Goal: Task Accomplishment & Management: Use online tool/utility

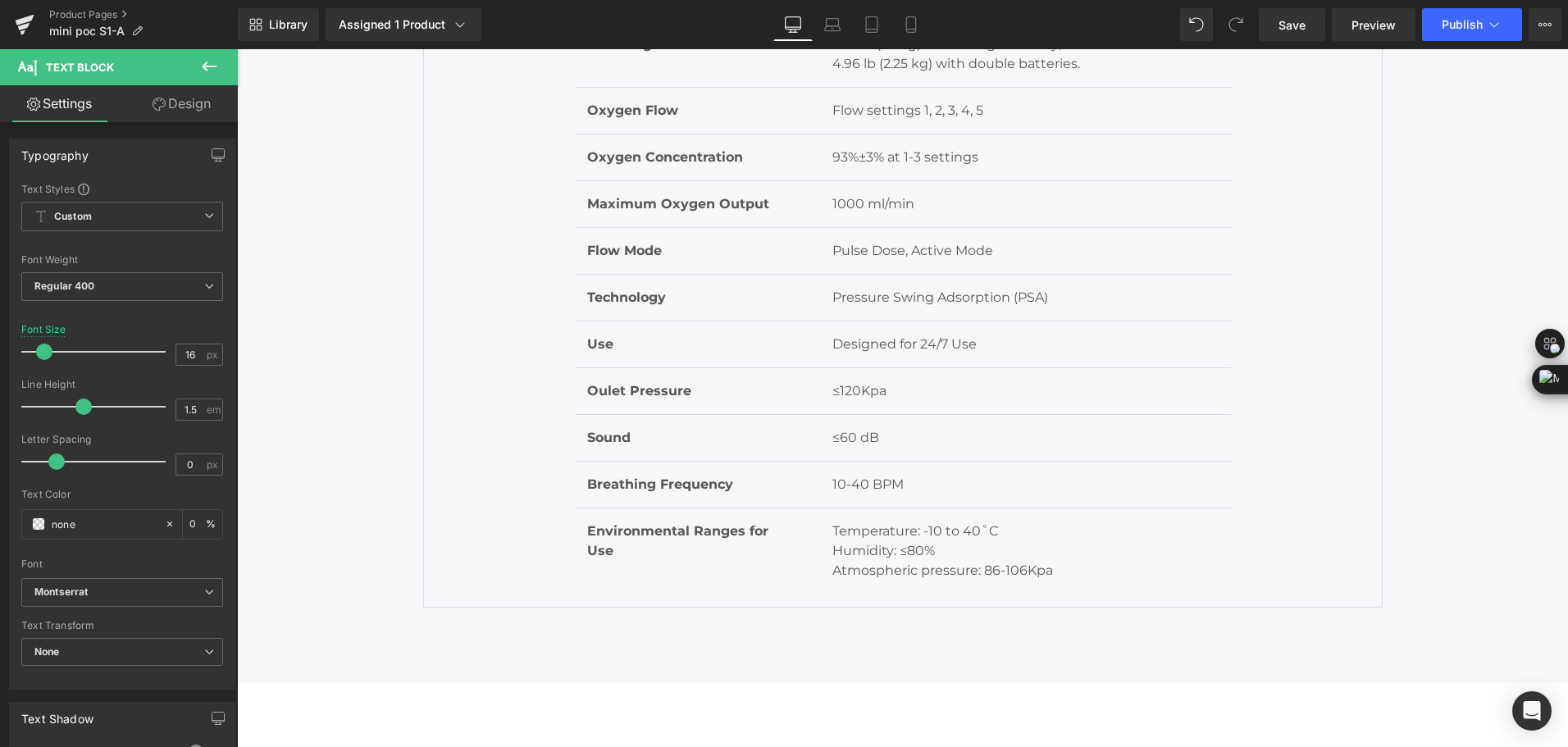
scroll to position [5495, 0]
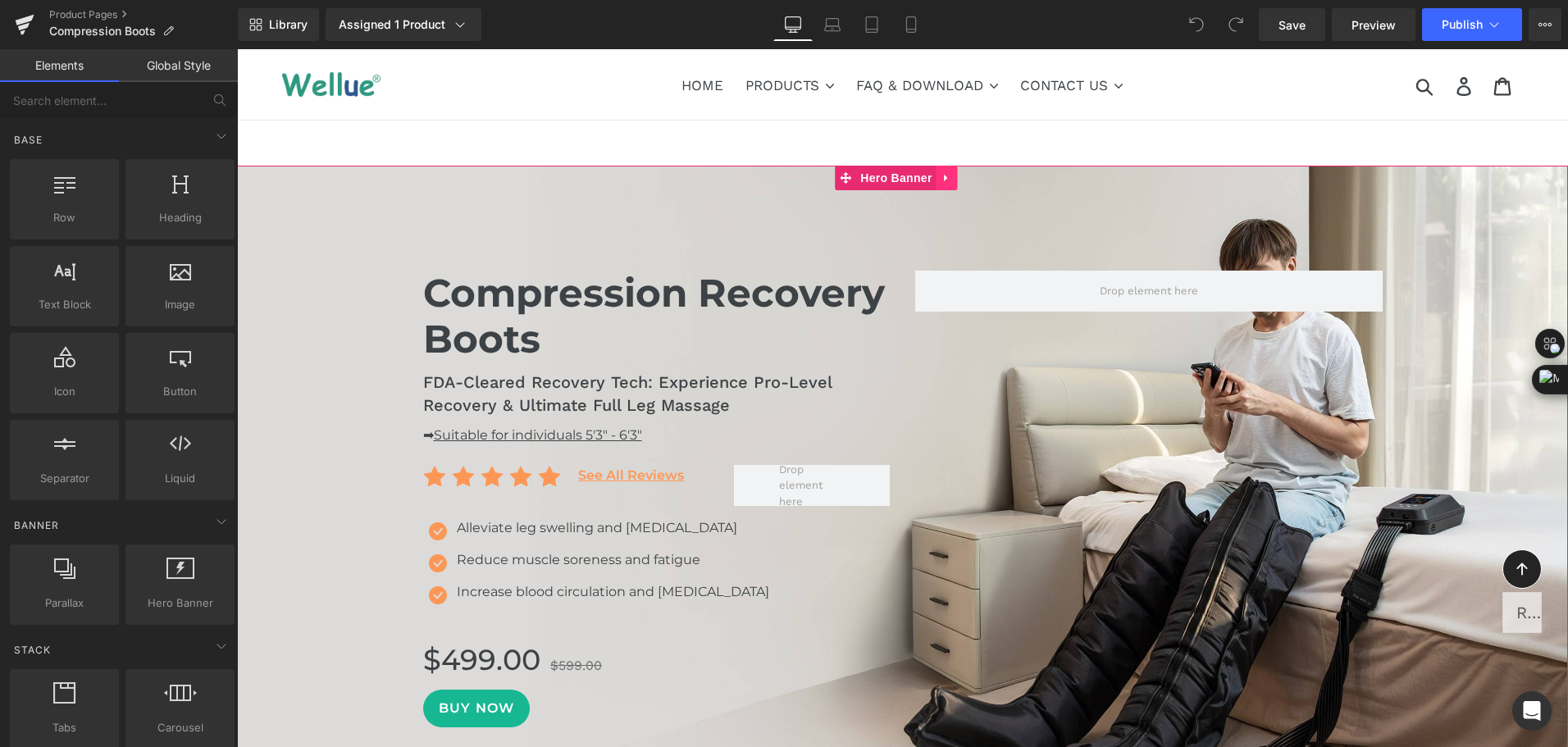
click at [946, 182] on icon at bounding box center [947, 179] width 12 height 12
click at [935, 177] on icon at bounding box center [936, 178] width 12 height 12
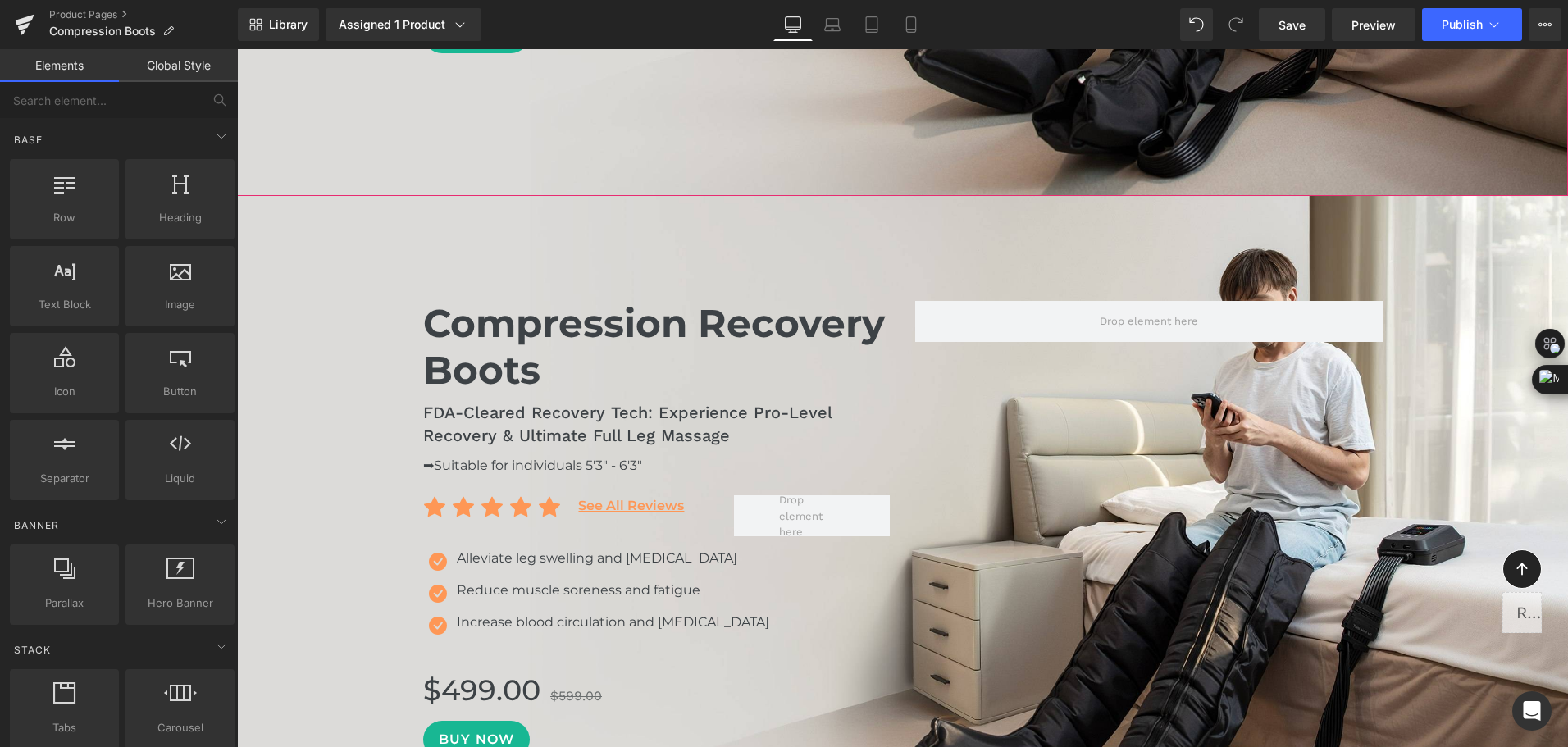
scroll to position [755, 0]
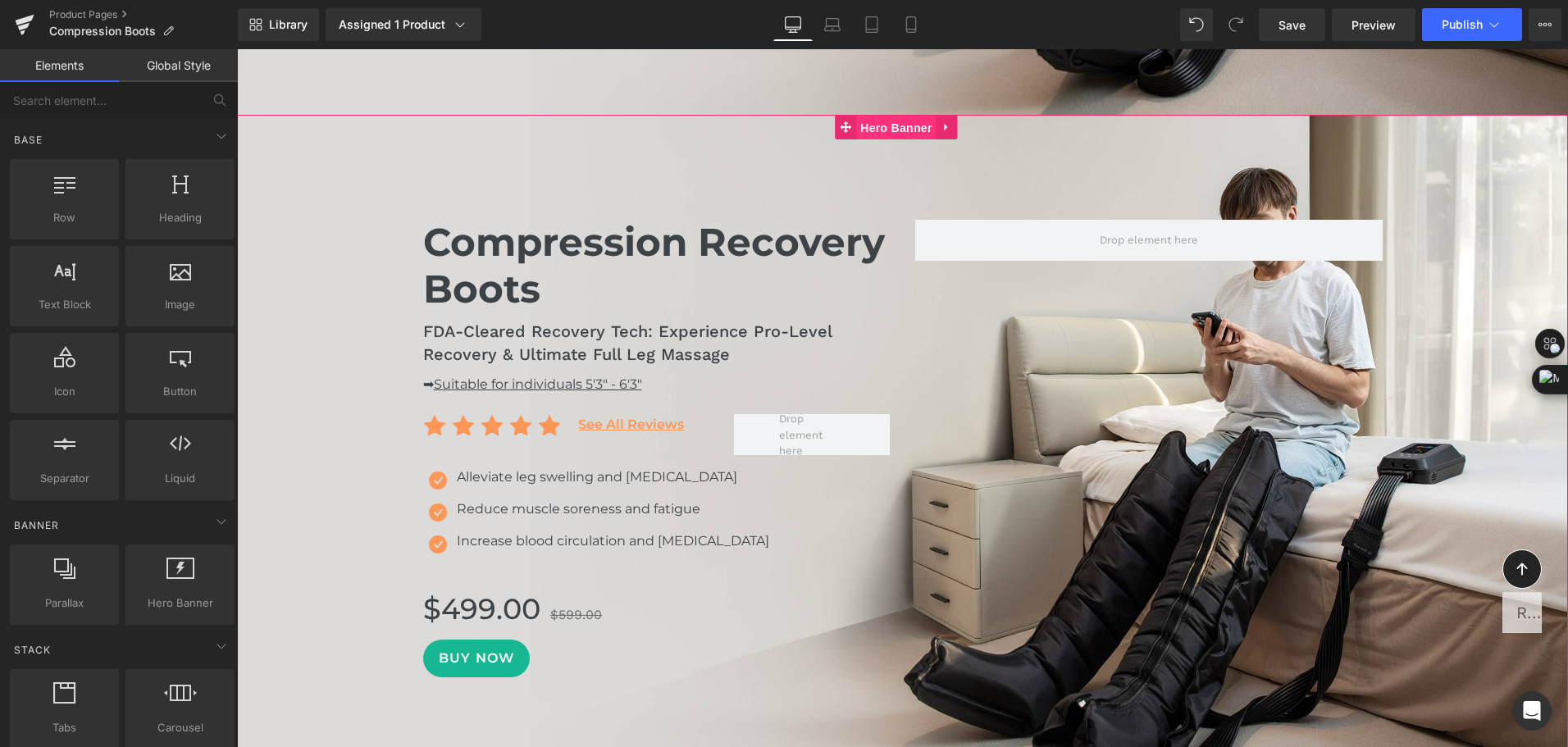
click at [898, 131] on span "Hero Banner" at bounding box center [895, 128] width 80 height 25
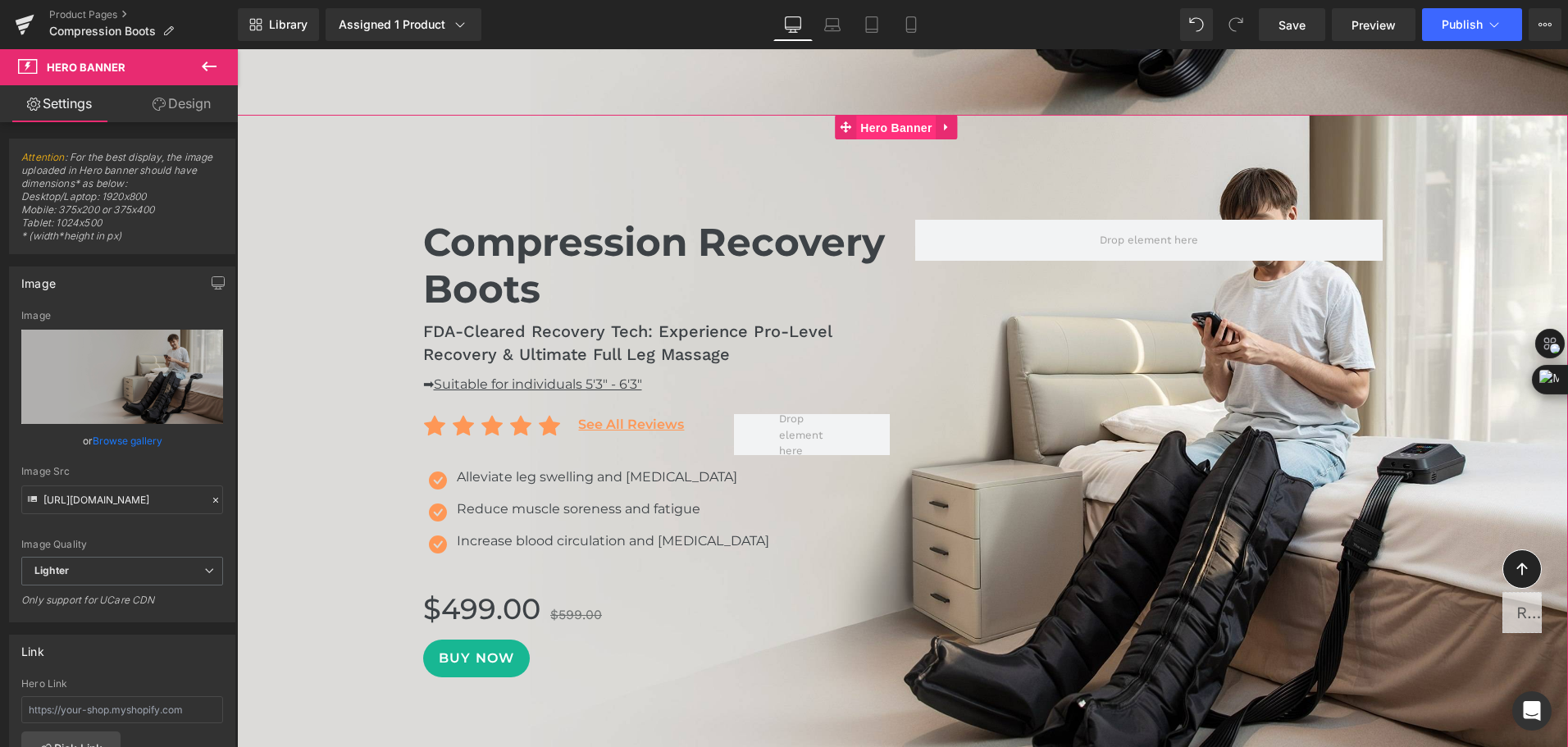
click at [903, 132] on span "Hero Banner" at bounding box center [895, 128] width 80 height 25
click at [859, 160] on div at bounding box center [903, 467] width 1331 height 705
click at [880, 132] on span "Hero Banner" at bounding box center [895, 128] width 80 height 25
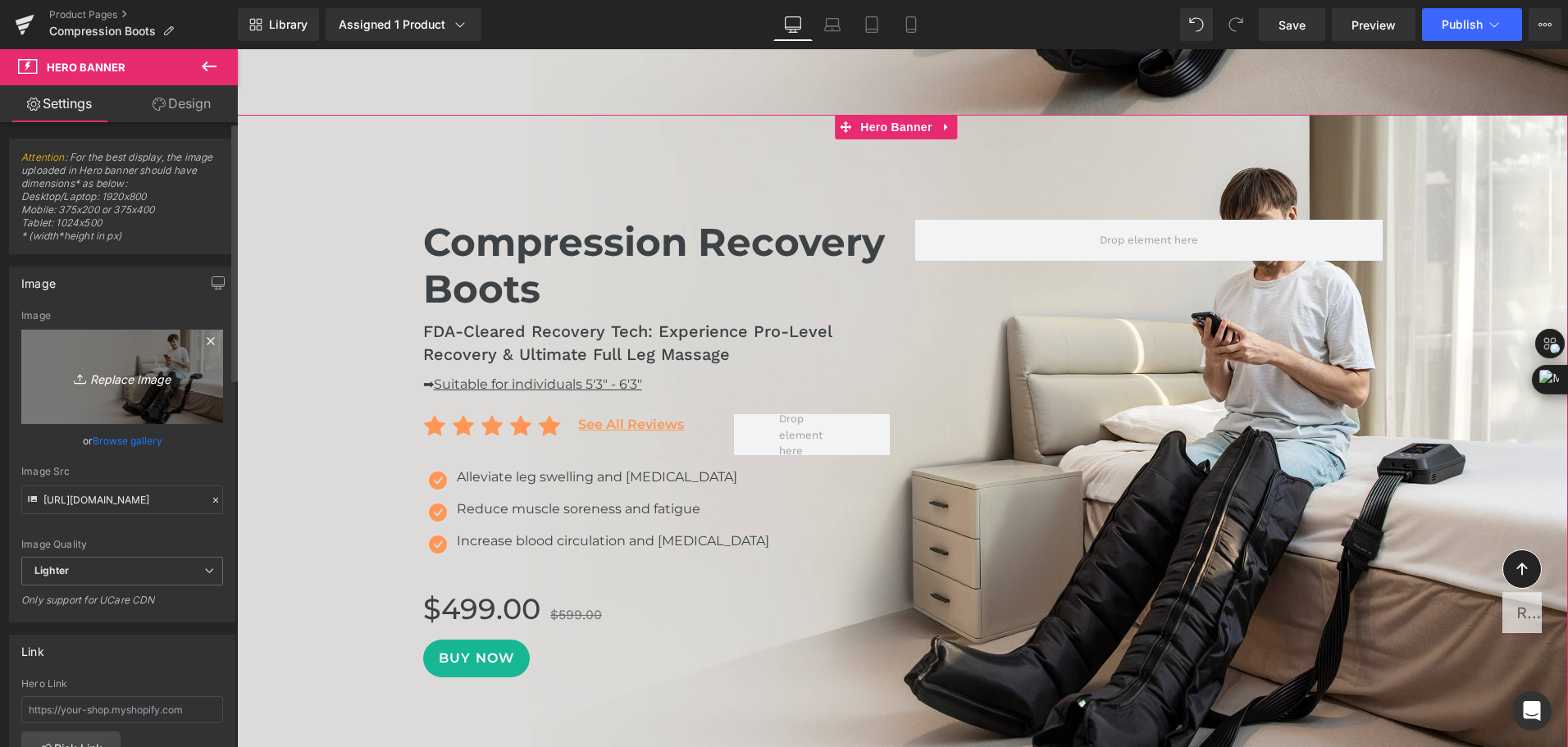
click at [101, 395] on link "Replace Image" at bounding box center [122, 376] width 202 height 95
type input "C:\fakepath\compression boots for fast recovery-1.jpg"
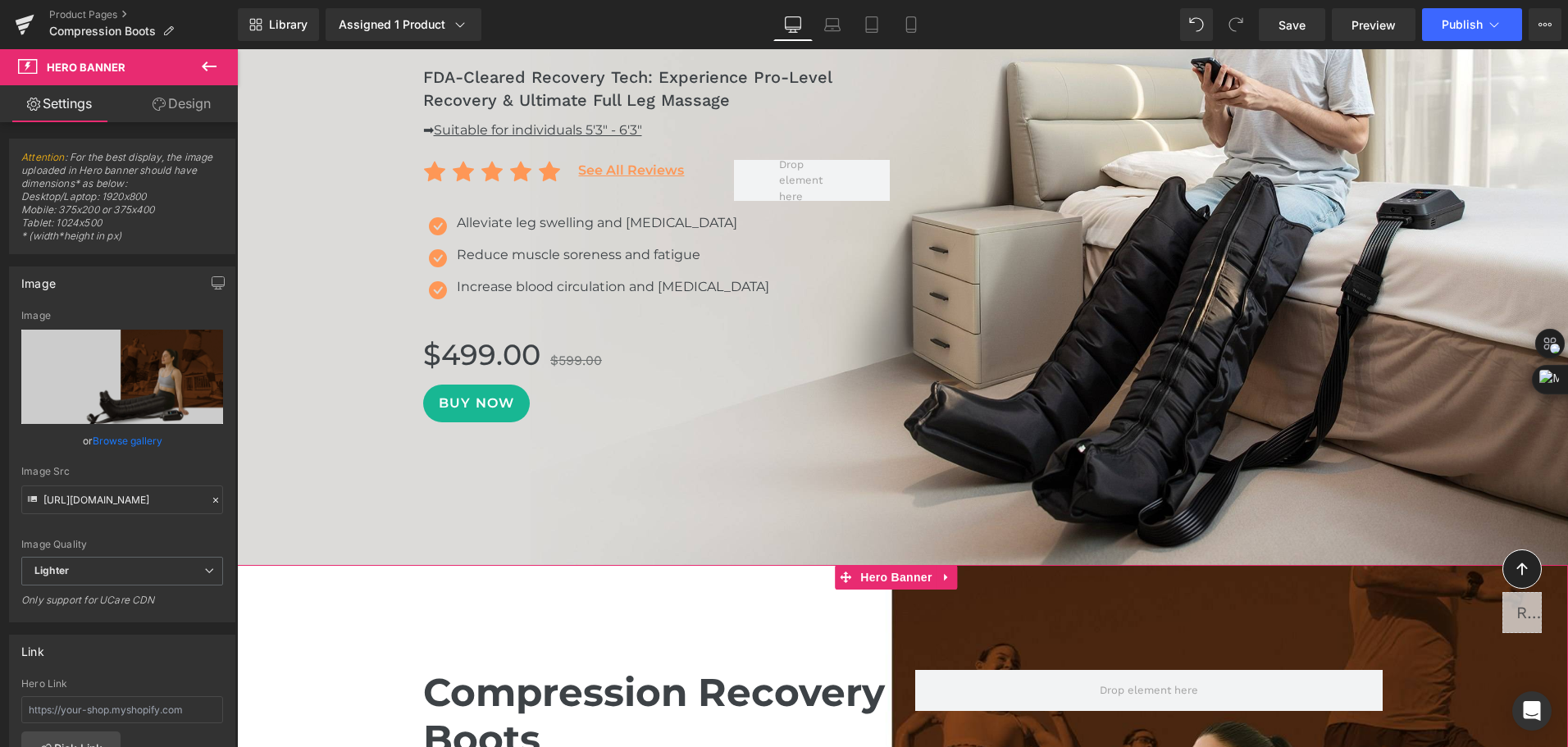
scroll to position [574, 0]
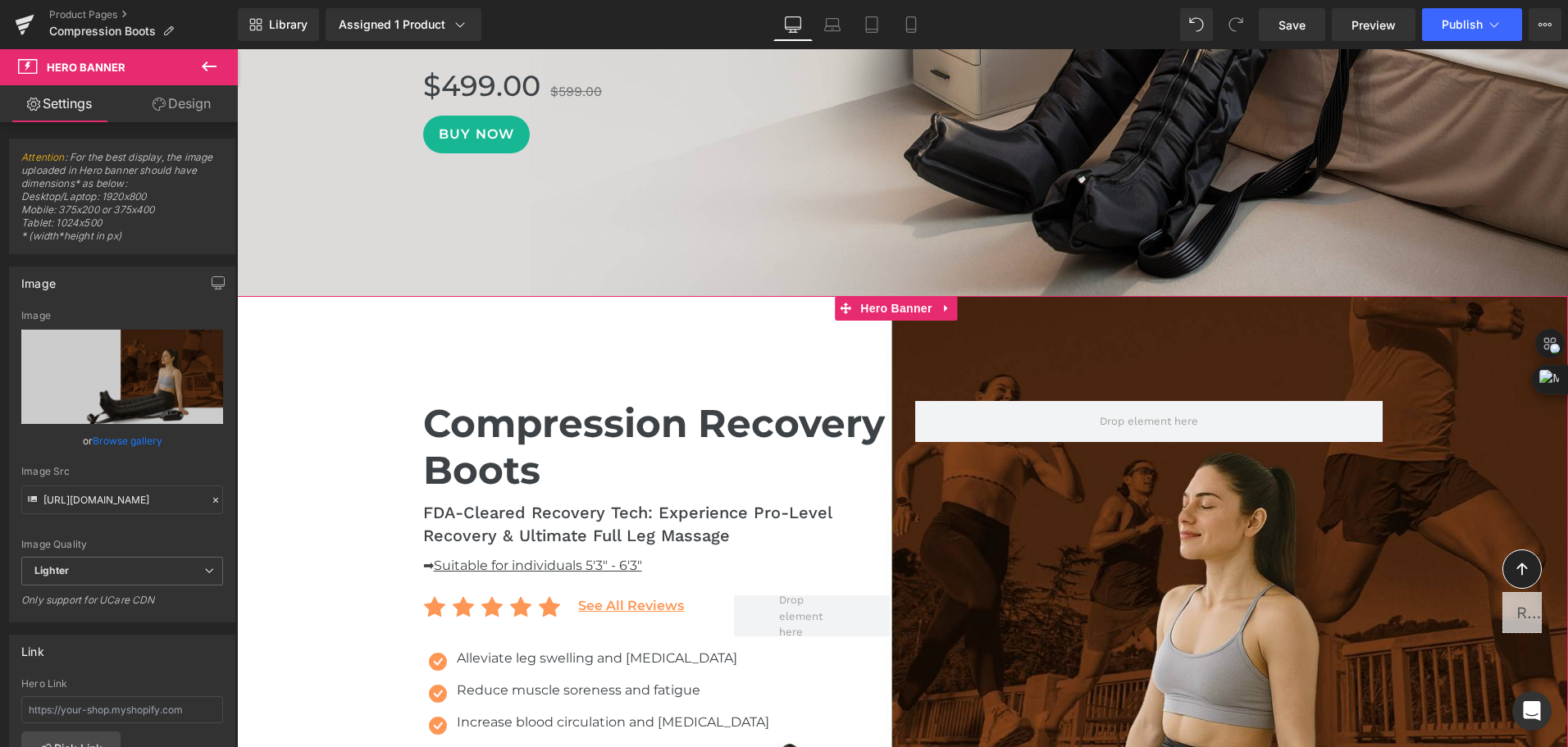
click at [1388, 427] on span "Compression Recovery Boots Heading FDA-Cleared Recovery Tech: Experience Pro-Le…" at bounding box center [903, 645] width 1331 height 489
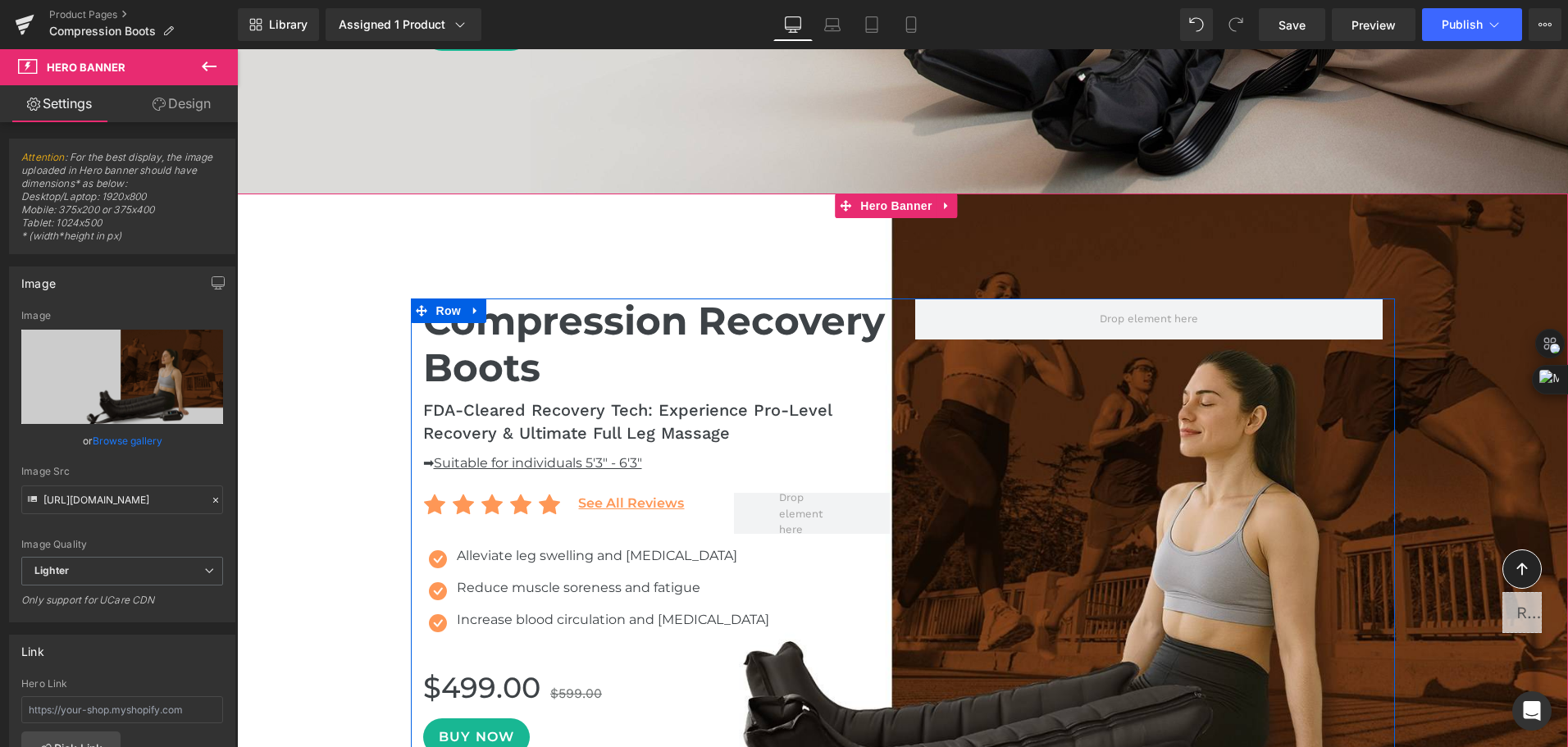
scroll to position [656, 0]
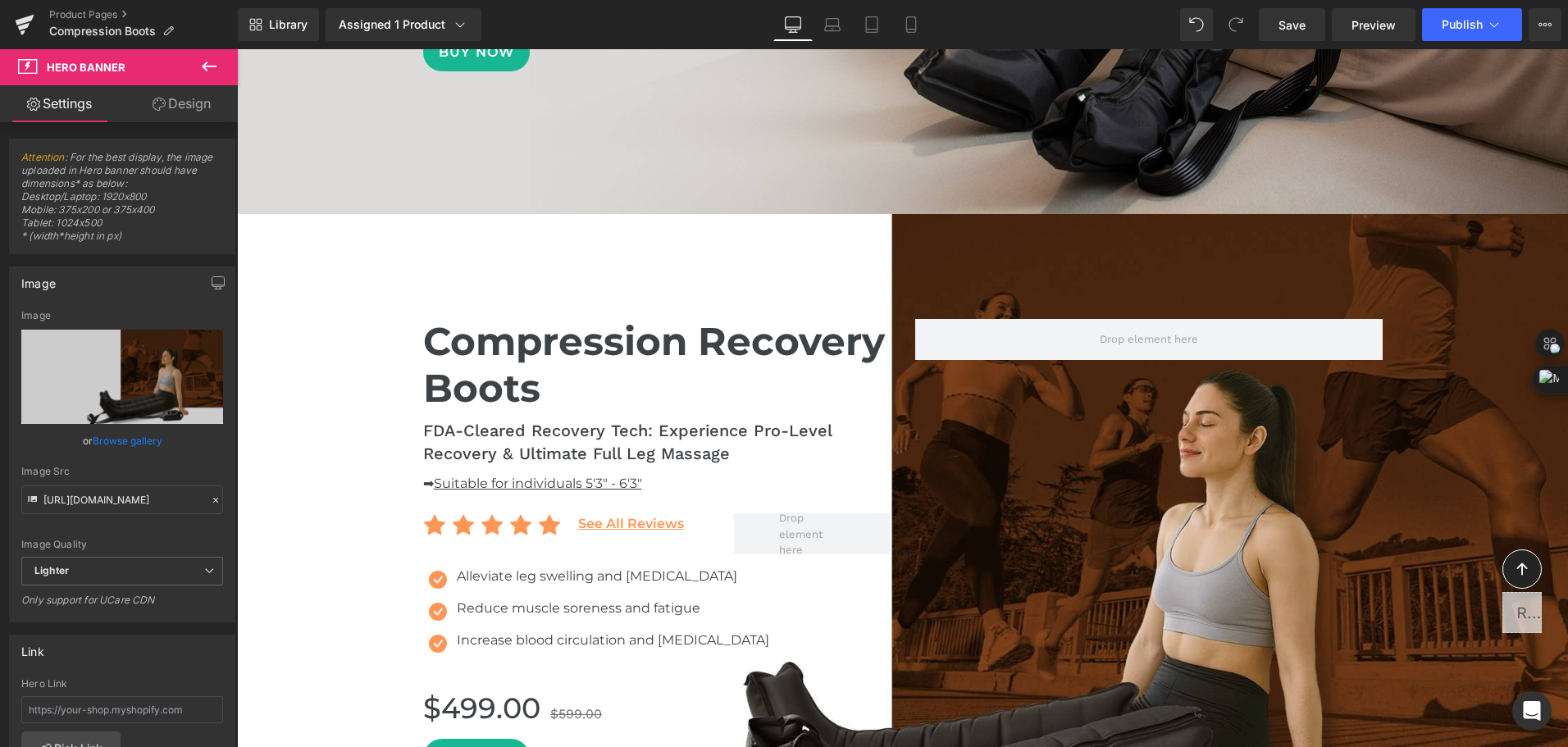
click at [206, 71] on icon at bounding box center [209, 65] width 15 height 10
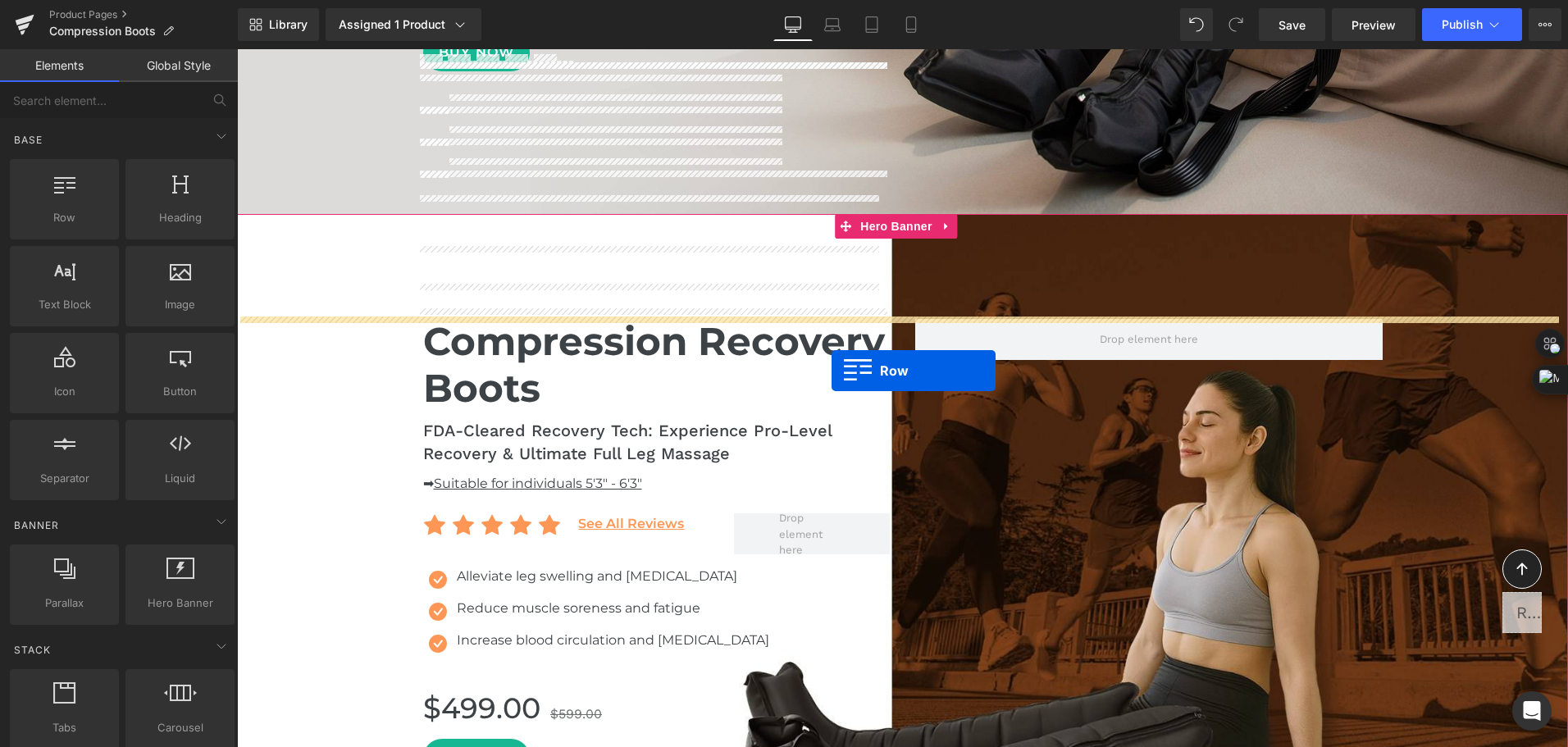
scroll to position [1148, 0]
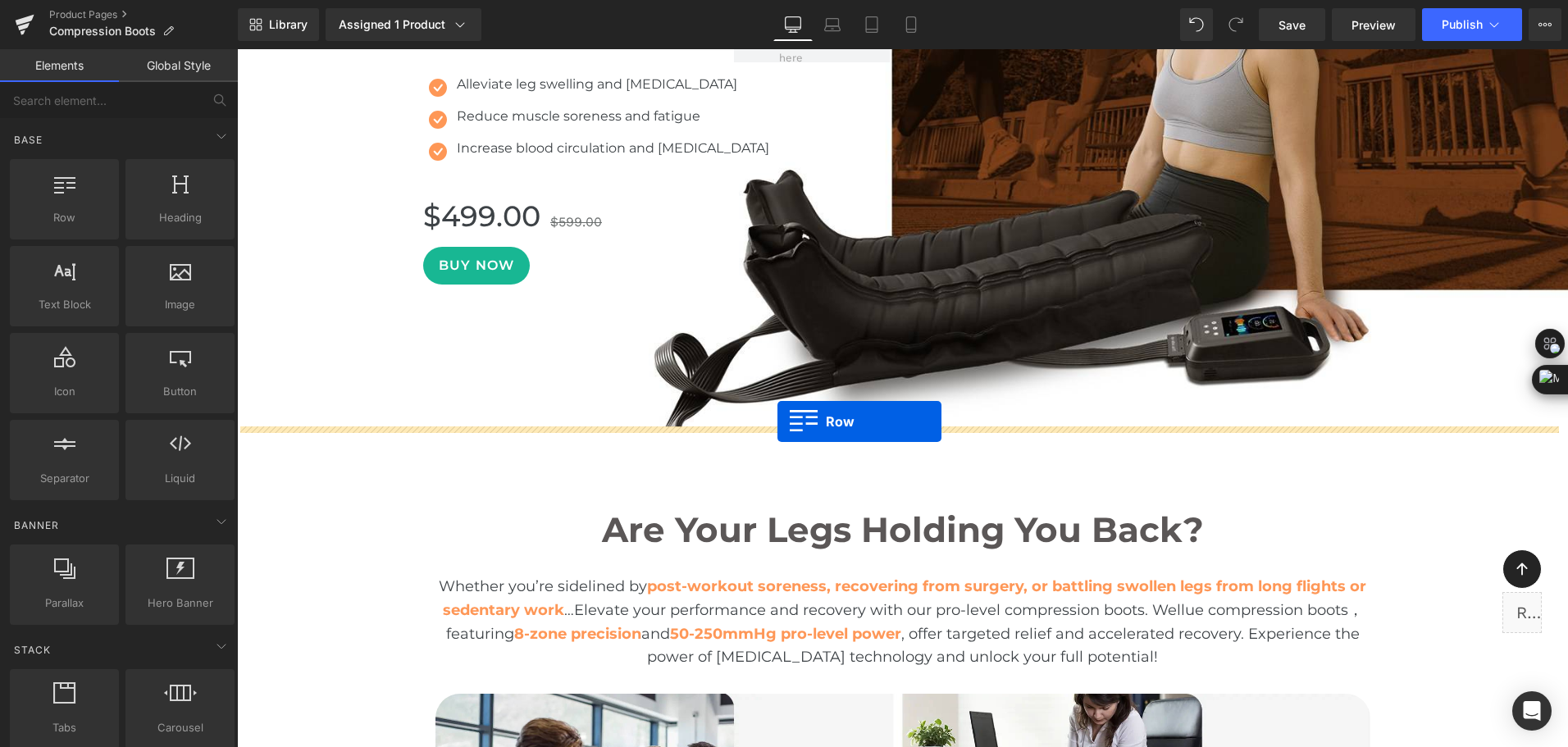
drag, startPoint x: 311, startPoint y: 272, endPoint x: 777, endPoint y: 421, distance: 489.2
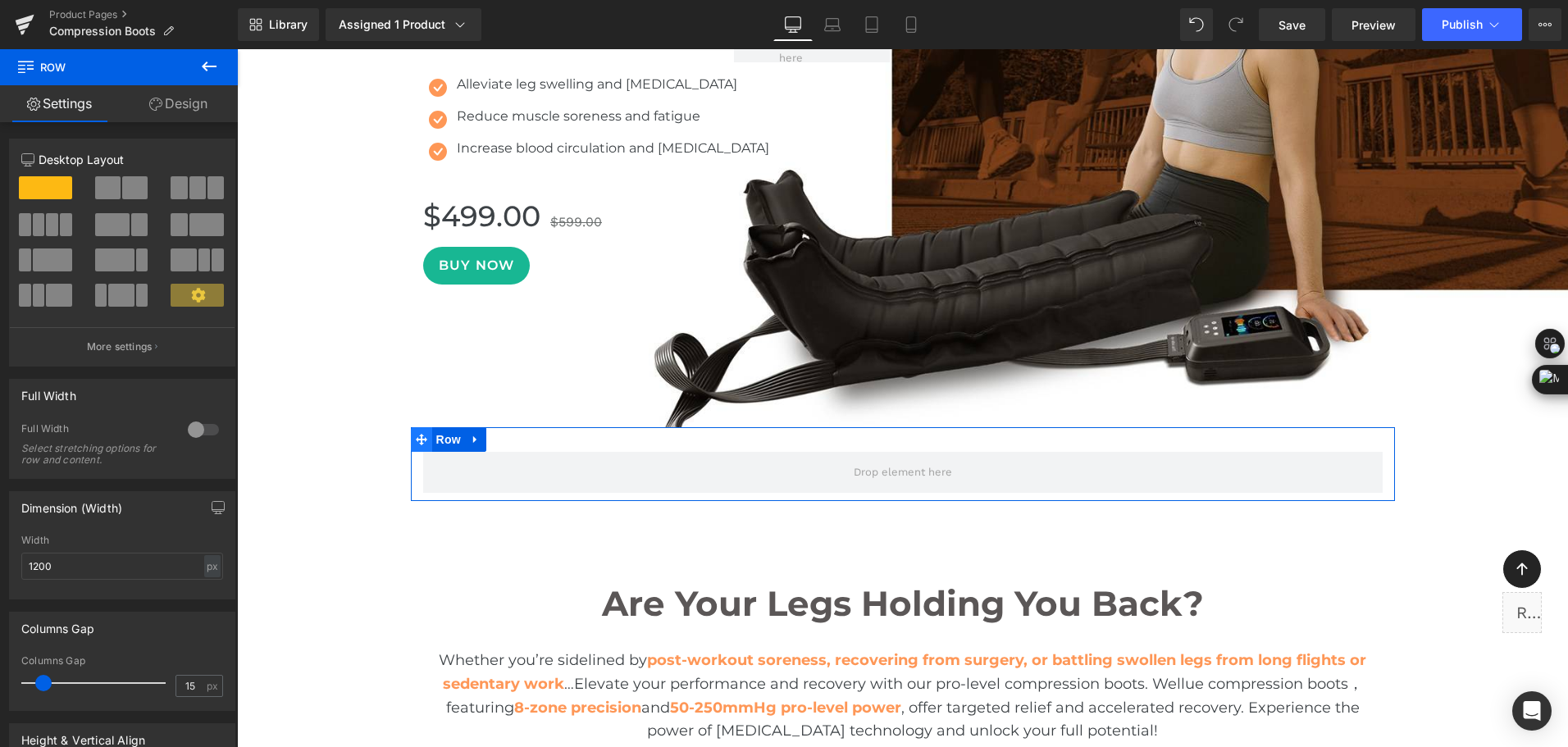
click at [411, 434] on span at bounding box center [421, 440] width 21 height 25
click at [188, 425] on div at bounding box center [204, 430] width 39 height 27
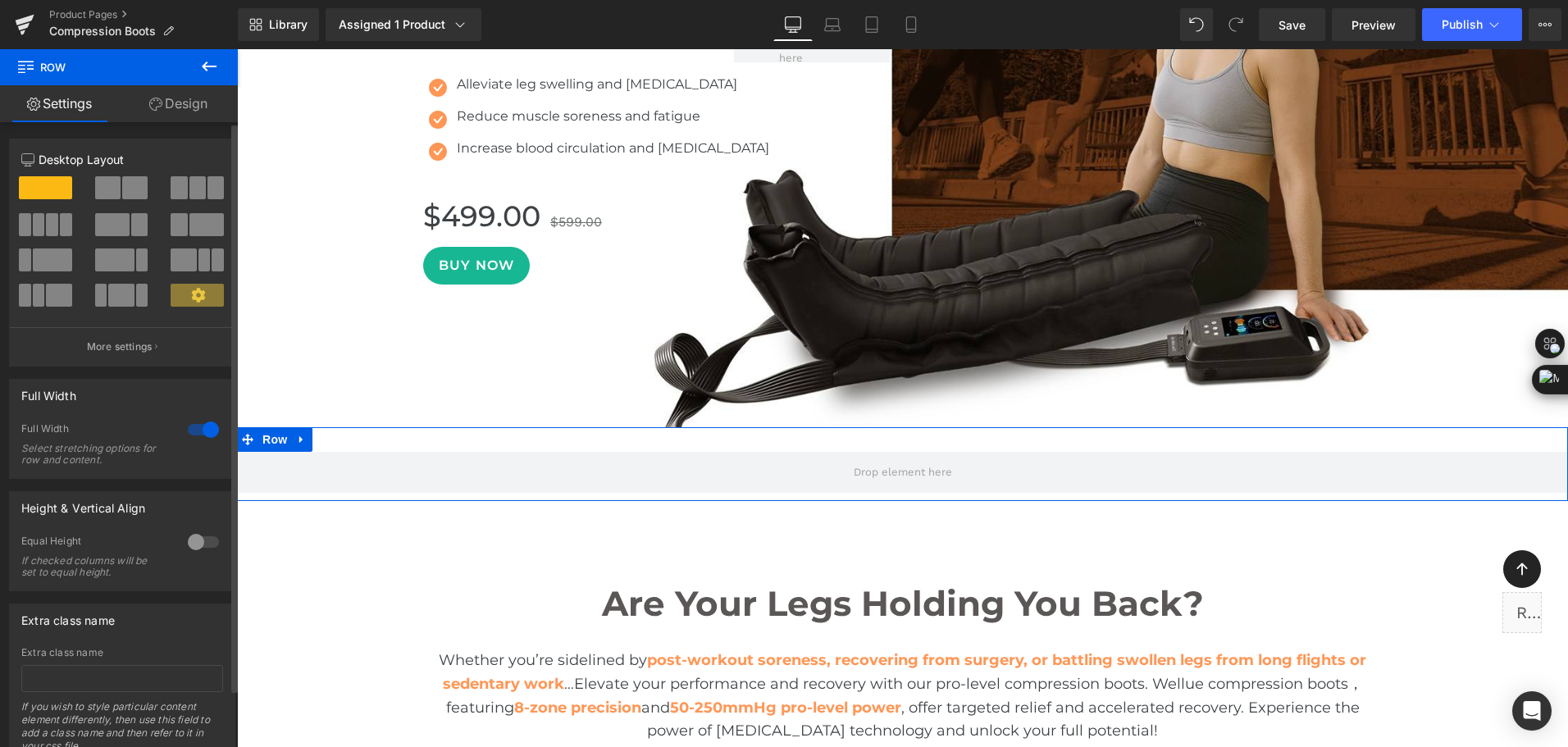
click at [112, 184] on span at bounding box center [107, 188] width 26 height 23
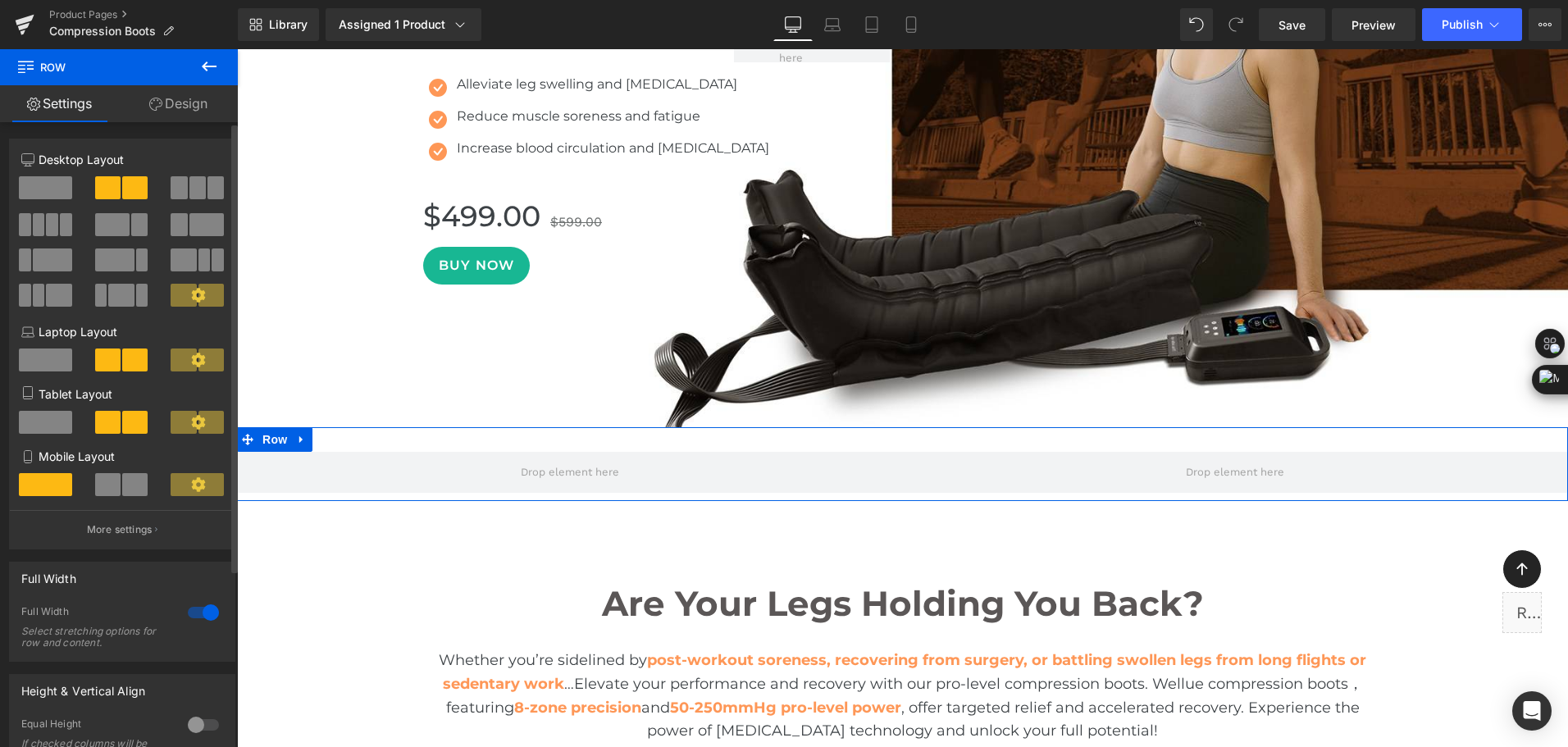
click at [112, 184] on span at bounding box center [107, 188] width 26 height 23
click at [43, 184] on span at bounding box center [45, 188] width 53 height 23
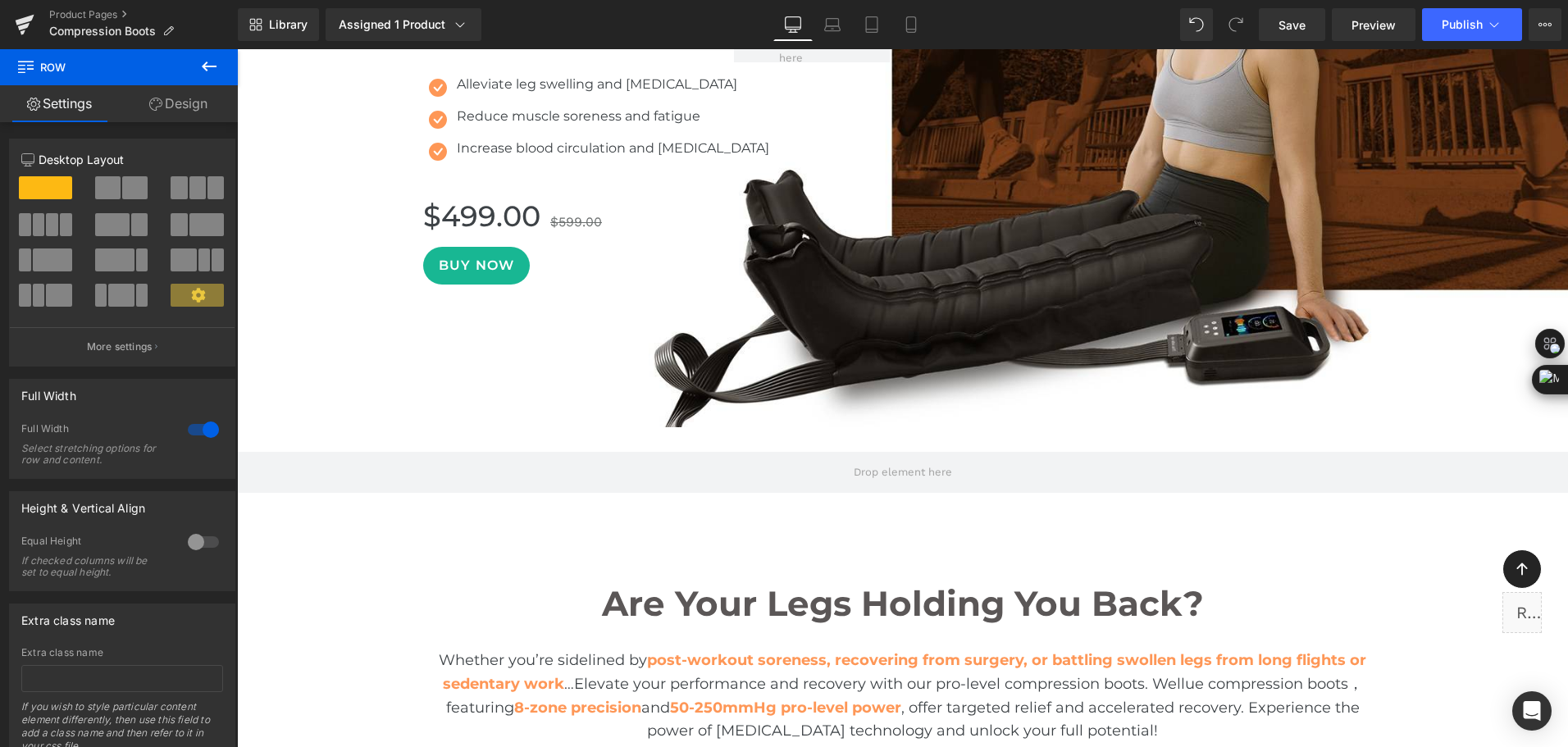
click at [203, 63] on icon at bounding box center [209, 66] width 19 height 19
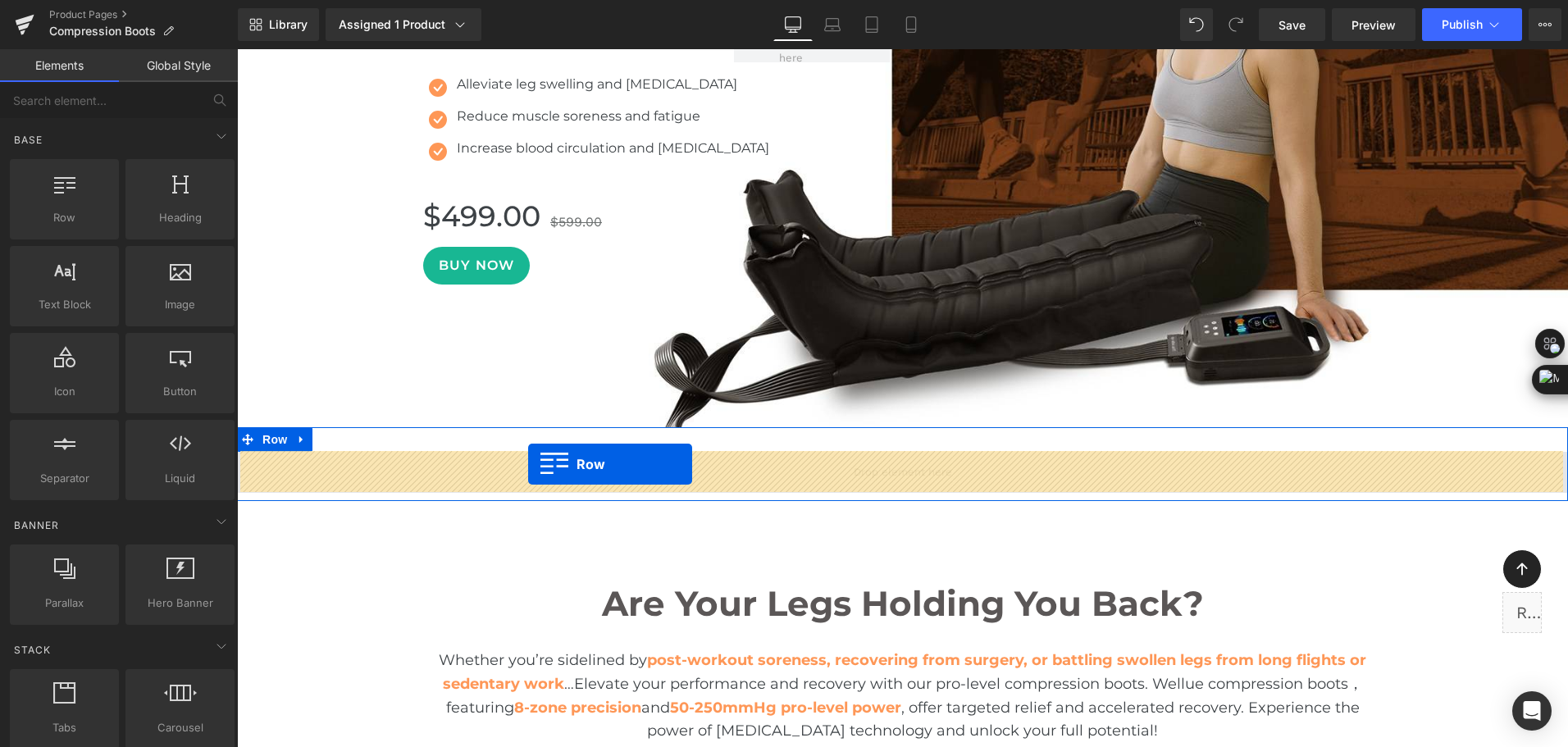
drag, startPoint x: 309, startPoint y: 251, endPoint x: 528, endPoint y: 464, distance: 305.5
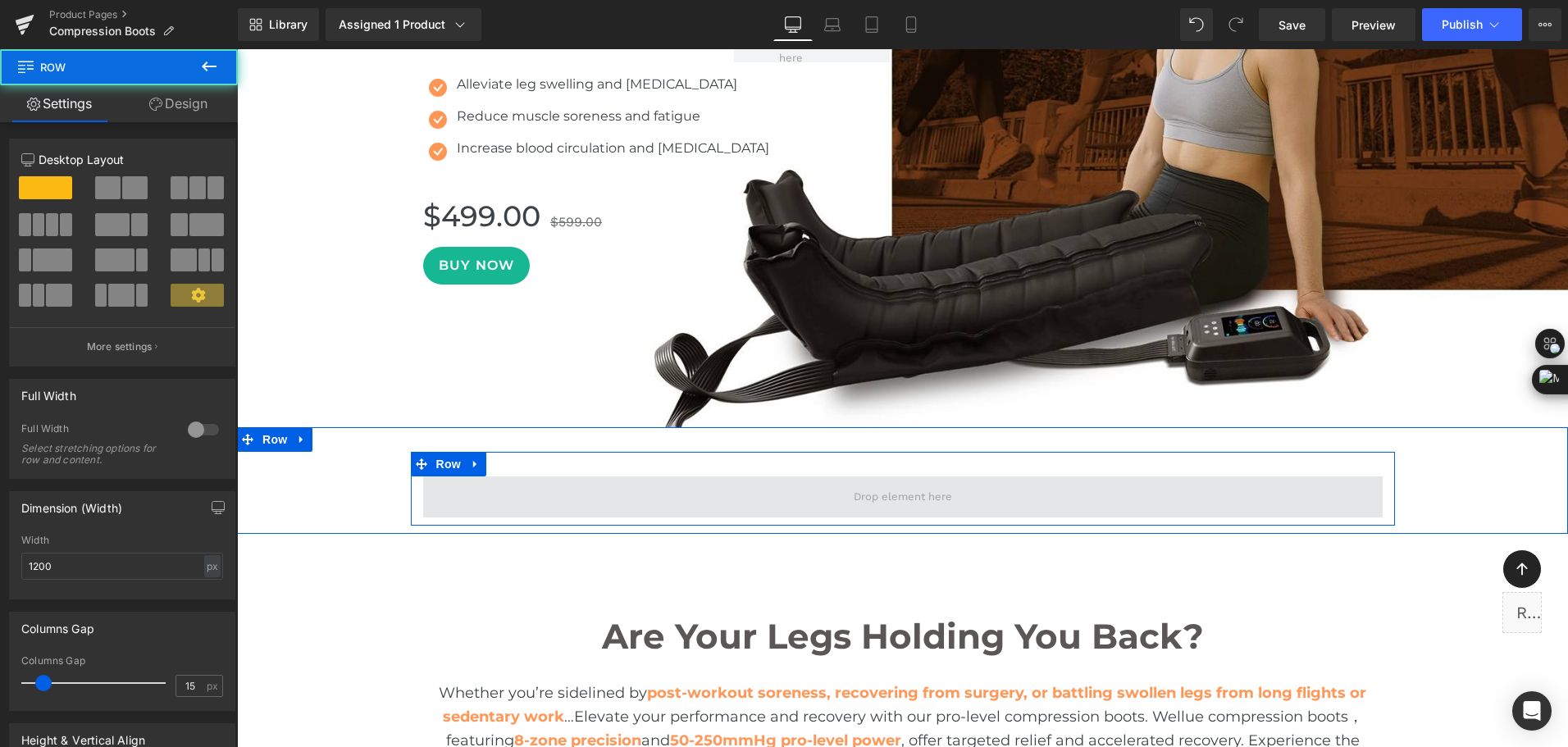
click at [493, 500] on span at bounding box center [903, 497] width 959 height 41
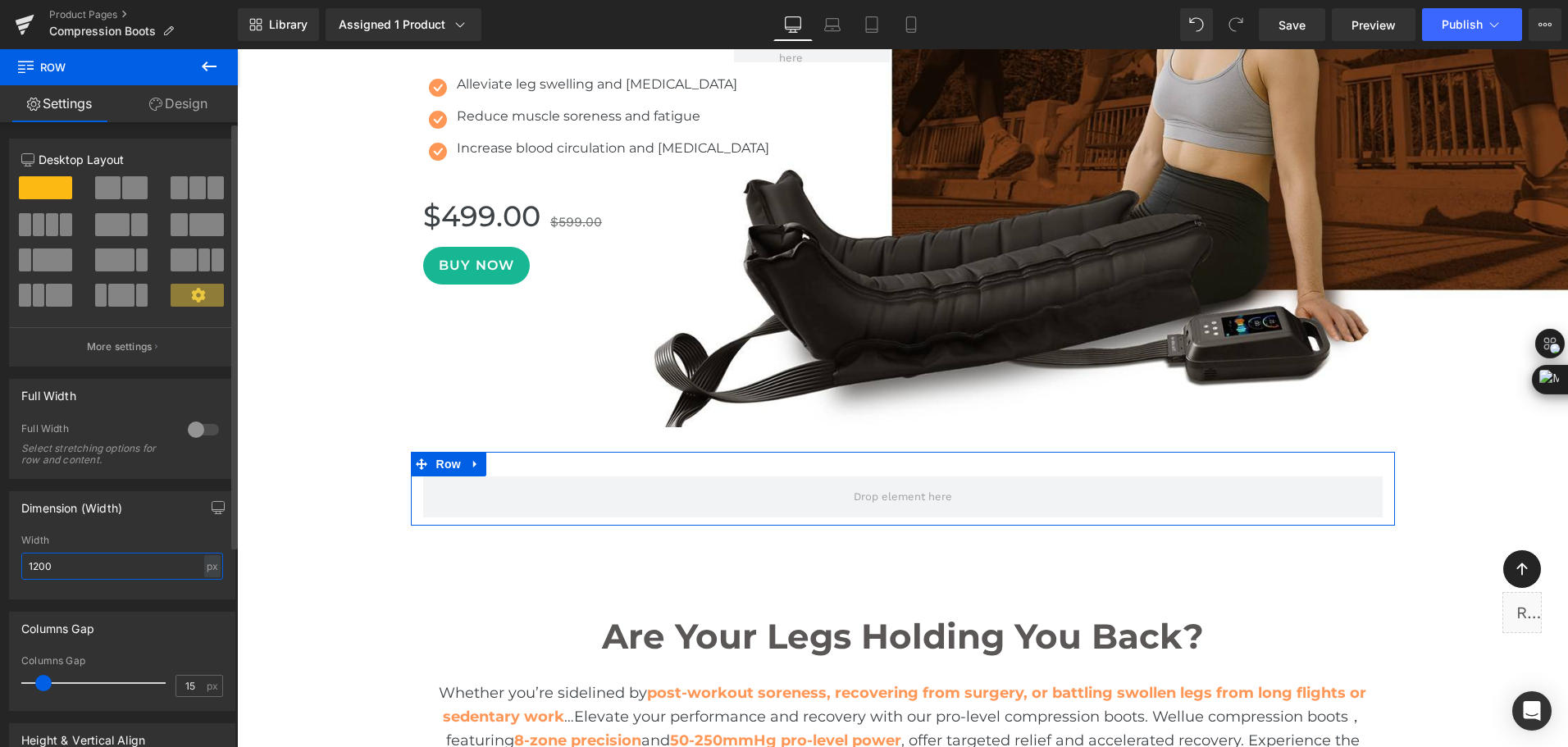
click at [39, 564] on input "1200" at bounding box center [122, 566] width 202 height 27
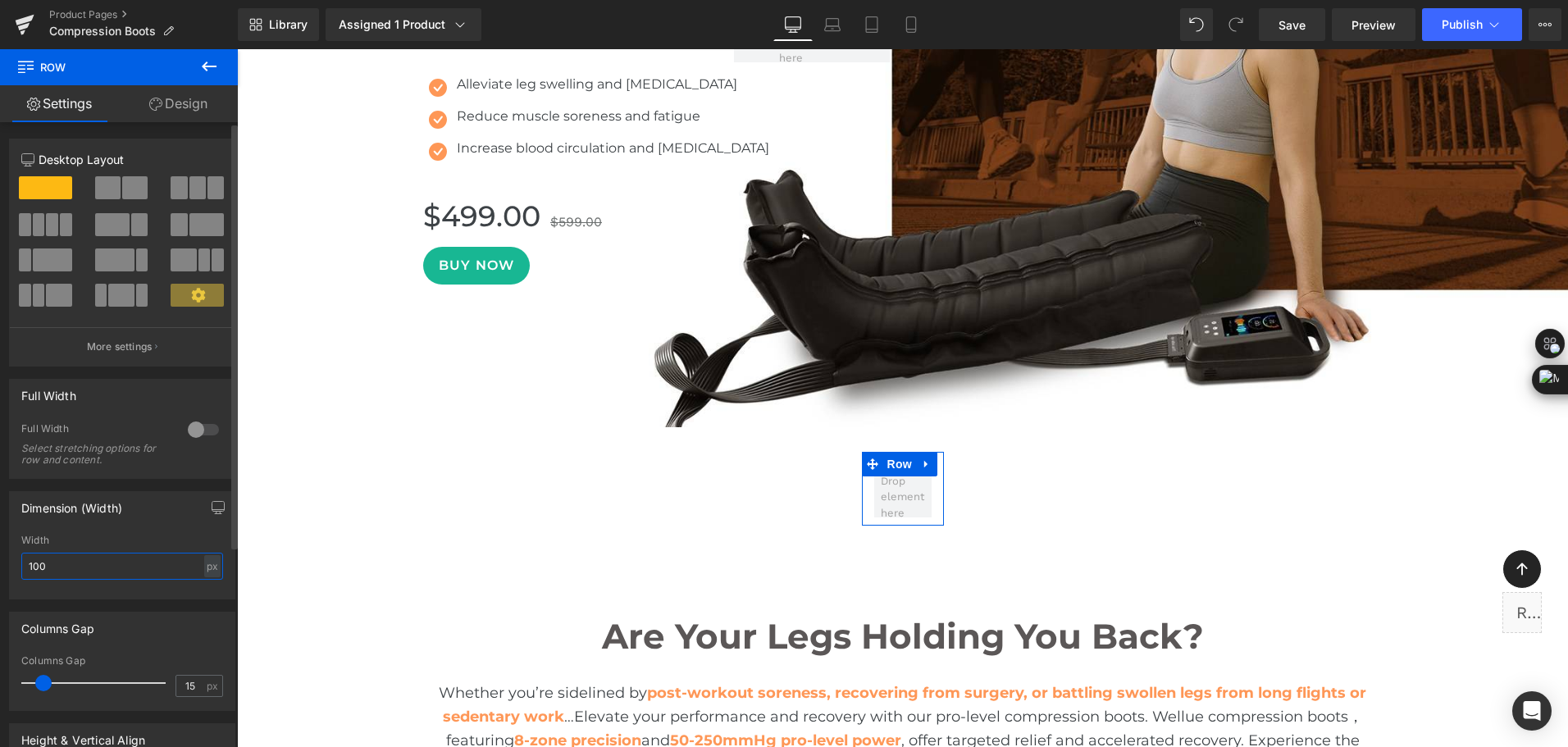
type input "1400"
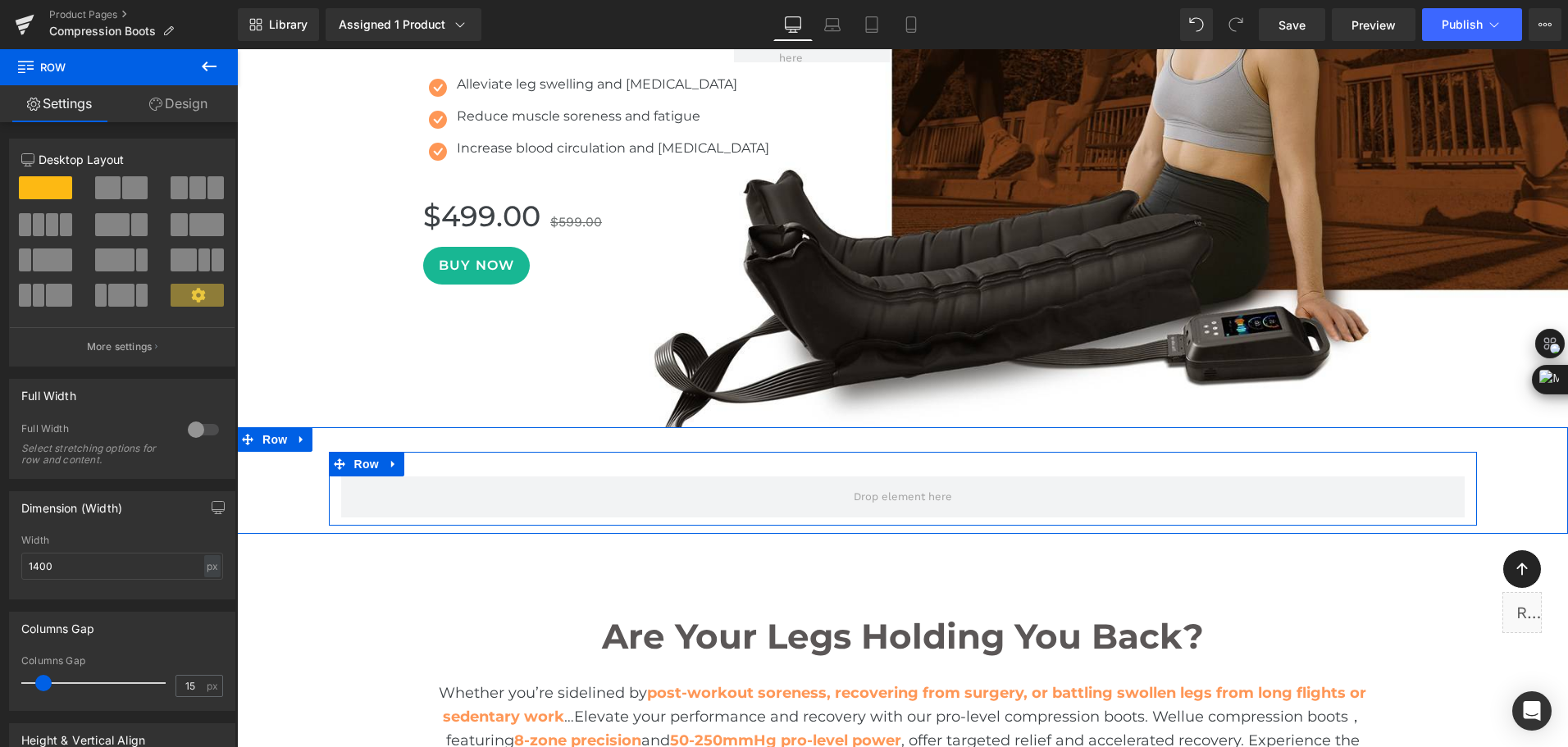
click at [350, 449] on div "Row Row" at bounding box center [903, 481] width 1331 height 106
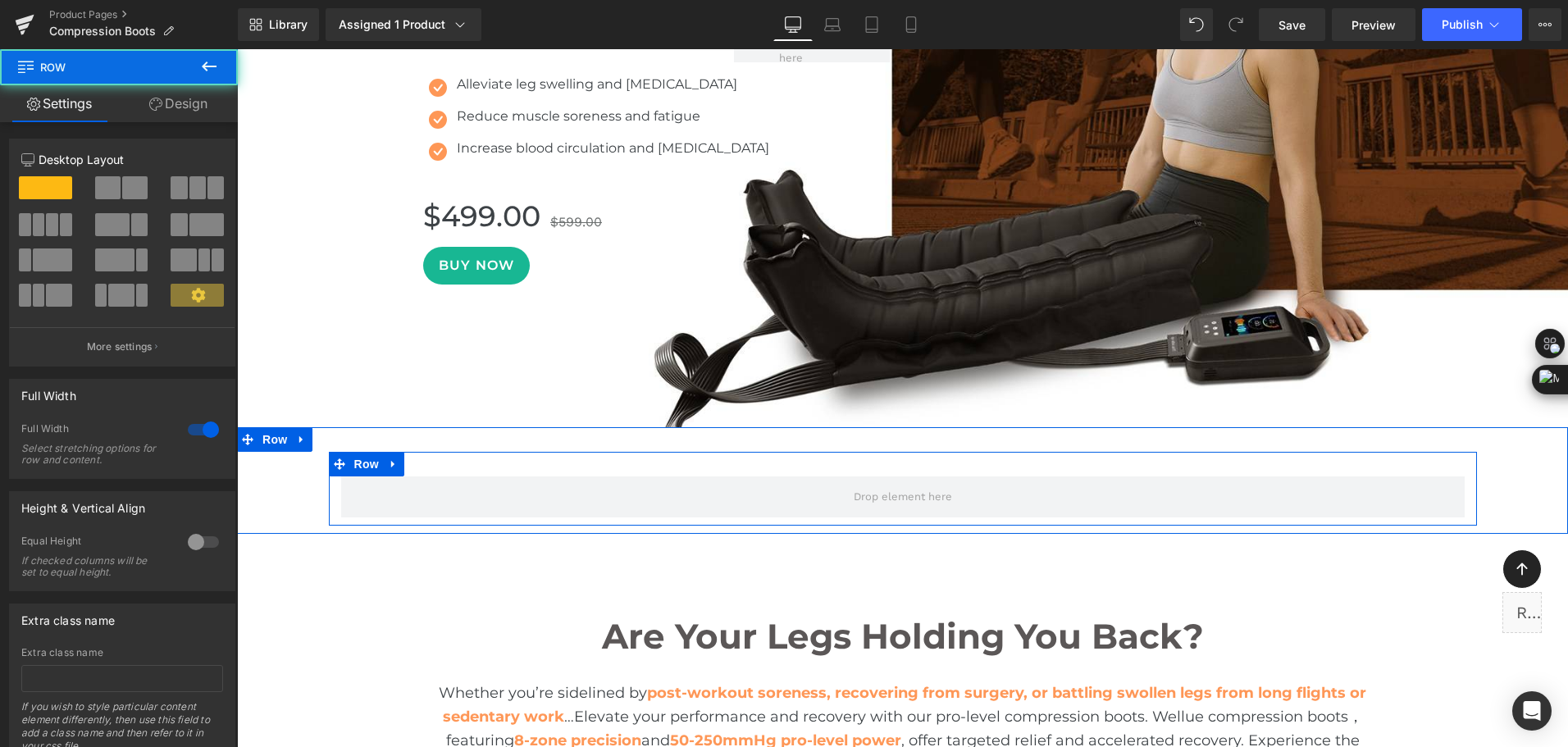
click at [352, 468] on span "Row" at bounding box center [366, 465] width 33 height 25
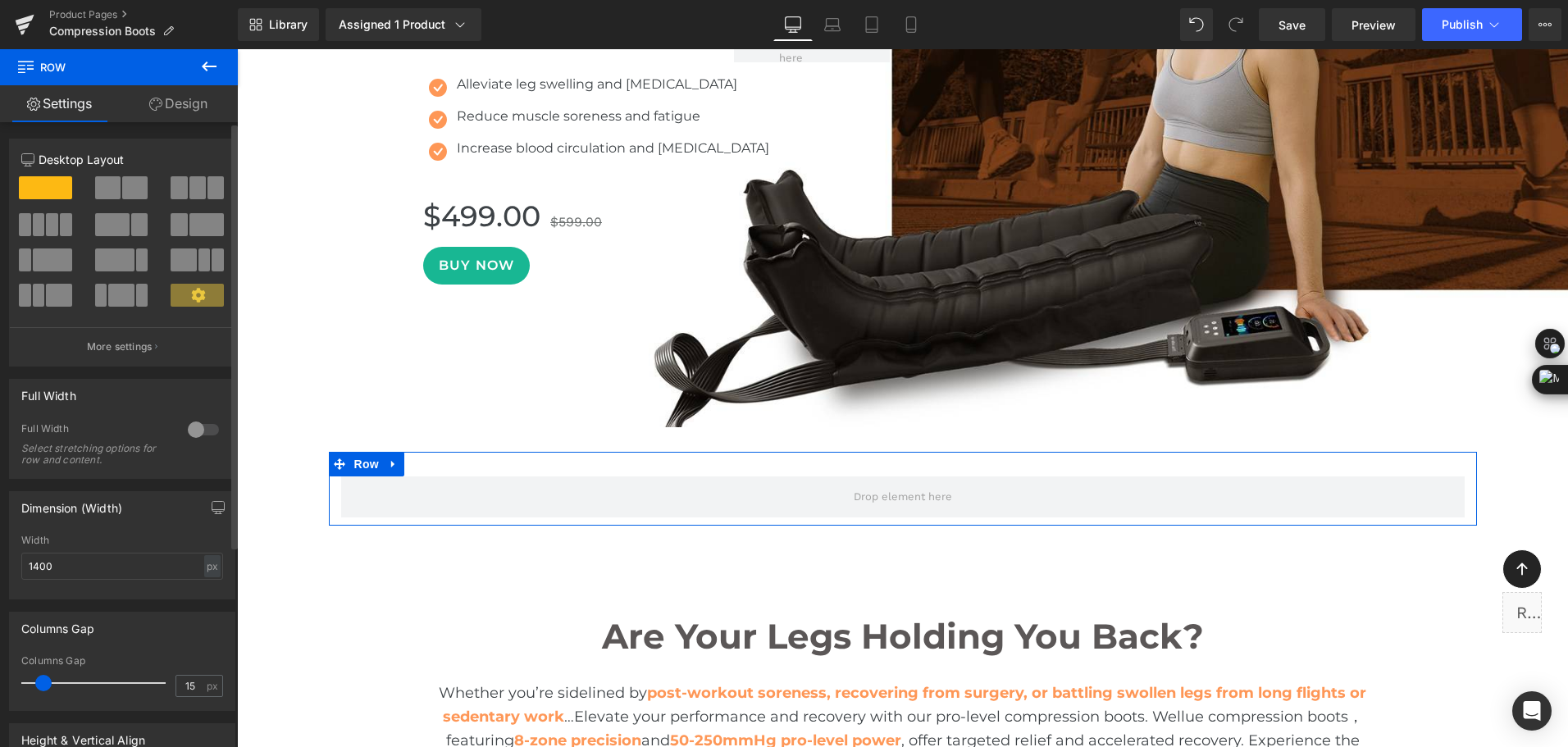
click at [127, 183] on span at bounding box center [135, 188] width 26 height 23
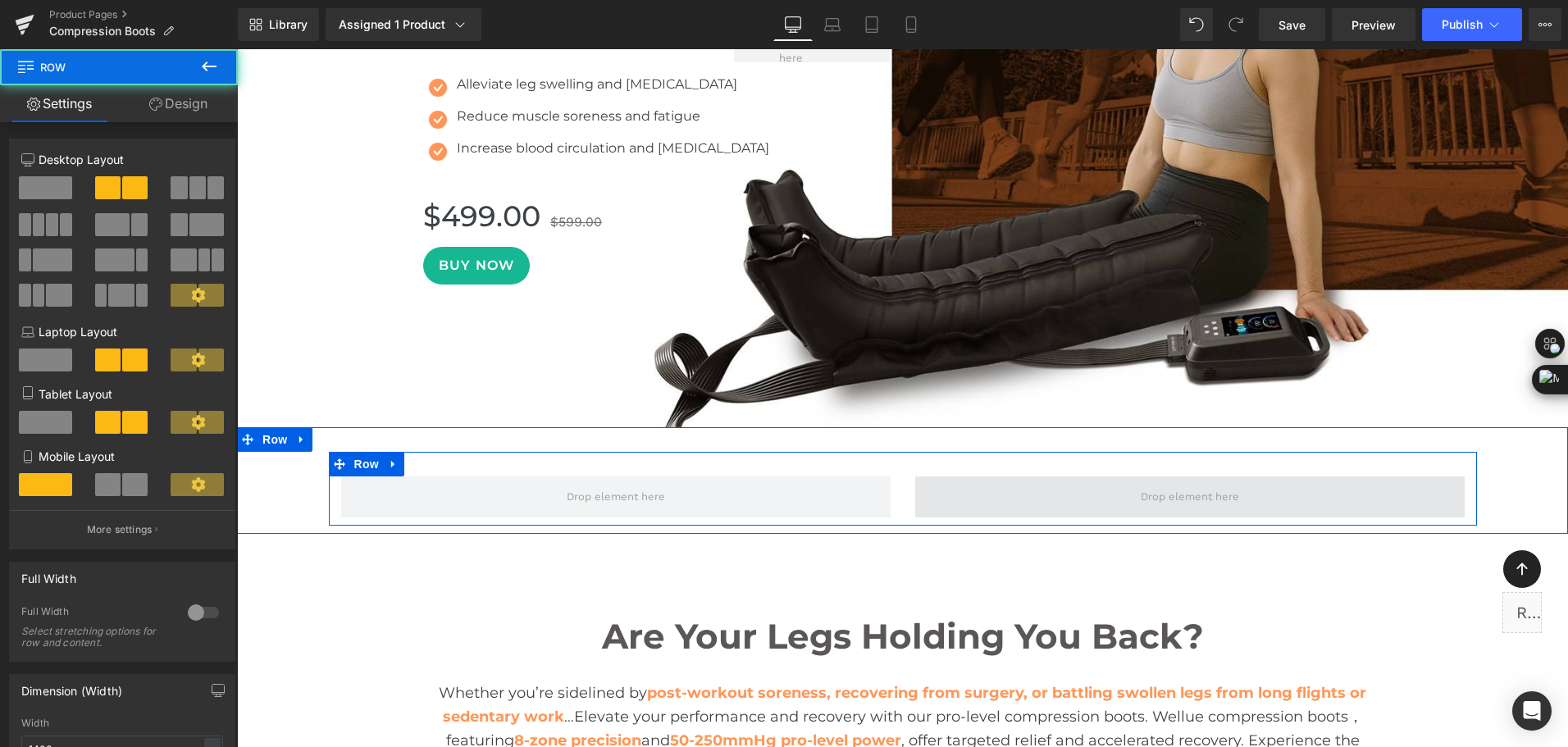
click at [1111, 488] on span at bounding box center [1189, 497] width 550 height 41
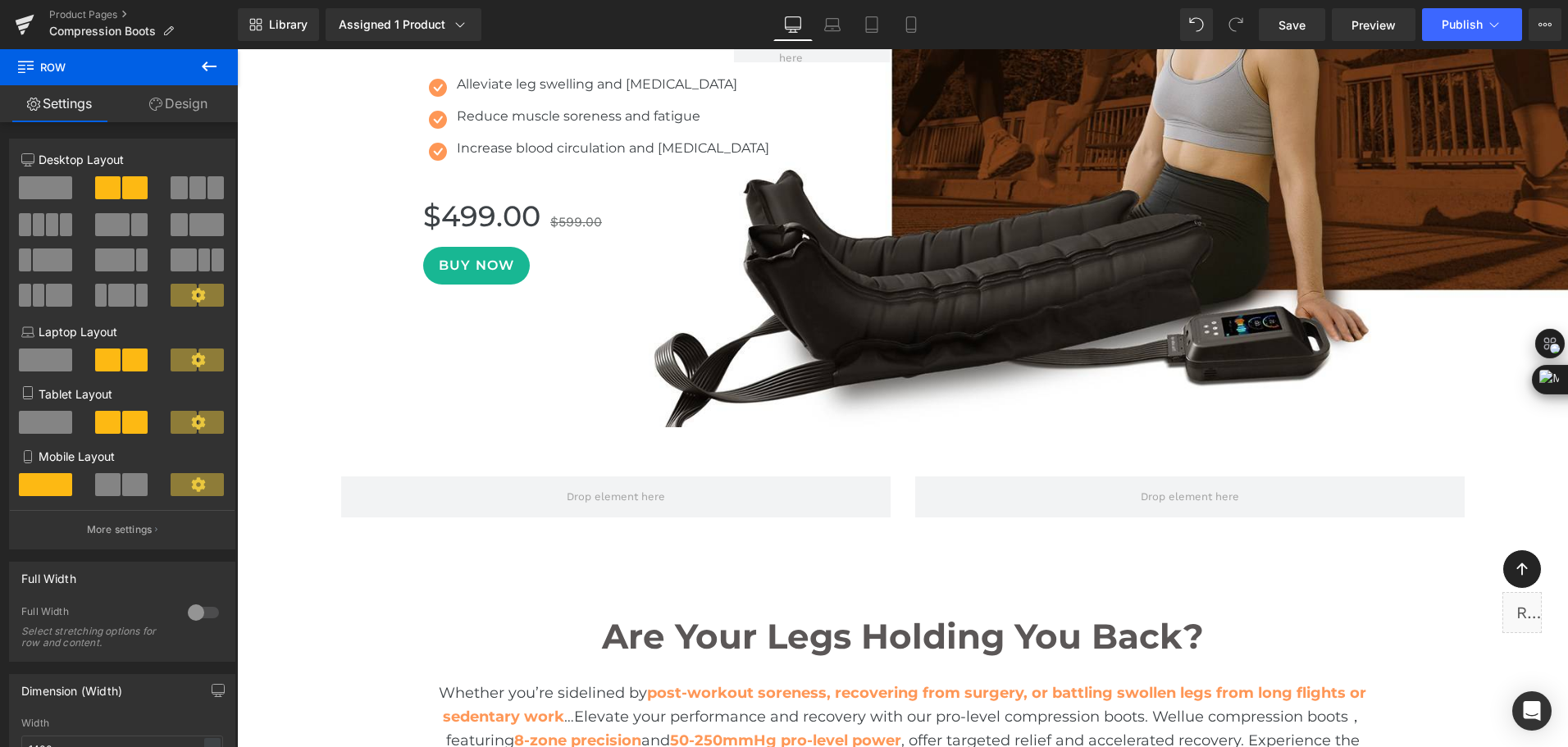
click at [211, 65] on icon at bounding box center [209, 65] width 15 height 10
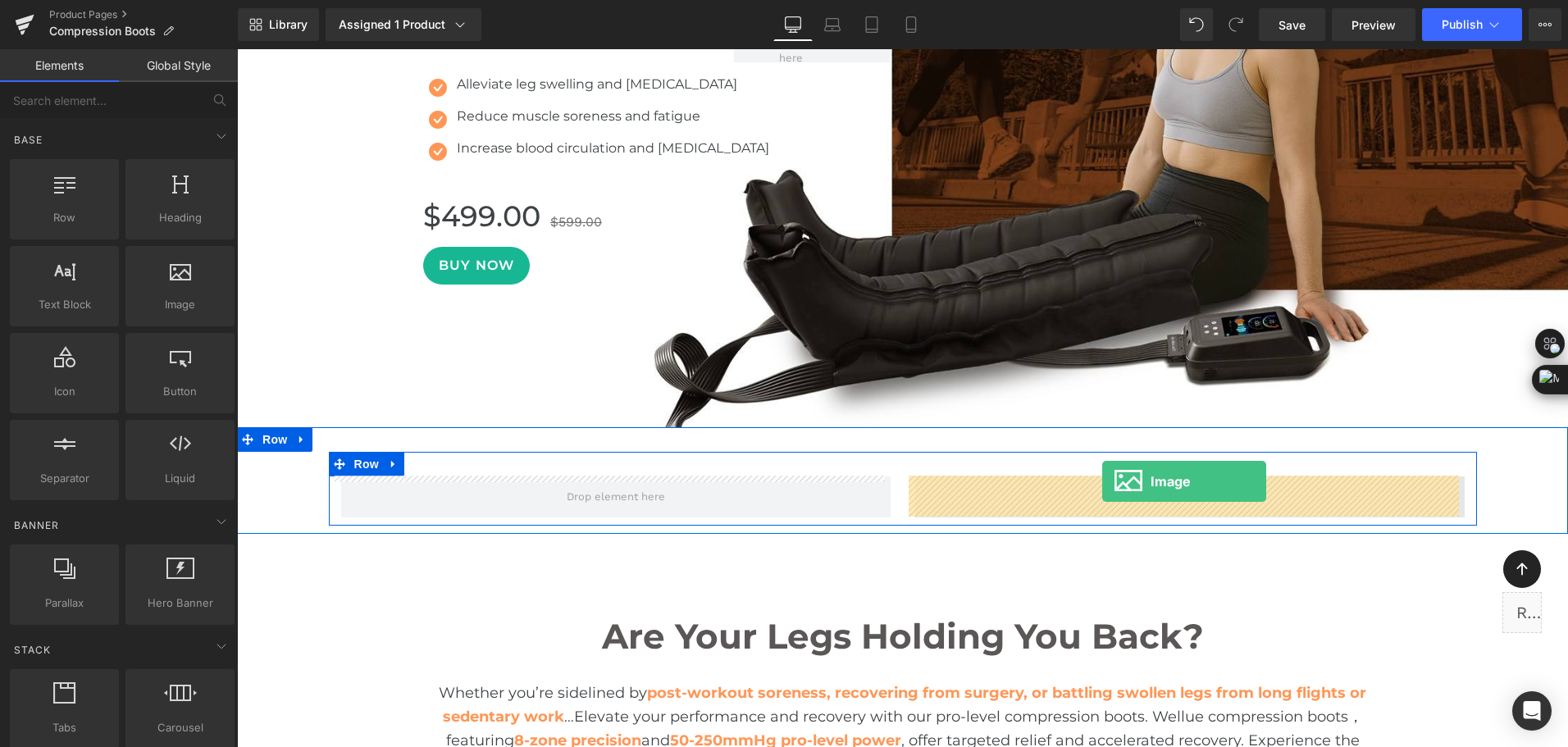
drag, startPoint x: 427, startPoint y: 351, endPoint x: 1102, endPoint y: 481, distance: 687.4
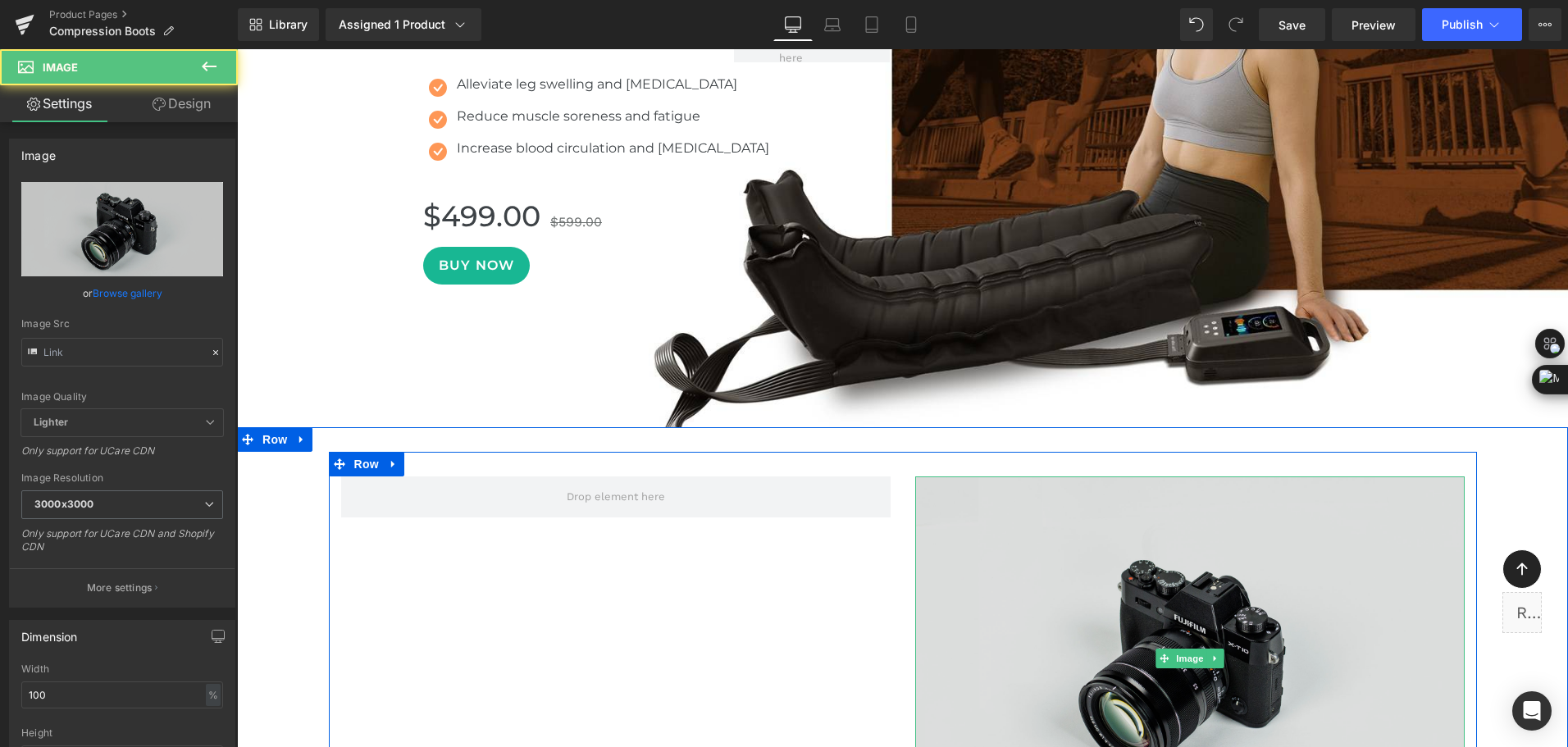
click at [1060, 546] on img at bounding box center [1189, 658] width 550 height 364
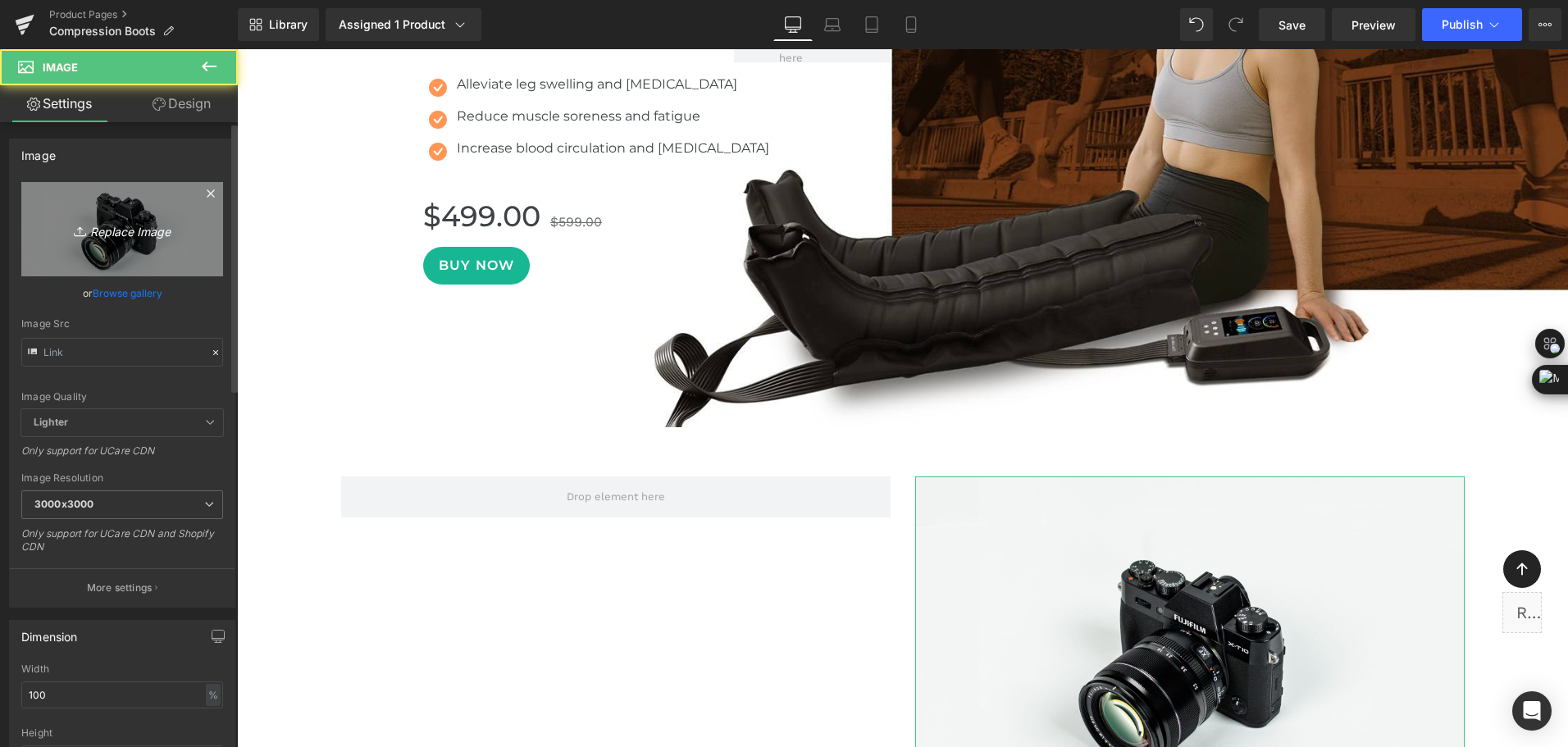
click at [106, 230] on icon "Replace Image" at bounding box center [122, 228] width 131 height 20
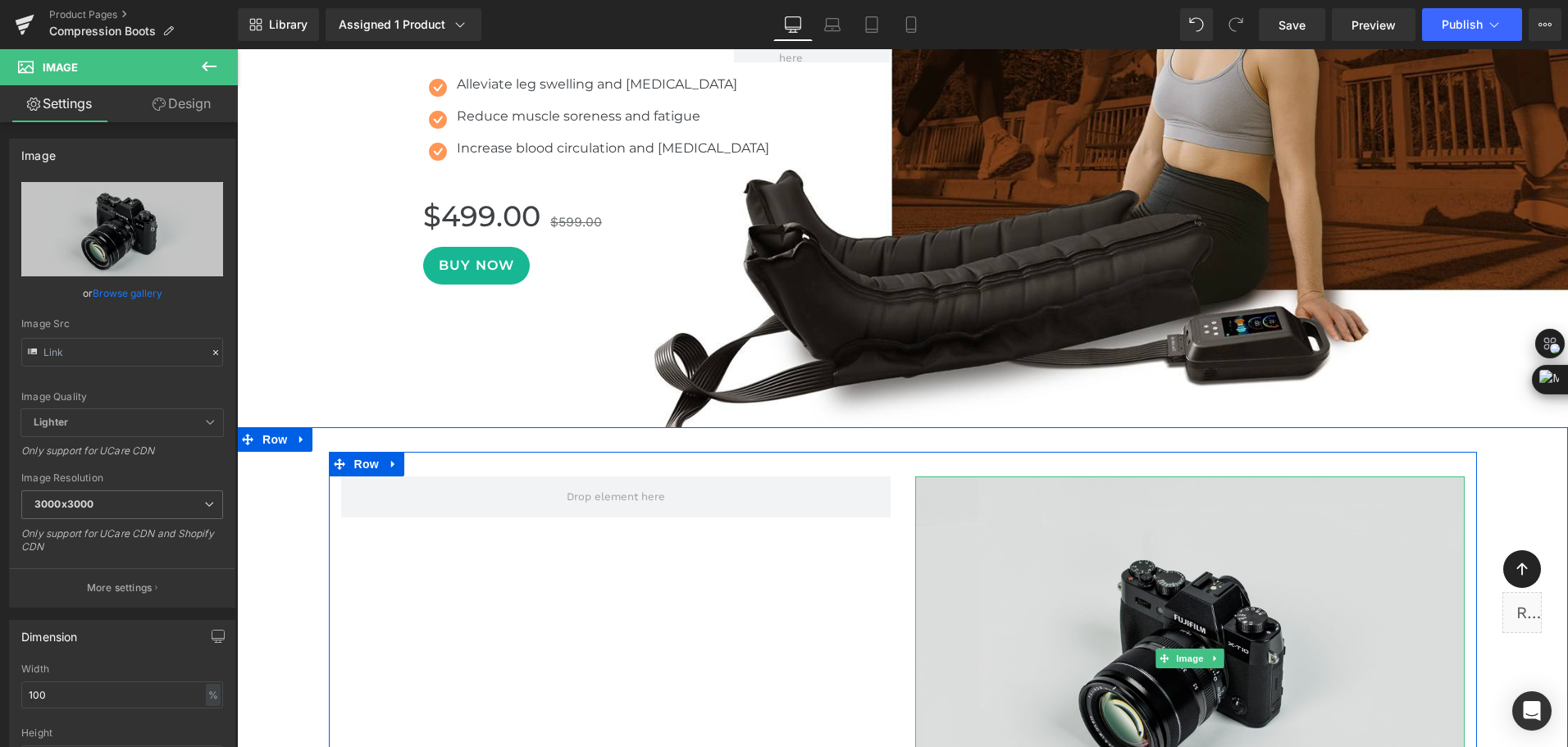
click at [1088, 563] on img at bounding box center [1189, 658] width 550 height 364
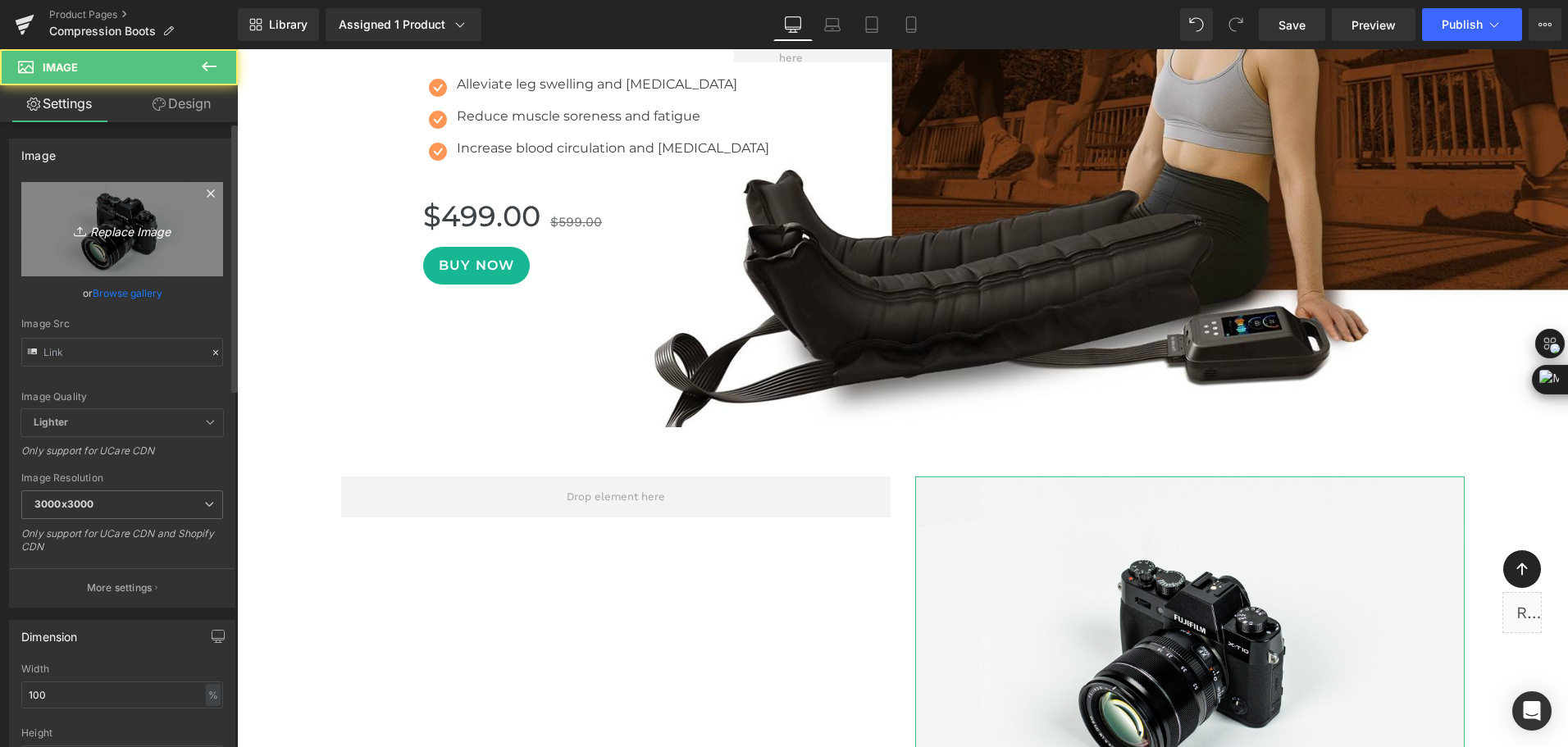
click at [143, 252] on link "Replace Image" at bounding box center [122, 229] width 202 height 95
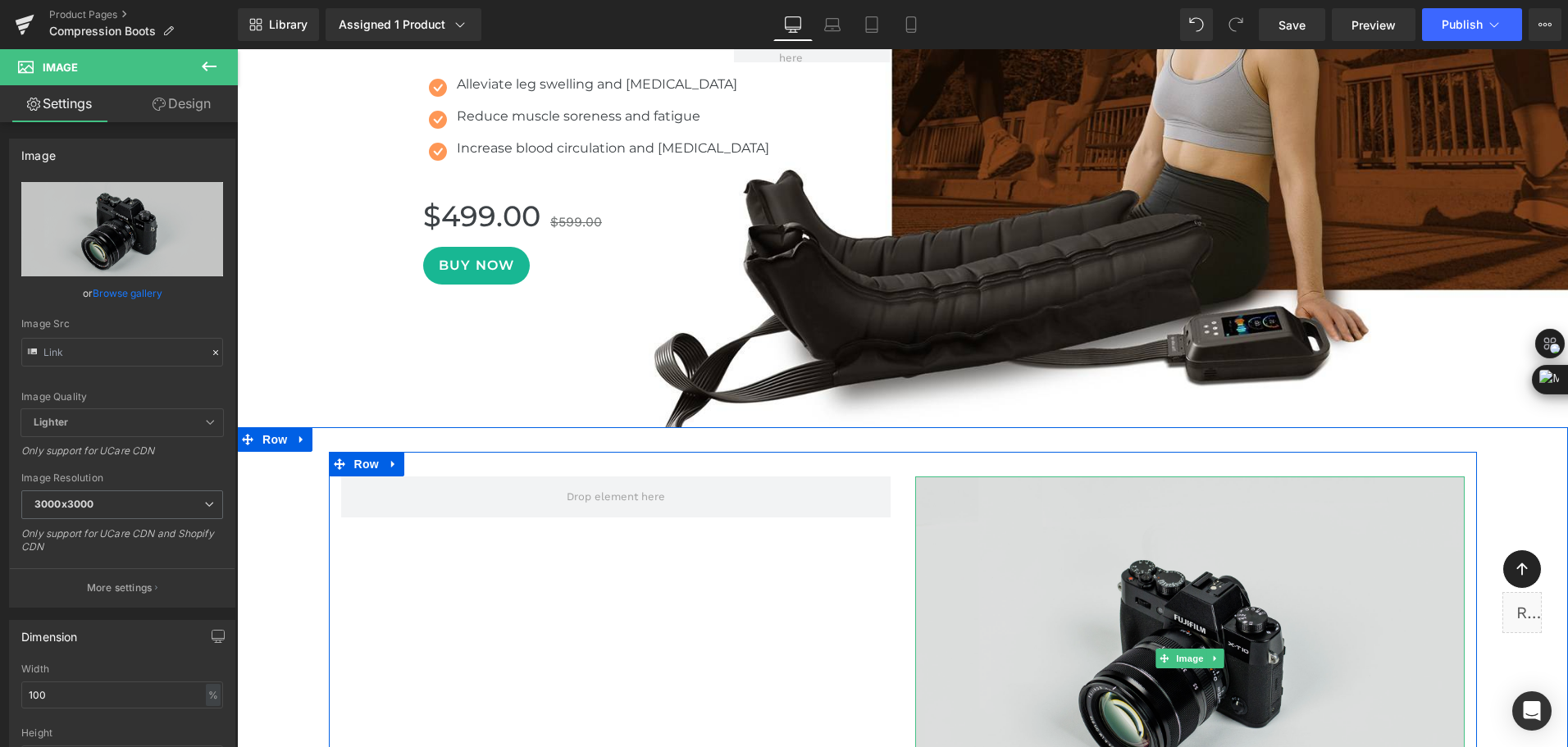
click at [1054, 542] on img at bounding box center [1189, 658] width 550 height 364
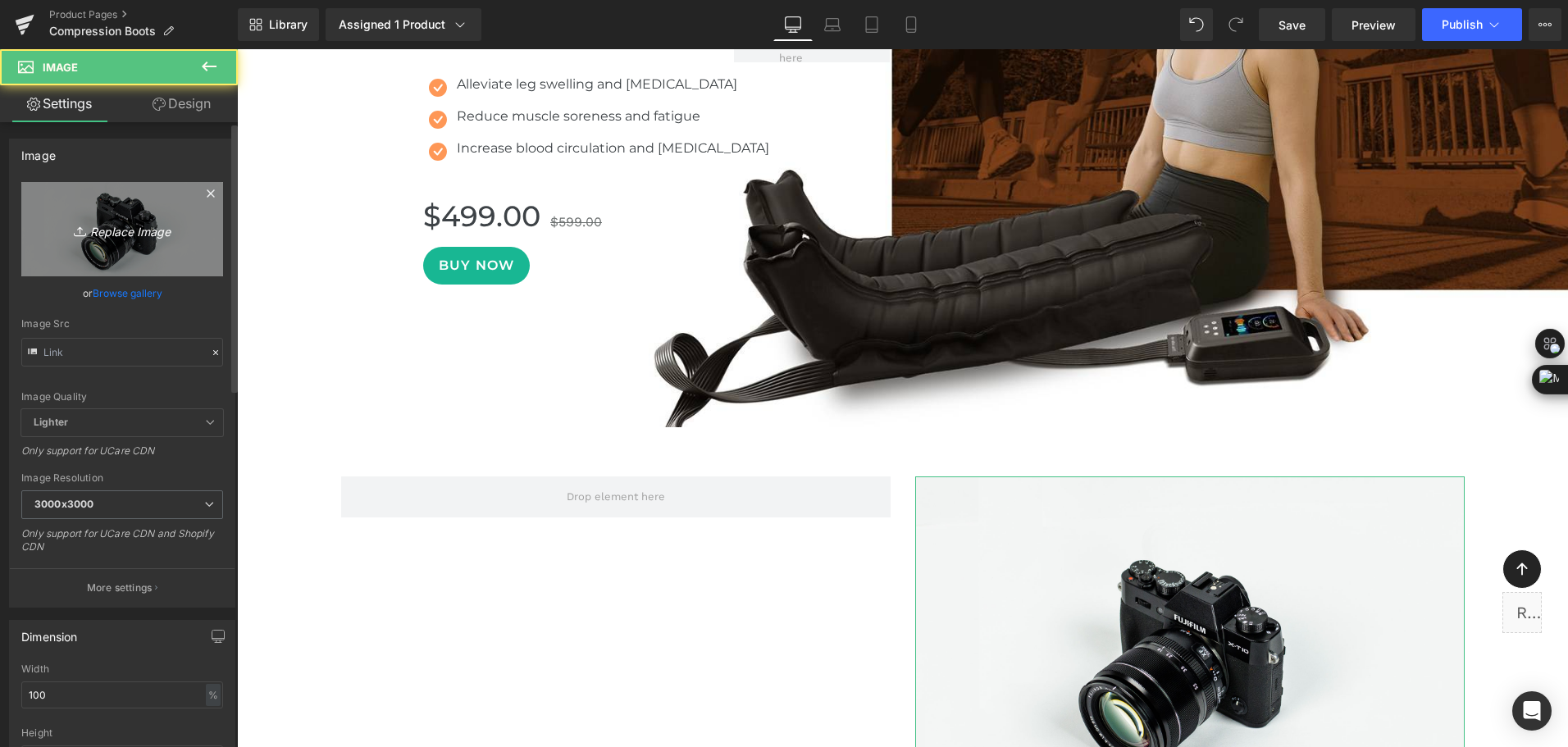
click at [99, 224] on icon "Replace Image" at bounding box center [122, 228] width 131 height 20
type input "C:\fakepath\compression boots for fast recovery-2.gif"
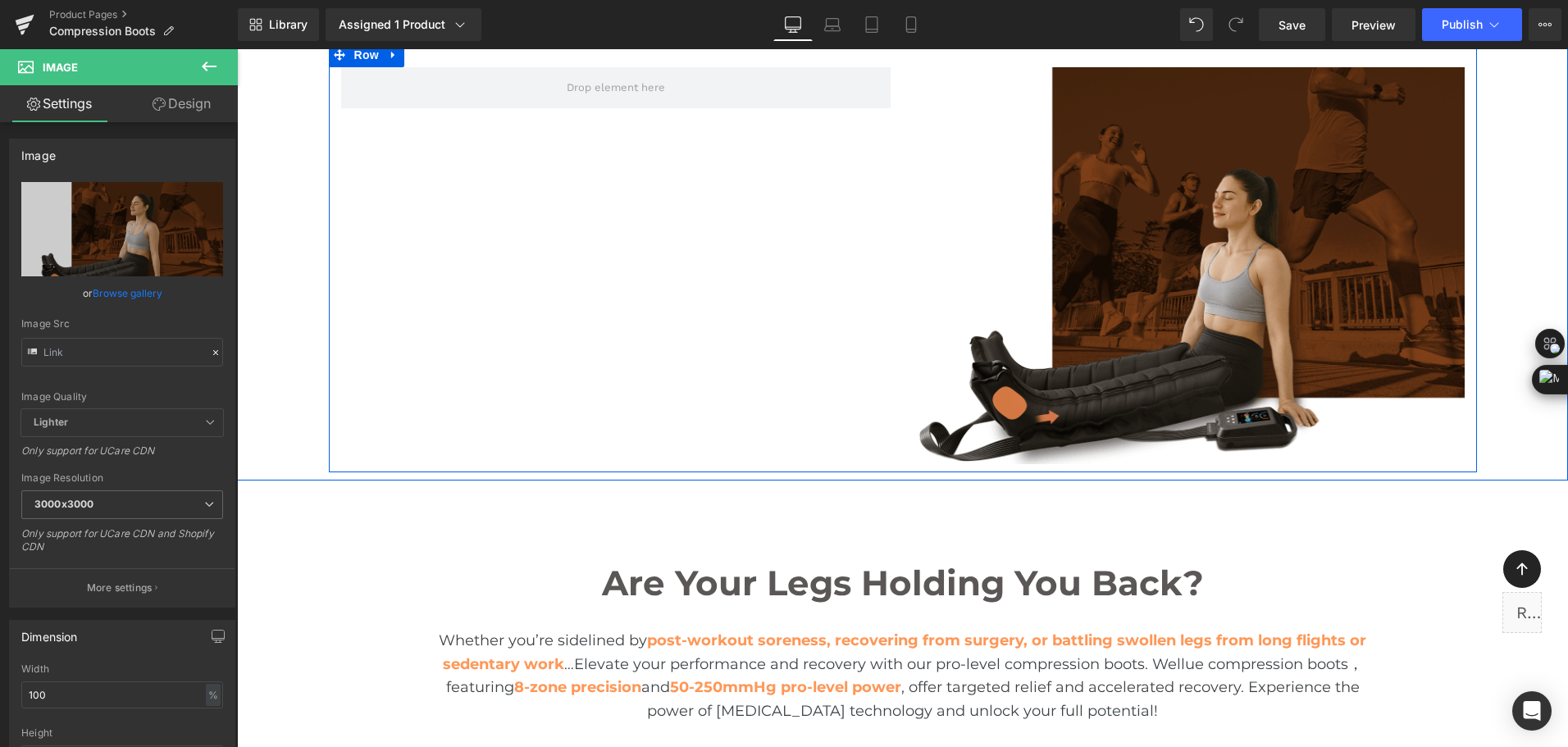
scroll to position [1558, 0]
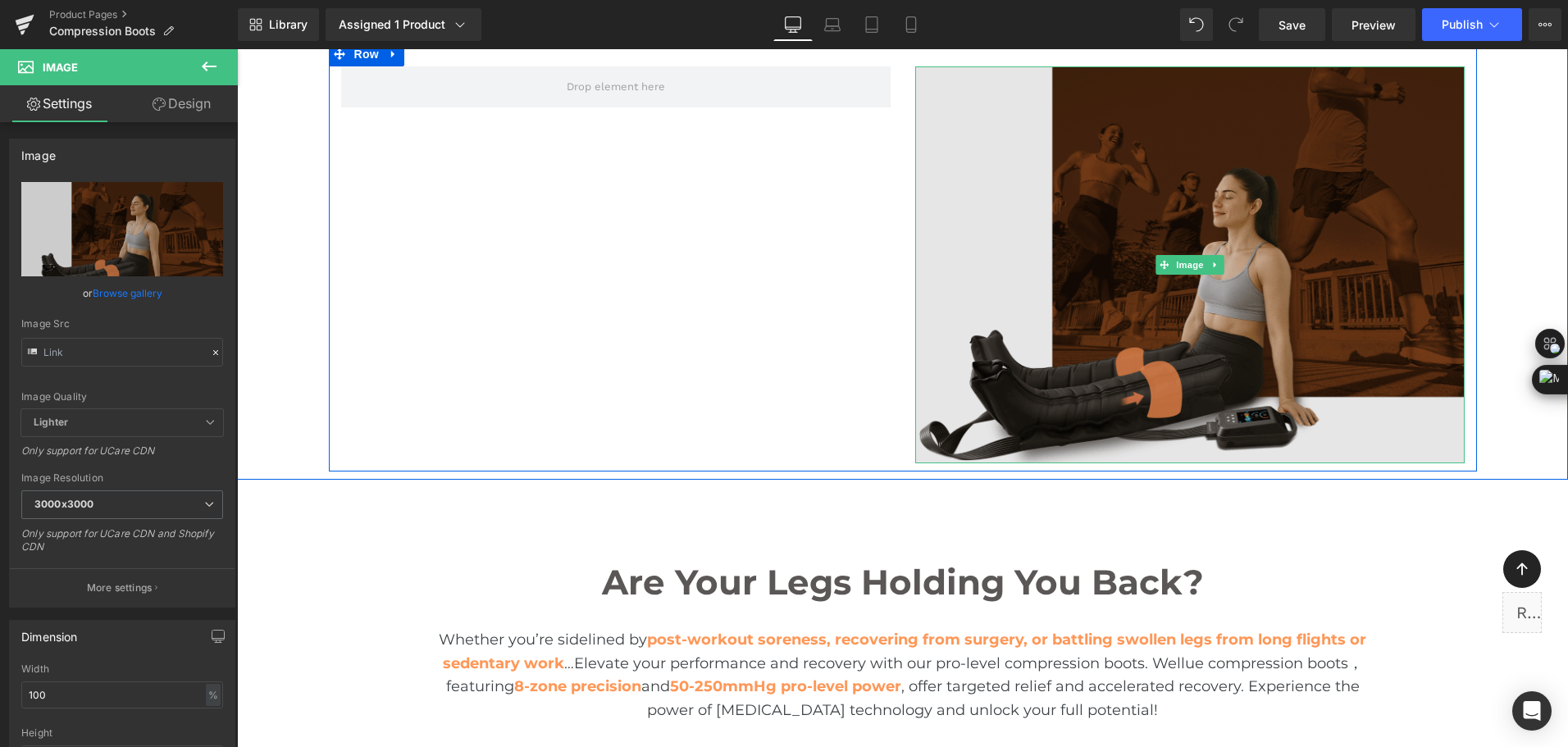
click at [1085, 307] on img at bounding box center [1189, 265] width 550 height 397
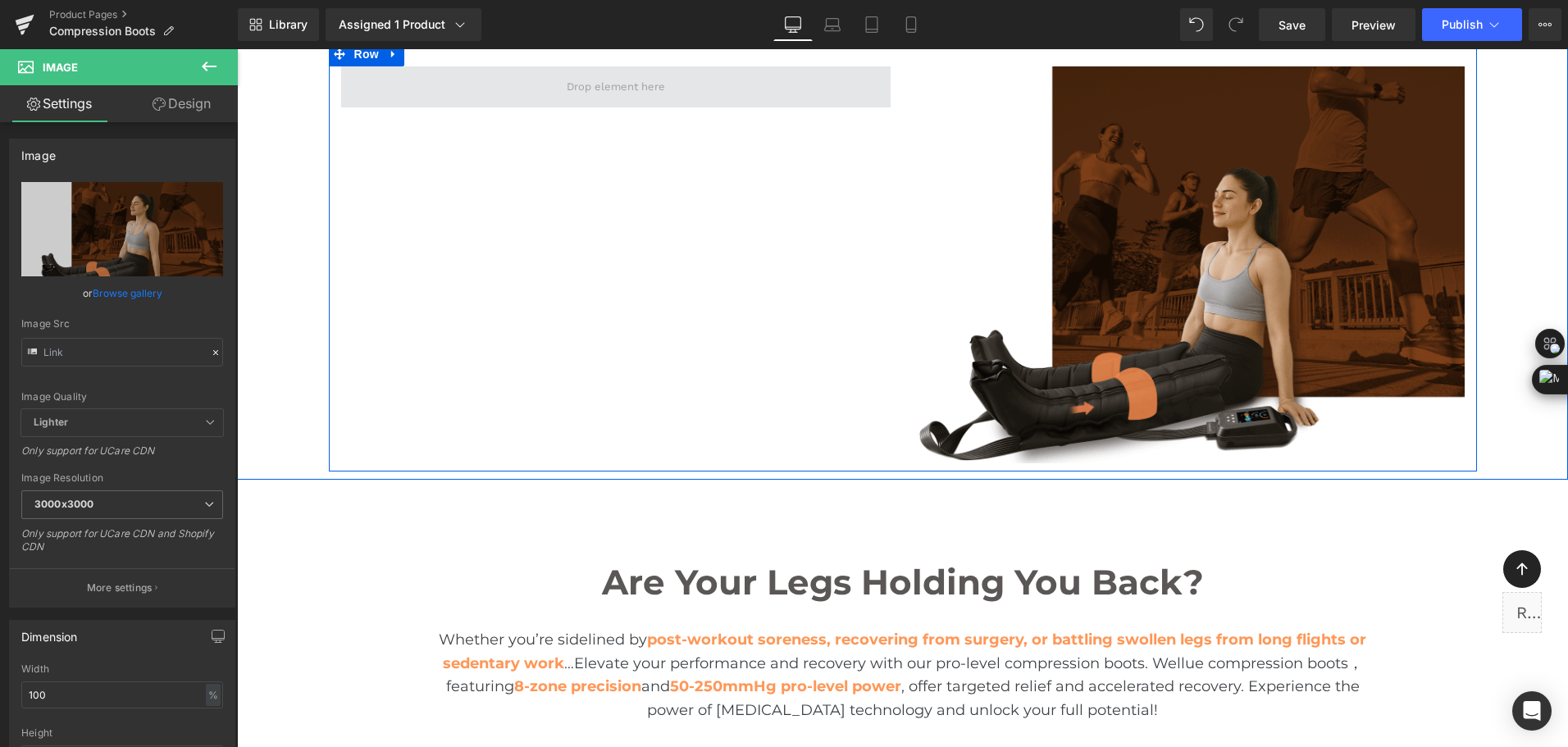
click at [485, 93] on span at bounding box center [615, 87] width 550 height 41
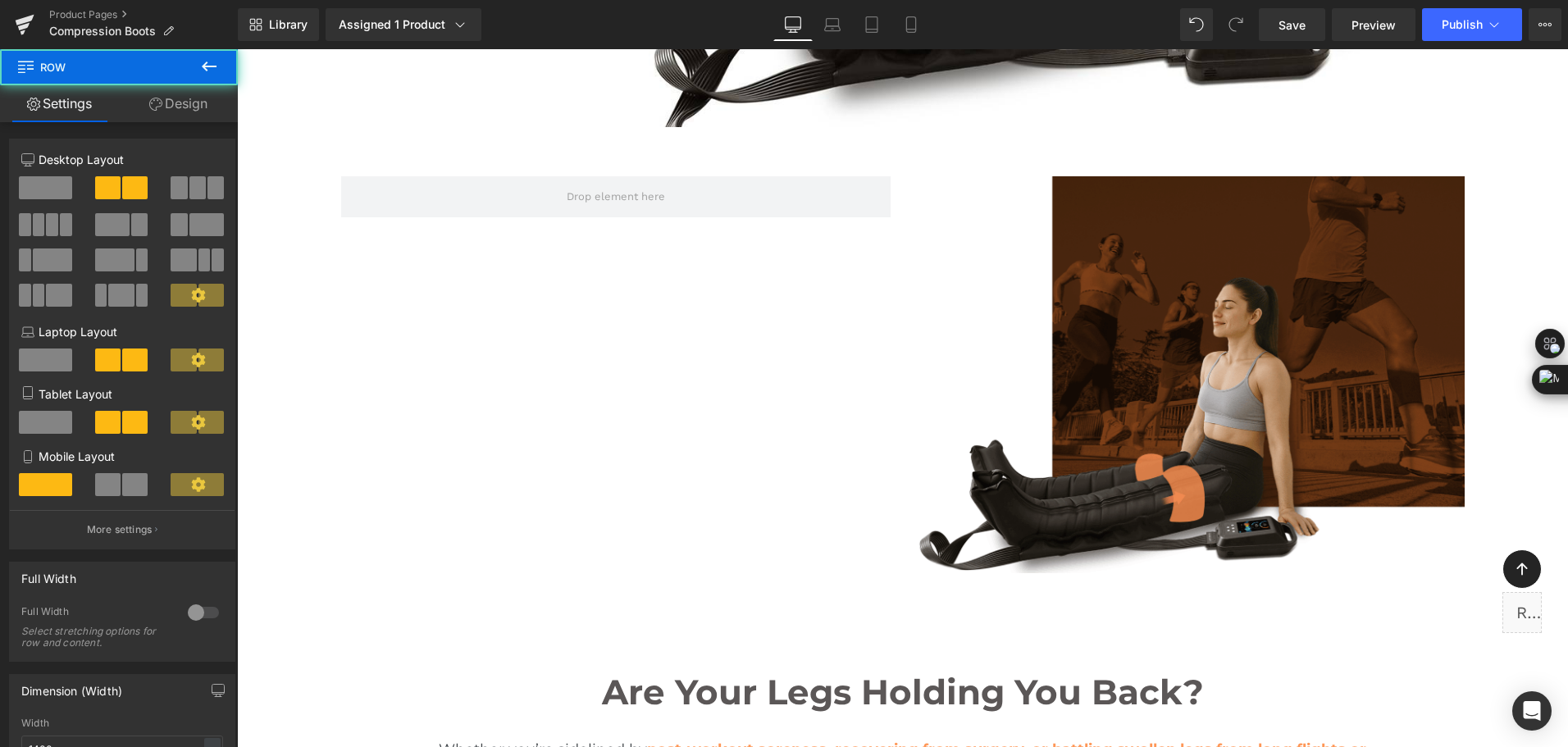
scroll to position [1312, 0]
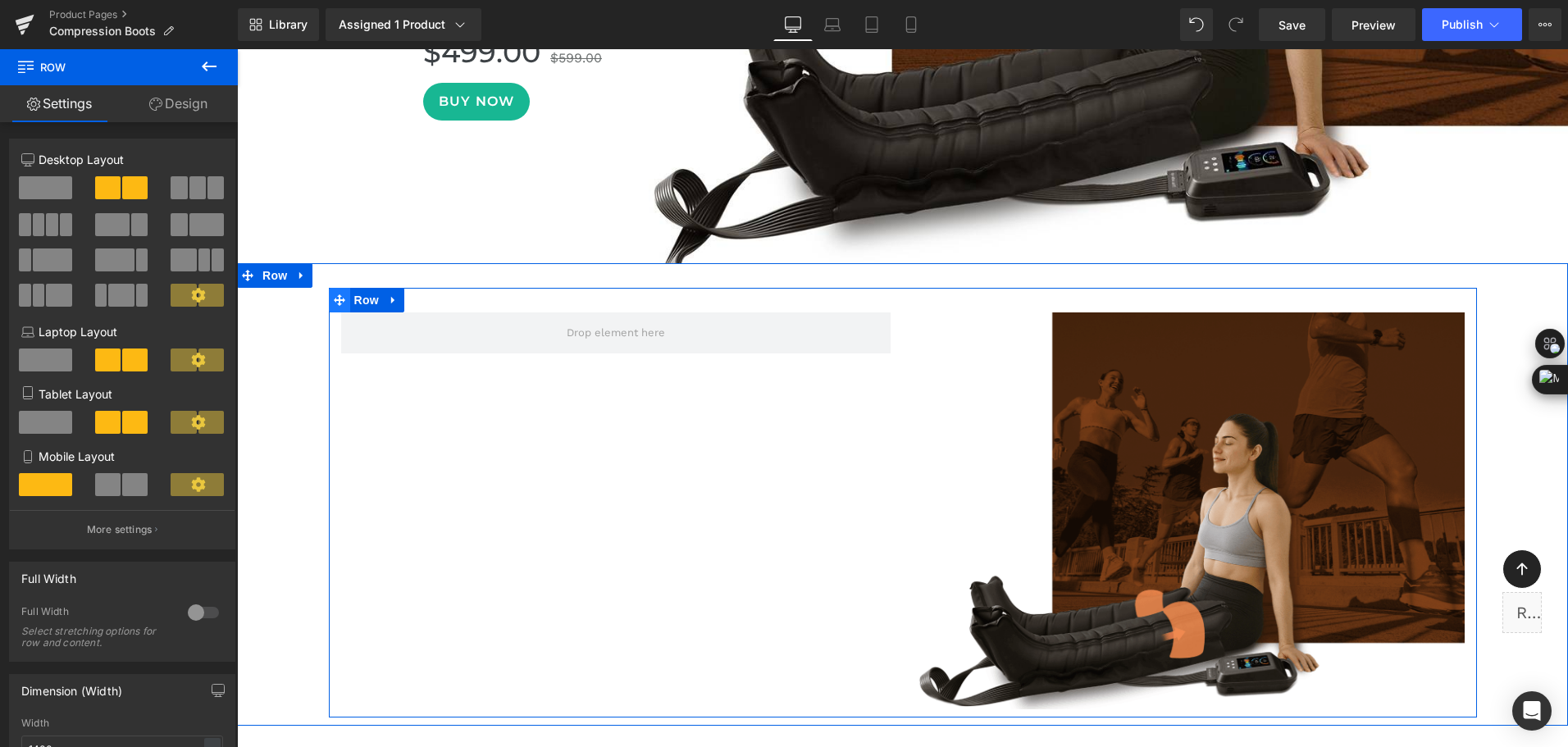
click at [339, 301] on span at bounding box center [340, 300] width 21 height 25
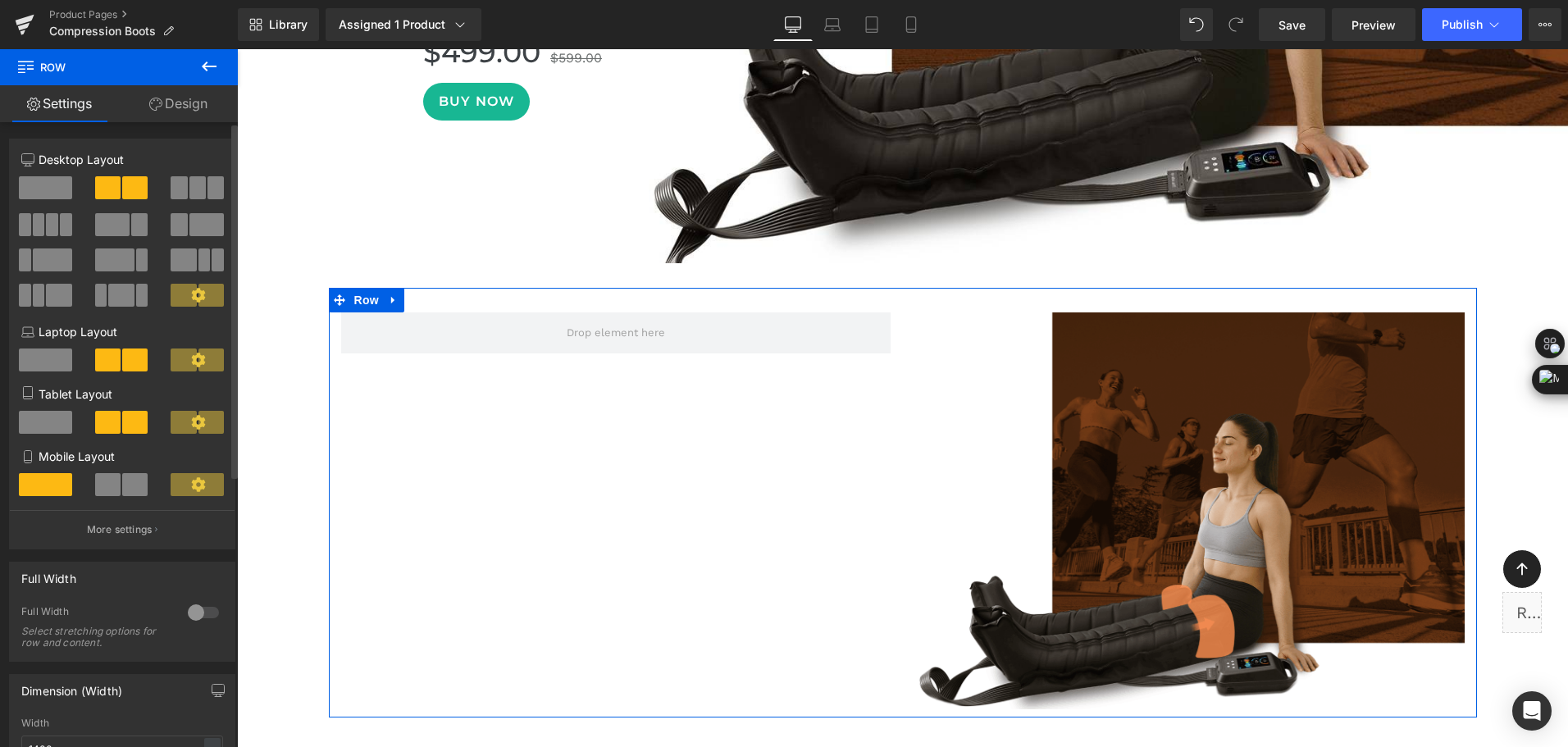
click at [173, 218] on span at bounding box center [179, 225] width 17 height 23
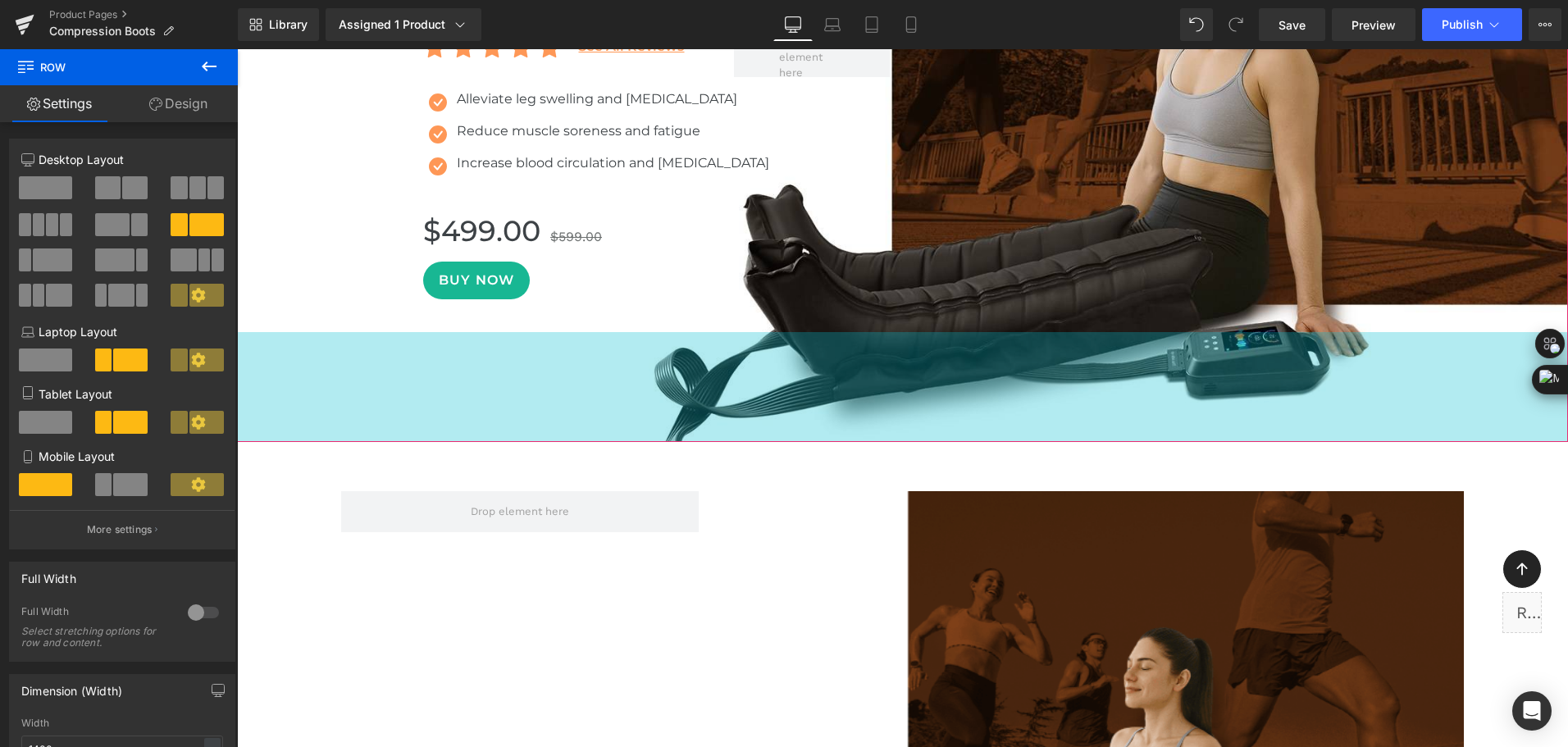
scroll to position [902, 0]
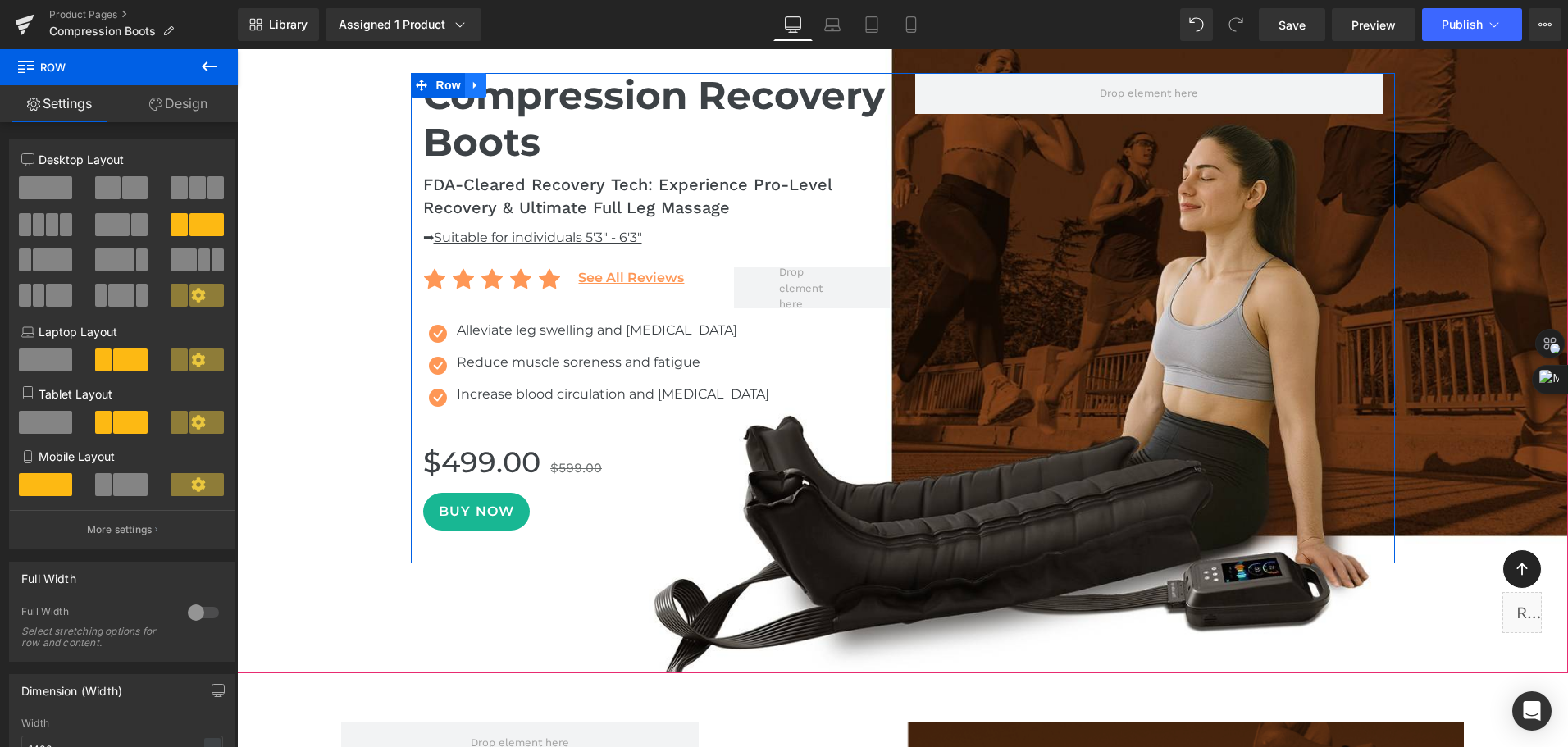
click at [465, 78] on link at bounding box center [475, 85] width 21 height 25
click at [491, 91] on icon at bounding box center [496, 85] width 12 height 12
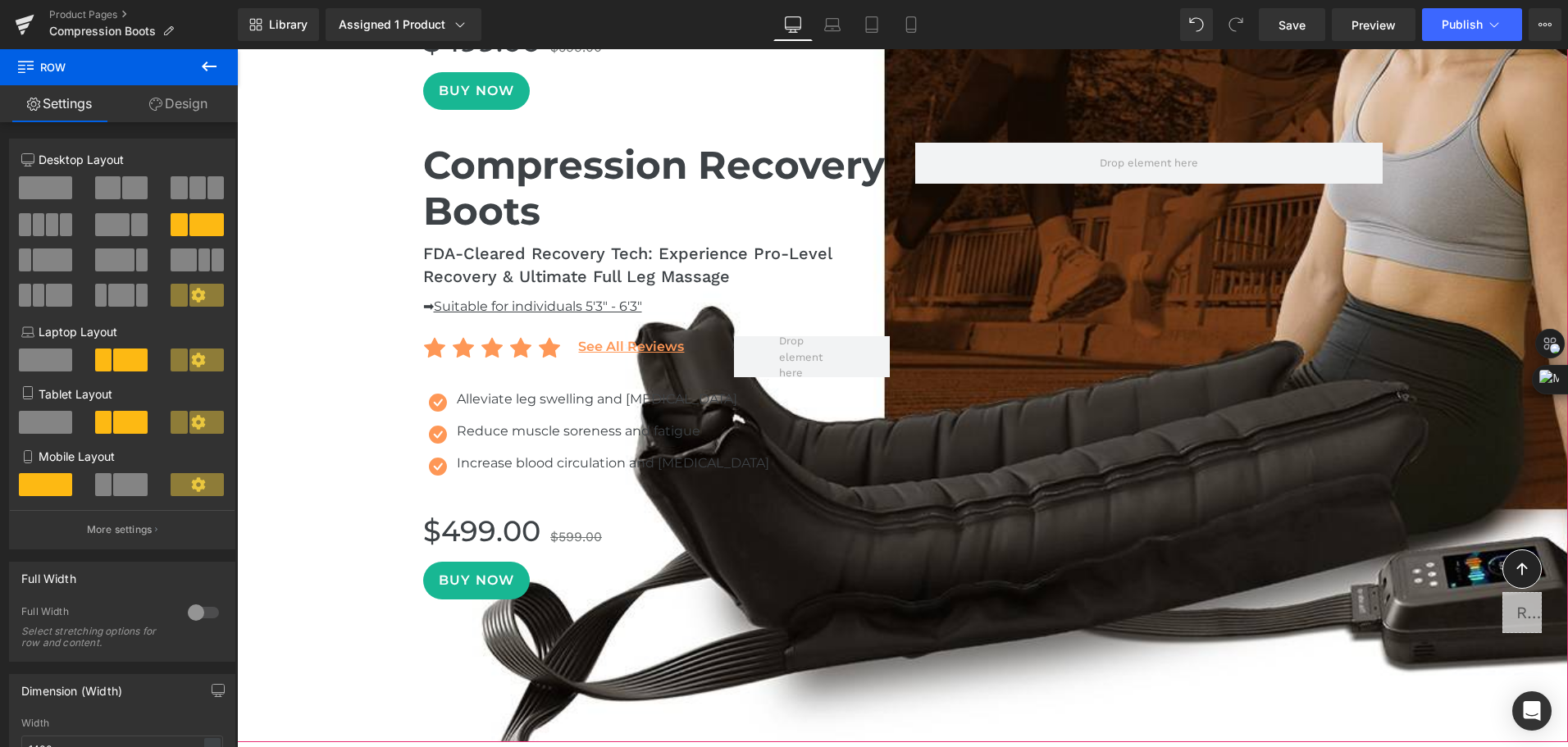
scroll to position [1351, 0]
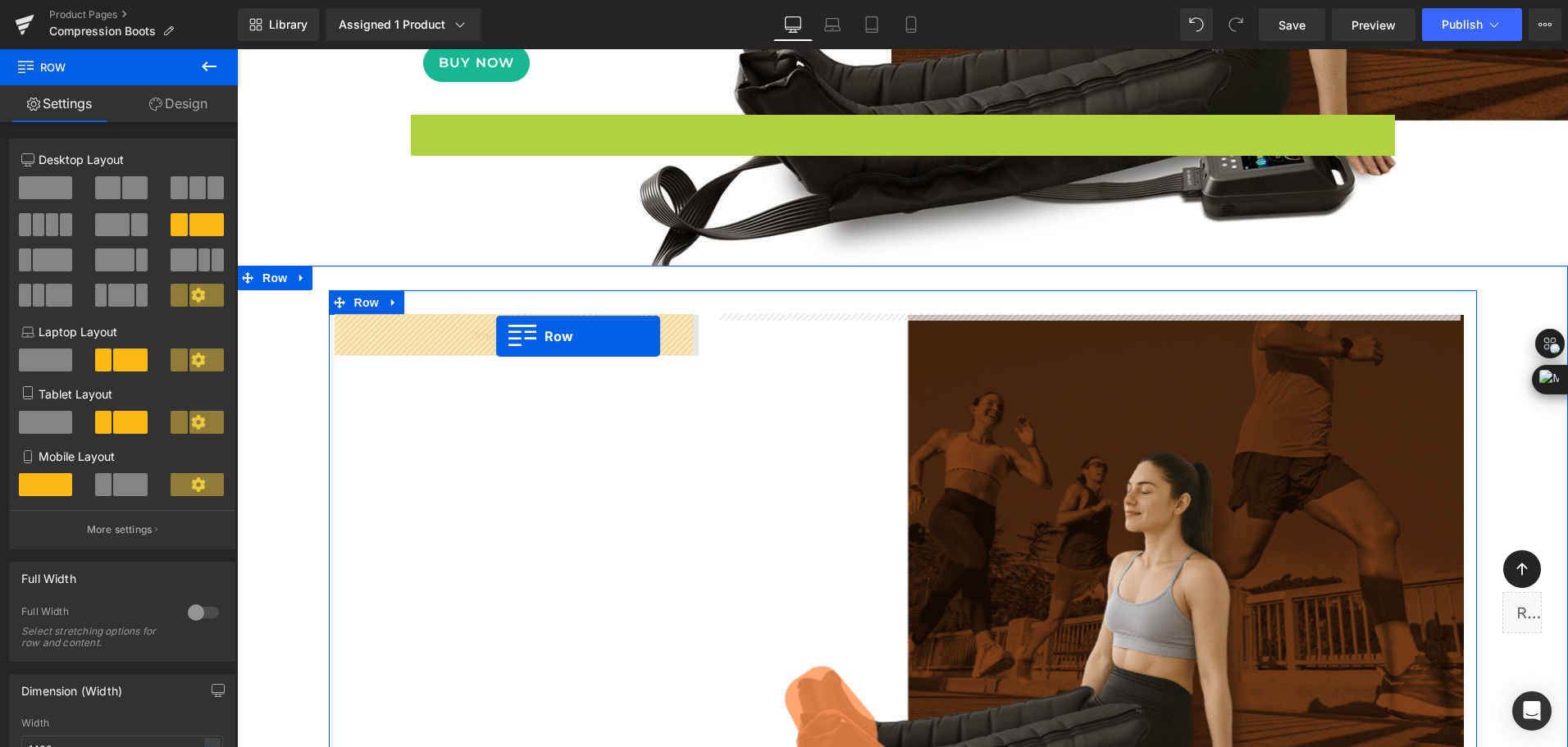
drag, startPoint x: 414, startPoint y: 125, endPoint x: 496, endPoint y: 336, distance: 226.4
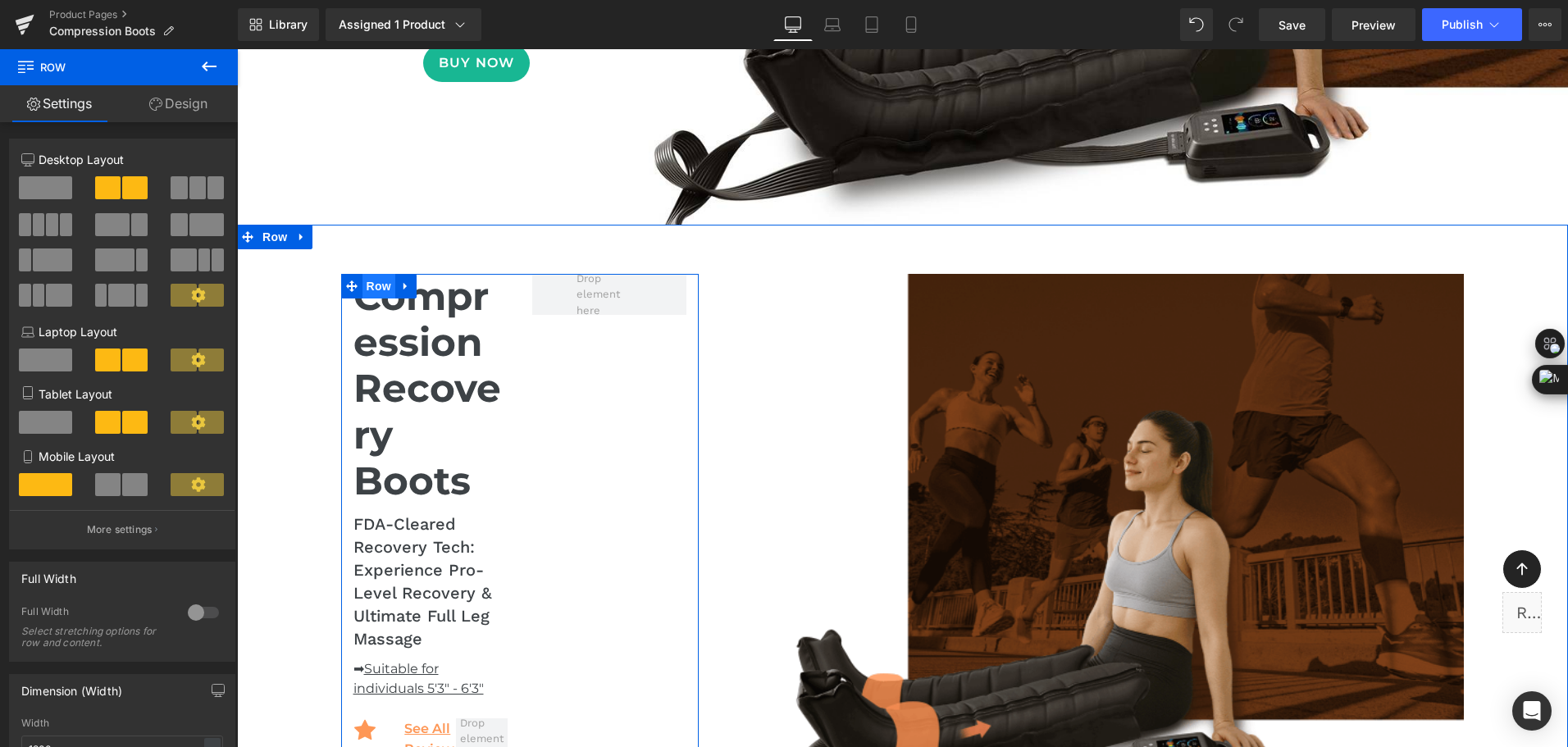
click at [379, 294] on span "Row" at bounding box center [379, 286] width 33 height 25
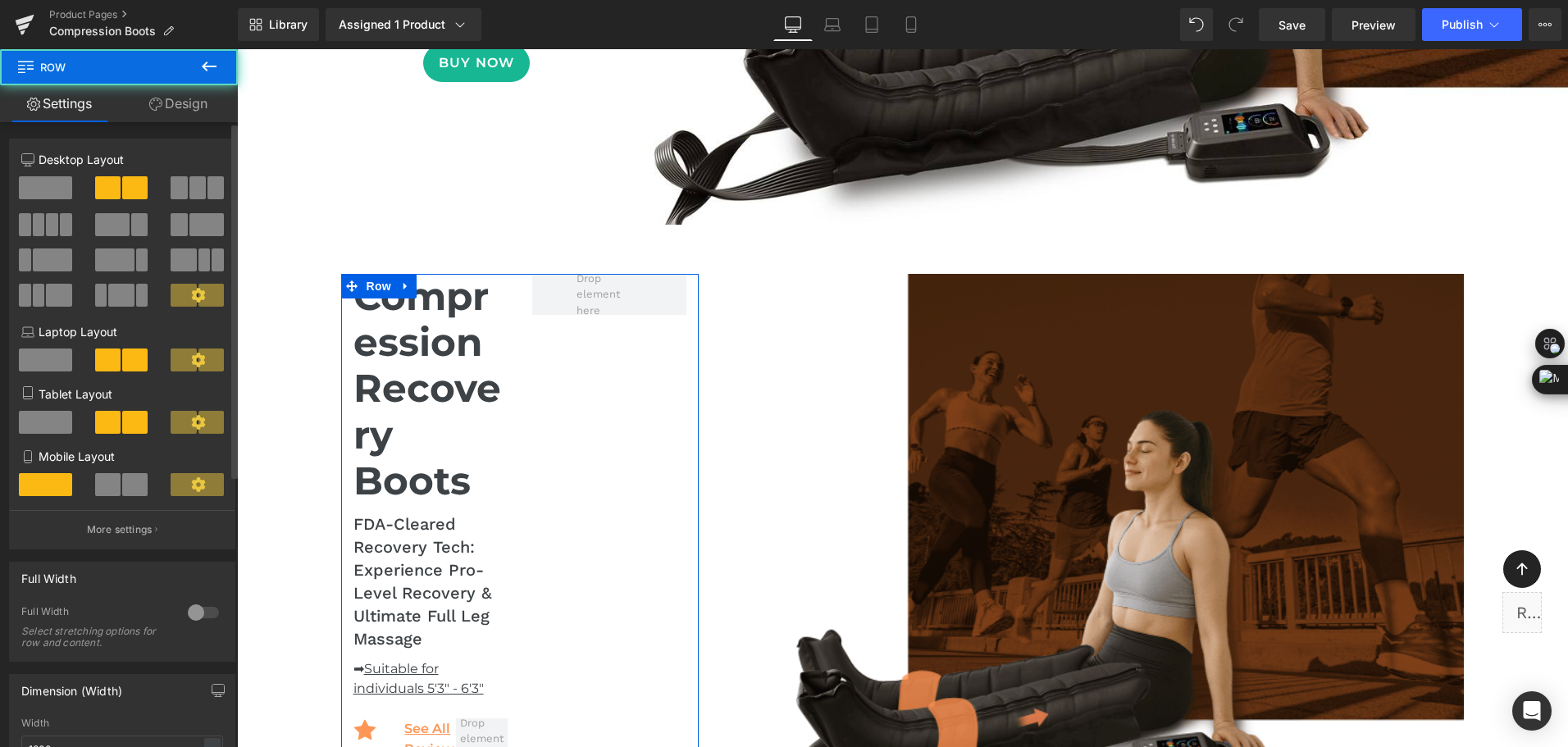
click at [58, 189] on span at bounding box center [45, 188] width 53 height 23
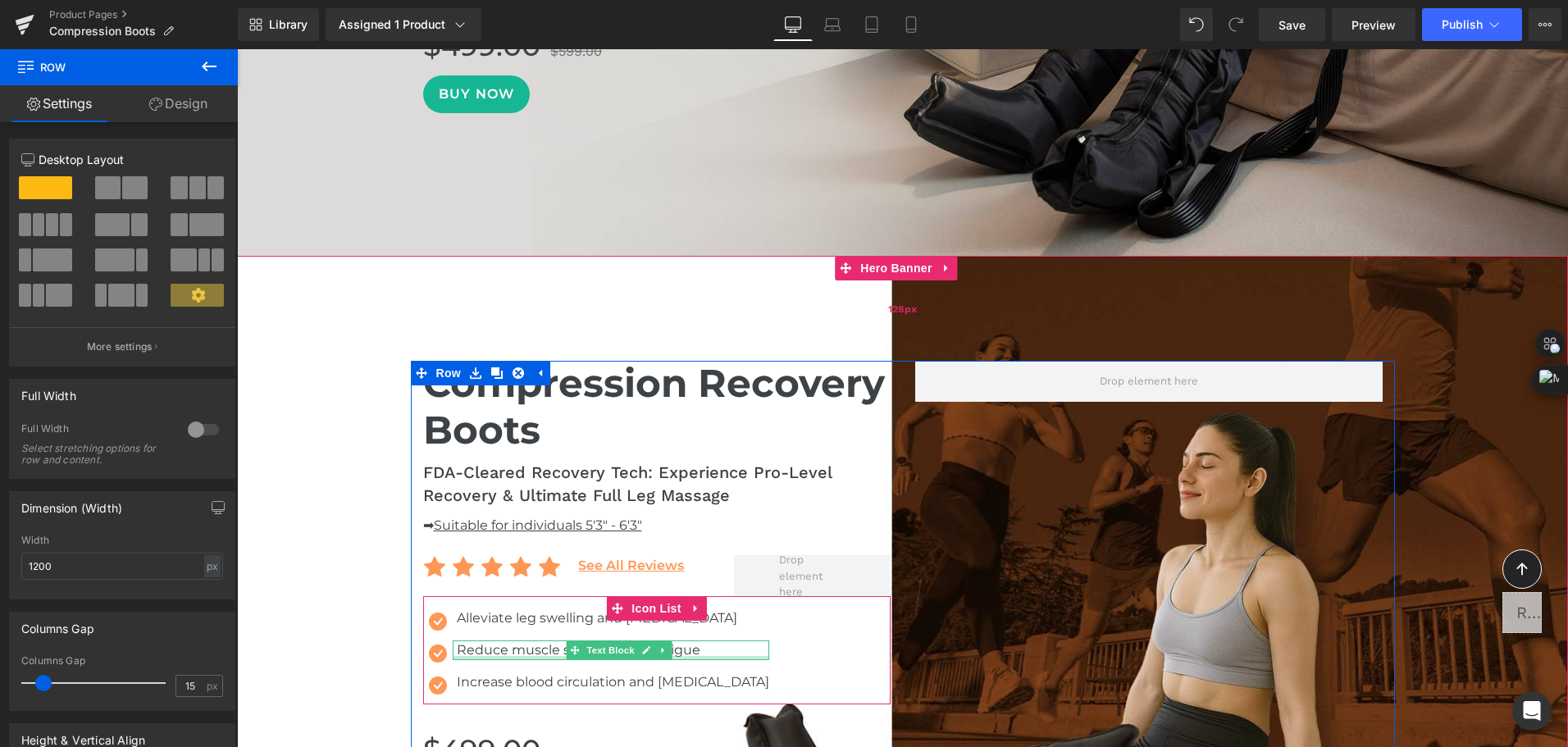
scroll to position [612, 0]
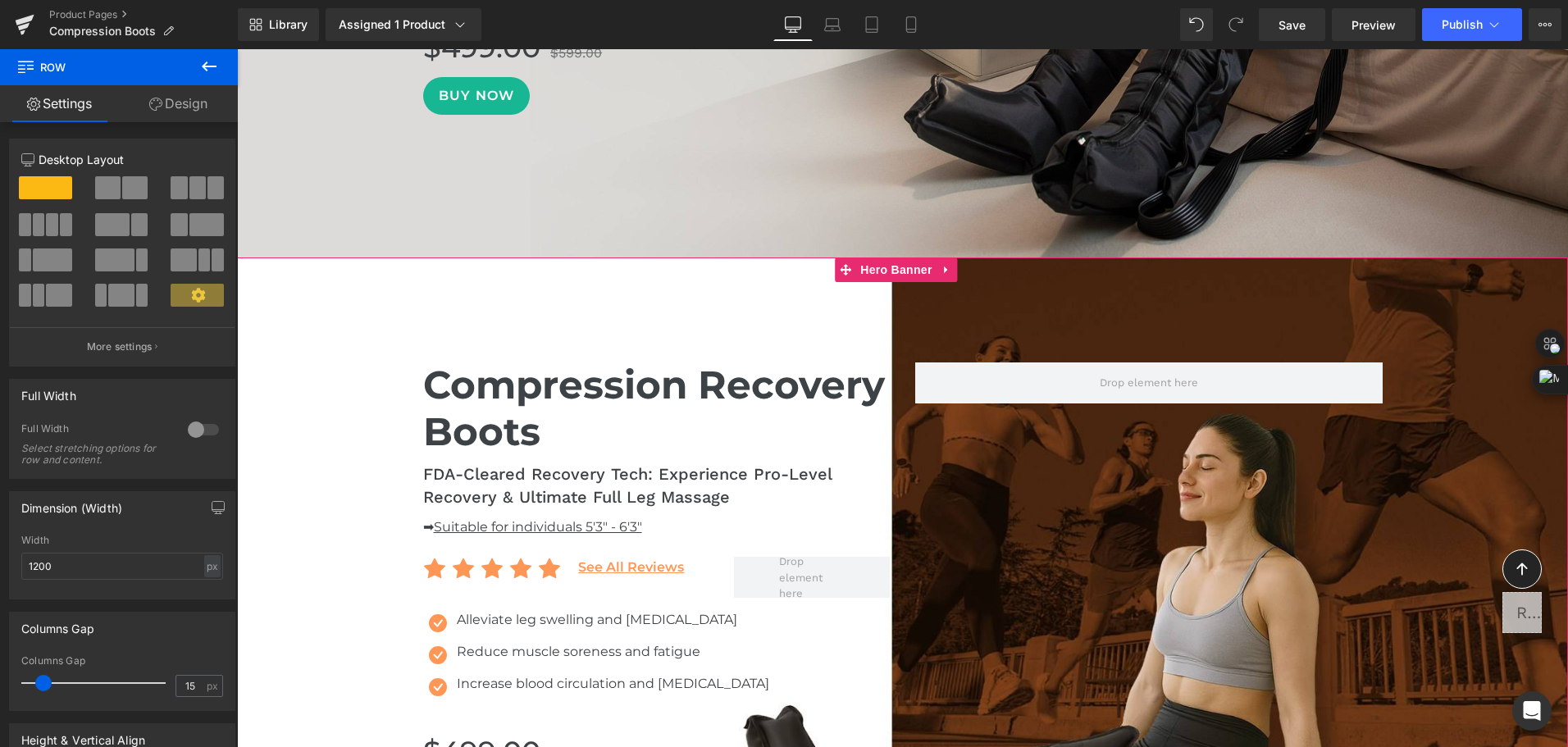
click at [894, 273] on span "Hero Banner" at bounding box center [895, 270] width 80 height 25
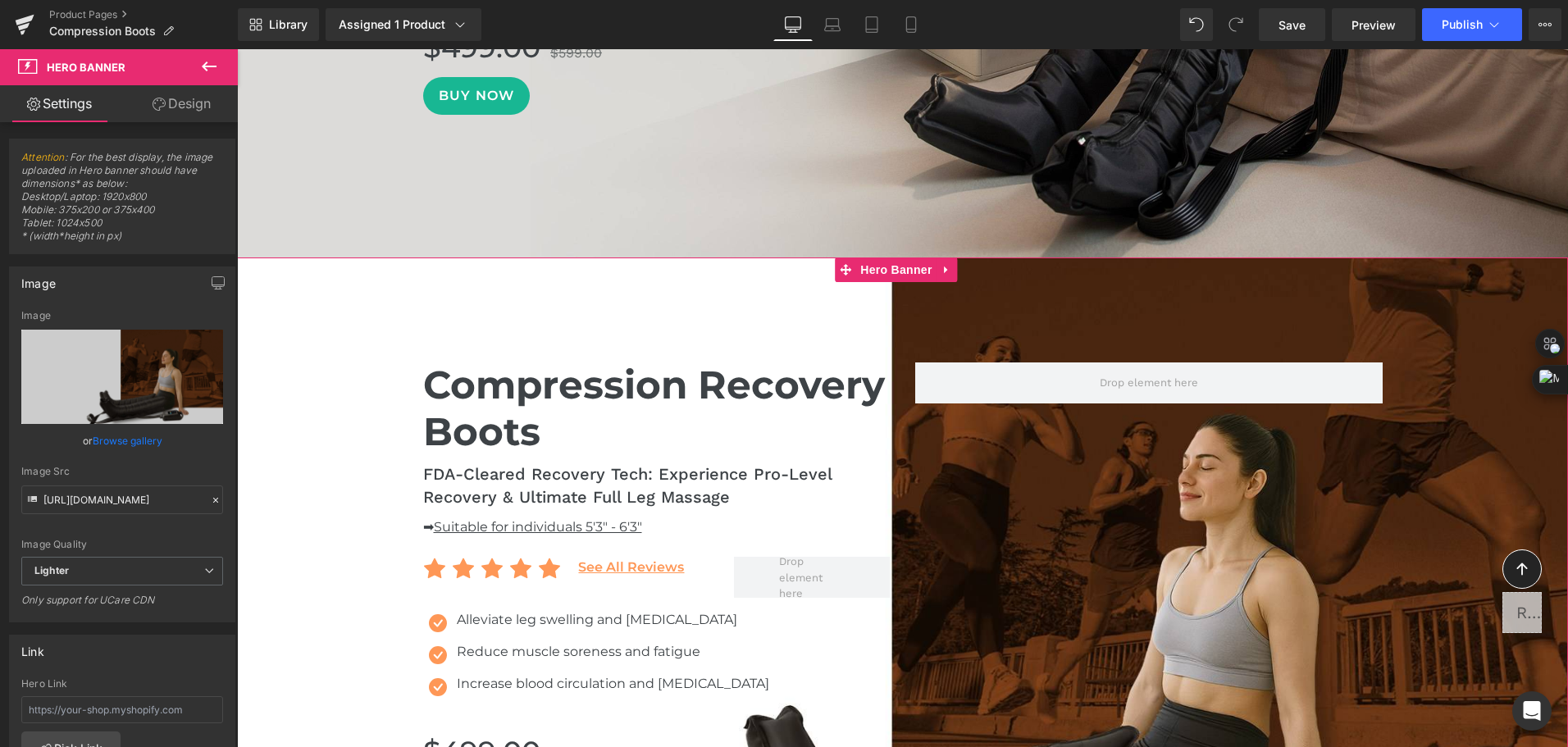
click at [196, 104] on link "Design" at bounding box center [181, 104] width 119 height 37
click at [0, 0] on div "Background" at bounding box center [0, 0] width 0 height 0
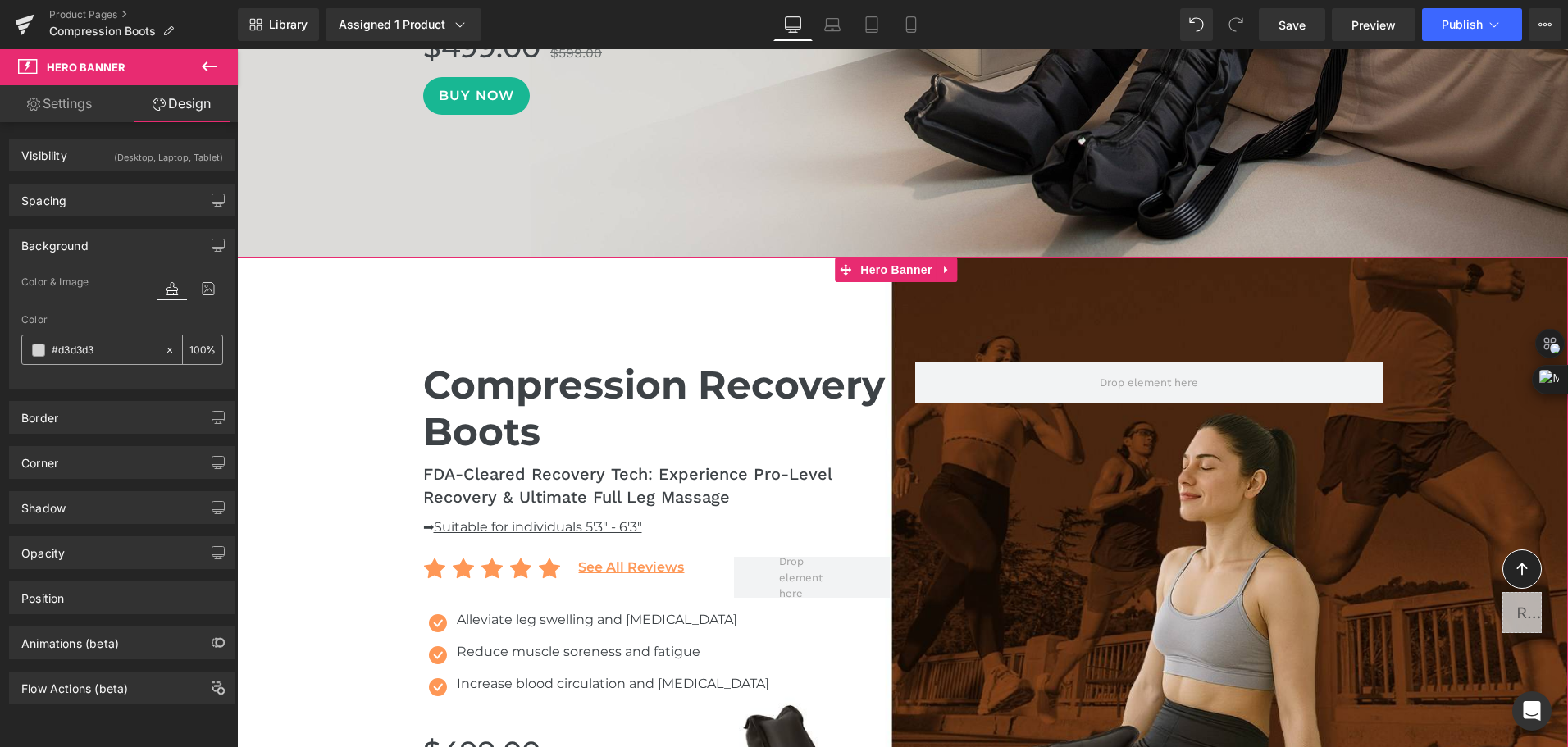
click at [123, 352] on input "text" at bounding box center [104, 350] width 105 height 18
type input "#"
click at [38, 354] on span at bounding box center [38, 350] width 13 height 13
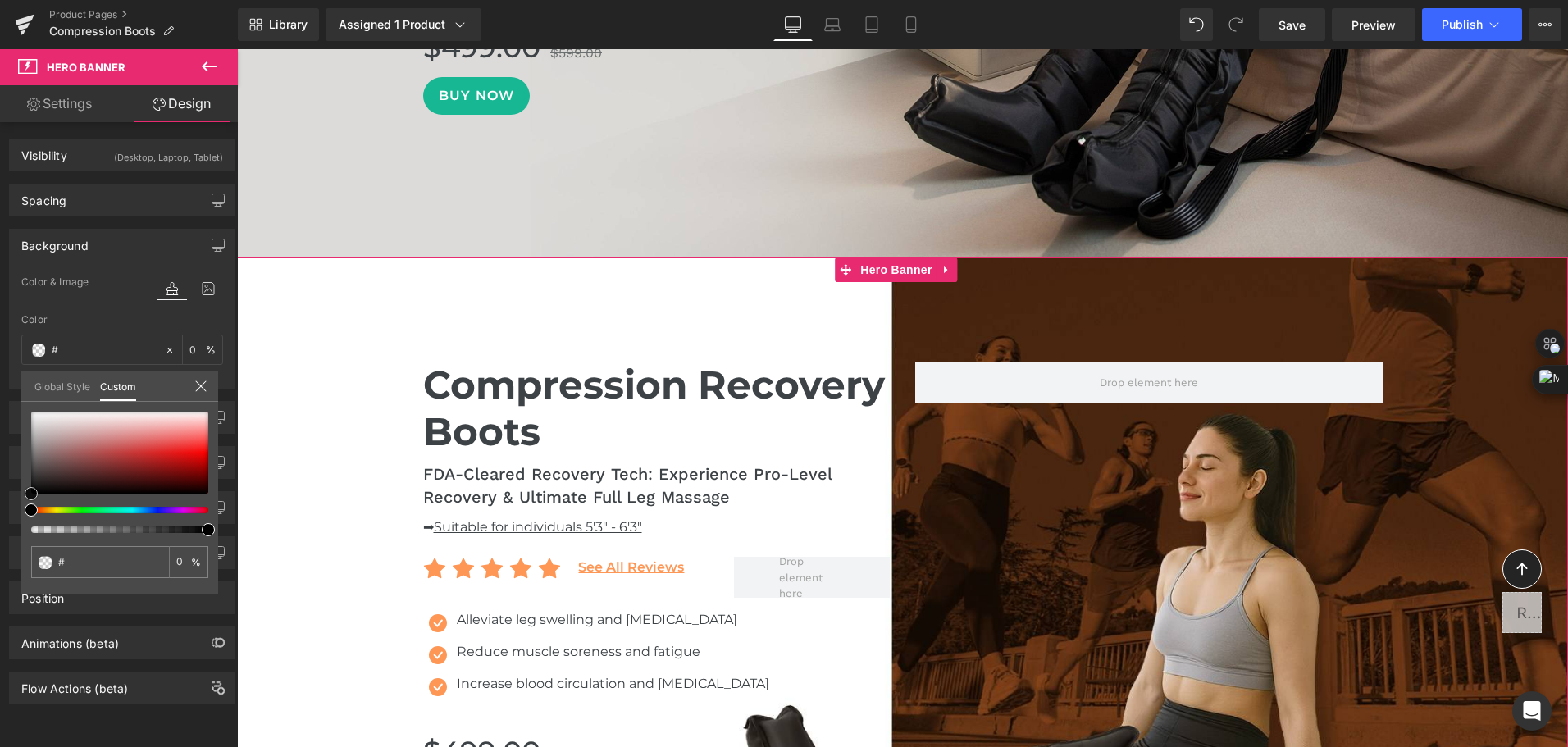
click at [35, 479] on div at bounding box center [119, 452] width 177 height 82
click at [50, 480] on div at bounding box center [119, 452] width 177 height 82
click at [198, 388] on icon at bounding box center [201, 386] width 11 height 11
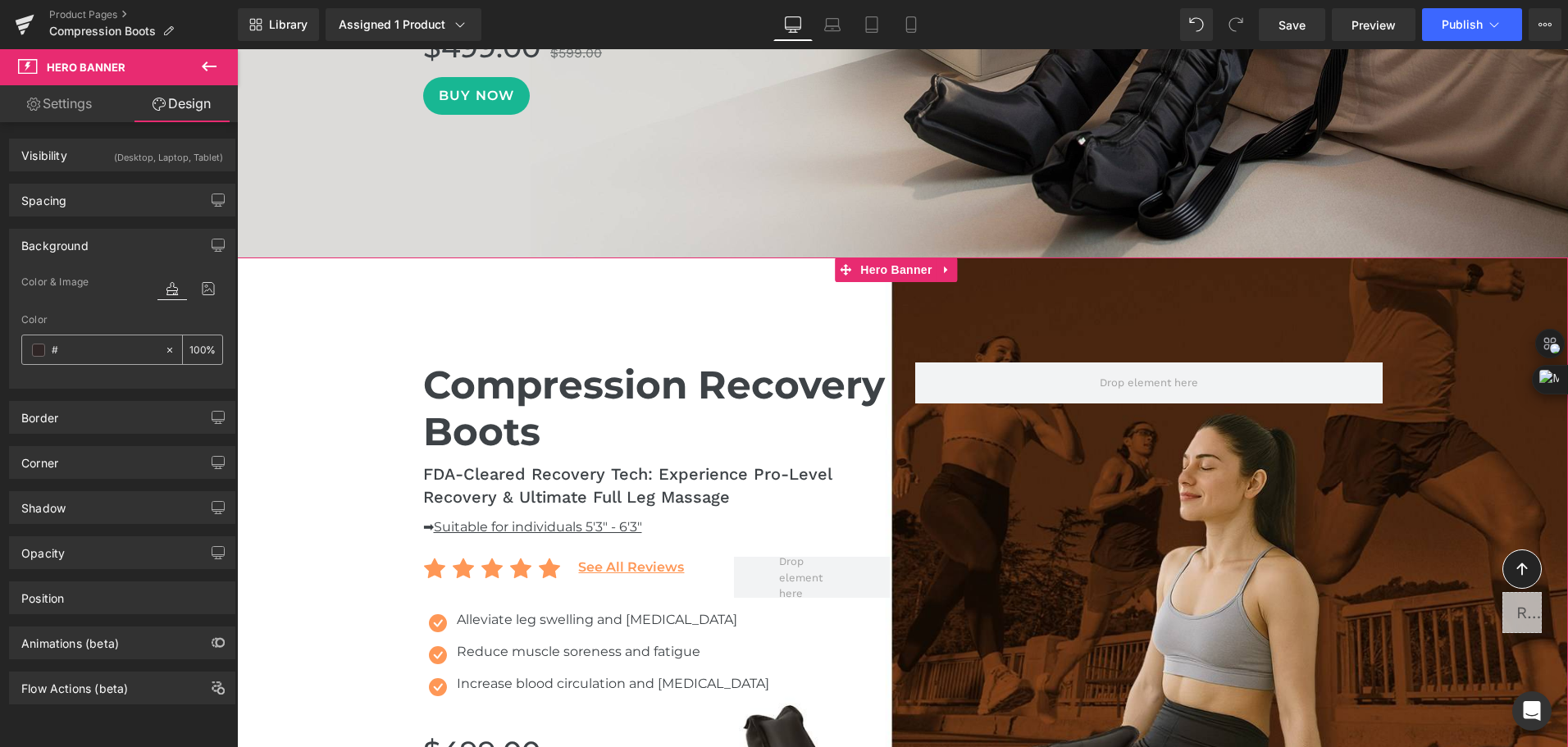
click at [164, 343] on div at bounding box center [173, 350] width 19 height 28
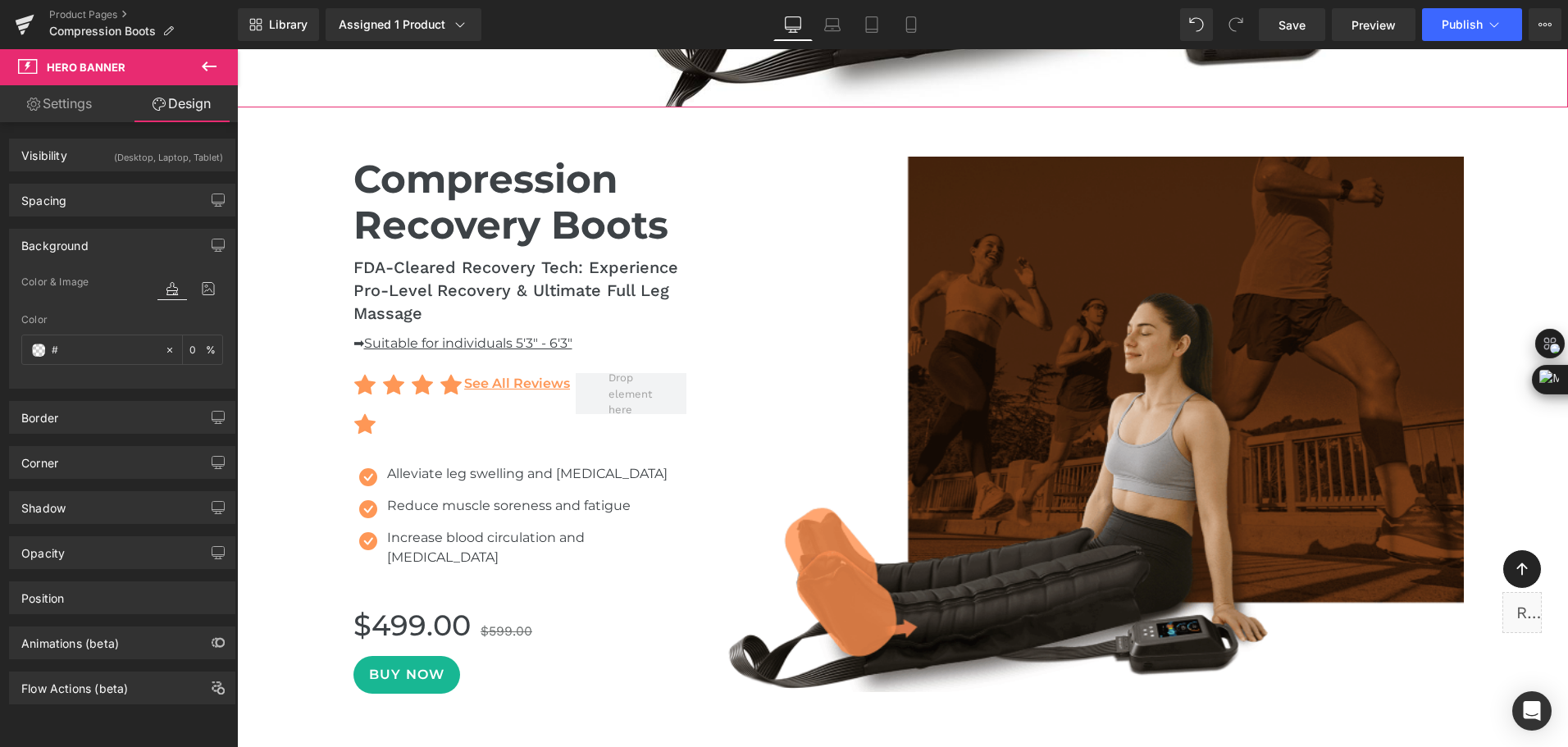
scroll to position [1514, 0]
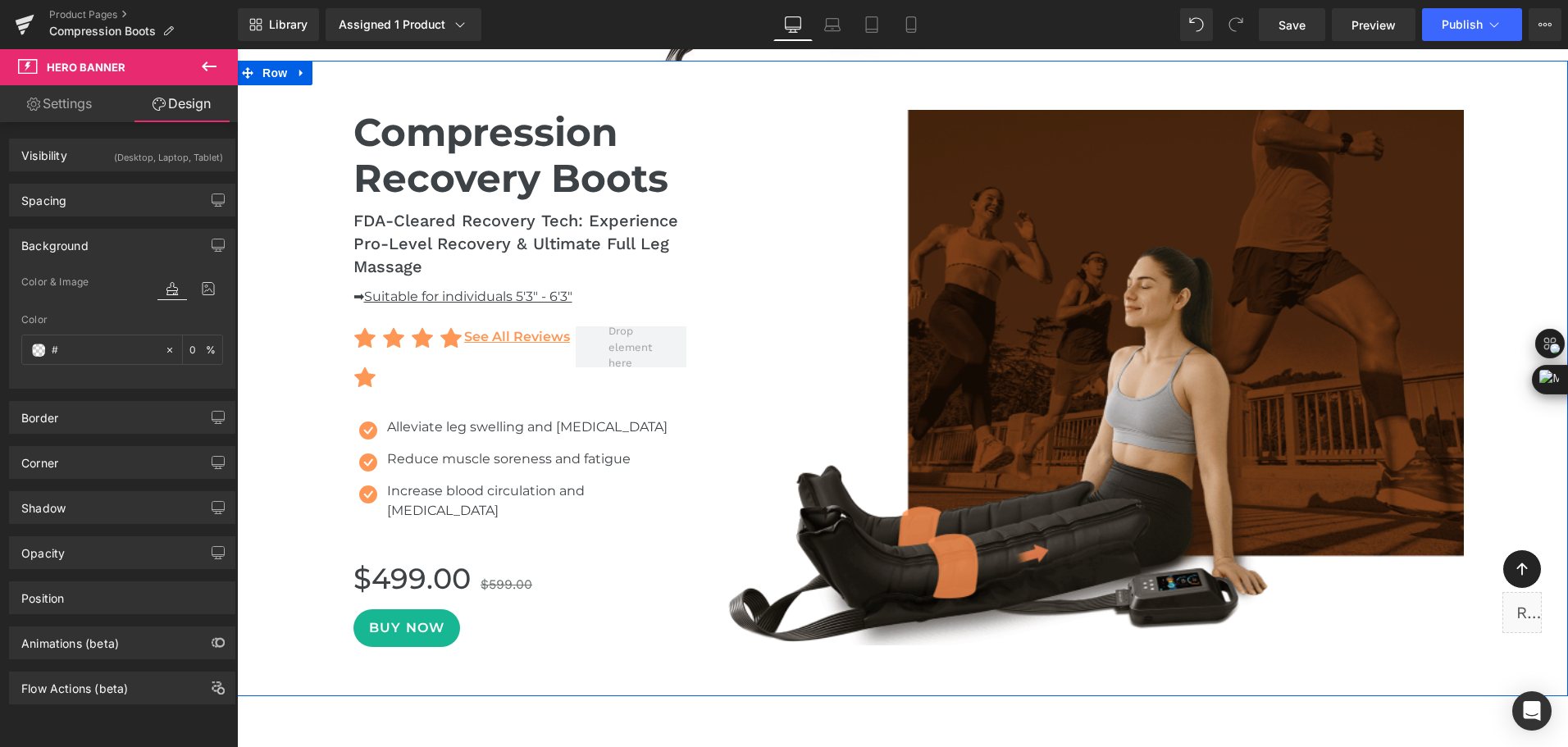
drag, startPoint x: 1498, startPoint y: 298, endPoint x: 1473, endPoint y: 298, distance: 25.0
click at [1498, 298] on div "Compression Recovery Boots Heading FDA-Cleared Recovery Tech: Experience Pro-Le…" at bounding box center [903, 386] width 1331 height 603
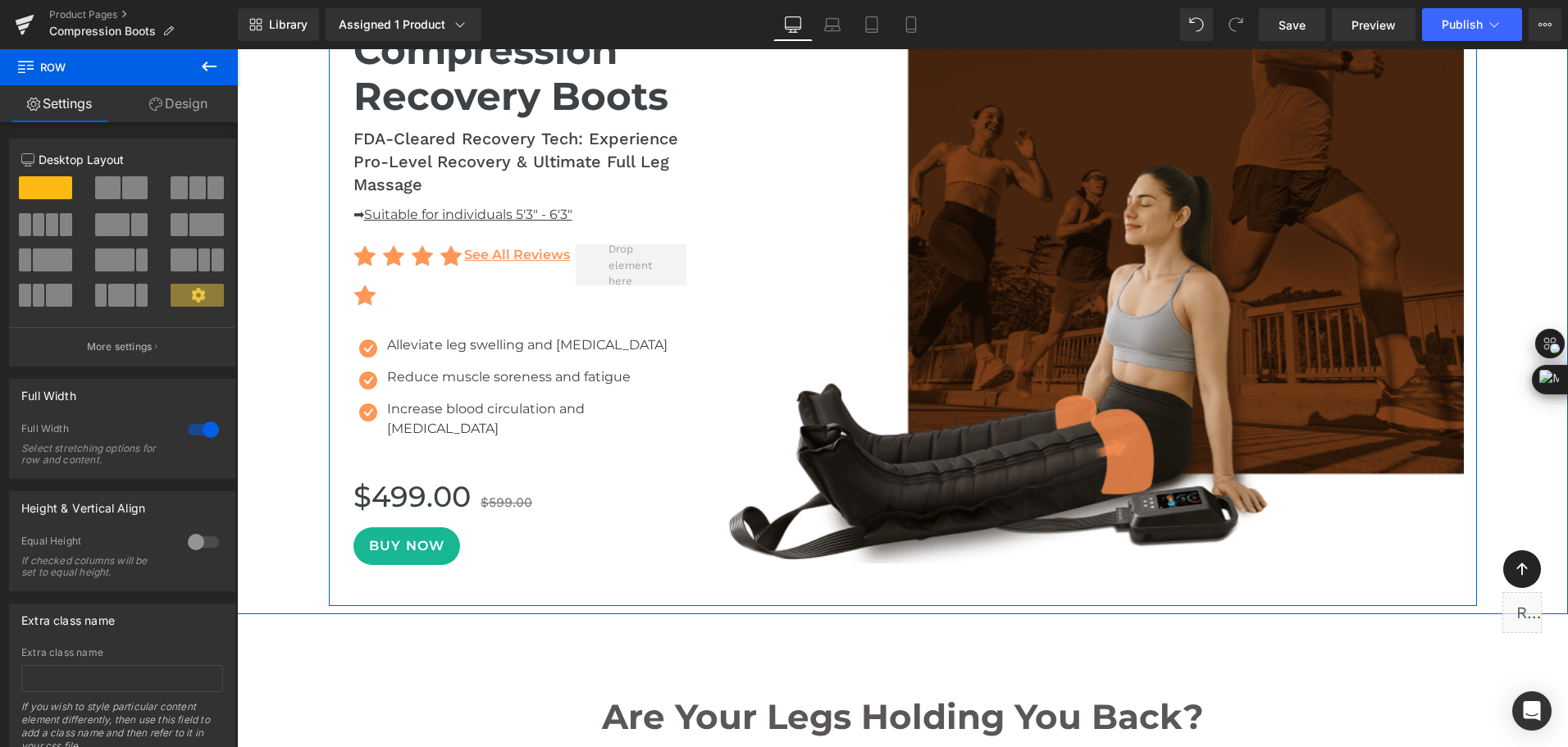
scroll to position [1433, 0]
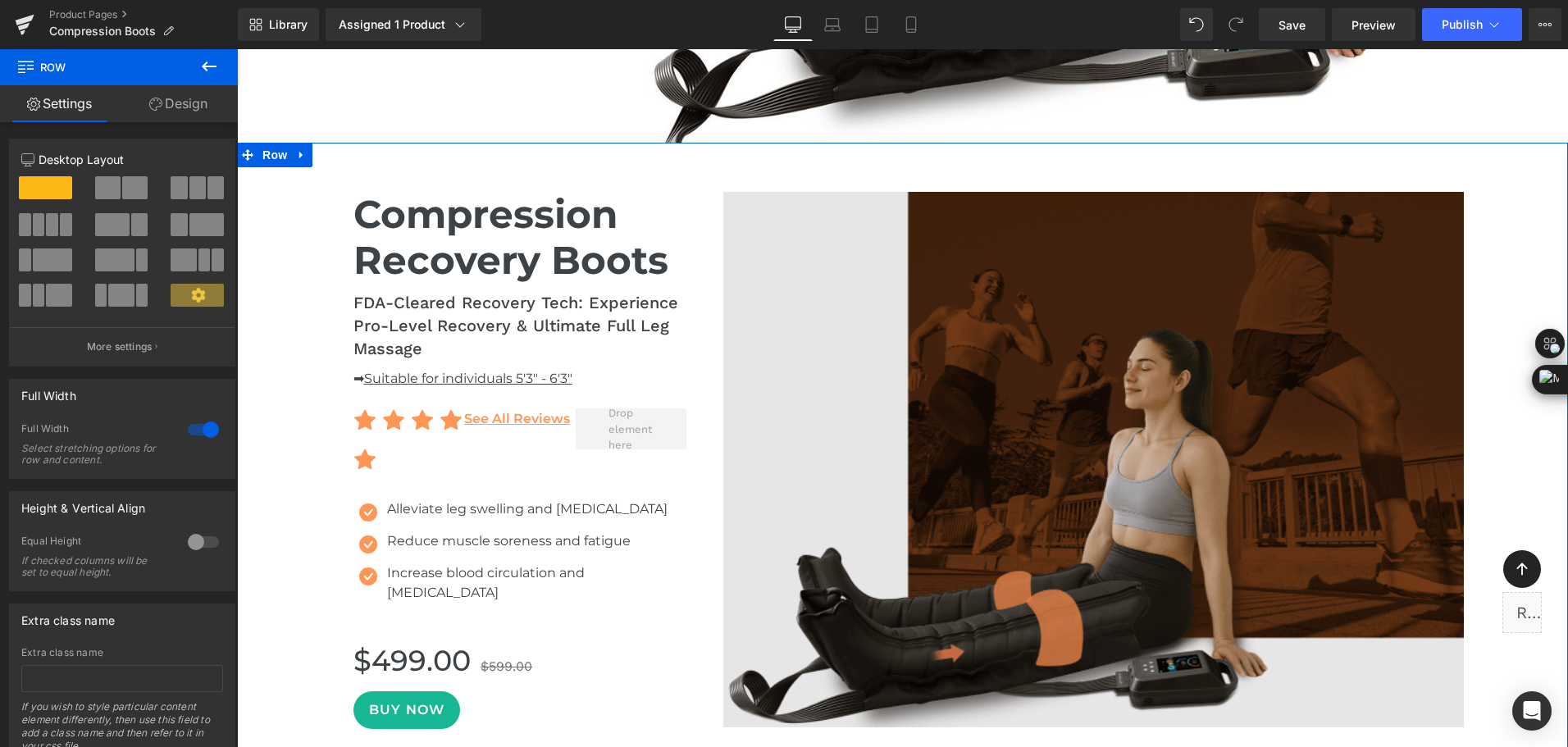
click at [1314, 290] on img at bounding box center [1093, 460] width 741 height 536
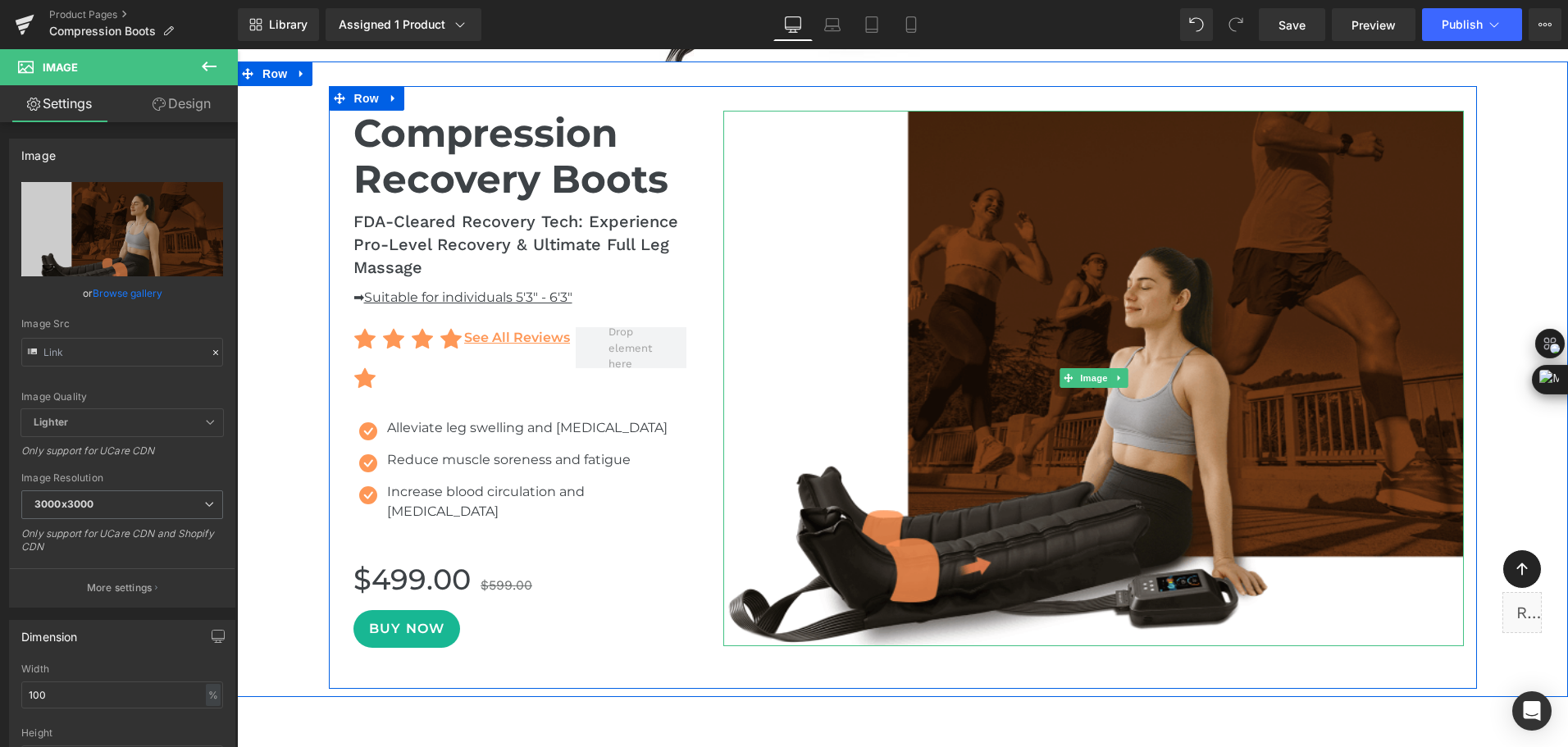
scroll to position [1514, 0]
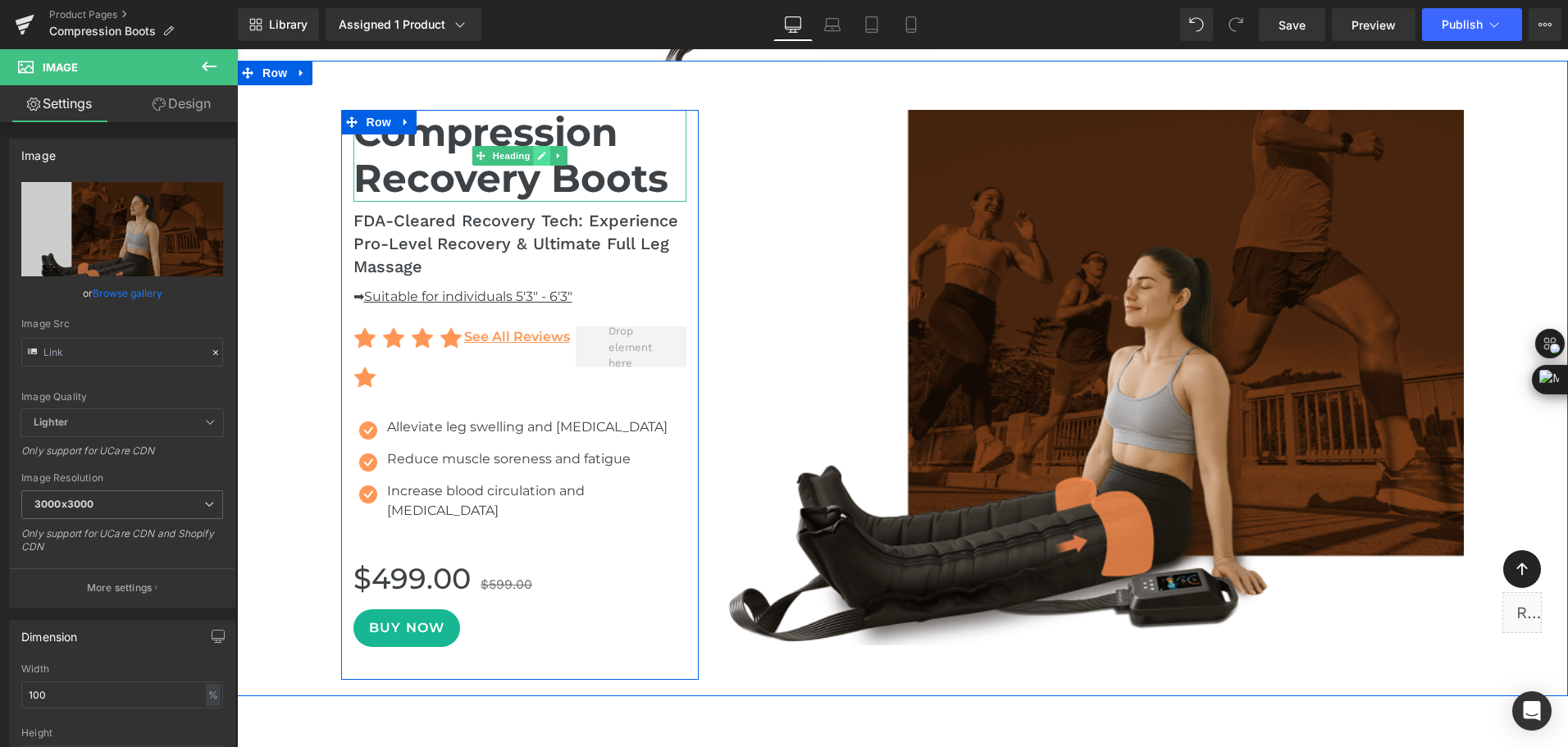
click at [540, 164] on link at bounding box center [541, 156] width 17 height 19
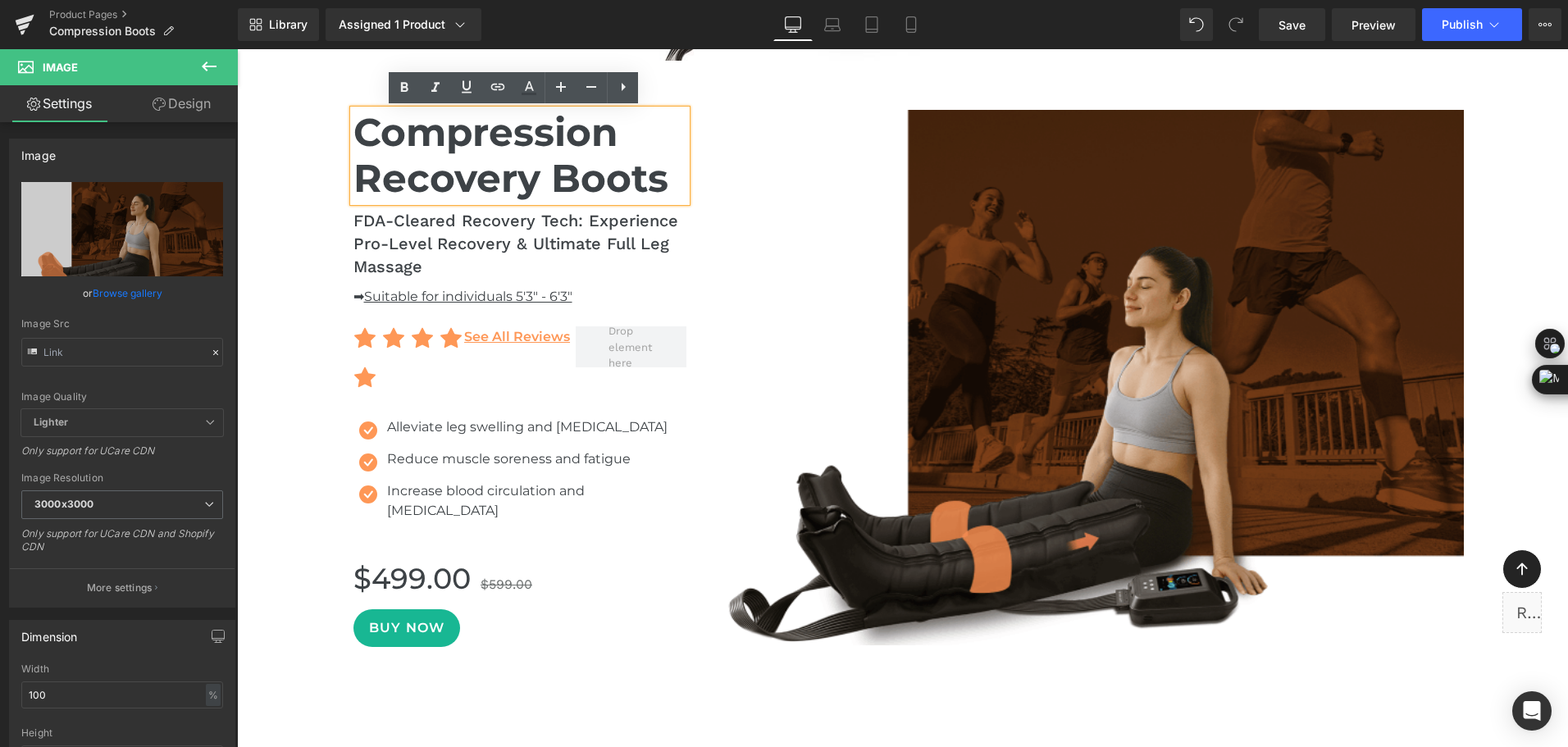
click at [593, 175] on h1 "Compression Recovery Boots" at bounding box center [519, 156] width 334 height 93
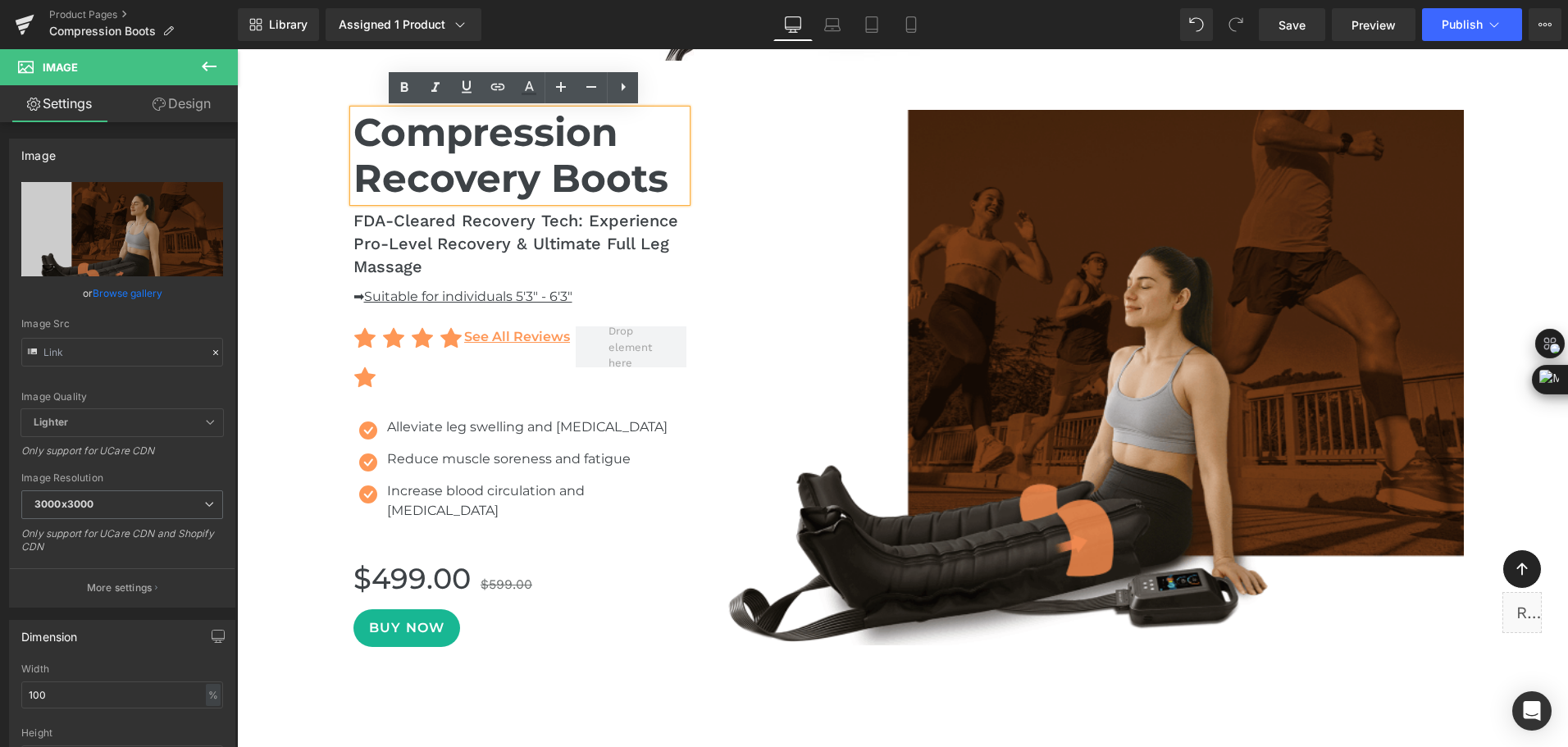
click at [574, 157] on h1 "Compression Recovery Boots" at bounding box center [519, 156] width 334 height 93
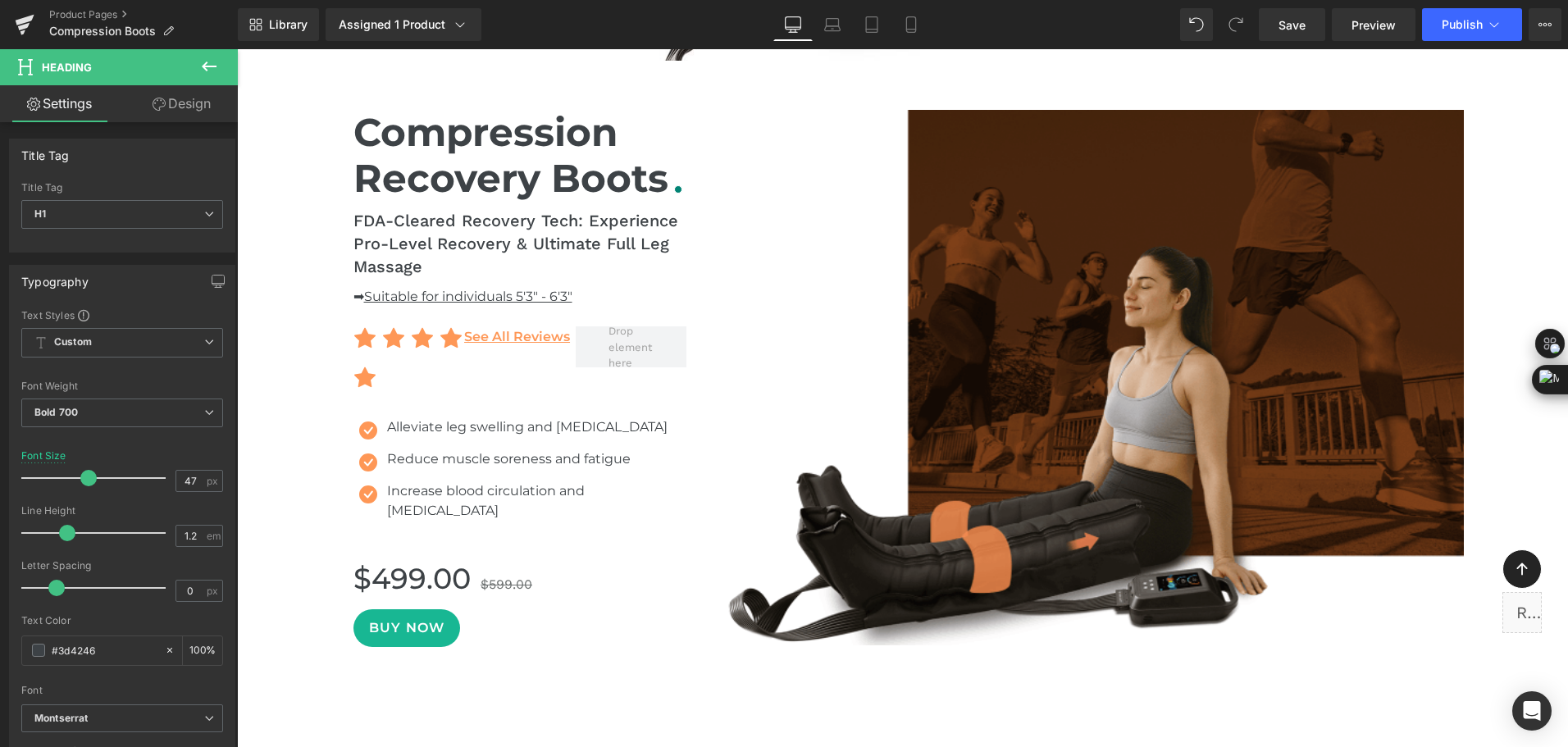
click at [169, 112] on link "Design" at bounding box center [181, 104] width 119 height 37
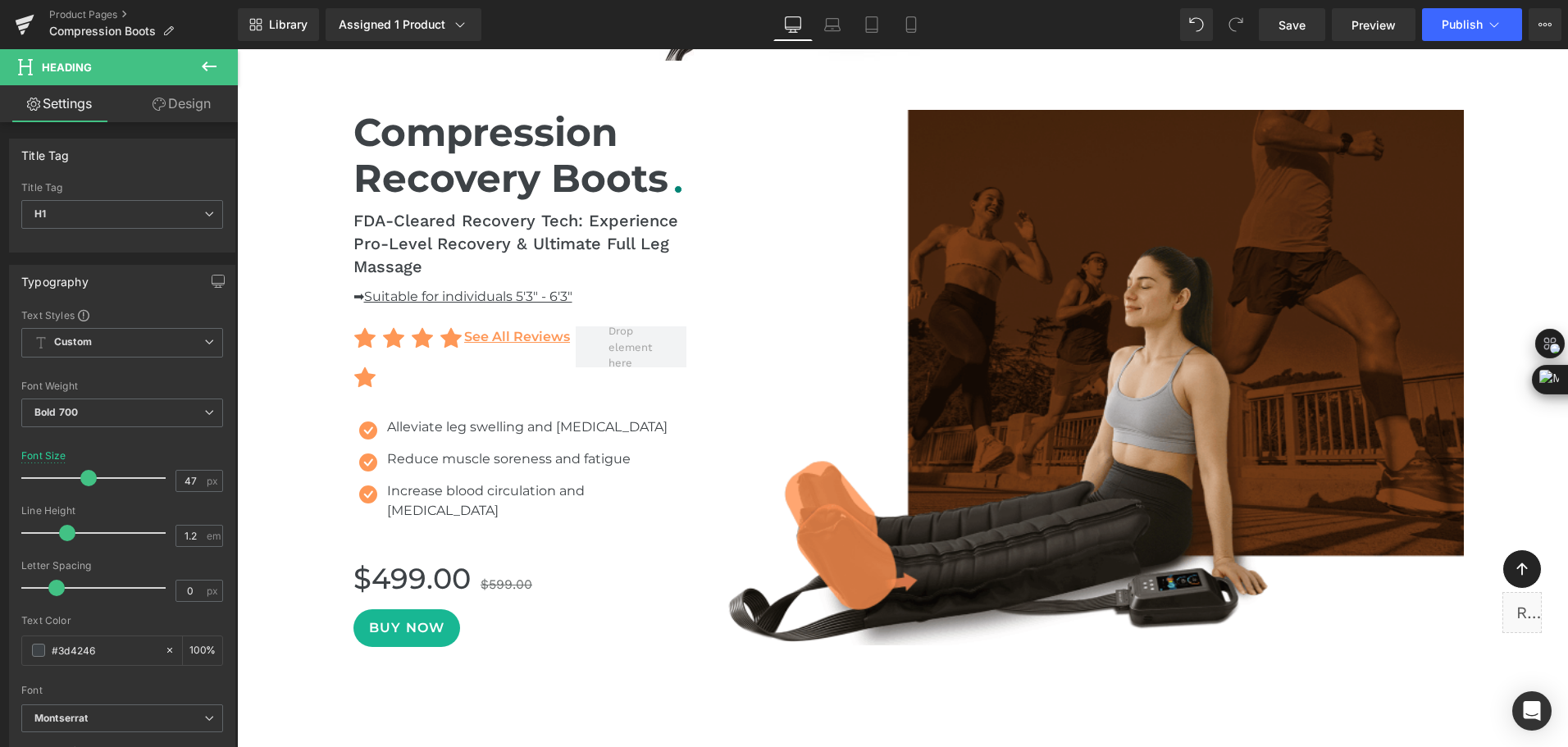
click at [0, 0] on div "Spacing" at bounding box center [0, 0] width 0 height 0
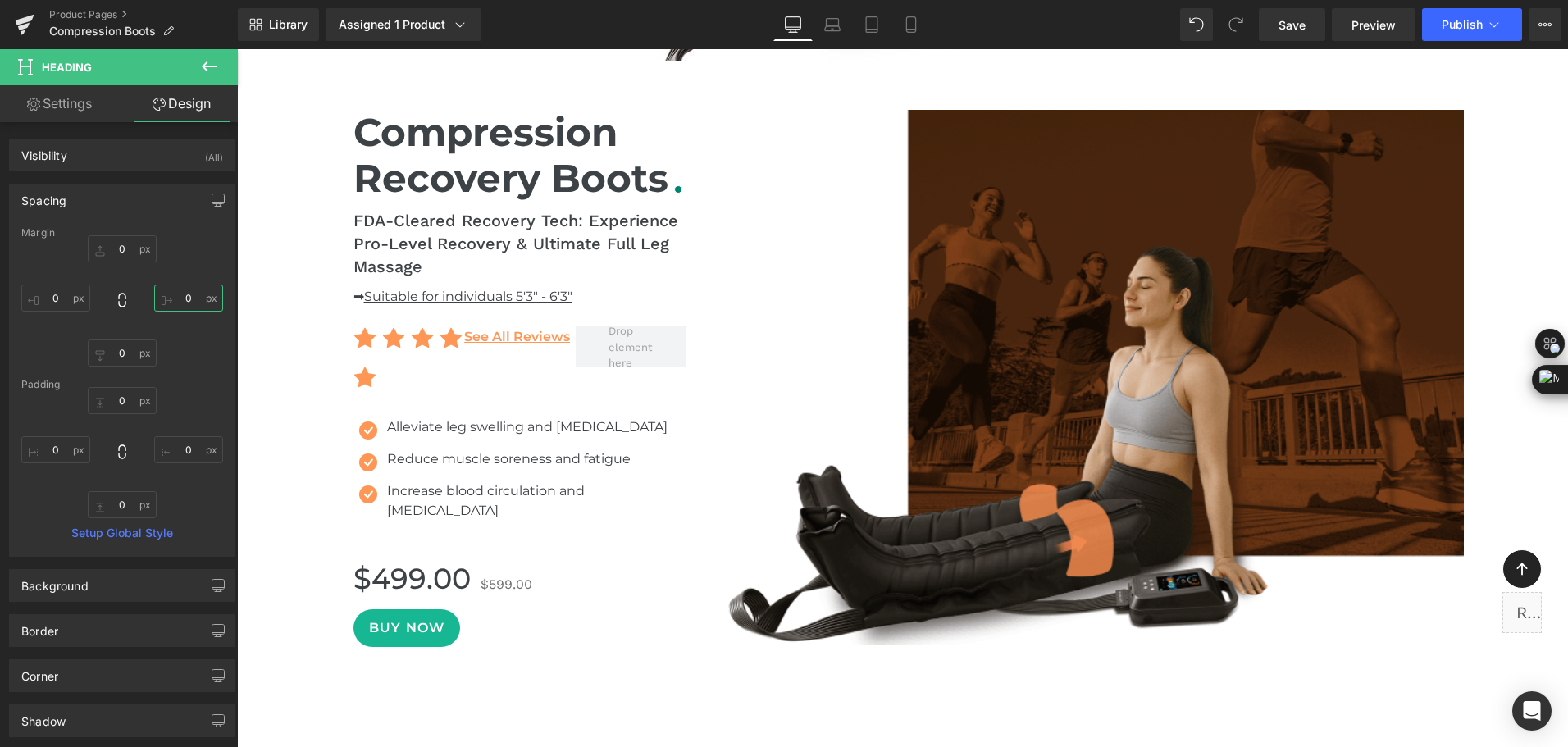
click at [187, 299] on input "text" at bounding box center [188, 298] width 69 height 27
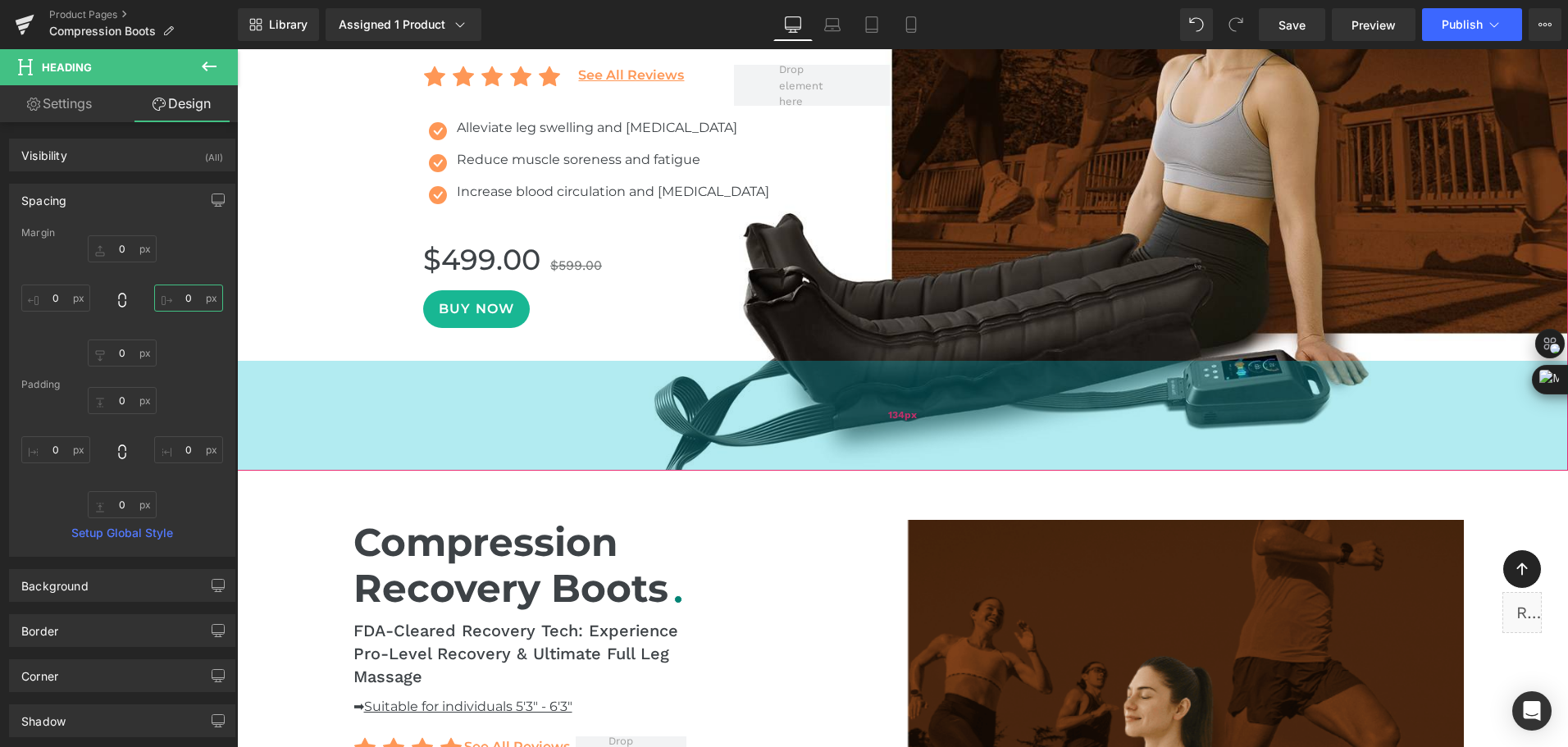
scroll to position [695, 0]
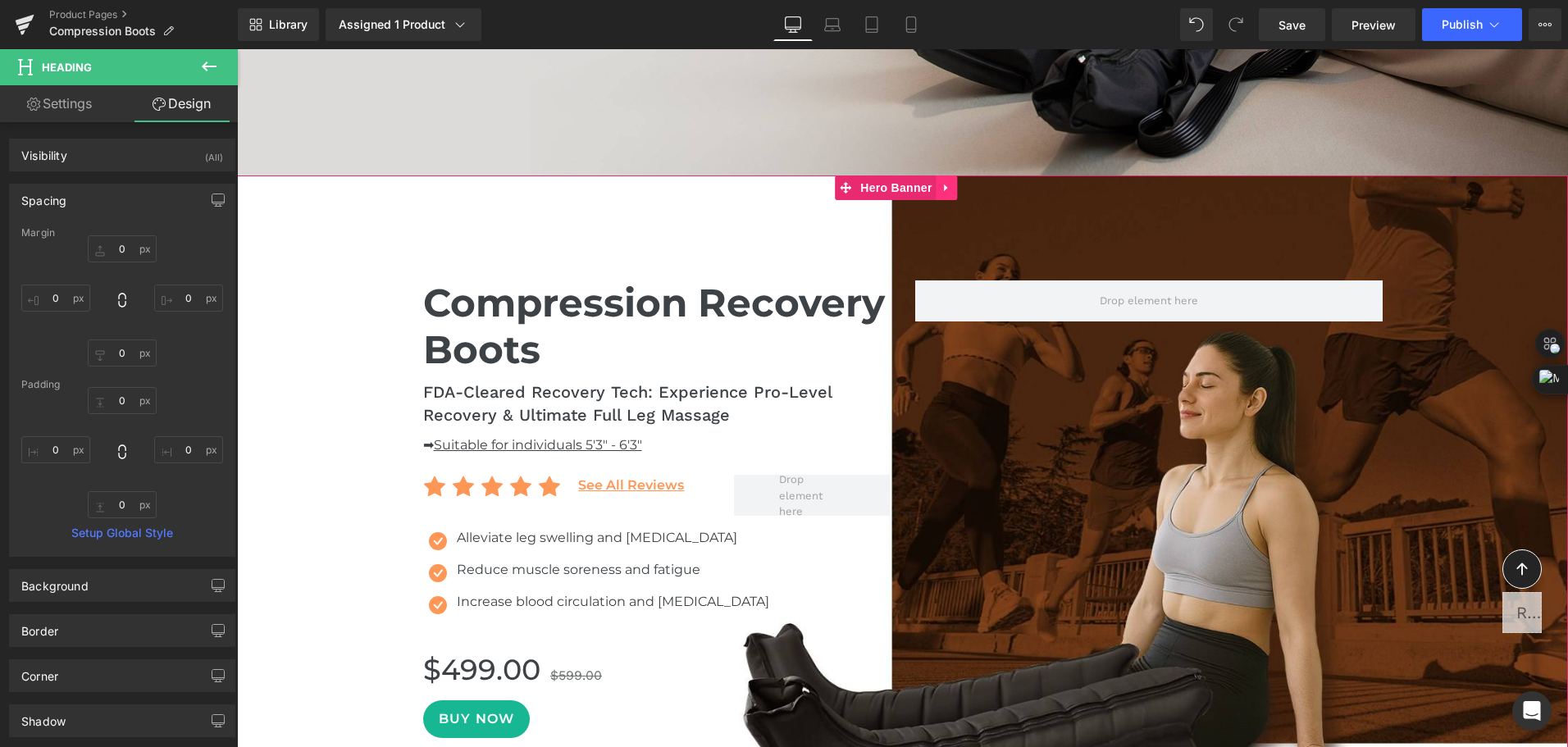
click at [948, 193] on icon at bounding box center [947, 189] width 12 height 12
click at [934, 189] on icon at bounding box center [936, 188] width 12 height 12
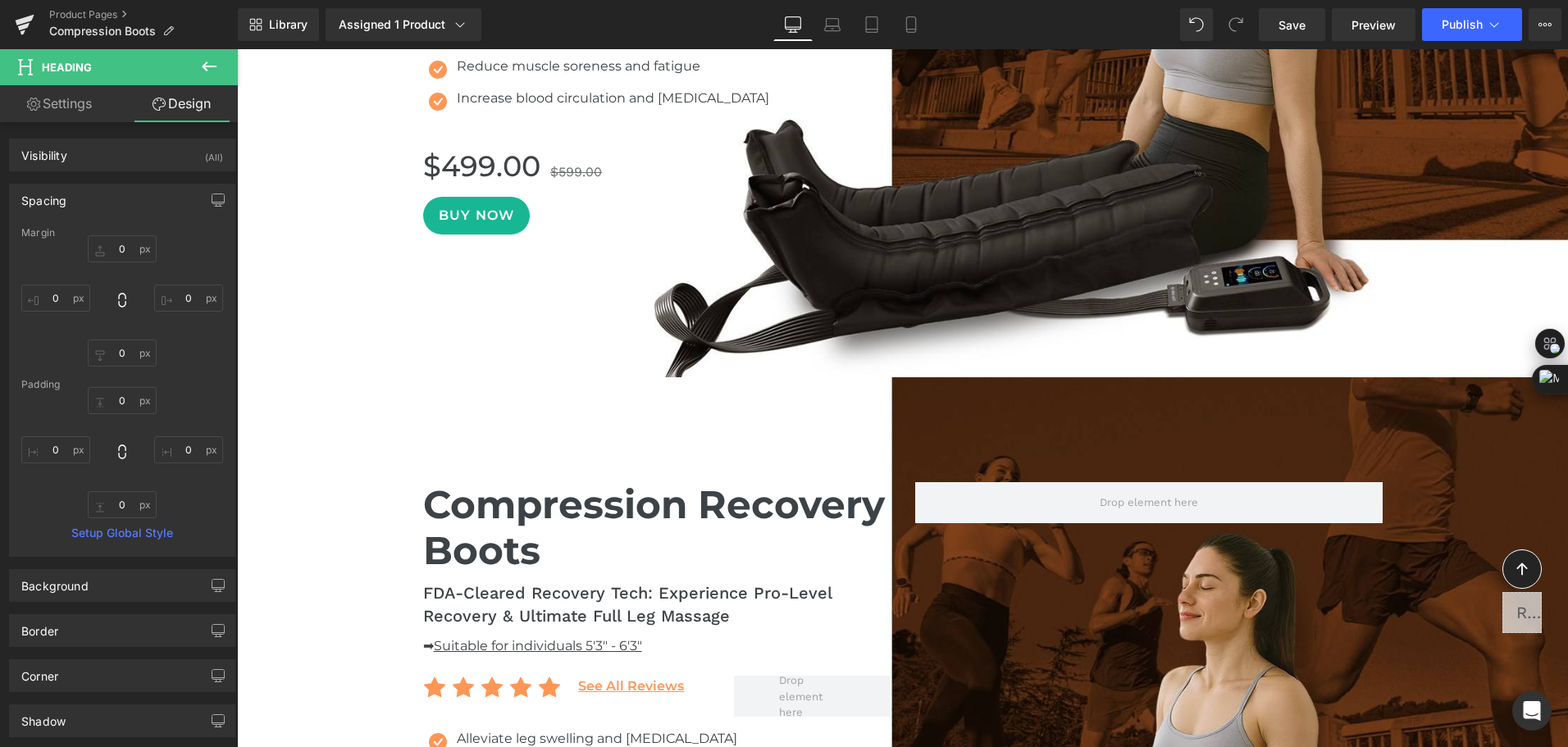
scroll to position [1133, 0]
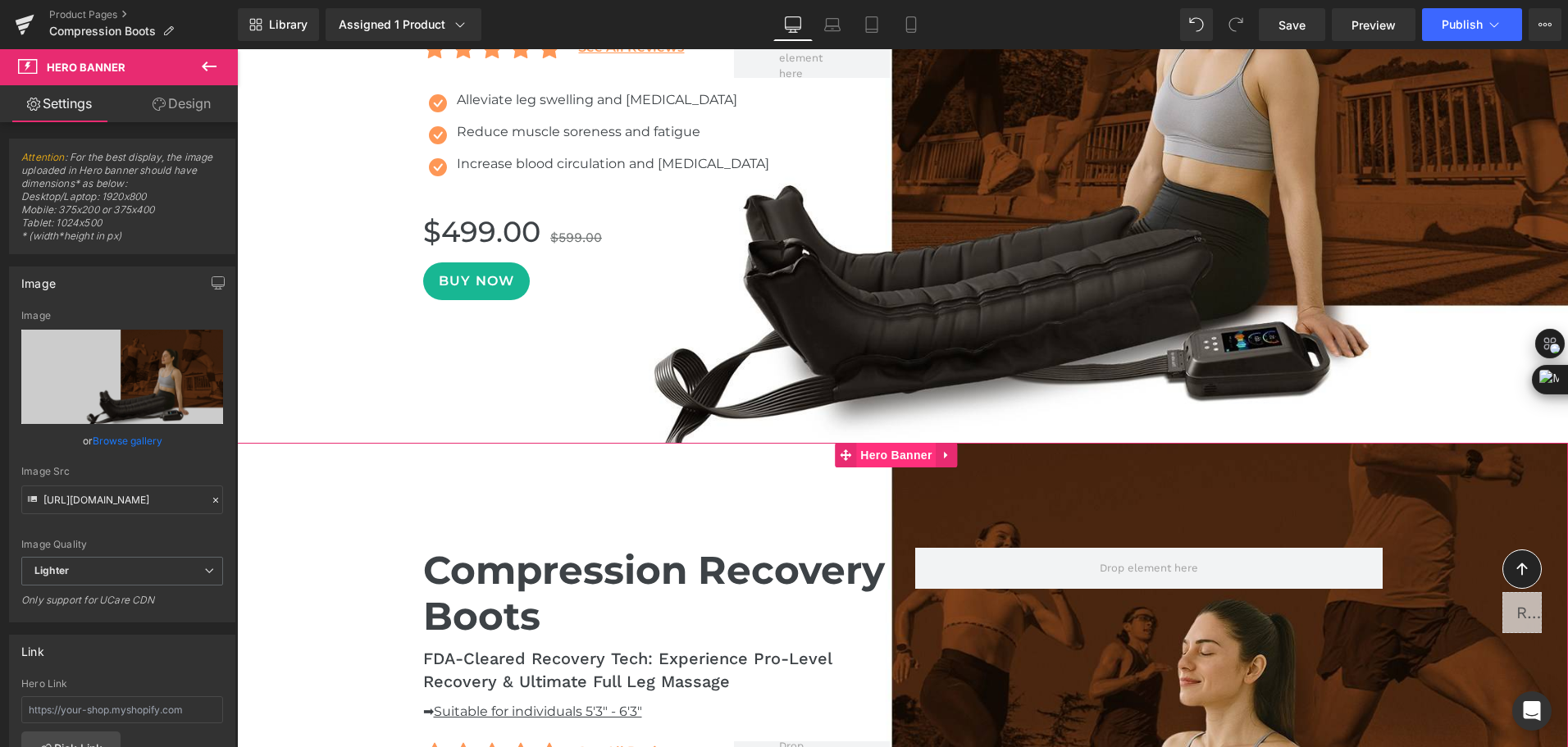
click at [904, 458] on span "Hero Banner" at bounding box center [895, 455] width 80 height 25
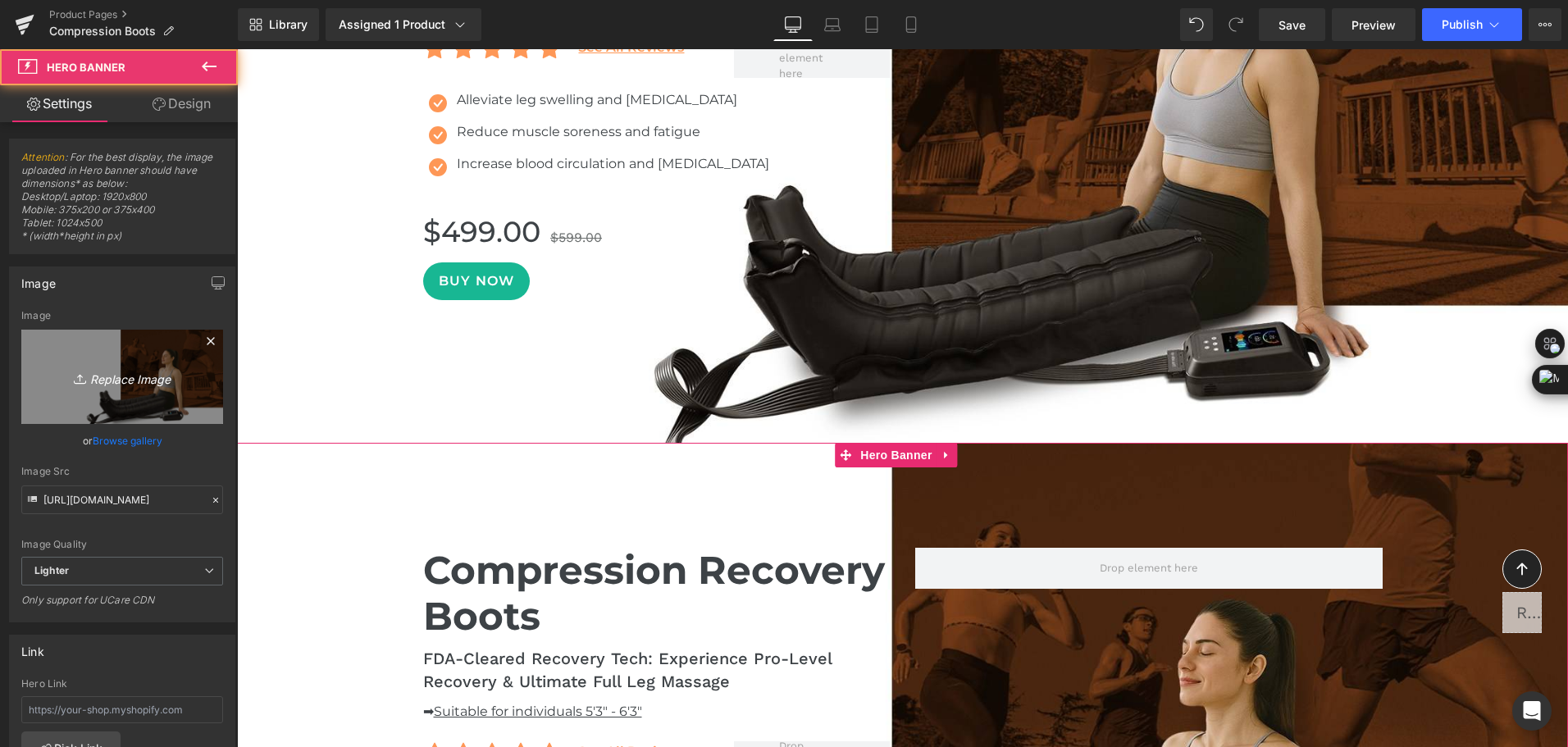
click at [117, 363] on link "Replace Image" at bounding box center [122, 376] width 202 height 95
type input "C:\fakepath\compression boots for fast recovery.gif"
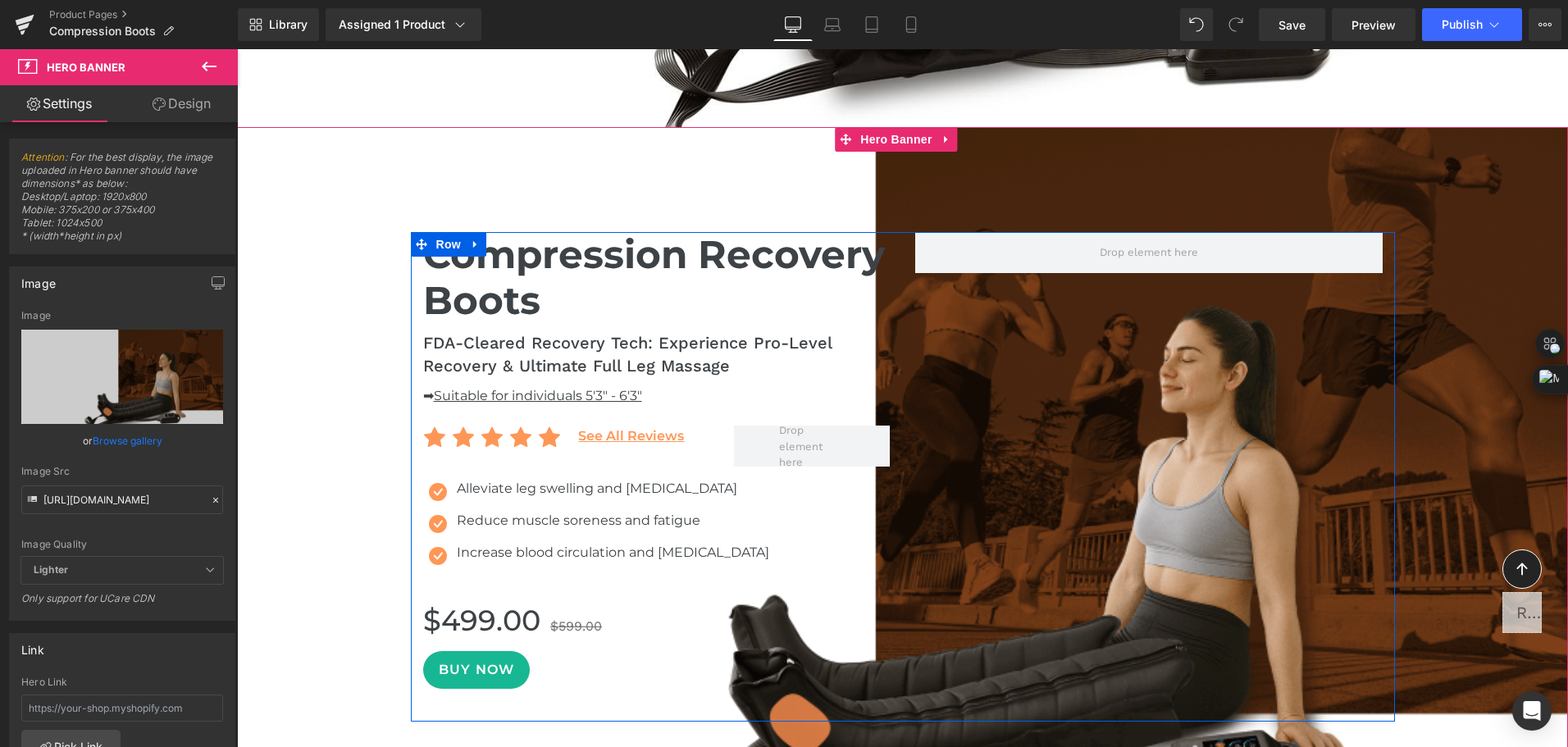
scroll to position [1297, 0]
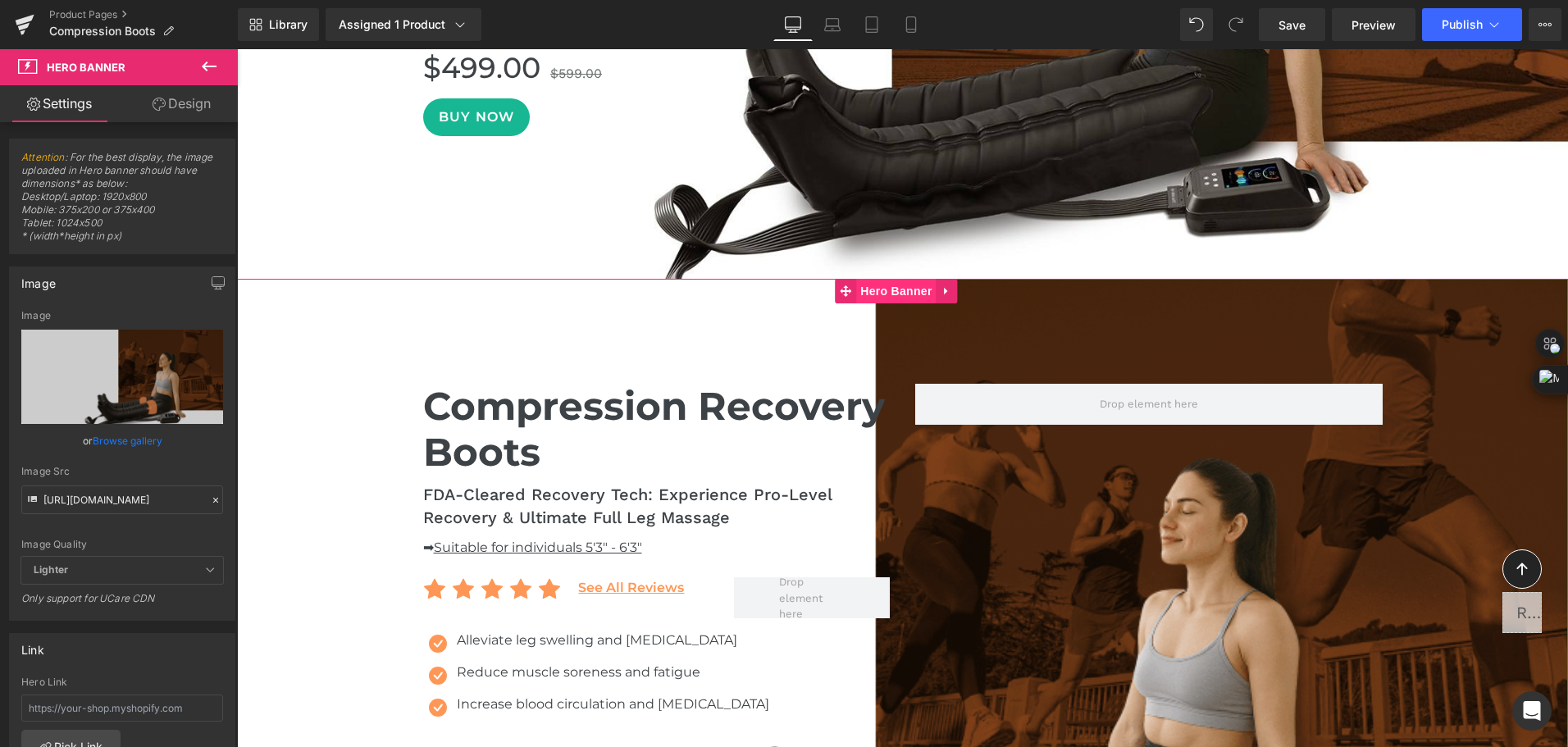
click at [884, 289] on span "Hero Banner" at bounding box center [895, 291] width 80 height 25
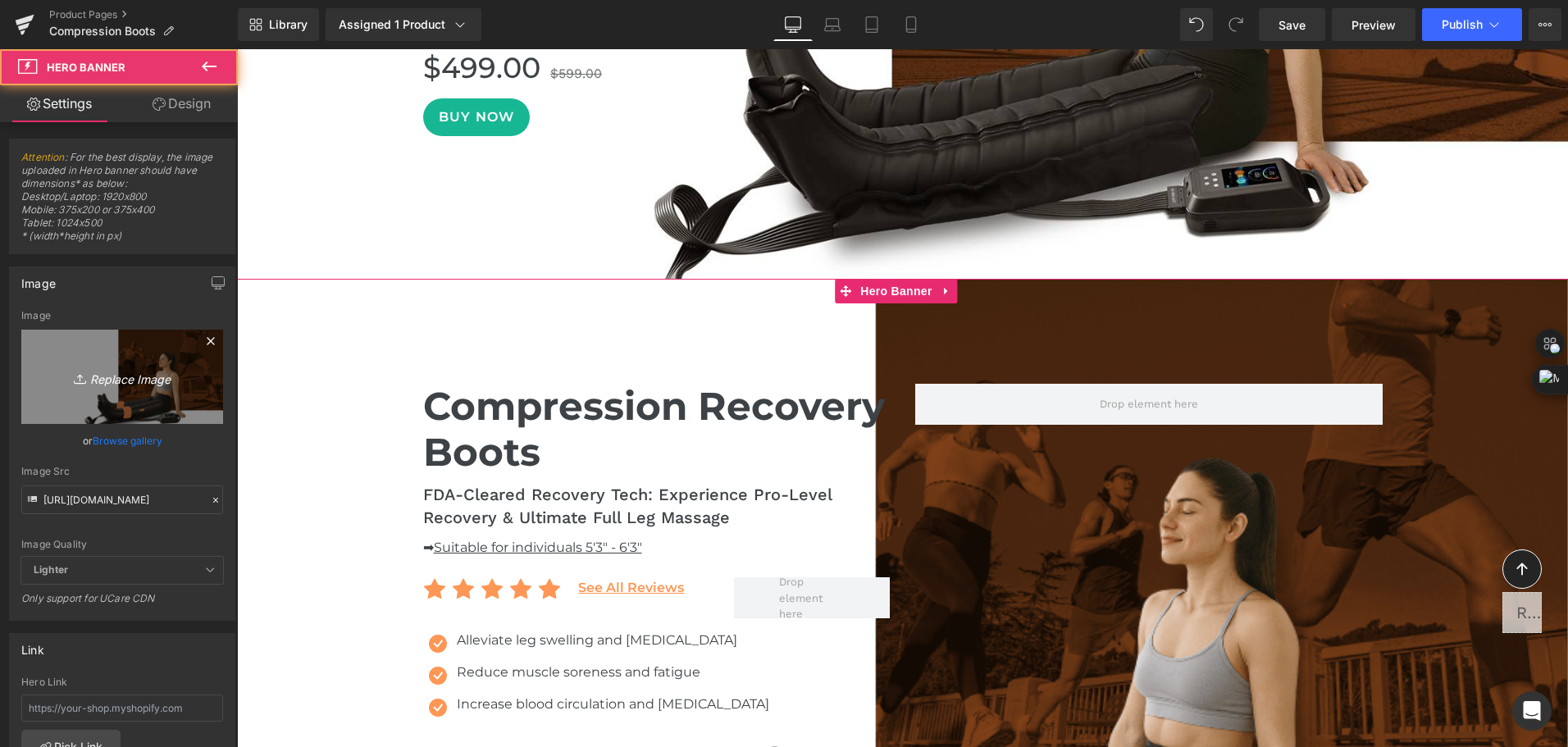
click at [158, 380] on icon "Replace Image" at bounding box center [122, 376] width 131 height 20
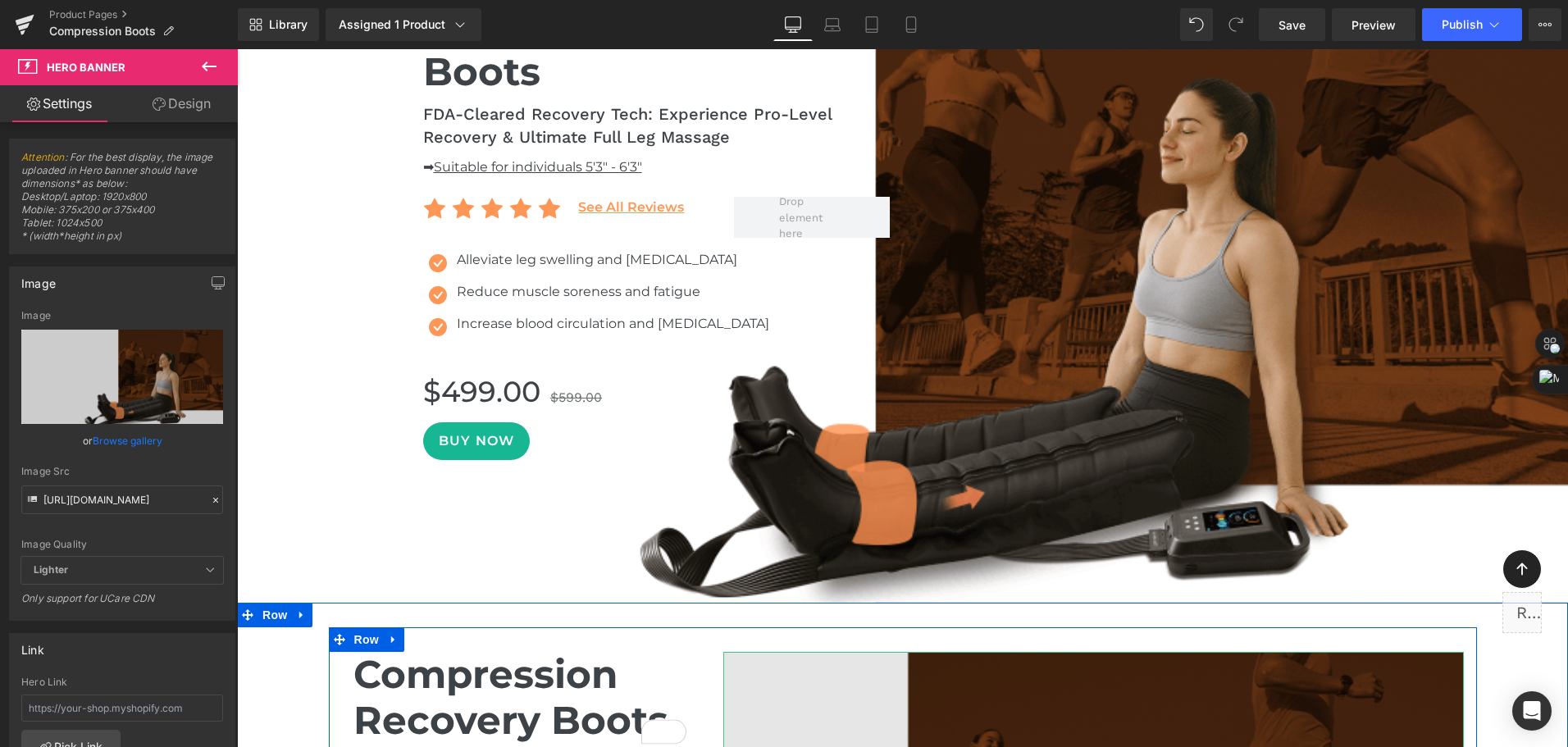
scroll to position [1379, 0]
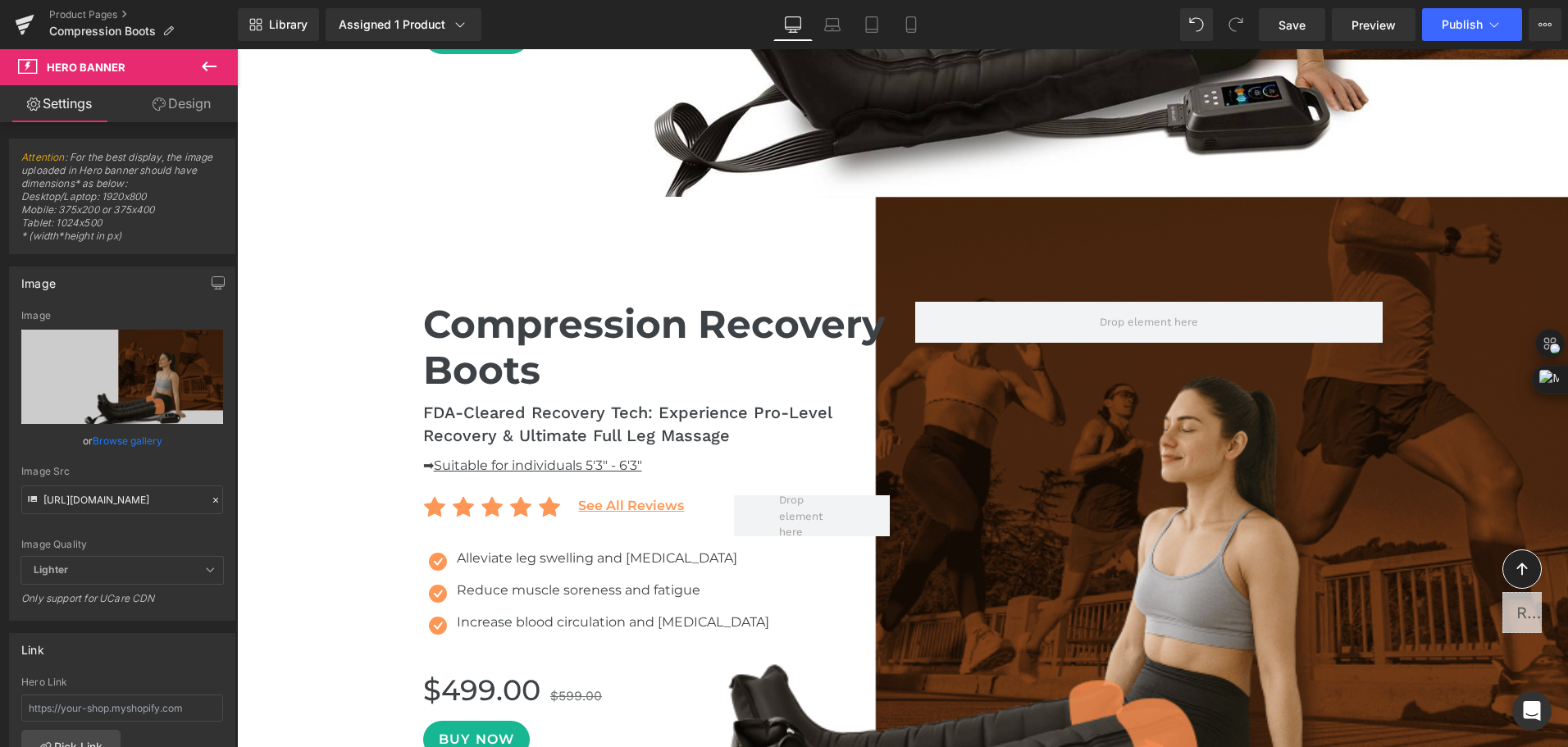
drag, startPoint x: 1521, startPoint y: 155, endPoint x: 977, endPoint y: 561, distance: 678.8
click at [237, 50] on div "134px" at bounding box center [237, 50] width 0 height 0
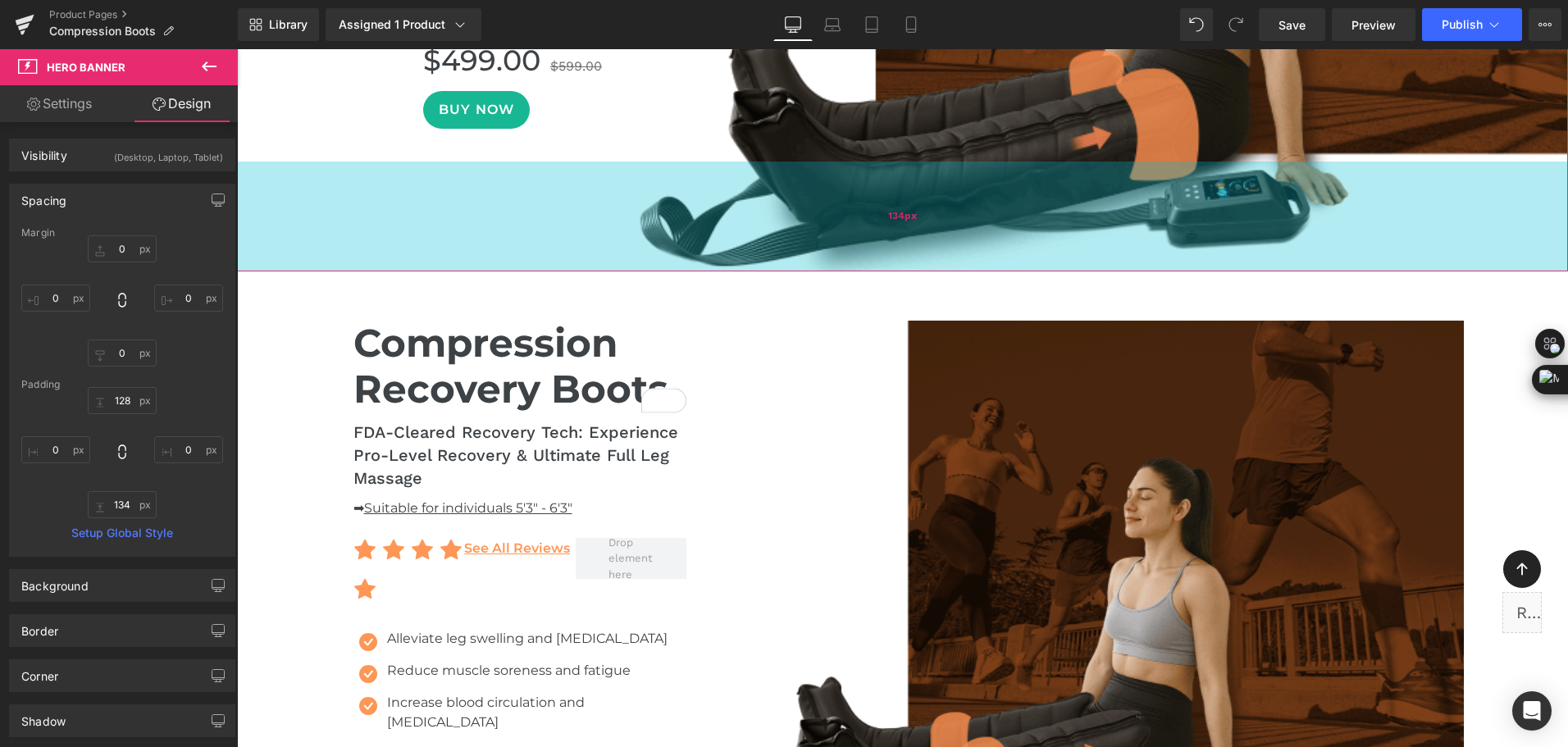
scroll to position [2199, 0]
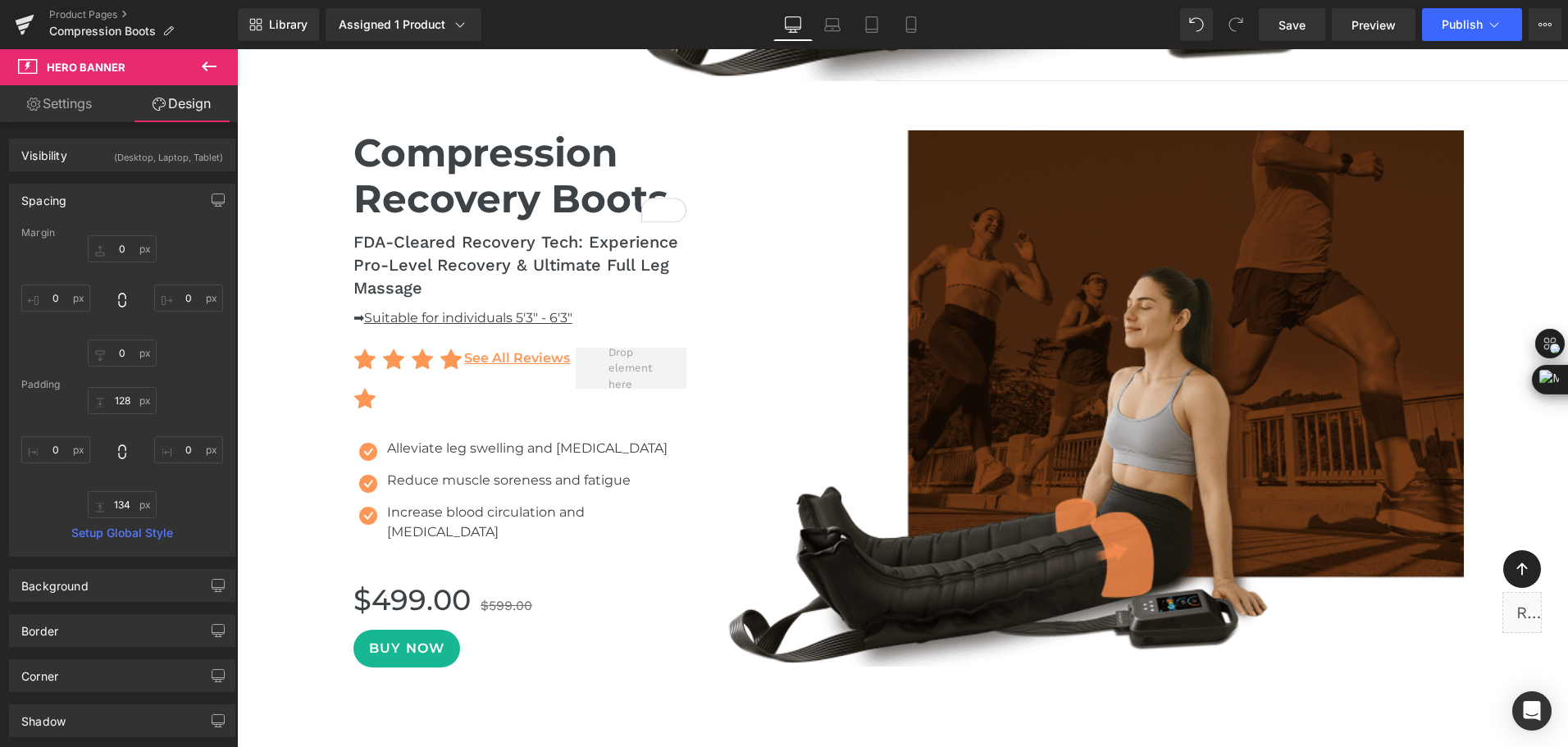
drag, startPoint x: 1498, startPoint y: 540, endPoint x: 1370, endPoint y: 628, distance: 155.3
click at [1498, 540] on div "Compression Recovery Boots Heading FDA-Cleared Recovery Tech: Experience Pro-Le…" at bounding box center [903, 407] width 1331 height 603
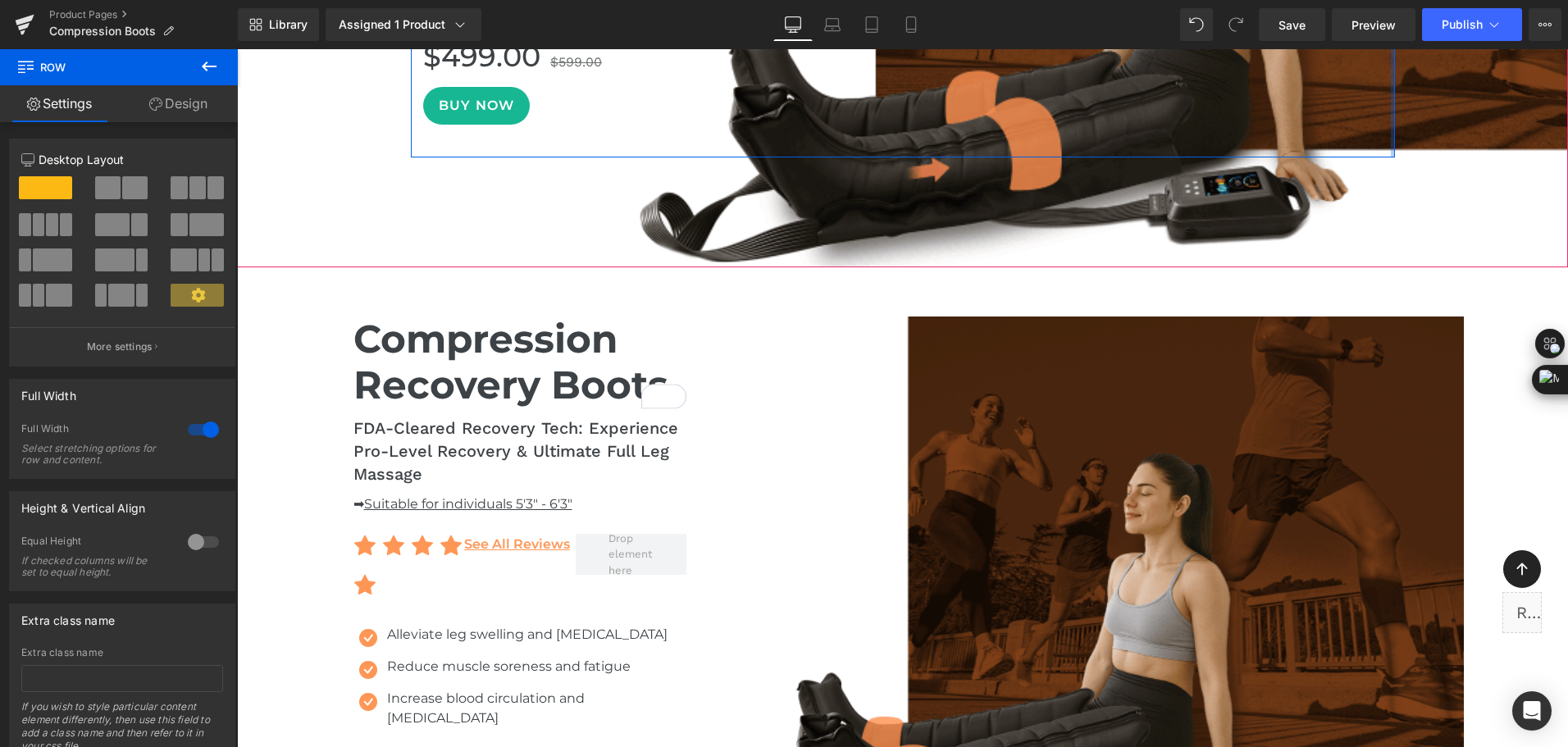
scroll to position [2050, 0]
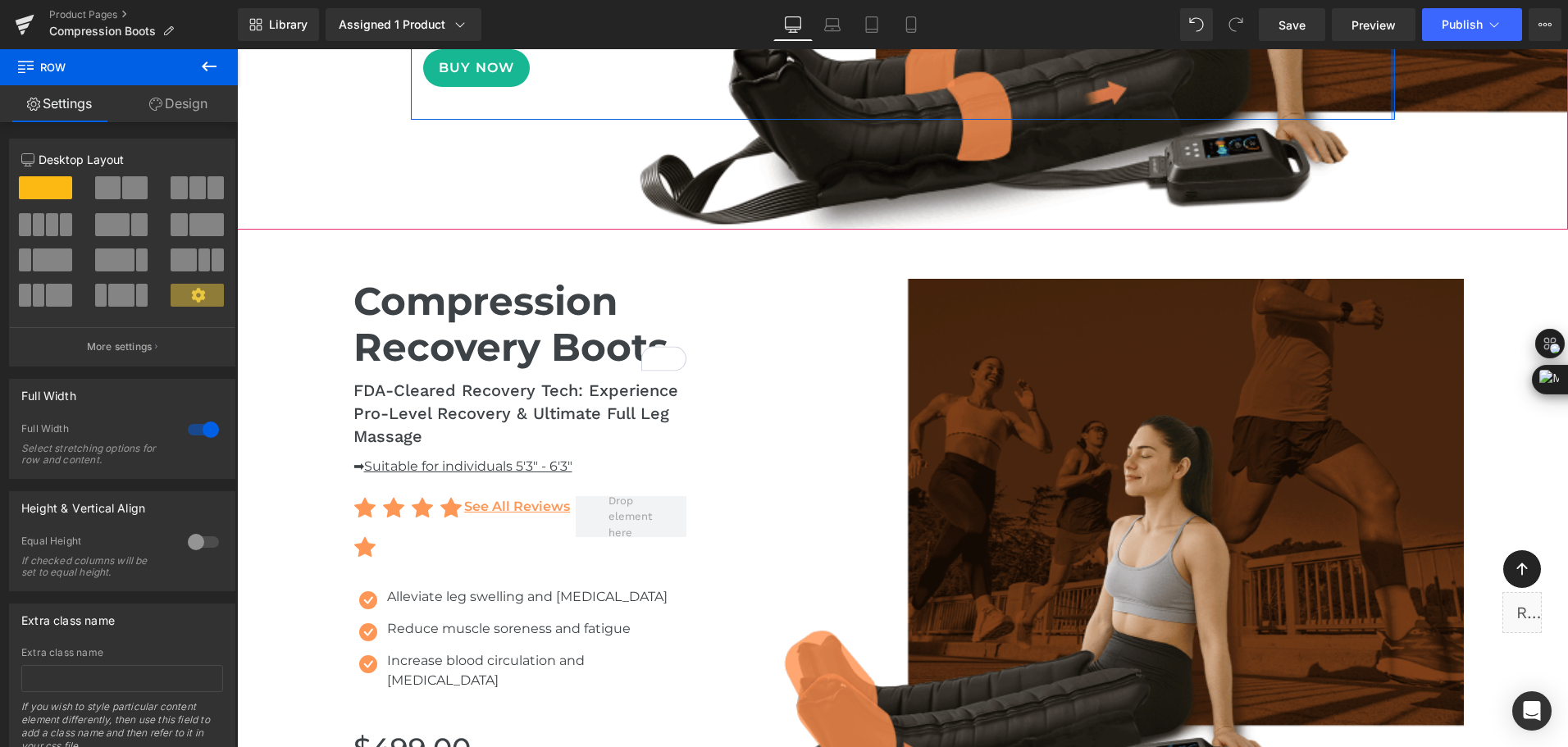
drag, startPoint x: 1387, startPoint y: 451, endPoint x: 1424, endPoint y: 437, distance: 39.6
click at [1387, 451] on img at bounding box center [1093, 547] width 741 height 536
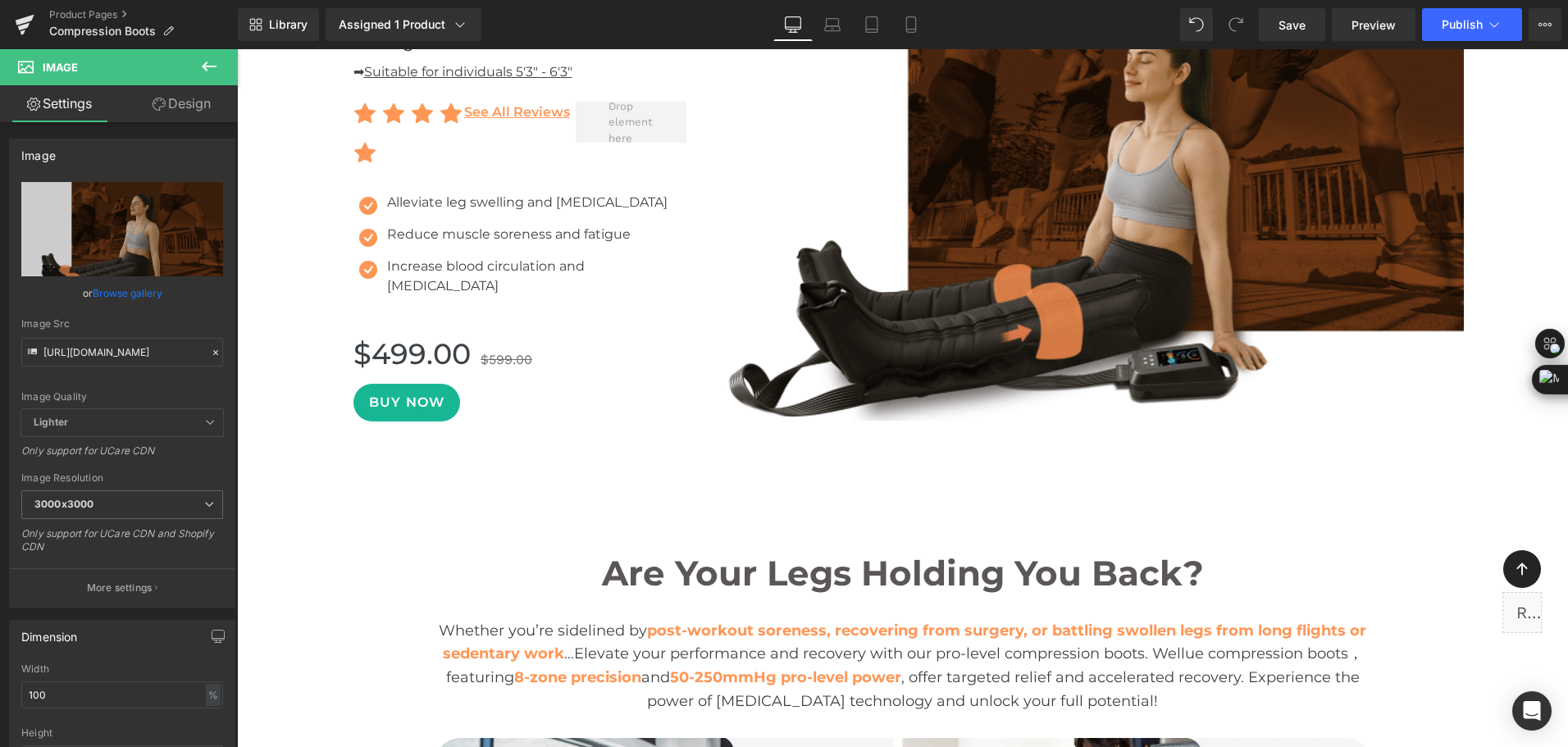
scroll to position [2214, 0]
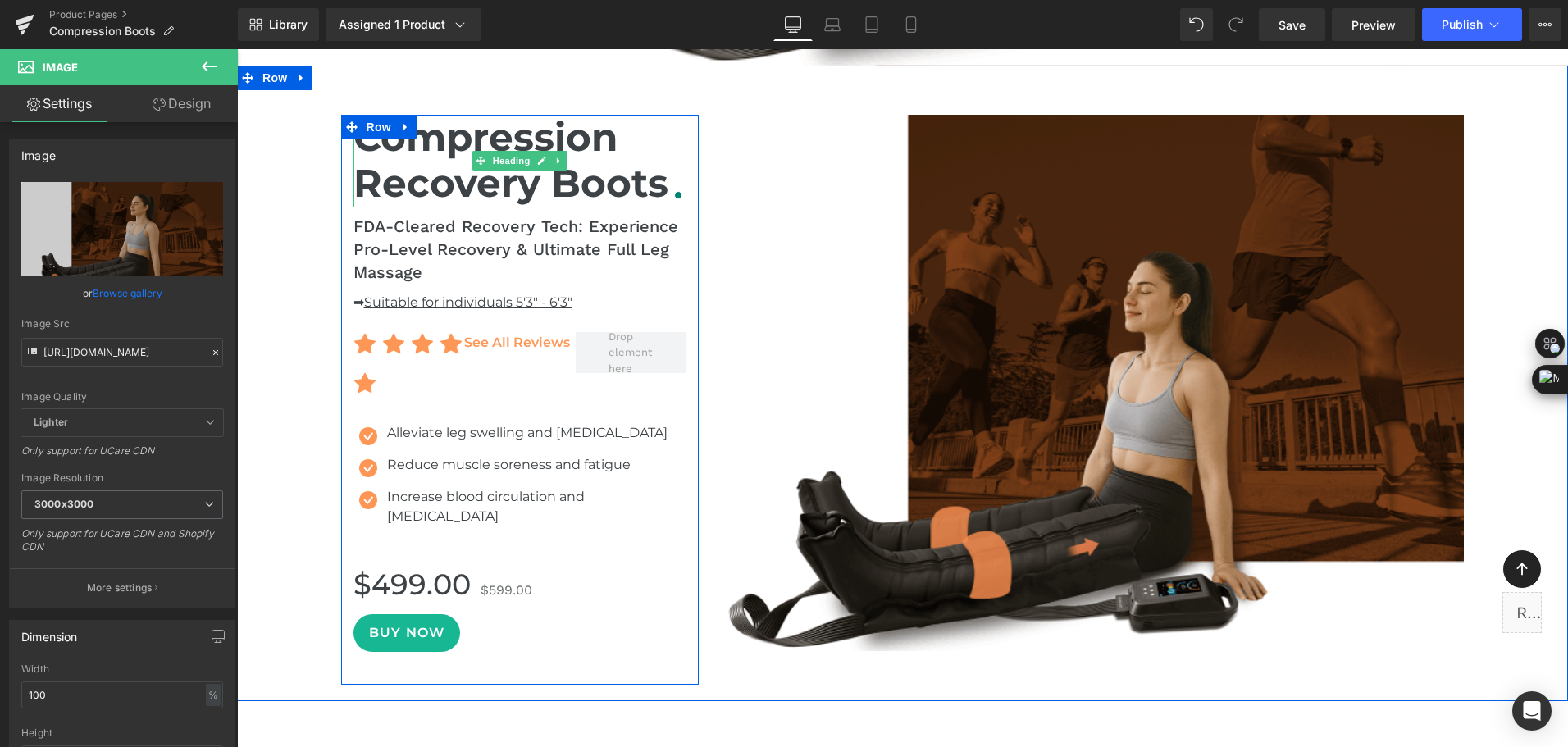
click at [608, 193] on h1 "Compression Recovery Boots" at bounding box center [519, 161] width 334 height 93
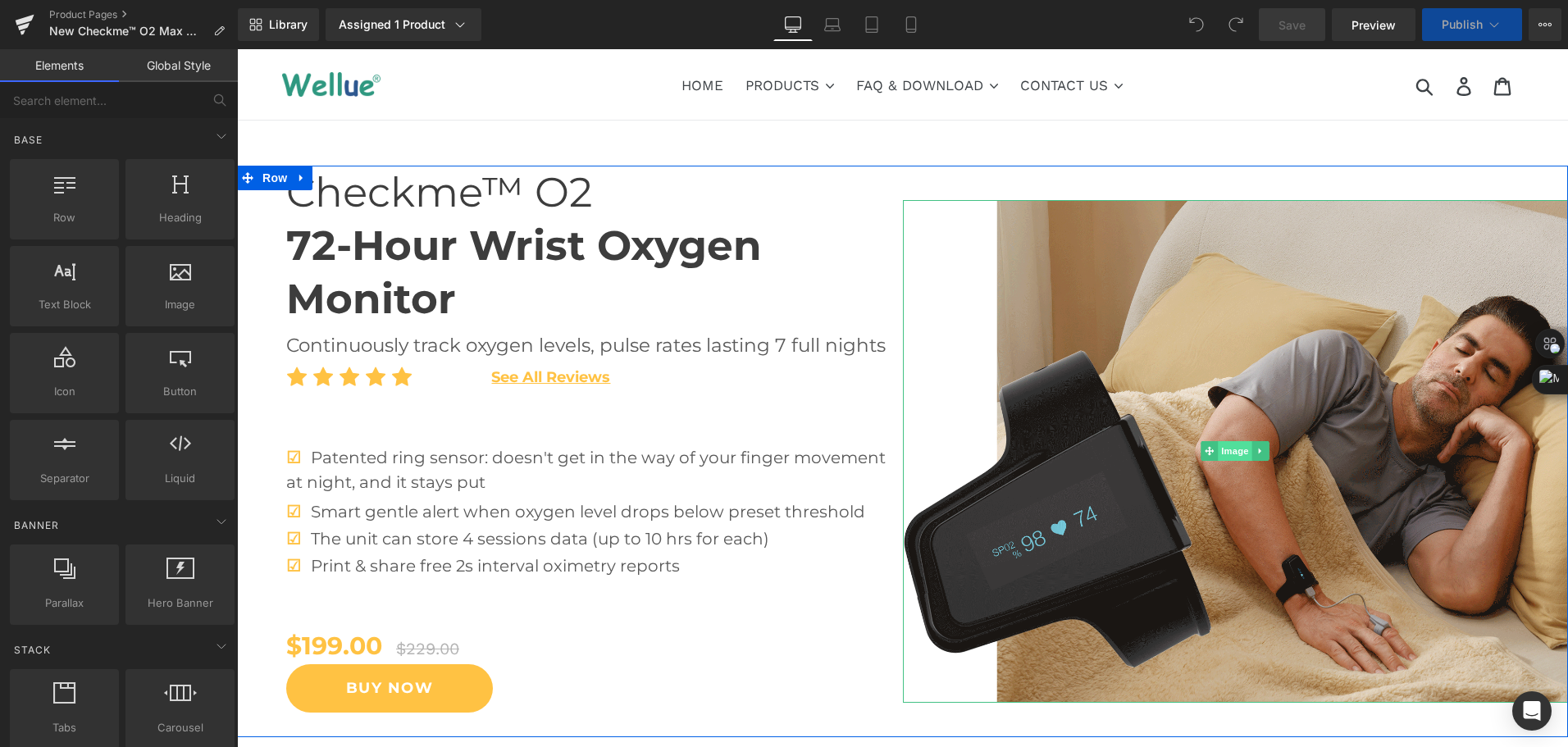
click at [1226, 454] on span "Image" at bounding box center [1234, 451] width 35 height 19
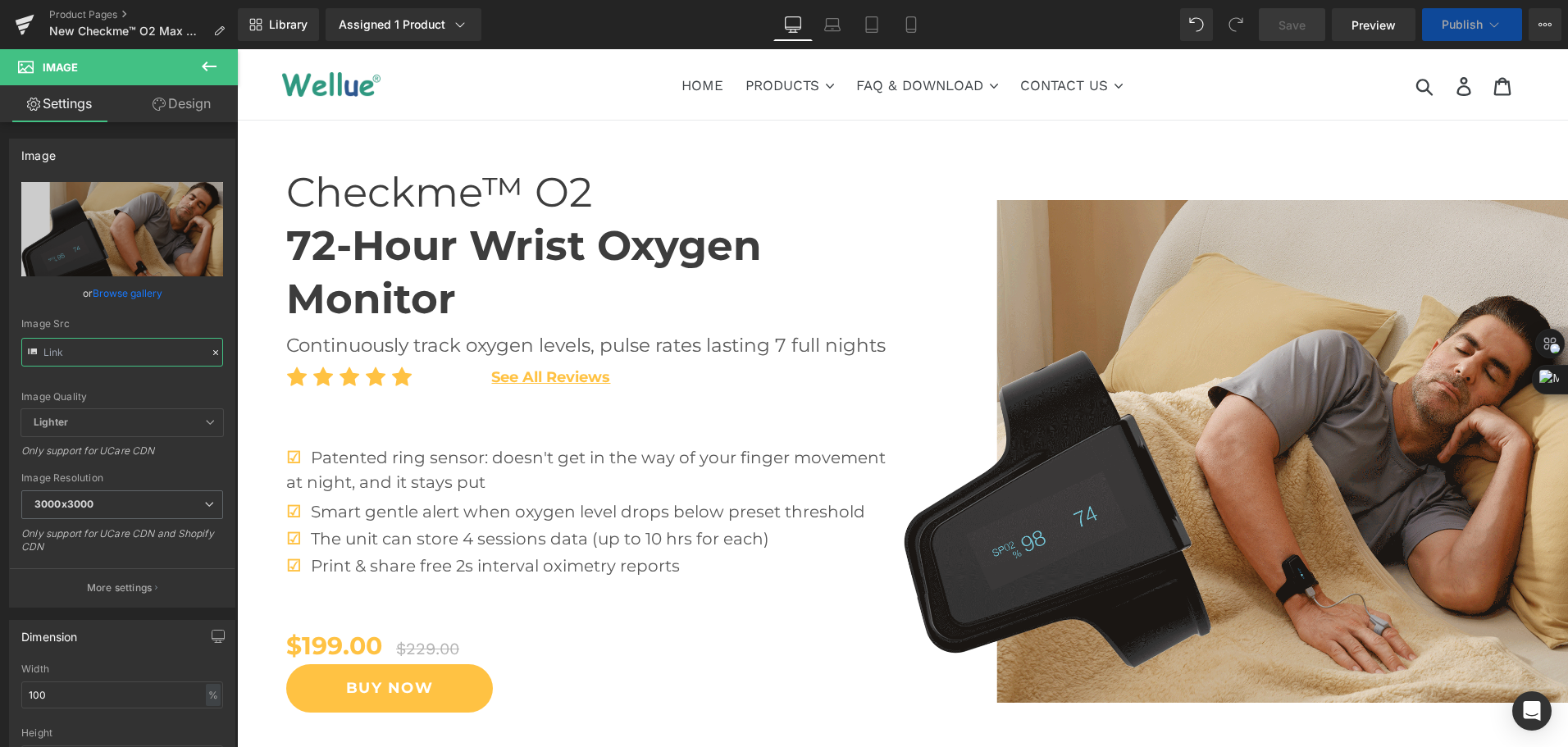
drag, startPoint x: 359, startPoint y: 402, endPoint x: 370, endPoint y: 348, distance: 55.1
click at [95, 349] on input "text" at bounding box center [122, 352] width 202 height 28
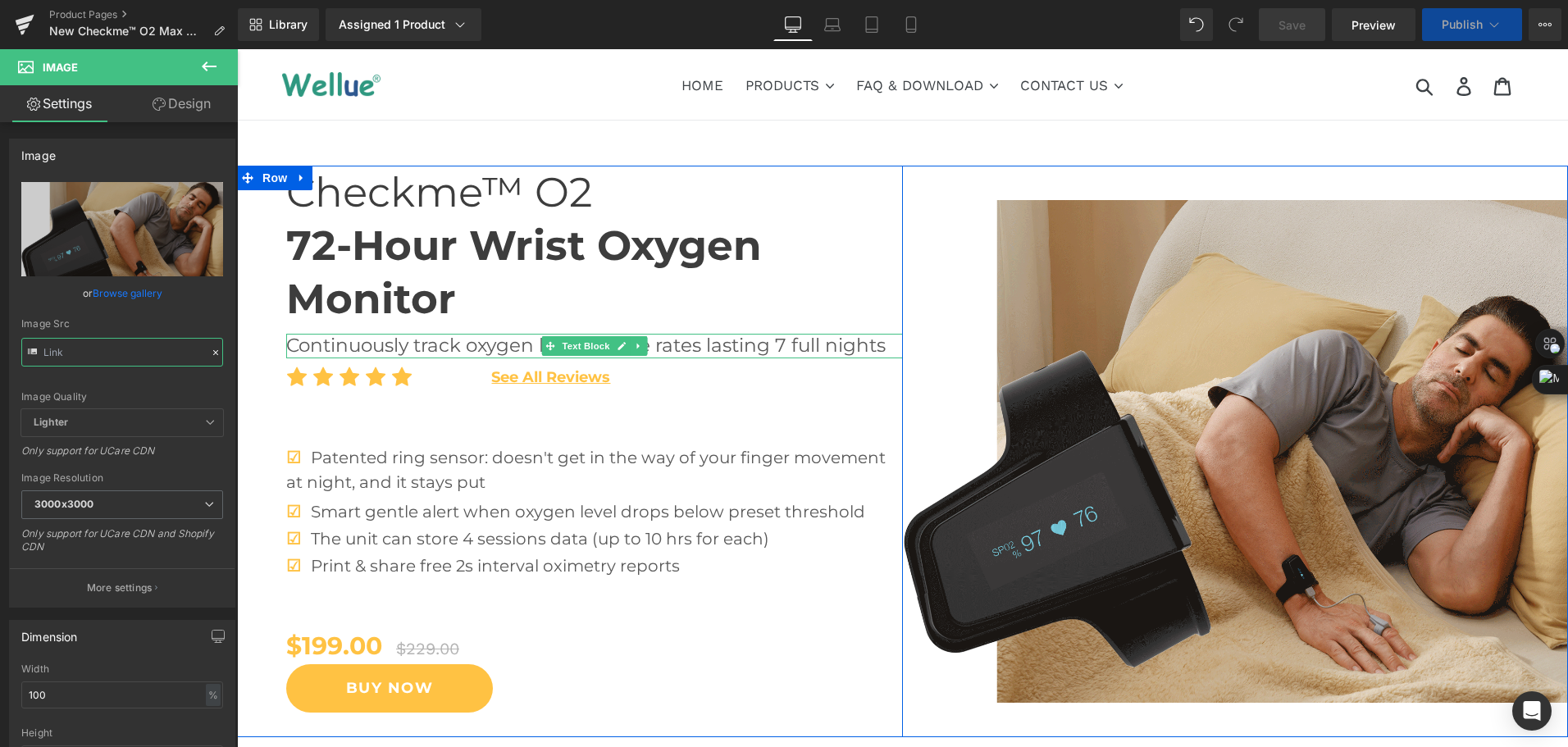
drag, startPoint x: 344, startPoint y: 398, endPoint x: 358, endPoint y: 350, distance: 50.0
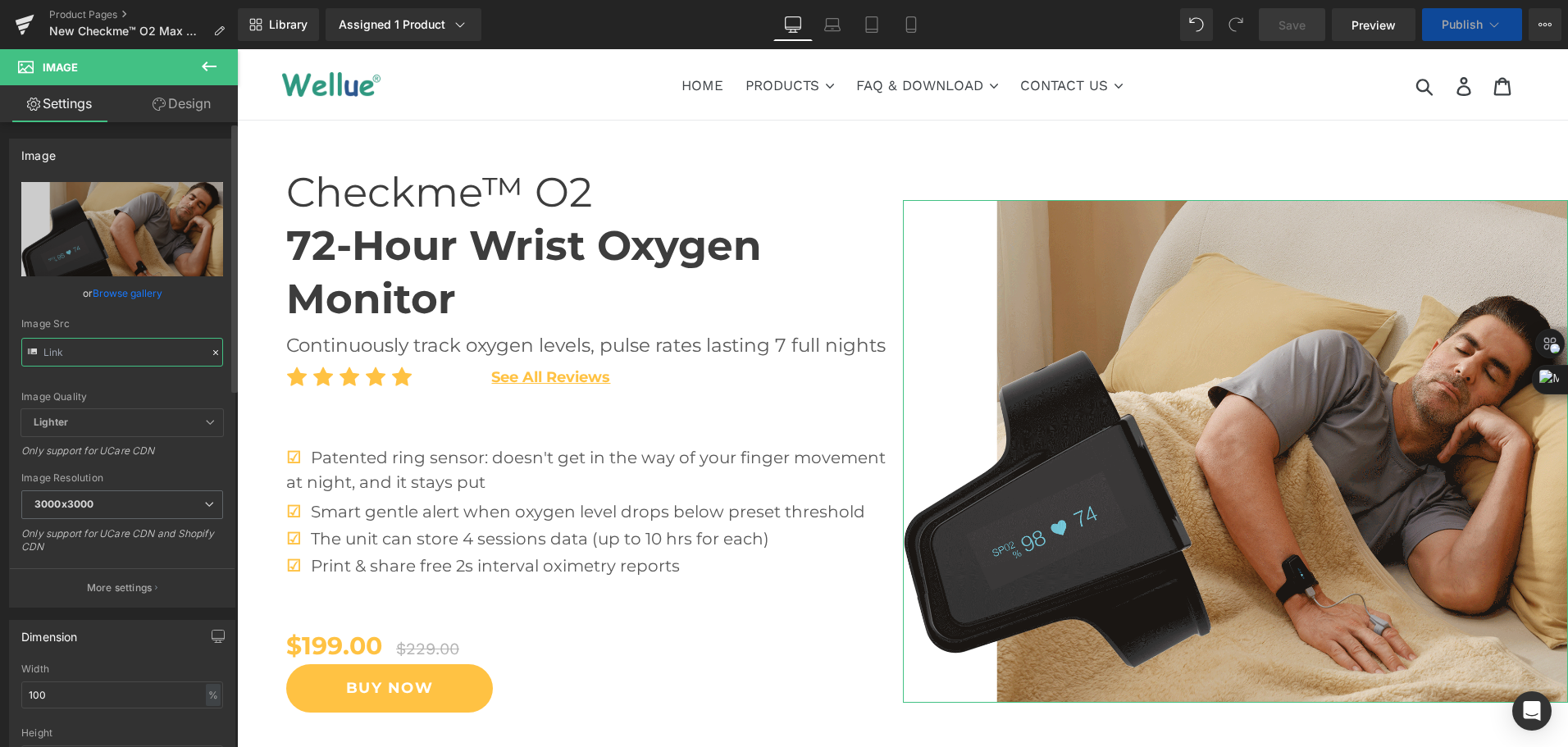
click at [147, 351] on input "text" at bounding box center [122, 352] width 202 height 28
click at [188, 350] on input "text" at bounding box center [122, 352] width 202 height 28
click at [194, 355] on input "text" at bounding box center [122, 352] width 202 height 28
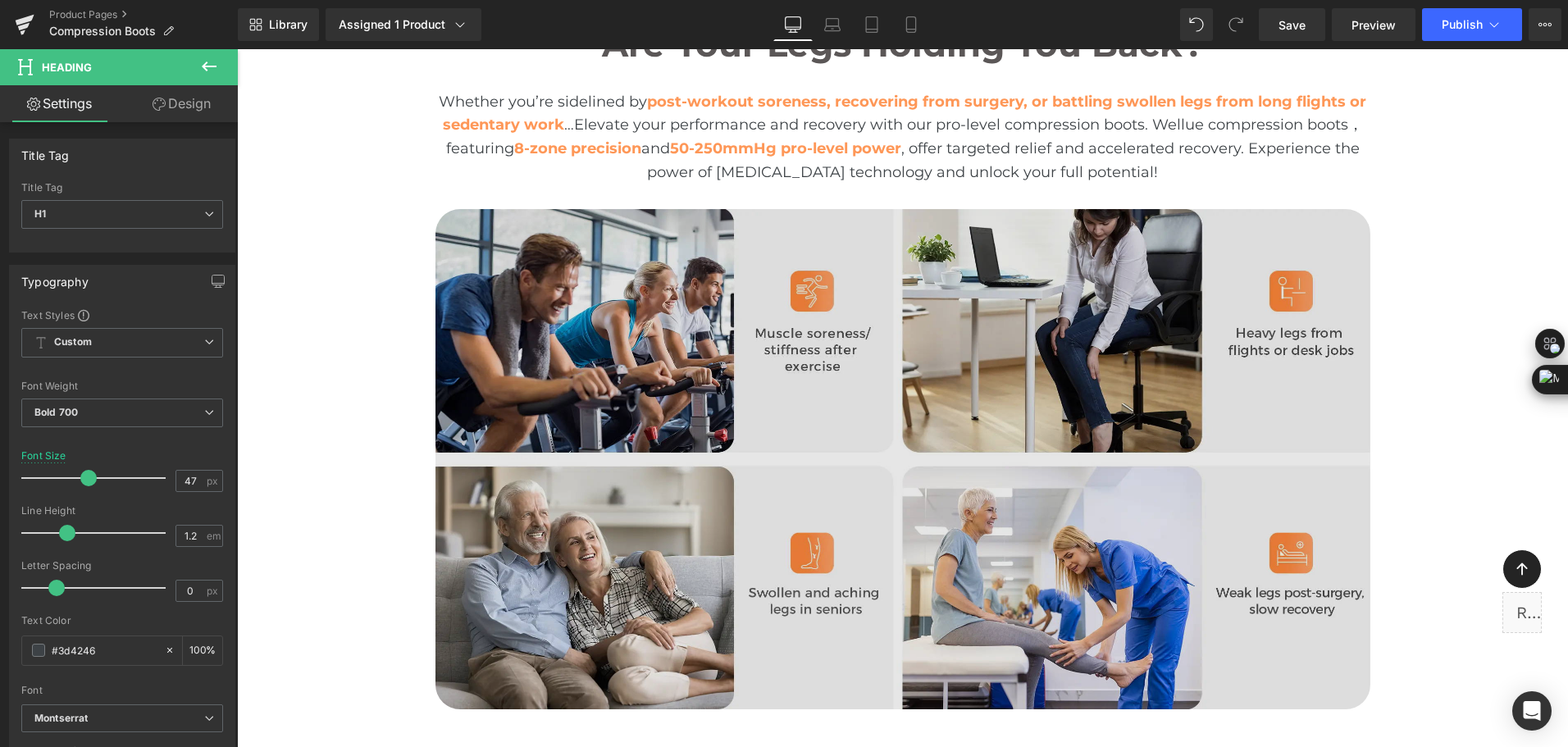
scroll to position [2953, 0]
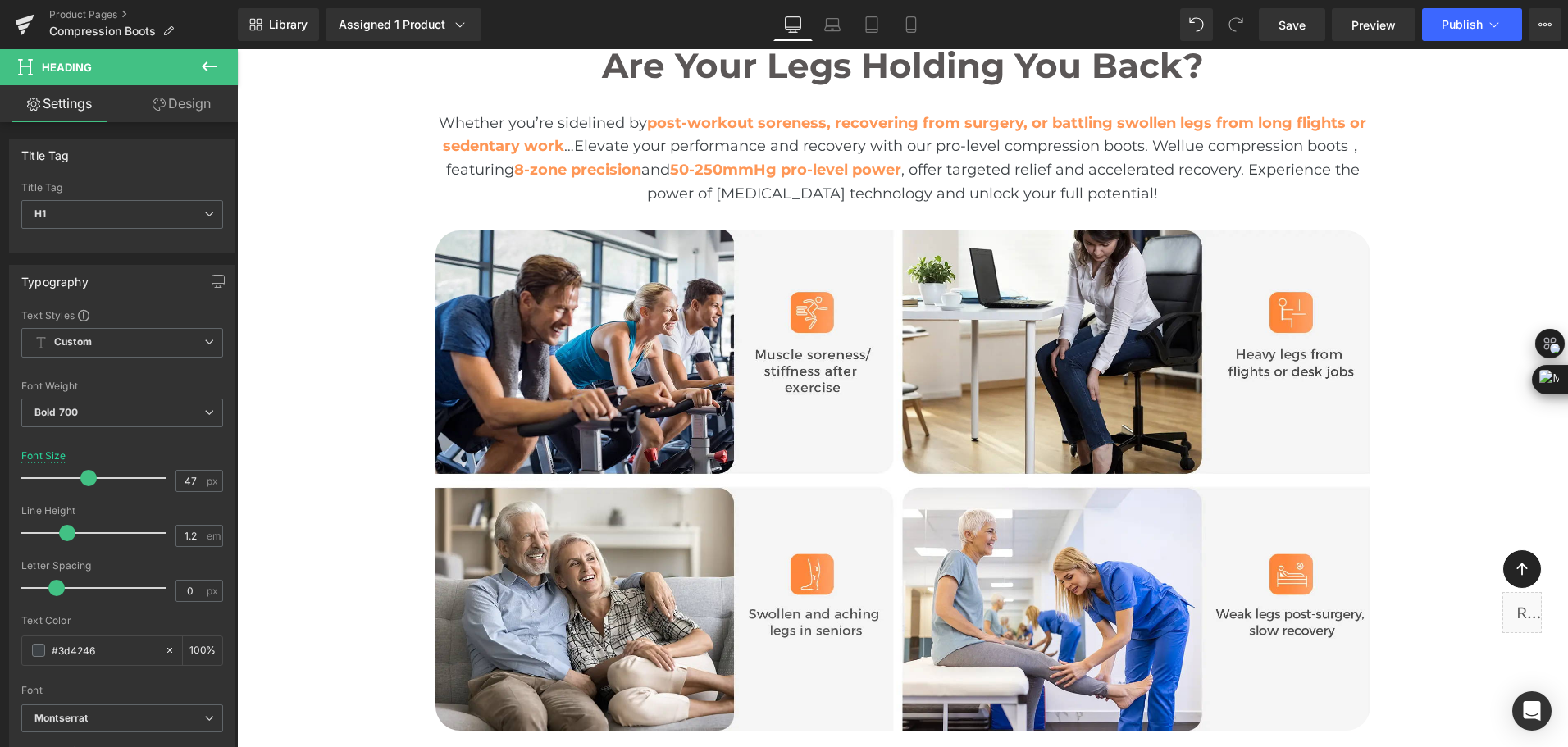
drag, startPoint x: 1365, startPoint y: 249, endPoint x: 1330, endPoint y: 331, distance: 89.2
click at [1365, 249] on div "Image" at bounding box center [903, 480] width 959 height 500
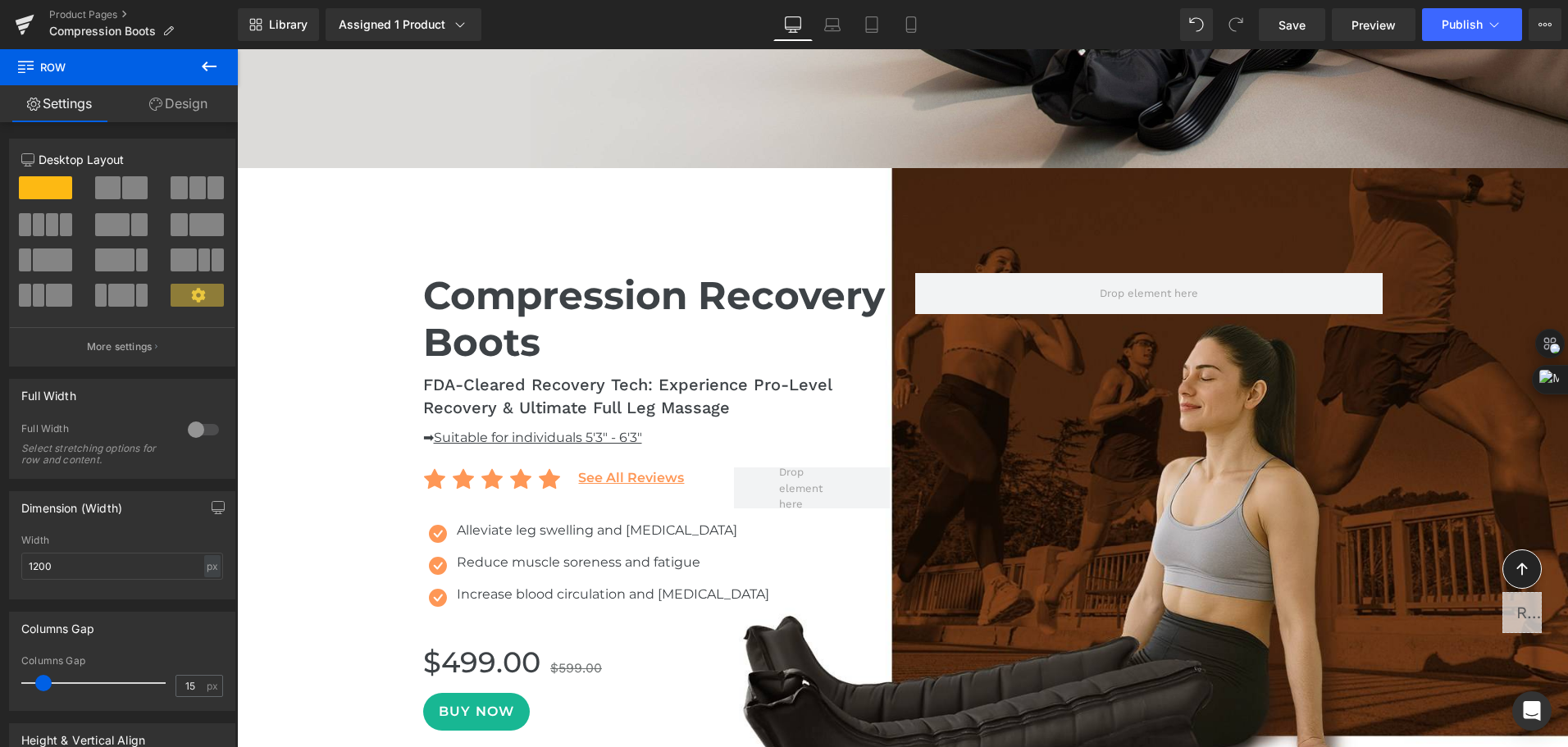
scroll to position [820, 0]
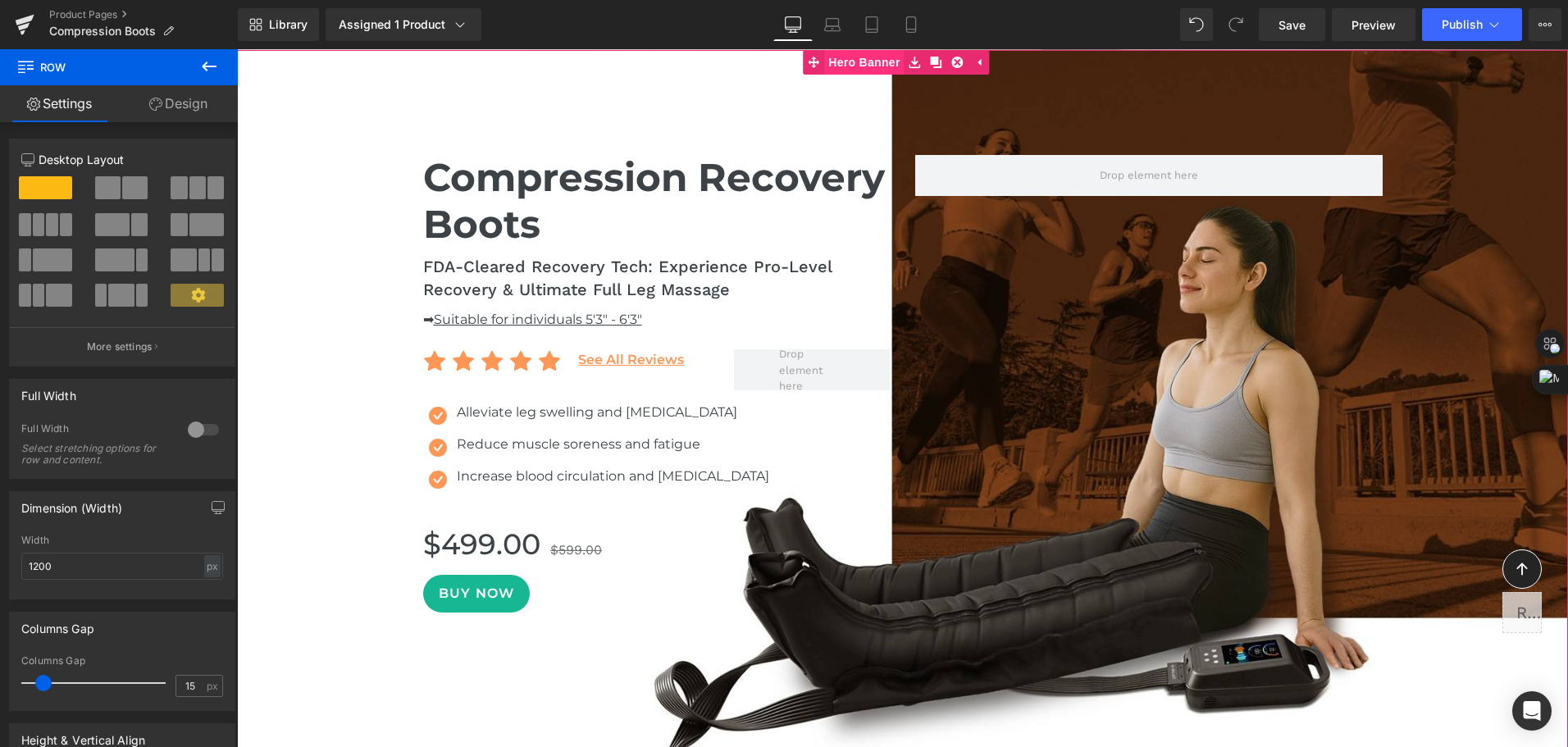
click at [872, 73] on span "Hero Banner" at bounding box center [864, 63] width 80 height 25
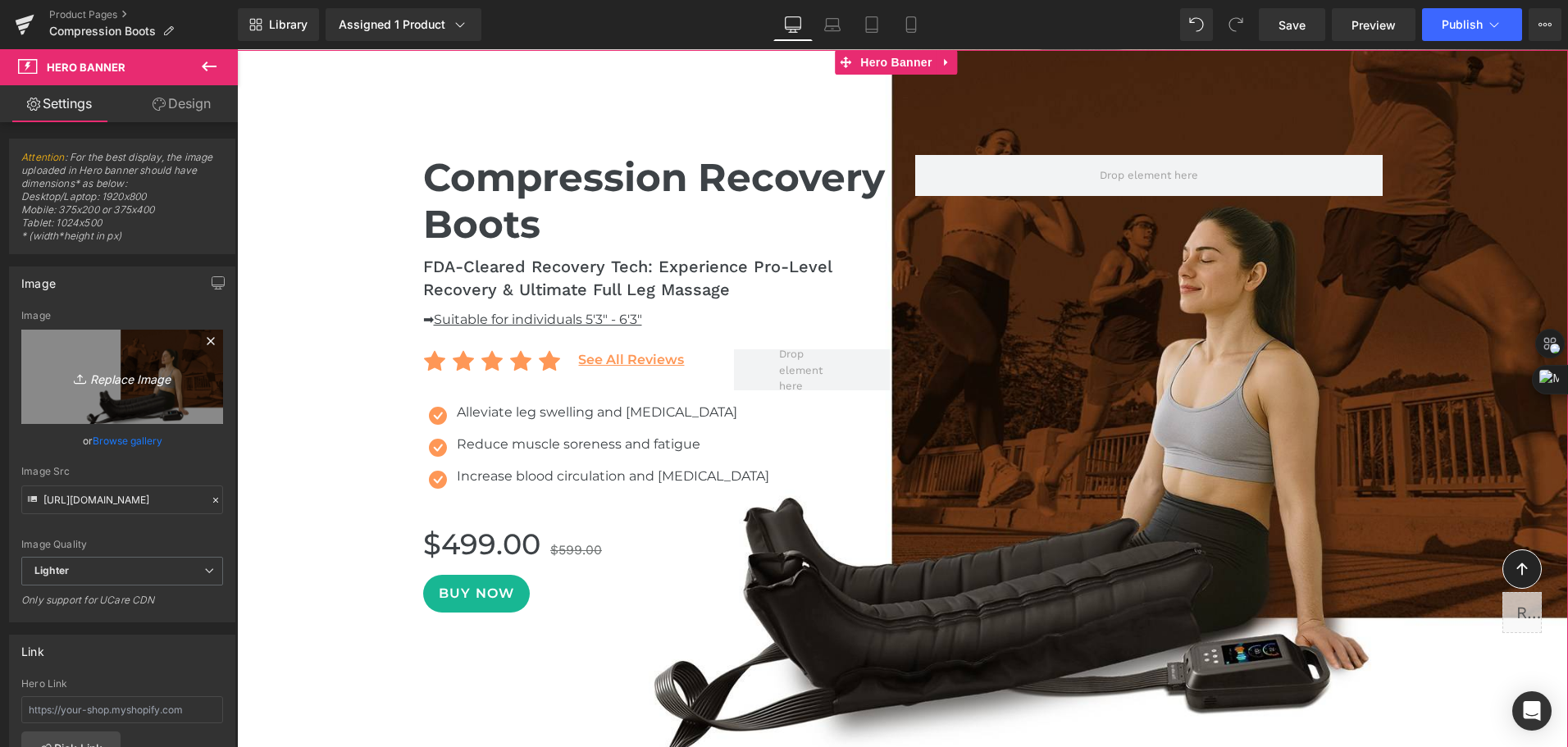
click at [123, 381] on icon "Replace Image" at bounding box center [122, 376] width 131 height 20
type input "C:\fakepath\compression boots for fast recovery-2.jpg"
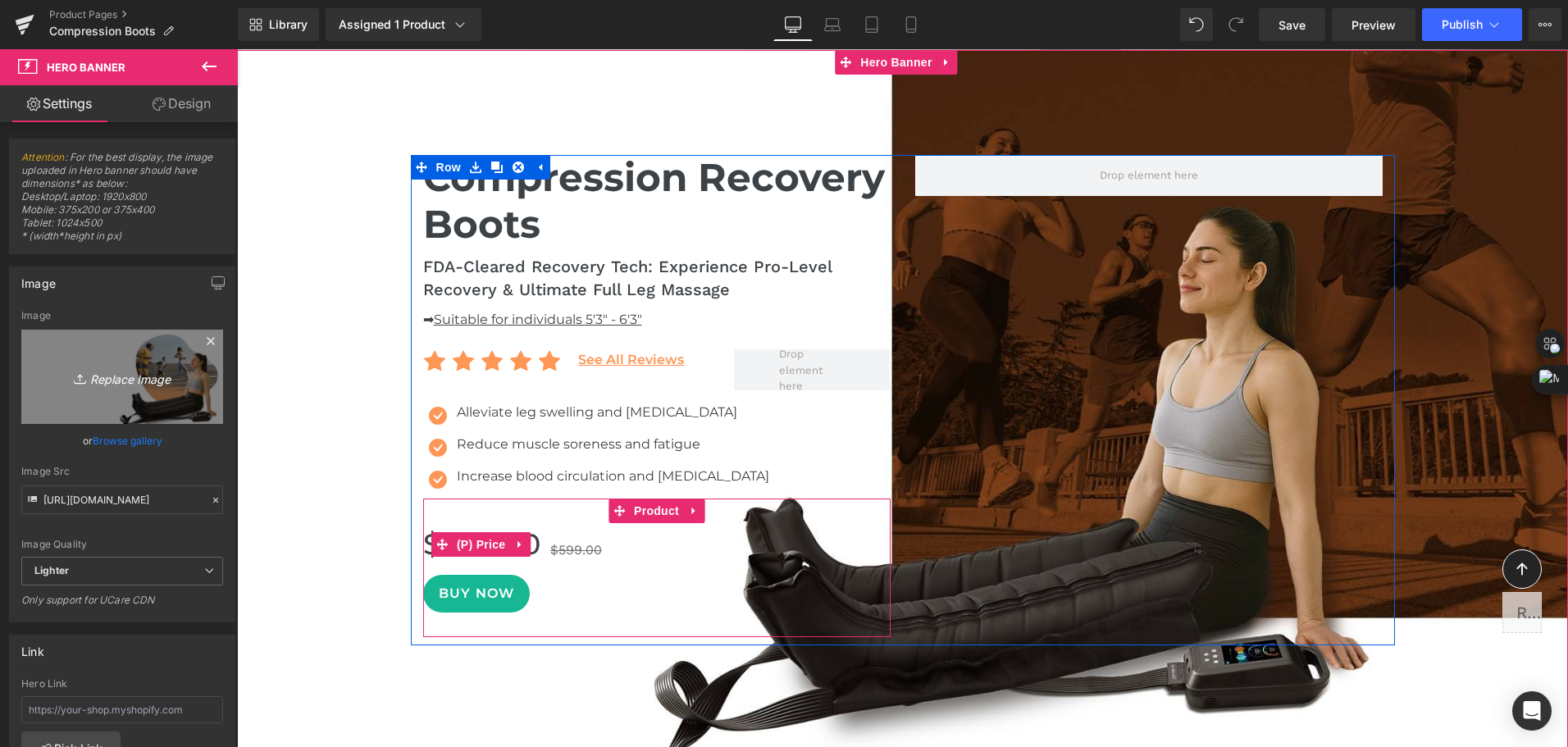
type input "https://ucarecdn.com/14d2dd4a-981c-478f-9714-d98b6d66b1a5/-/format/auto/-/previ…"
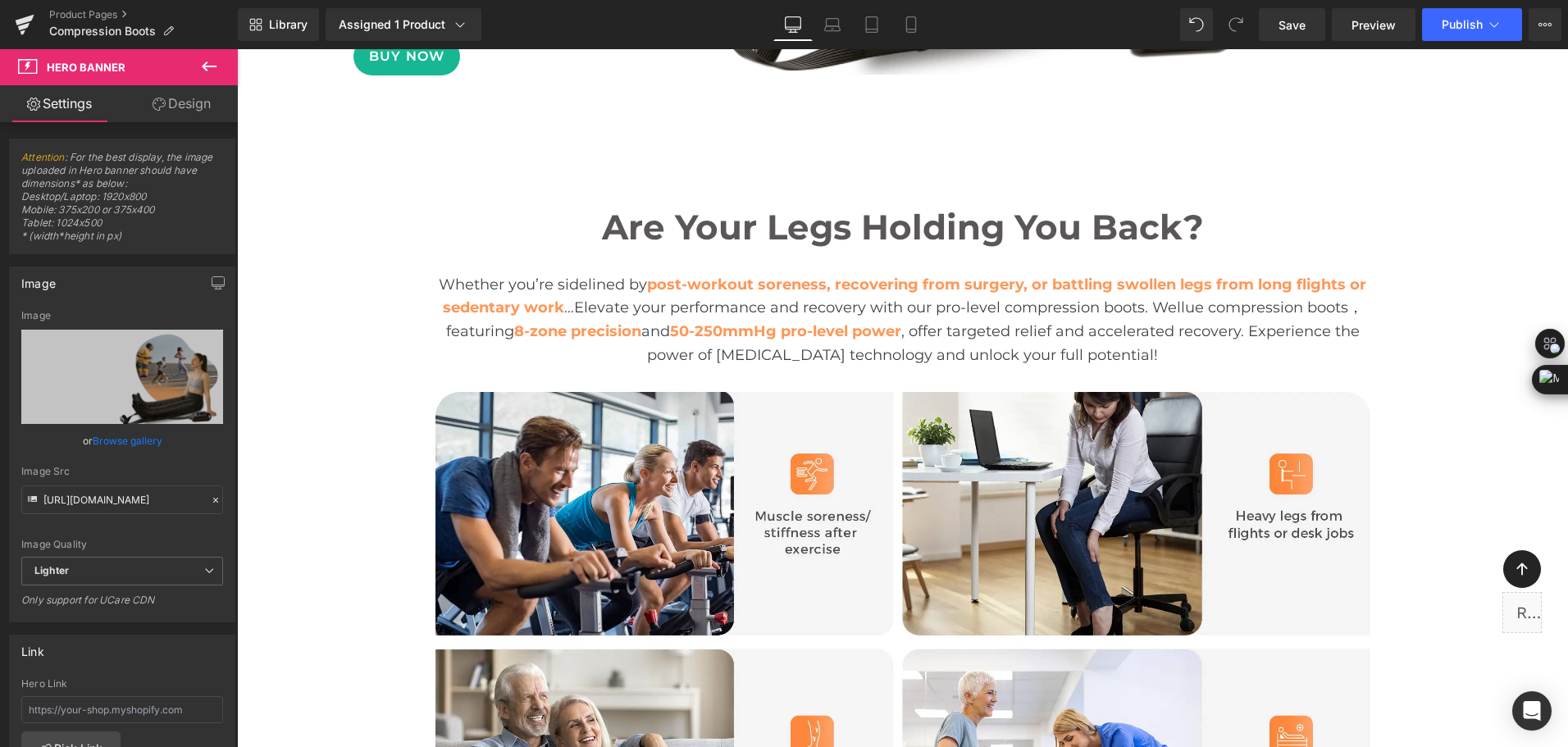
scroll to position [2542, 0]
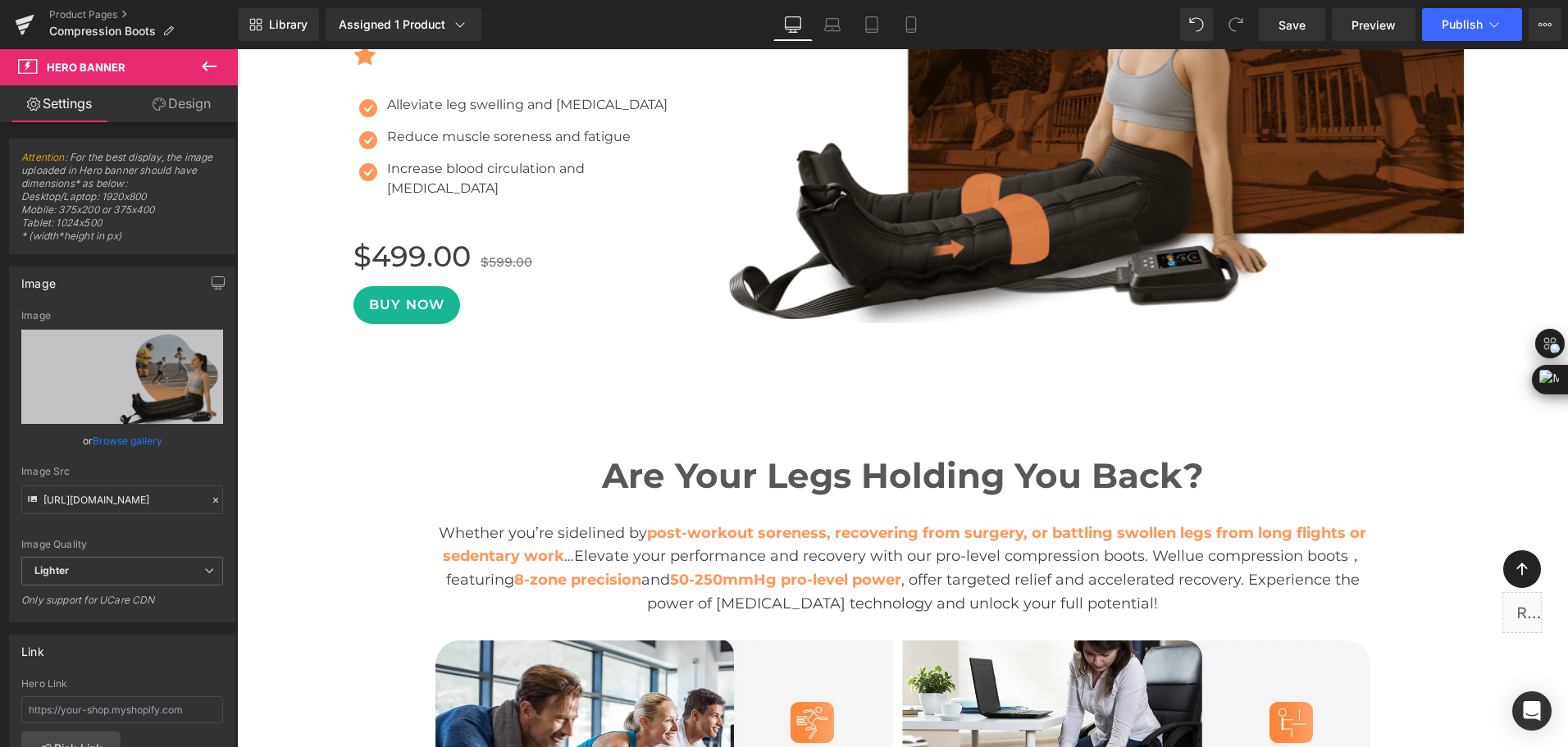
click at [228, 63] on button at bounding box center [209, 67] width 58 height 36
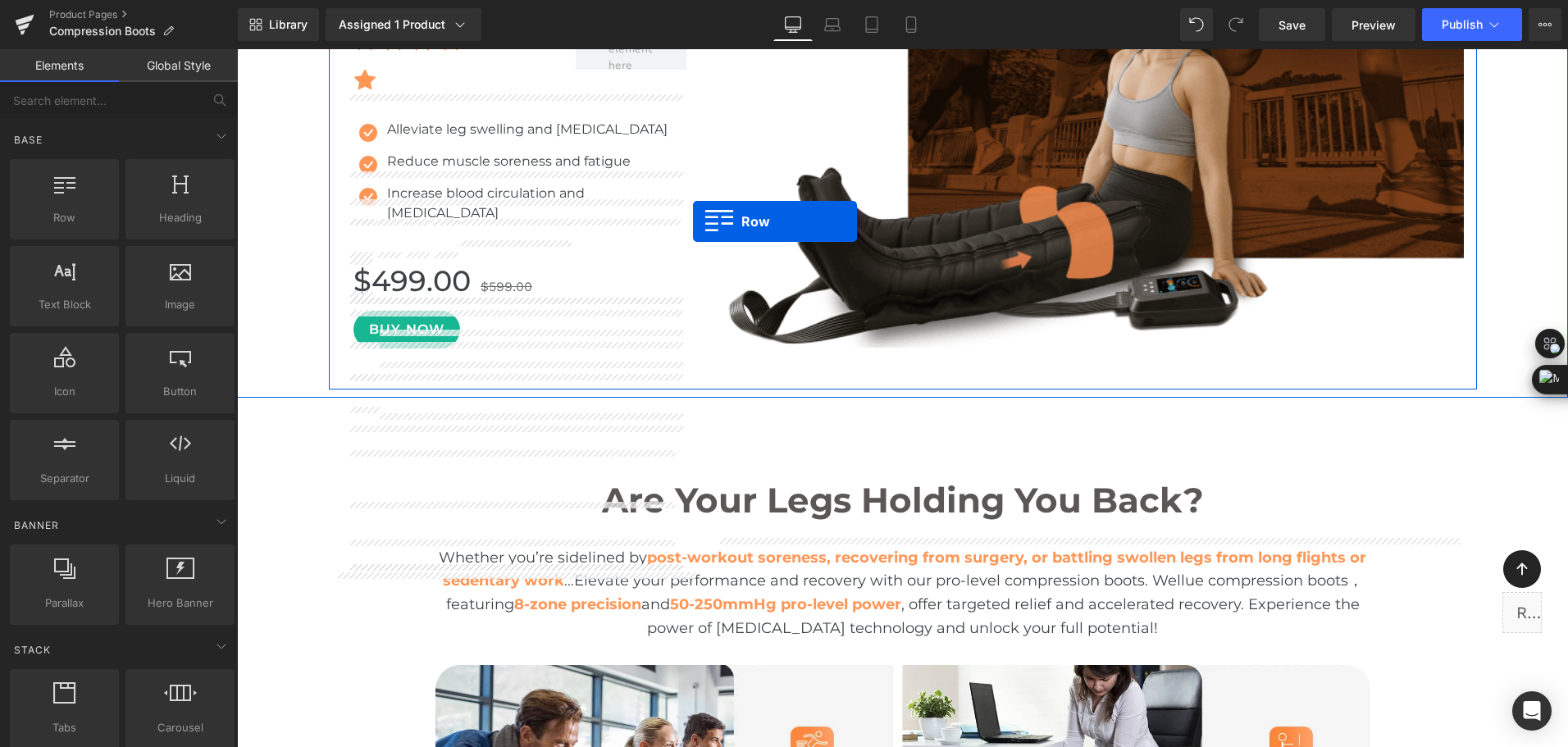
scroll to position [2543, 0]
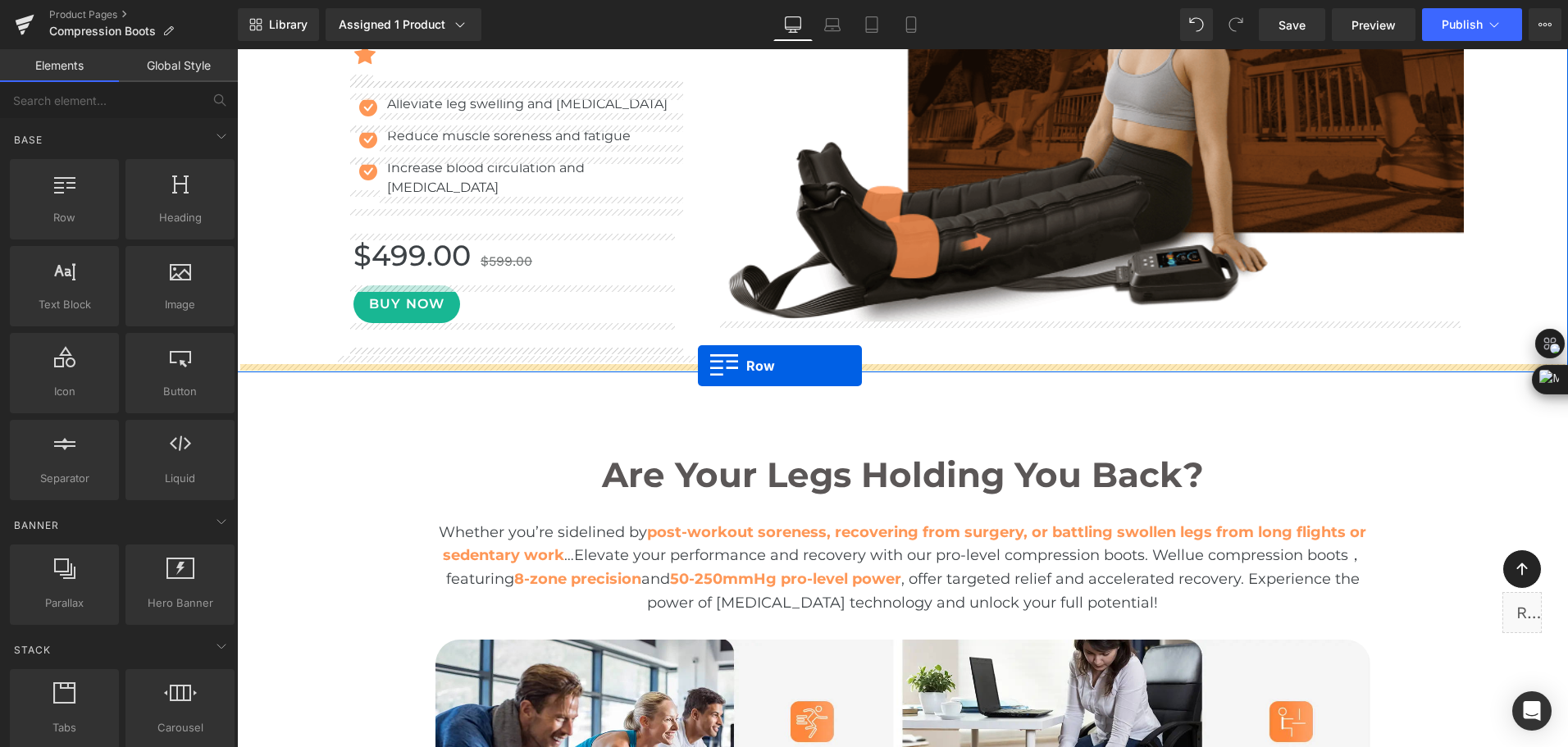
drag, startPoint x: 311, startPoint y: 250, endPoint x: 697, endPoint y: 366, distance: 403.1
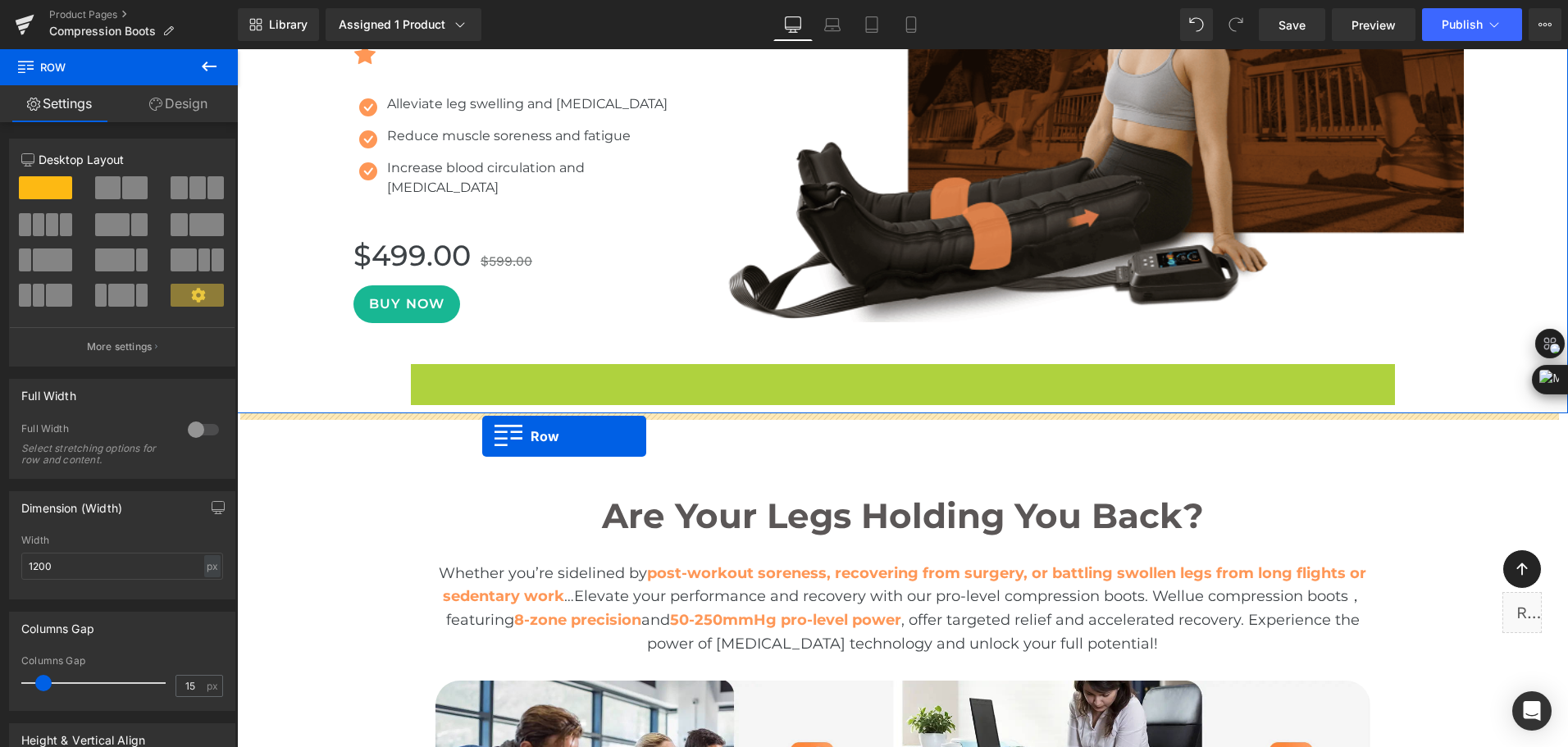
drag, startPoint x: 441, startPoint y: 412, endPoint x: 480, endPoint y: 434, distance: 44.8
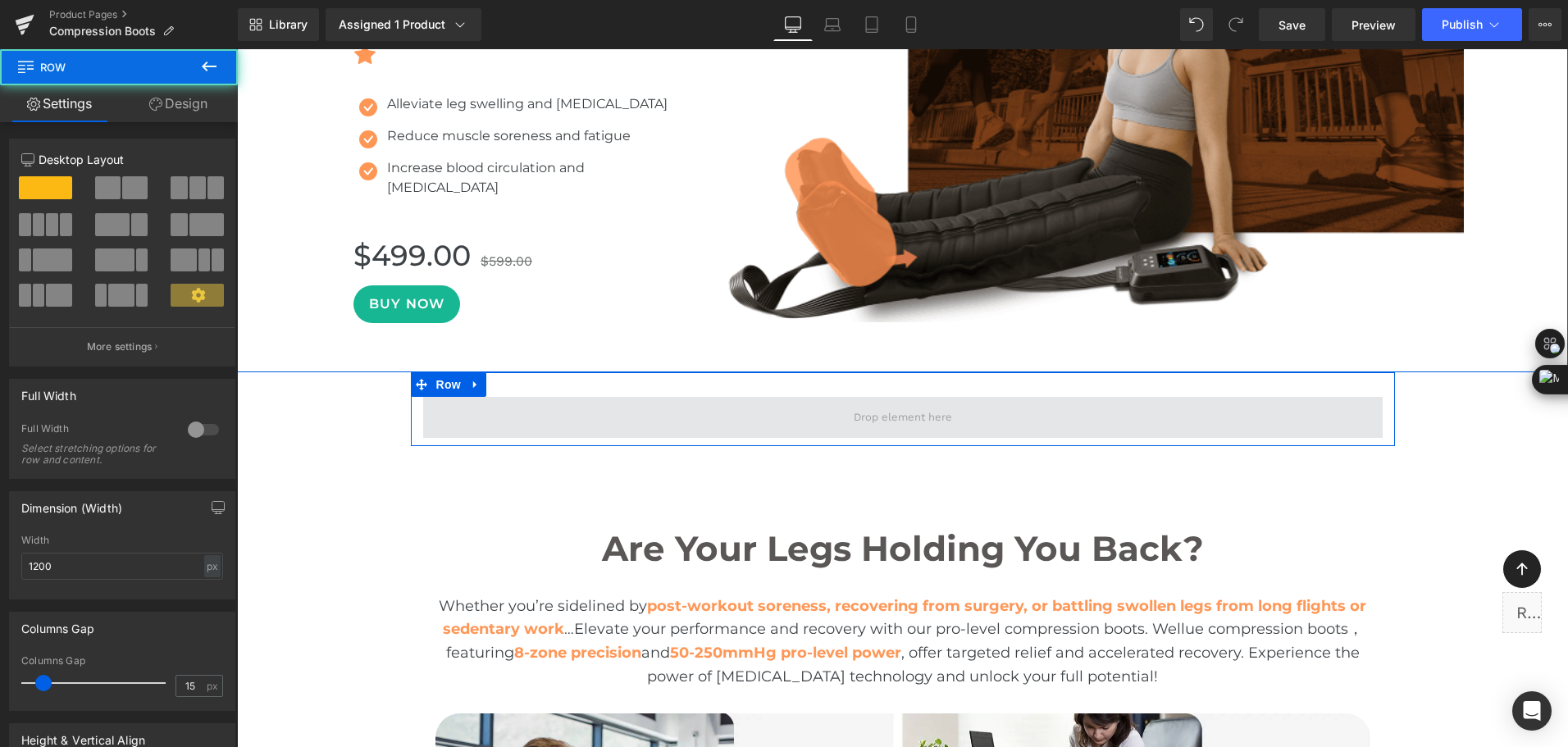
click at [607, 420] on span at bounding box center [903, 417] width 959 height 41
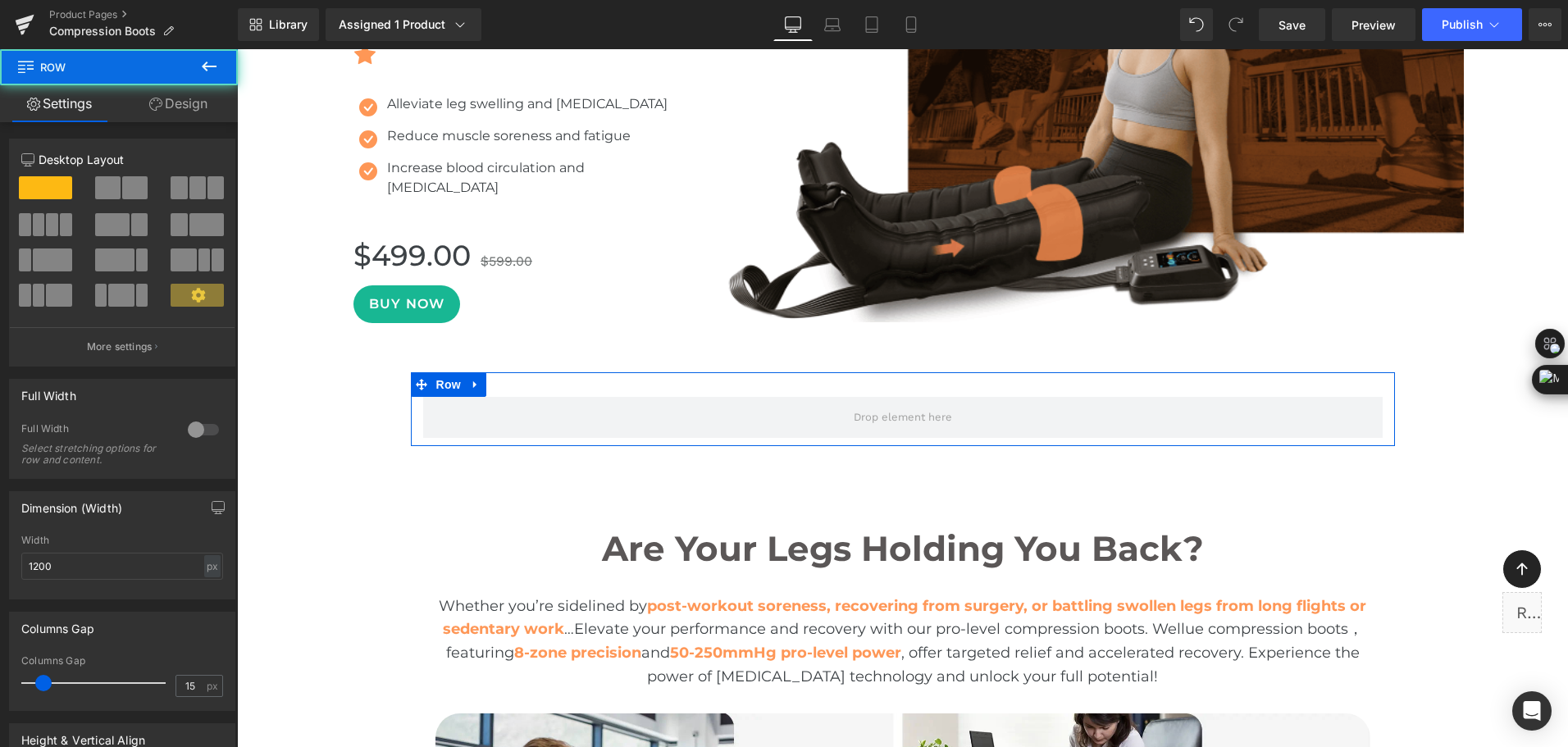
click at [122, 190] on span at bounding box center [135, 188] width 26 height 23
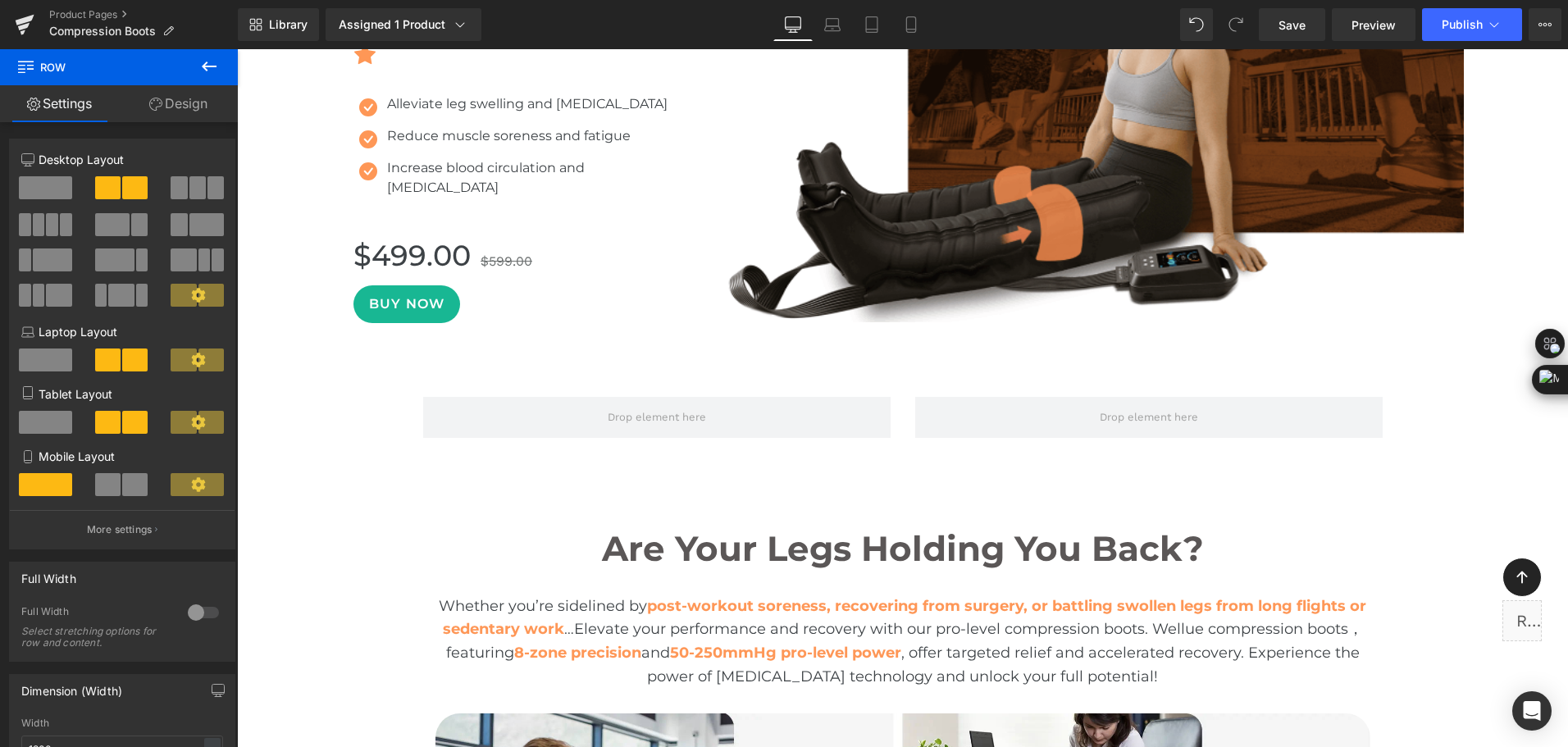
click at [204, 66] on icon at bounding box center [209, 65] width 15 height 10
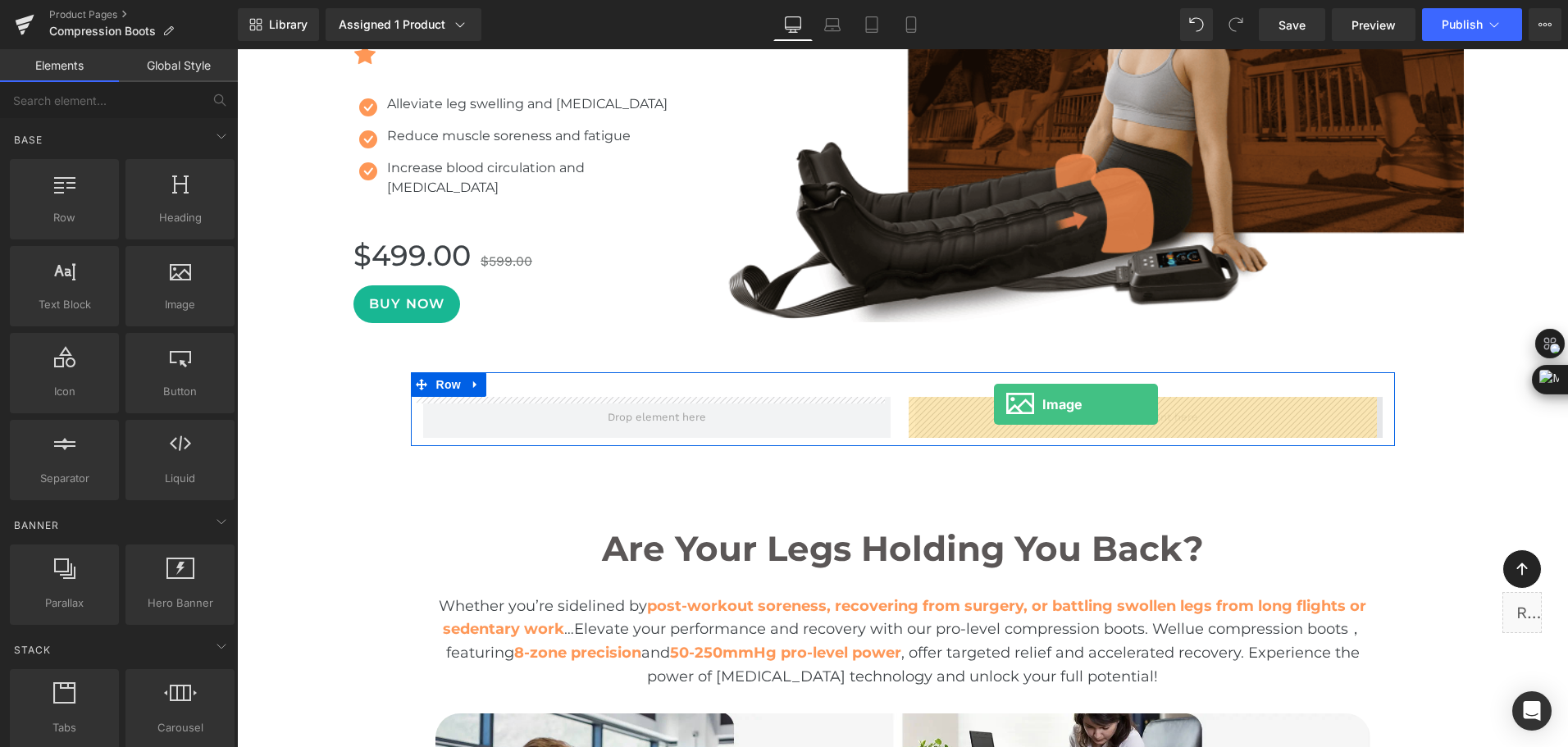
drag, startPoint x: 421, startPoint y: 350, endPoint x: 994, endPoint y: 404, distance: 575.5
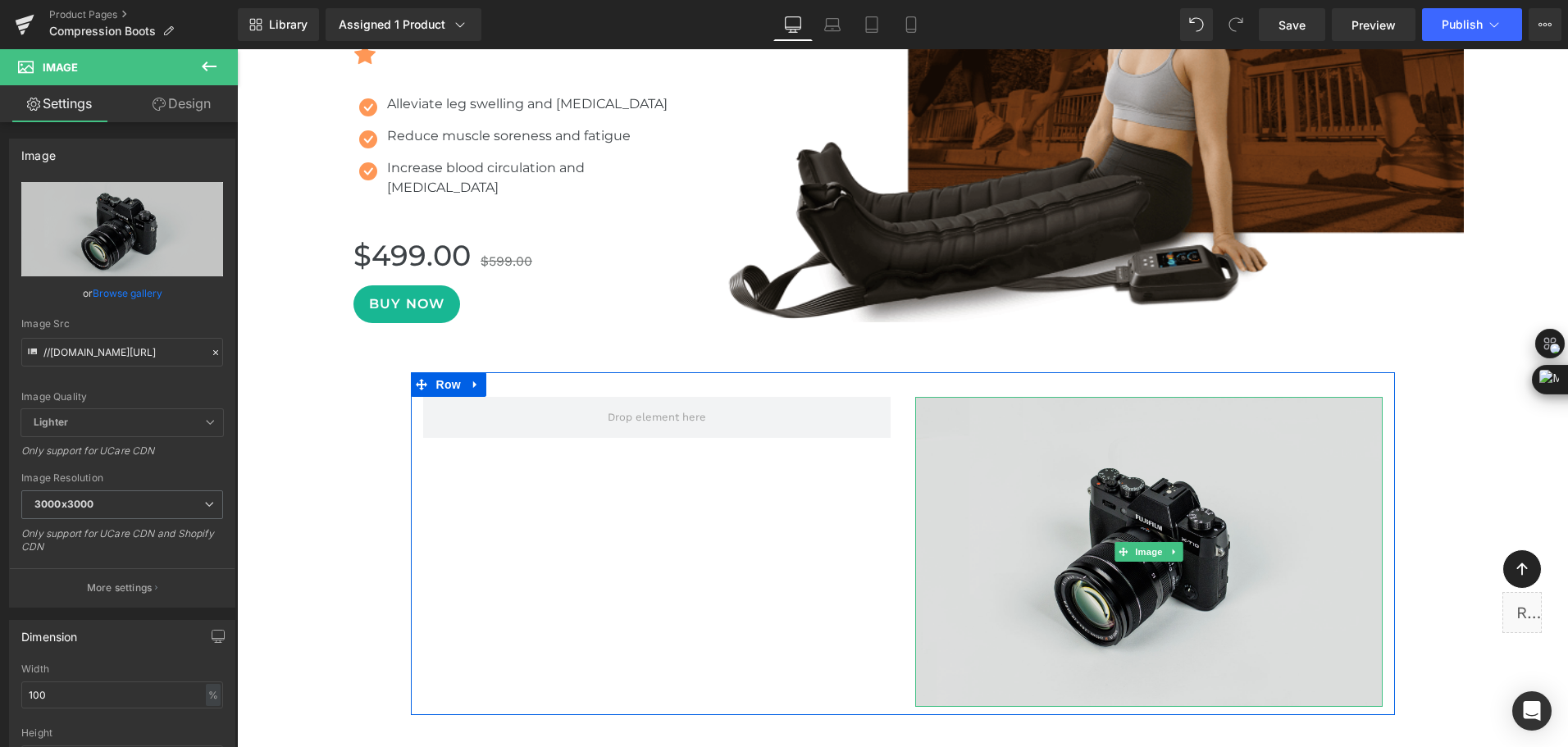
click at [1039, 504] on img at bounding box center [1149, 551] width 467 height 310
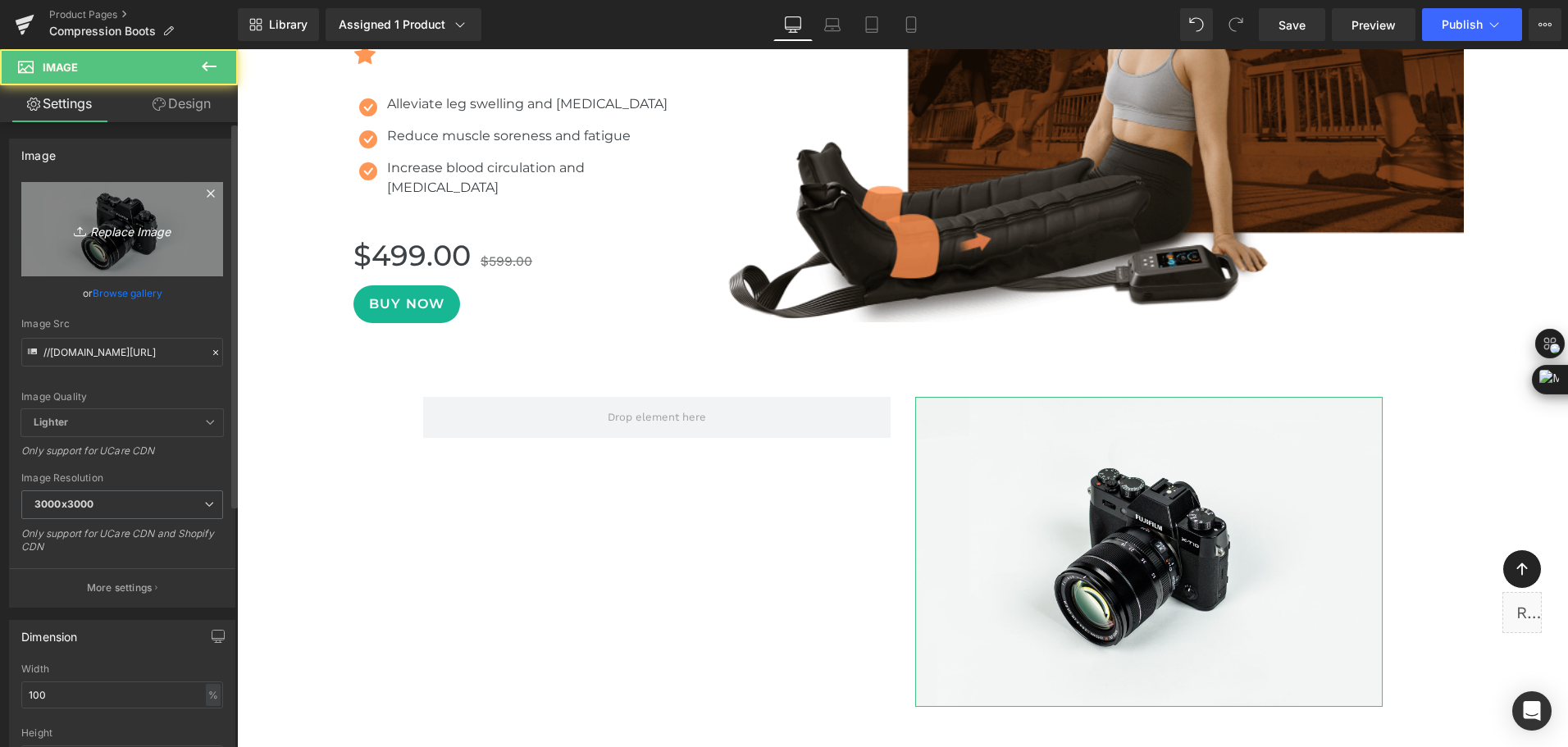
click at [106, 241] on link "Replace Image" at bounding box center [122, 229] width 202 height 95
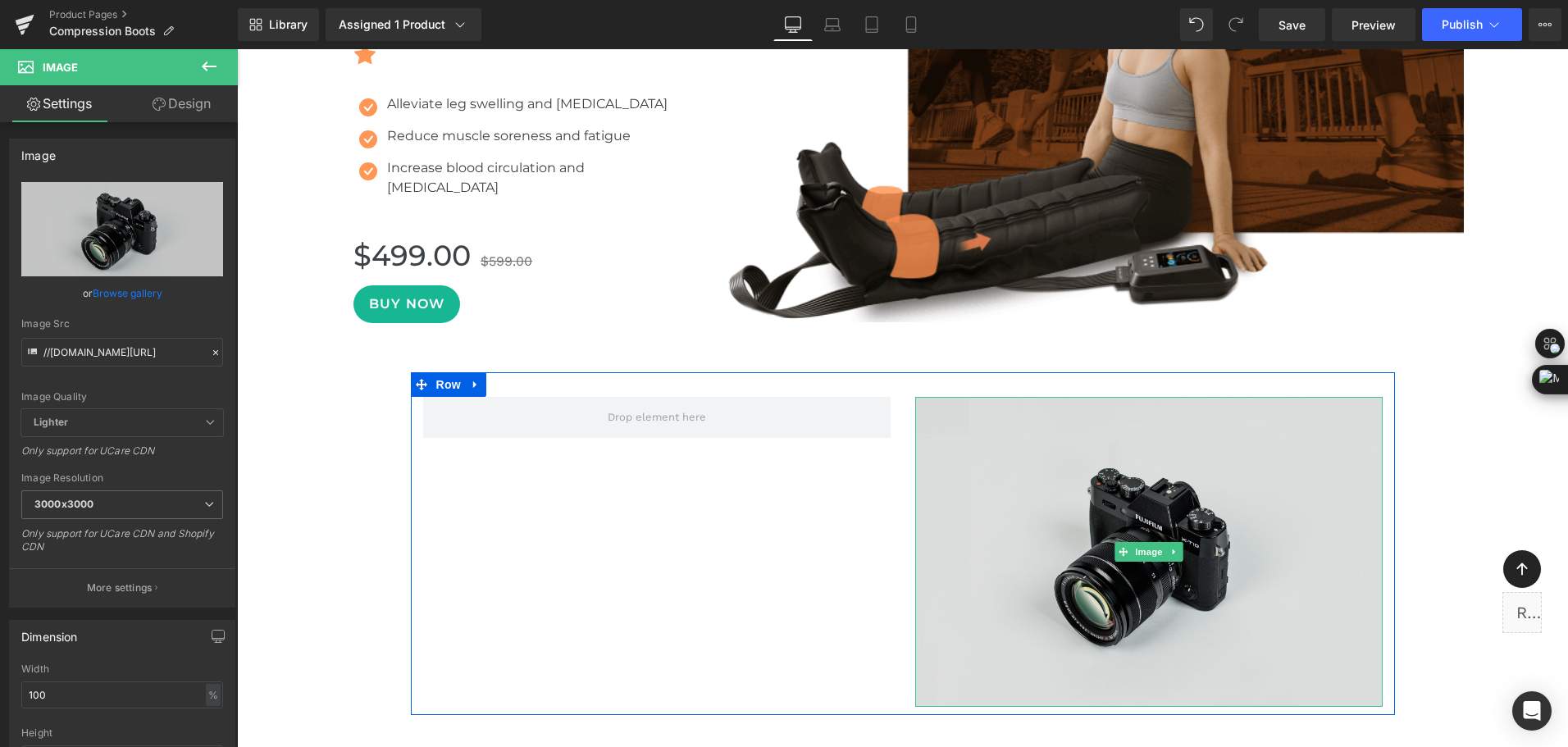
click at [1092, 489] on img at bounding box center [1149, 551] width 467 height 310
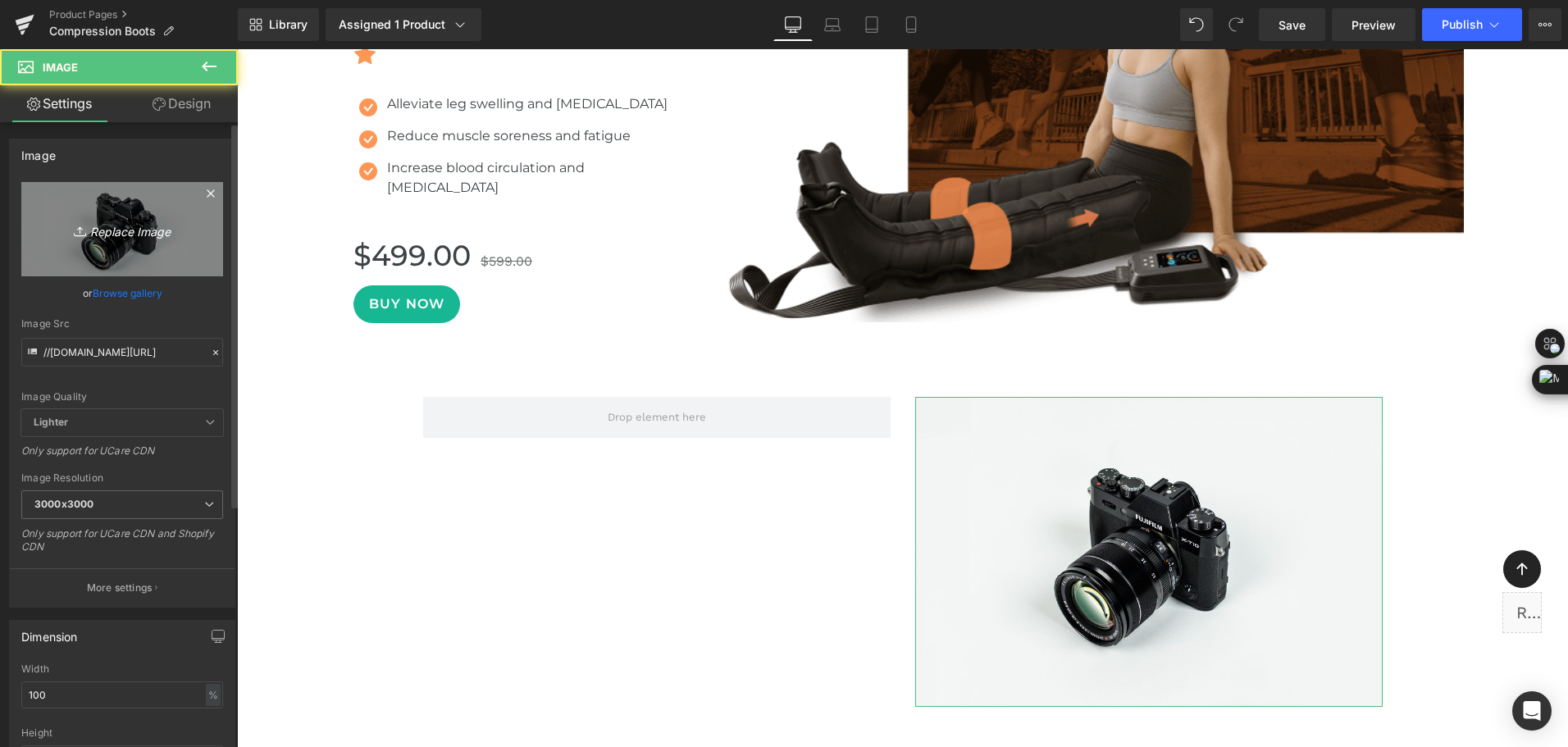
click at [94, 235] on icon "Replace Image" at bounding box center [122, 228] width 131 height 20
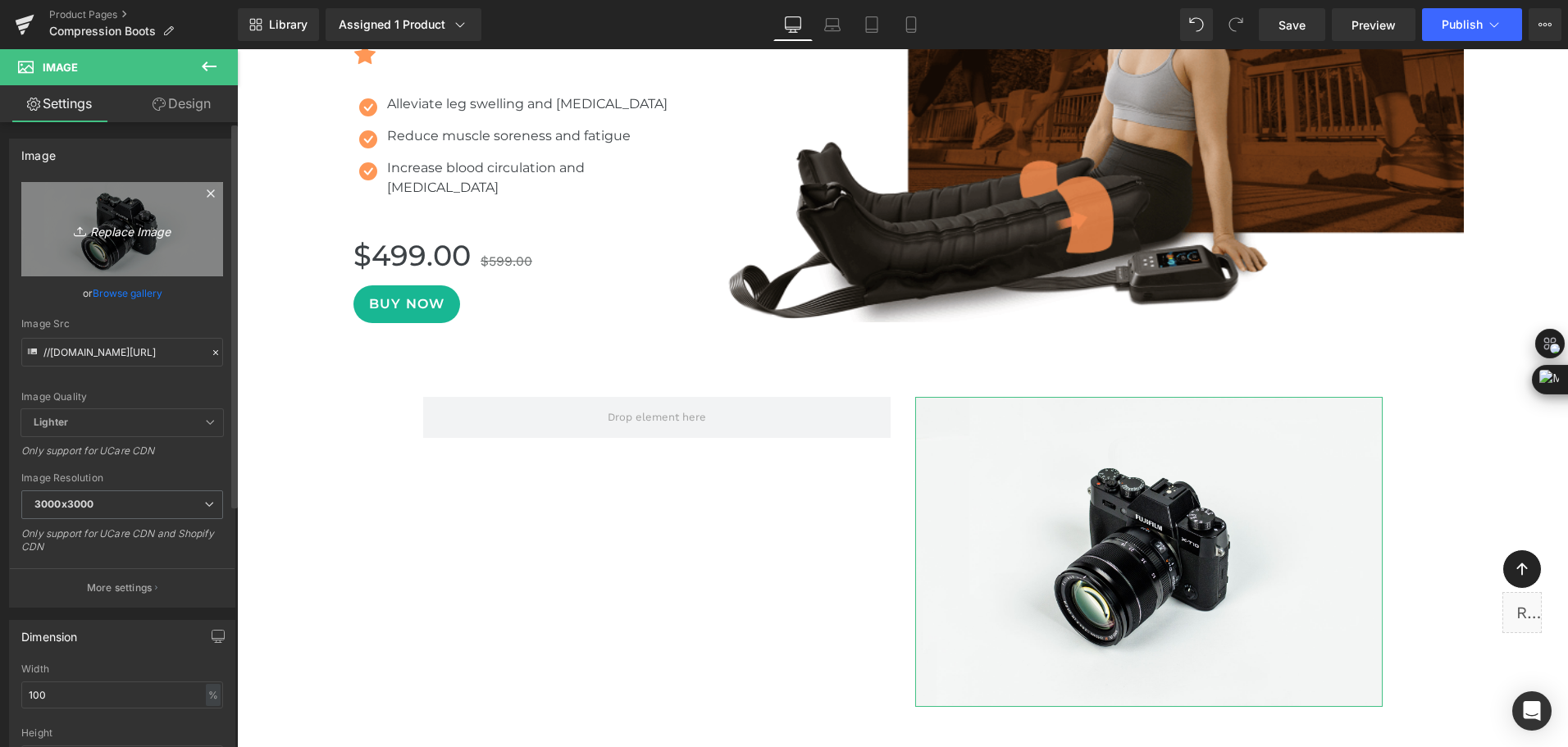
type input "C:\fakepath\compression boots for fast recovery-3.gif"
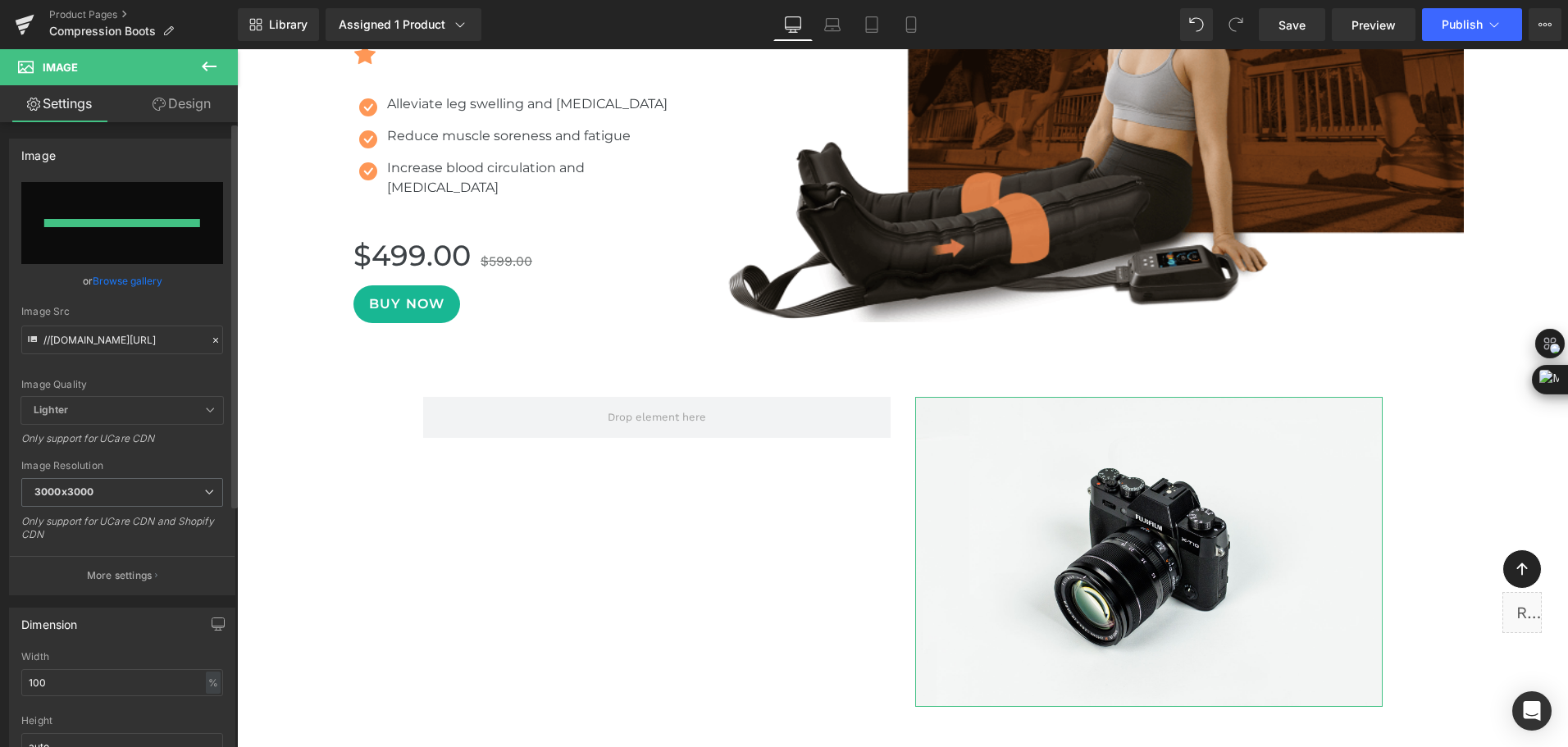
type input "[URL][DOMAIN_NAME]"
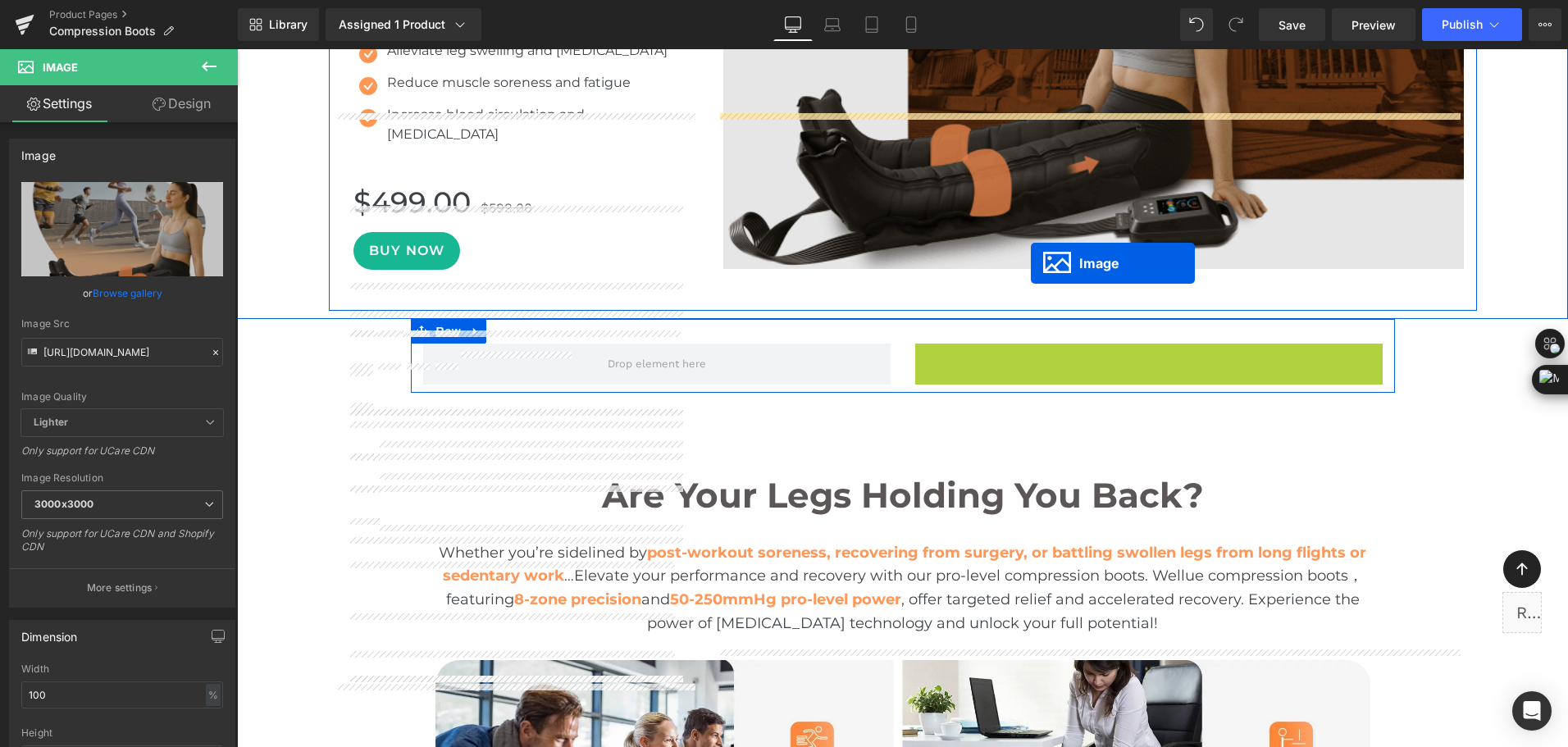
scroll to position [2215, 0]
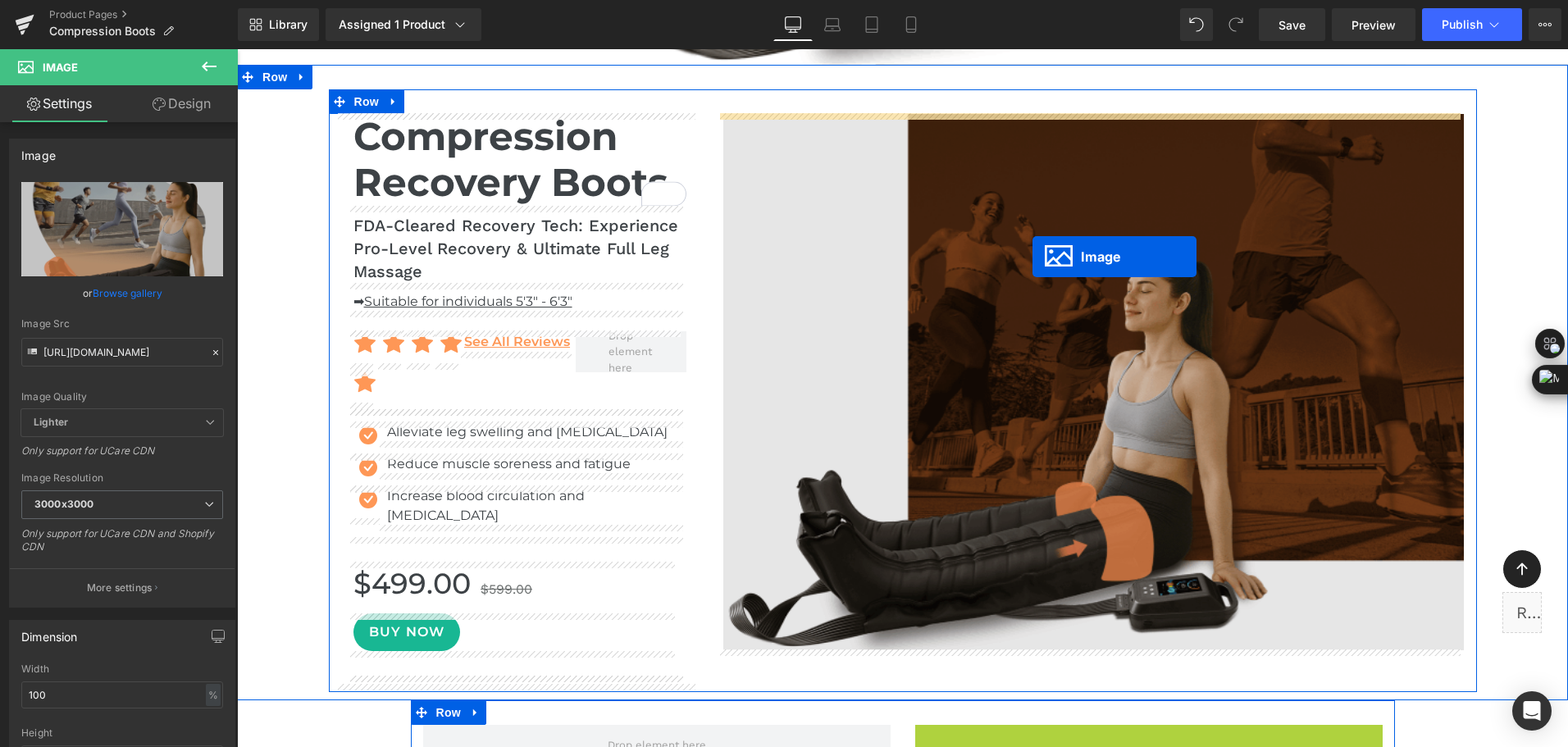
drag, startPoint x: 1142, startPoint y: 544, endPoint x: 1033, endPoint y: 257, distance: 307.0
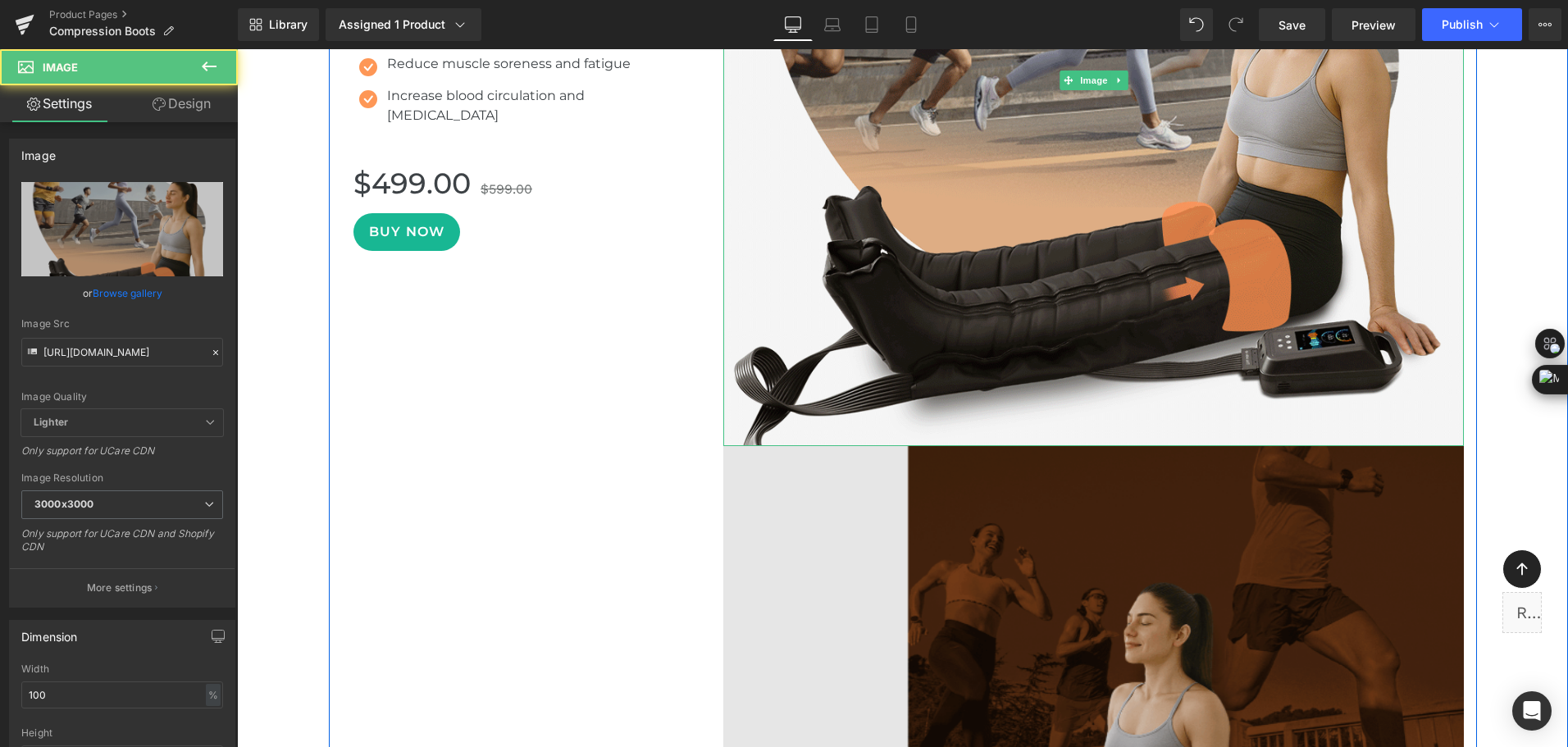
scroll to position [2625, 0]
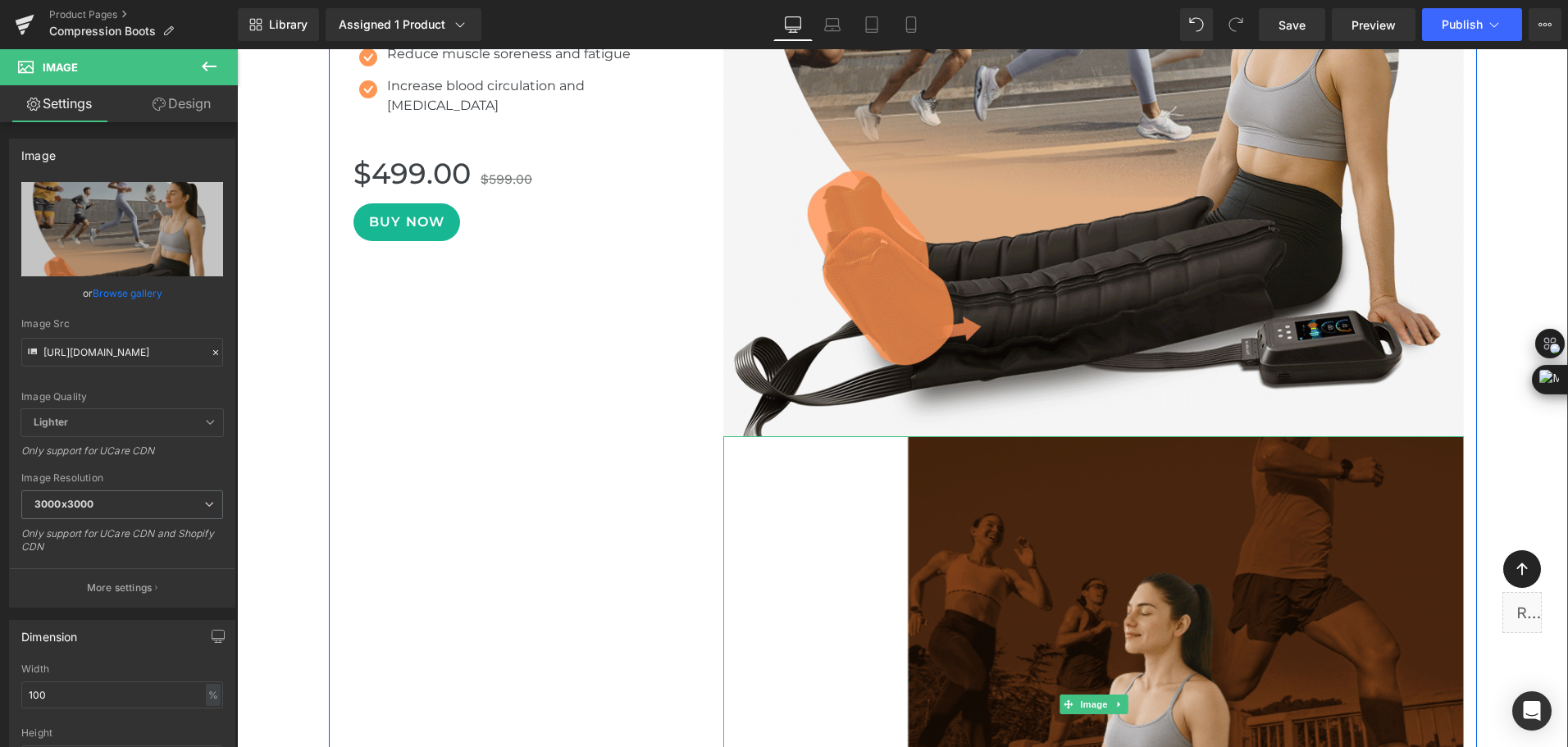
click at [1117, 705] on icon at bounding box center [1118, 704] width 9 height 10
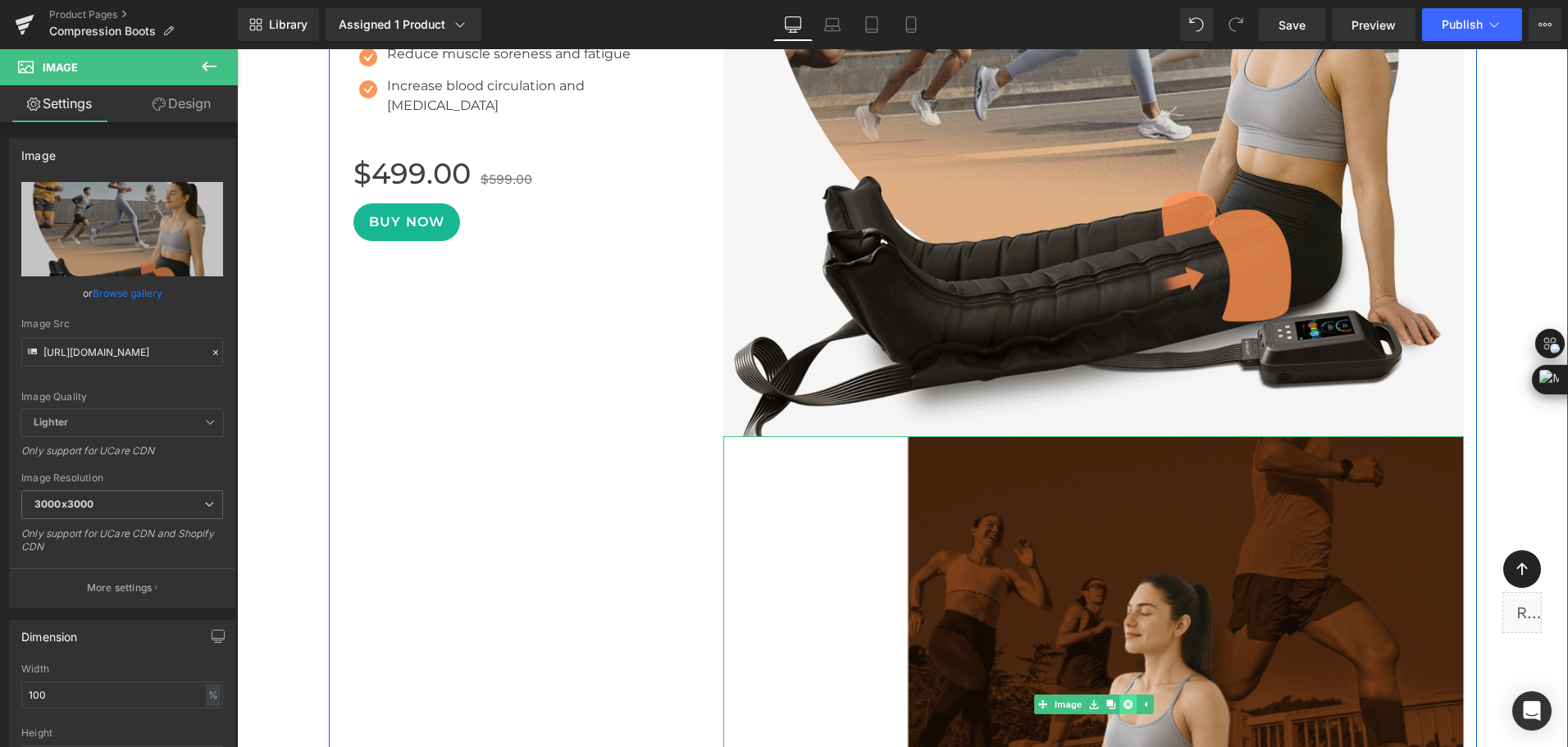
click at [1119, 711] on link at bounding box center [1127, 705] width 17 height 19
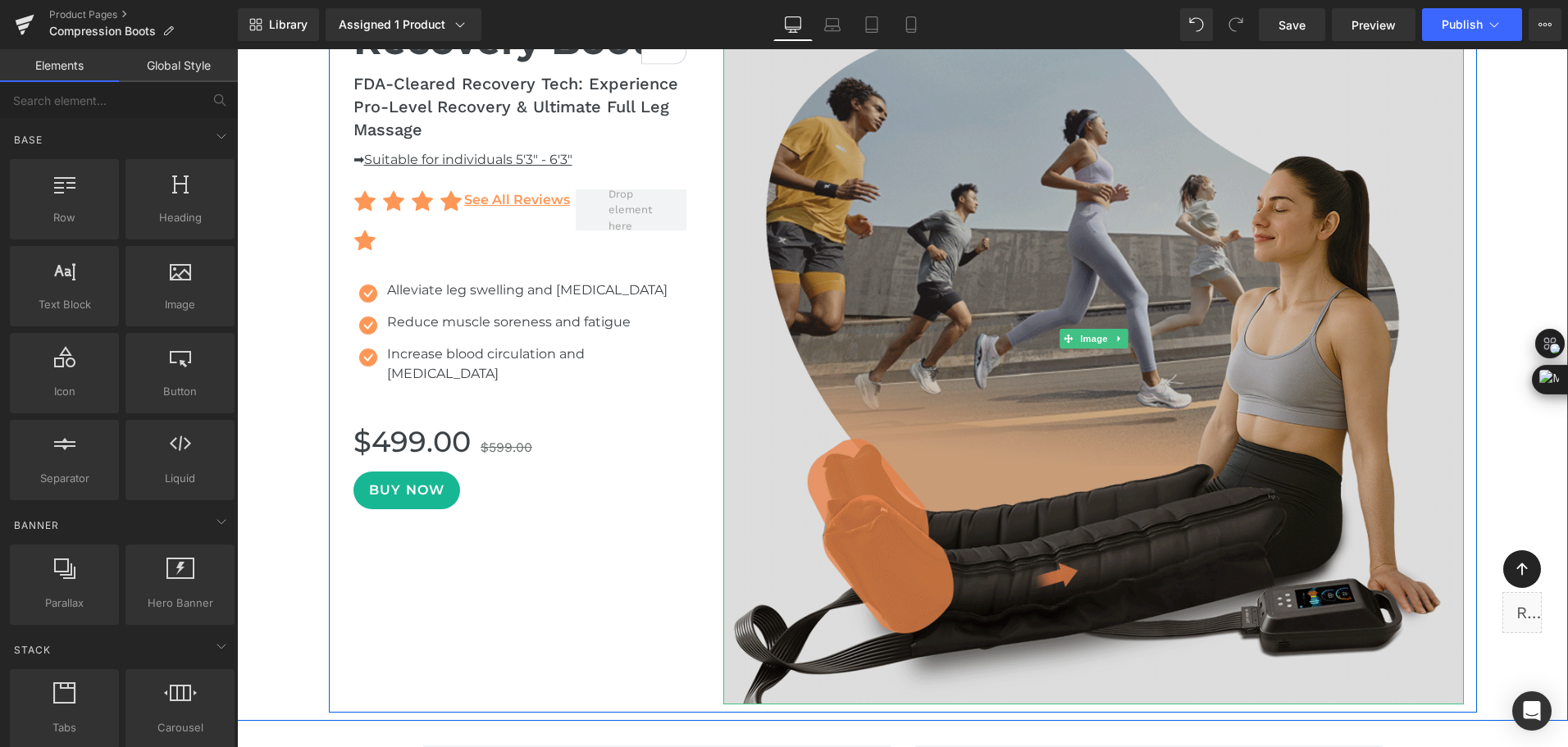
scroll to position [2215, 0]
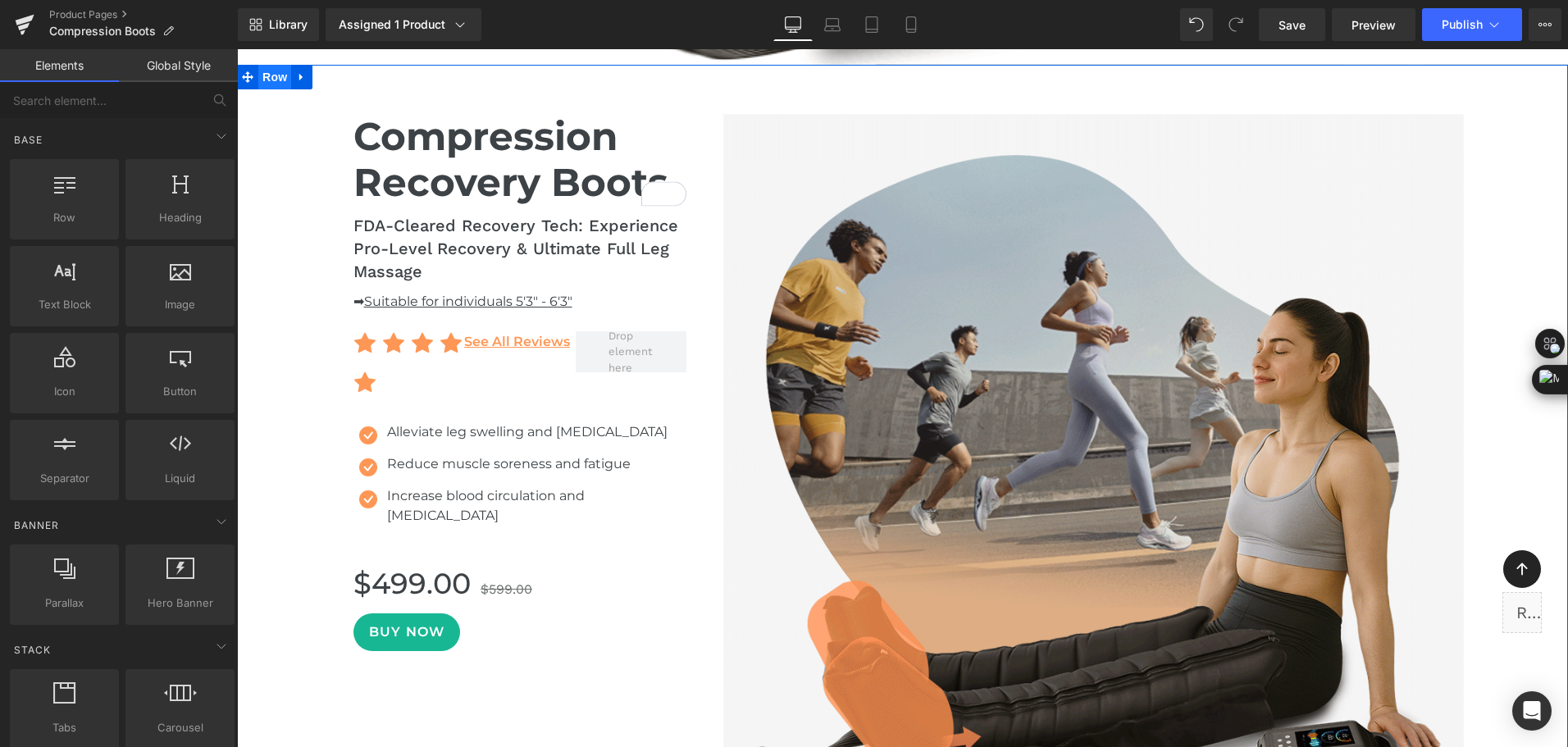
click at [258, 84] on span "Row" at bounding box center [274, 77] width 33 height 25
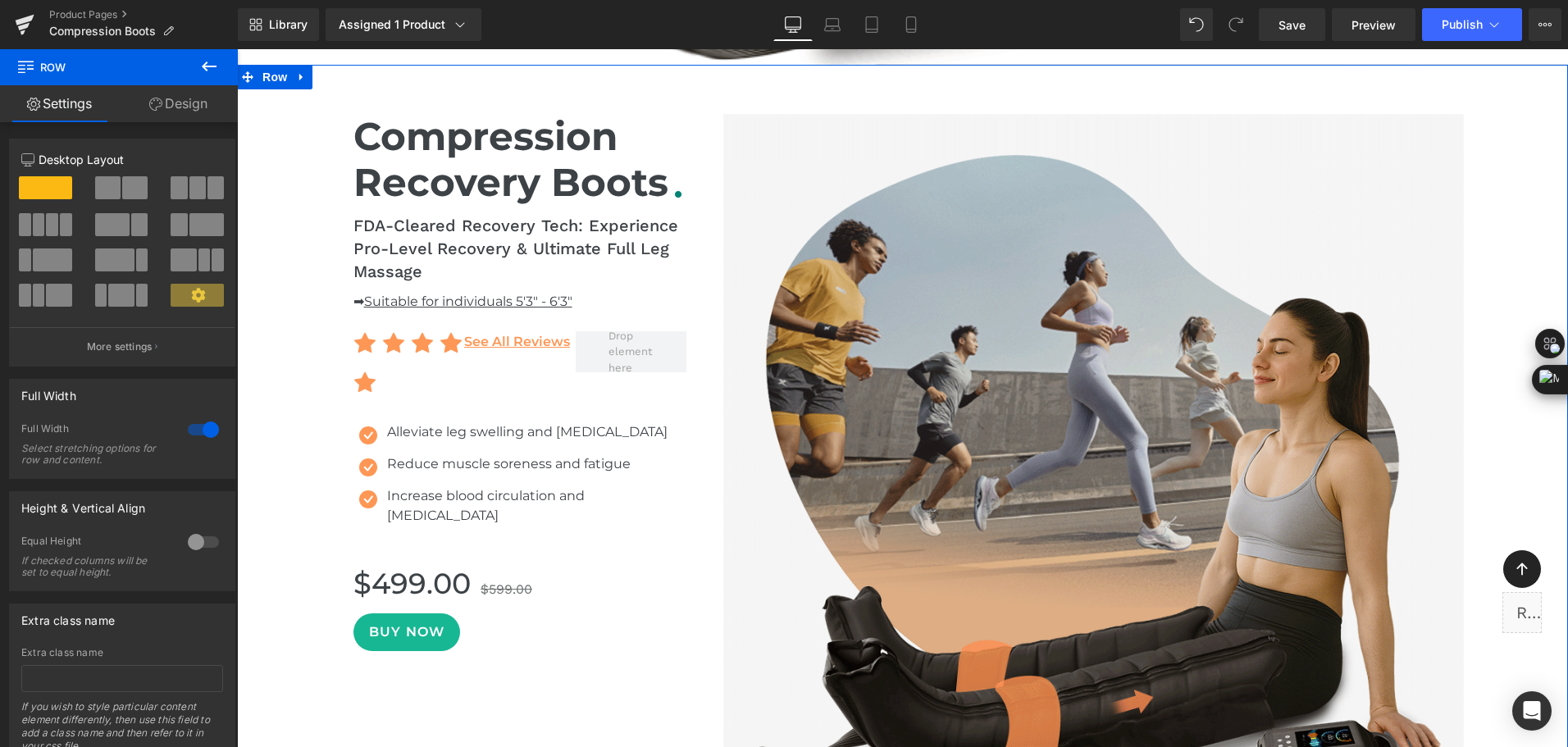
click at [168, 112] on link "Design" at bounding box center [178, 104] width 119 height 37
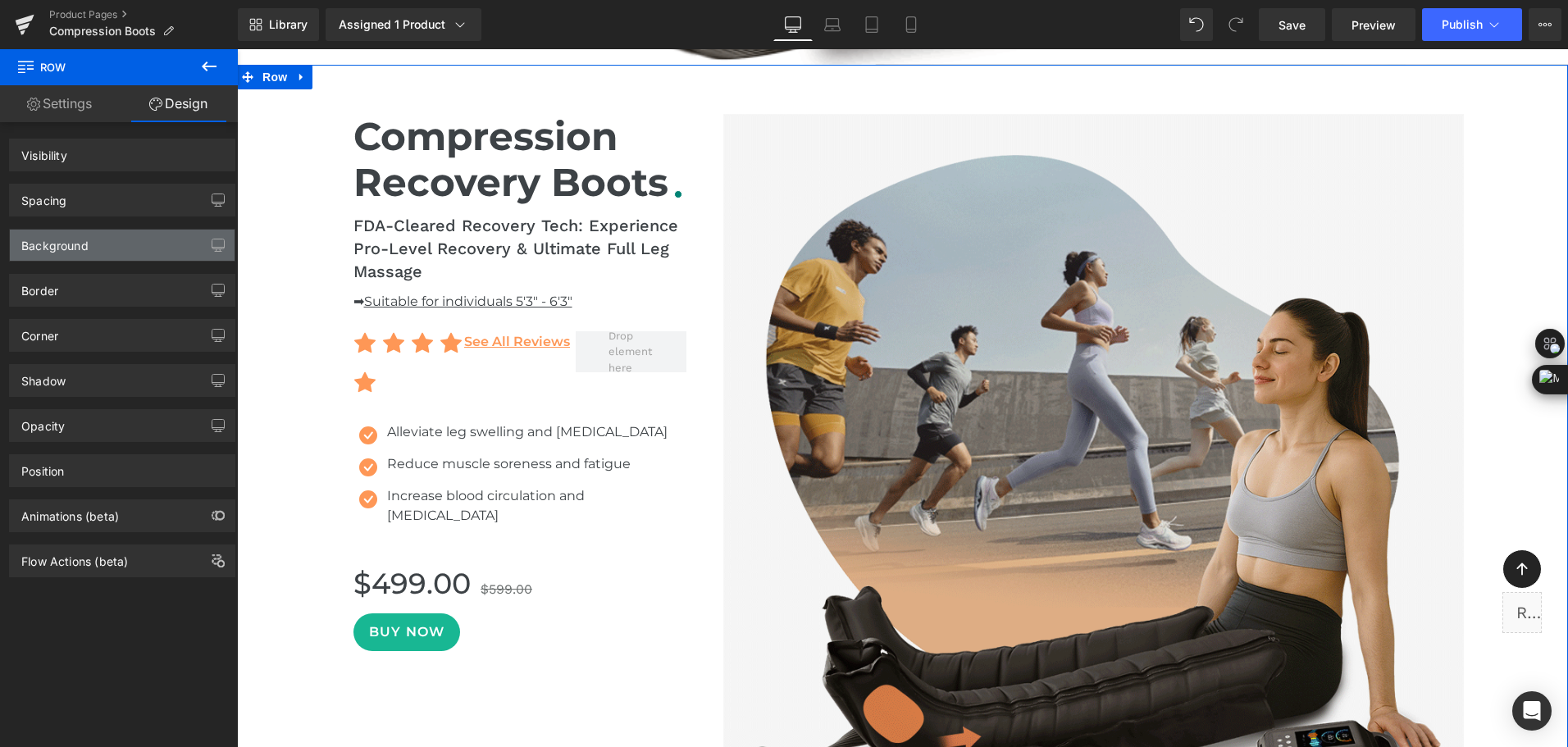
click at [75, 251] on div "Background" at bounding box center [55, 241] width 67 height 23
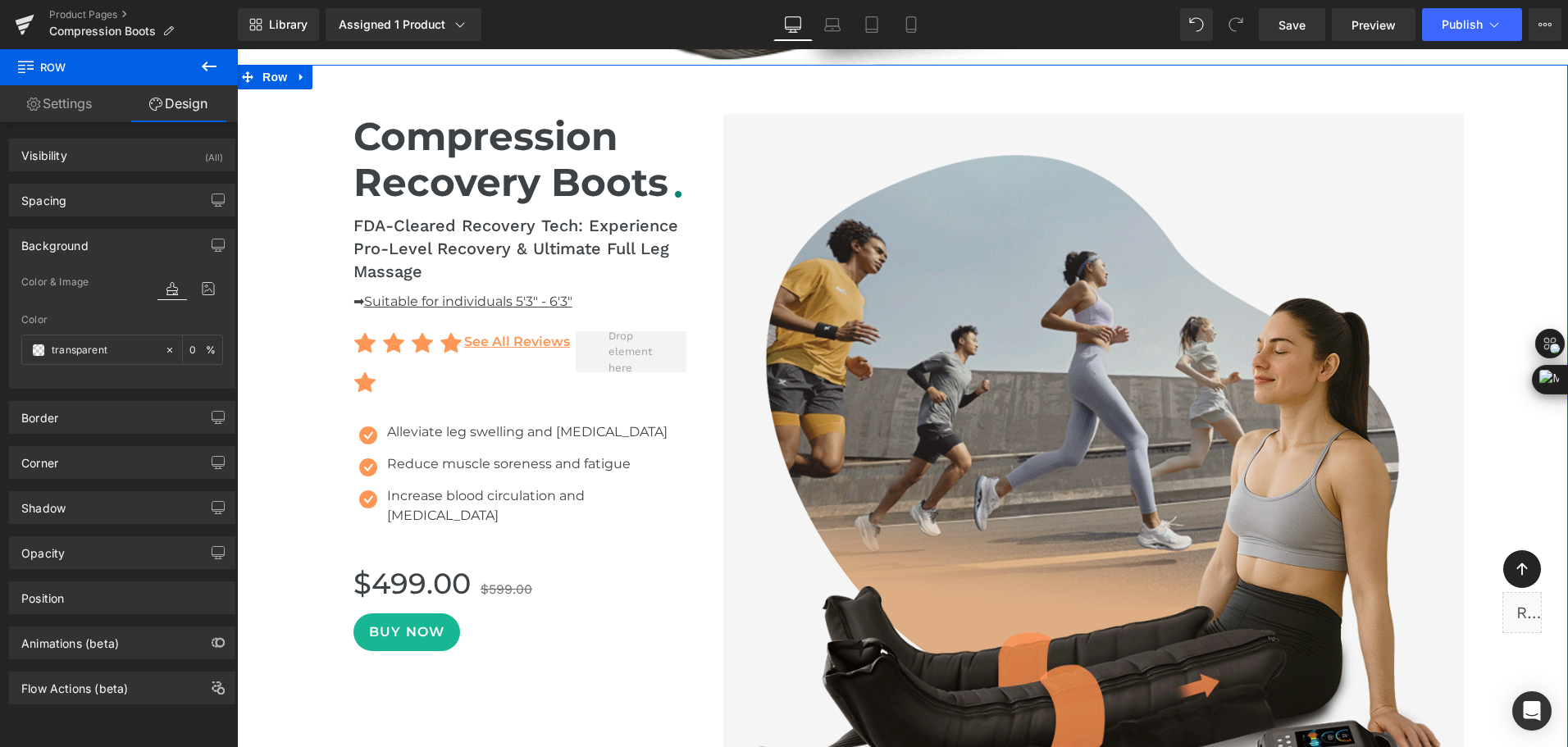
type input "transparent"
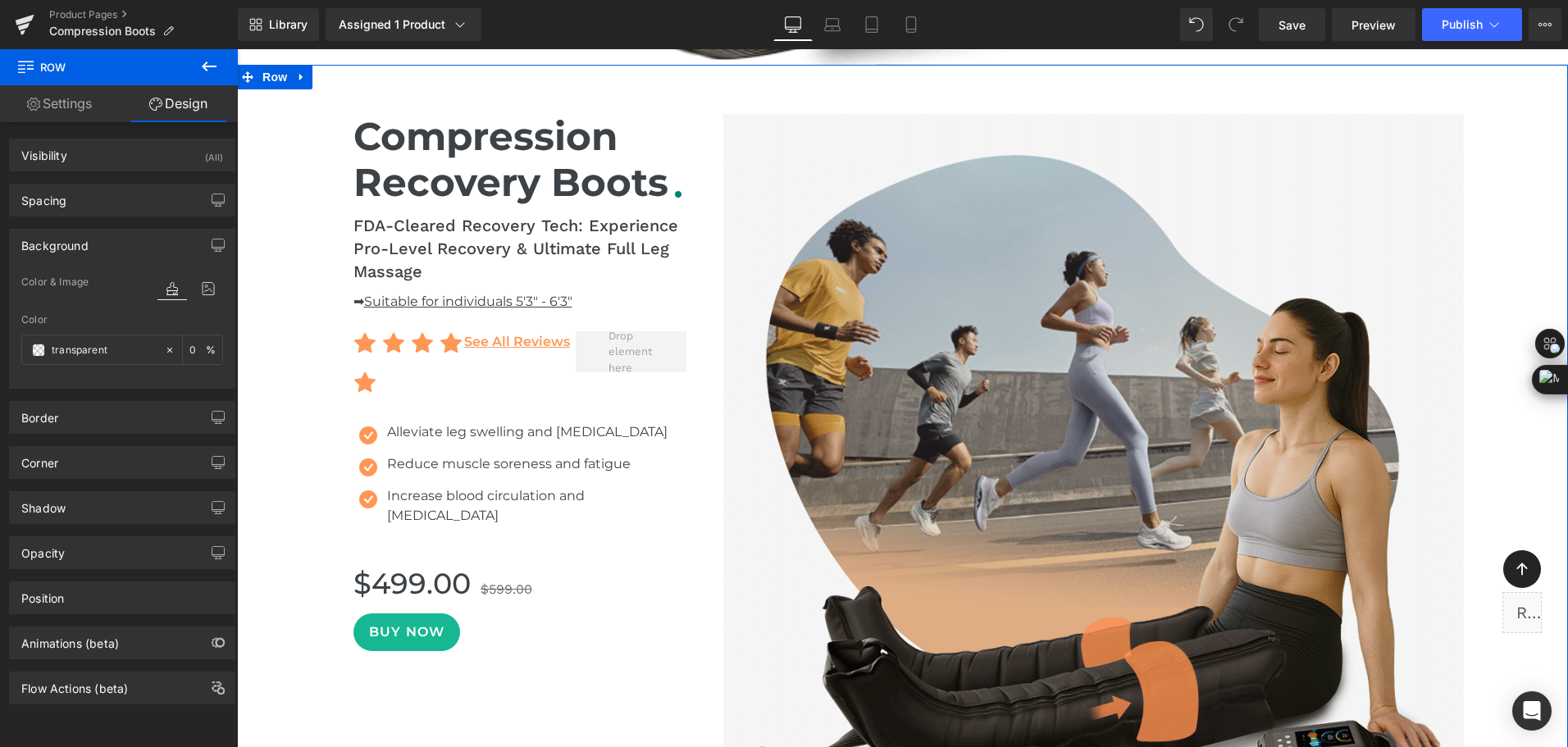
type input "0"
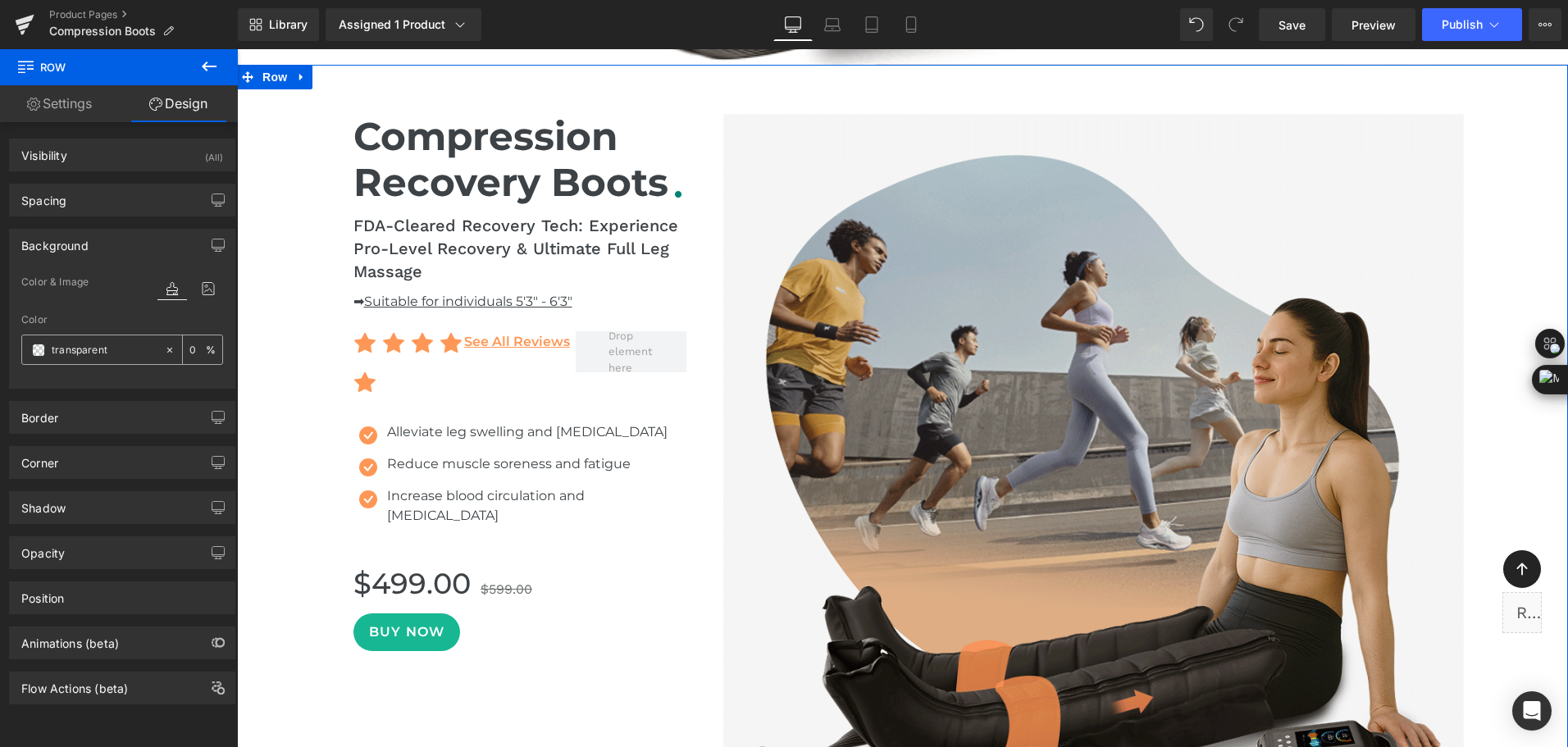
click at [119, 351] on input "transparent" at bounding box center [104, 350] width 105 height 18
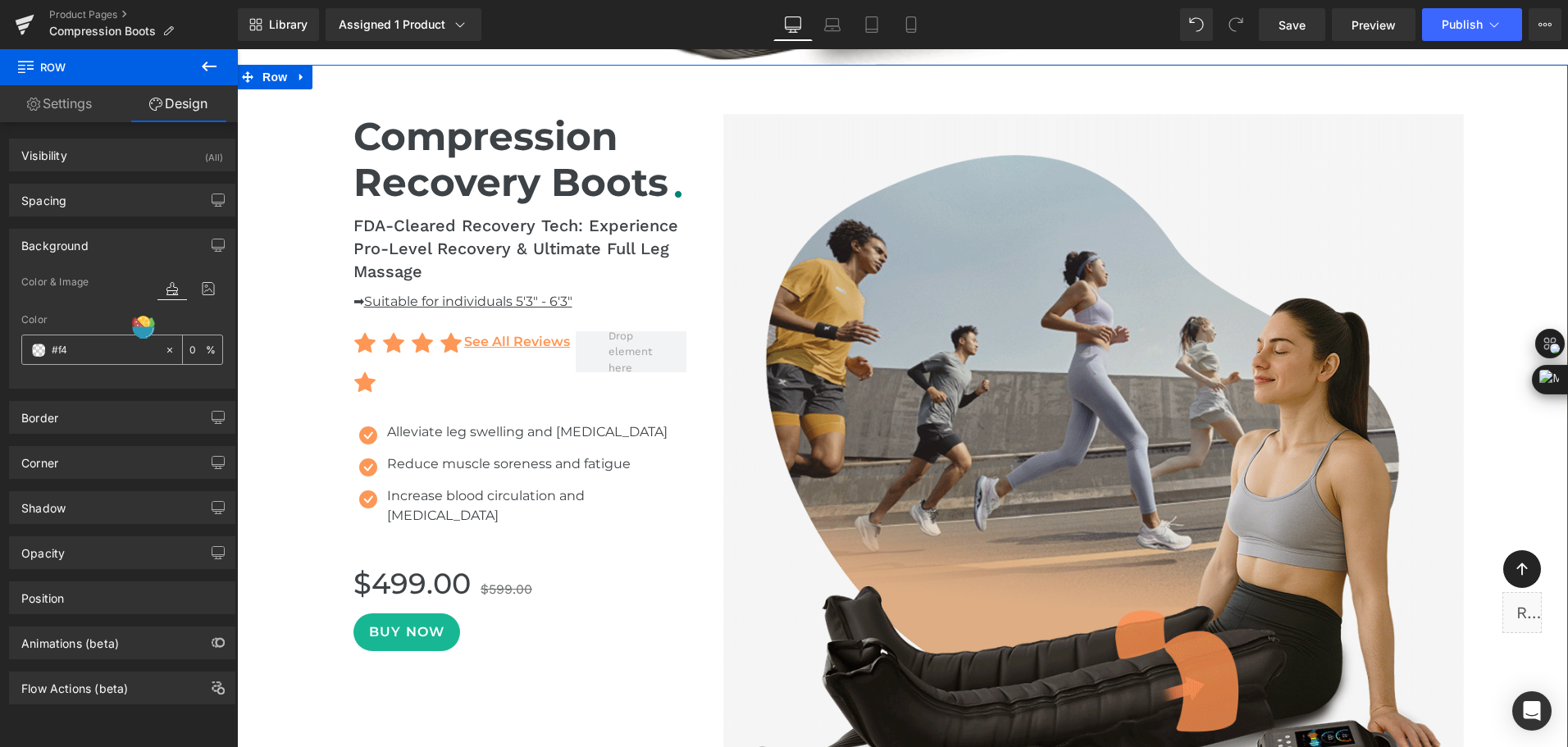
type input "#f44"
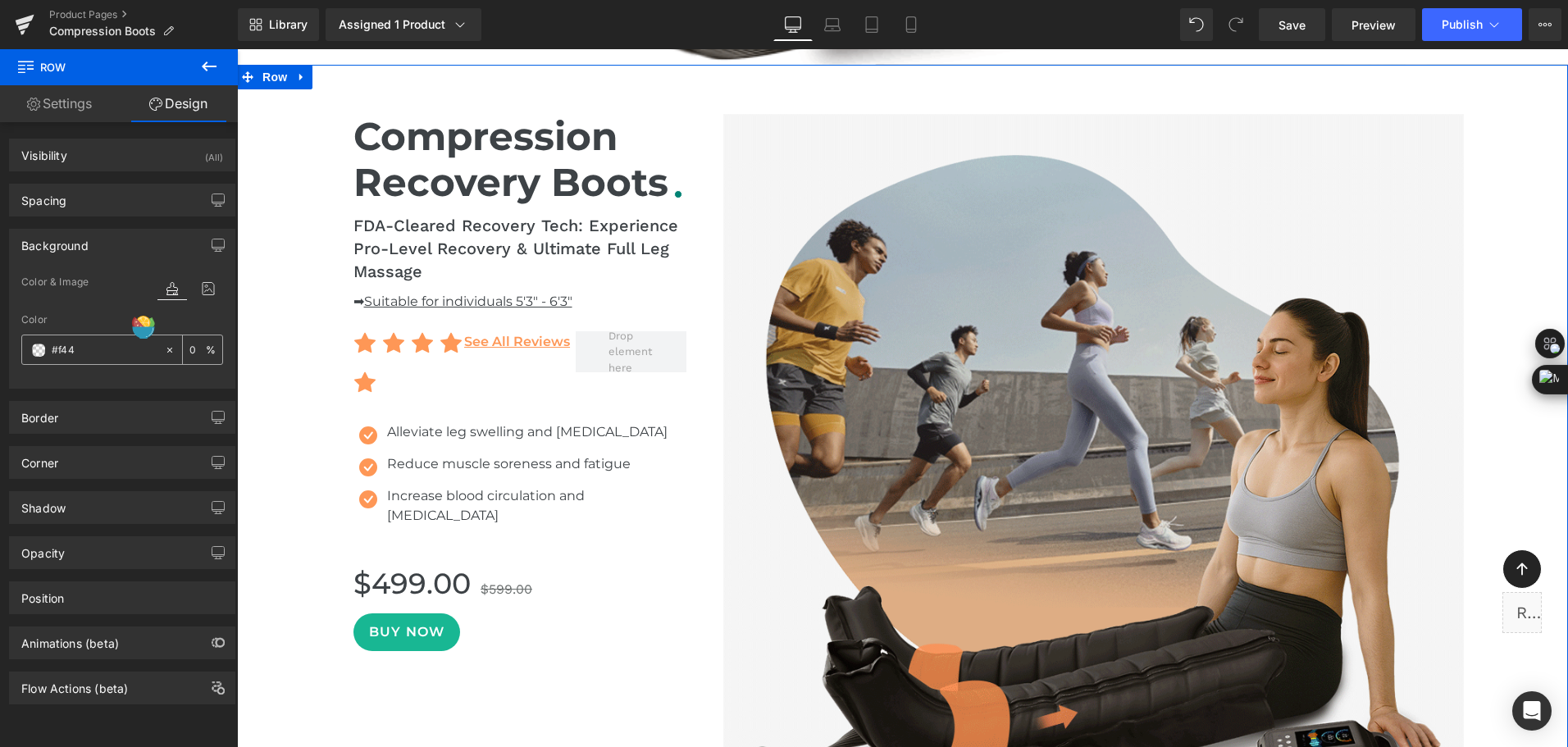
type input "100"
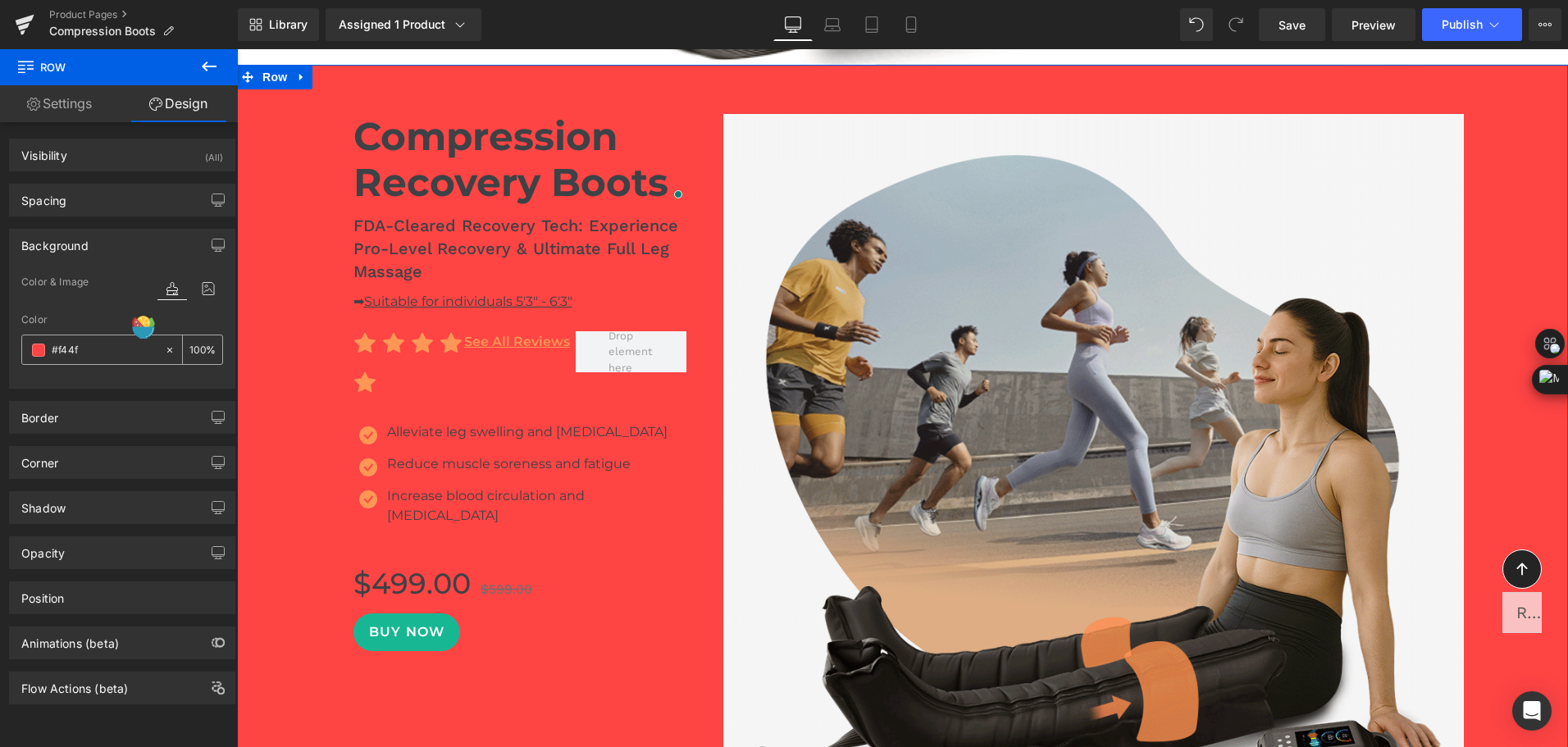
type input "#f44f4"
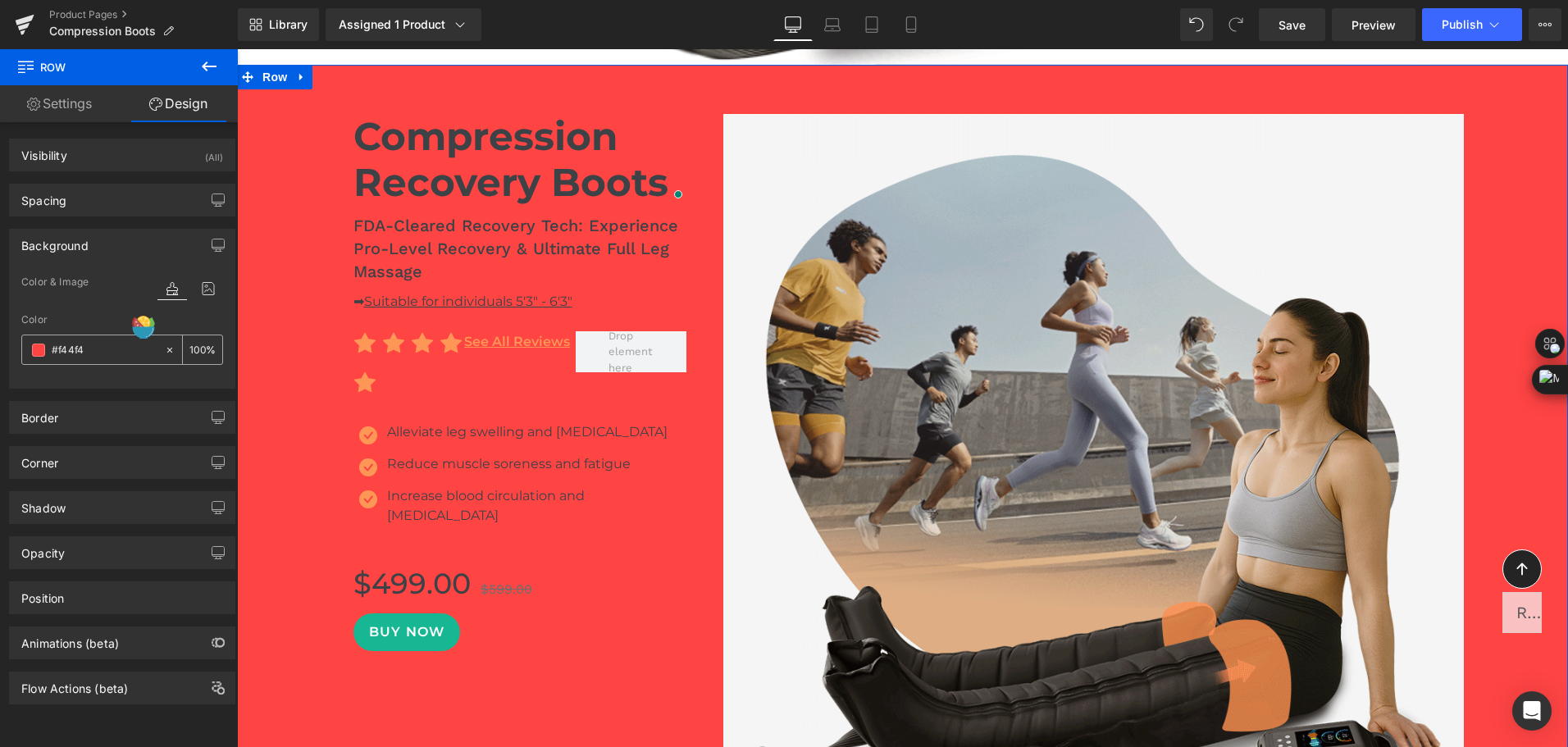
type input "0"
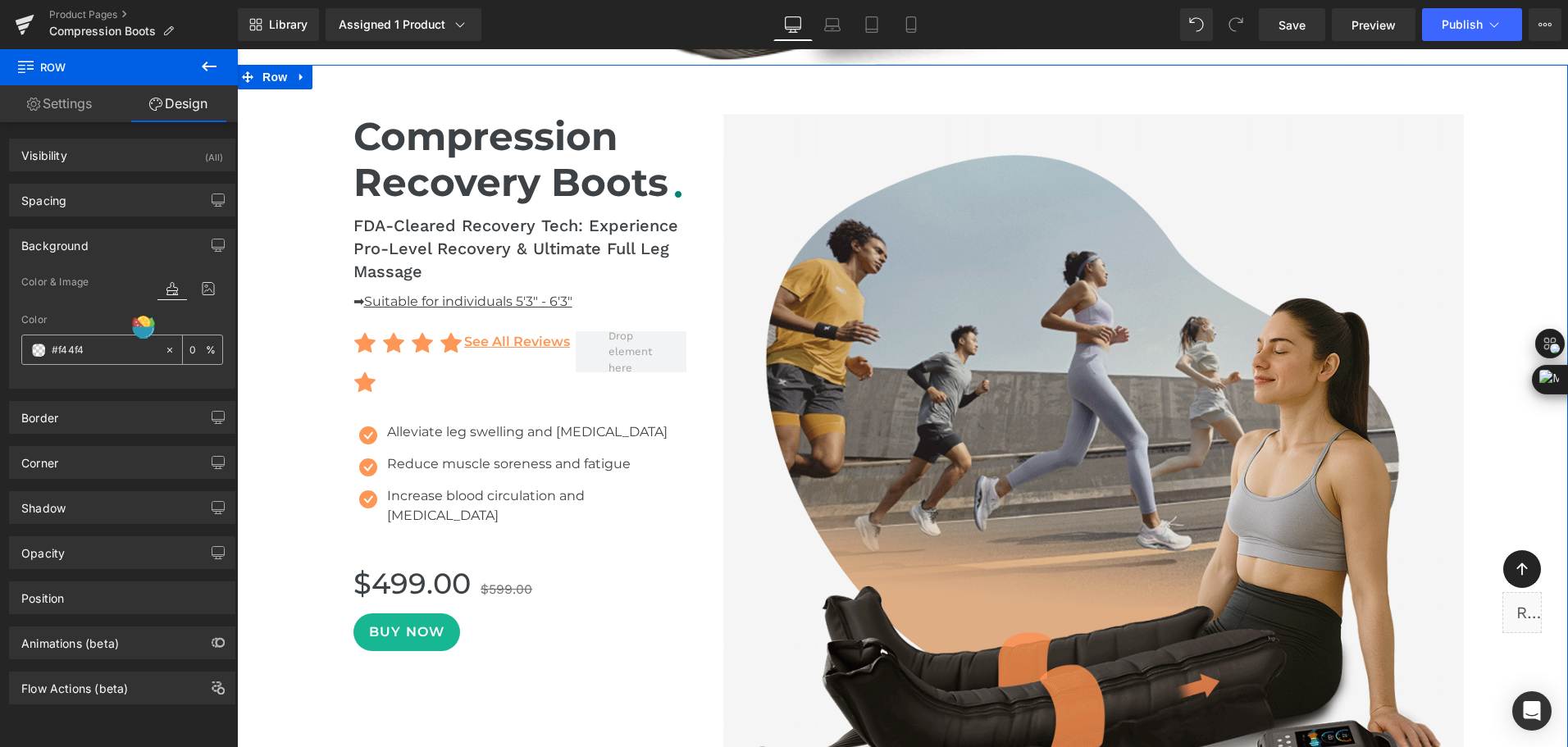
click at [69, 344] on input "#f44f4" at bounding box center [104, 350] width 105 height 18
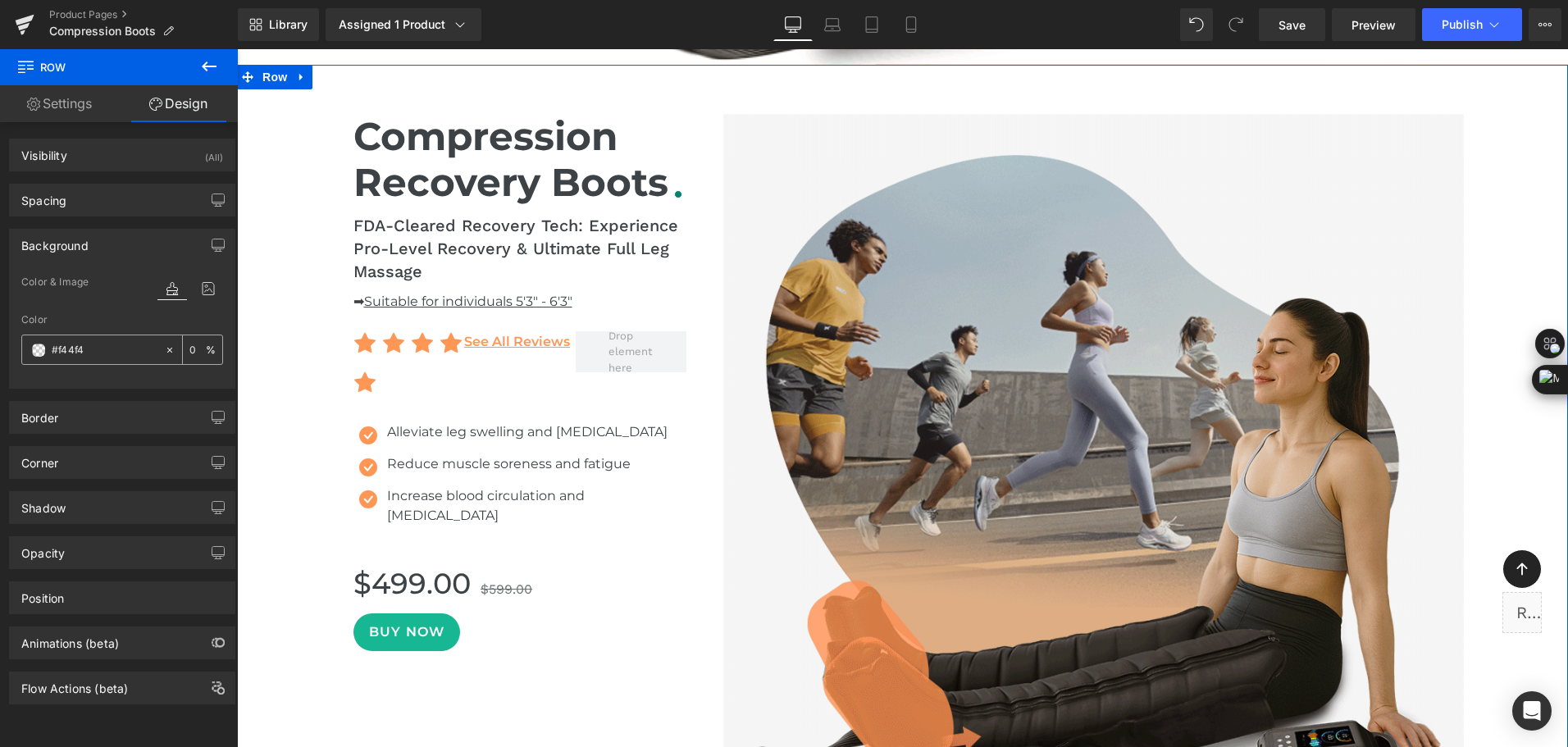
type input "#f4f4f4"
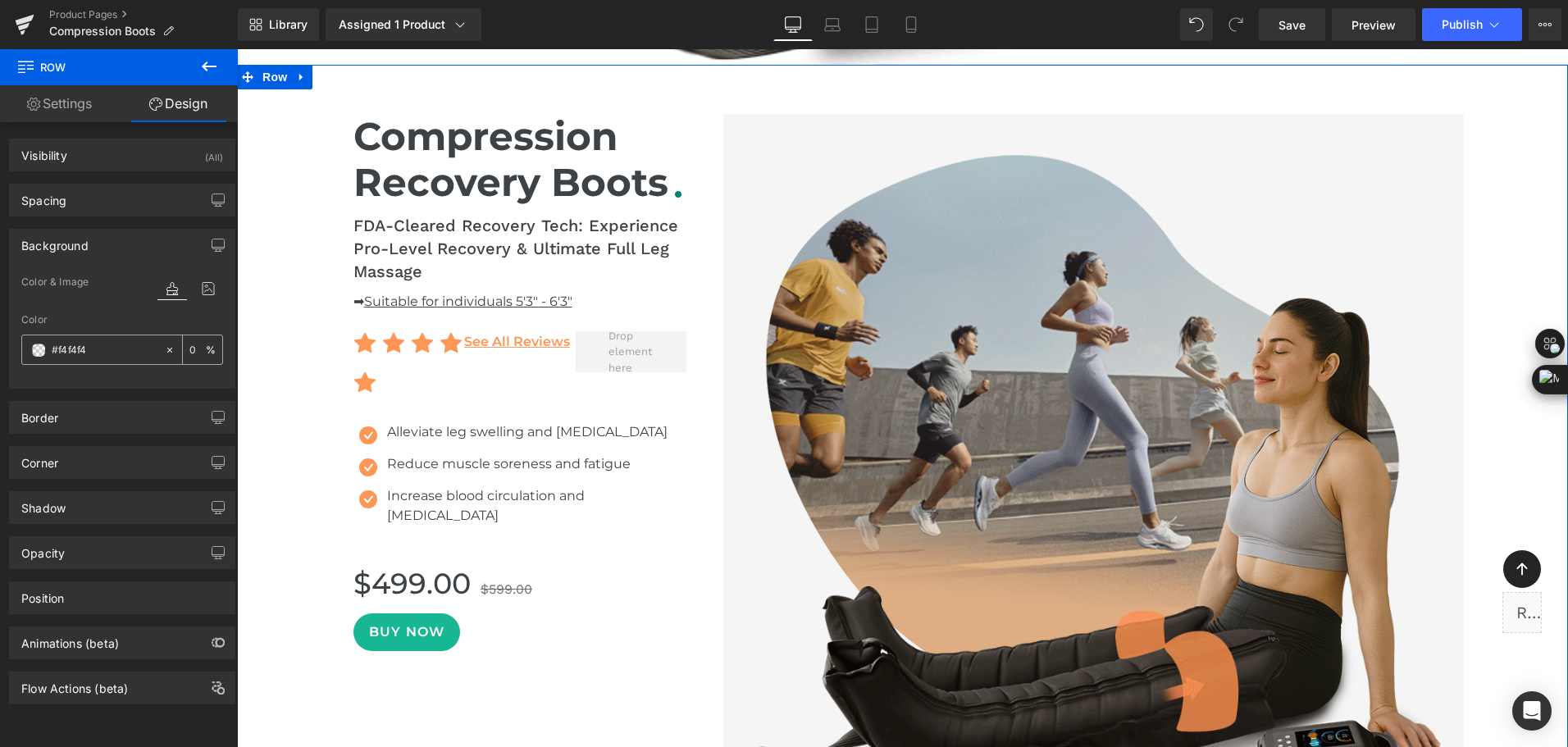
type input "100"
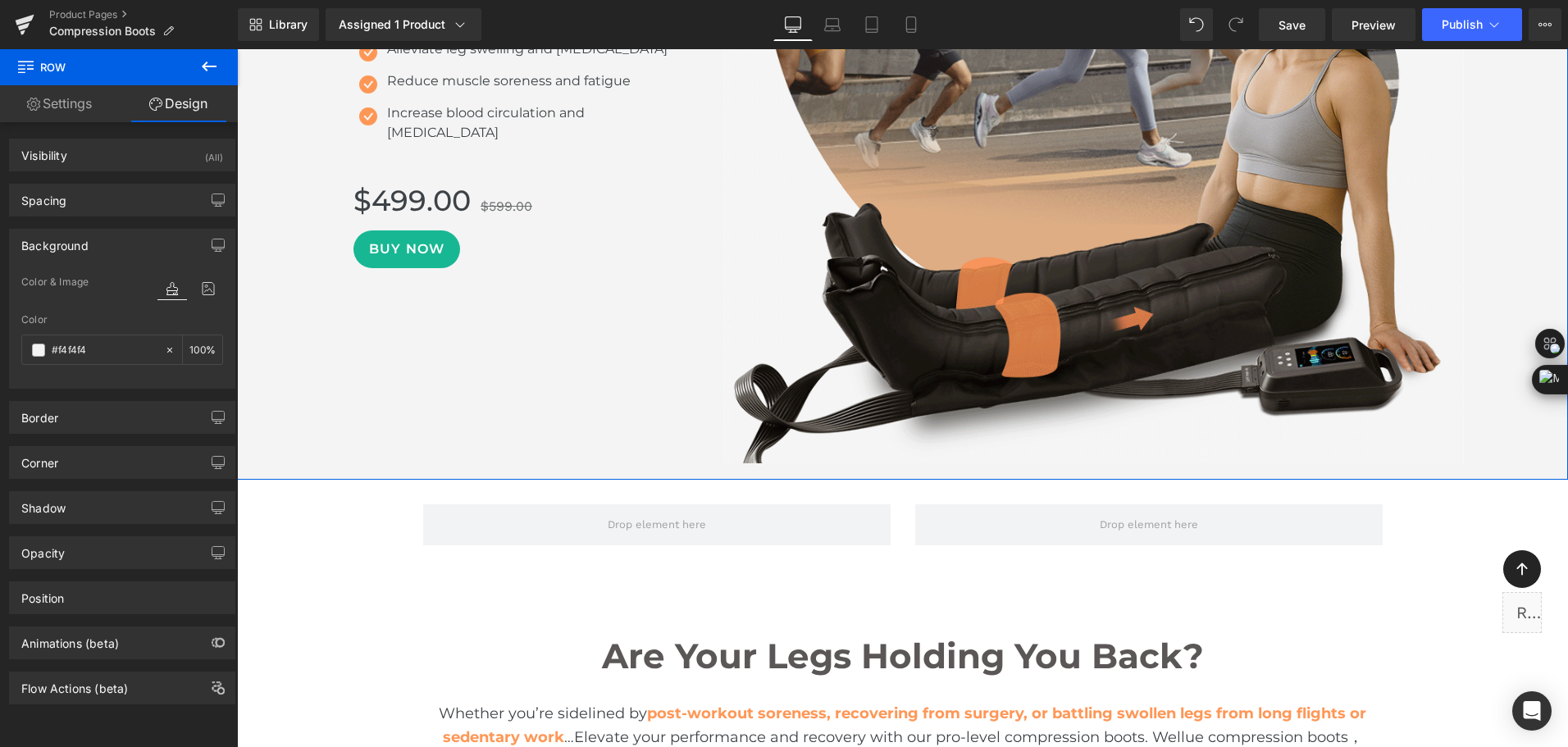
scroll to position [2625, 0]
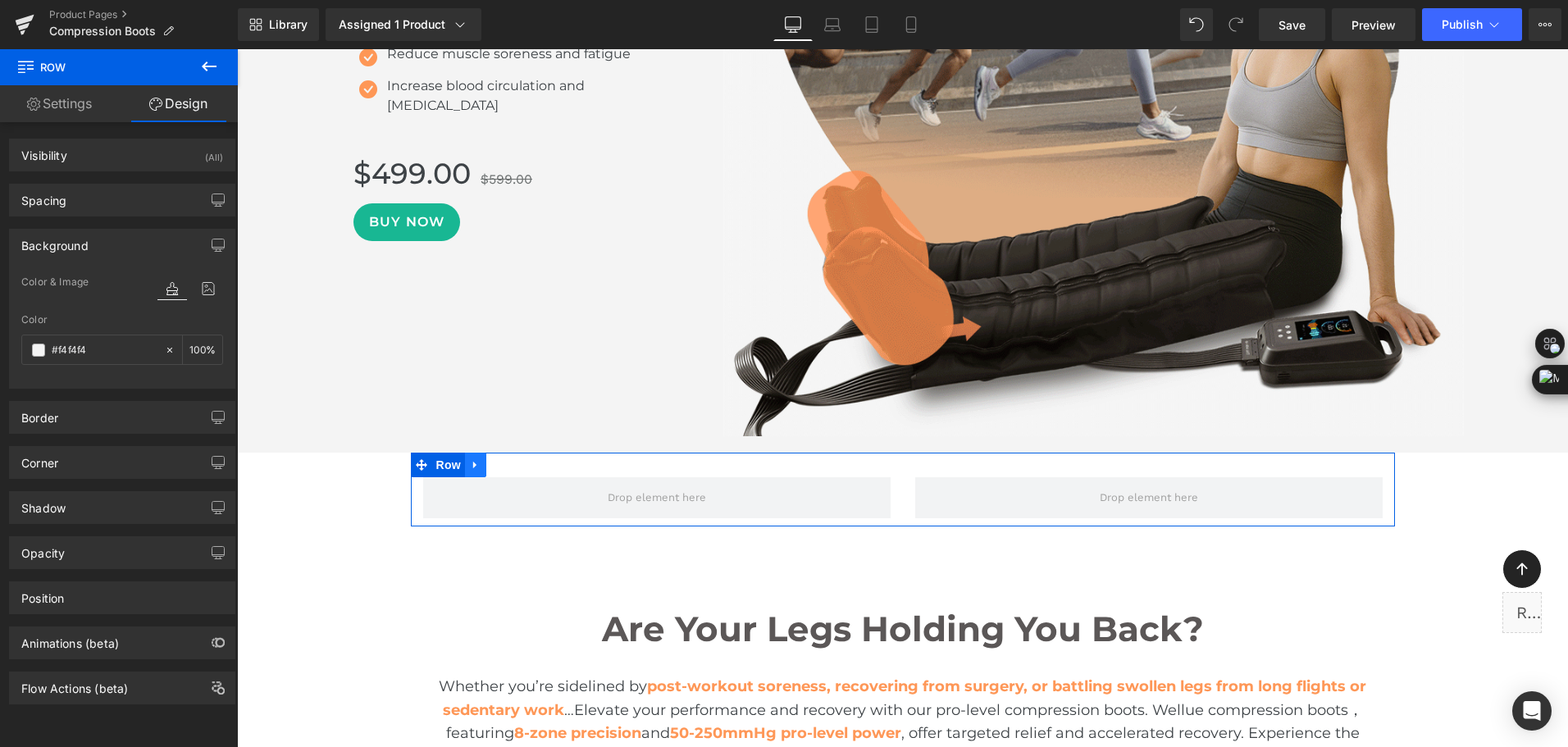
type input "#f4f4f4"
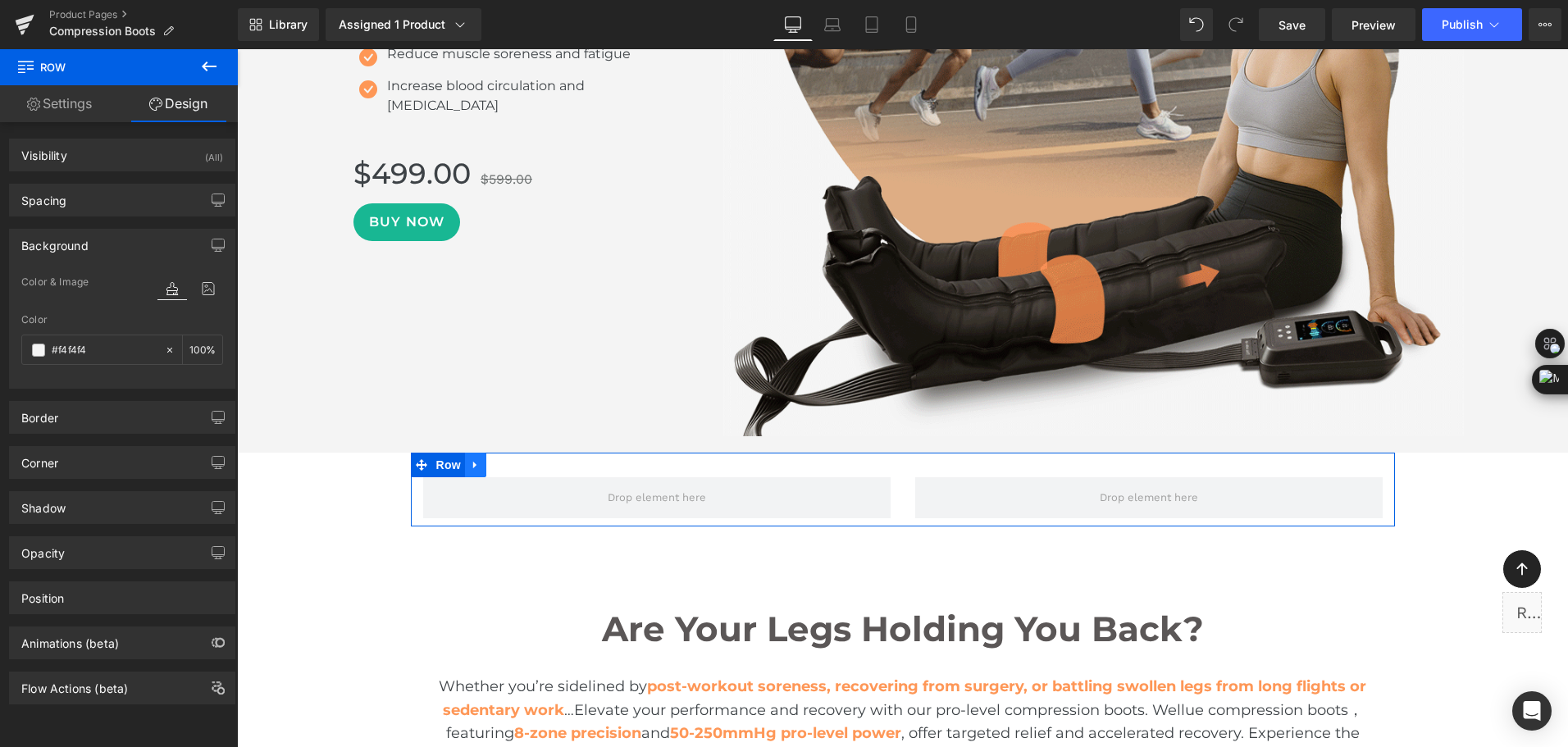
click at [471, 460] on icon at bounding box center [475, 466] width 12 height 12
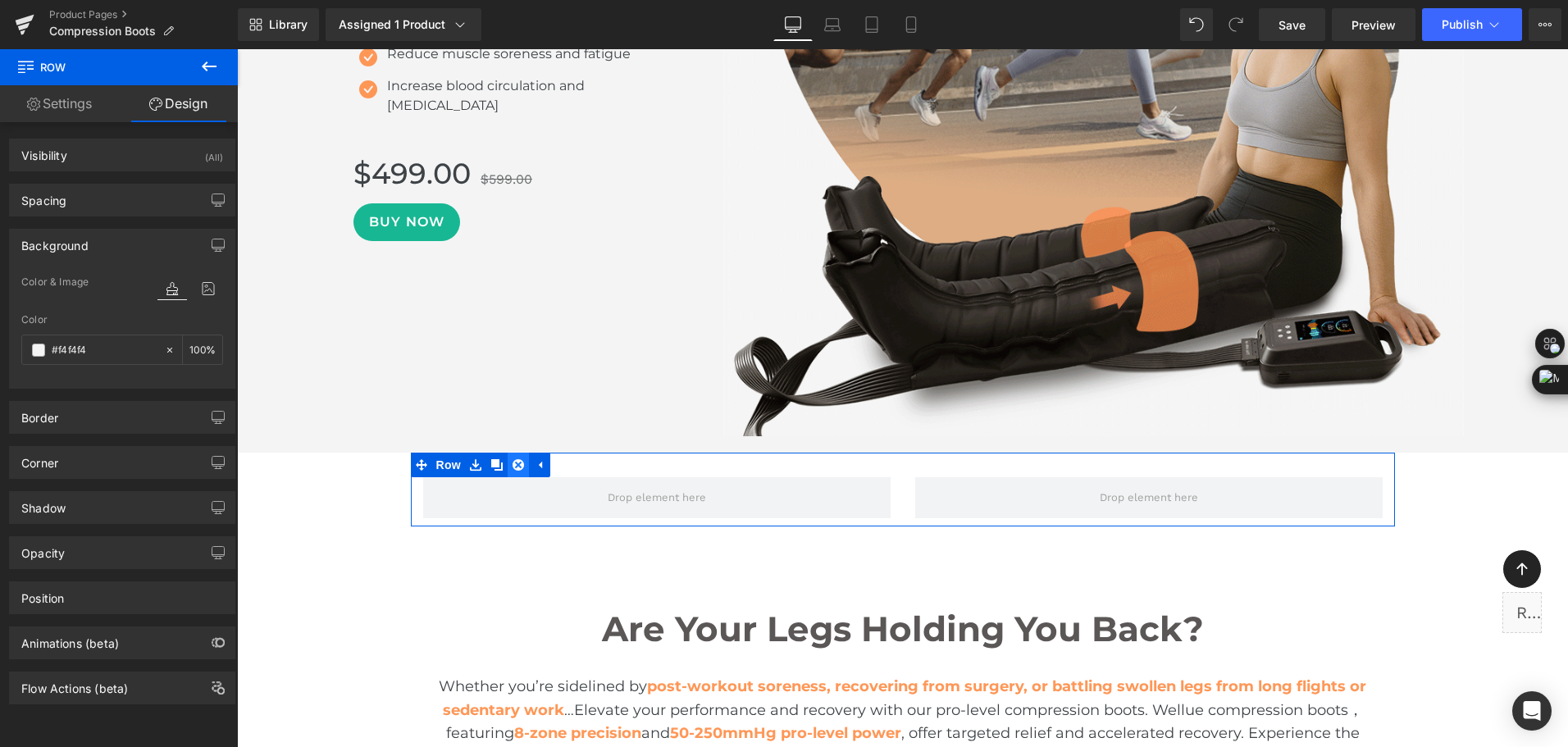
click at [514, 465] on icon at bounding box center [518, 465] width 12 height 12
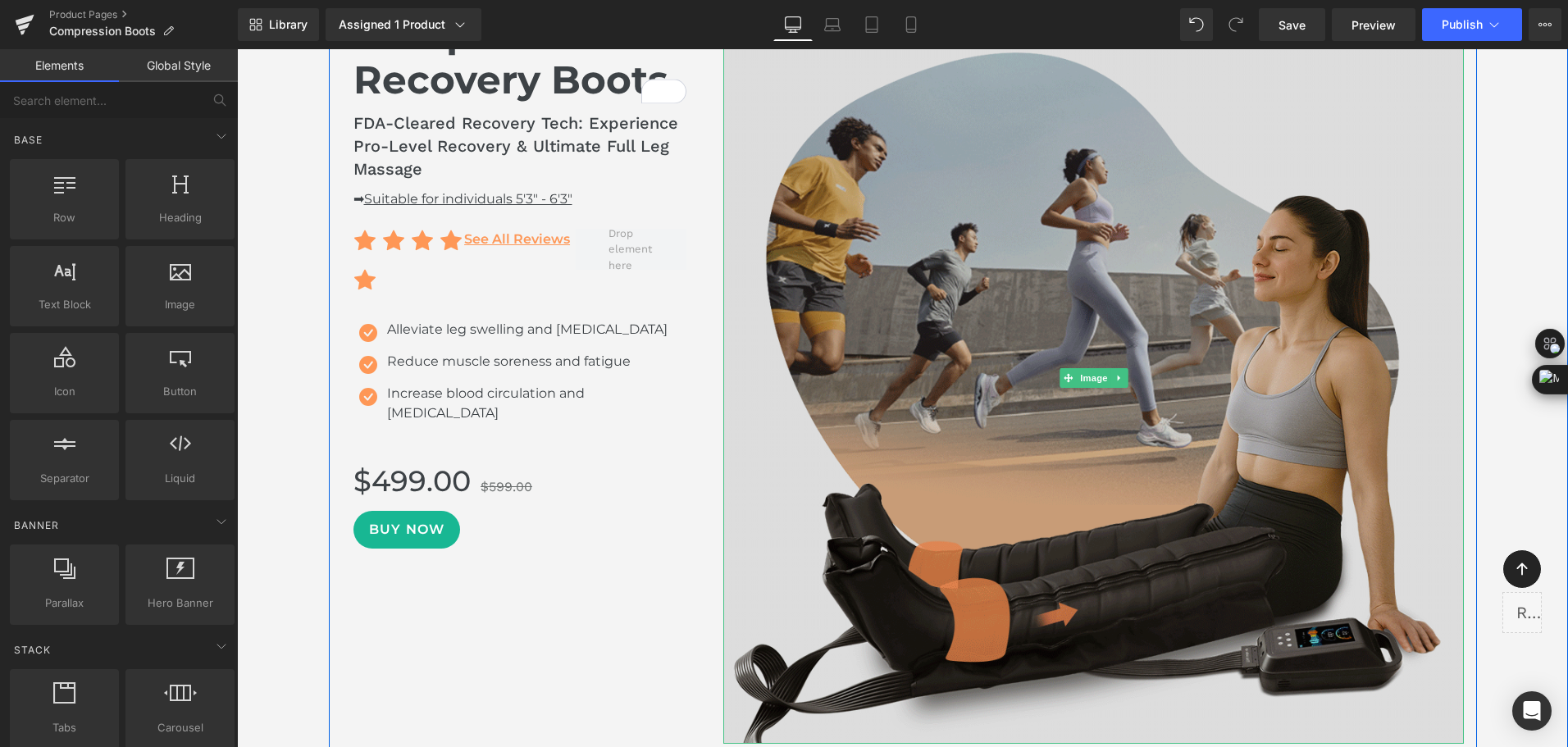
scroll to position [2215, 0]
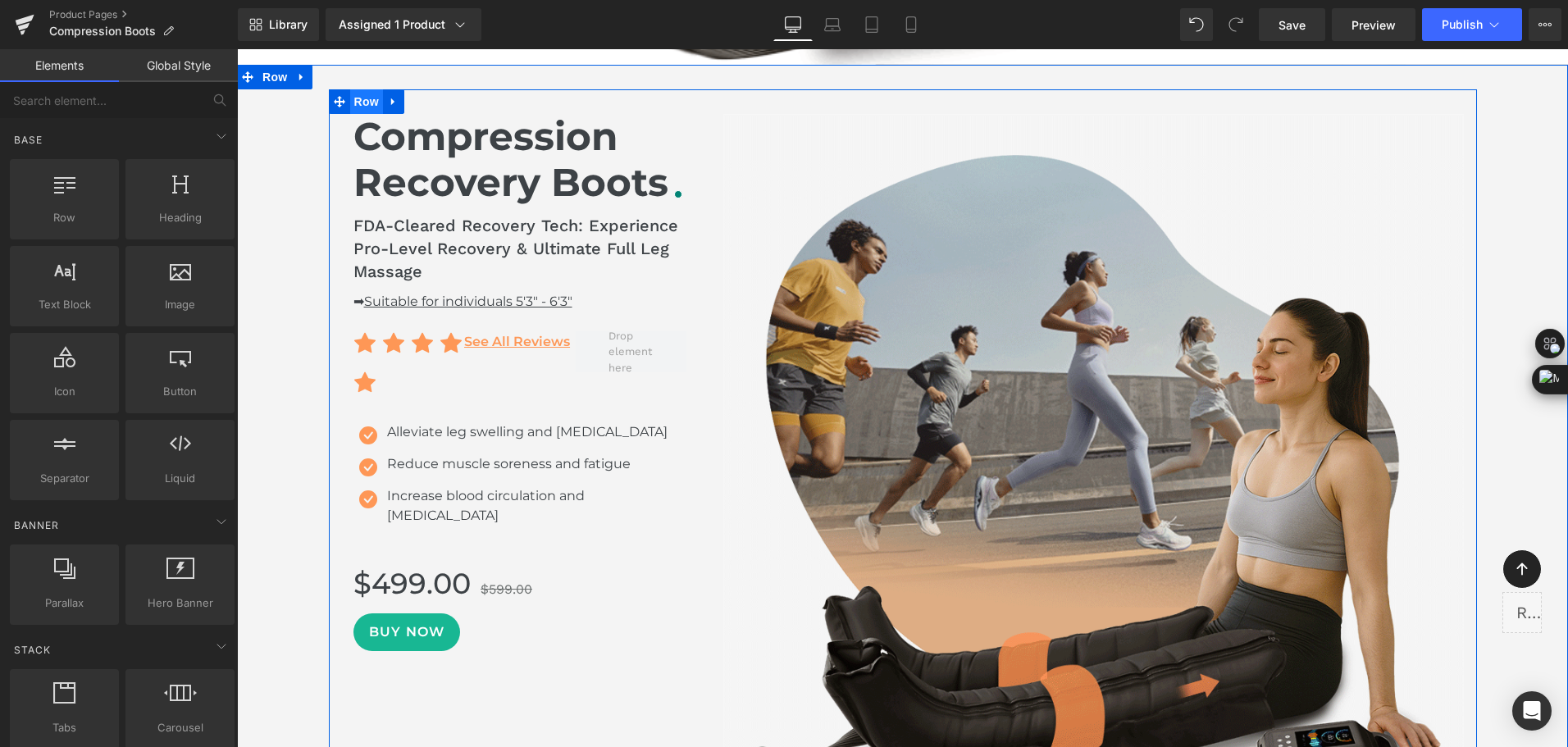
click at [362, 100] on span "Row" at bounding box center [366, 102] width 33 height 25
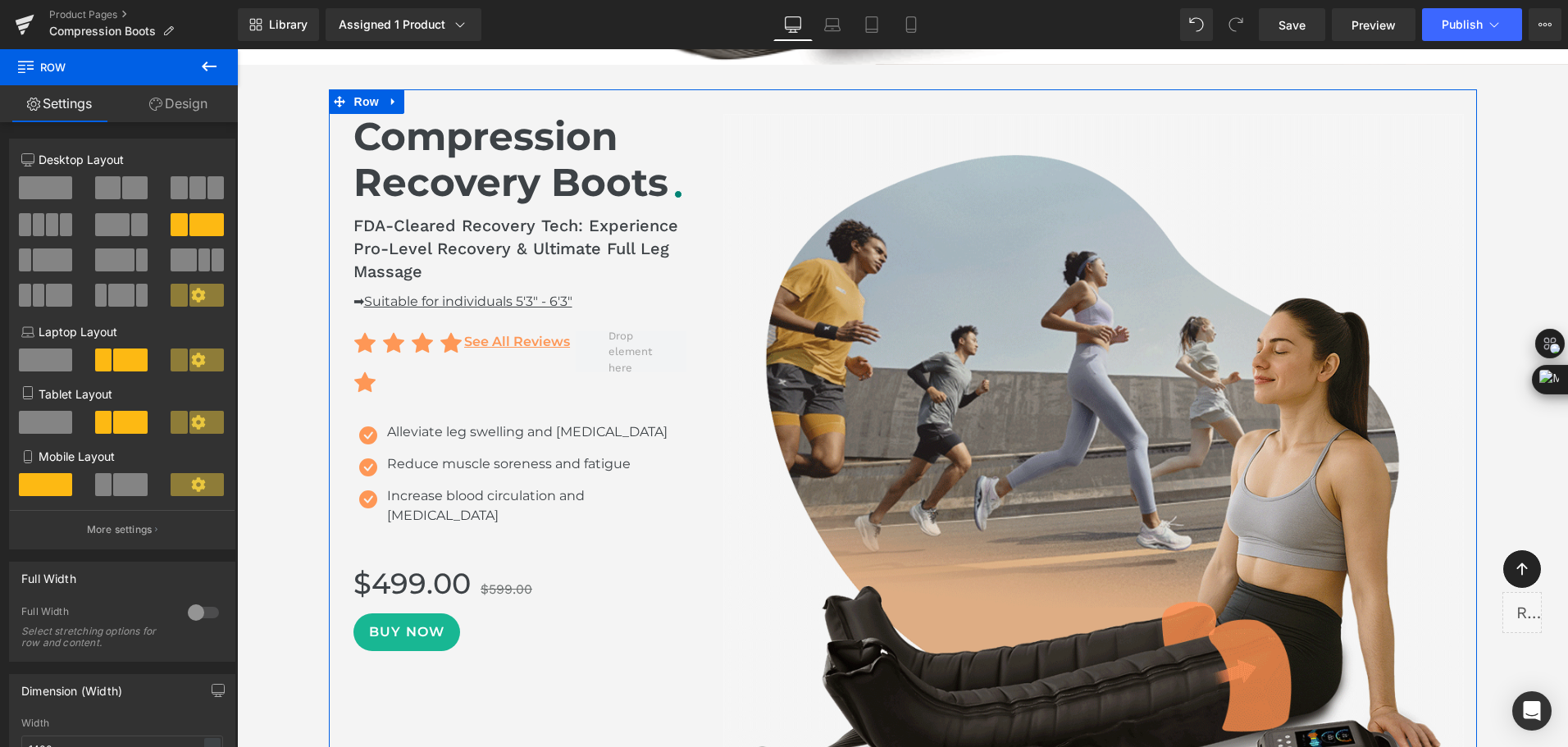
drag, startPoint x: 118, startPoint y: 189, endPoint x: 182, endPoint y: 158, distance: 71.1
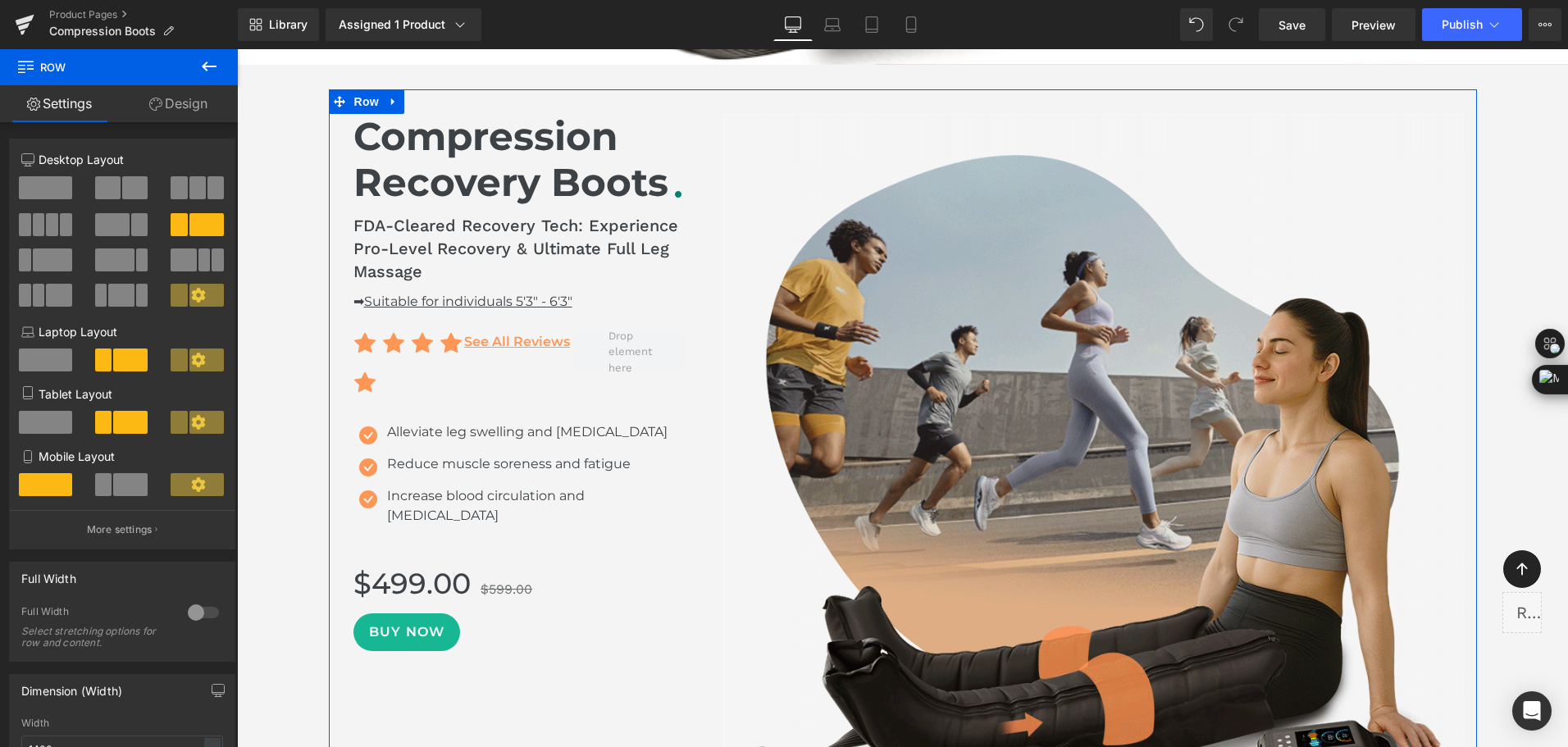
click at [122, 189] on span at bounding box center [135, 188] width 26 height 23
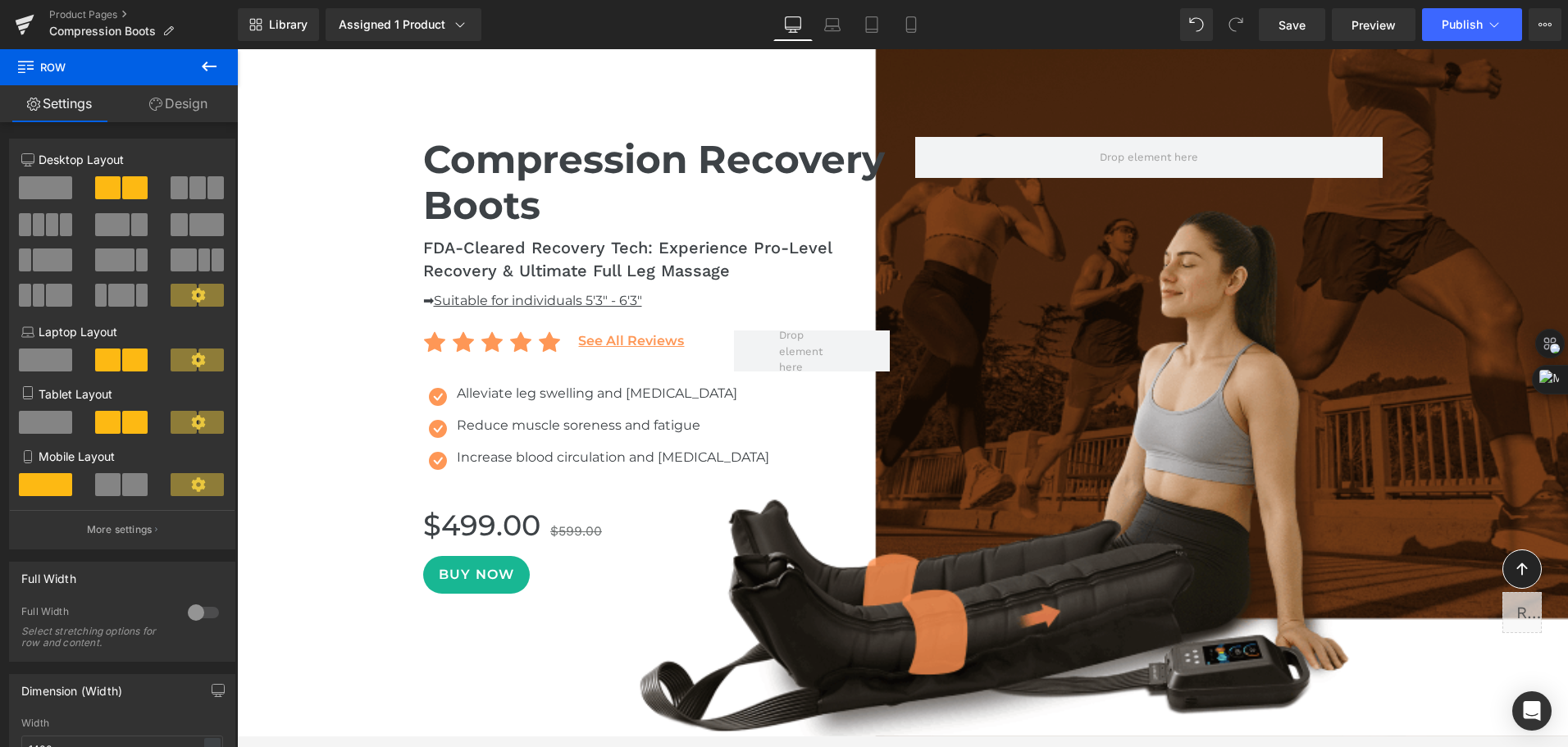
scroll to position [1313, 0]
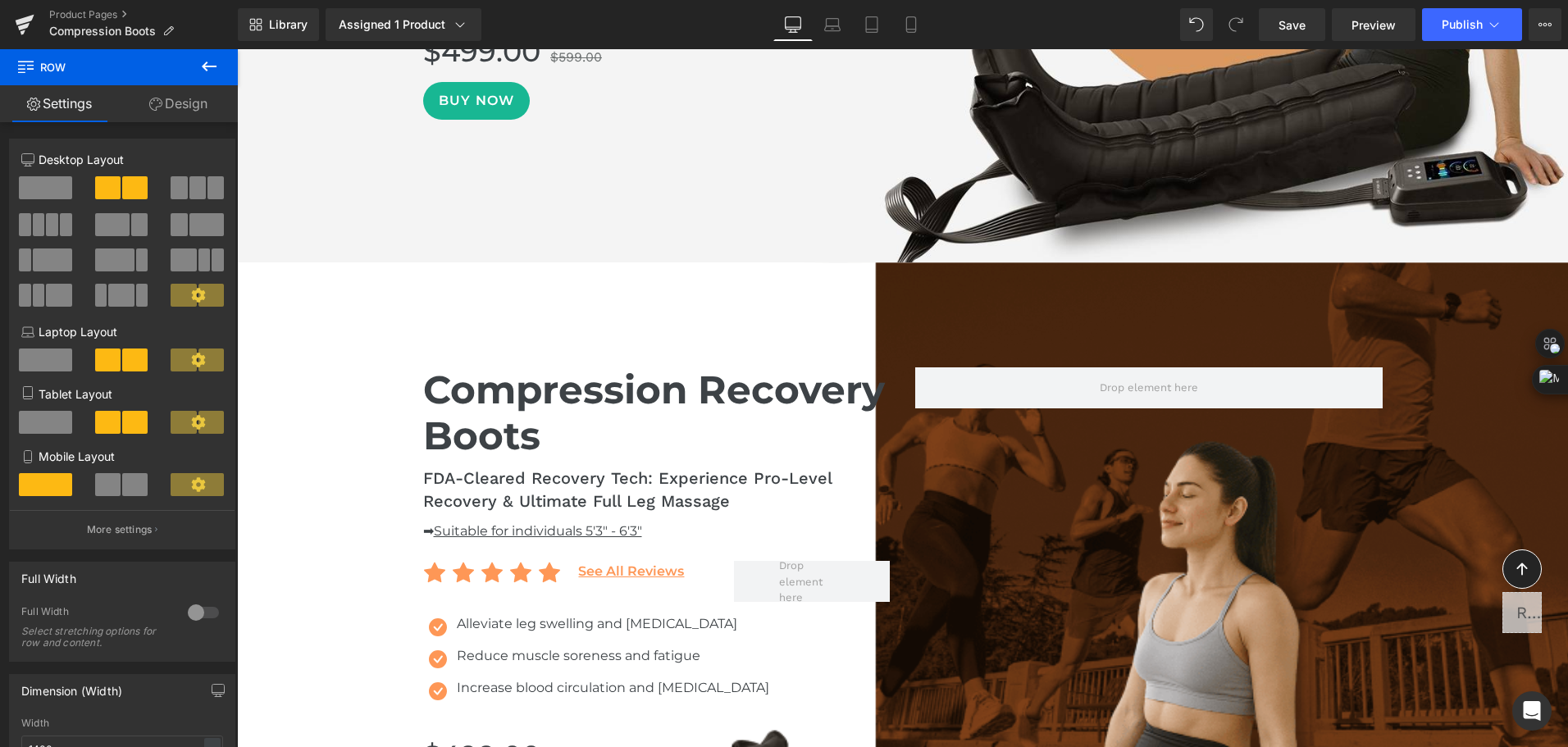
click at [486, 285] on div "Compression Recovery Boots Heading FDA-Cleared Recovery Tech: Experience Pro-Le…" at bounding box center [903, 614] width 1331 height 705
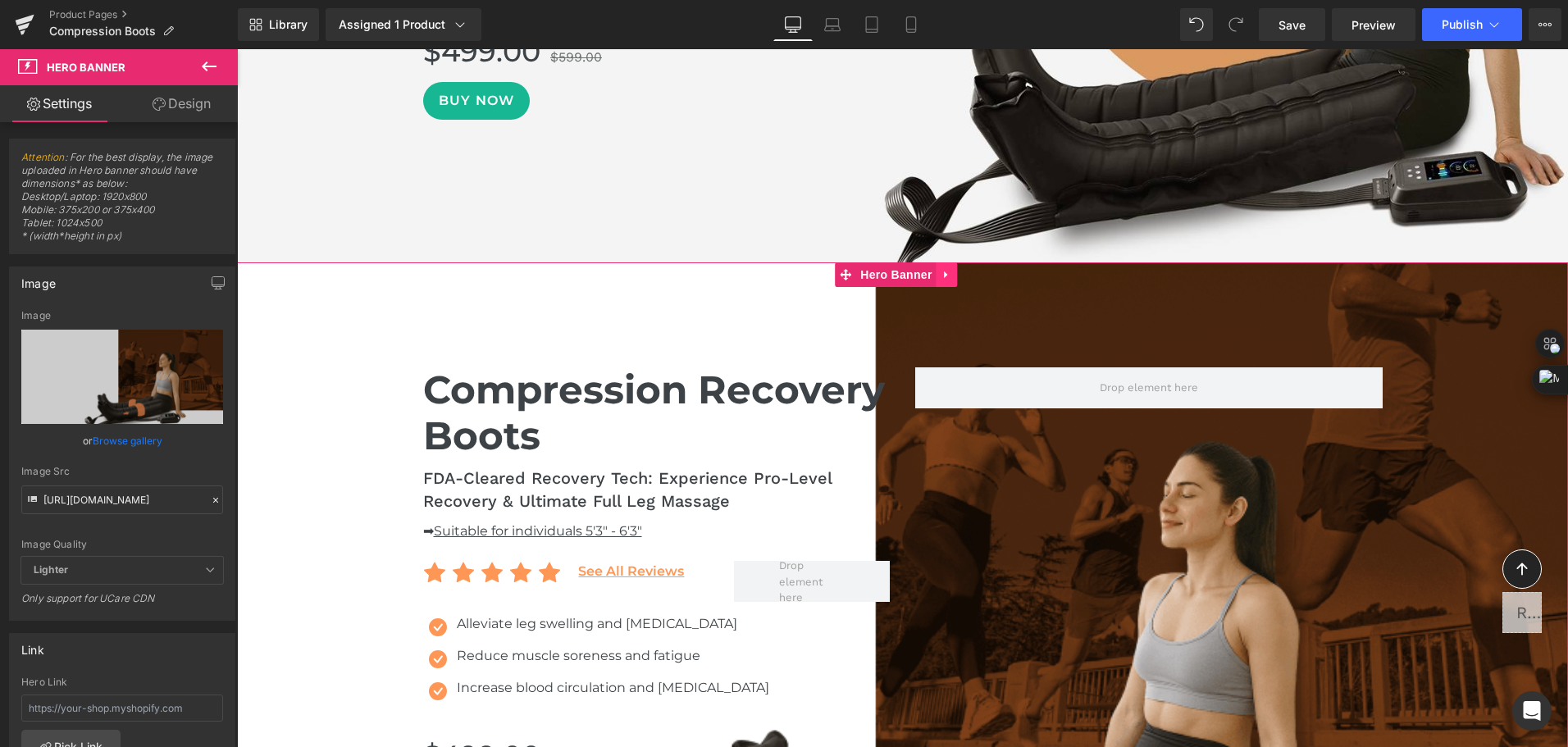
click at [950, 277] on icon at bounding box center [947, 274] width 12 height 12
click at [965, 279] on link at bounding box center [957, 274] width 21 height 25
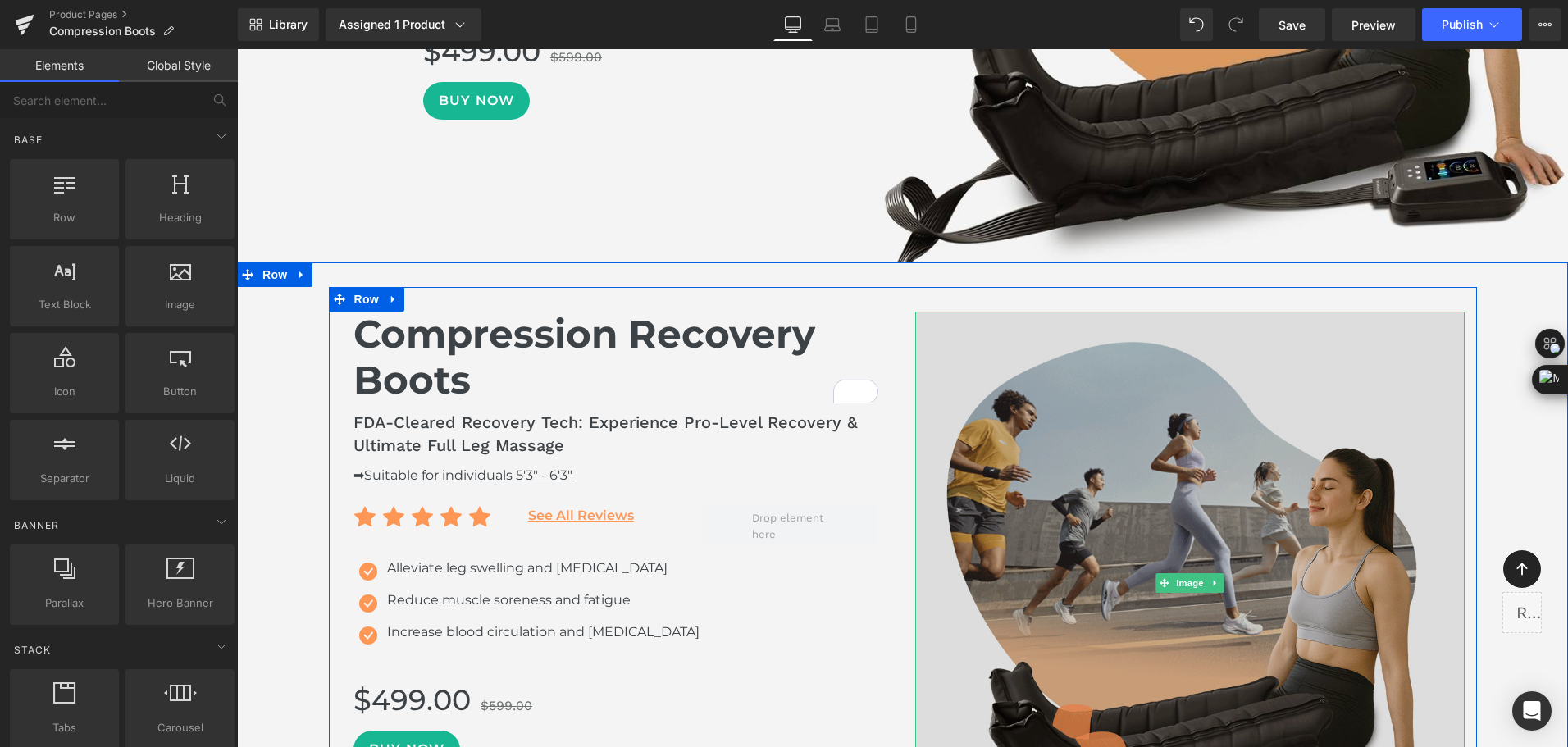
click at [1029, 451] on img at bounding box center [1189, 583] width 550 height 543
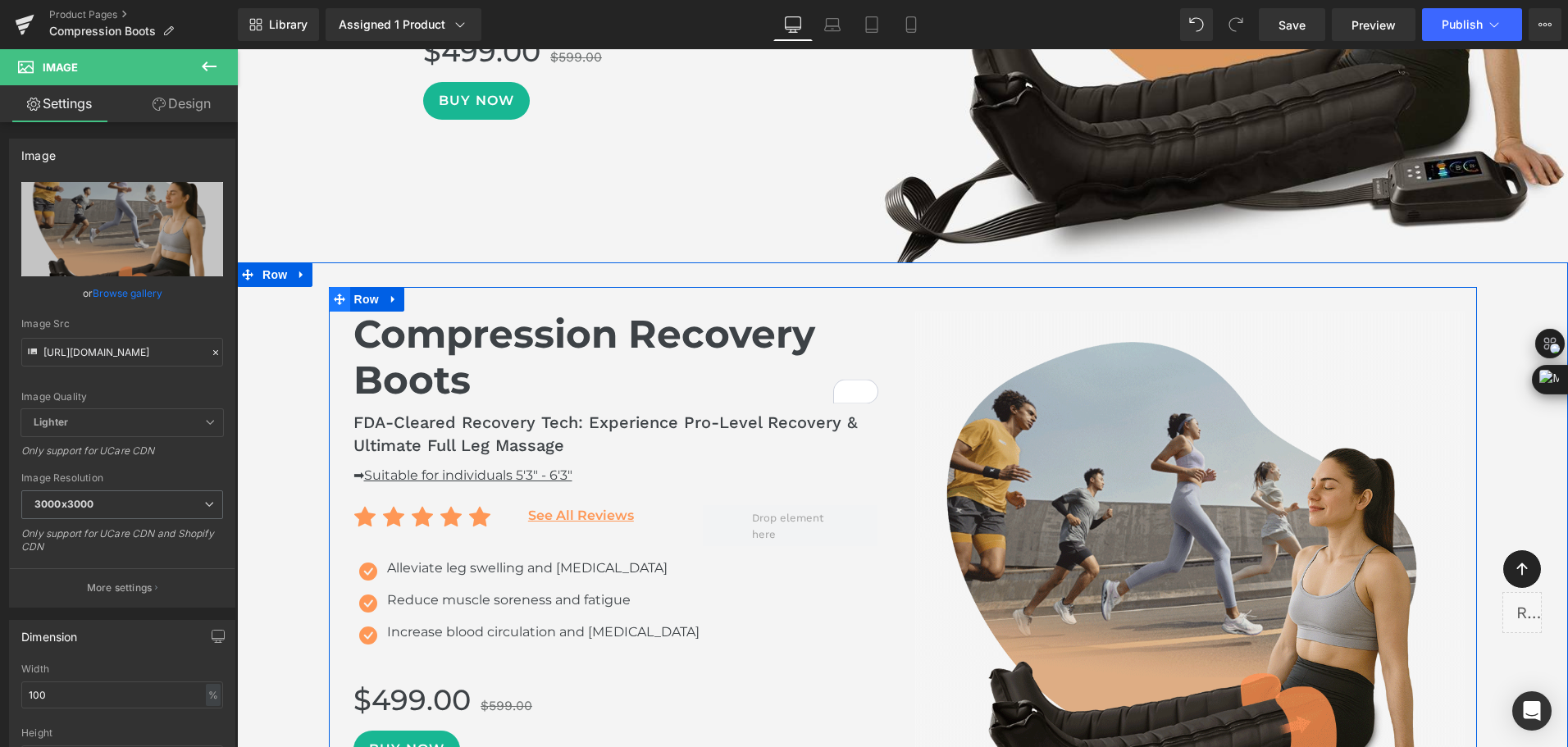
click at [337, 308] on span at bounding box center [340, 299] width 21 height 25
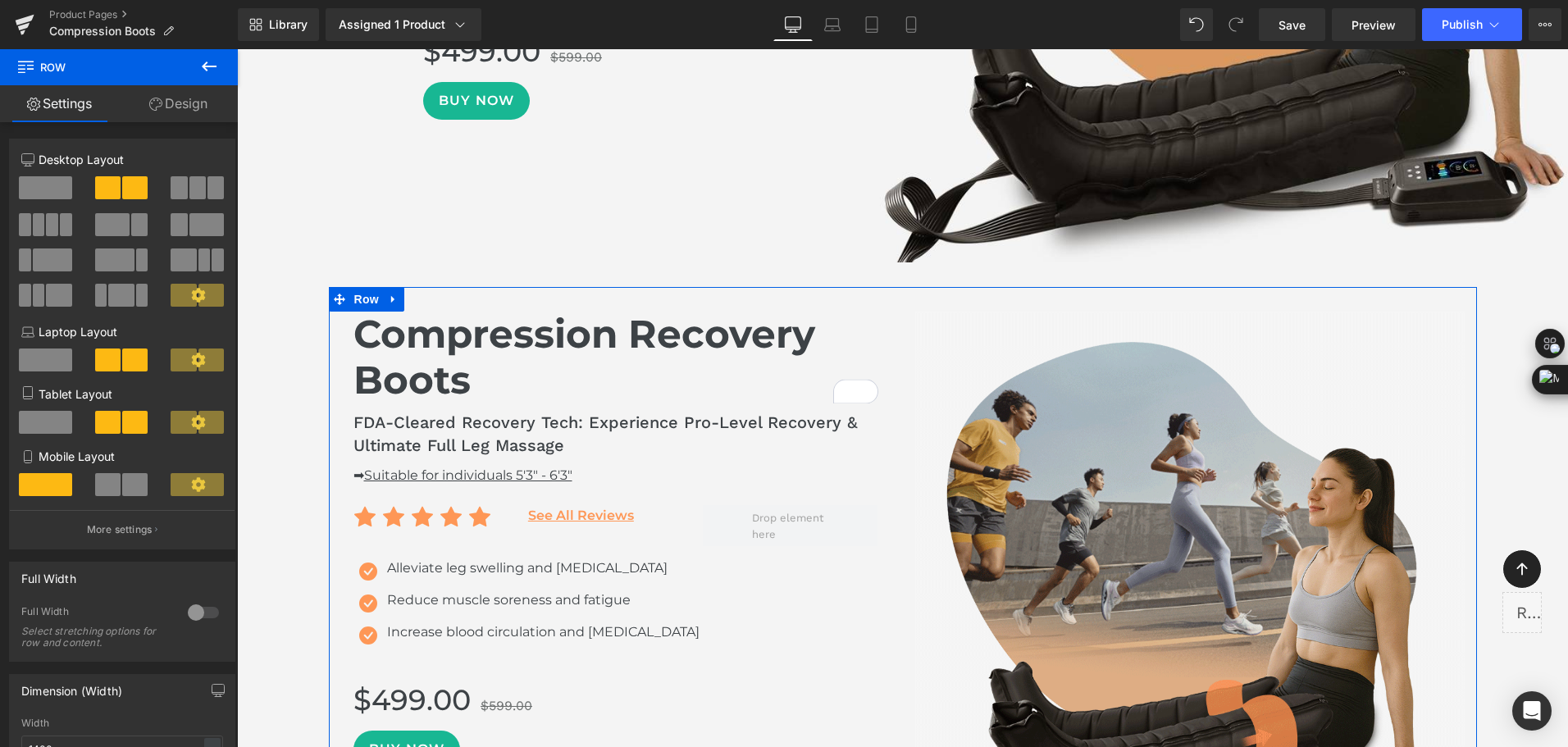
scroll to position [328, 0]
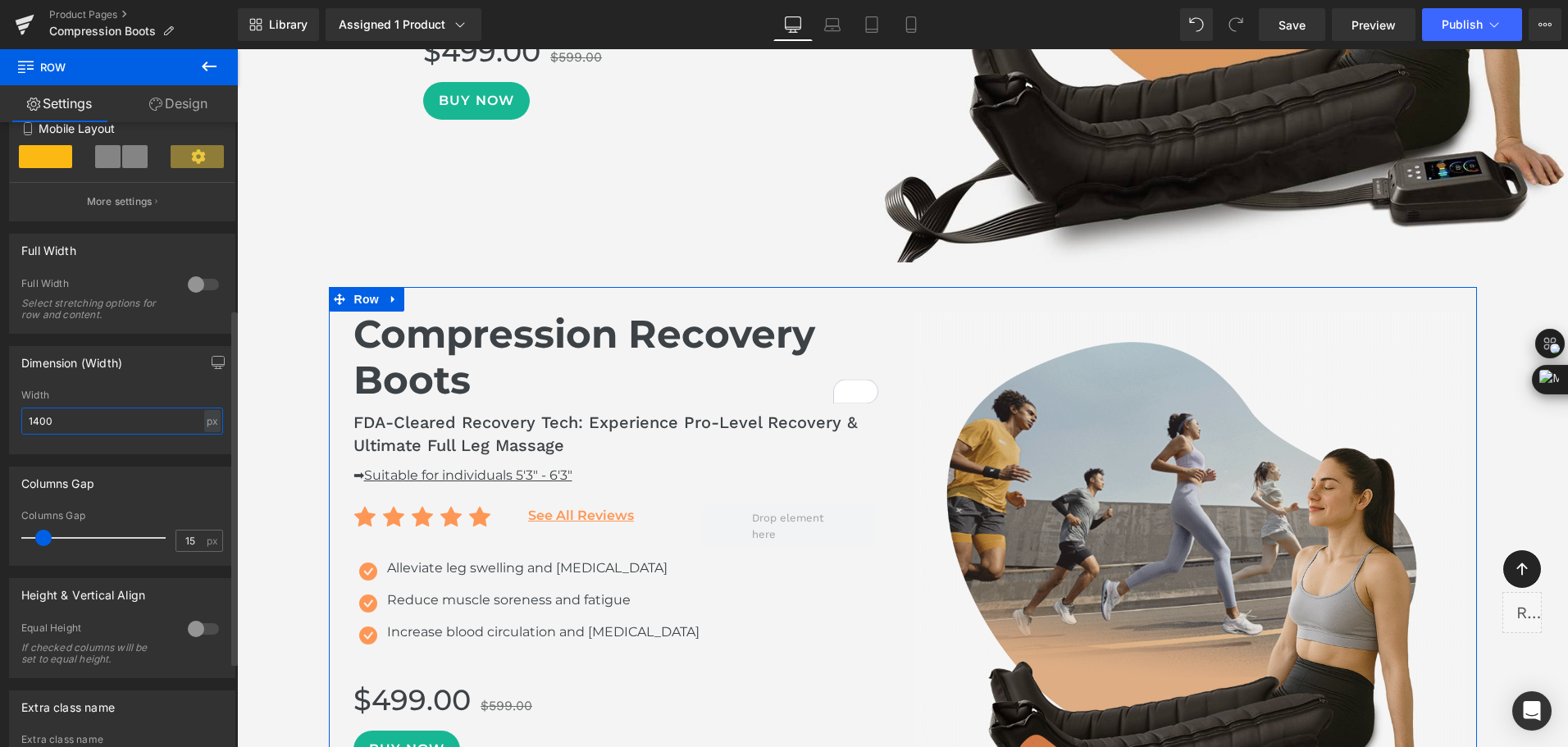
click at [41, 421] on input "1400" at bounding box center [122, 420] width 202 height 27
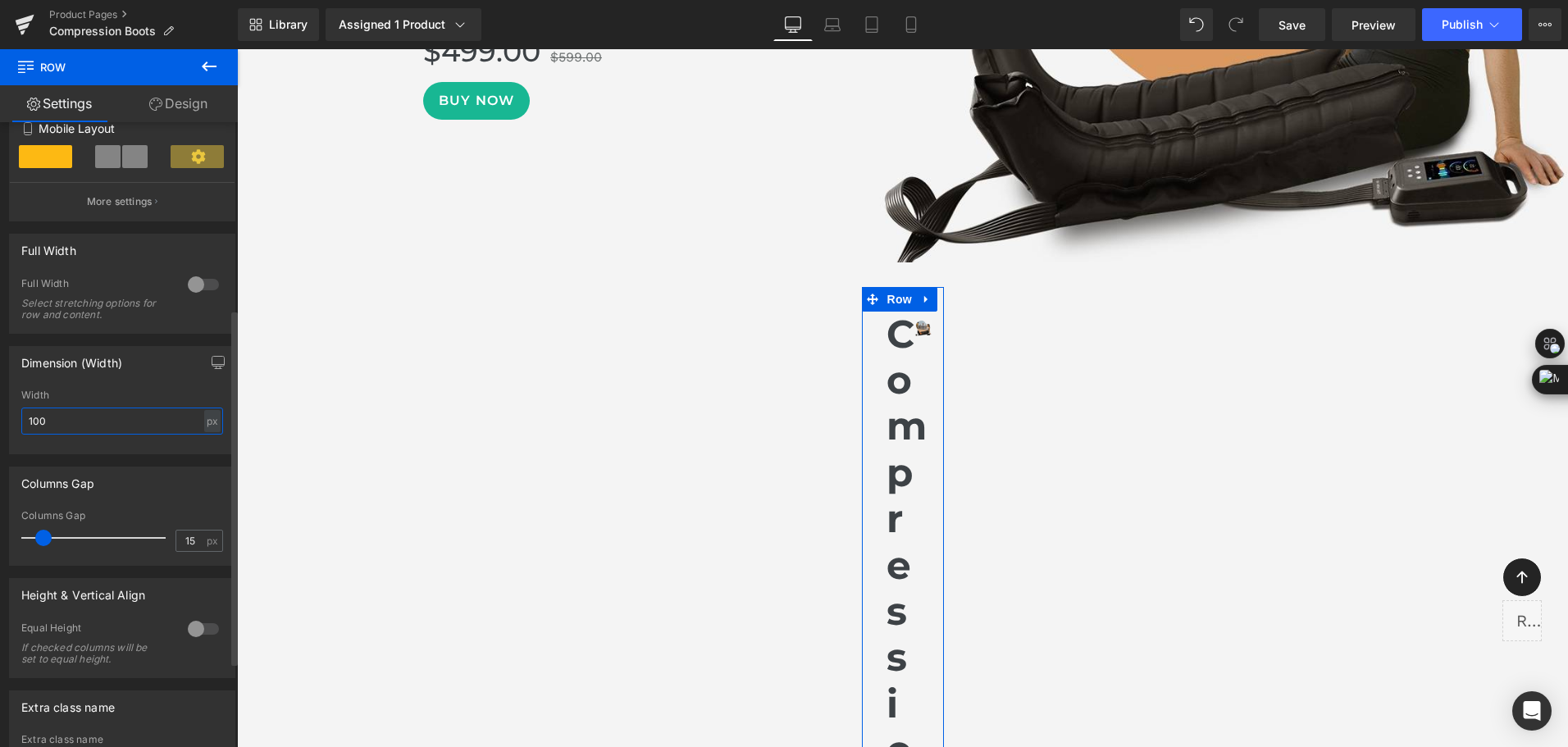
type input "1200"
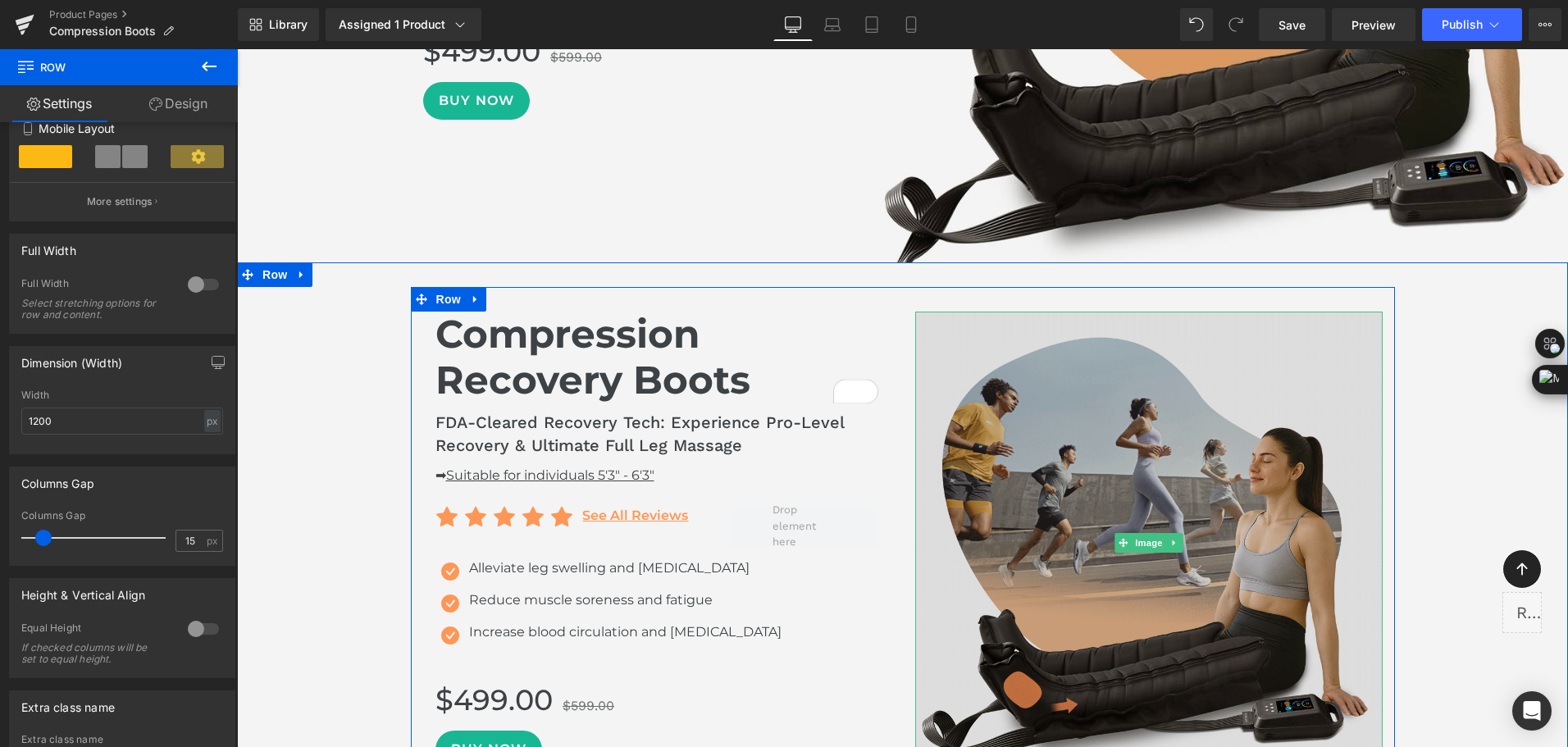
click at [1083, 448] on img at bounding box center [1149, 543] width 467 height 463
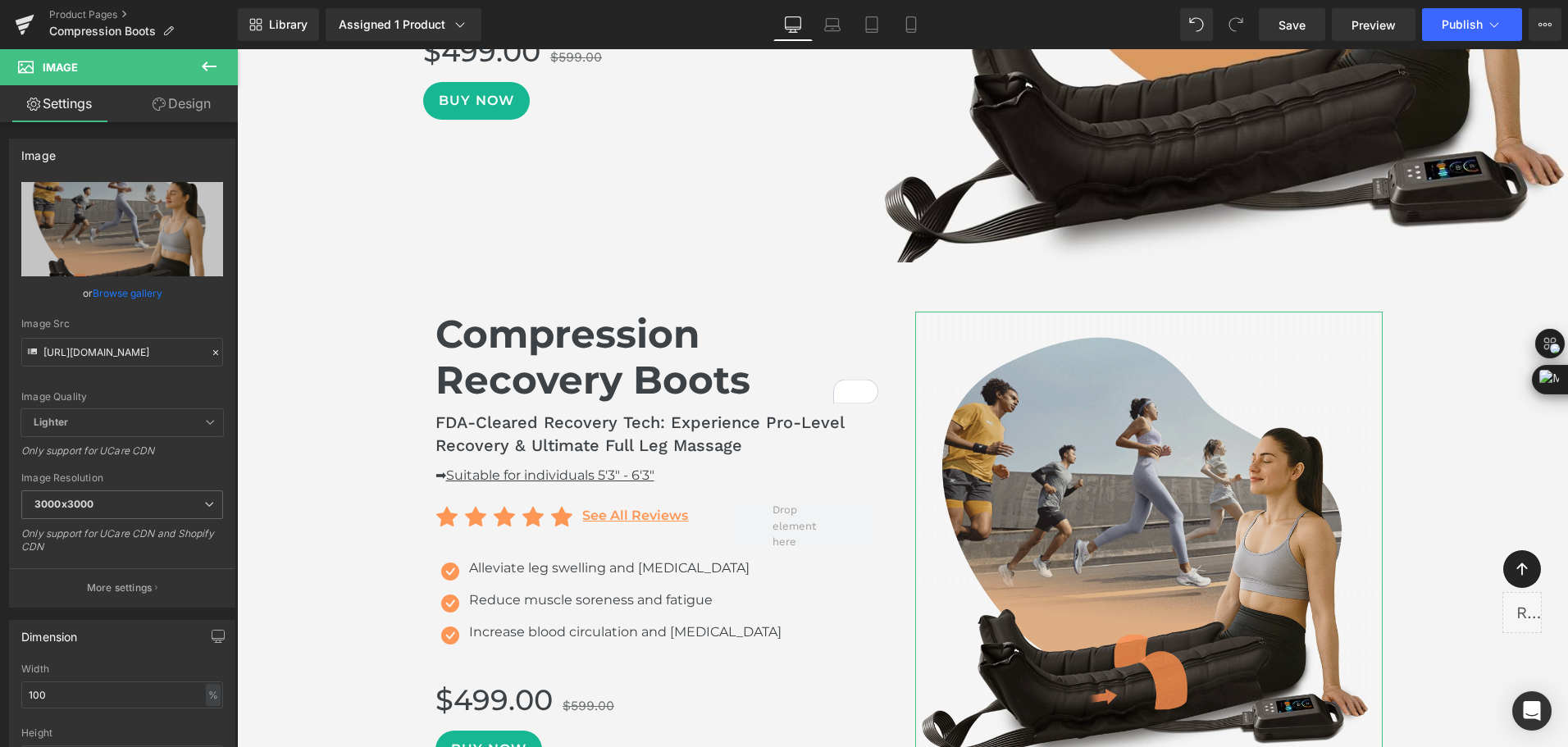
click at [175, 109] on link "Design" at bounding box center [181, 104] width 119 height 37
click at [0, 0] on div "Spacing" at bounding box center [0, 0] width 0 height 0
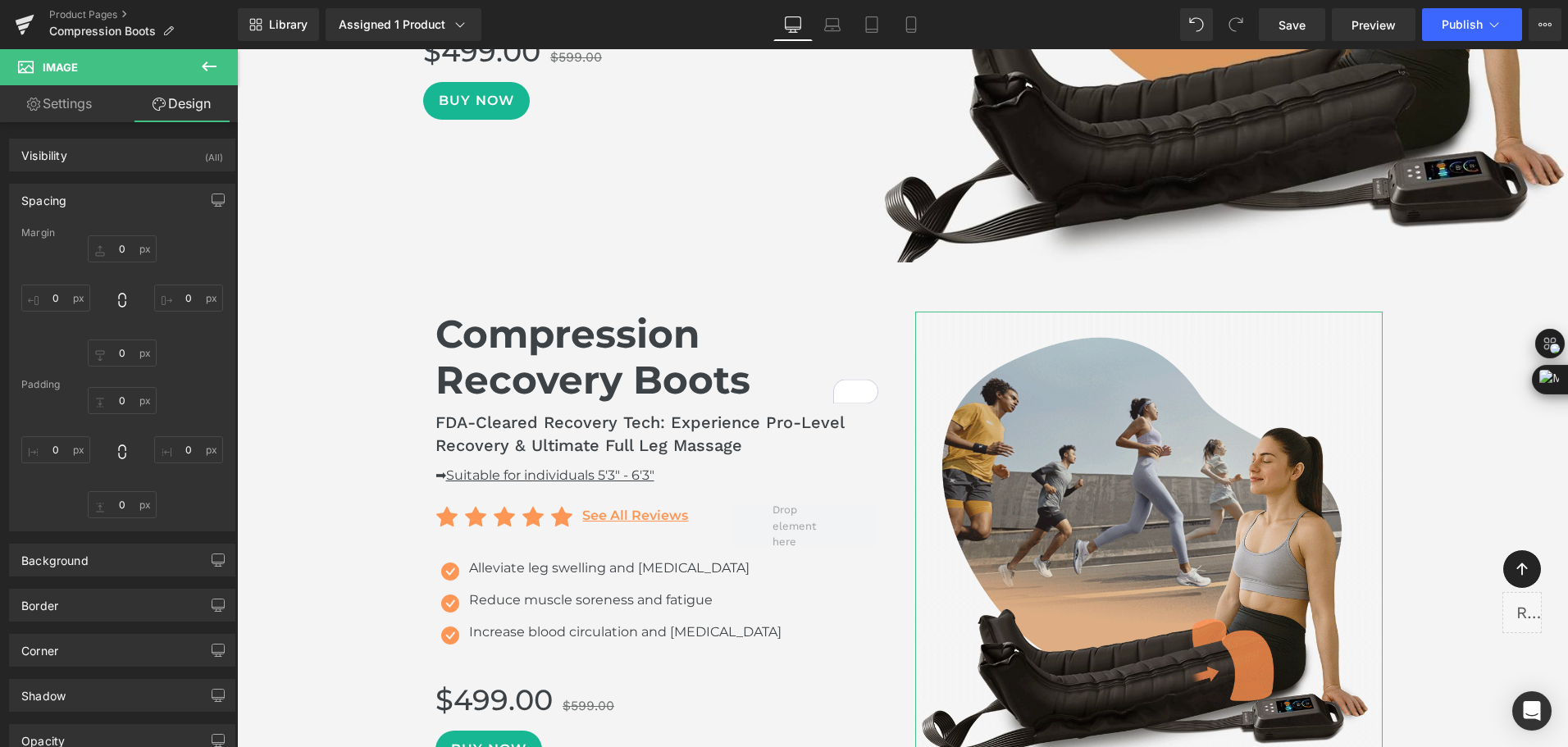
type input "0"
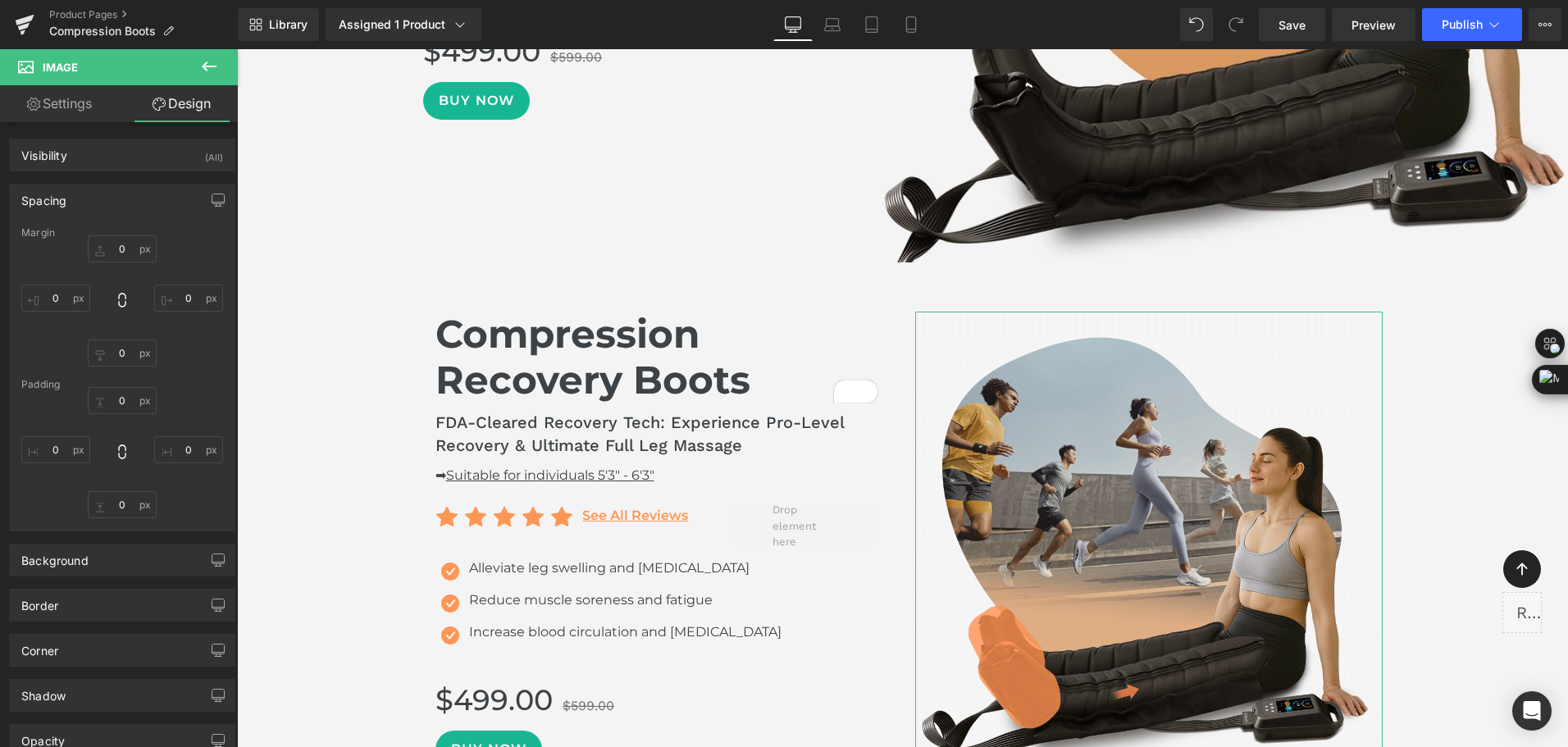
type input "0"
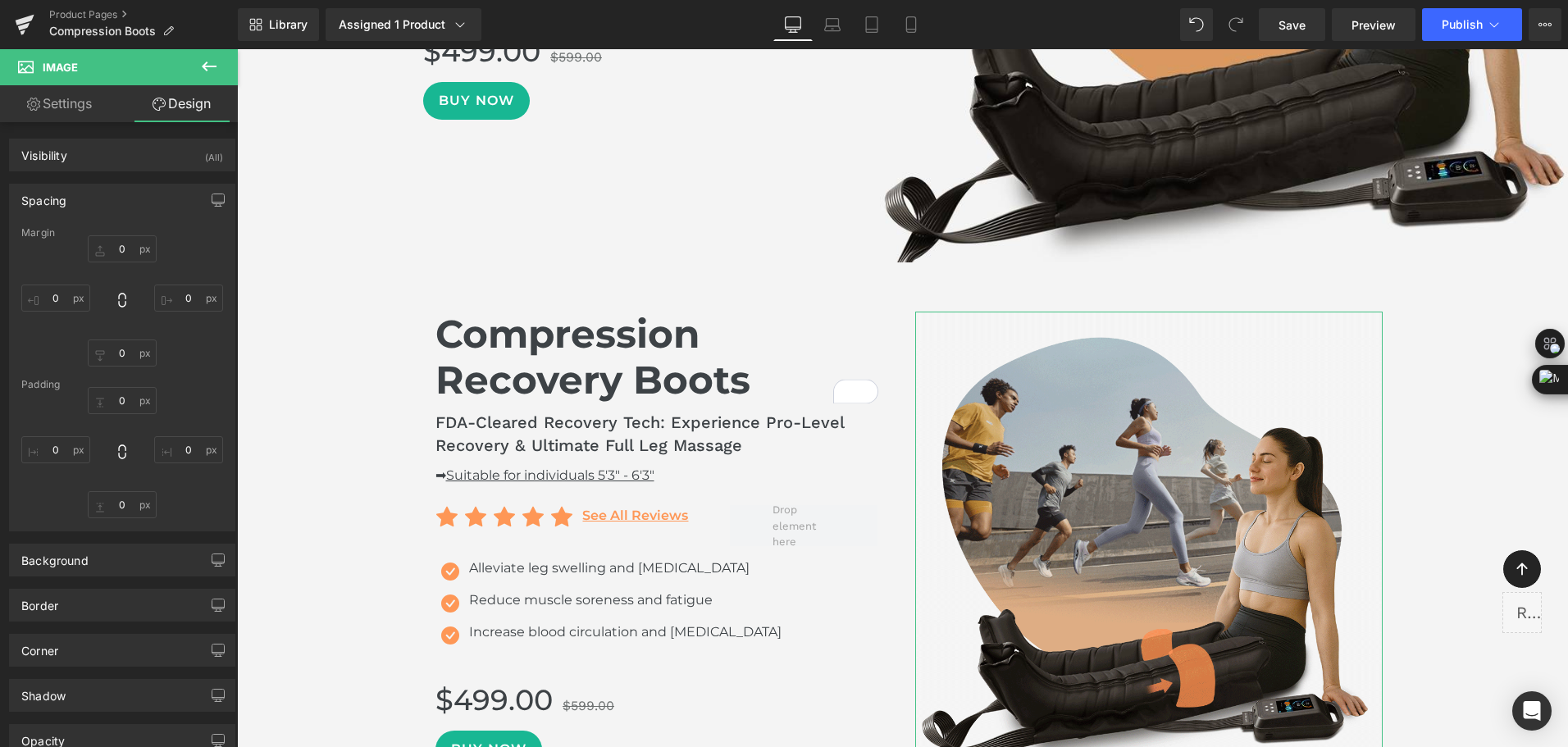
type input "0"
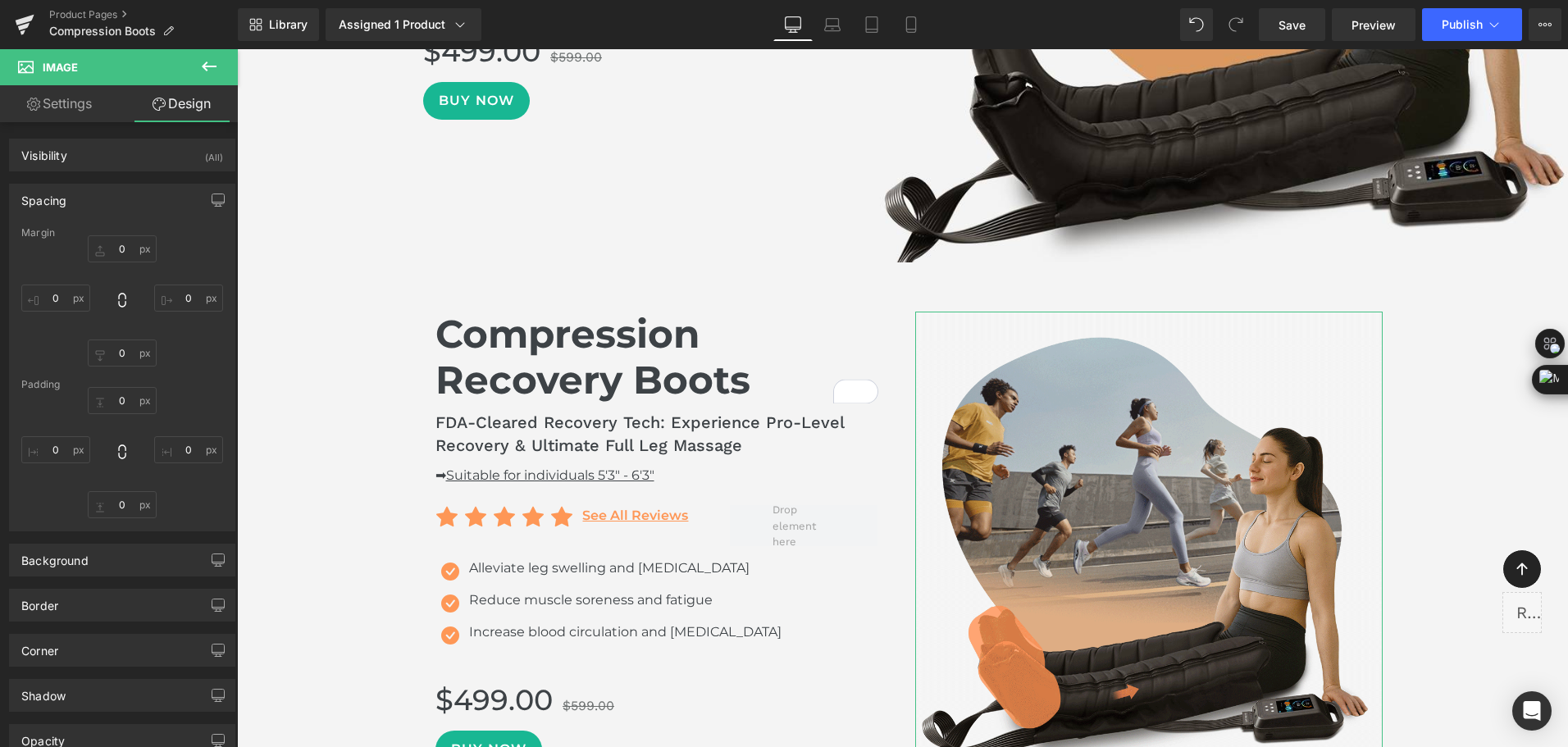
type input "0"
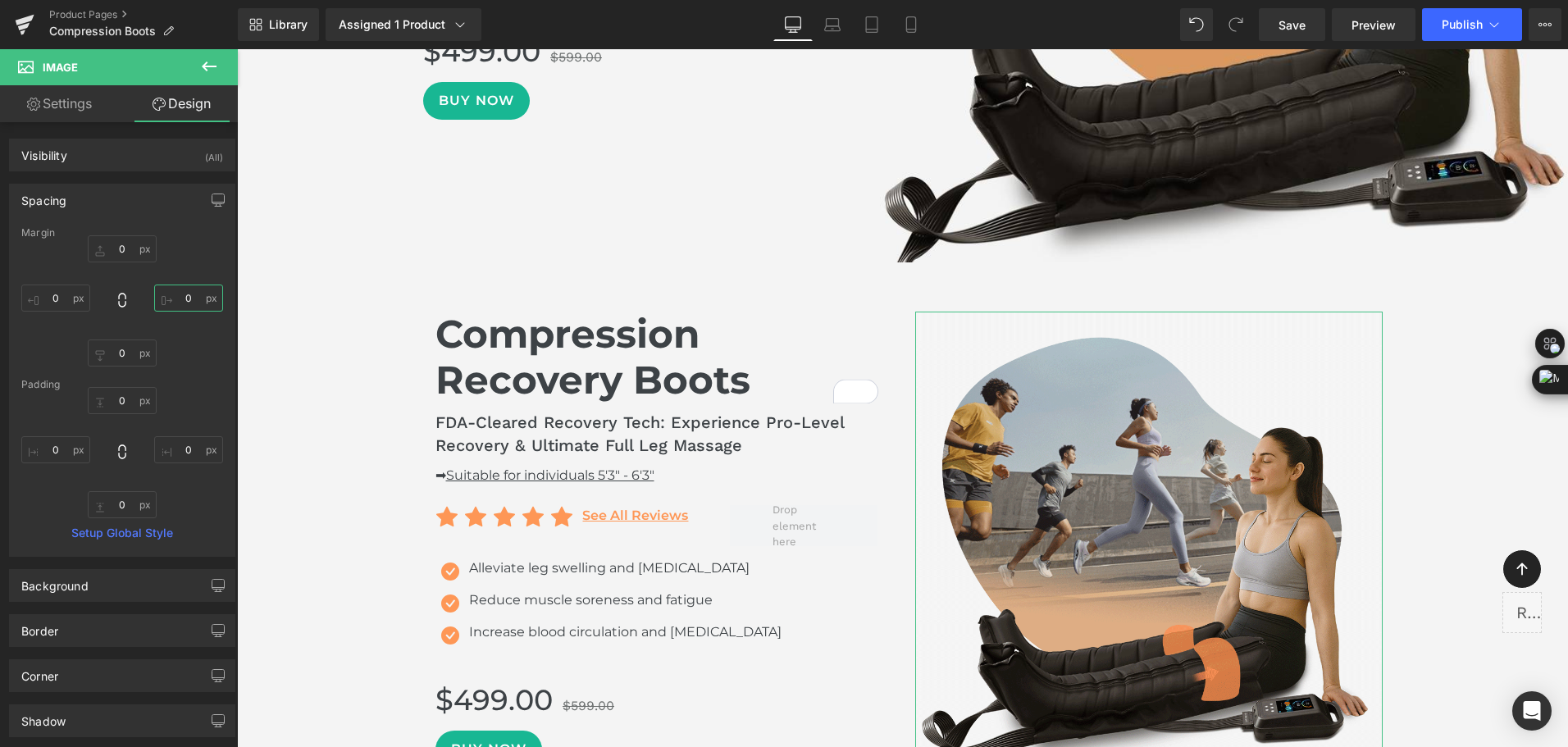
click at [180, 302] on input "0" at bounding box center [188, 298] width 69 height 27
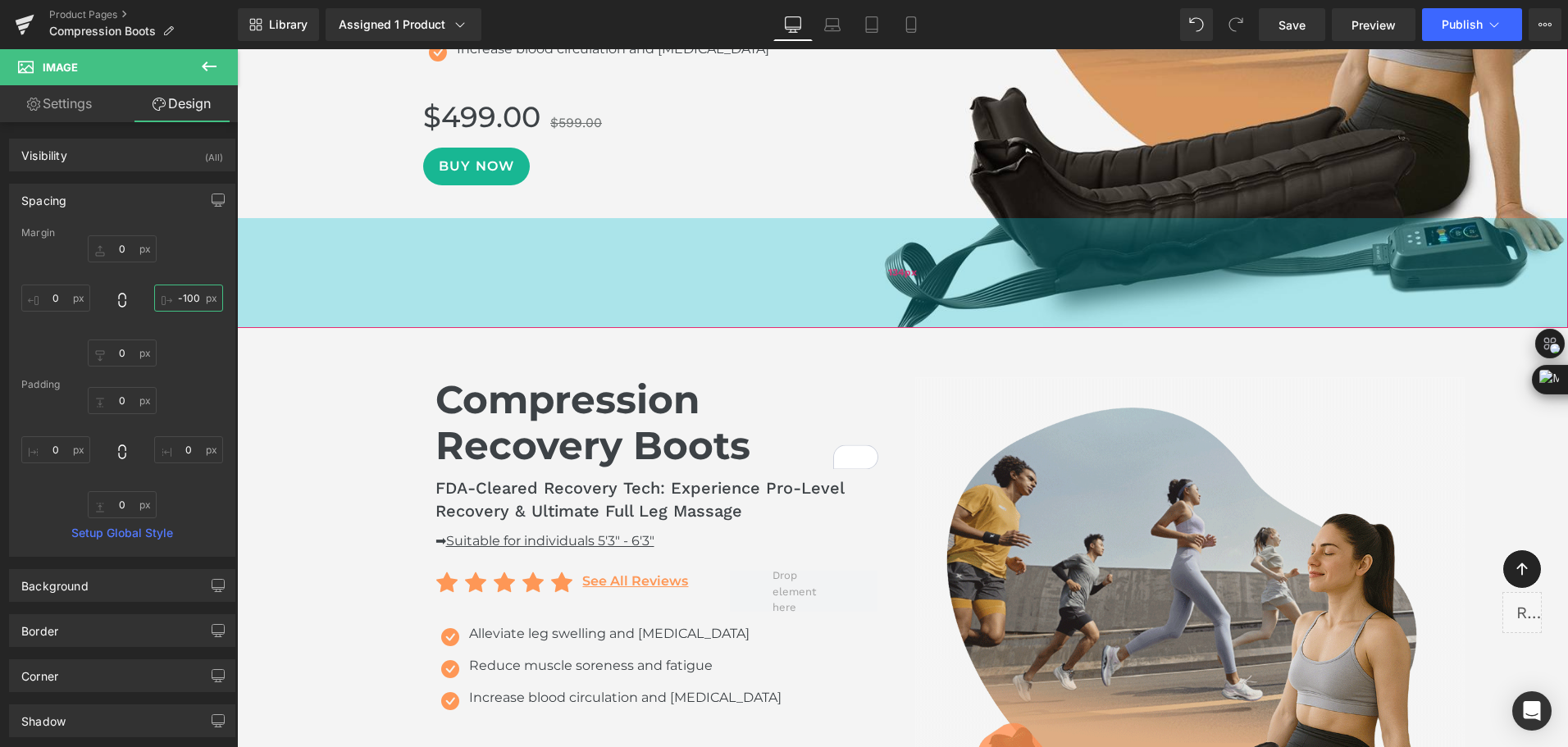
scroll to position [1477, 0]
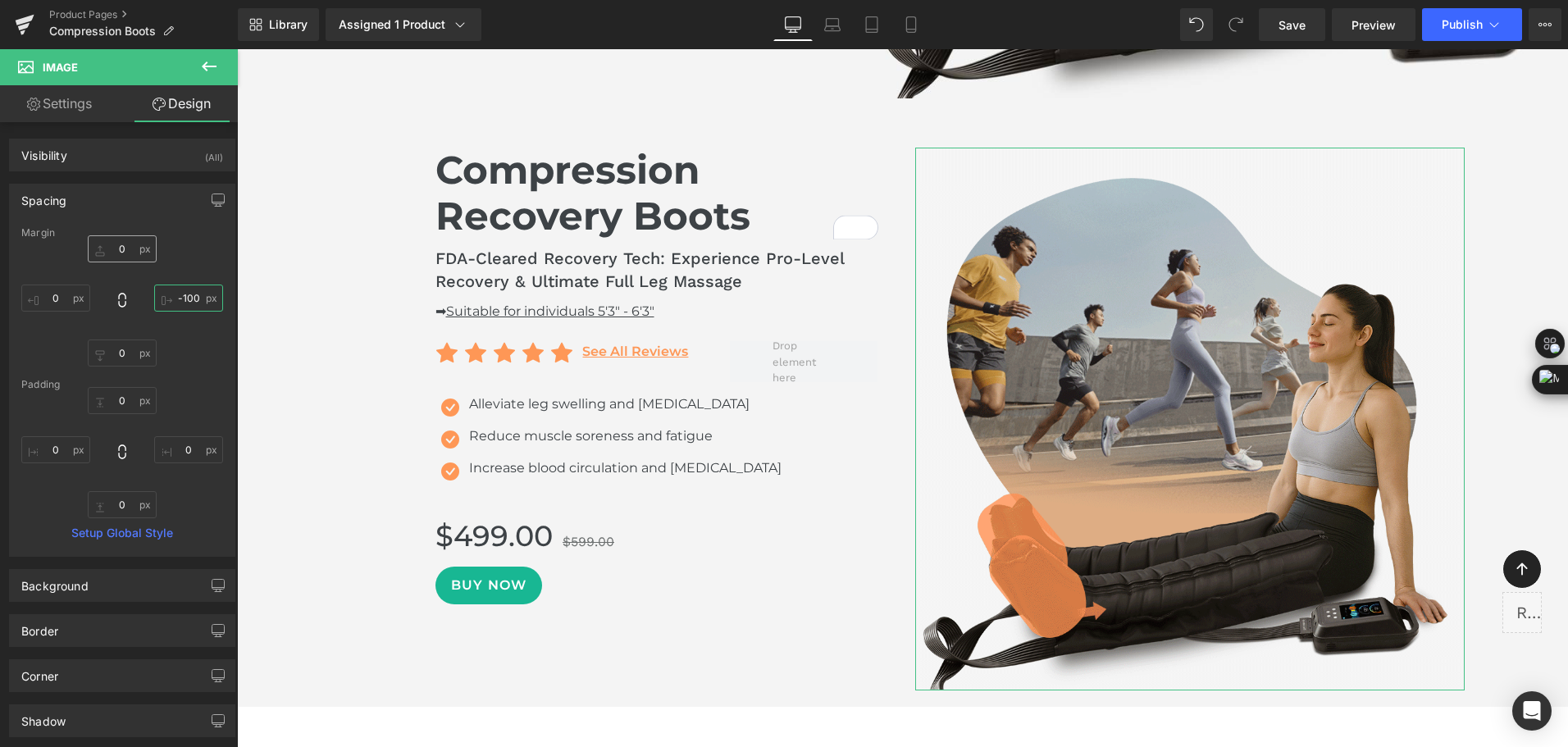
type input "-100"
click at [128, 248] on input "0" at bounding box center [122, 249] width 69 height 27
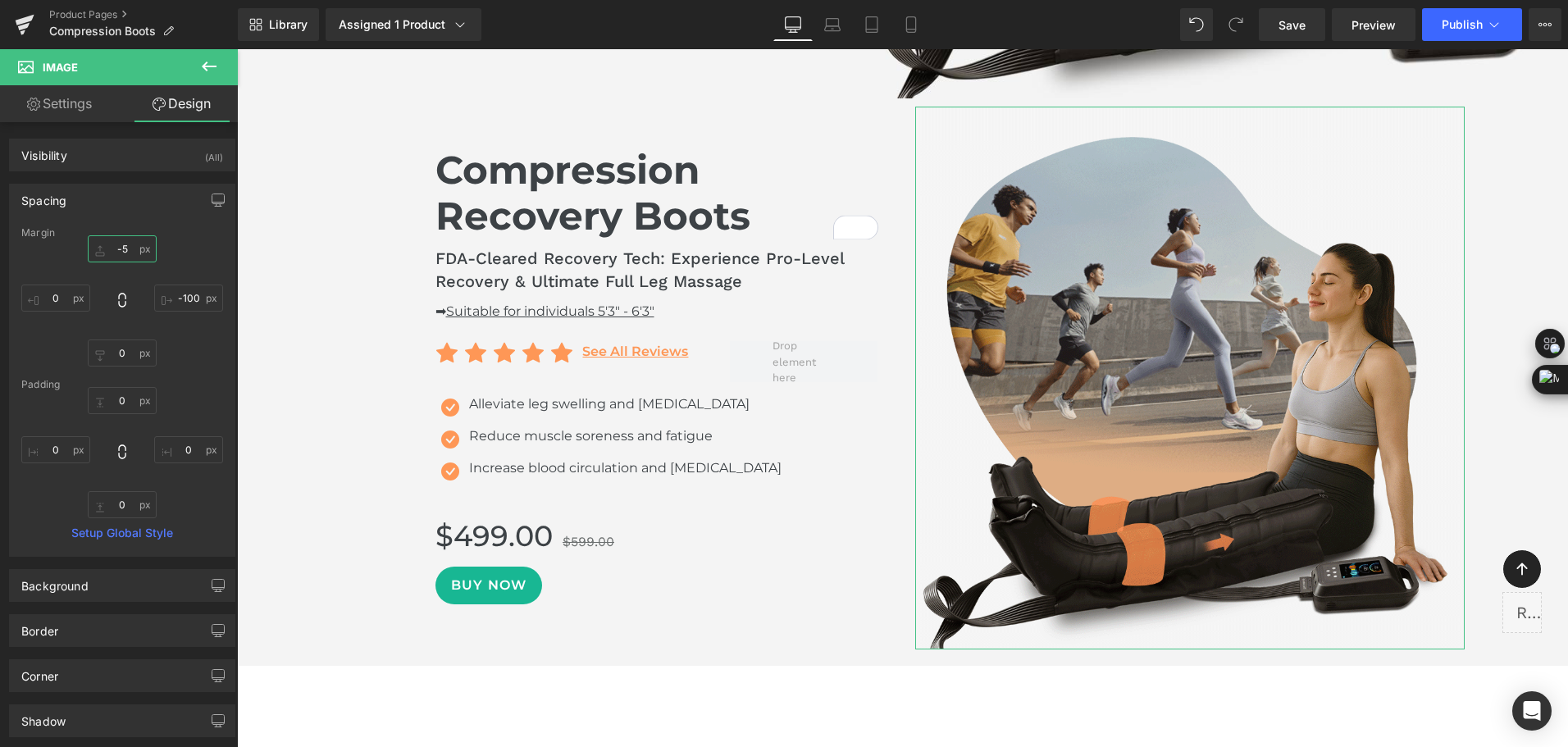
type input "-"
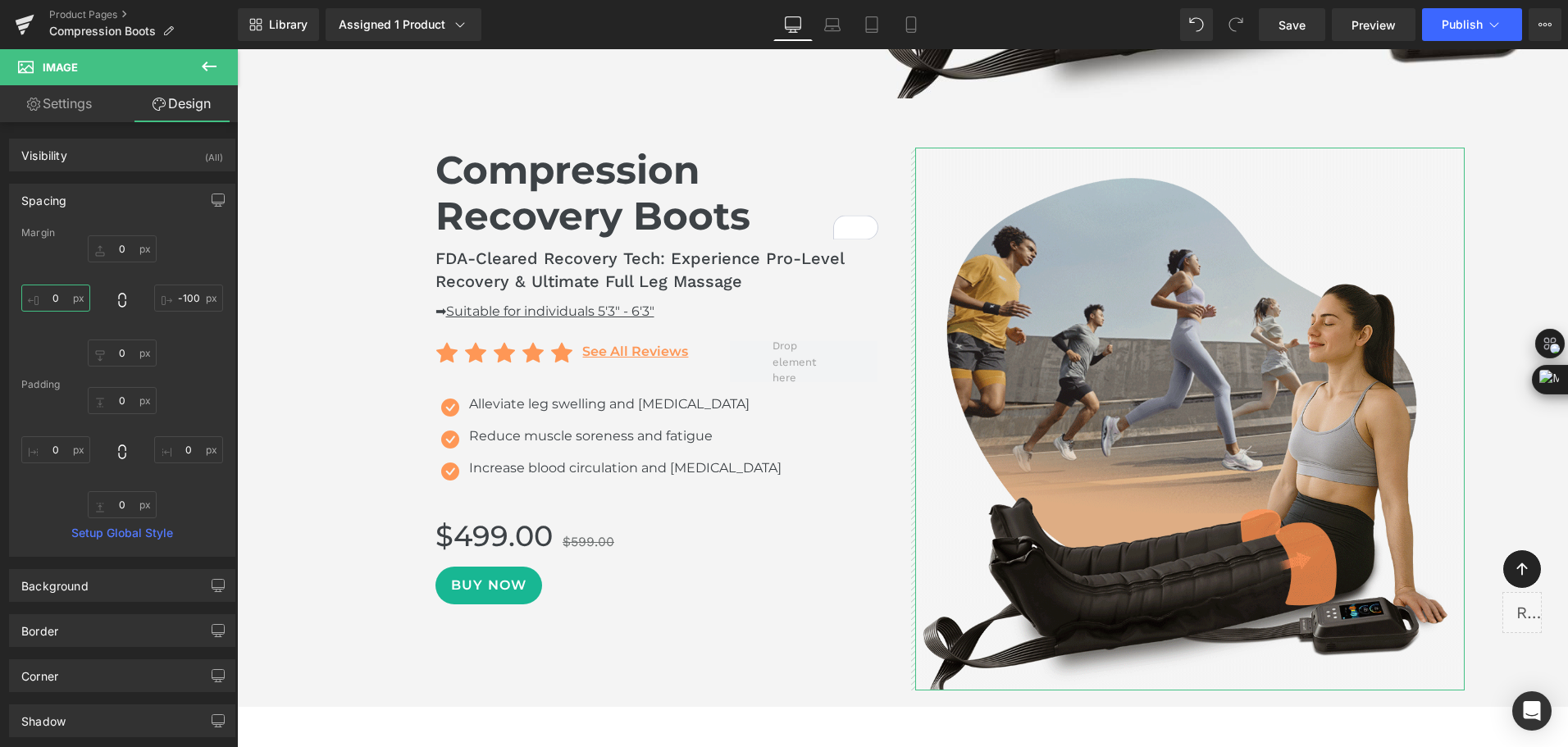
click at [59, 300] on input "0" at bounding box center [56, 298] width 69 height 27
type input "-50"
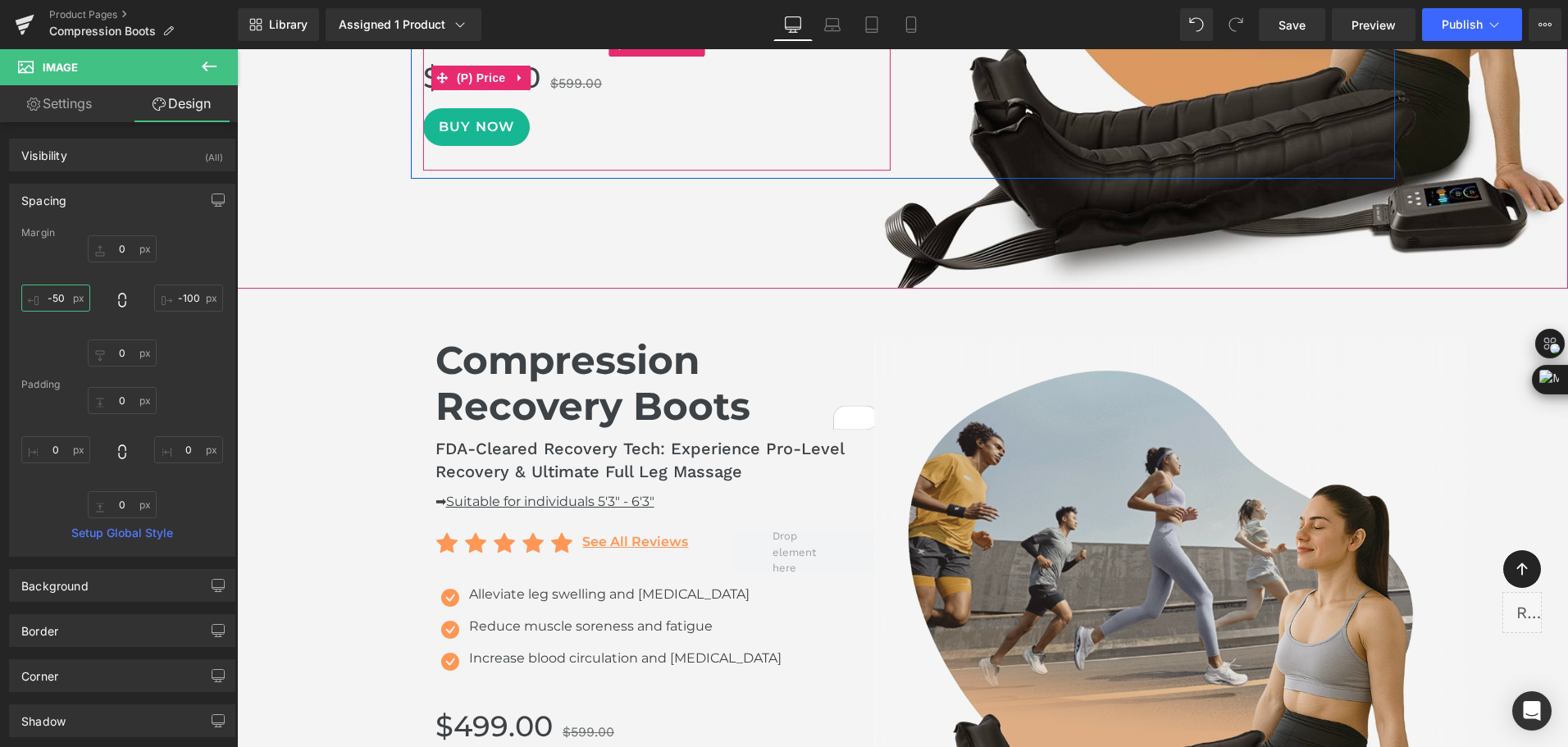
scroll to position [1313, 0]
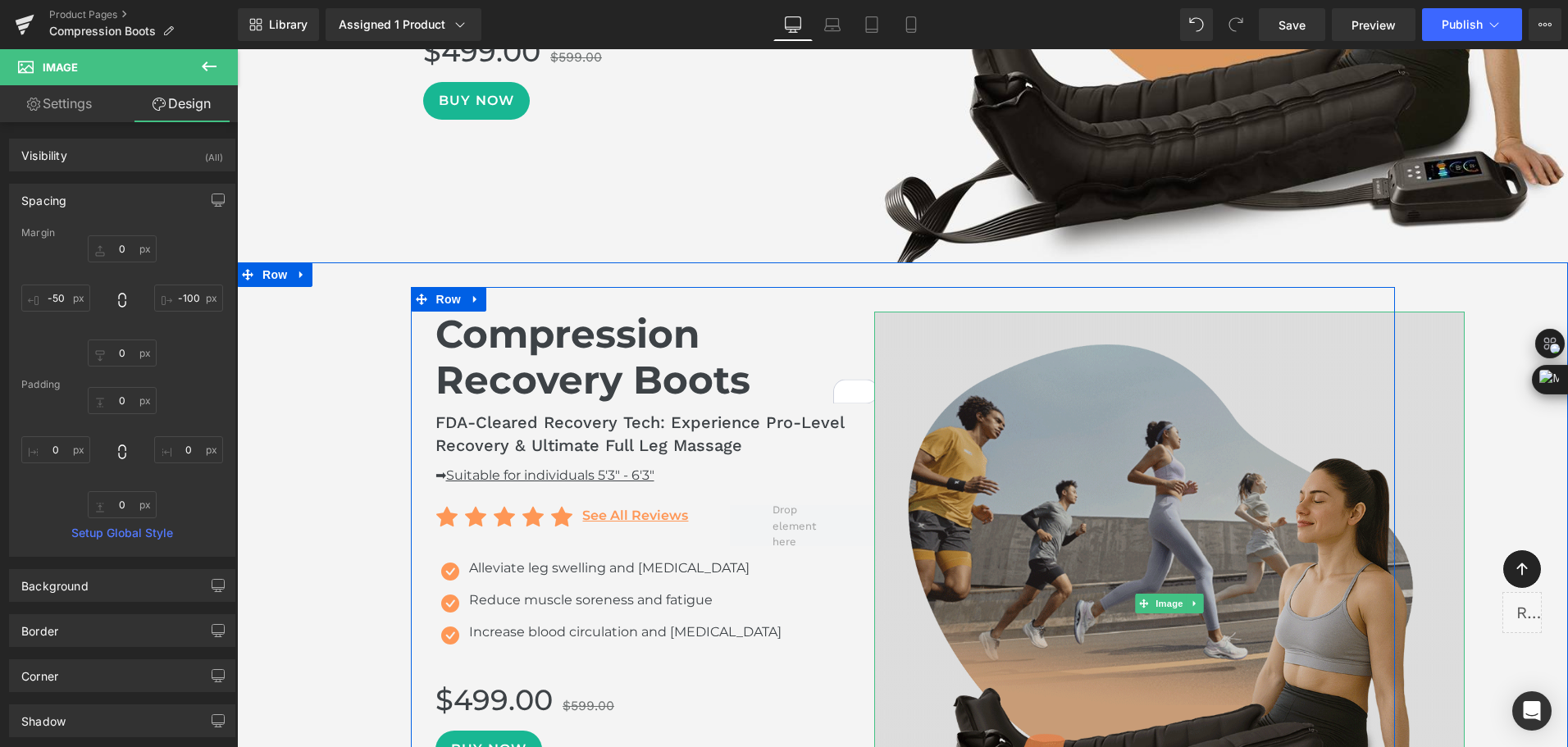
click at [1145, 418] on img at bounding box center [1169, 604] width 590 height 584
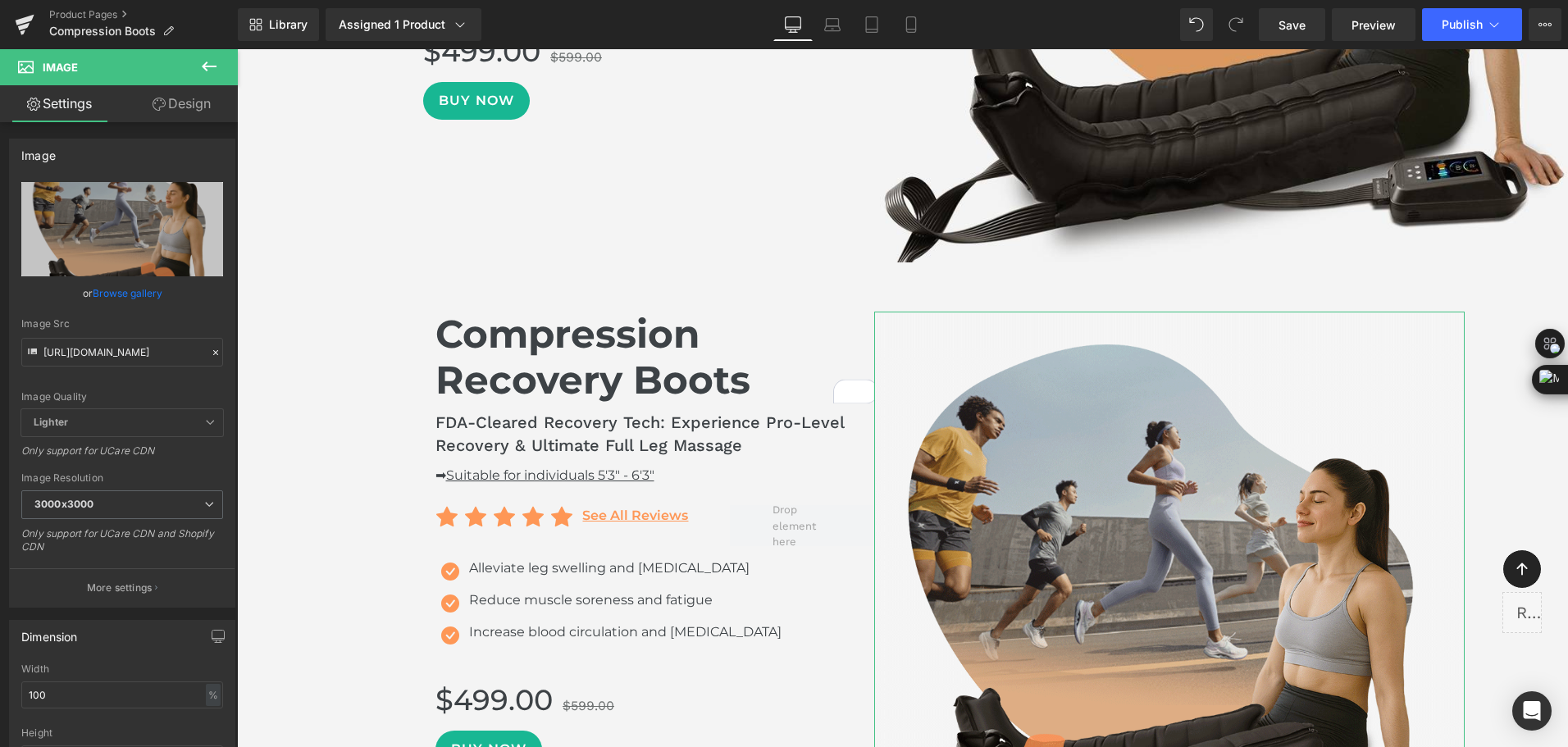
click at [196, 107] on link "Design" at bounding box center [181, 104] width 119 height 37
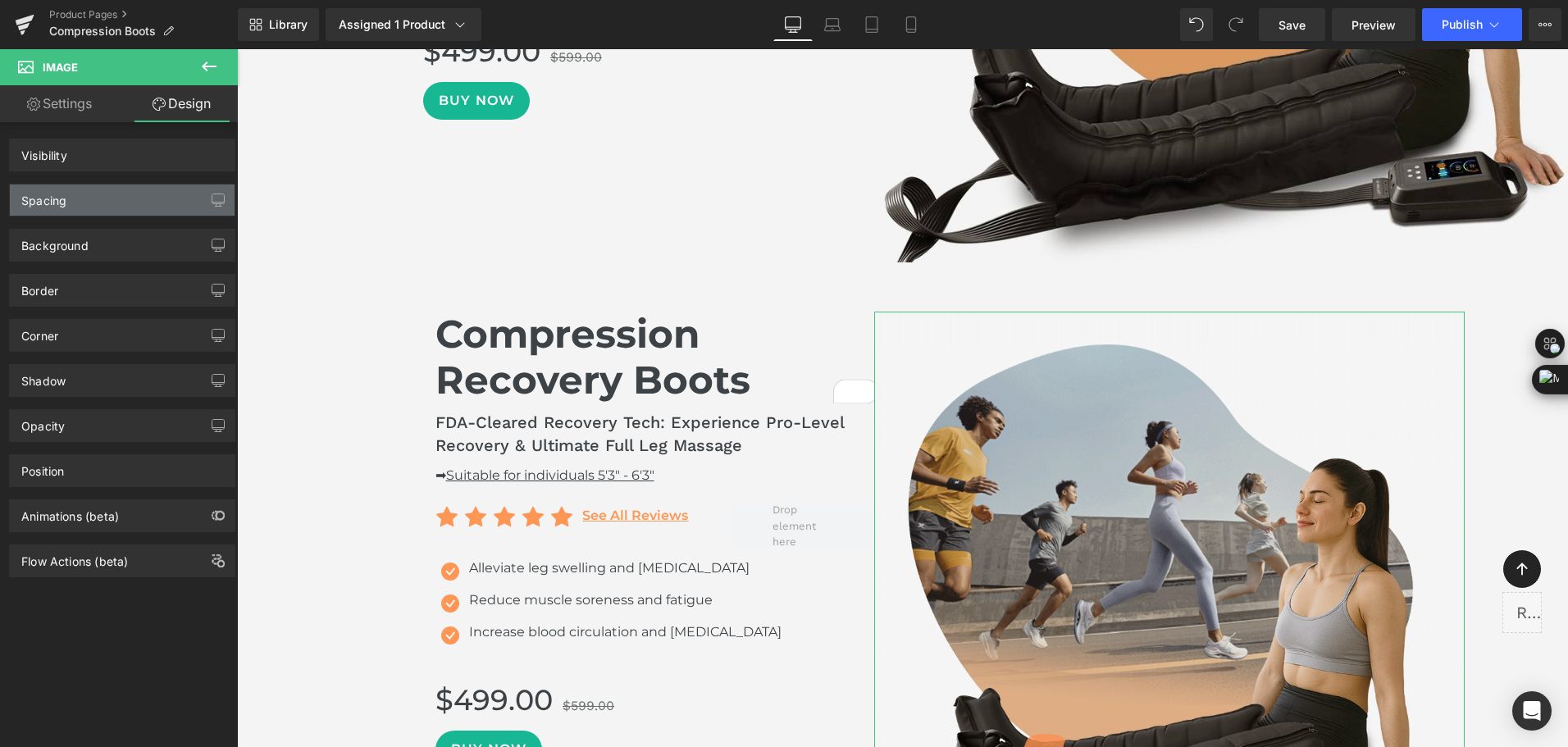
click at [144, 194] on div "Spacing" at bounding box center [122, 199] width 225 height 31
click at [72, 196] on div "Spacing" at bounding box center [122, 199] width 225 height 31
click at [67, 201] on div "Spacing" at bounding box center [122, 199] width 225 height 31
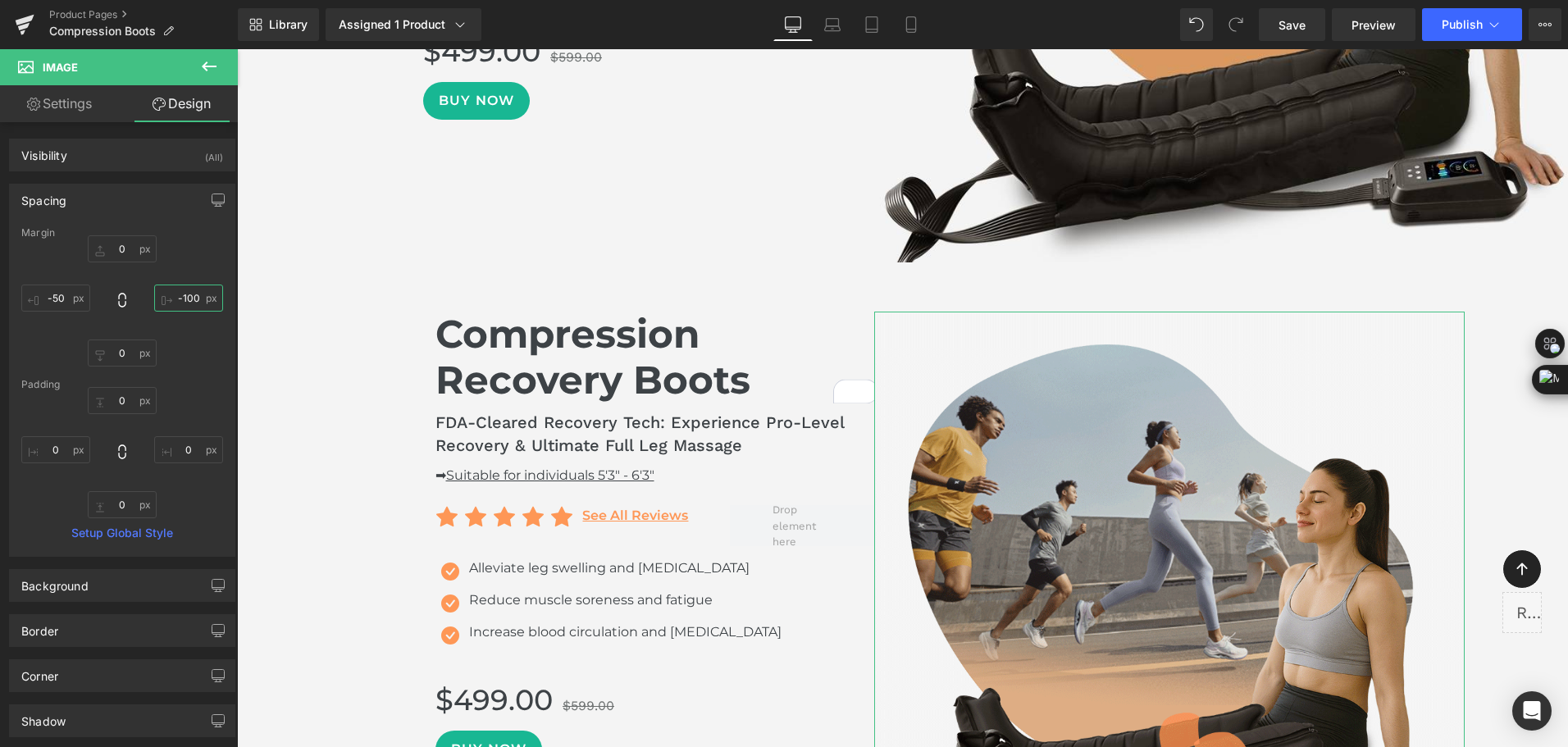
click at [183, 302] on input "-100" at bounding box center [188, 298] width 69 height 27
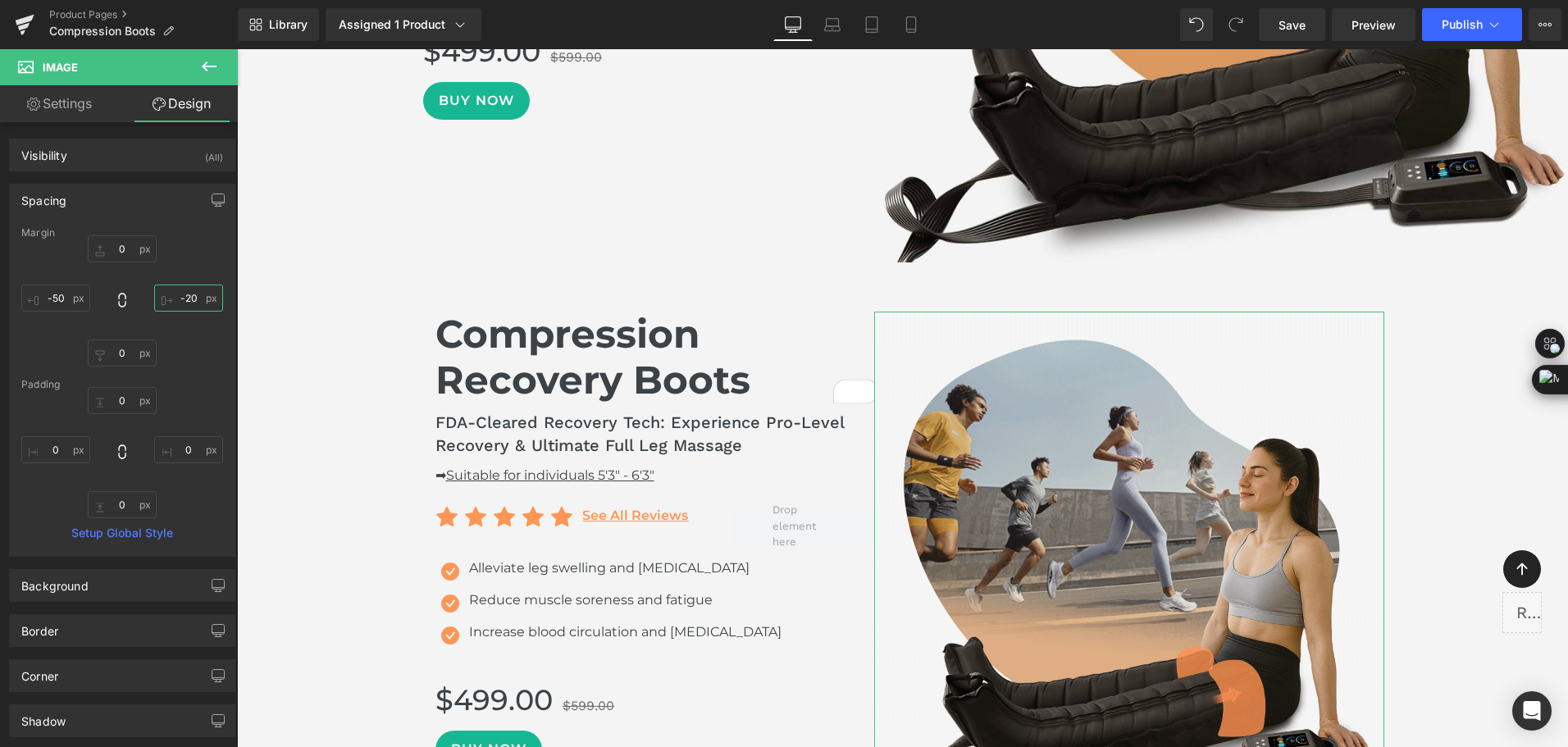
type input "-200"
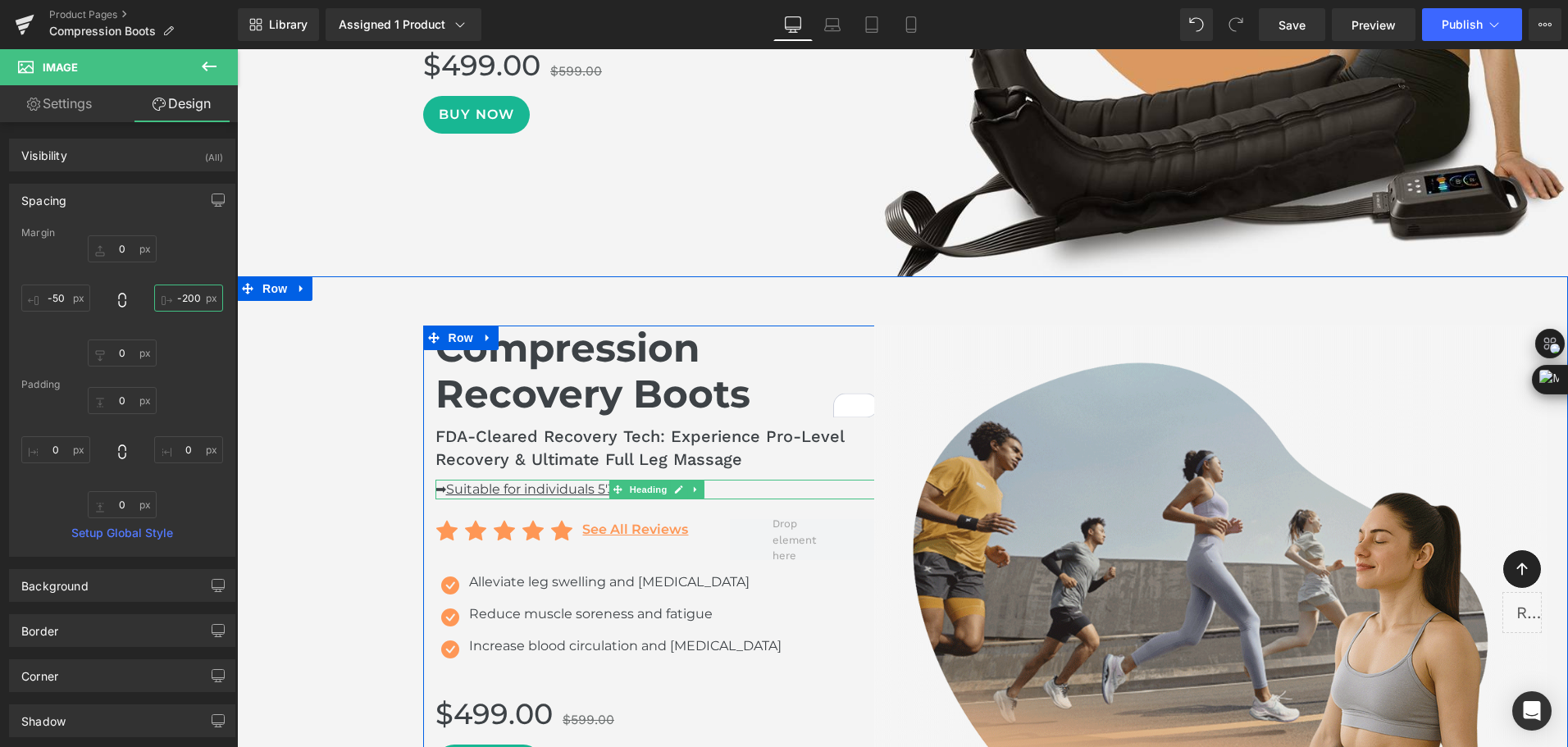
scroll to position [1231, 0]
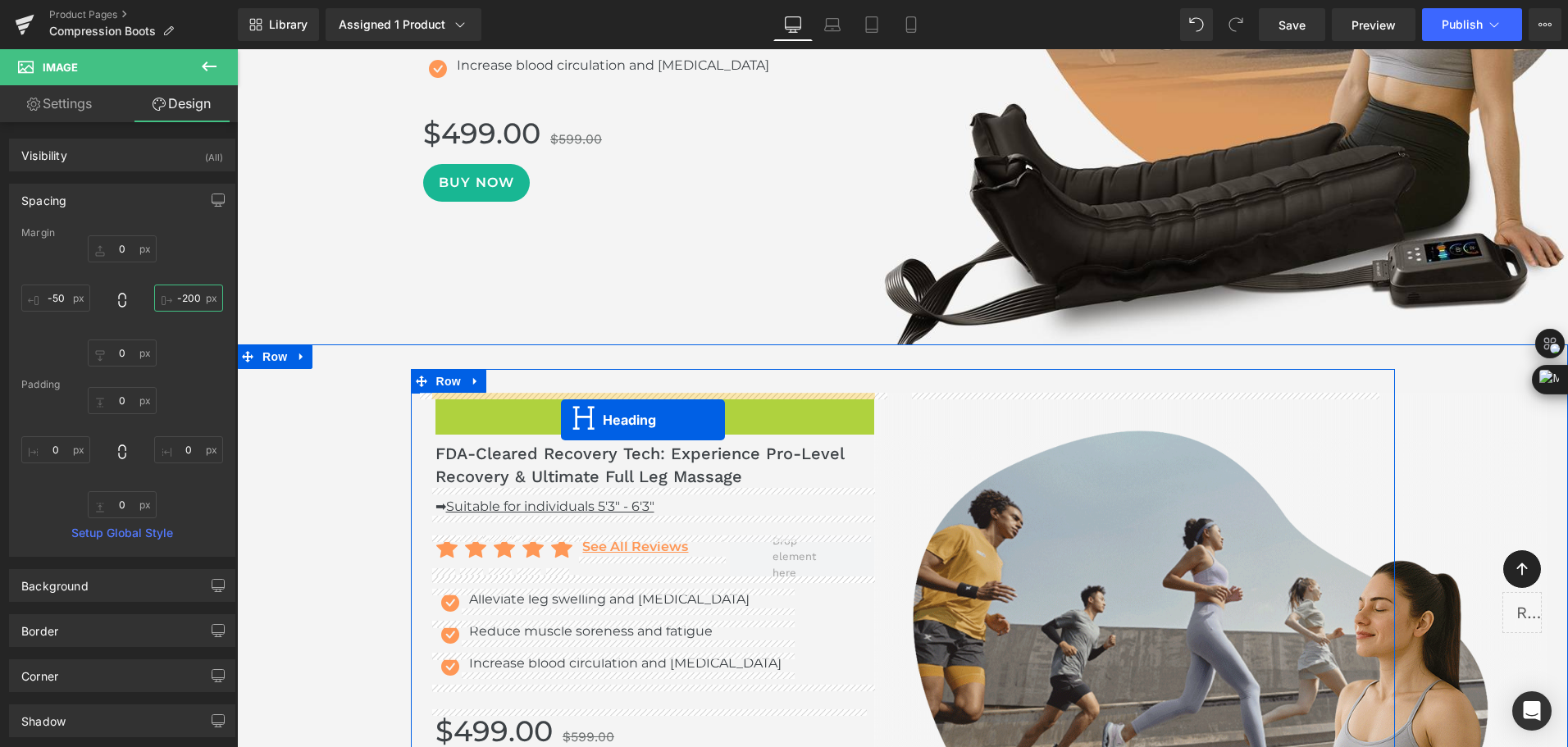
drag, startPoint x: 619, startPoint y: 441, endPoint x: 561, endPoint y: 420, distance: 61.7
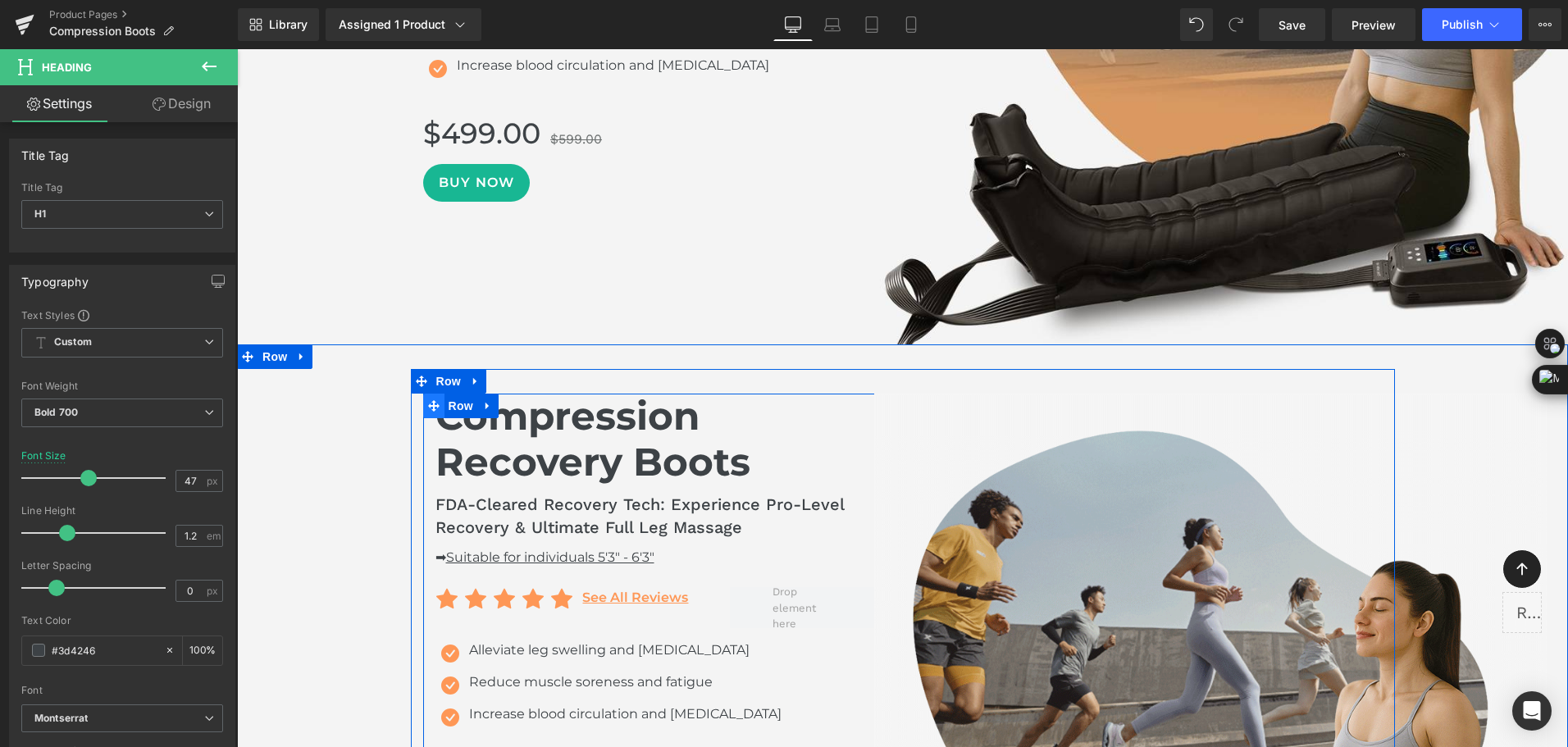
click at [430, 409] on icon at bounding box center [434, 405] width 12 height 12
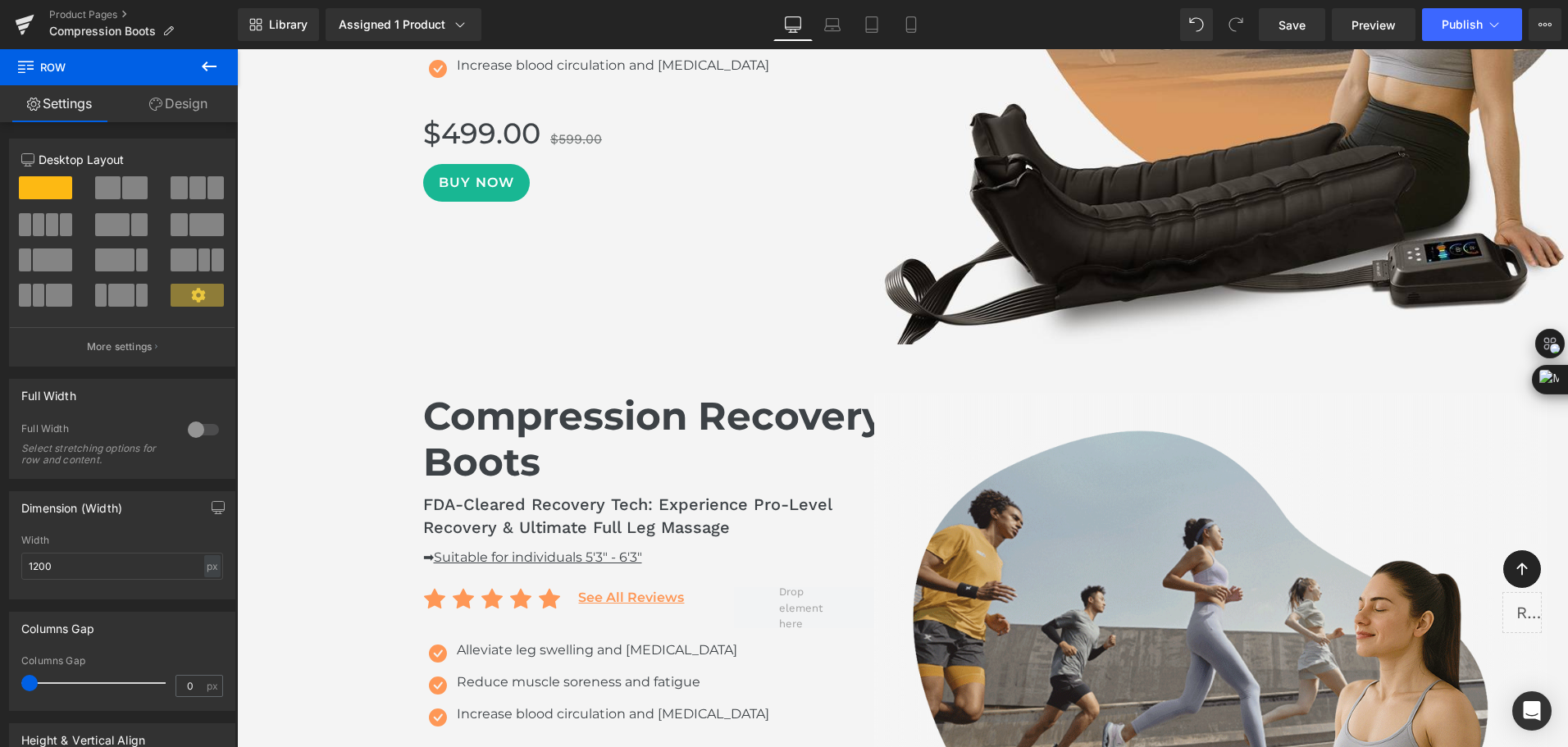
drag, startPoint x: 42, startPoint y: 685, endPoint x: -4, endPoint y: 696, distance: 47.3
click at [0, 696] on html "Row You are previewing how the will restyle your page. You can not edit Element…" at bounding box center [784, 374] width 1568 height 747
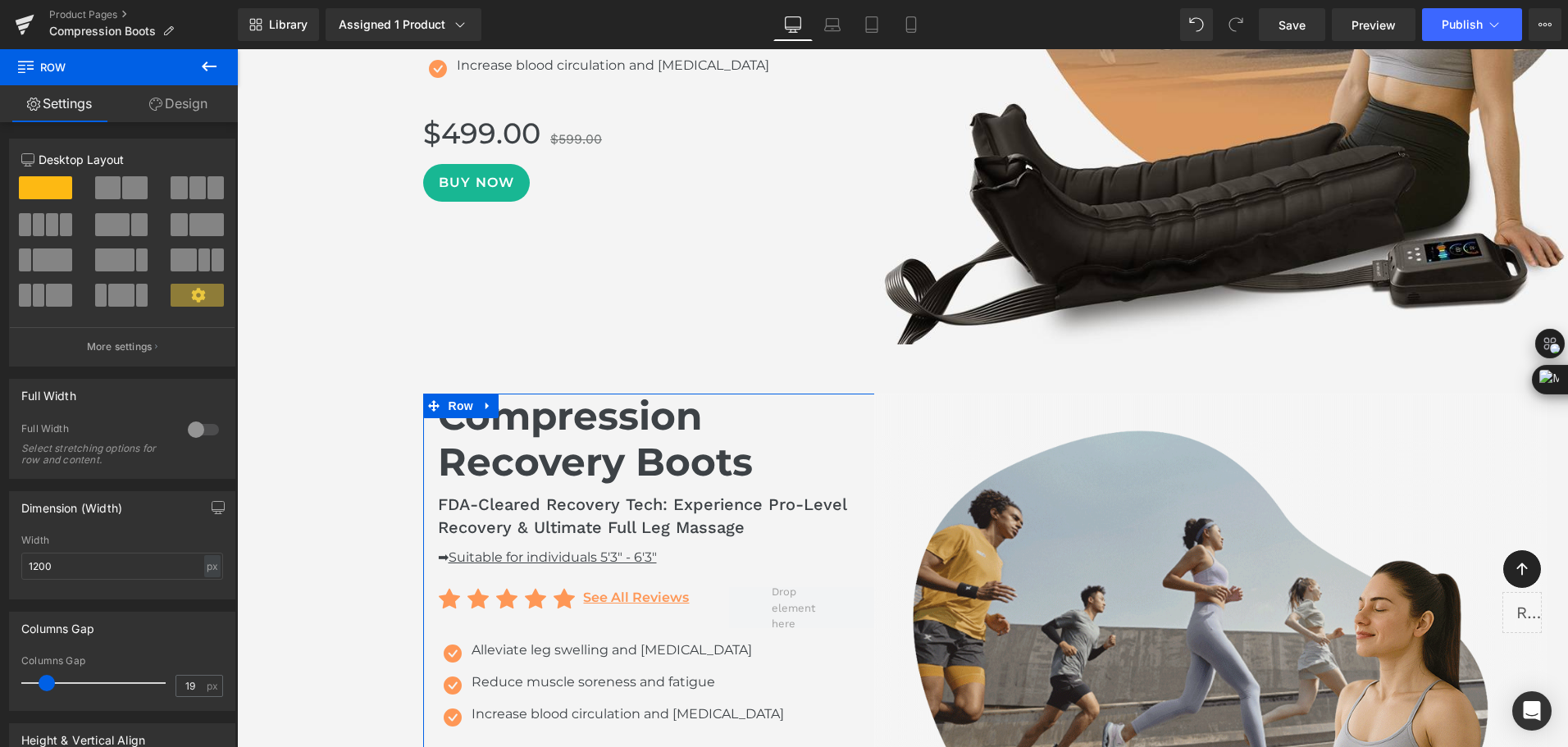
drag, startPoint x: 32, startPoint y: 678, endPoint x: 49, endPoint y: 680, distance: 17.1
click at [49, 680] on span at bounding box center [47, 683] width 17 height 17
type input "15"
click at [45, 678] on span at bounding box center [43, 683] width 17 height 17
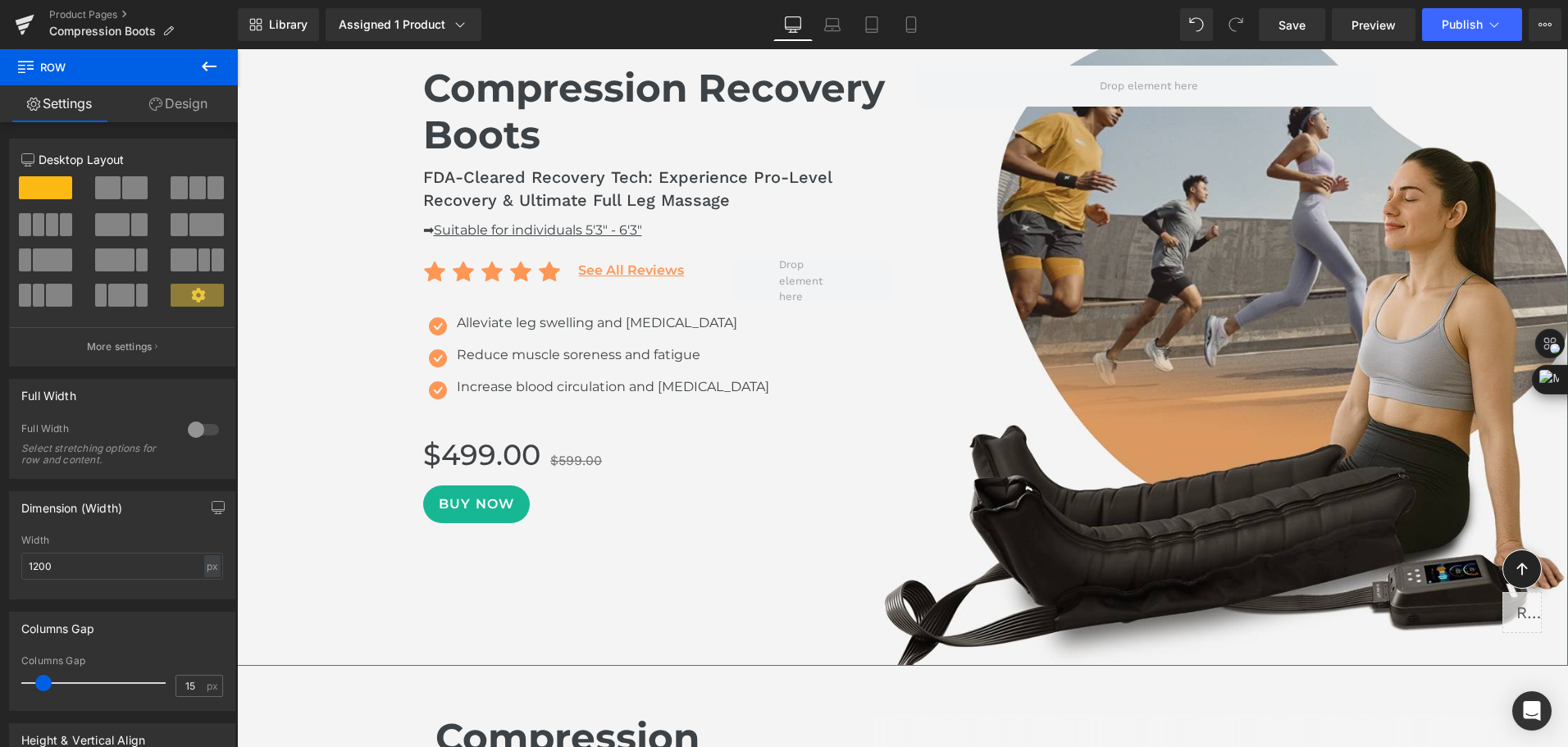
scroll to position [1067, 0]
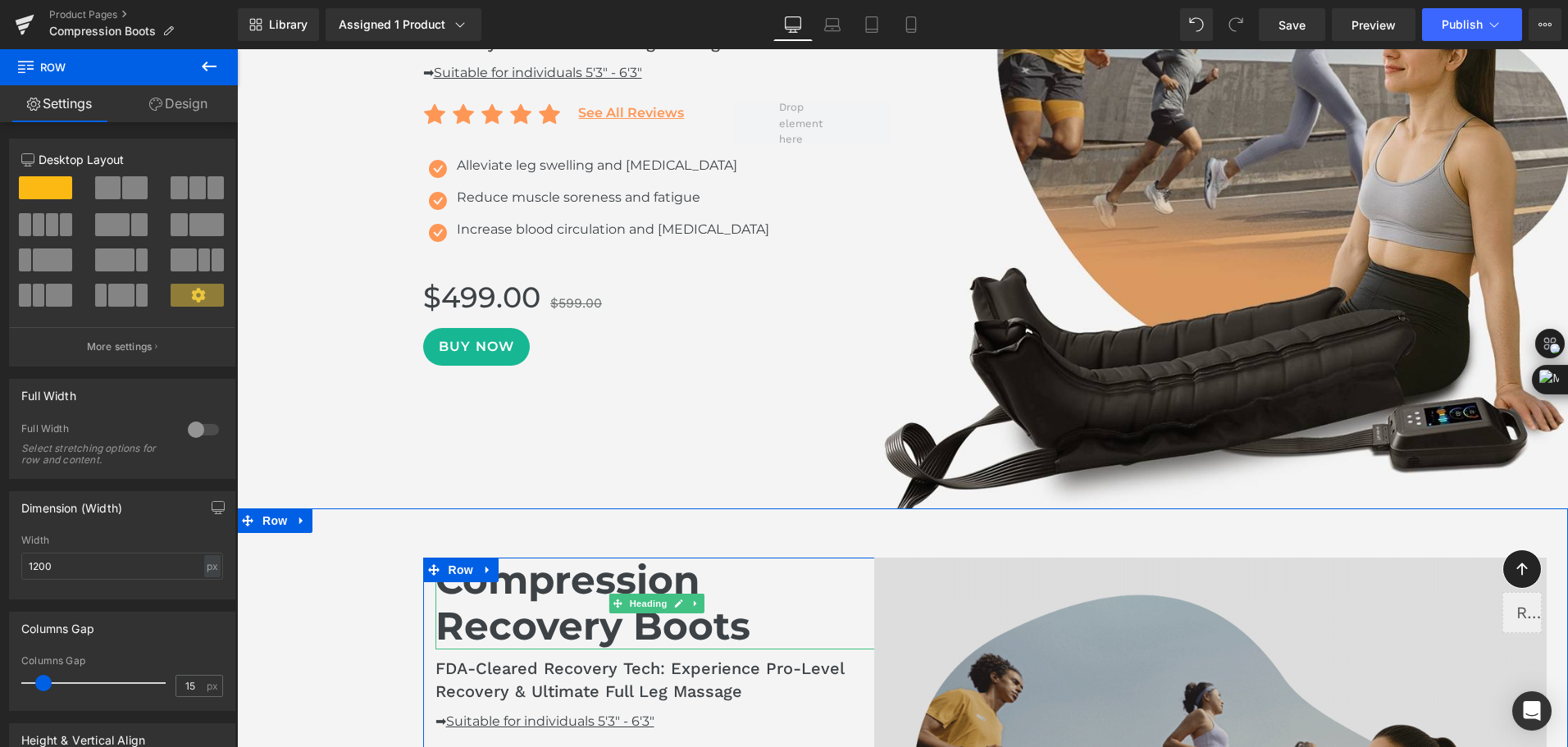
click at [590, 613] on h1 "Compression Recovery Boots" at bounding box center [657, 604] width 442 height 93
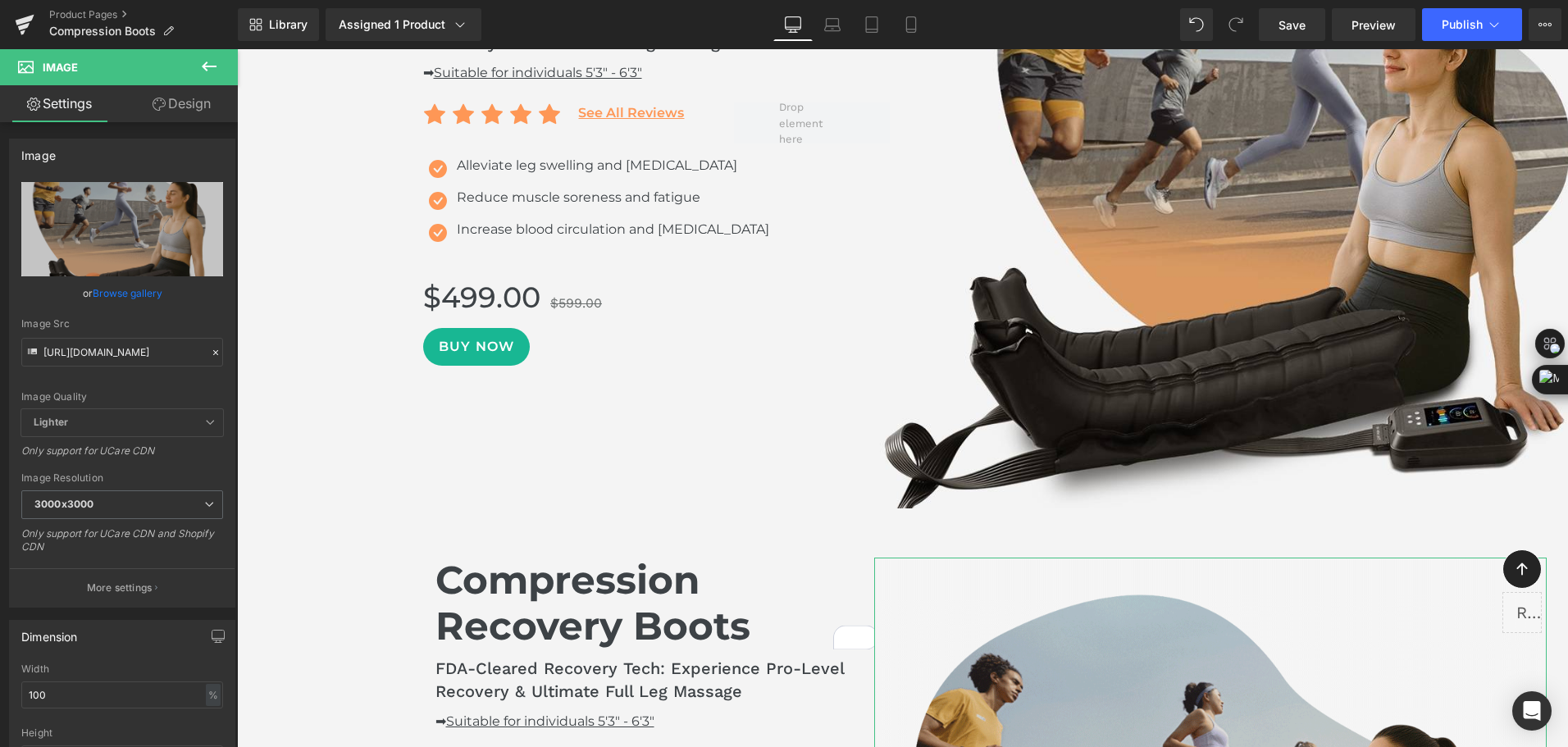
click at [185, 111] on link "Design" at bounding box center [181, 104] width 119 height 37
click at [0, 0] on div "Spacing" at bounding box center [0, 0] width 0 height 0
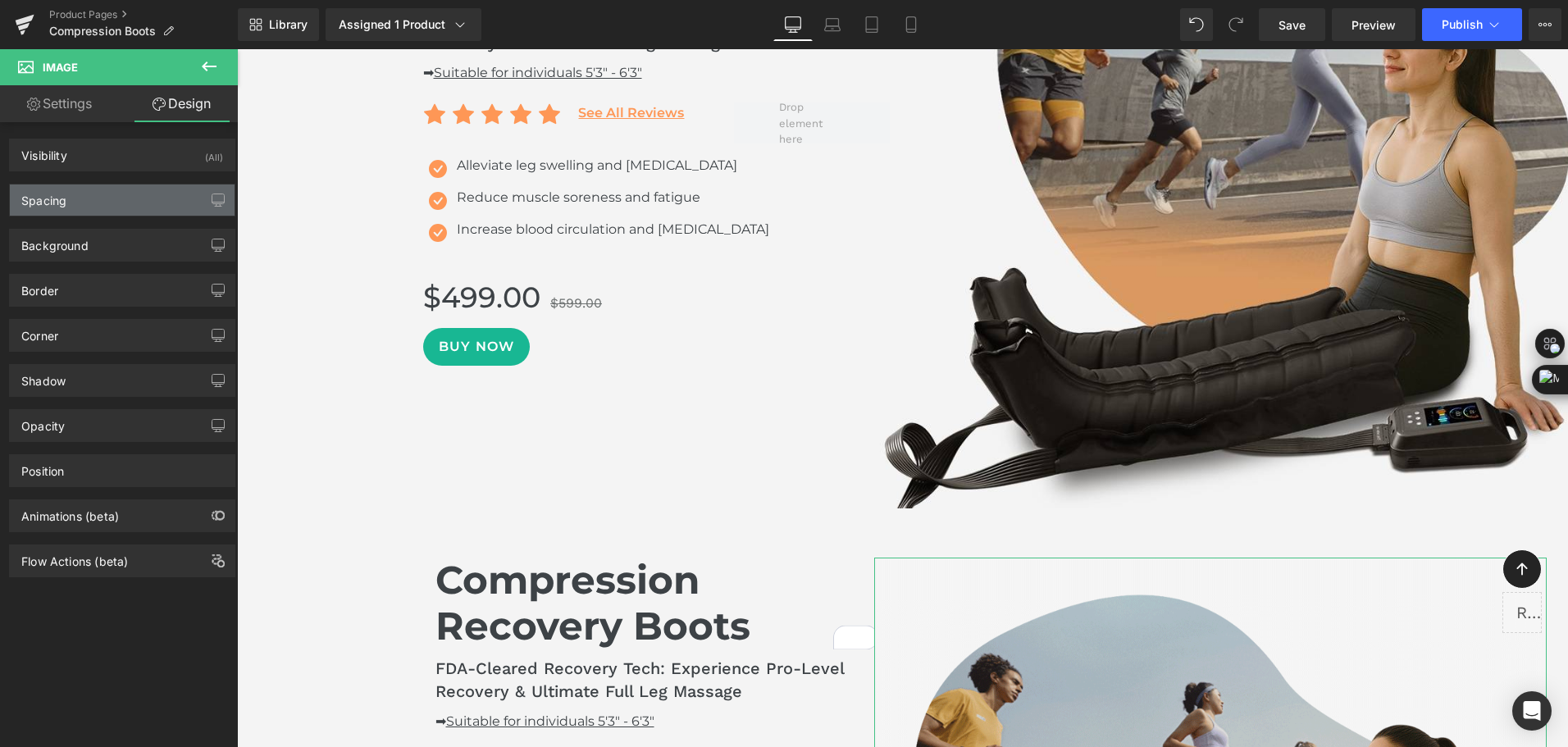
type input "0"
type input "-200"
type input "0"
type input "-50"
type input "0"
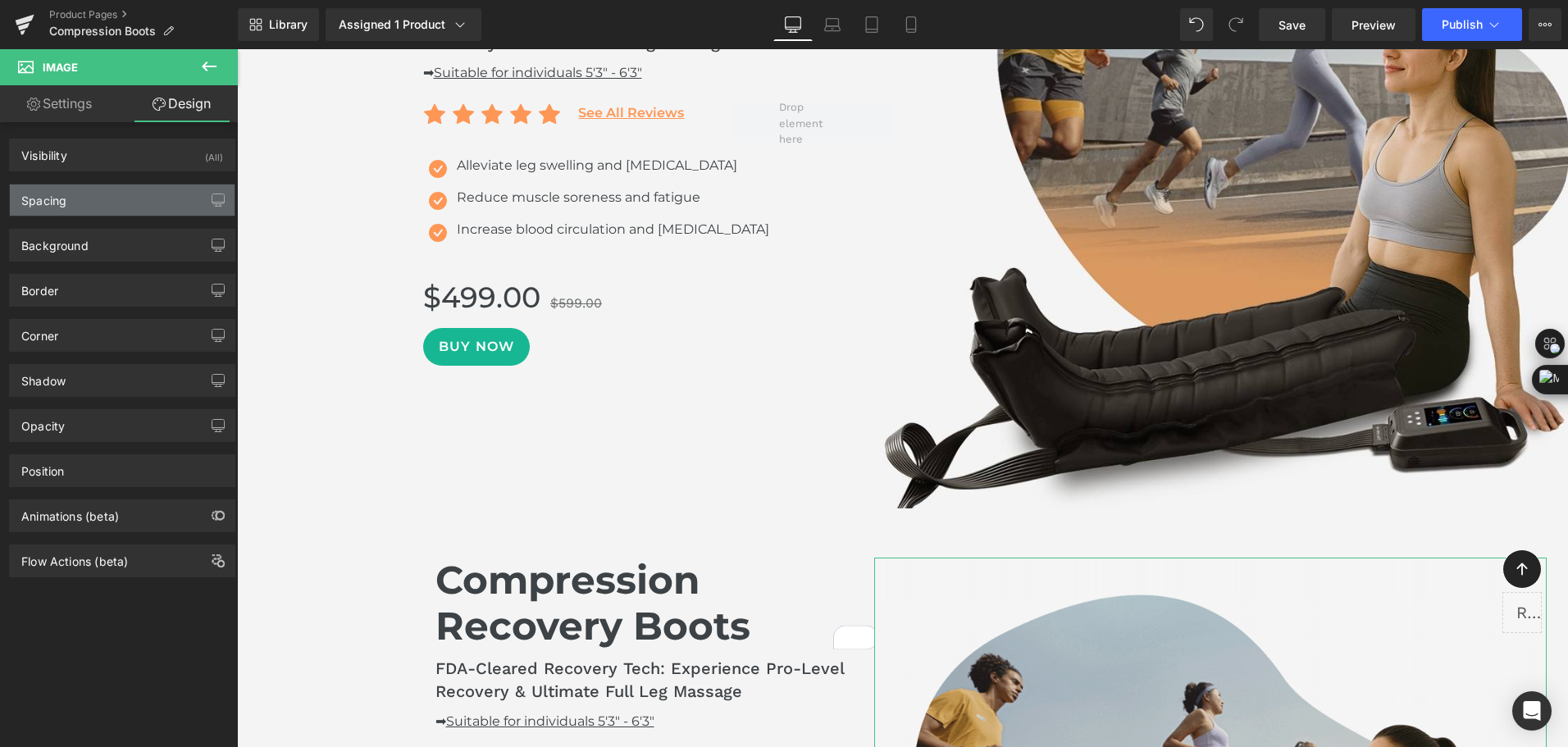
type input "0"
click at [81, 198] on div "Spacing" at bounding box center [122, 199] width 225 height 31
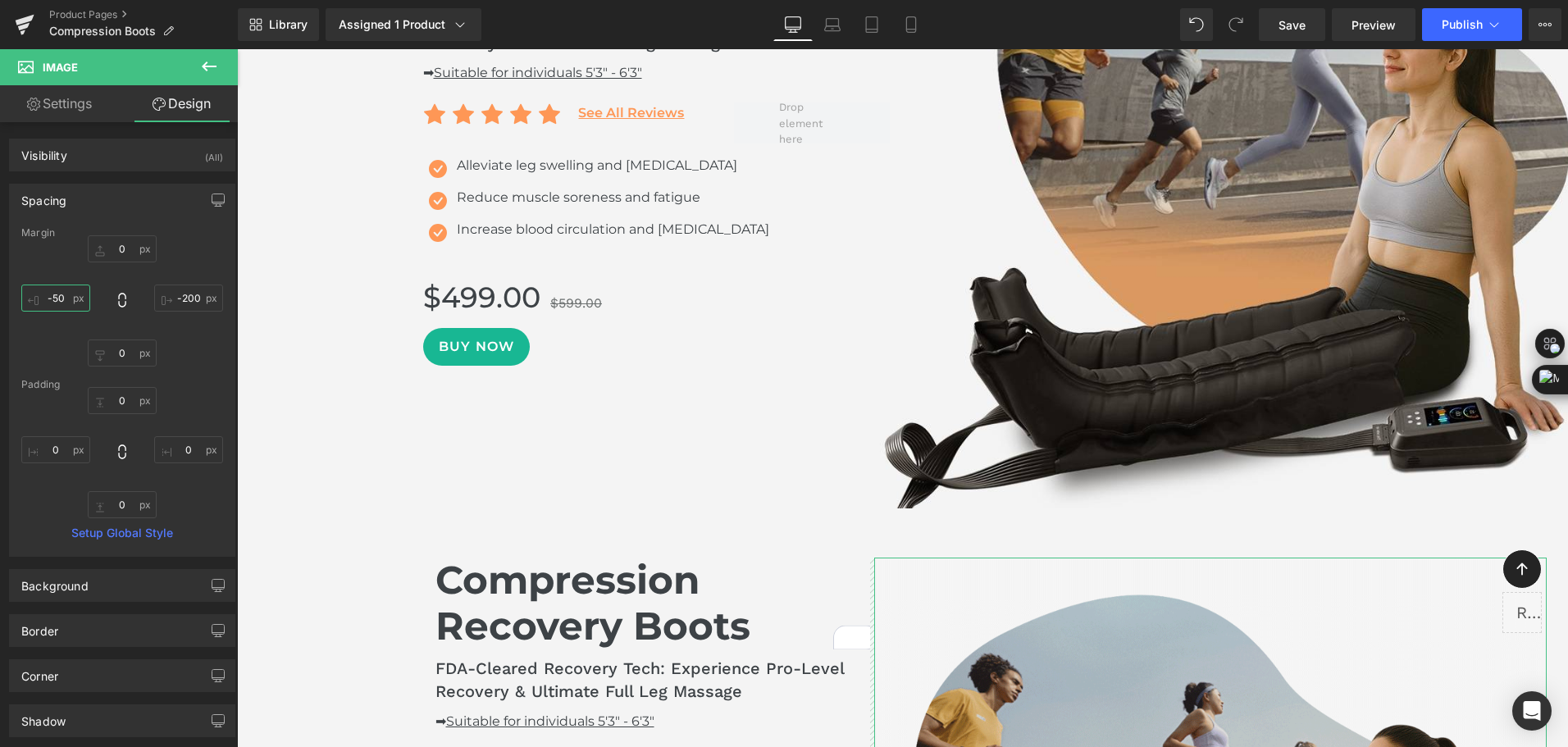
click at [61, 299] on input "-50" at bounding box center [56, 298] width 69 height 27
type input "0"
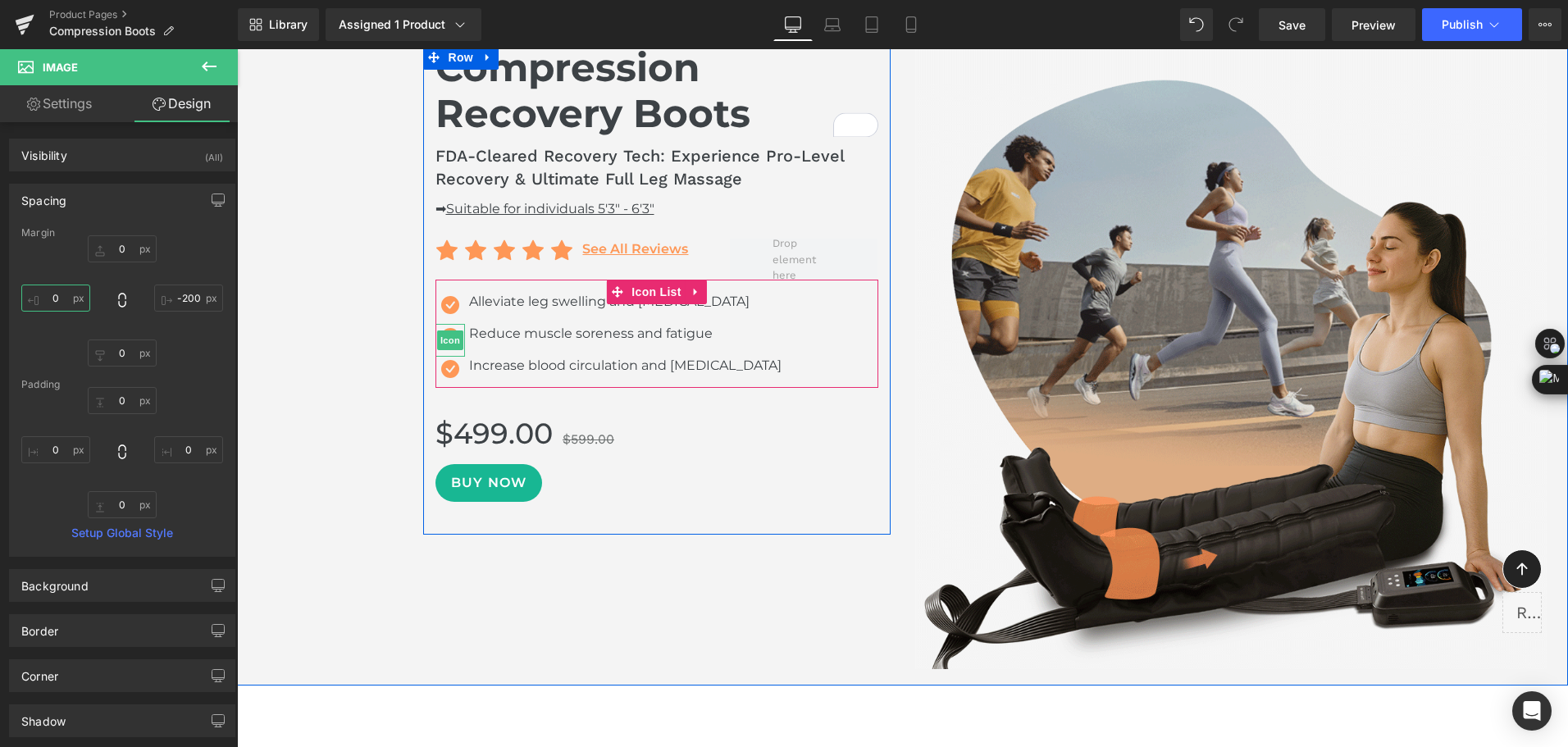
scroll to position [1477, 0]
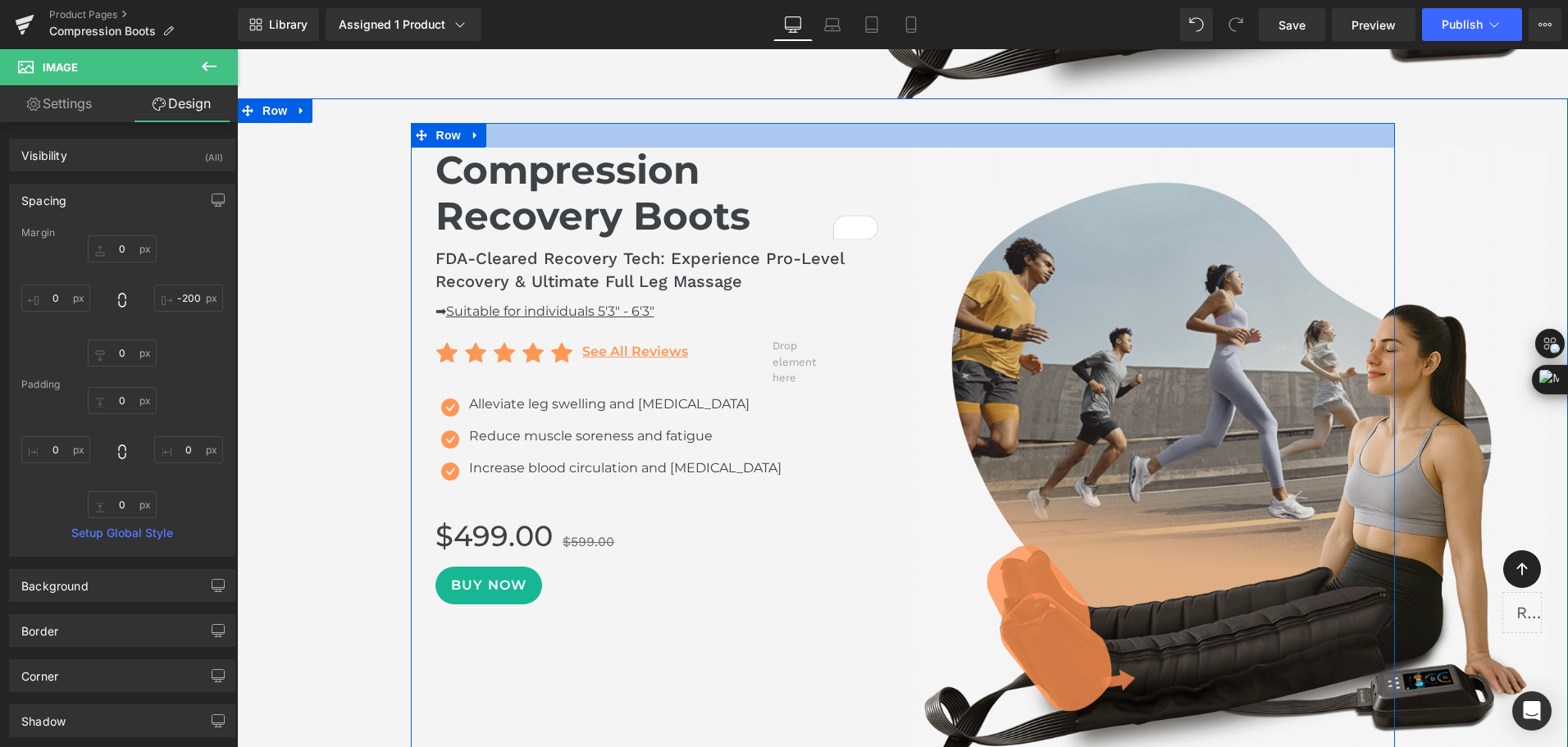
click at [1178, 127] on div at bounding box center [903, 135] width 984 height 25
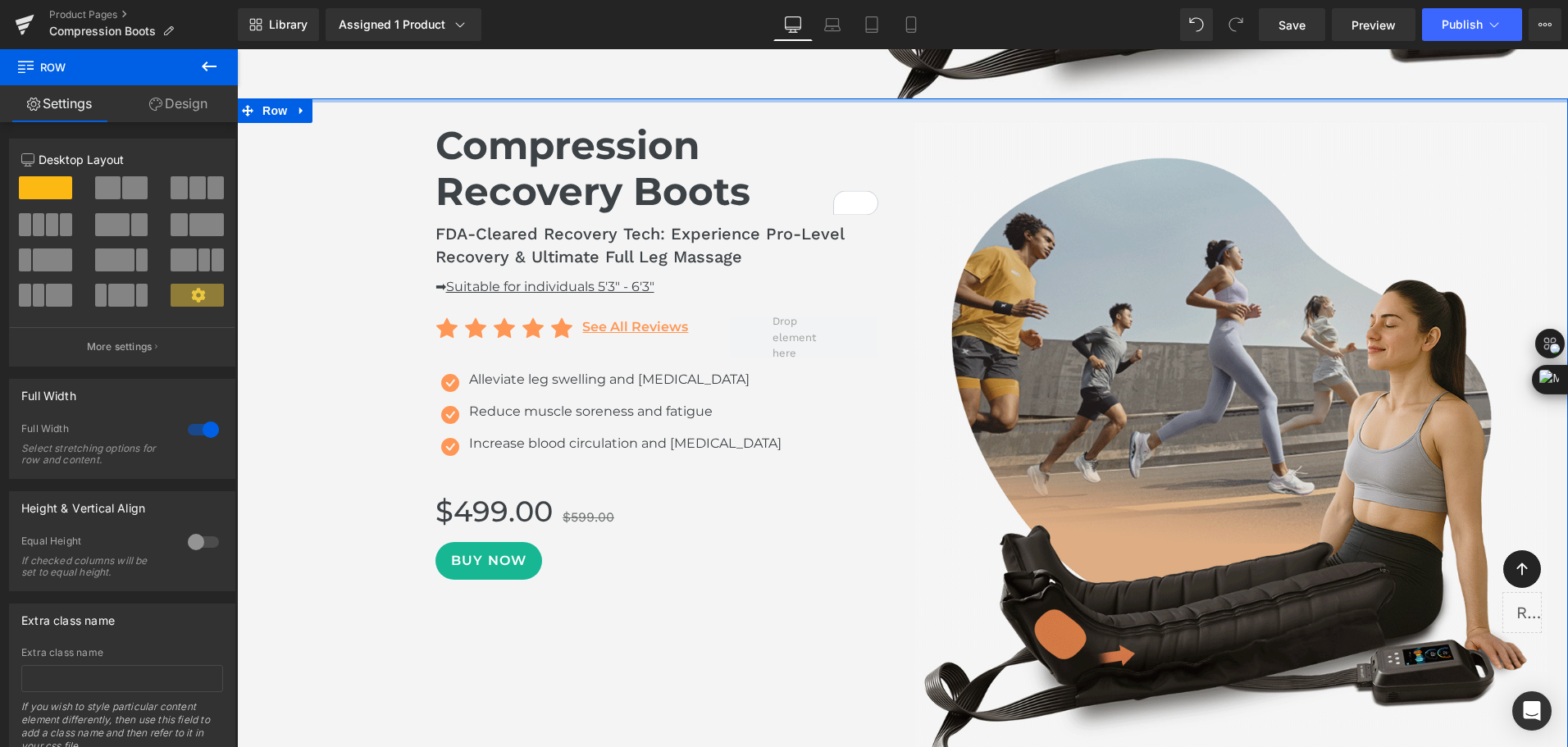
drag, startPoint x: 1192, startPoint y: 106, endPoint x: 1227, endPoint y: 54, distance: 62.7
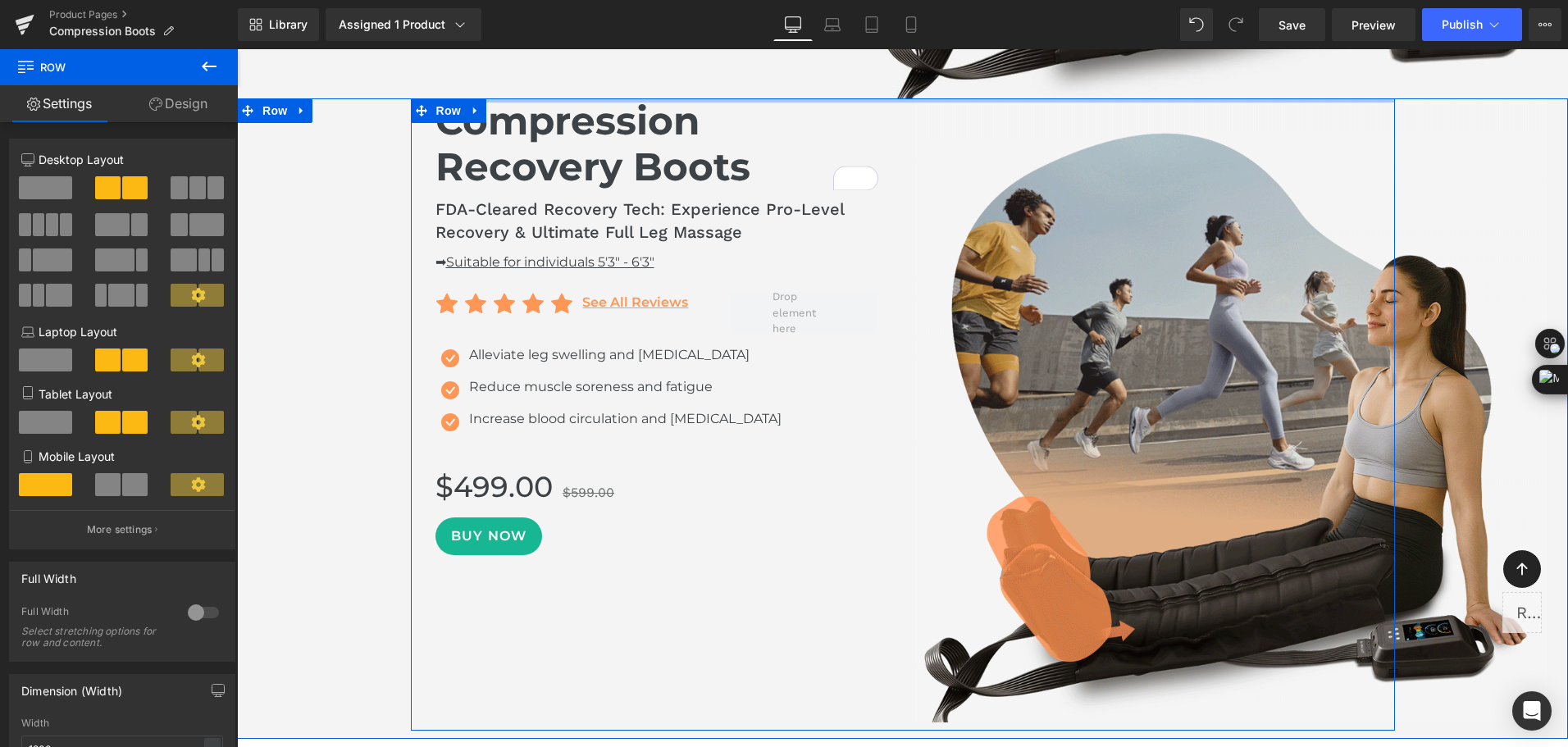
drag, startPoint x: 1258, startPoint y: 104, endPoint x: 1286, endPoint y: 73, distance: 41.8
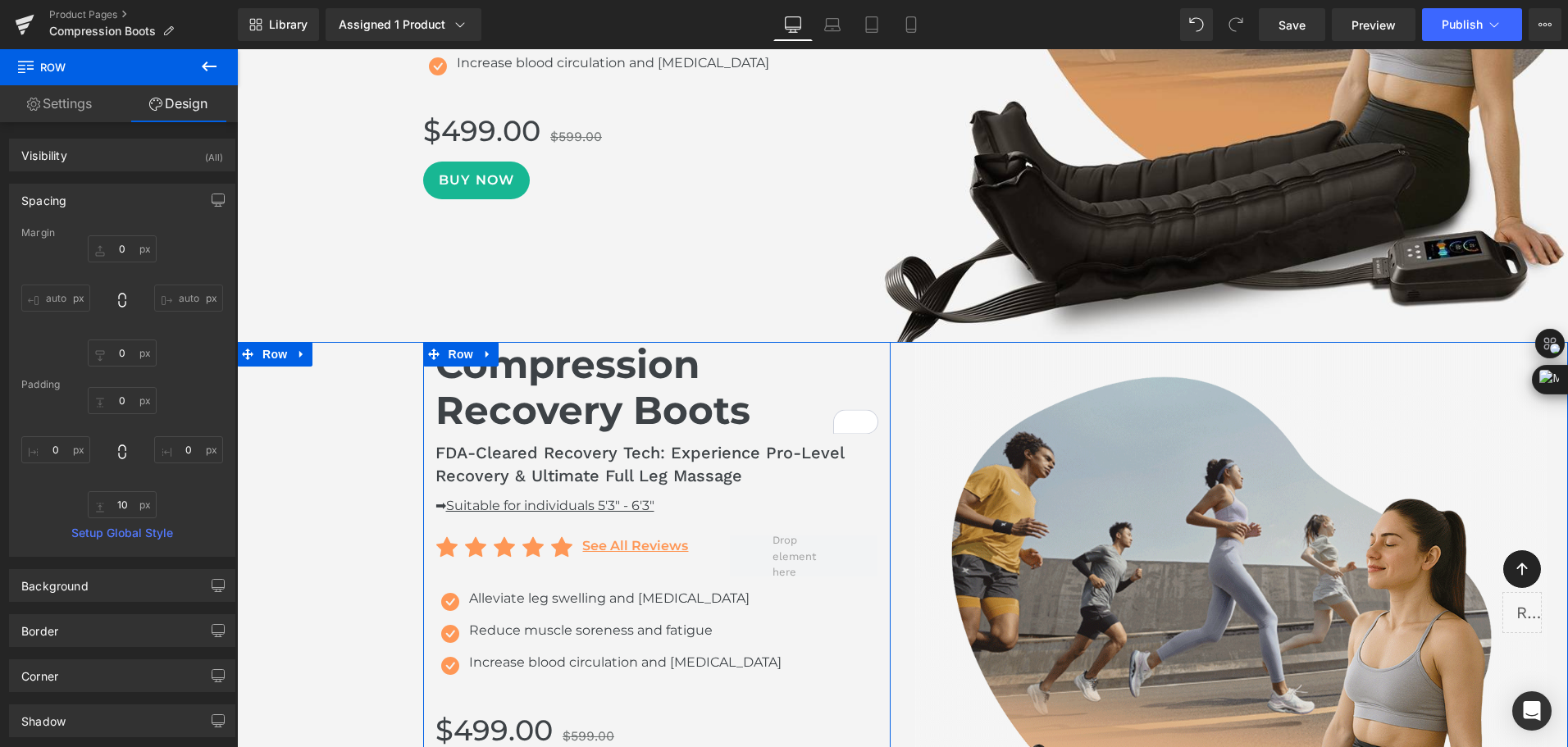
scroll to position [1231, 0]
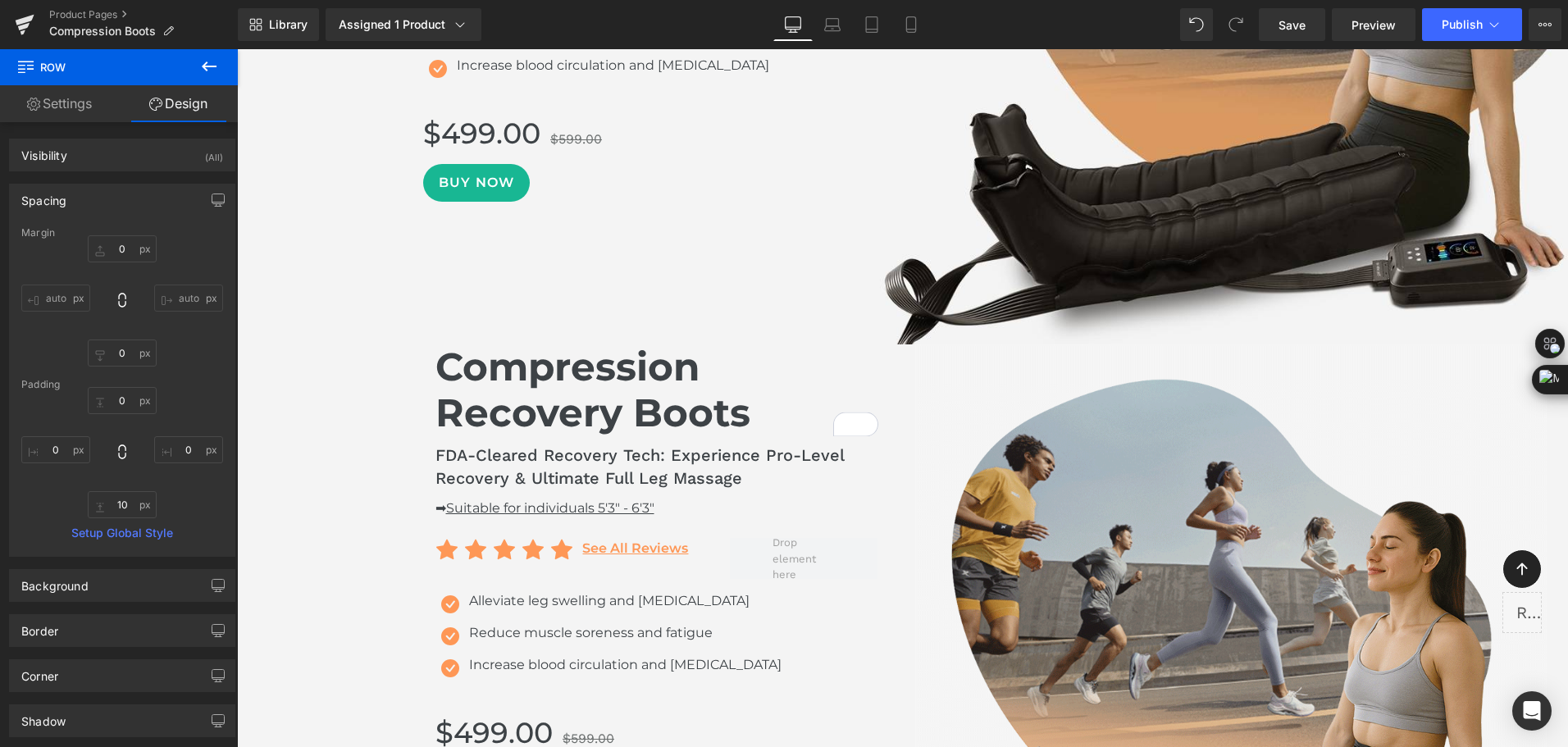
click at [614, 394] on div "Compression Recovery Boots Heading" at bounding box center [657, 390] width 442 height 93
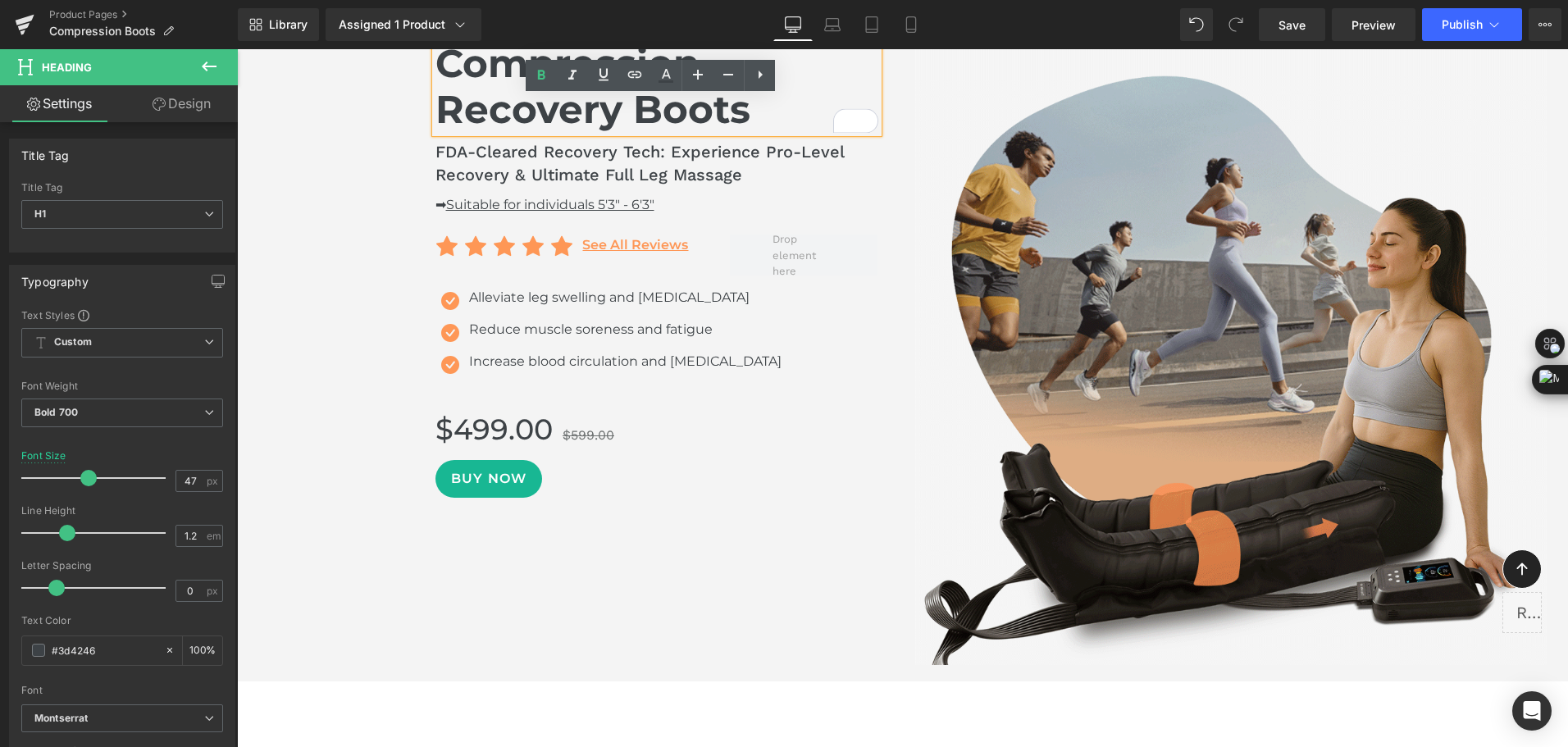
scroll to position [1559, 0]
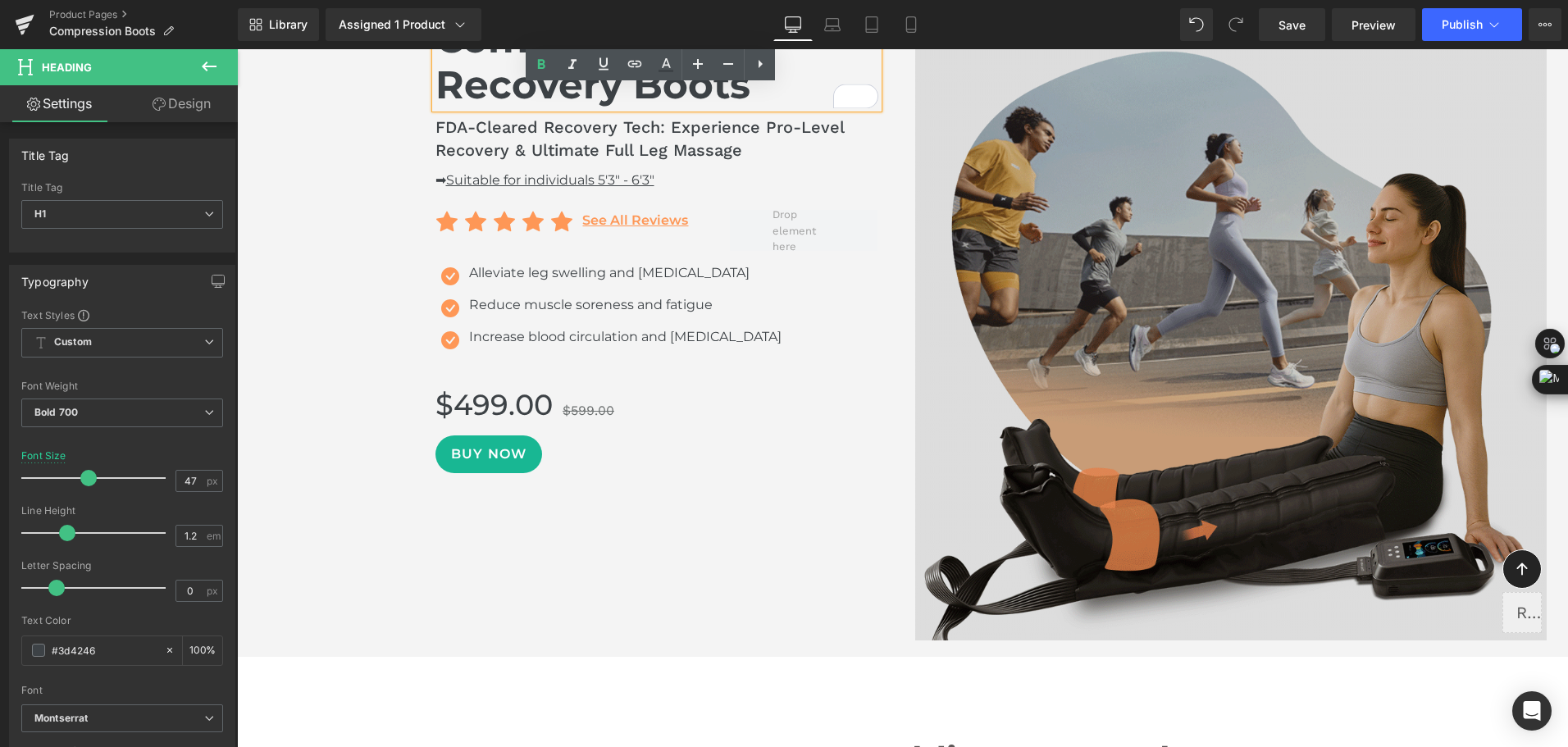
click at [1295, 629] on img at bounding box center [1230, 329] width 631 height 625
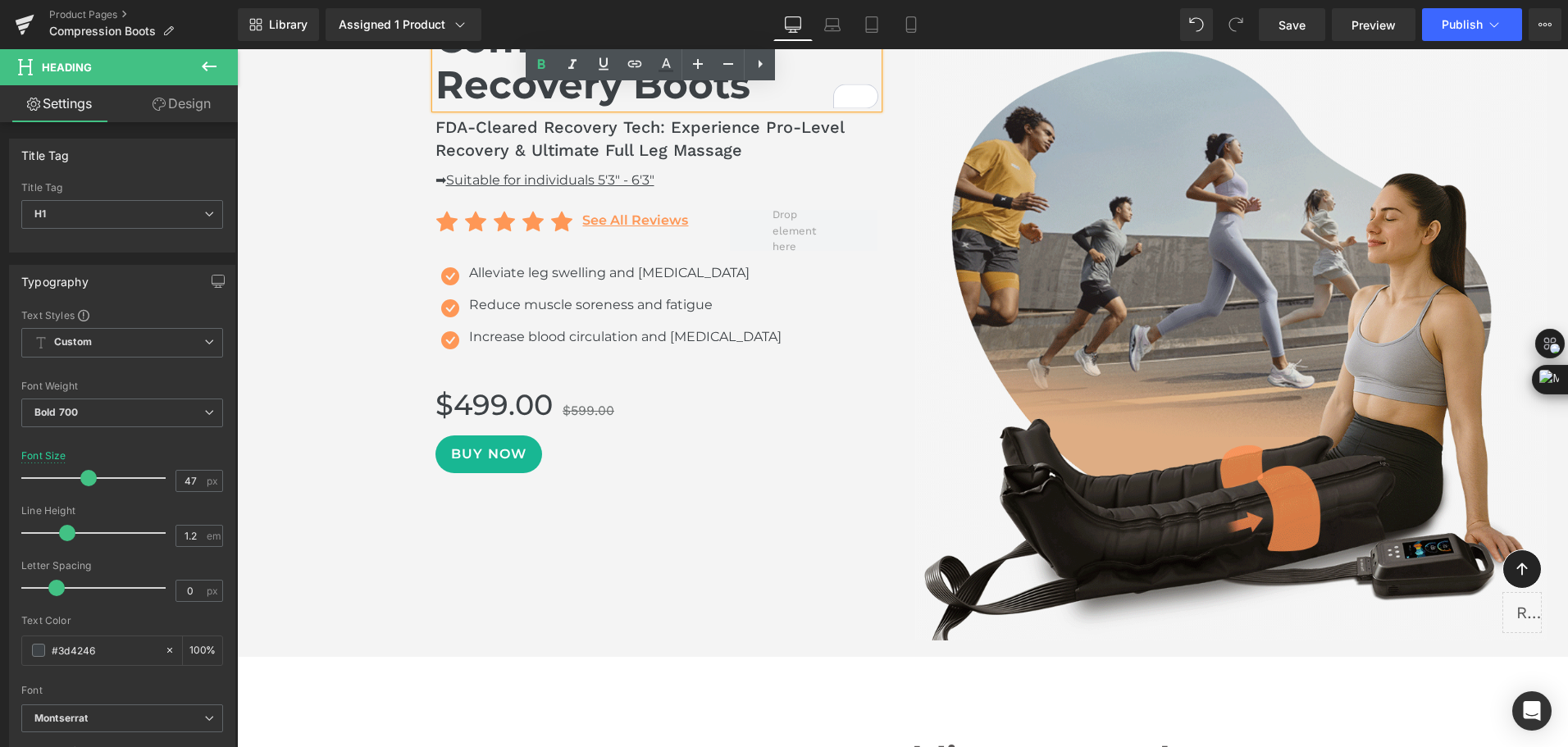
click at [1288, 646] on div "Compression Recovery Boots Heading FDA-Cleared Recovery Tech: Experience Pro-Le…" at bounding box center [903, 333] width 984 height 633
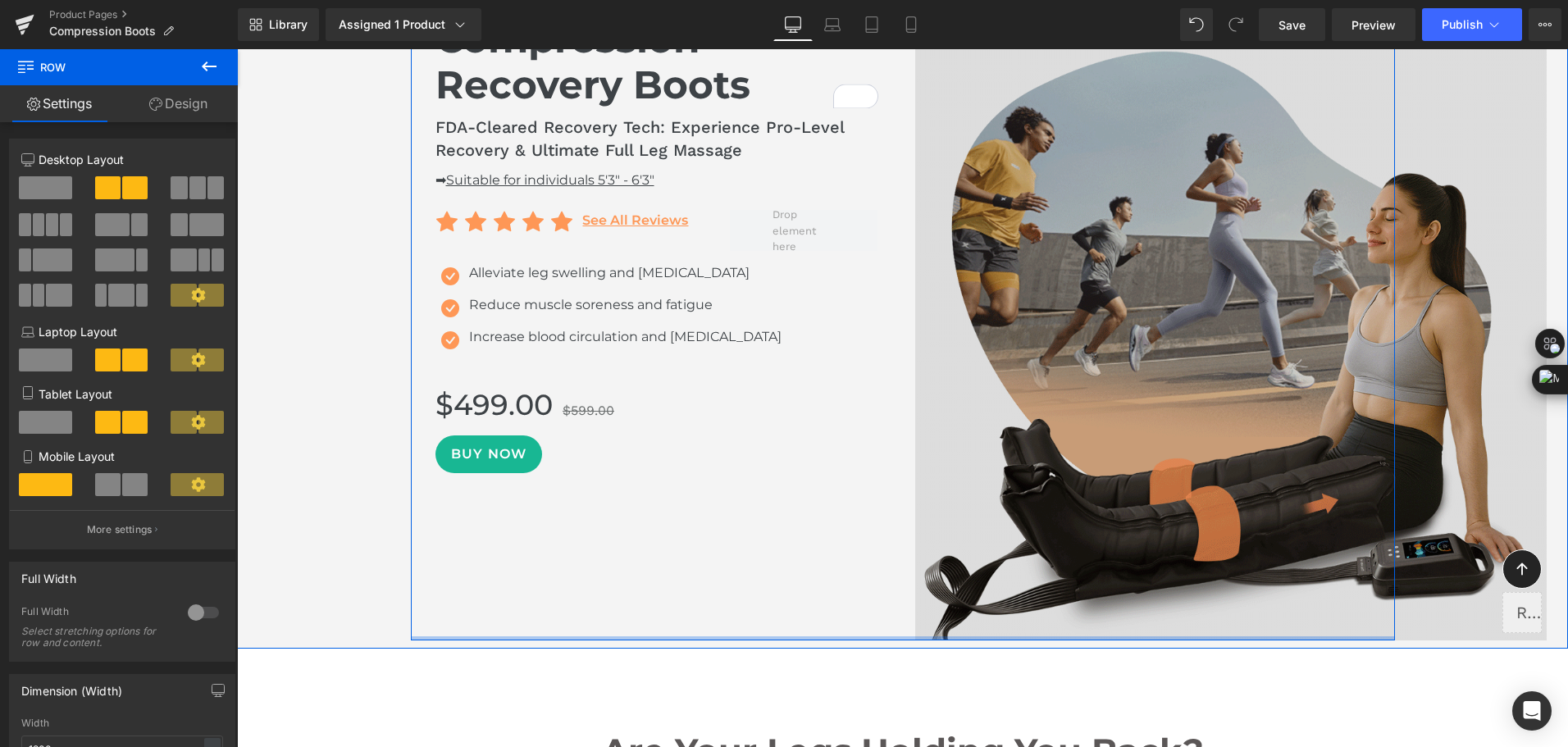
drag, startPoint x: 1313, startPoint y: 645, endPoint x: 1320, endPoint y: 634, distance: 13.0
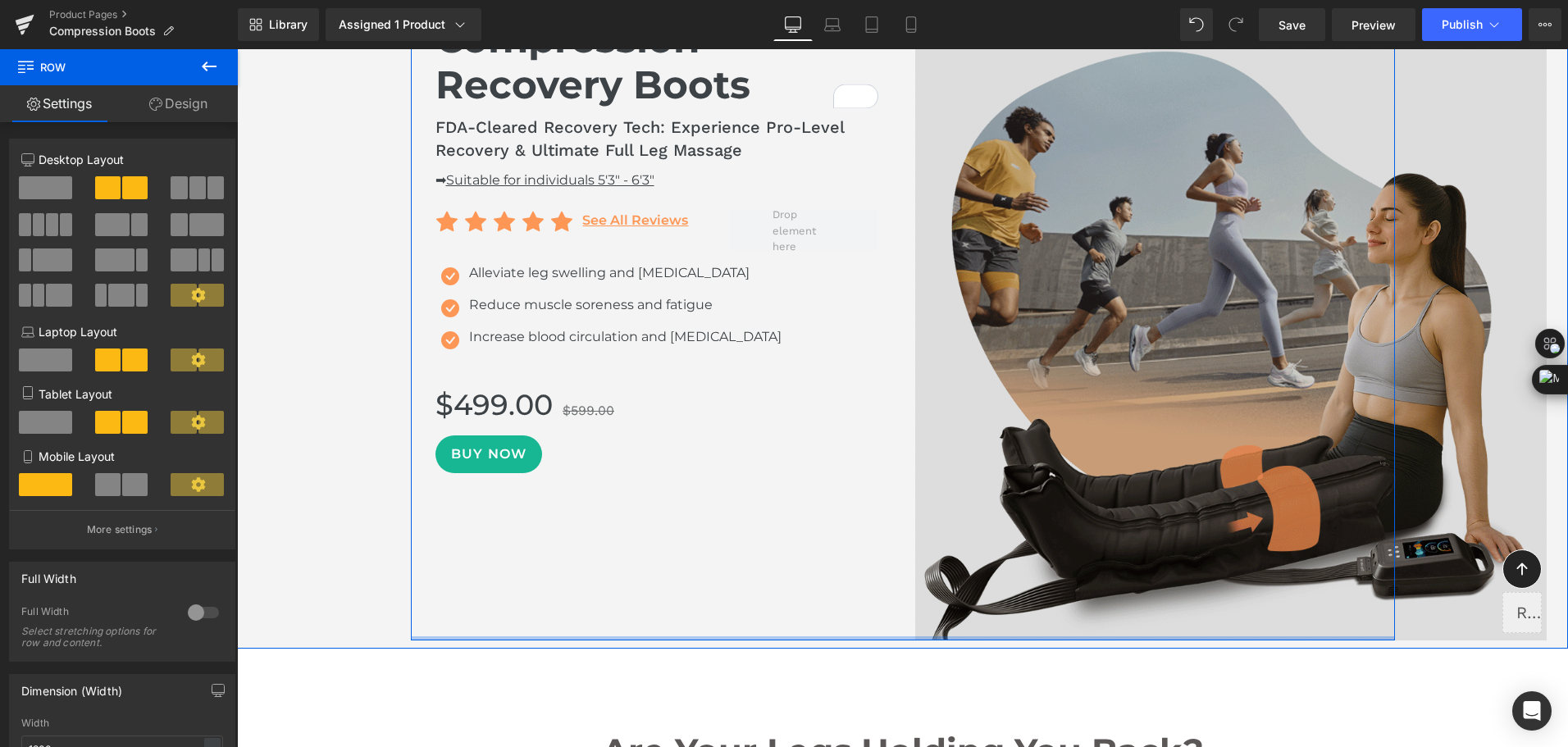
click at [1320, 634] on div "Compression Recovery Boots Heading FDA-Cleared Recovery Tech: Experience Pro-Le…" at bounding box center [903, 329] width 984 height 625
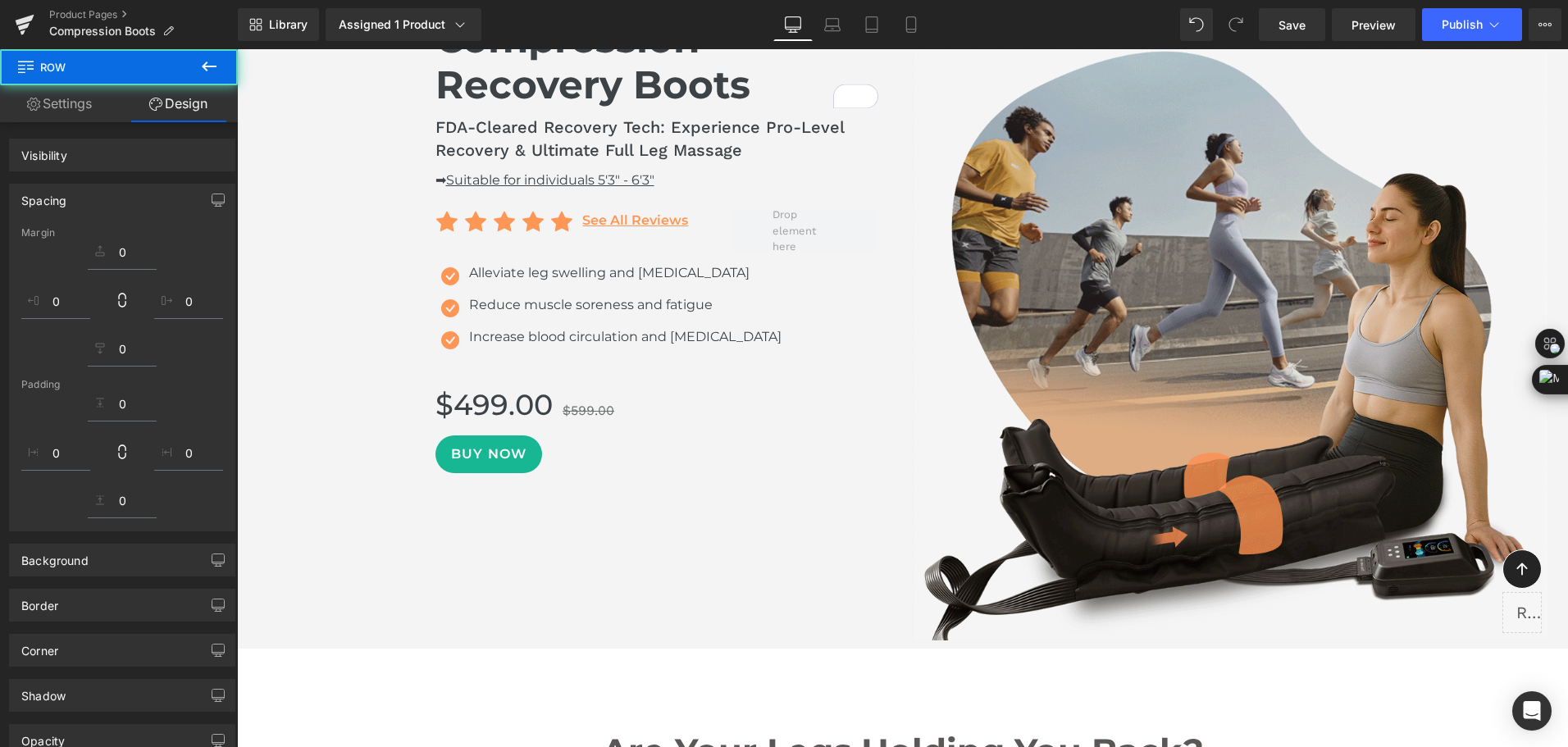
click at [1265, 640] on div "Compression Recovery Boots Heading FDA-Cleared Recovery Tech: Experience Pro-Le…" at bounding box center [903, 329] width 984 height 625
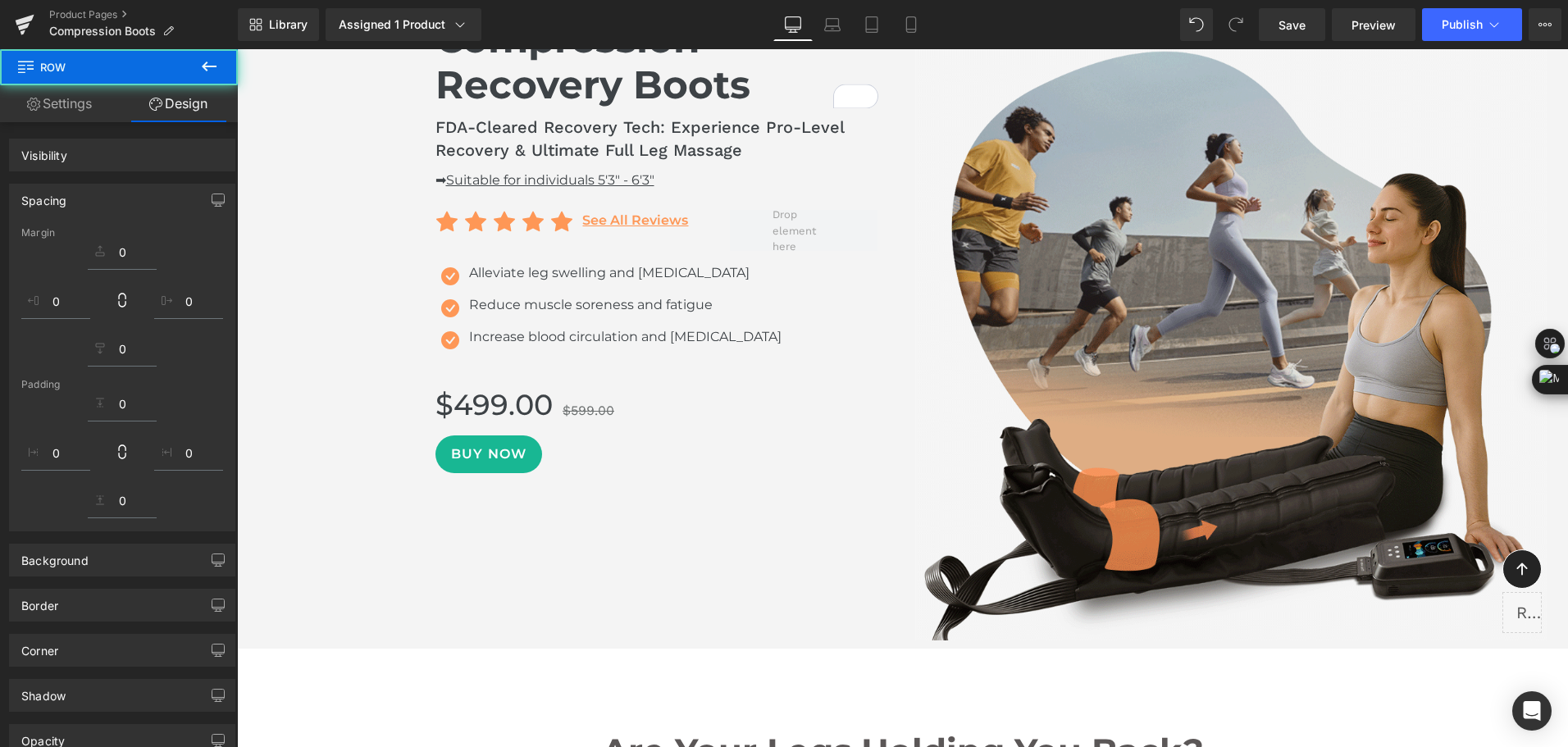
click at [1194, 635] on img at bounding box center [1230, 329] width 631 height 625
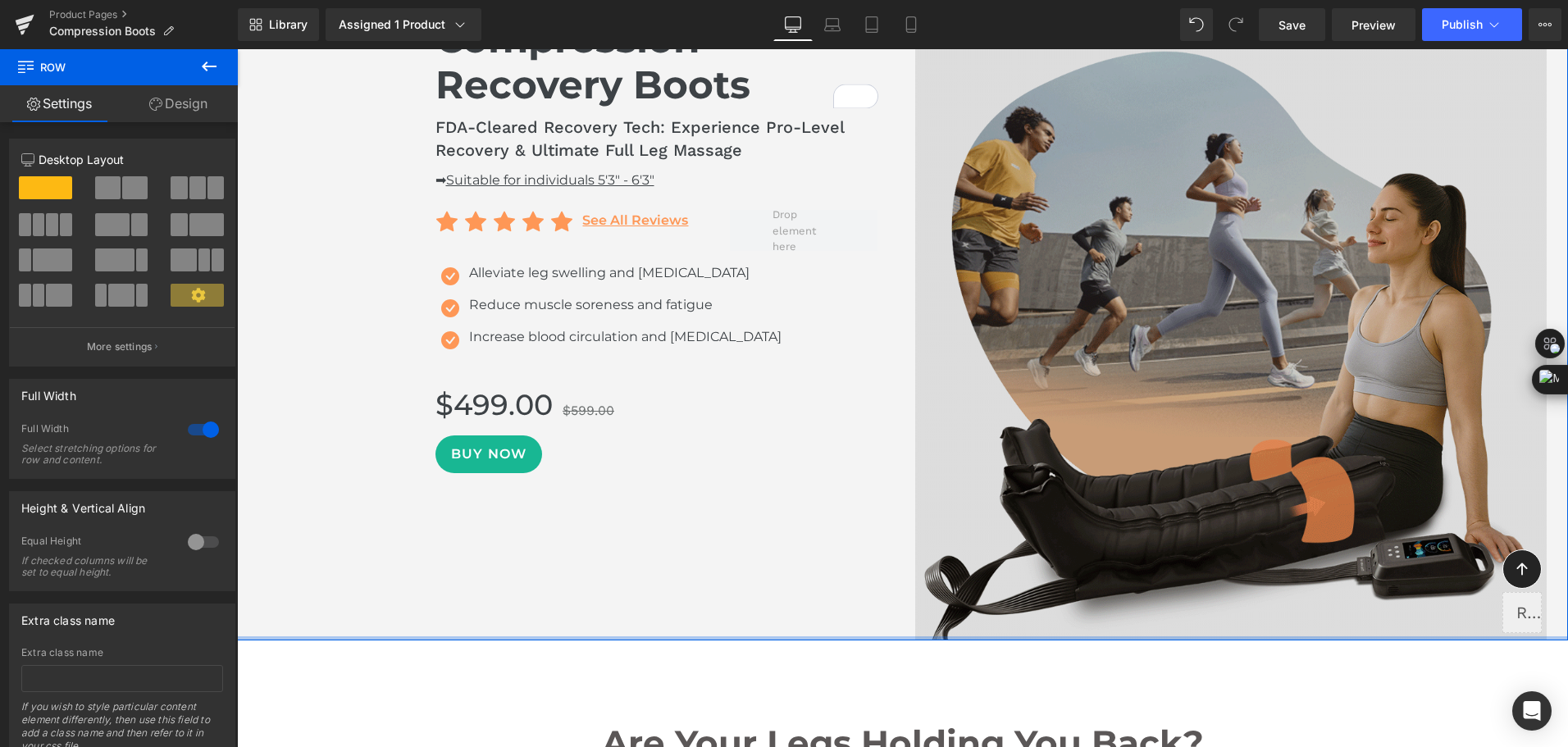
drag, startPoint x: 1198, startPoint y: 645, endPoint x: 1207, endPoint y: 631, distance: 16.6
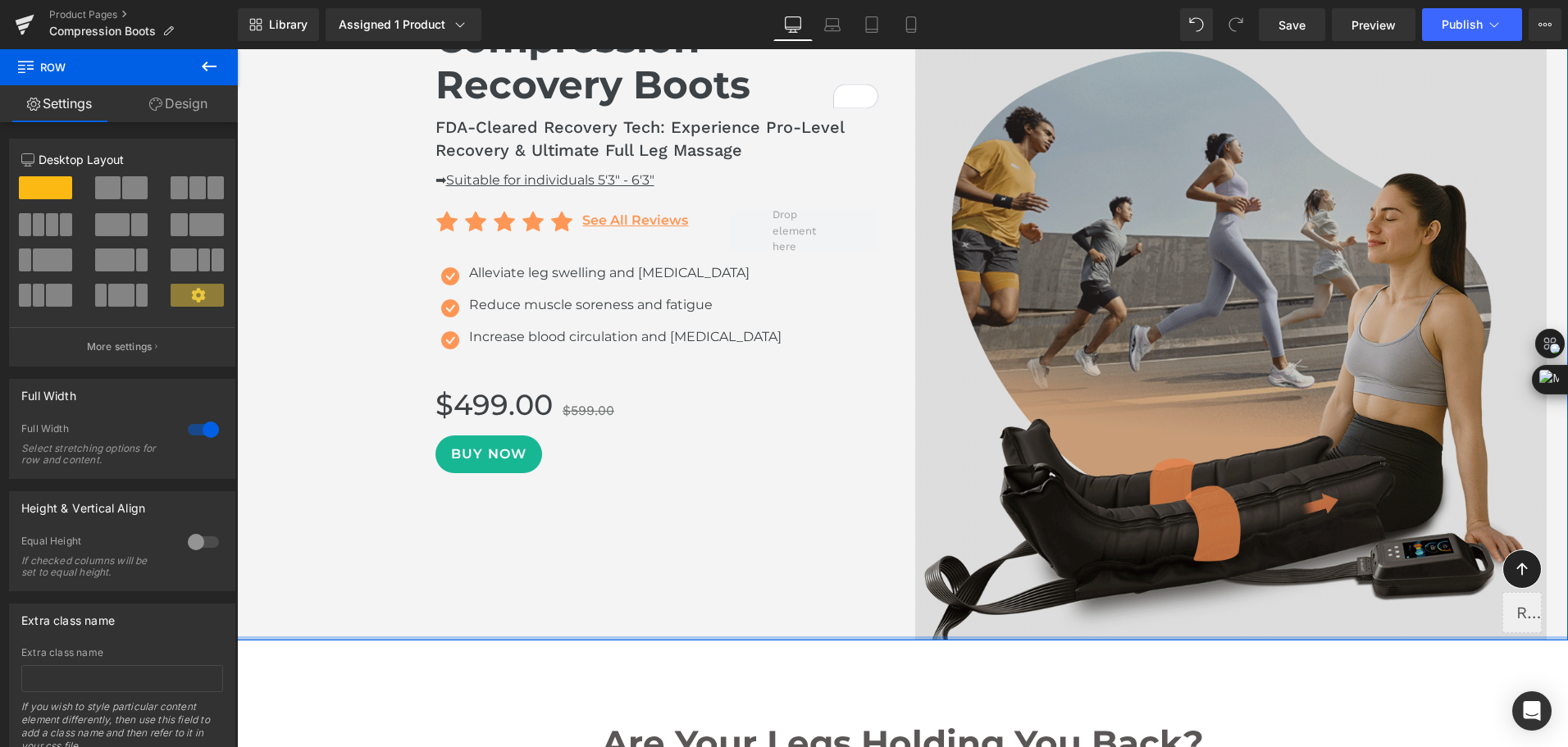
click at [1207, 631] on div "Compression Recovery Boots Heading FDA-Cleared Recovery Tech: Experience Pro-Le…" at bounding box center [903, 329] width 1331 height 625
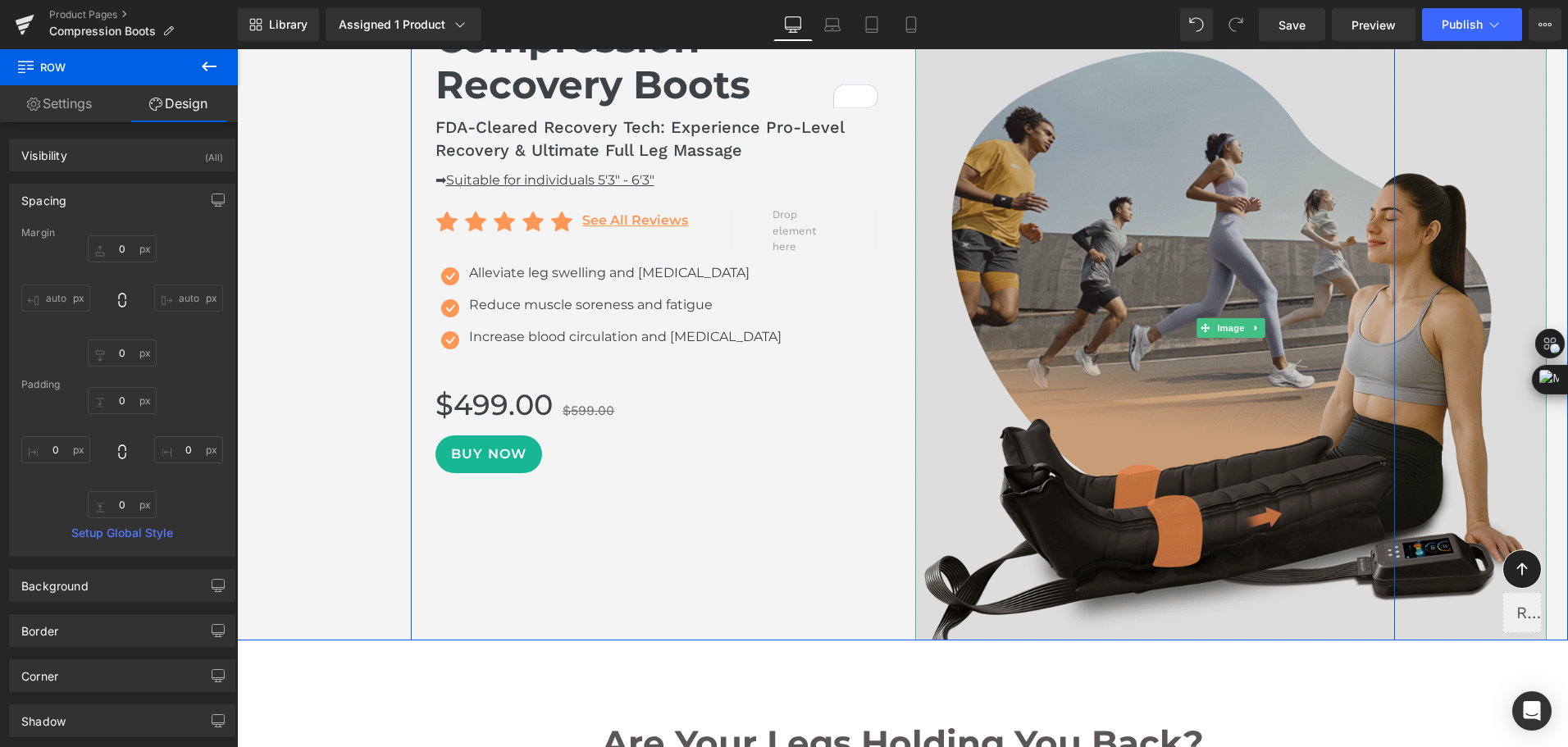
click at [1168, 246] on img at bounding box center [1230, 329] width 631 height 625
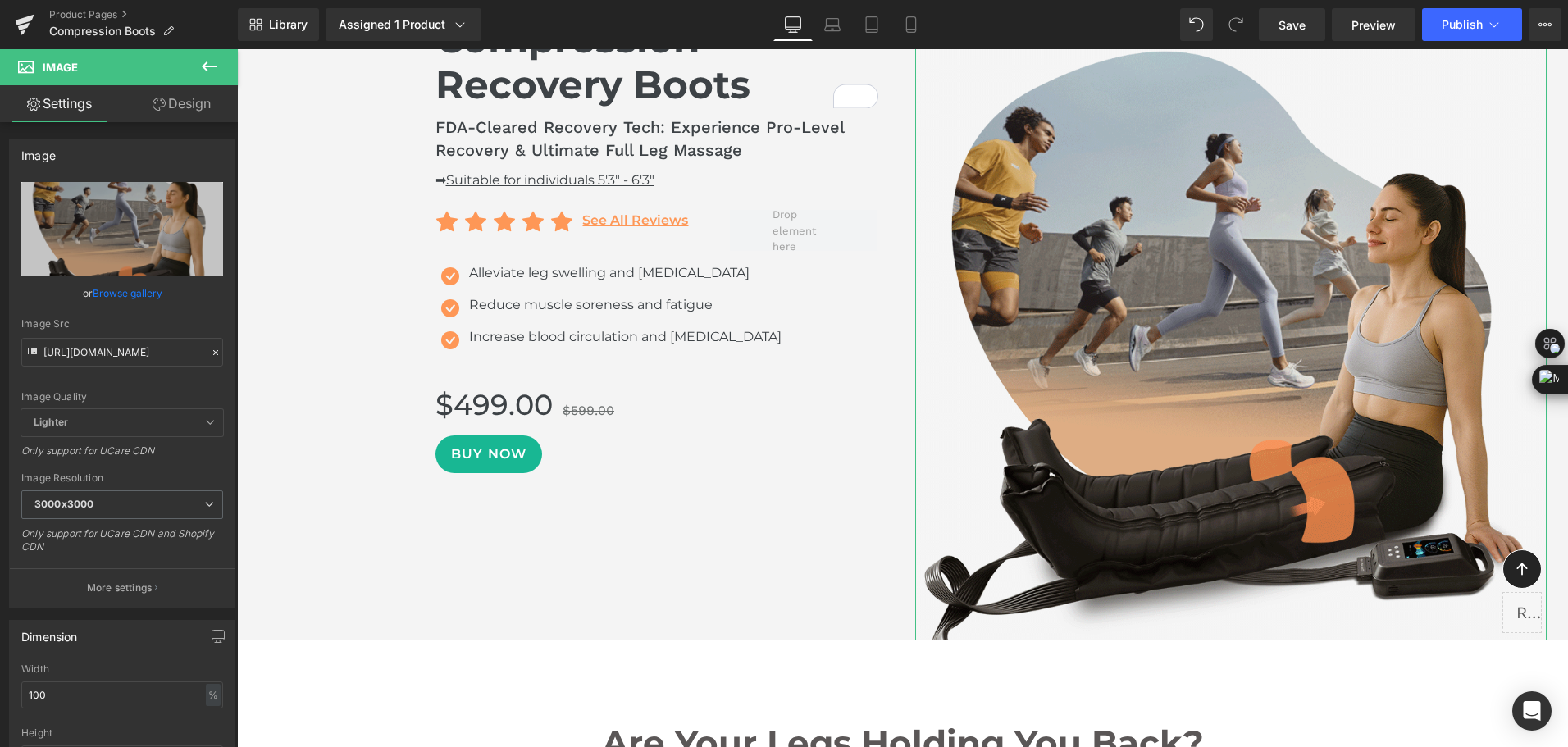
click at [186, 108] on link "Design" at bounding box center [181, 104] width 119 height 37
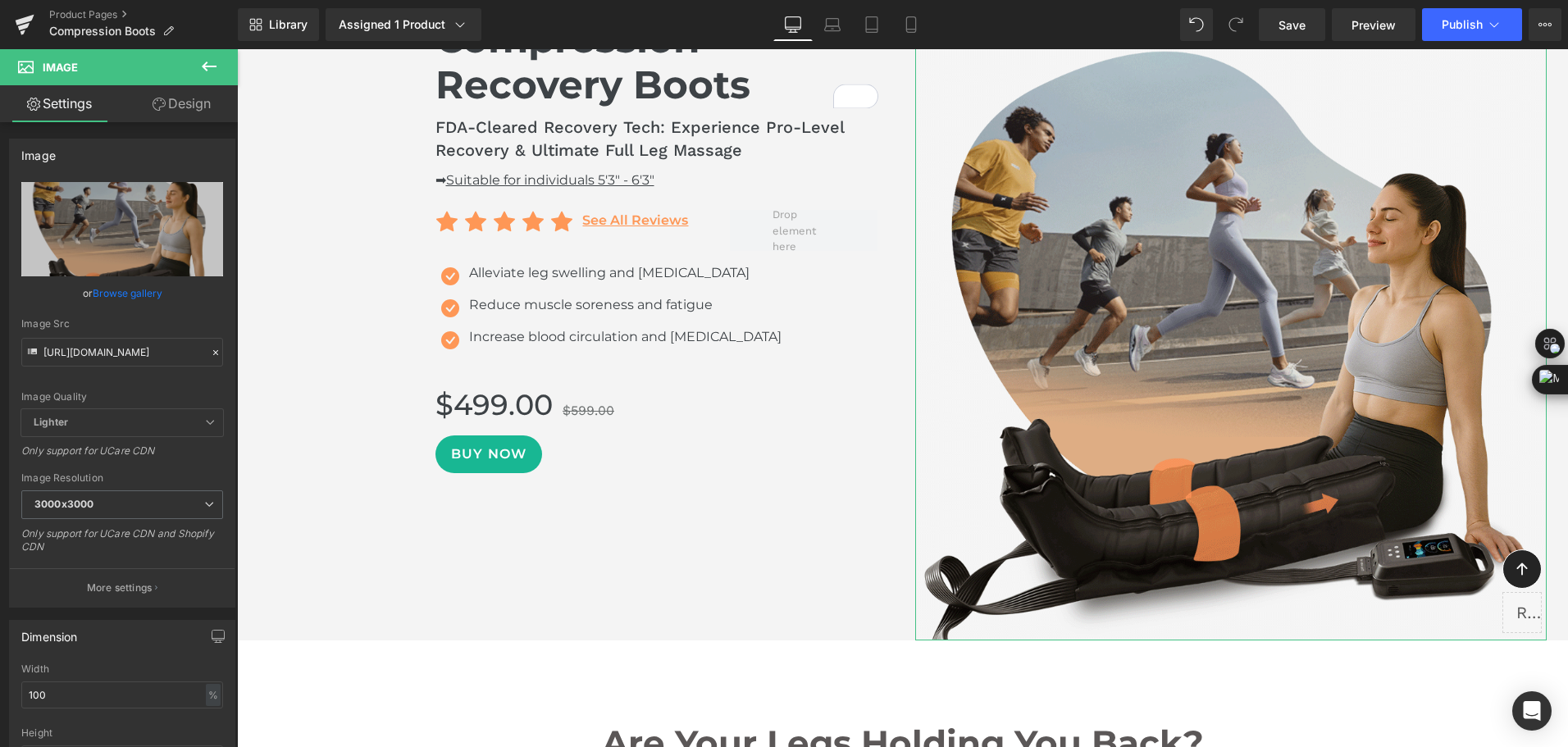
click at [0, 0] on div "Spacing" at bounding box center [0, 0] width 0 height 0
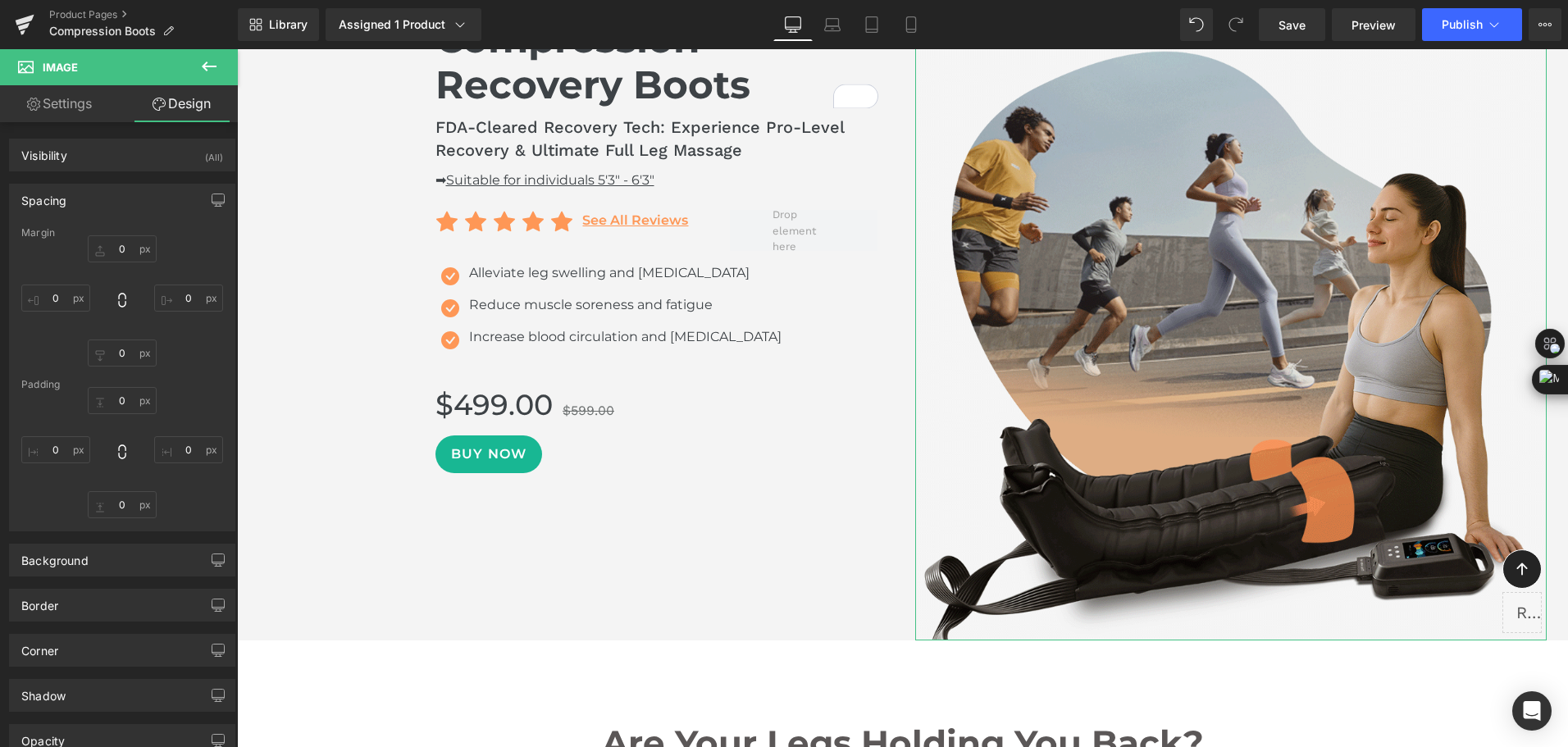
click at [59, 206] on div "Spacing" at bounding box center [43, 196] width 45 height 23
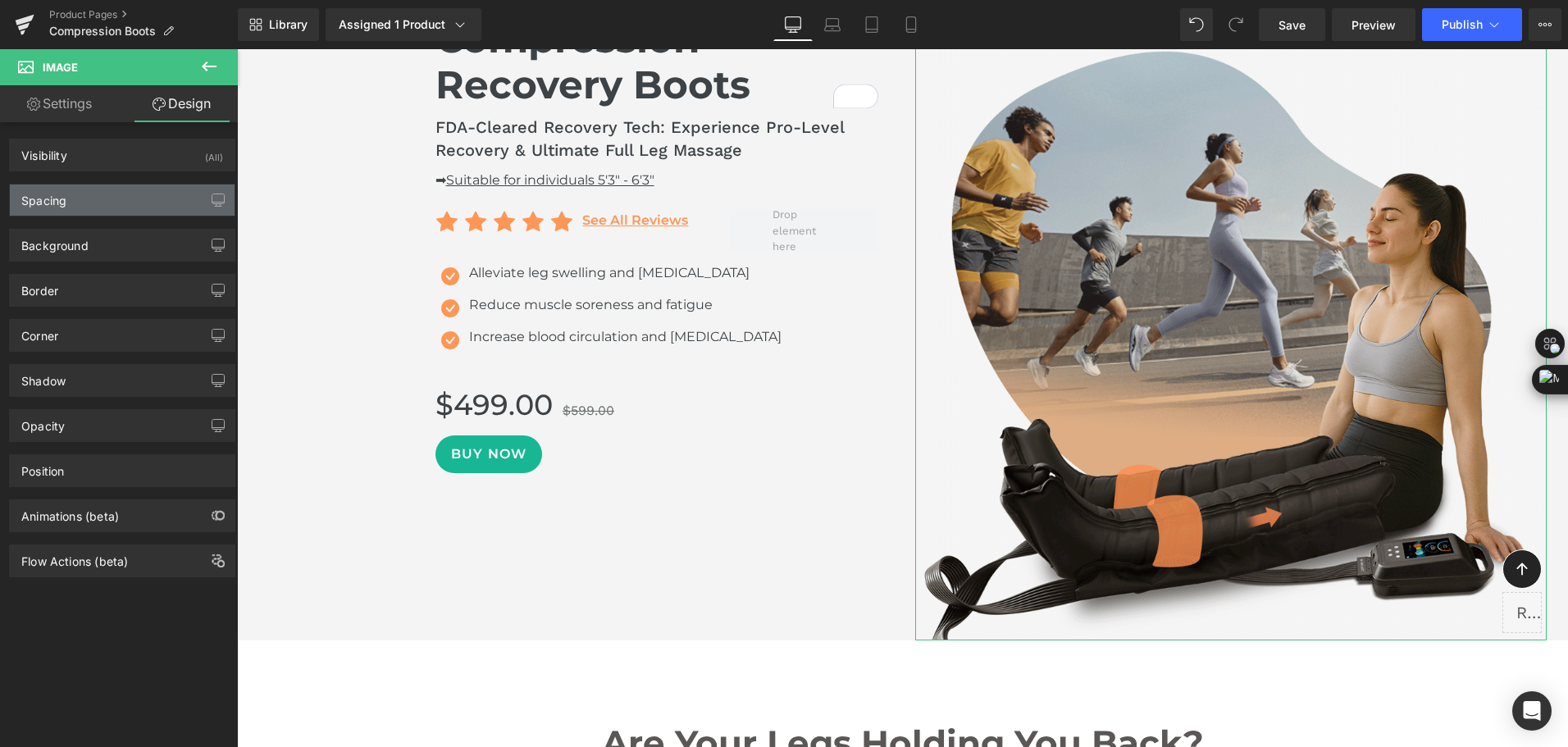
type input "0"
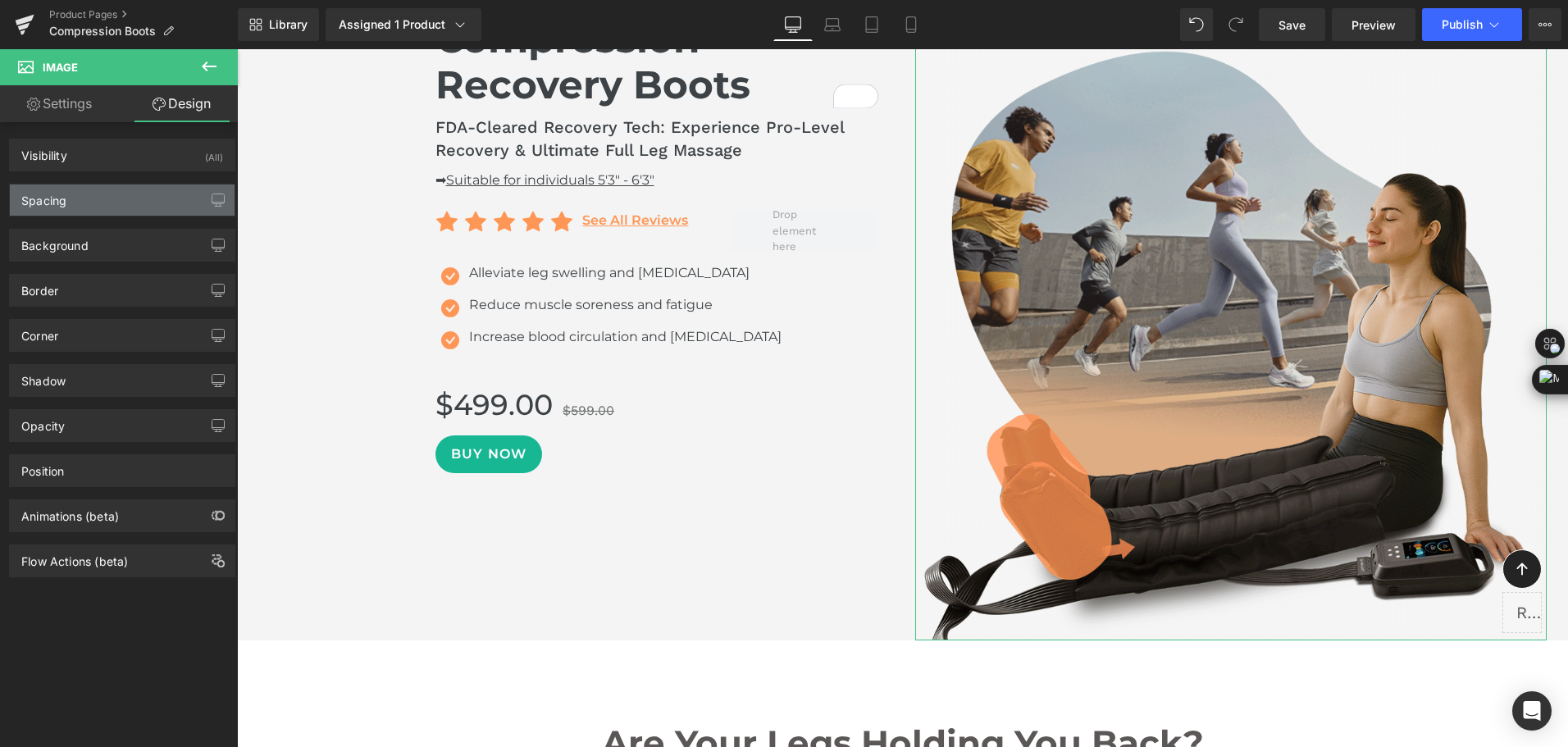
type input "-200"
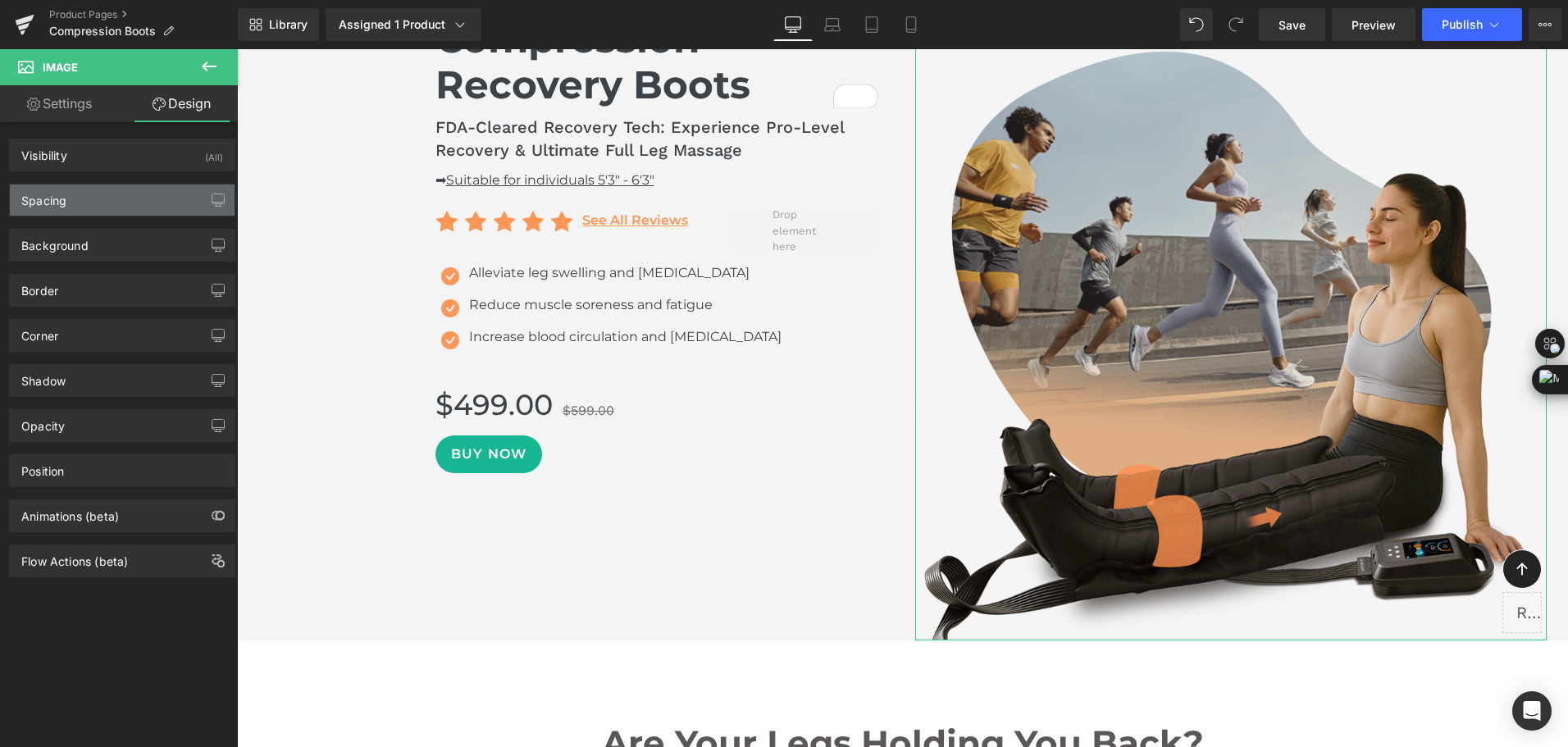
type input "0"
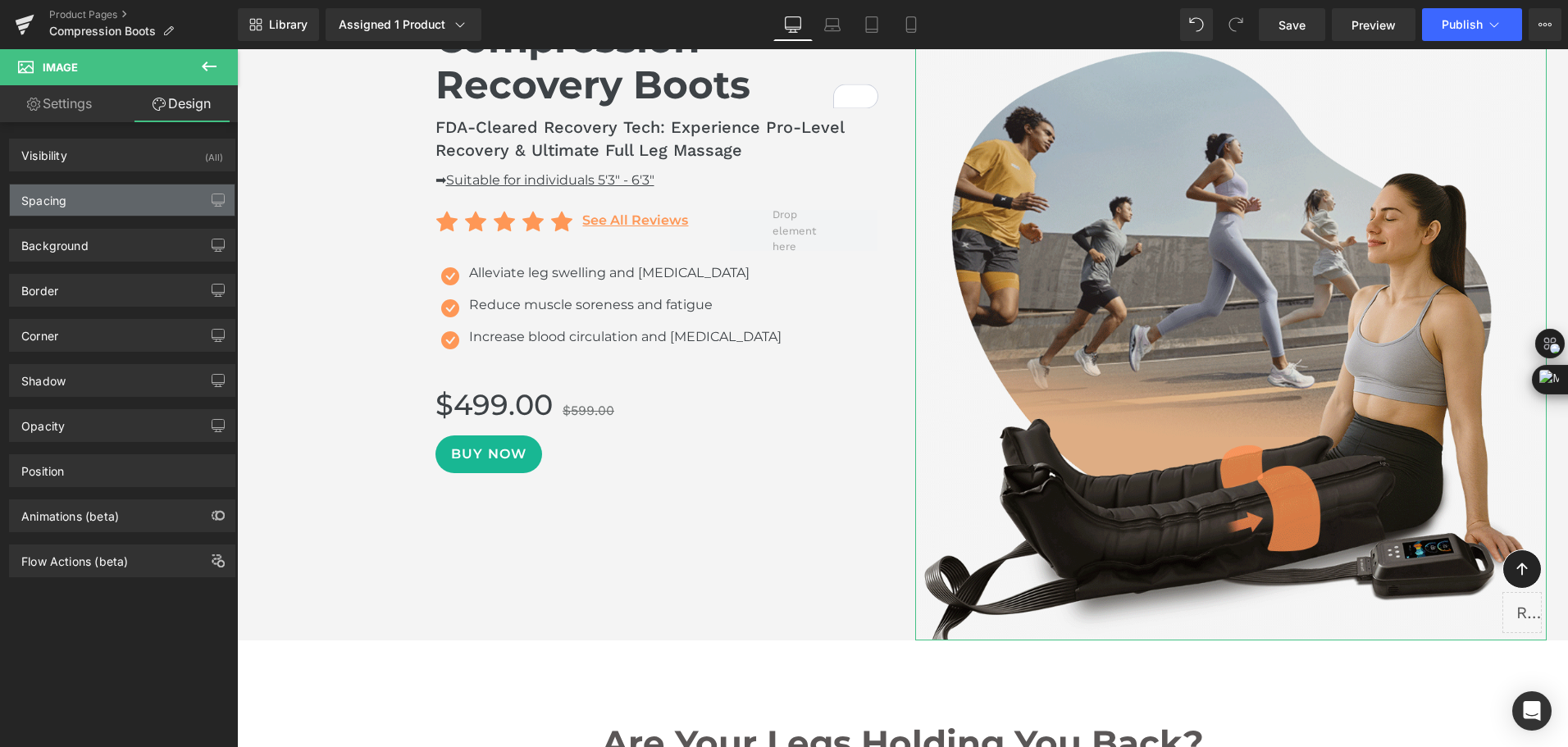
type input "0"
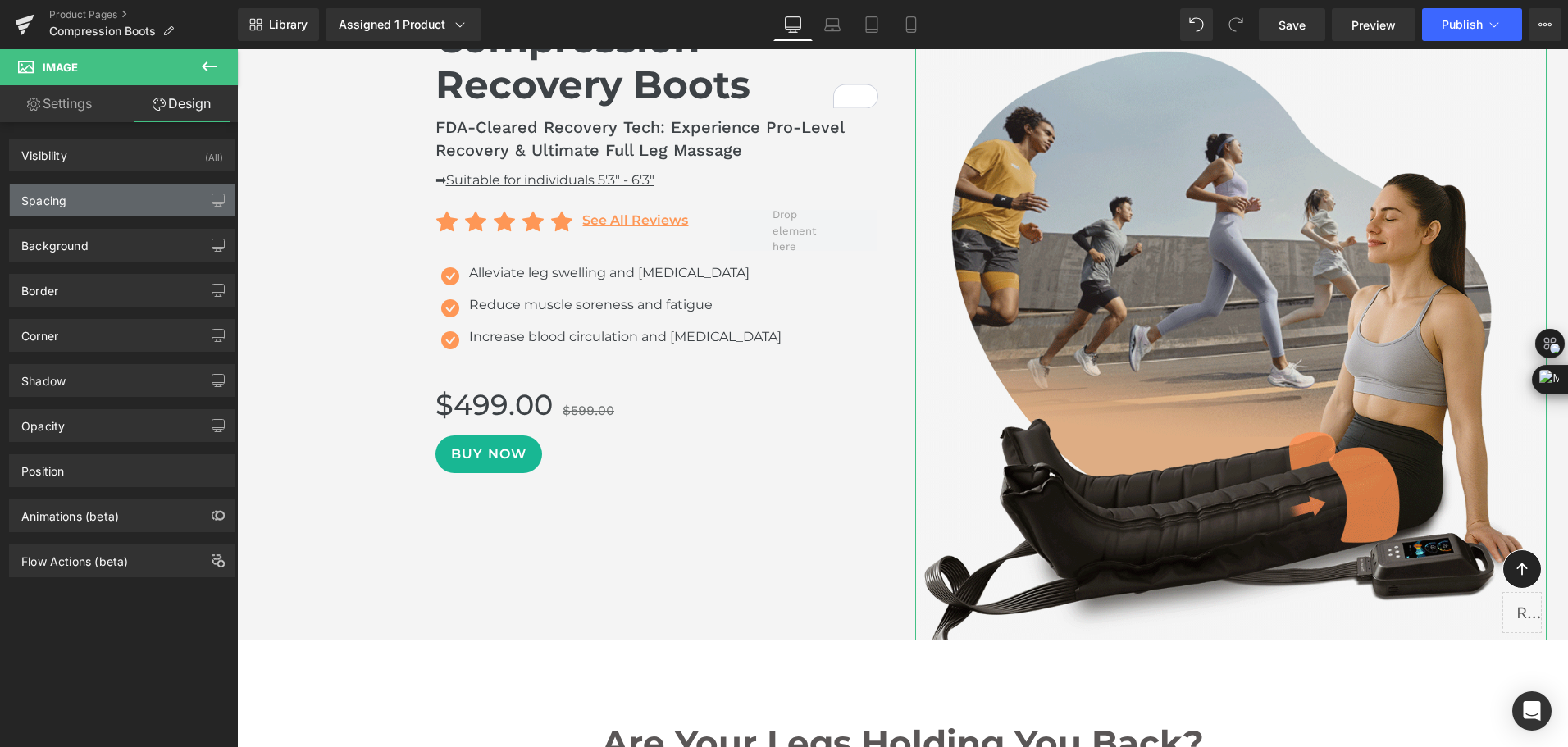
click at [100, 204] on div "Spacing" at bounding box center [122, 199] width 225 height 31
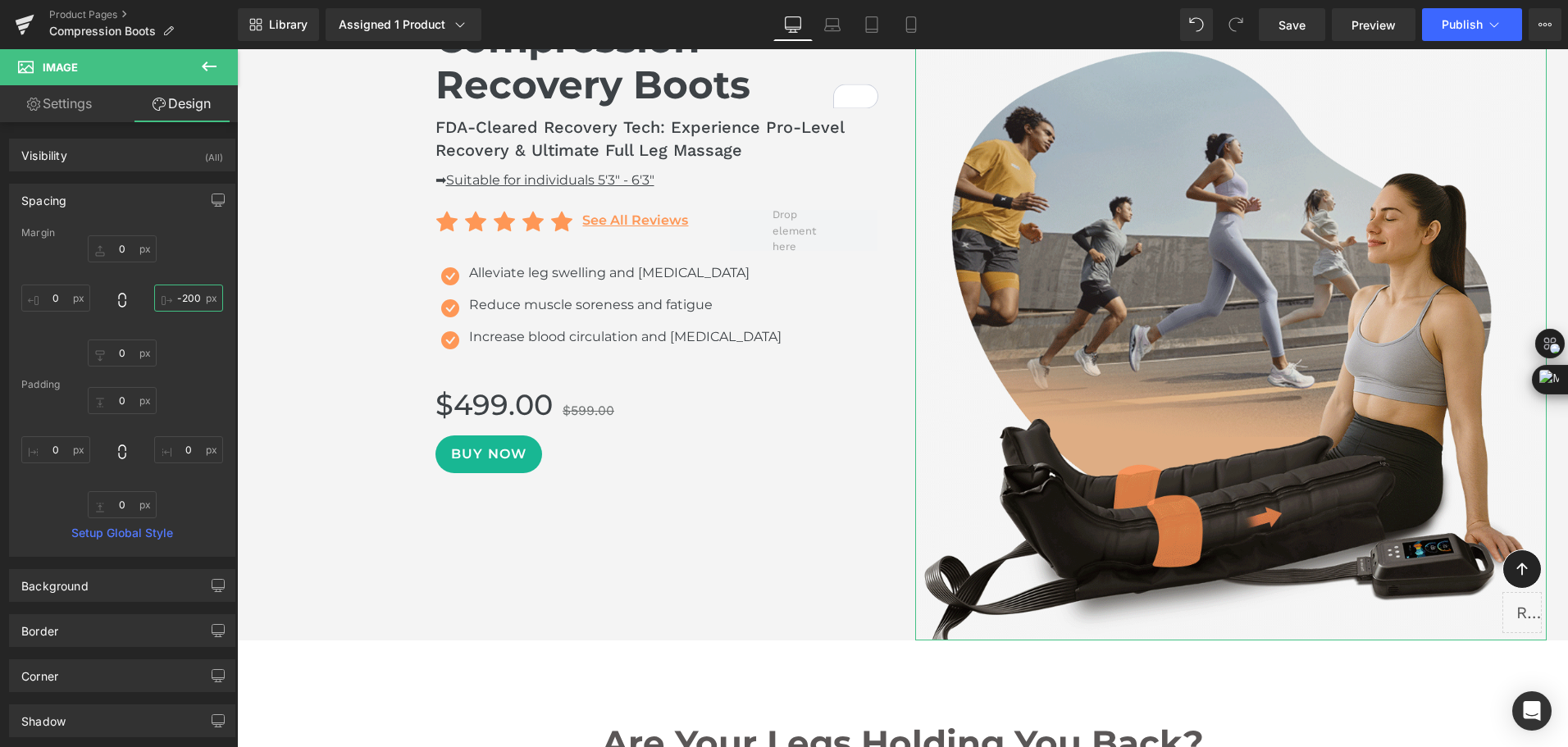
click at [185, 306] on input "-200" at bounding box center [188, 298] width 69 height 27
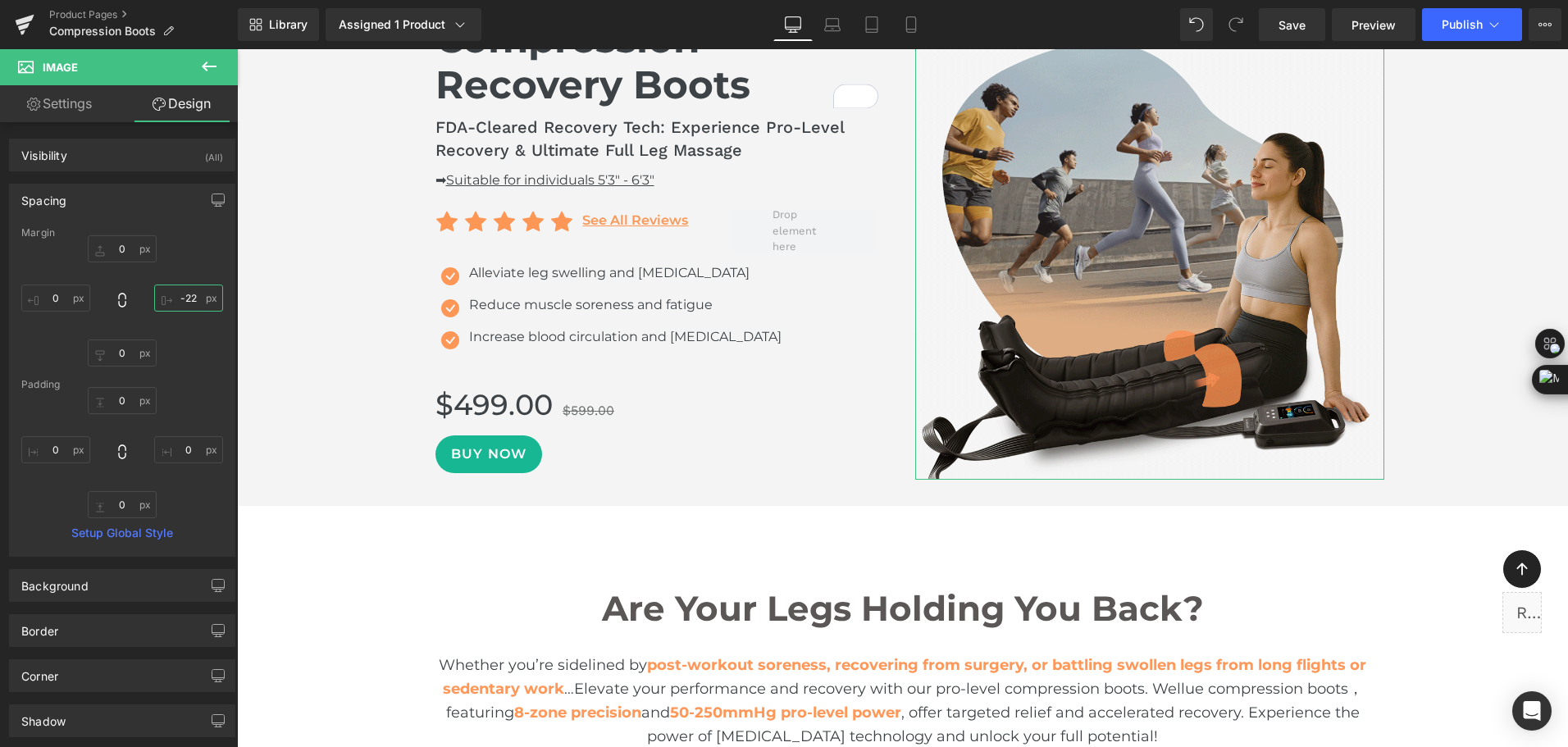
type input "-220"
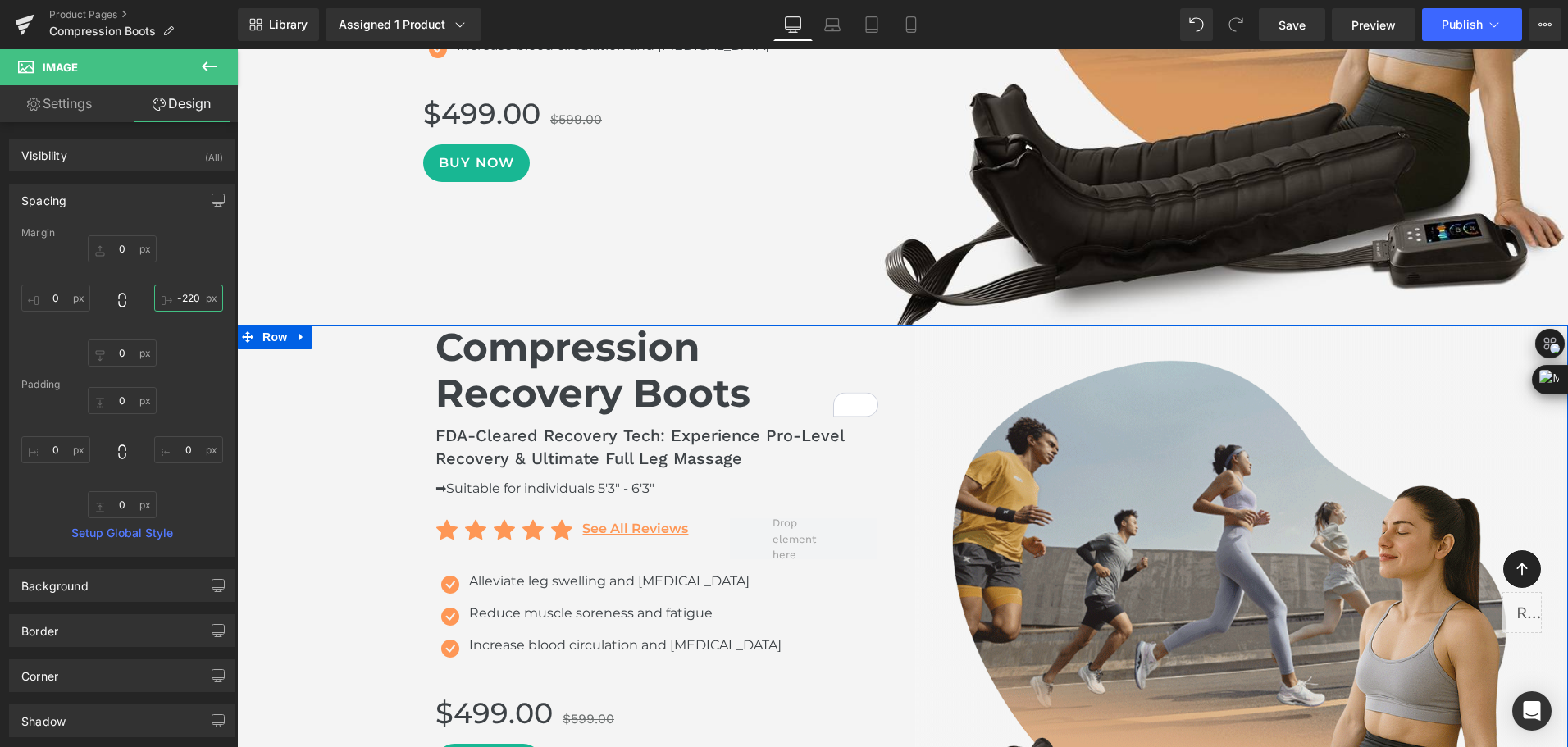
scroll to position [1231, 0]
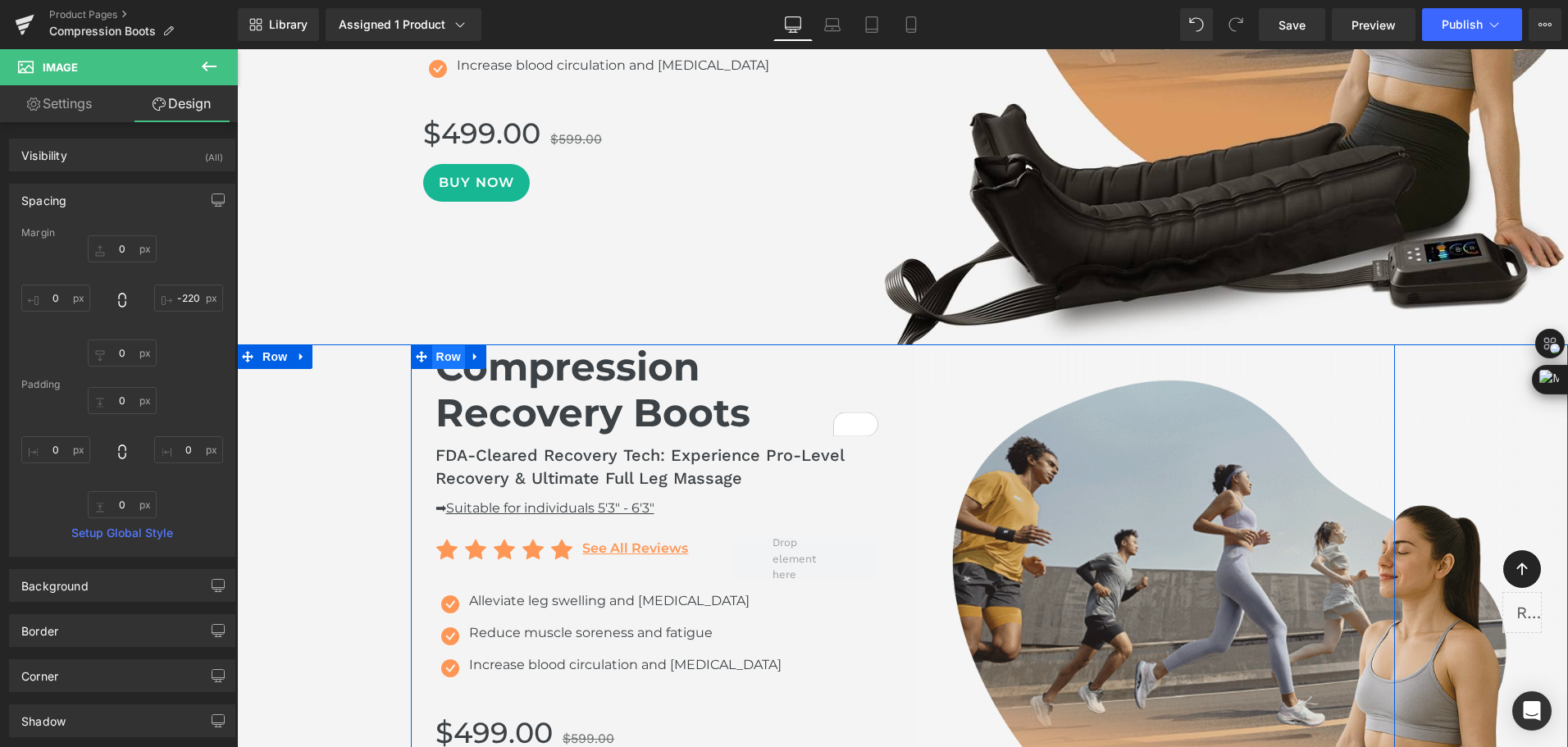
click at [456, 354] on span "Row" at bounding box center [448, 357] width 33 height 25
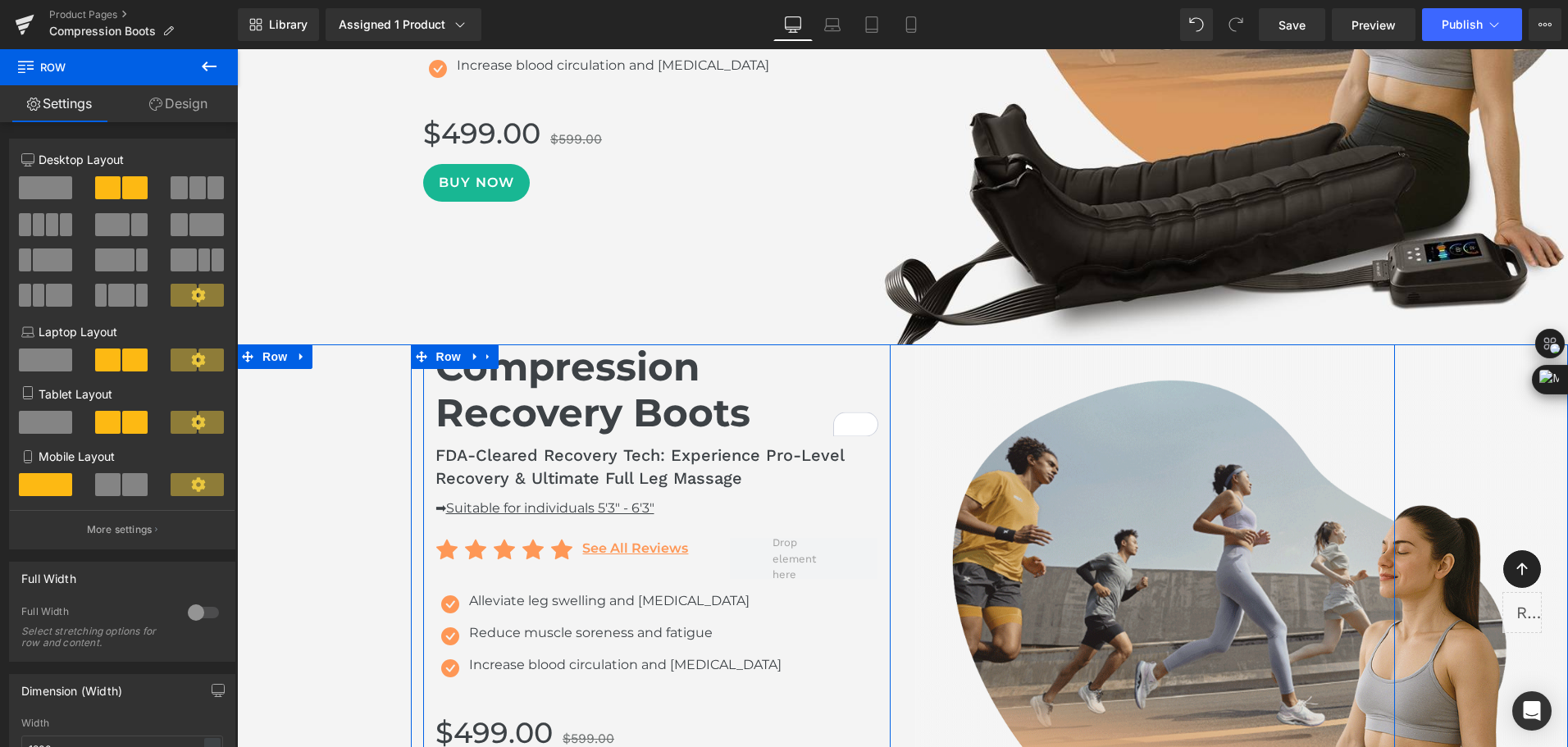
click at [423, 432] on div "Compression Recovery Boots Heading FDA-Cleared Recovery Tech: Experience Pro-Le…" at bounding box center [657, 589] width 467 height 489
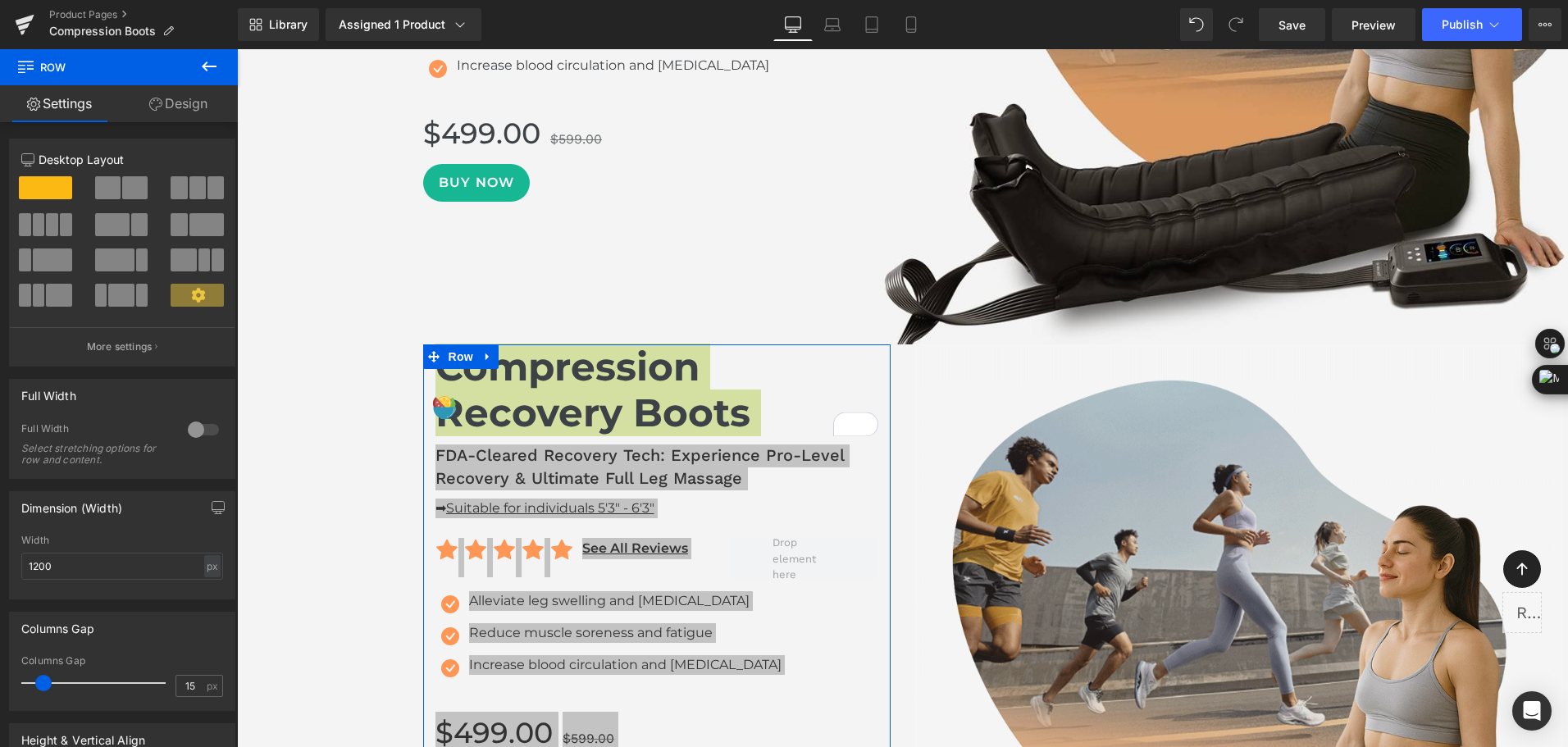
click at [171, 108] on link "Design" at bounding box center [178, 104] width 119 height 37
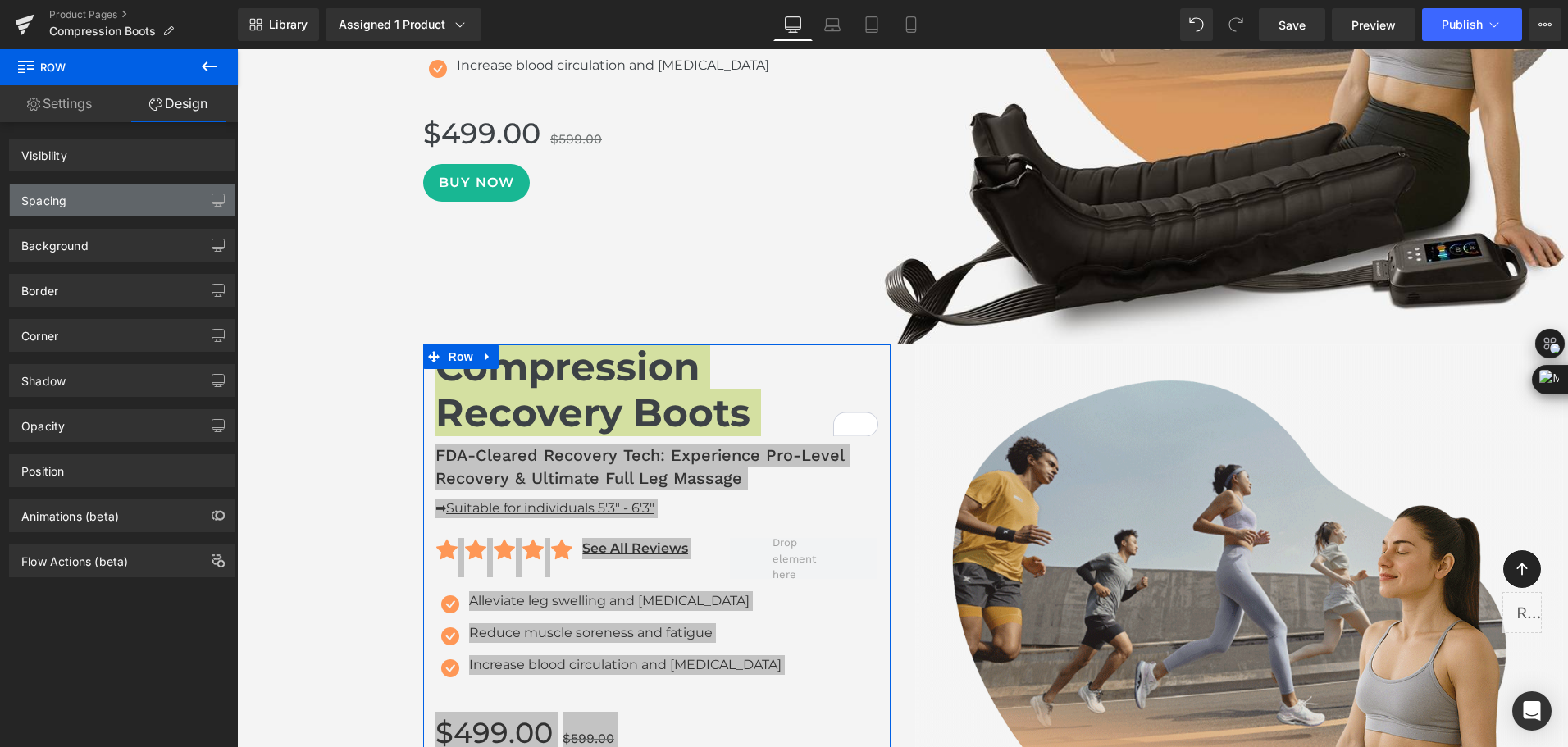
click at [127, 201] on div "Spacing" at bounding box center [122, 199] width 225 height 31
click at [50, 206] on div "Spacing" at bounding box center [43, 196] width 45 height 23
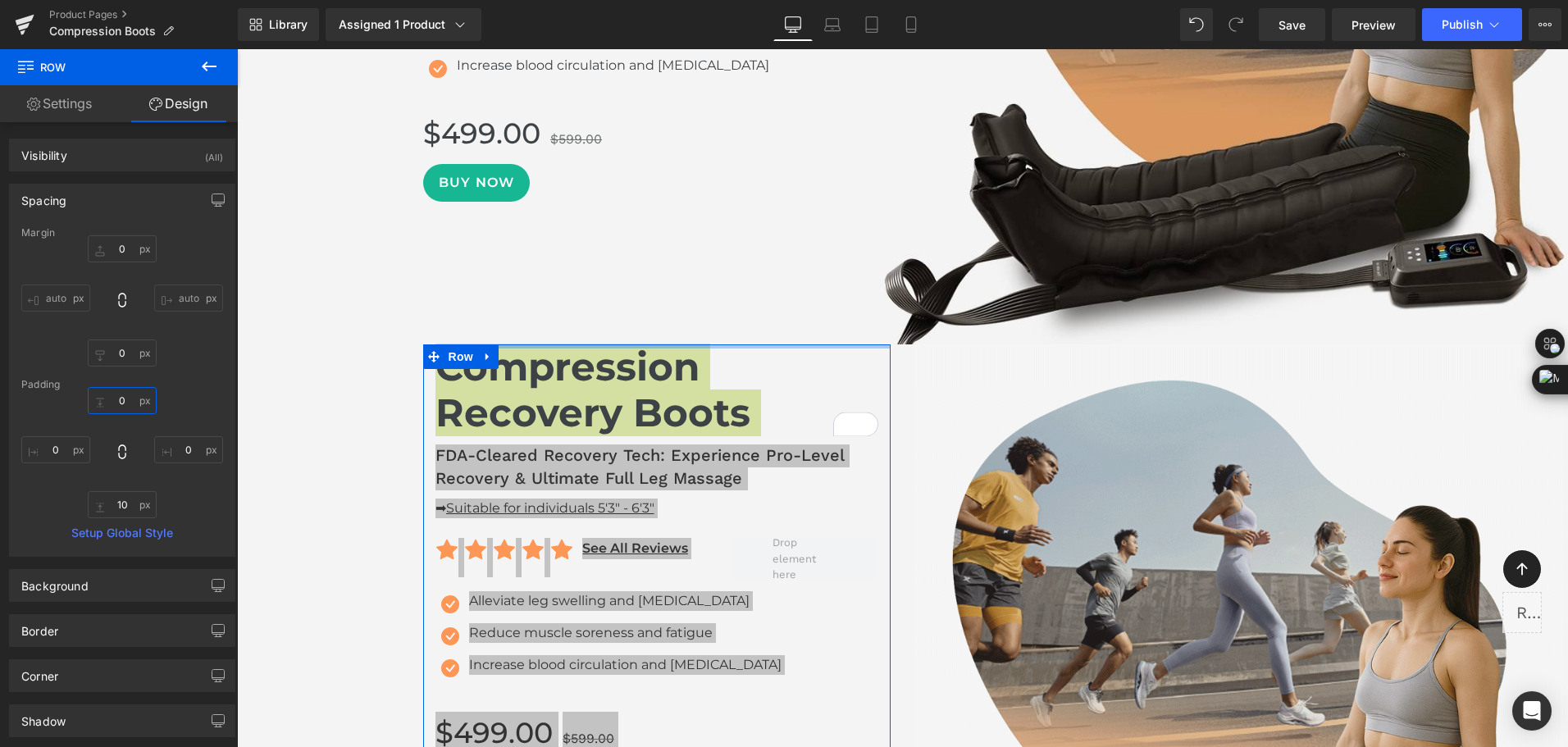
click at [127, 401] on input "0" at bounding box center [122, 400] width 69 height 27
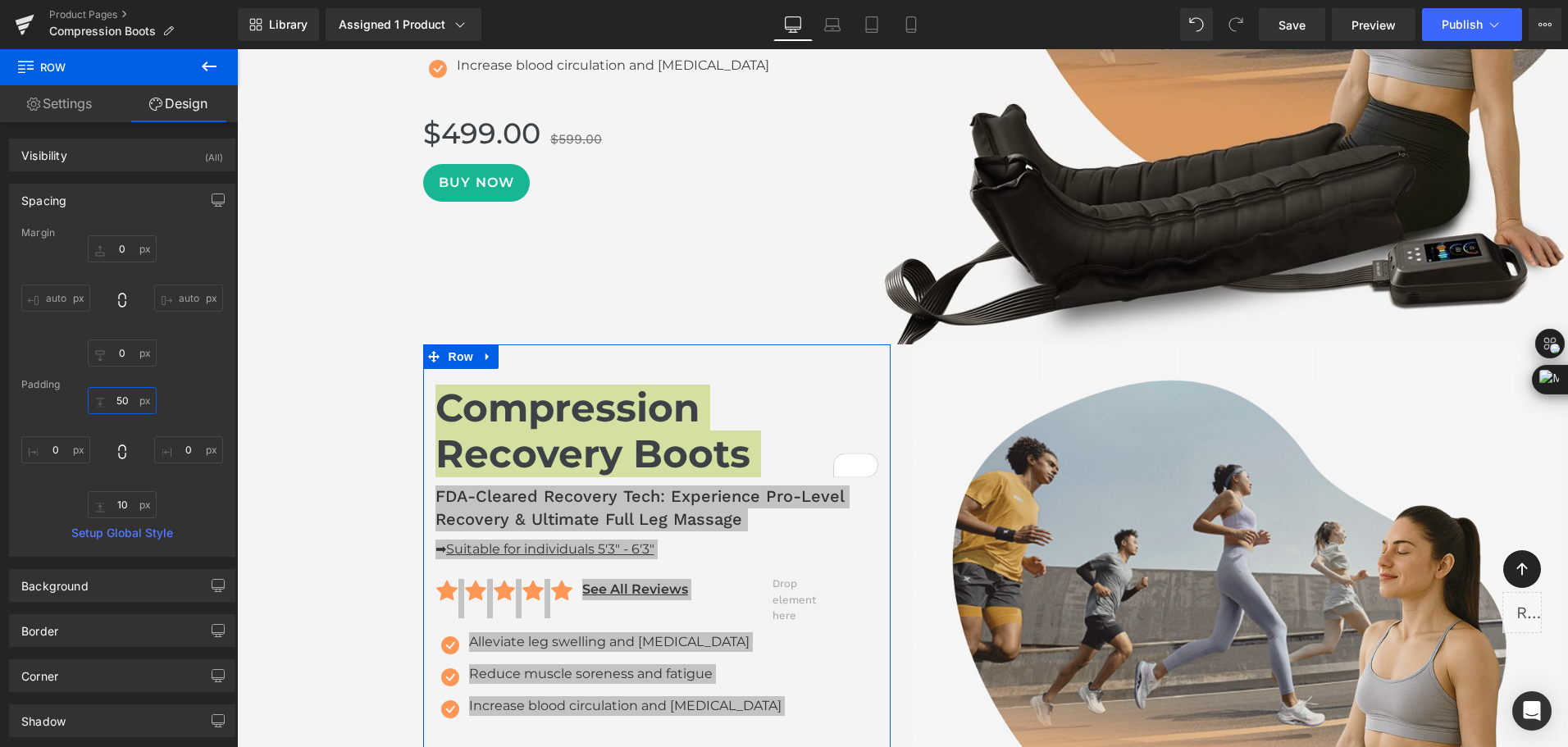
type input "50"
click at [225, 373] on div "Margin 0px 0 auto auto 0px 0 auto auto Padding 50 50 0px 0 10px 10 0px 0 Setup …" at bounding box center [122, 392] width 225 height 329
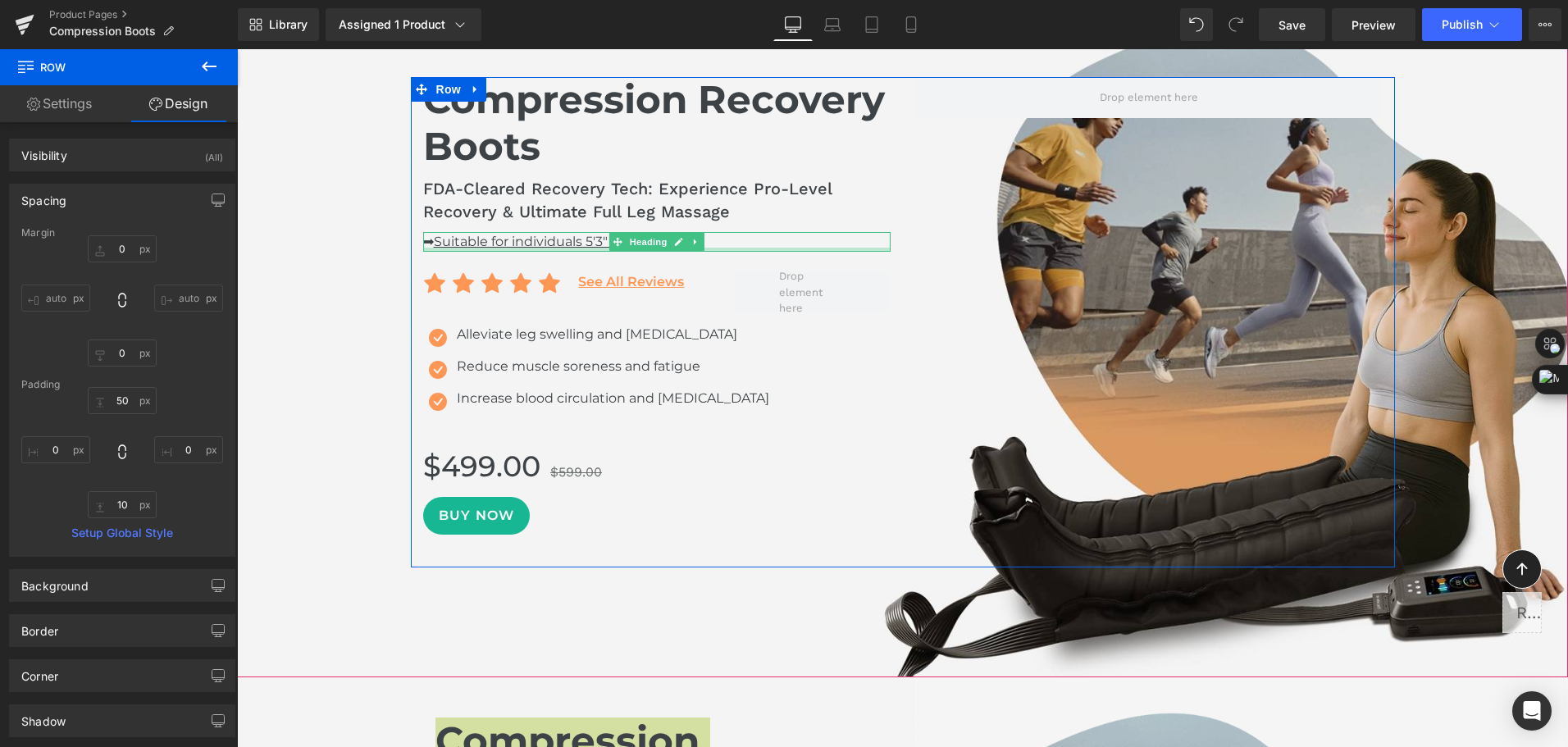
scroll to position [1313, 0]
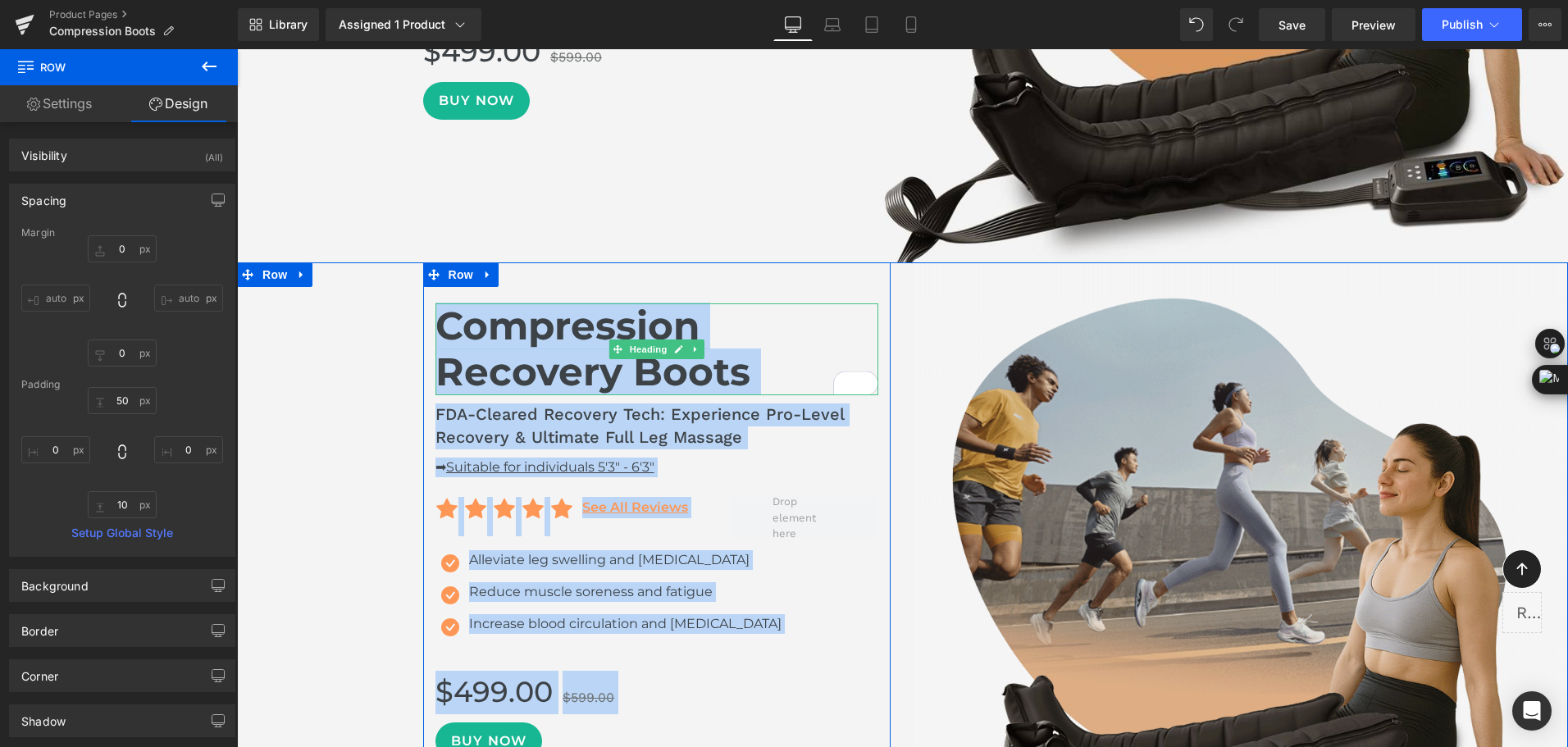
click at [464, 330] on h1 "Compression Recovery Boots" at bounding box center [657, 350] width 442 height 93
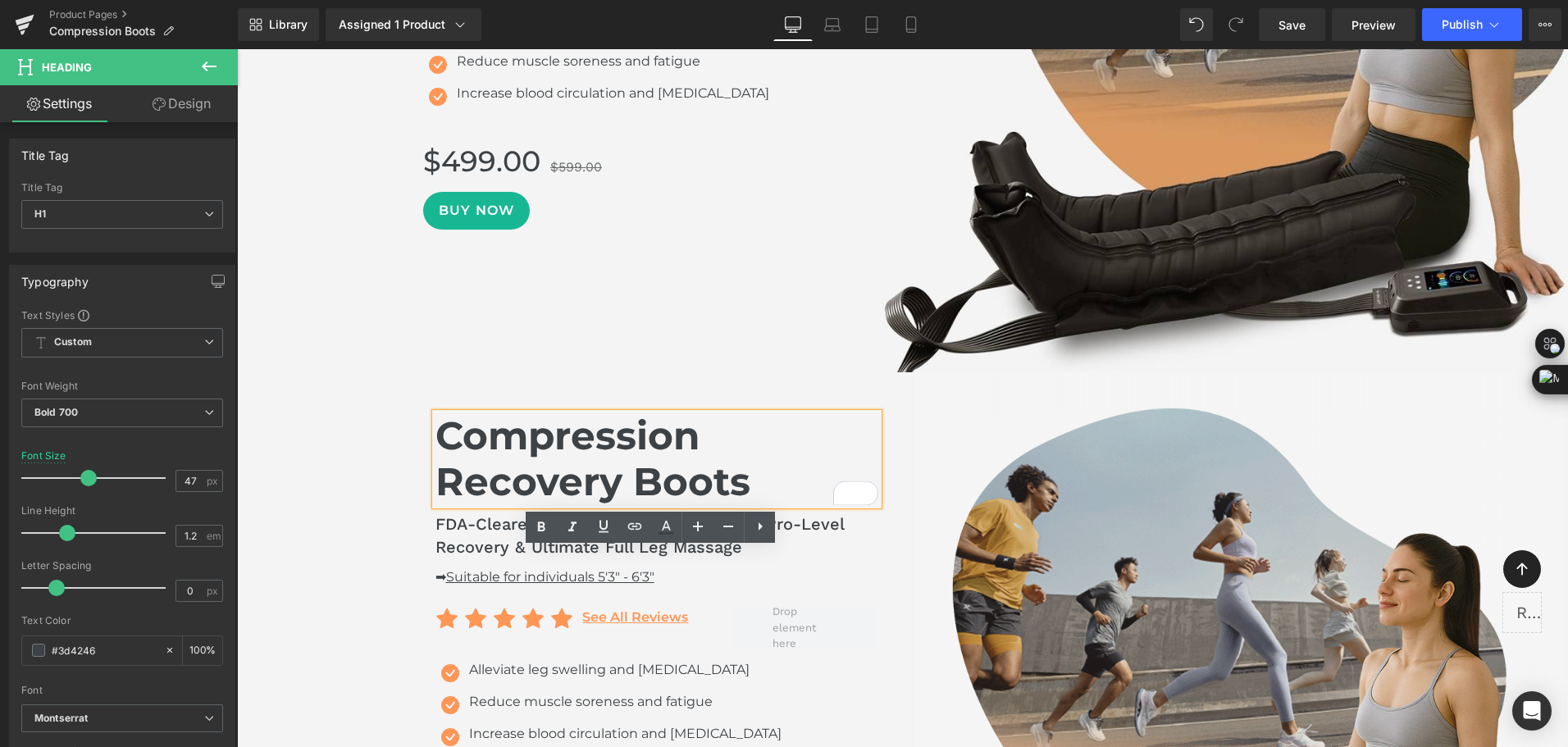
scroll to position [1067, 0]
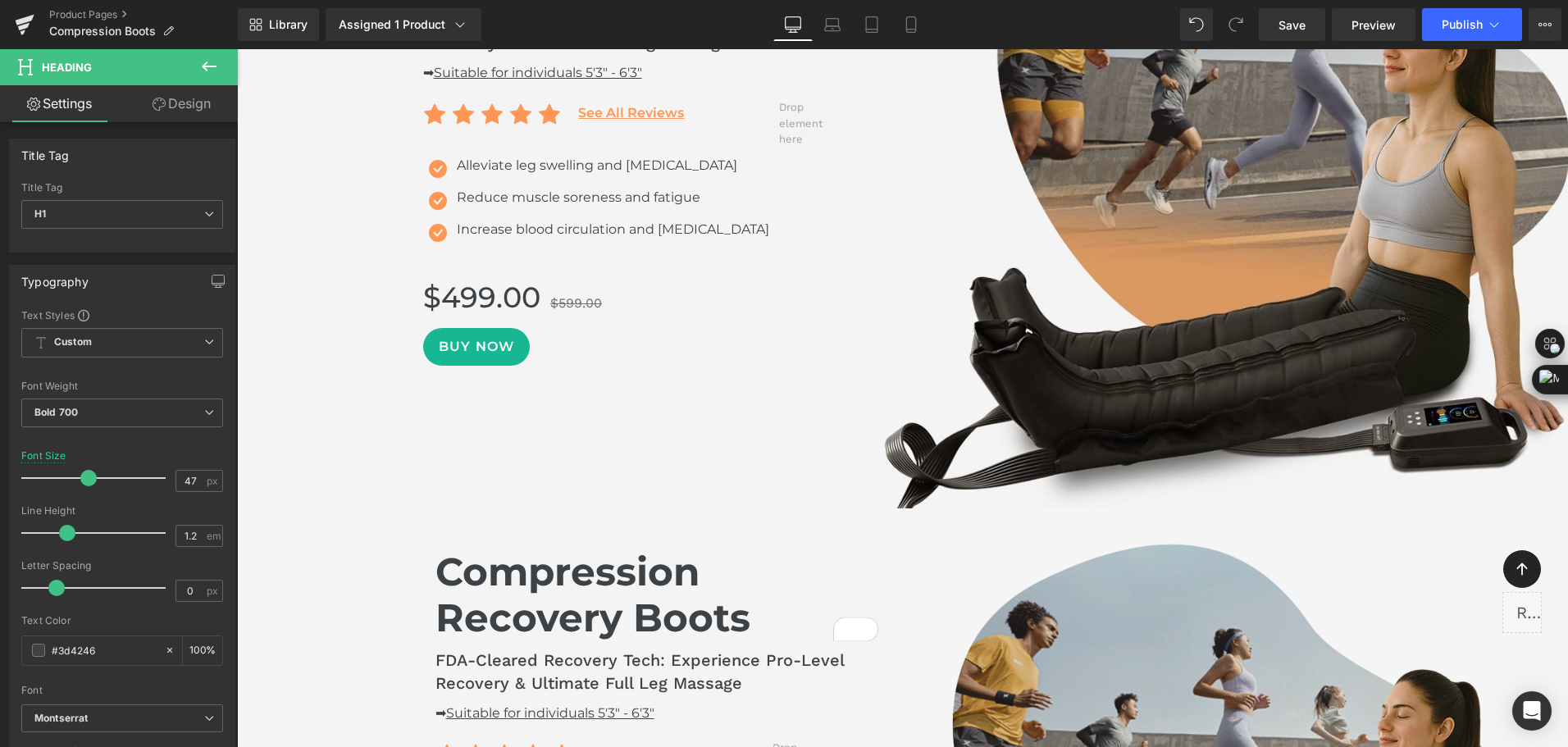
click at [1051, 12] on div "Library Assigned 1 Product Product Preview Compression Recovery Boots Manage as…" at bounding box center [903, 24] width 1330 height 33
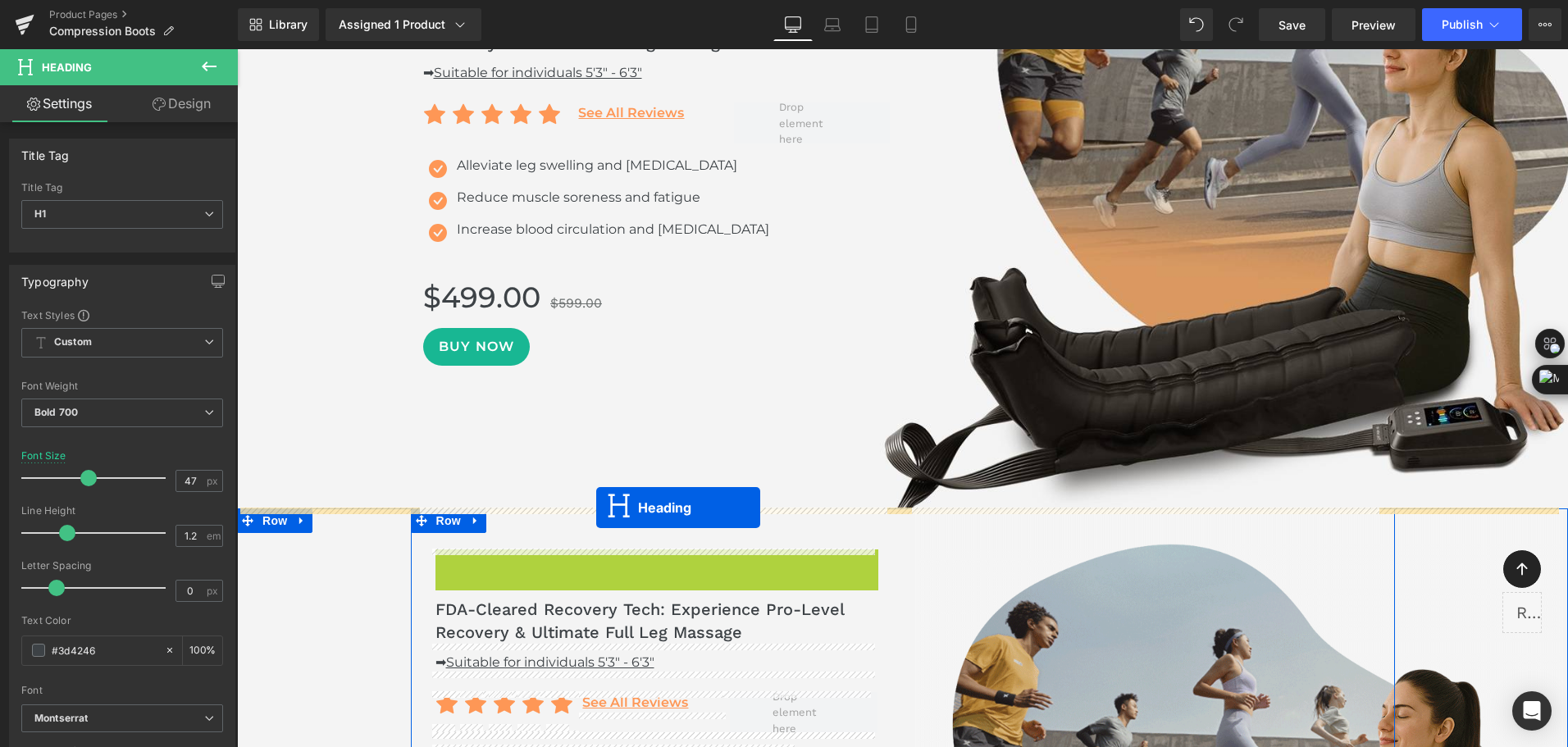
drag, startPoint x: 645, startPoint y: 589, endPoint x: 596, endPoint y: 508, distance: 94.7
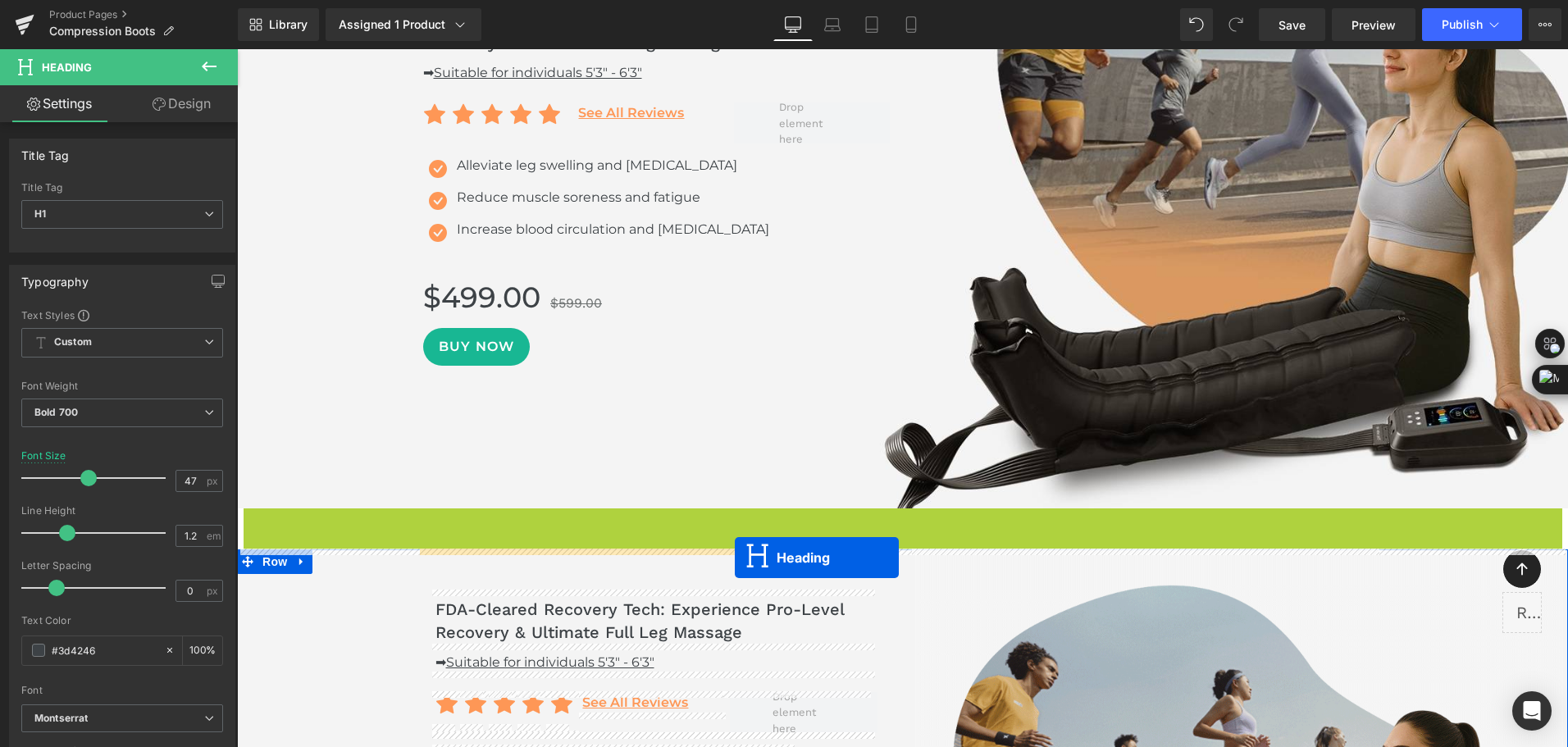
drag, startPoint x: 879, startPoint y: 533, endPoint x: 734, endPoint y: 558, distance: 147.1
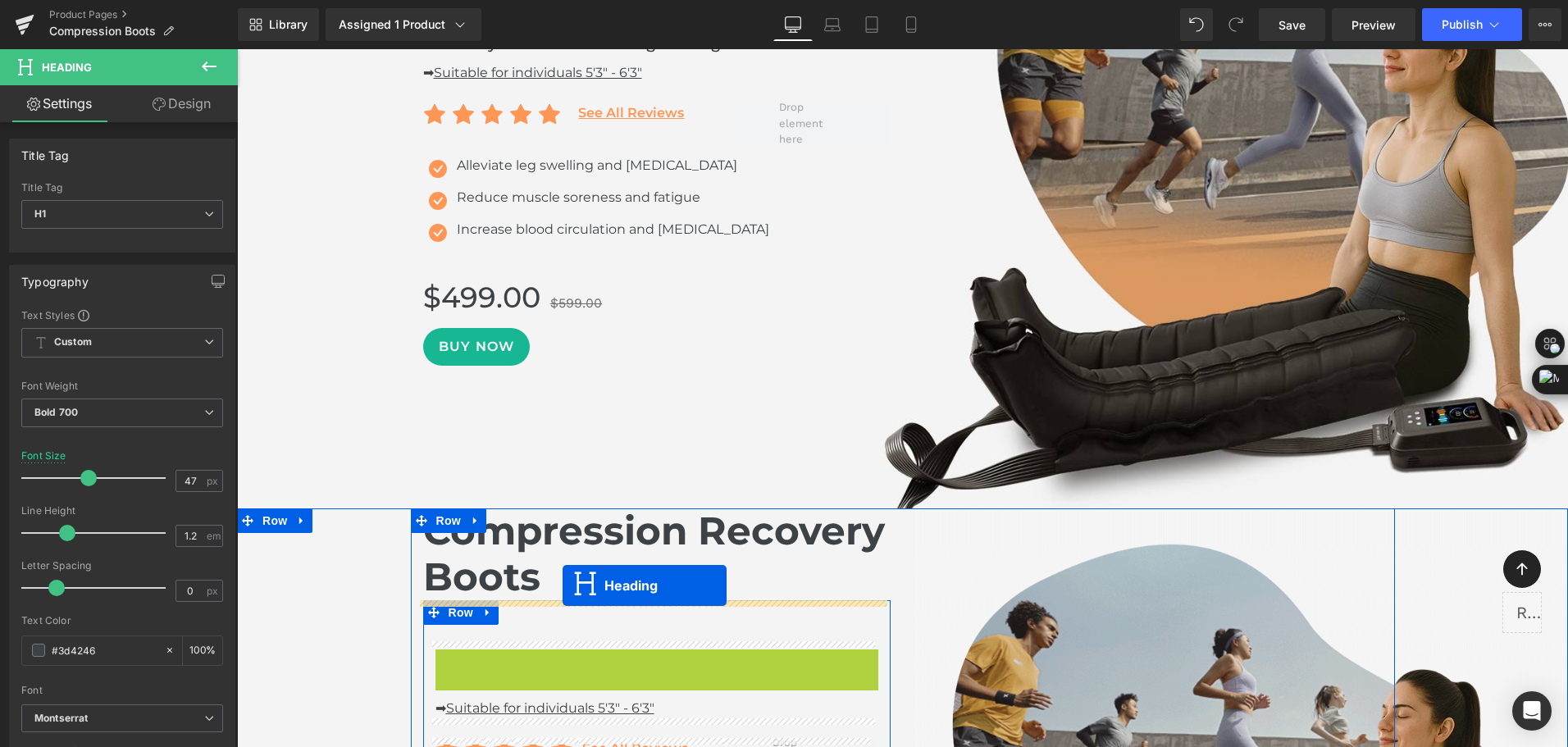
drag, startPoint x: 637, startPoint y: 674, endPoint x: 563, endPoint y: 586, distance: 115.0
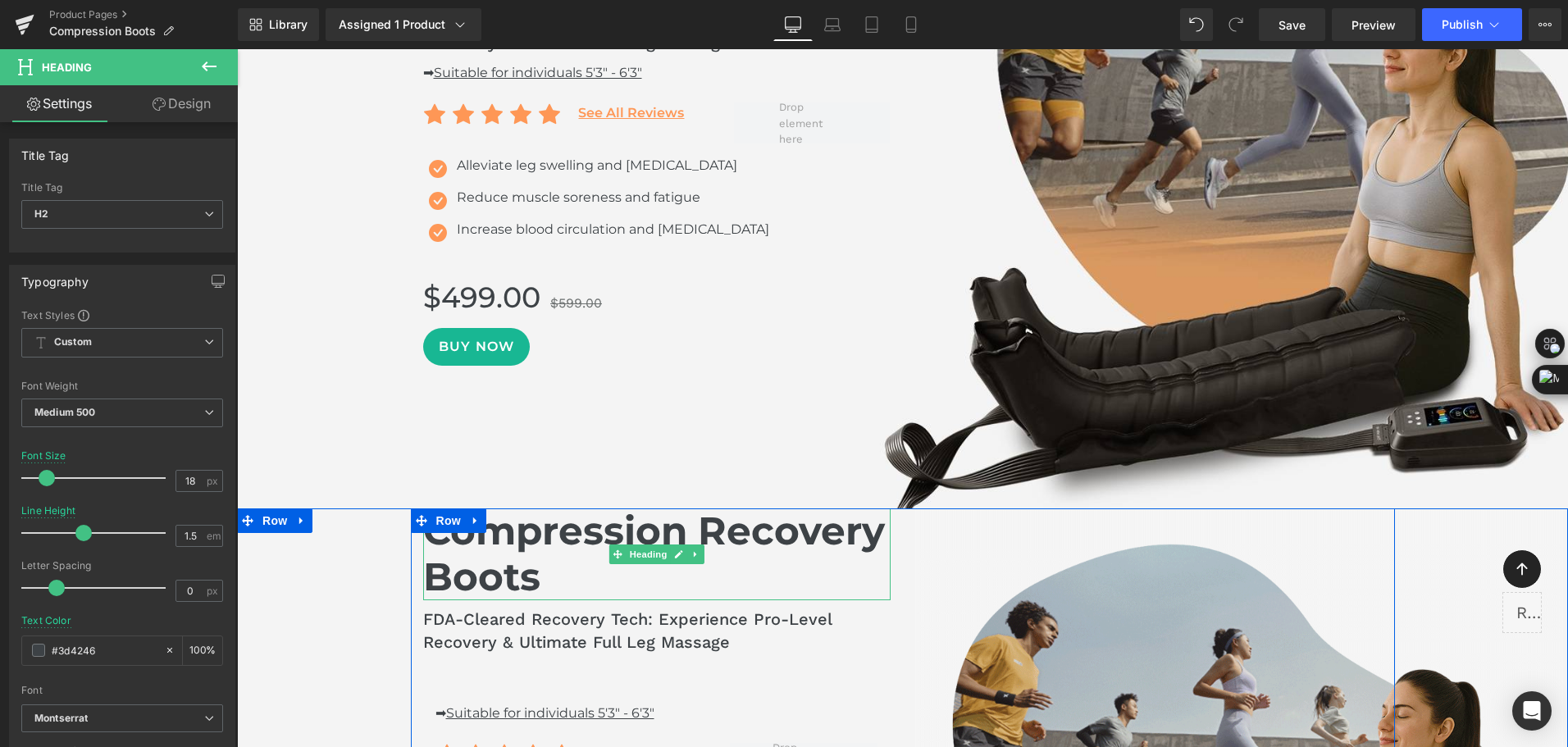
click at [522, 565] on h1 "Compression Recovery Boots" at bounding box center [657, 554] width 467 height 93
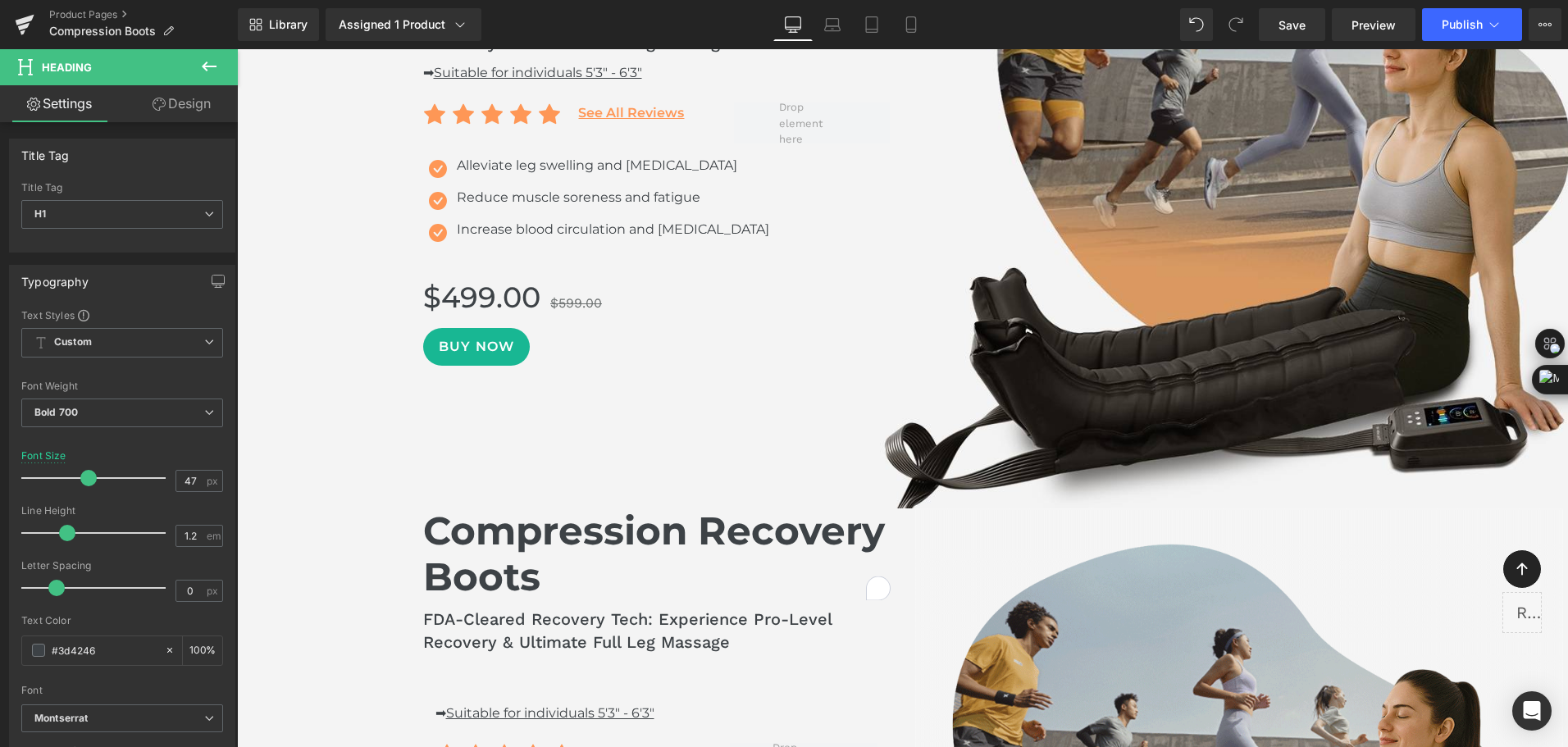
click at [160, 107] on icon at bounding box center [158, 104] width 13 height 13
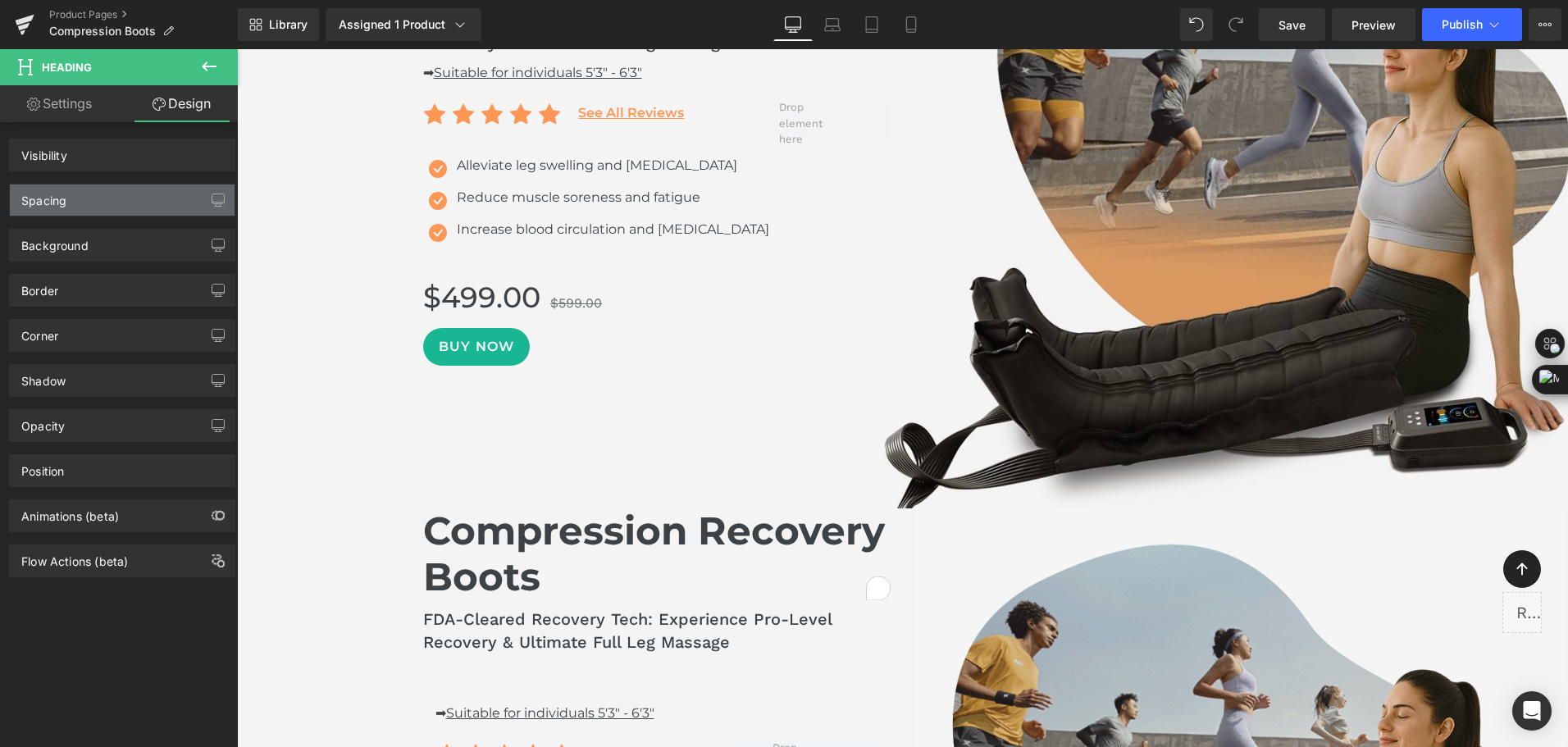
click at [98, 206] on div "Spacing" at bounding box center [122, 199] width 225 height 31
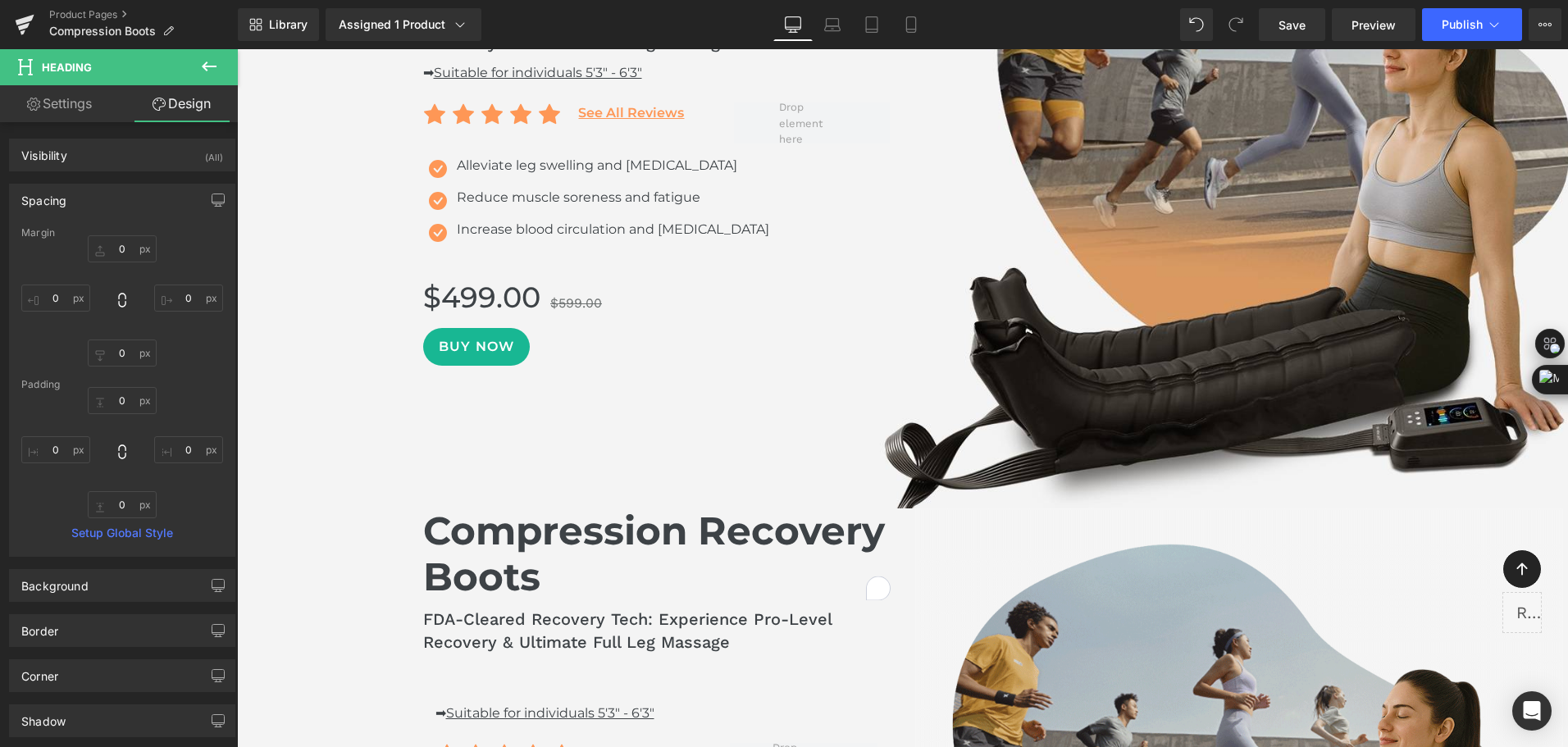
type input "0"
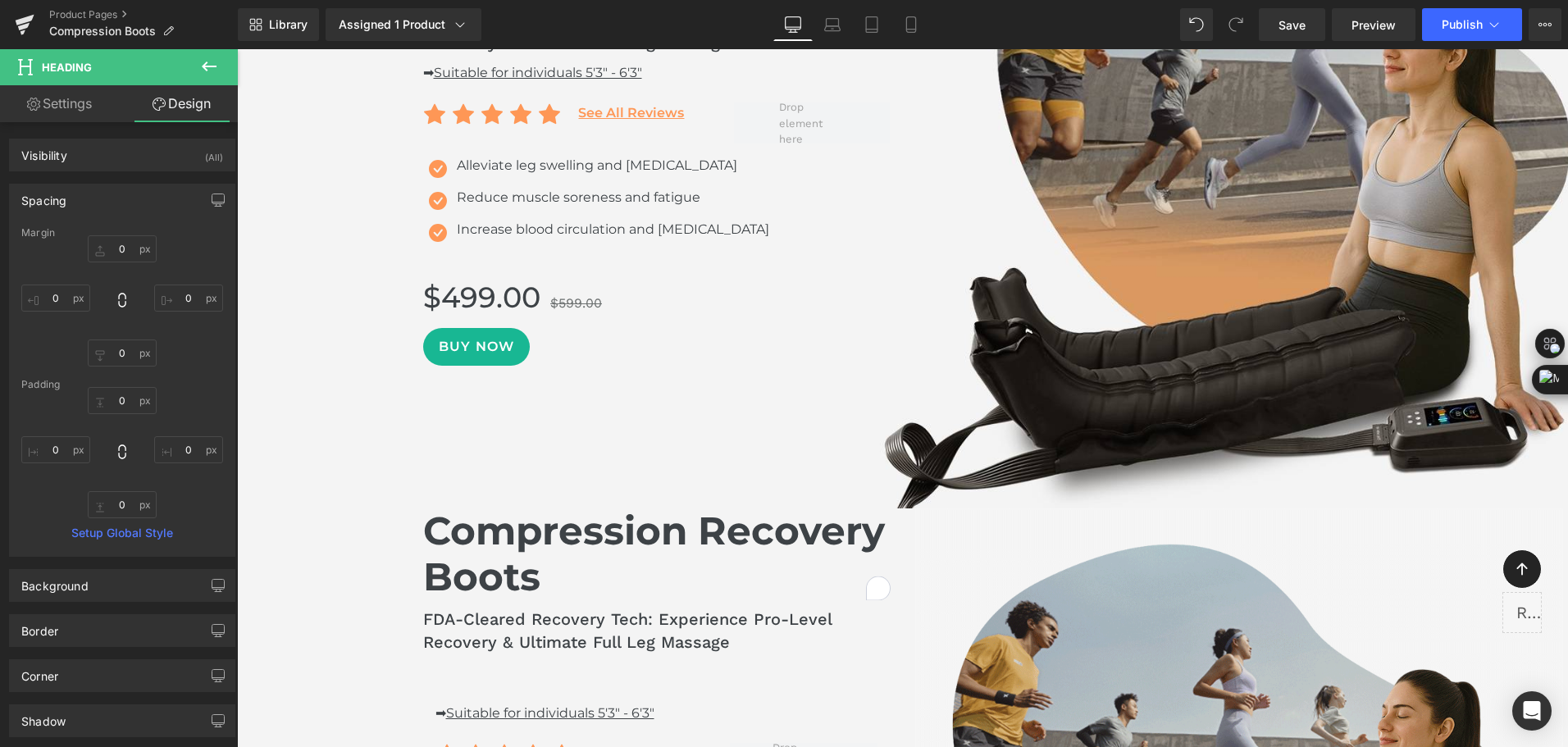
type input "0"
click at [126, 254] on input "0" at bounding box center [122, 249] width 69 height 27
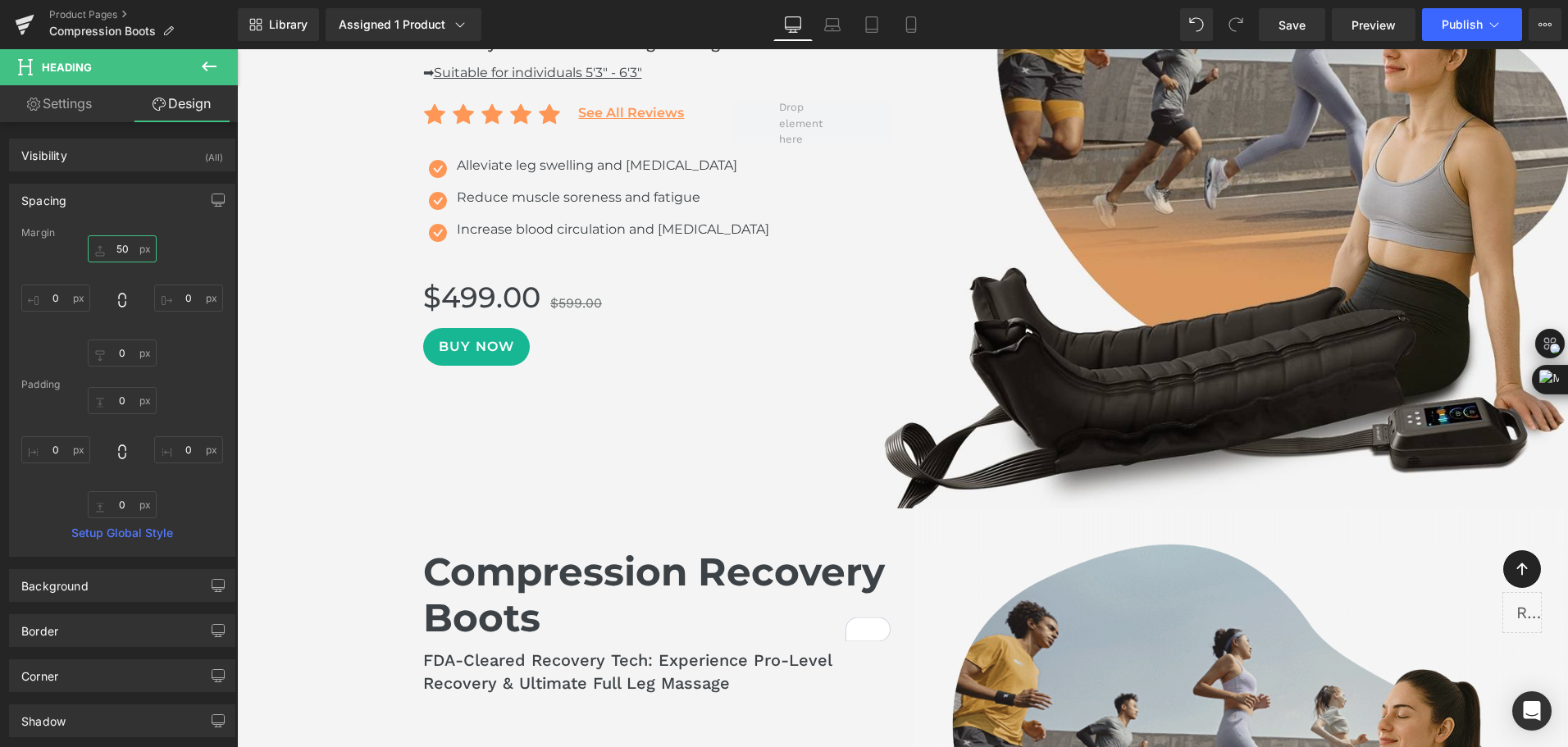
type input "5"
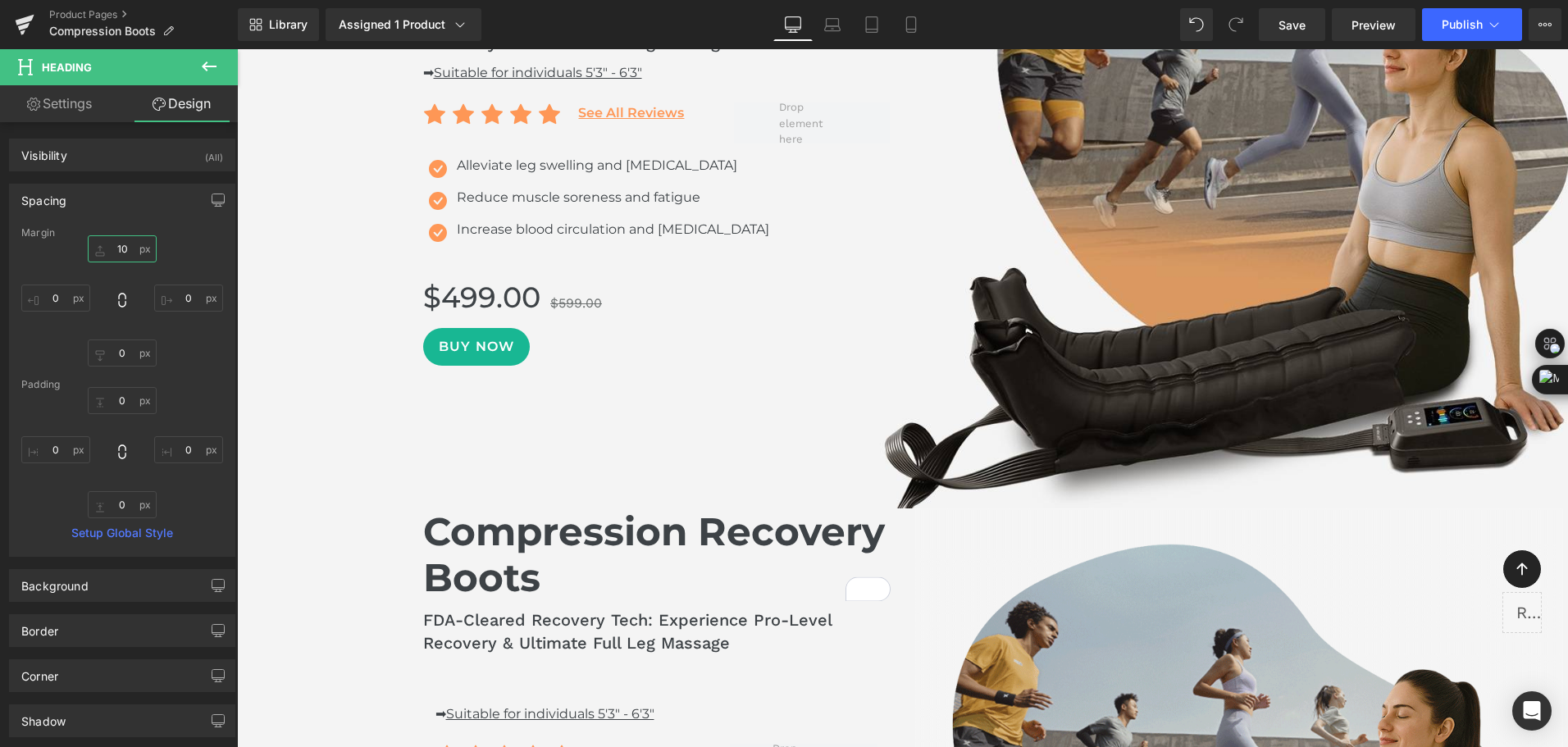
type input "100"
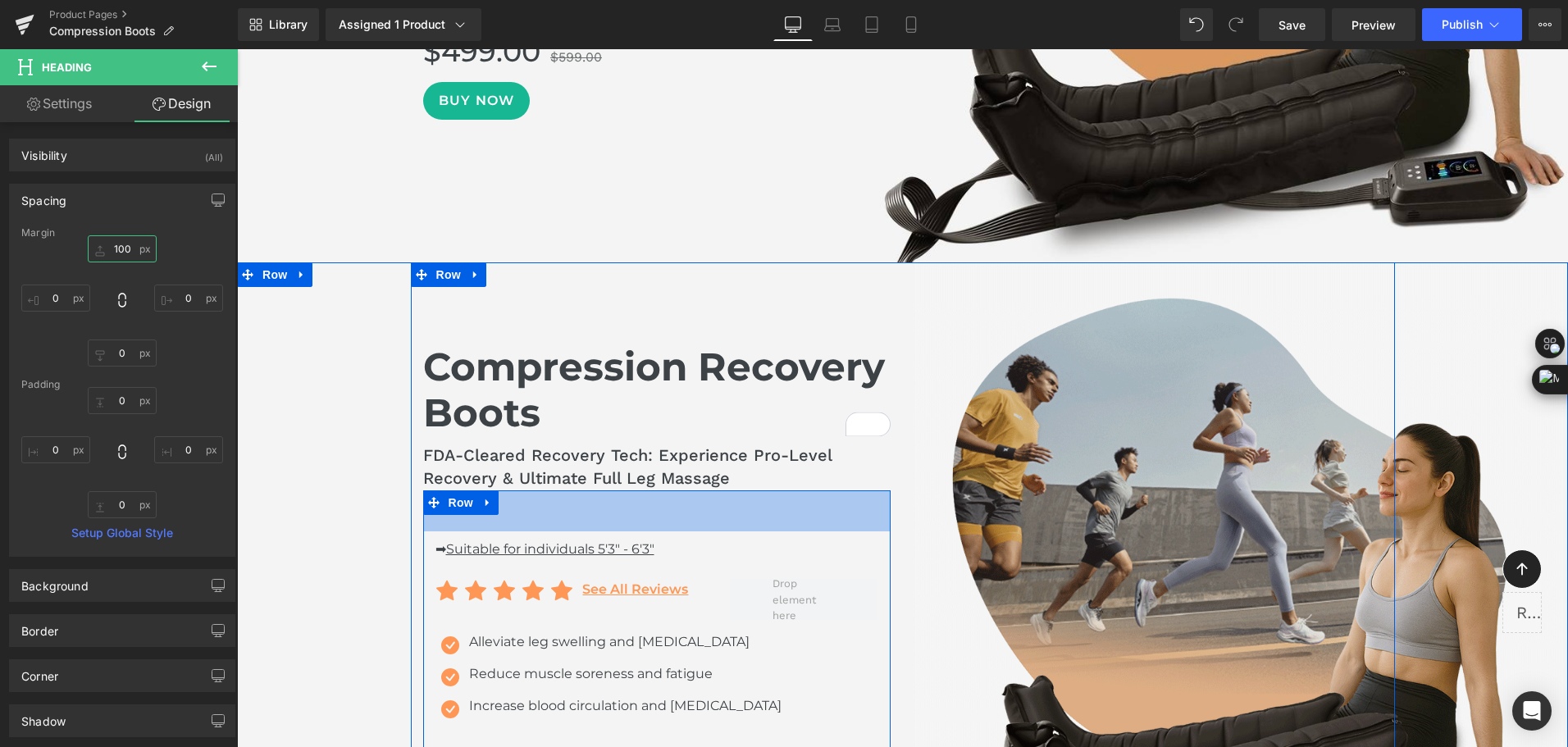
scroll to position [1477, 0]
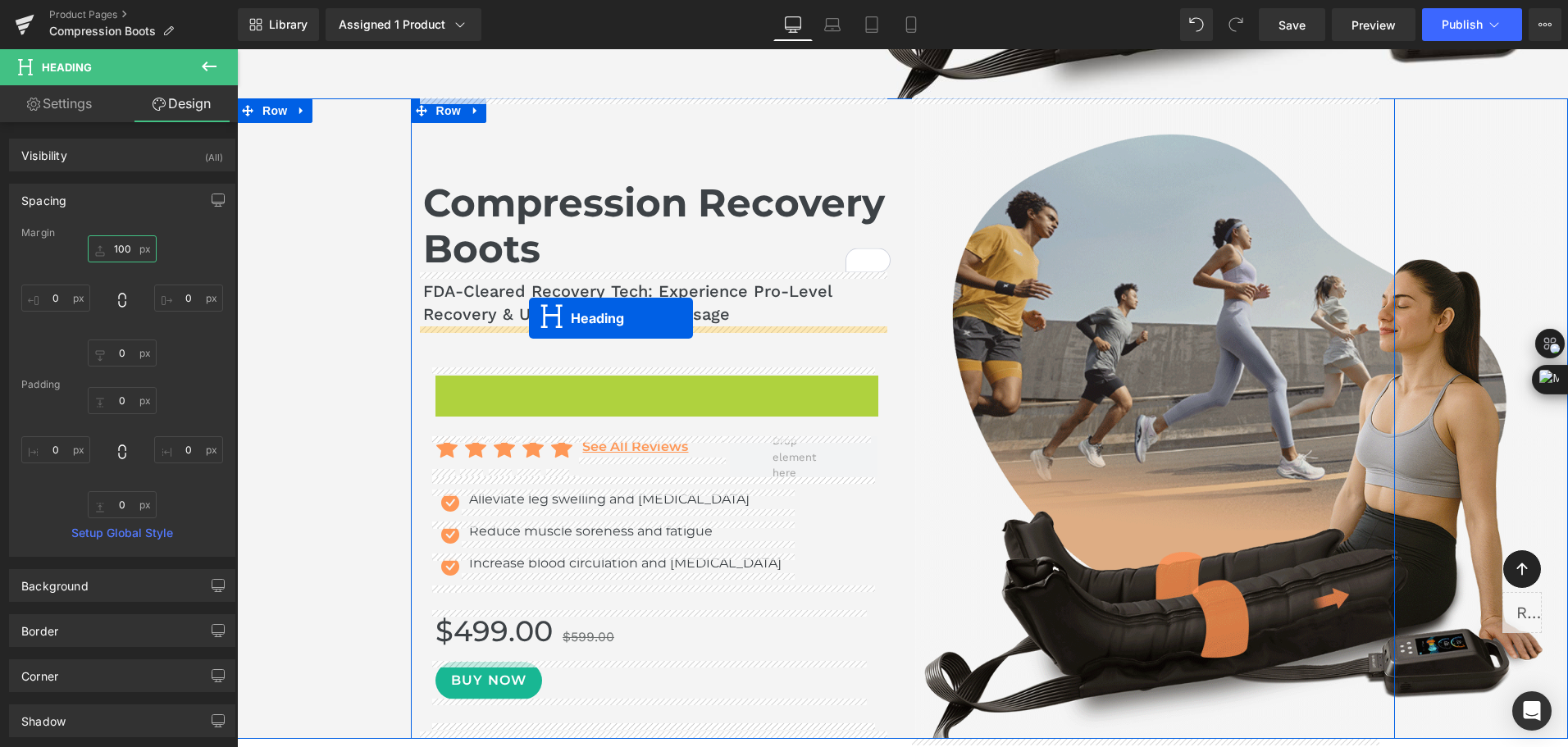
drag, startPoint x: 630, startPoint y: 385, endPoint x: 529, endPoint y: 318, distance: 121.2
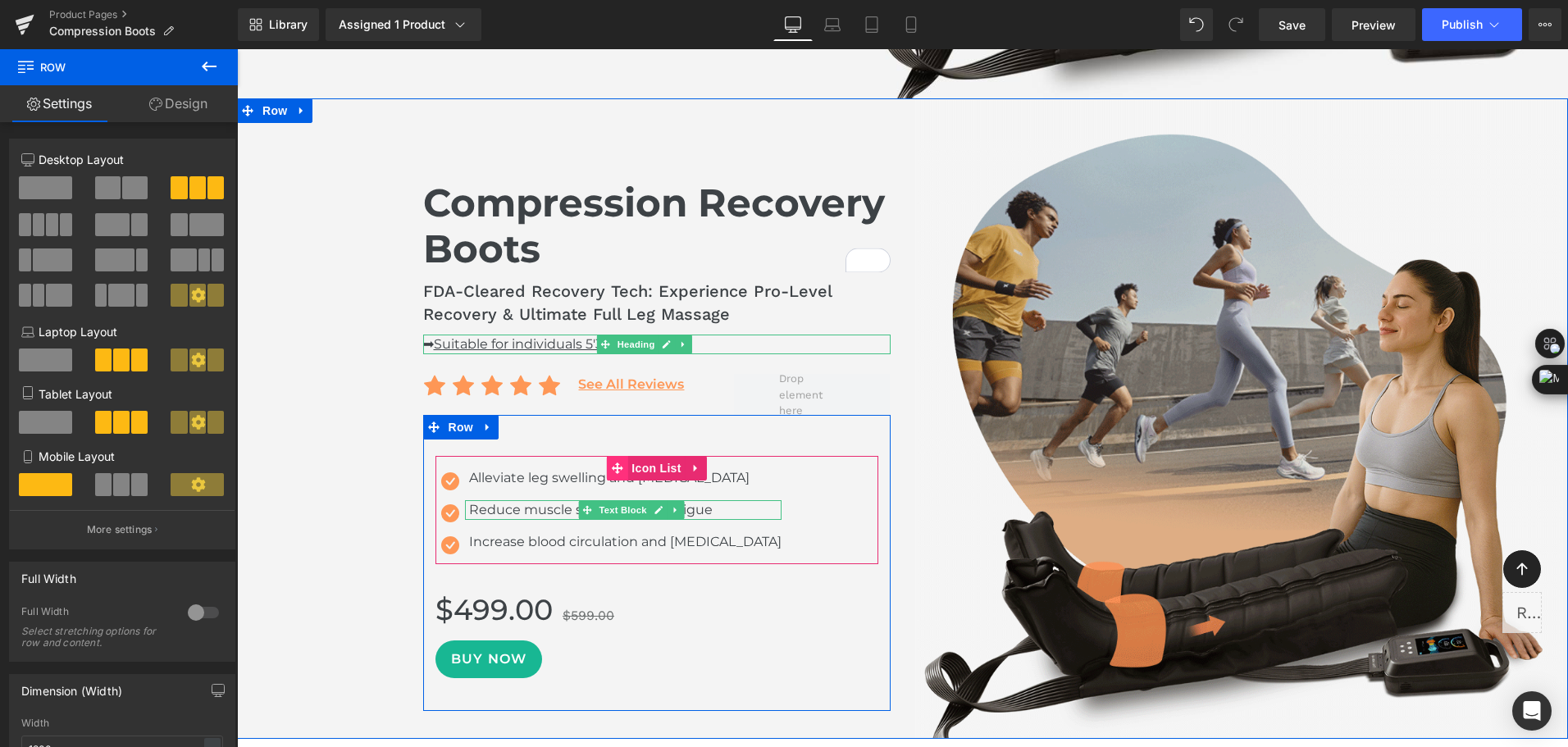
scroll to position [1477, 0]
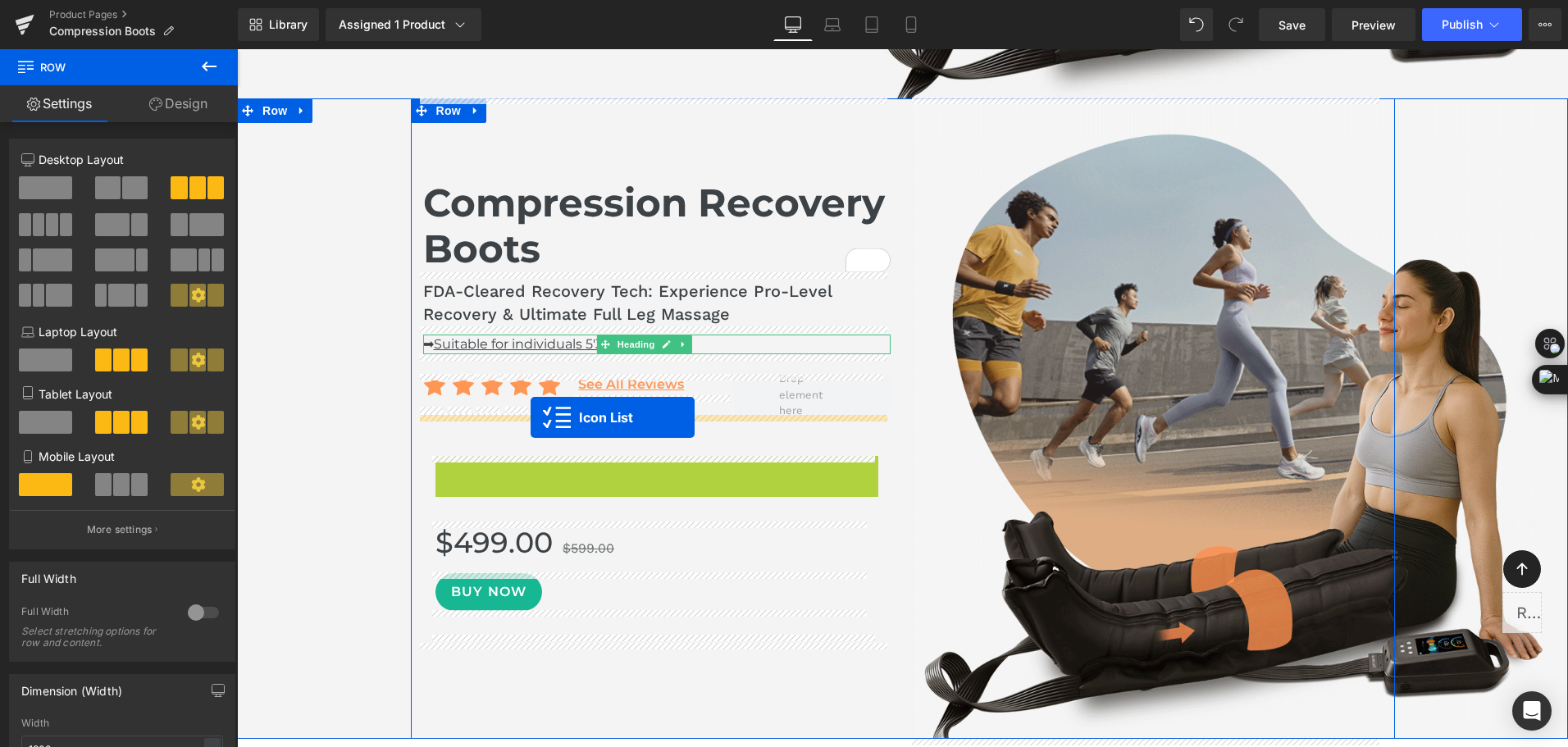
drag, startPoint x: 617, startPoint y: 462, endPoint x: 530, endPoint y: 418, distance: 97.5
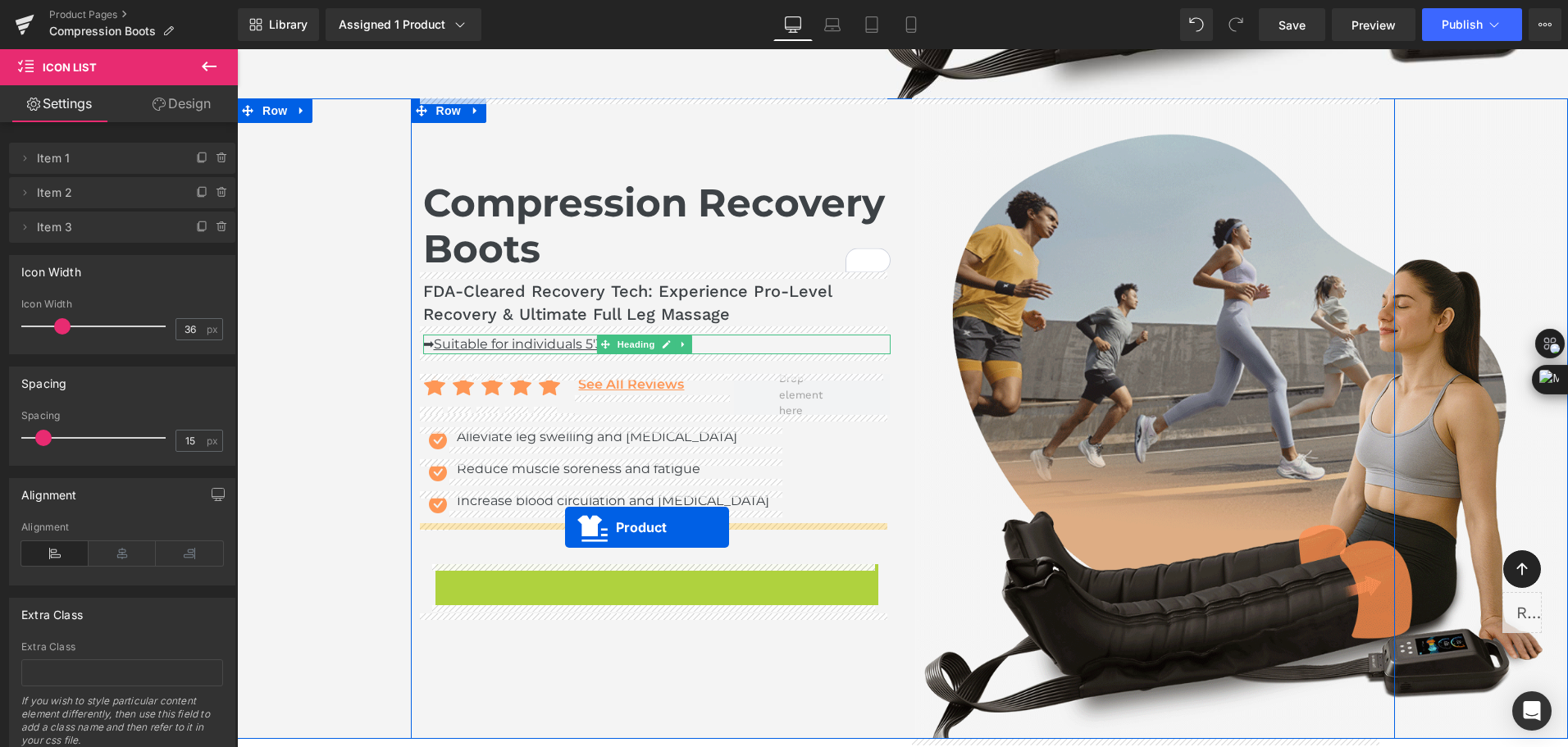
drag, startPoint x: 629, startPoint y: 565, endPoint x: 565, endPoint y: 528, distance: 73.9
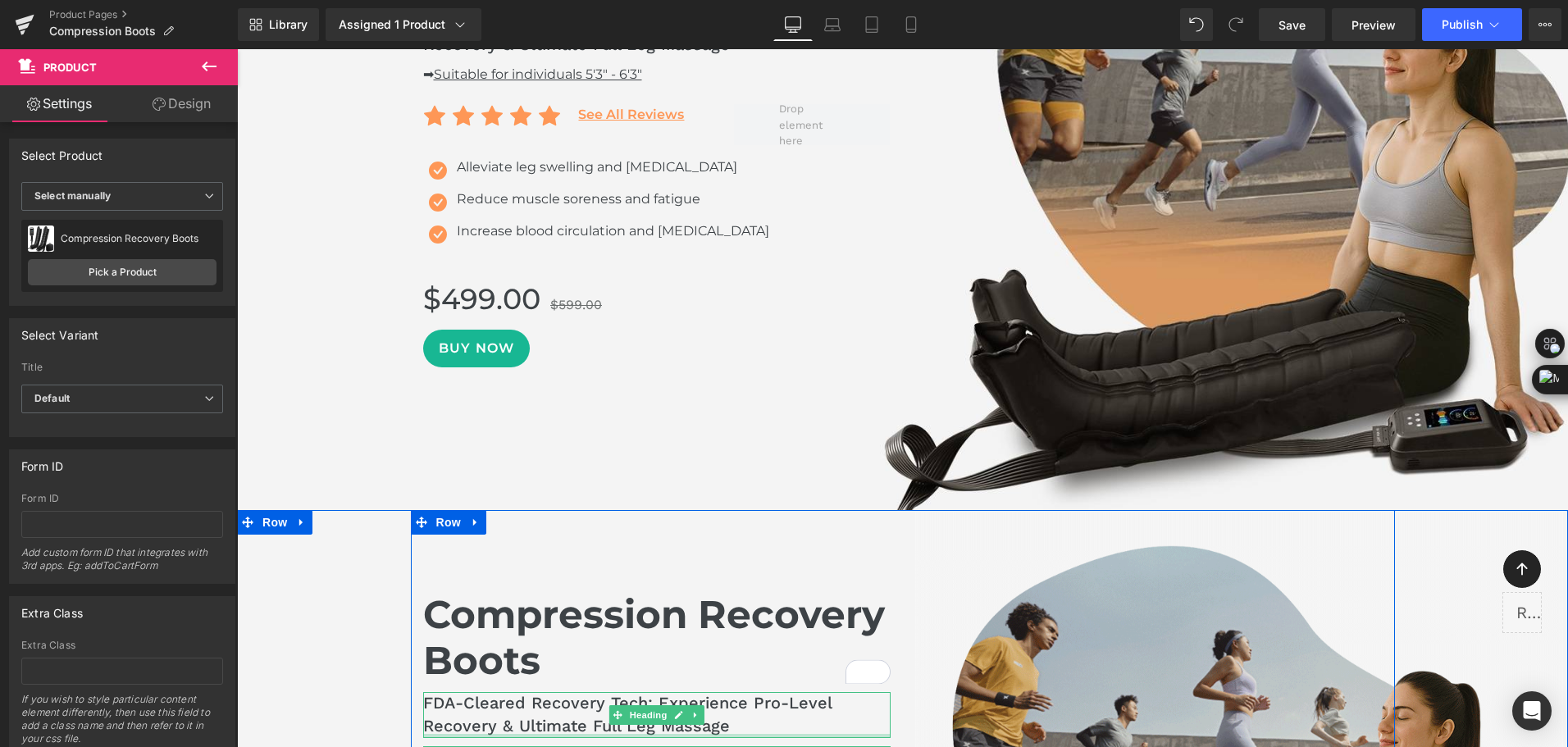
scroll to position [739, 0]
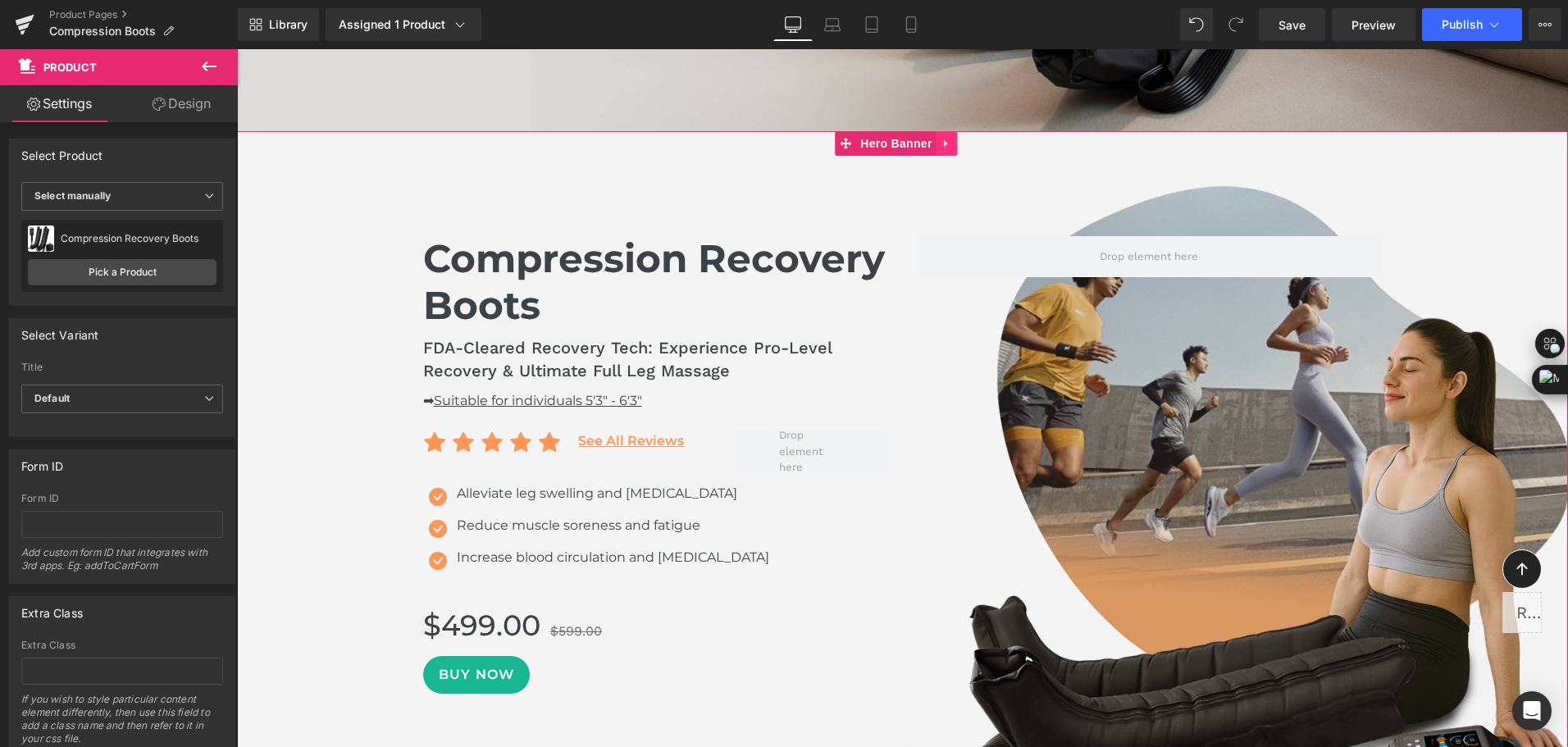
click at [950, 149] on icon at bounding box center [947, 144] width 12 height 12
click at [957, 150] on icon at bounding box center [957, 143] width 12 height 12
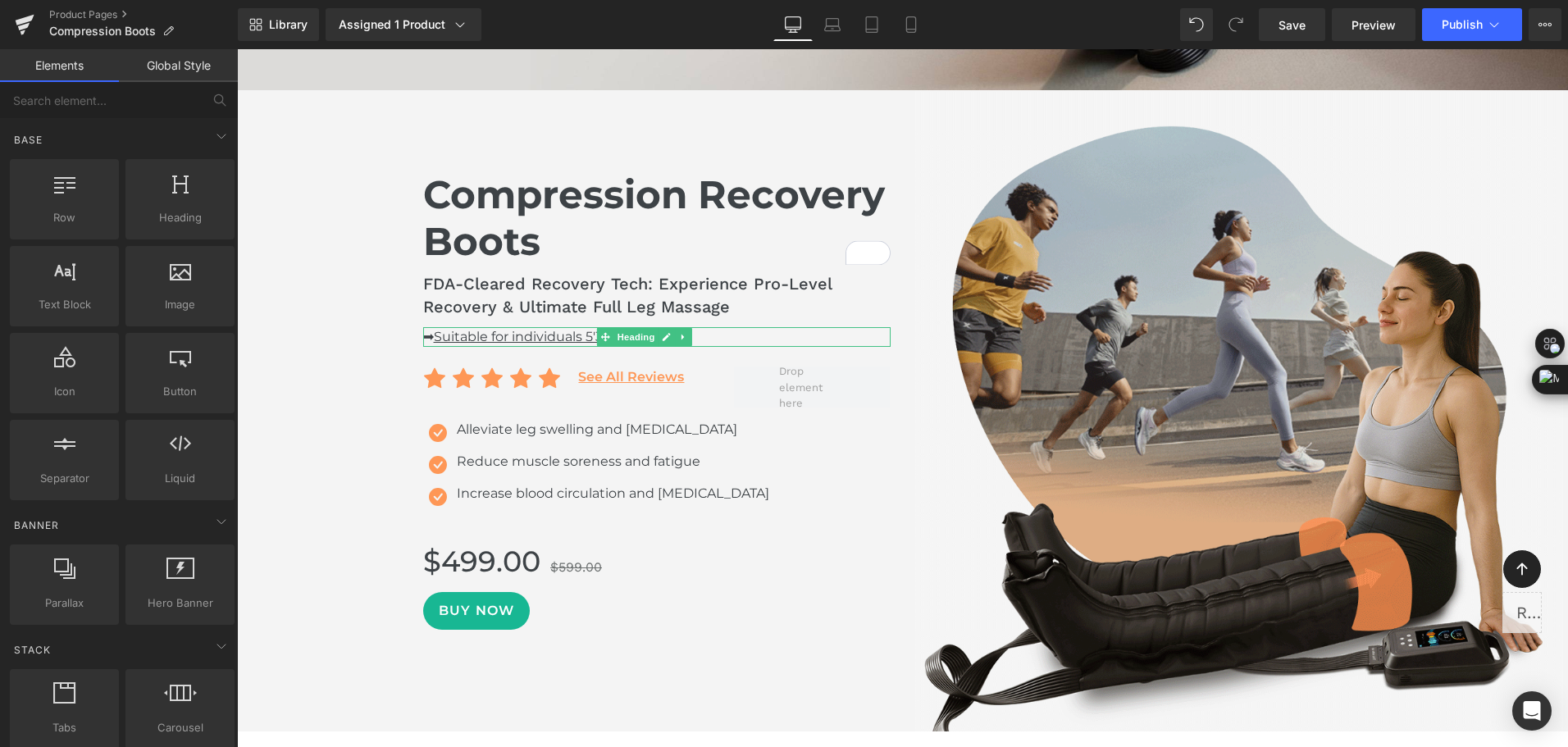
scroll to position [820, 0]
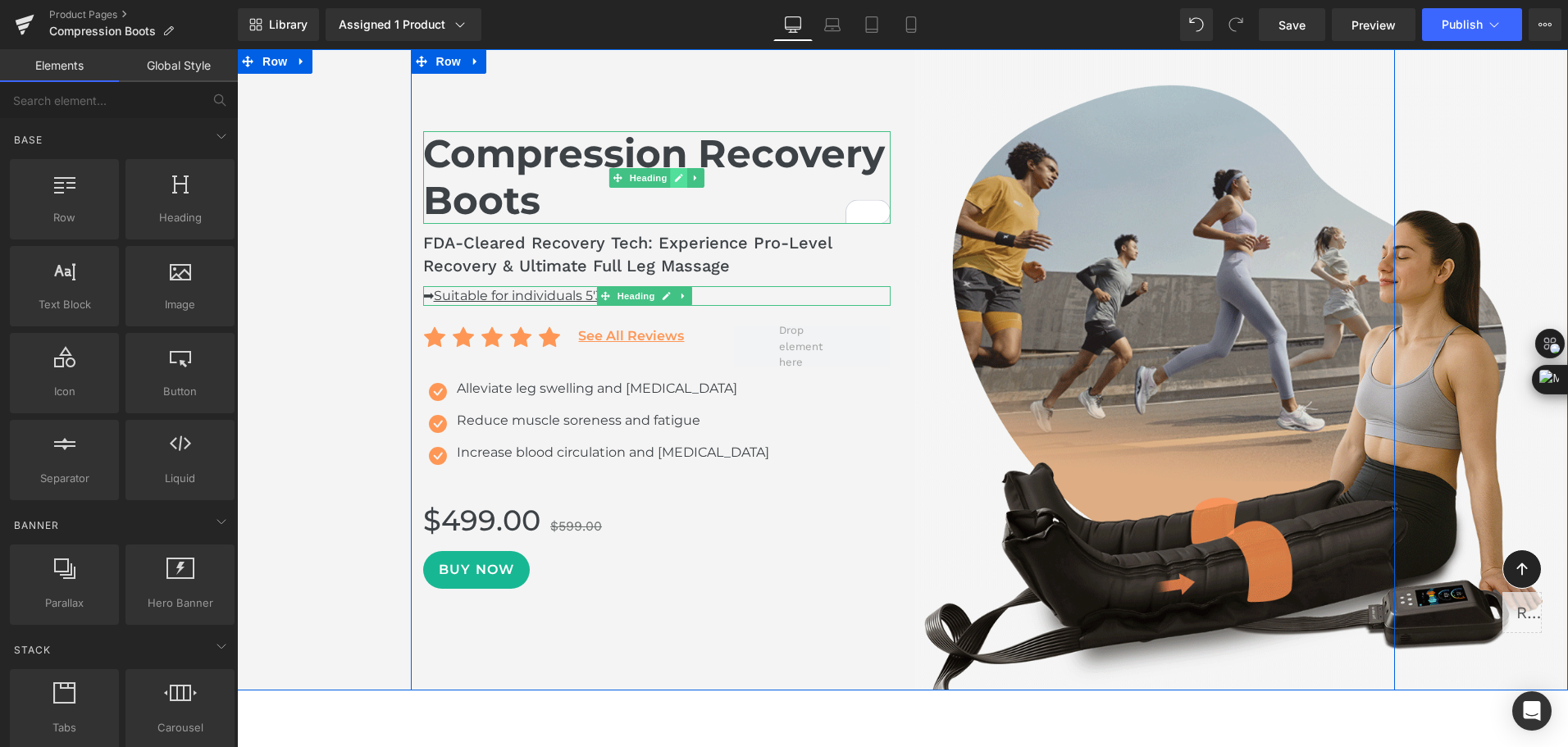
click at [675, 181] on icon at bounding box center [679, 177] width 8 height 8
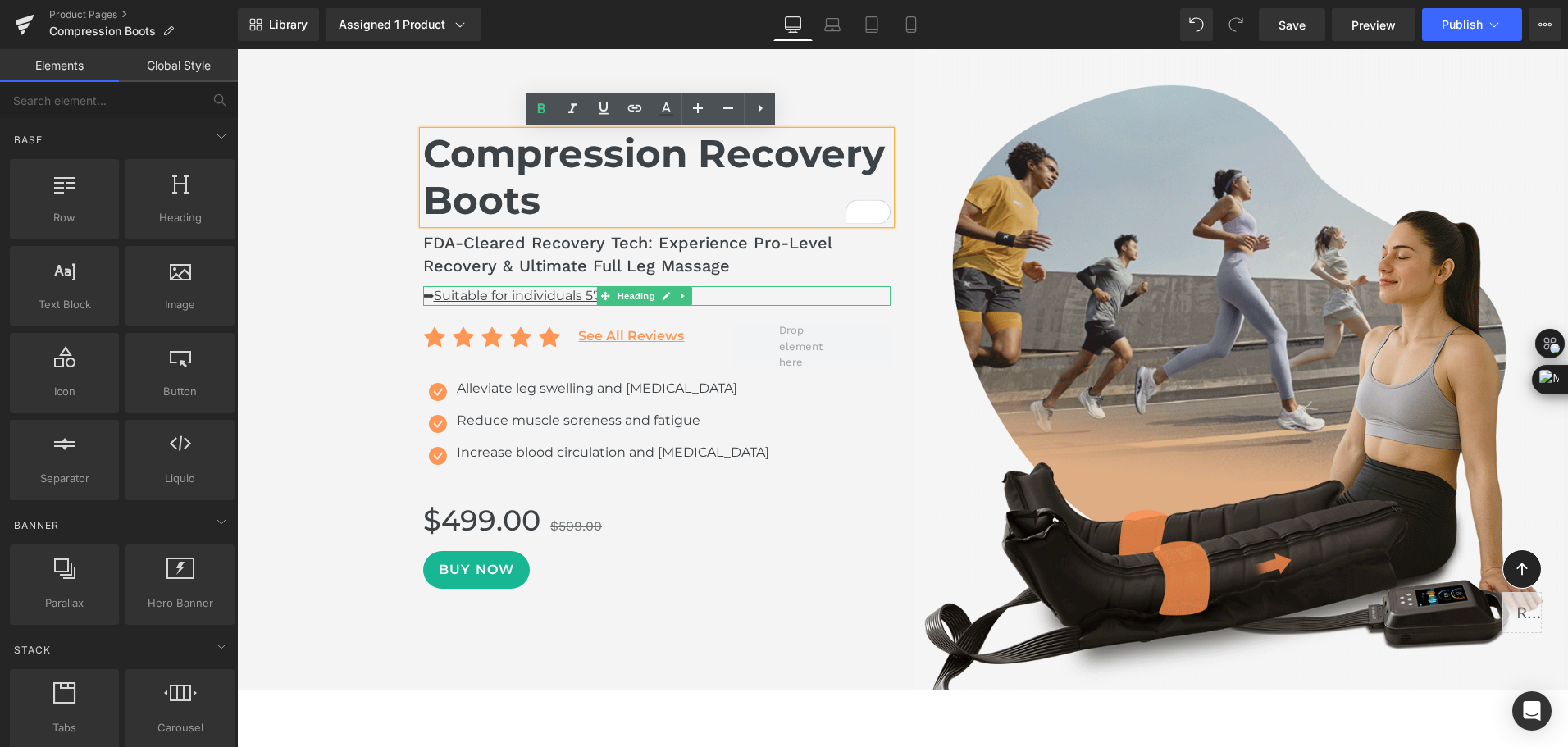
click at [670, 181] on h1 "Compression Recovery Boots" at bounding box center [657, 177] width 467 height 93
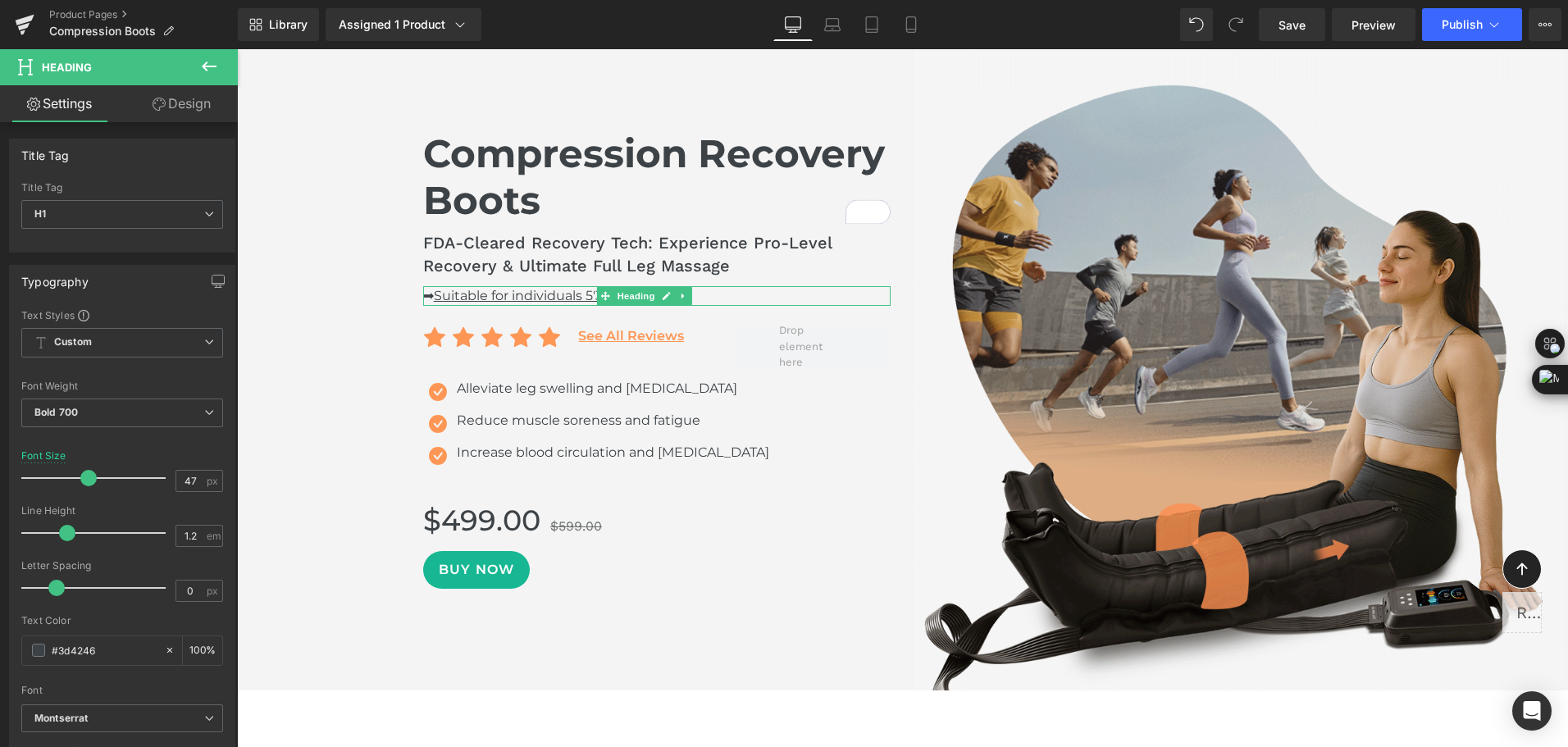
click at [162, 110] on icon at bounding box center [158, 104] width 13 height 13
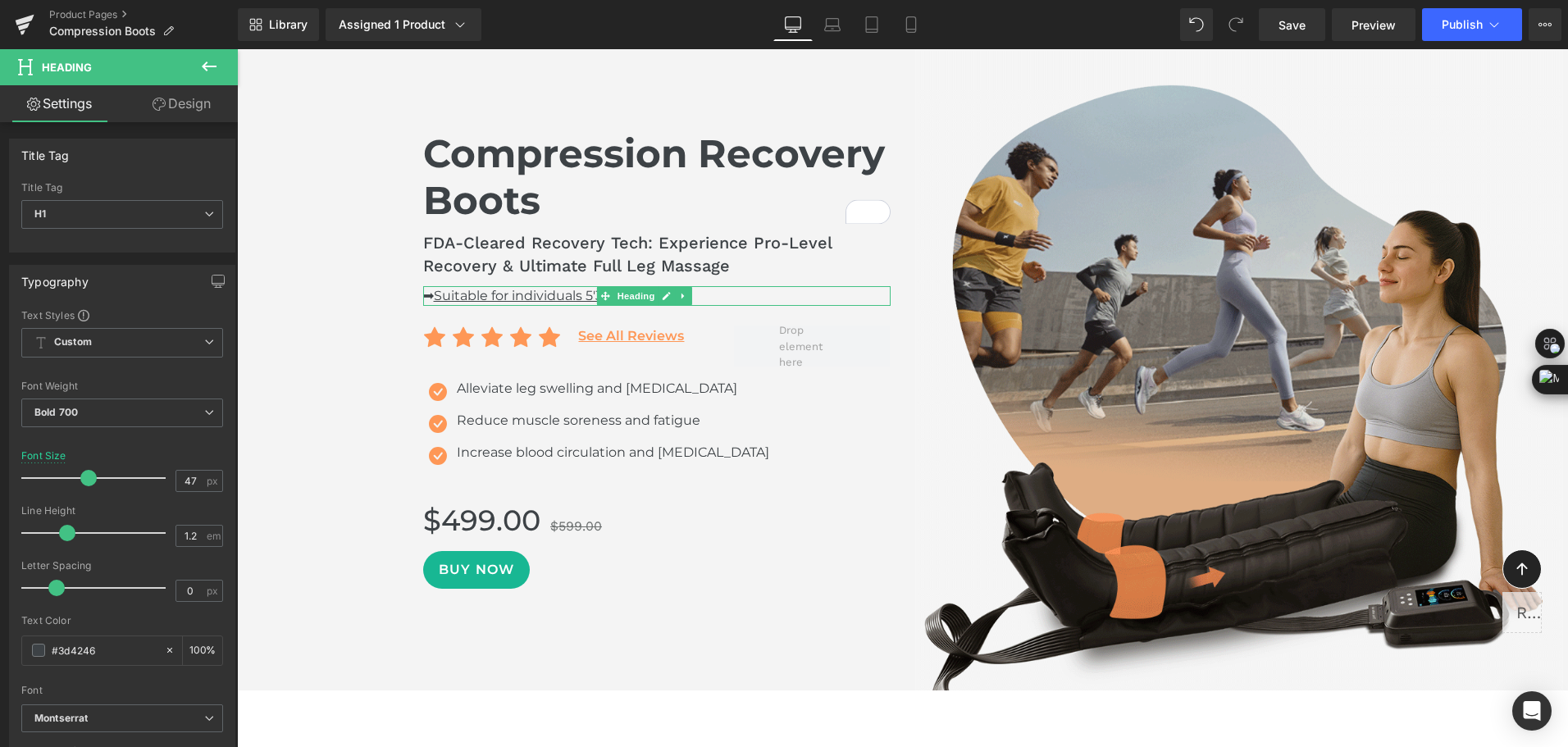
click at [0, 0] on div "Spacing" at bounding box center [0, 0] width 0 height 0
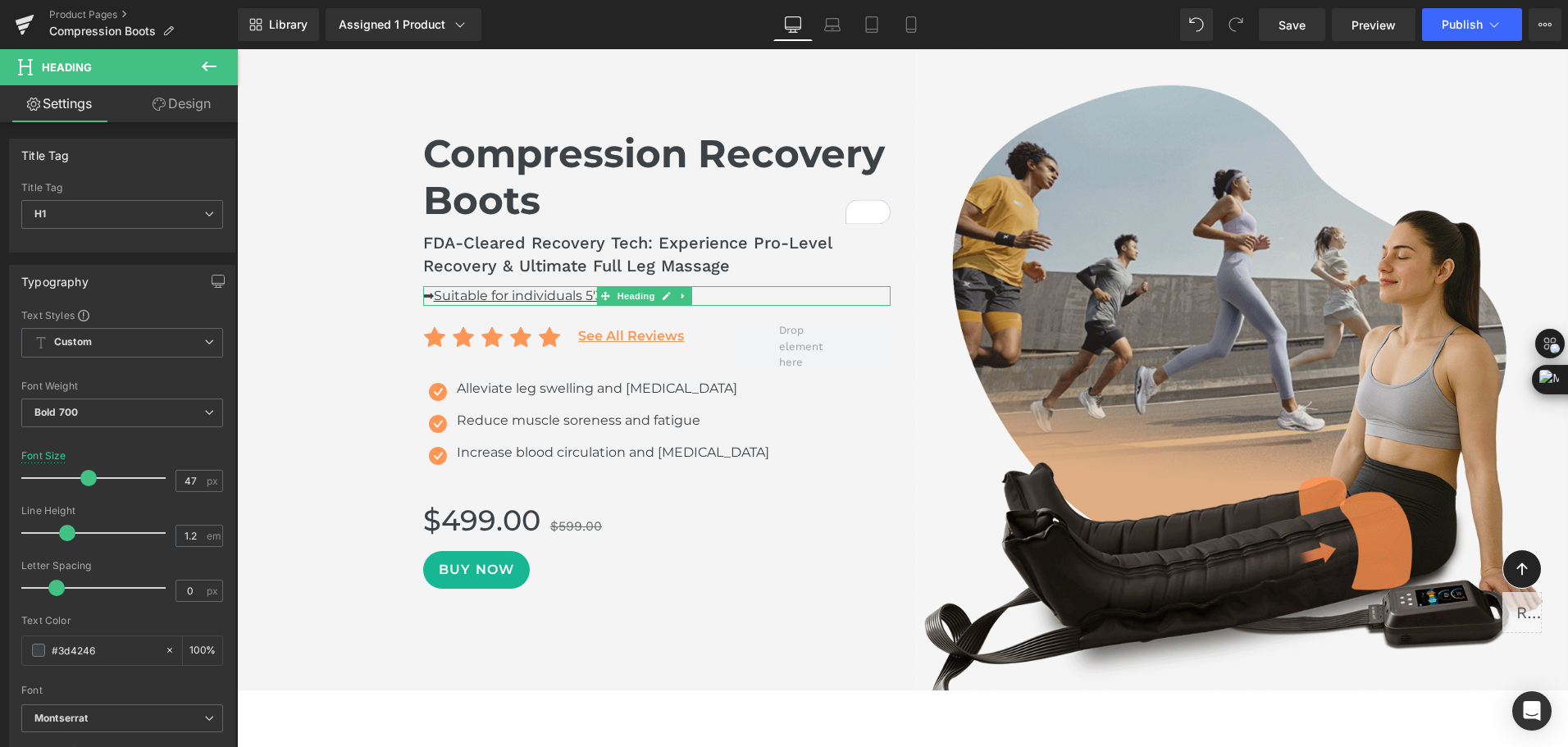
click at [0, 0] on div "Spacing" at bounding box center [0, 0] width 0 height 0
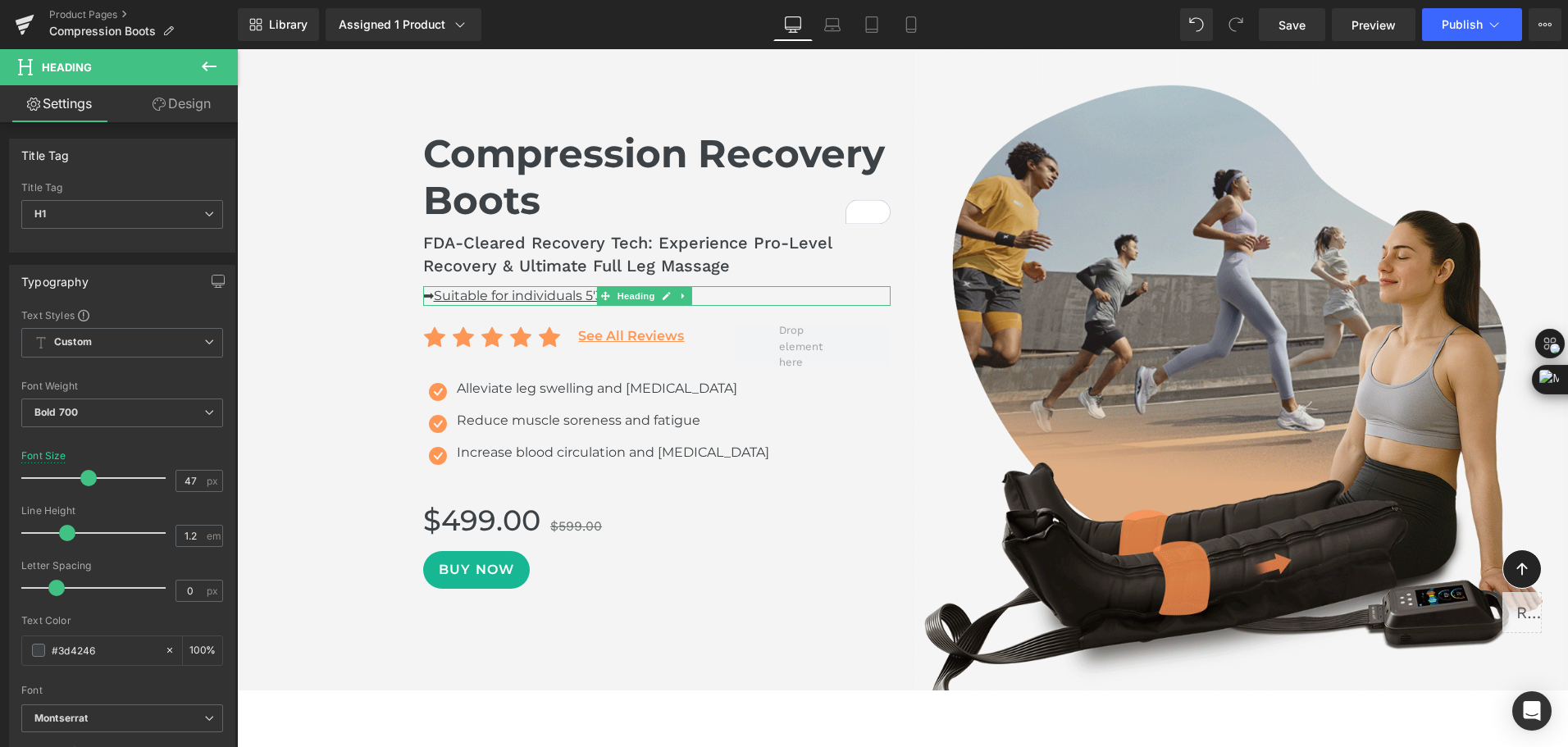
click at [0, 0] on div "Spacing" at bounding box center [0, 0] width 0 height 0
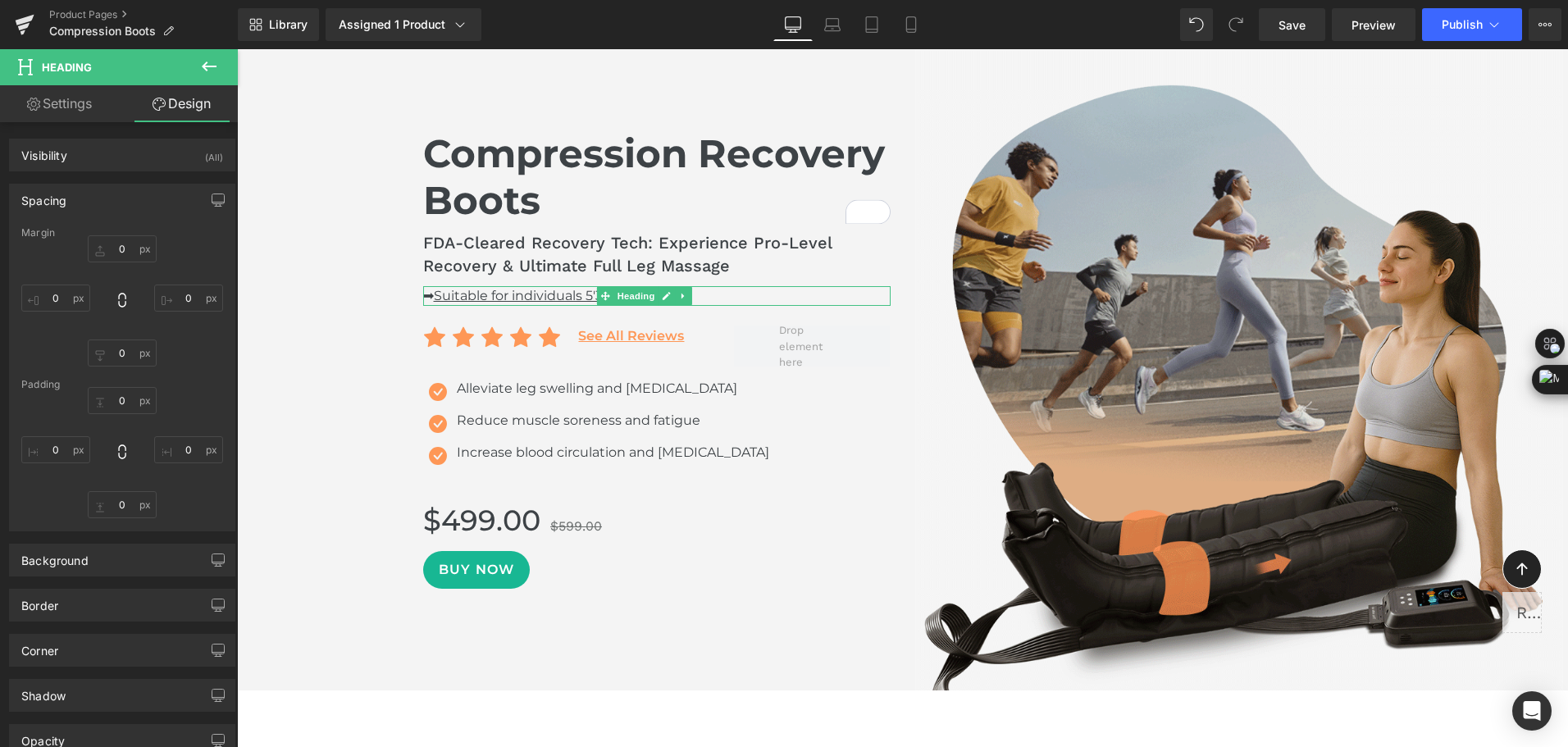
type input "100"
type input "0"
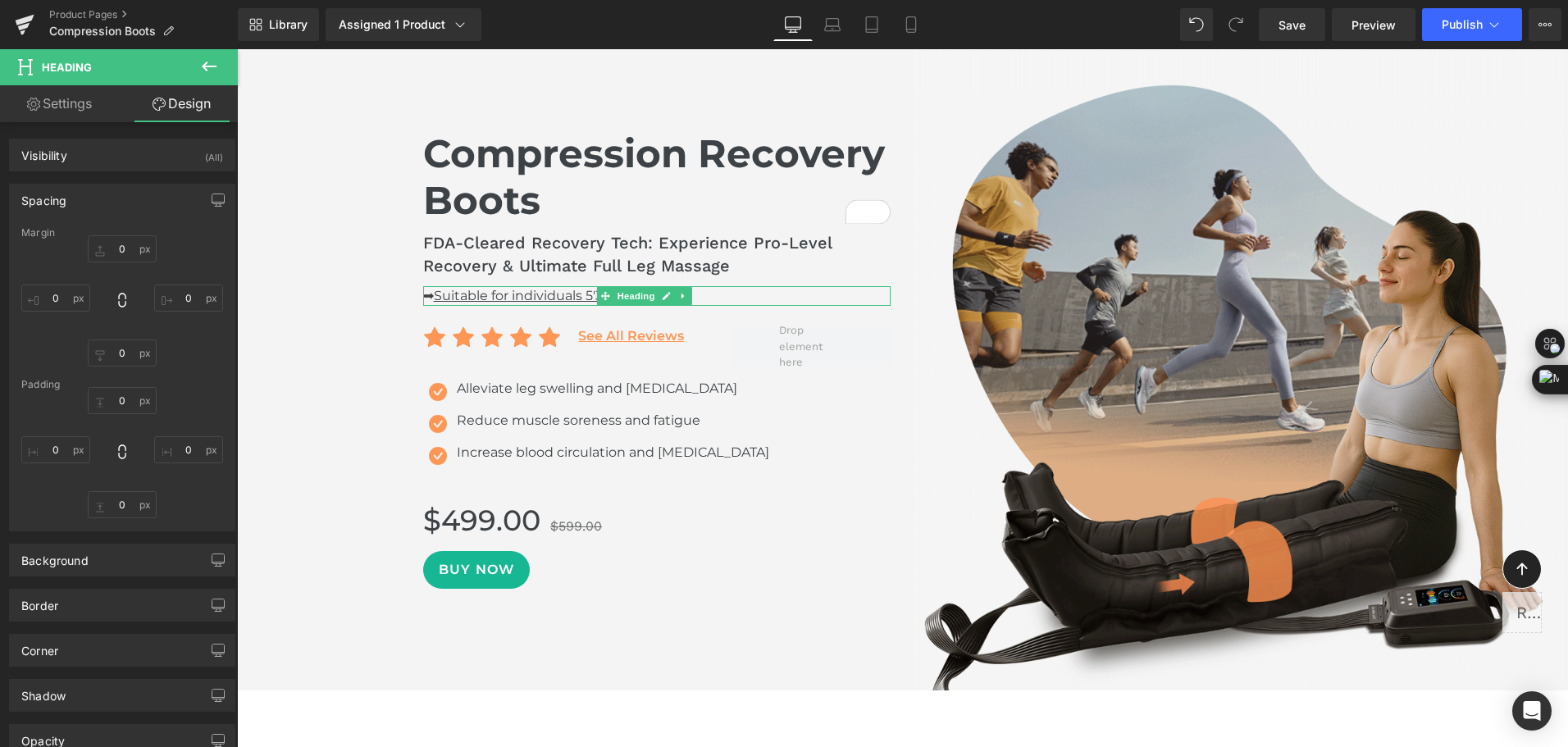
type input "0"
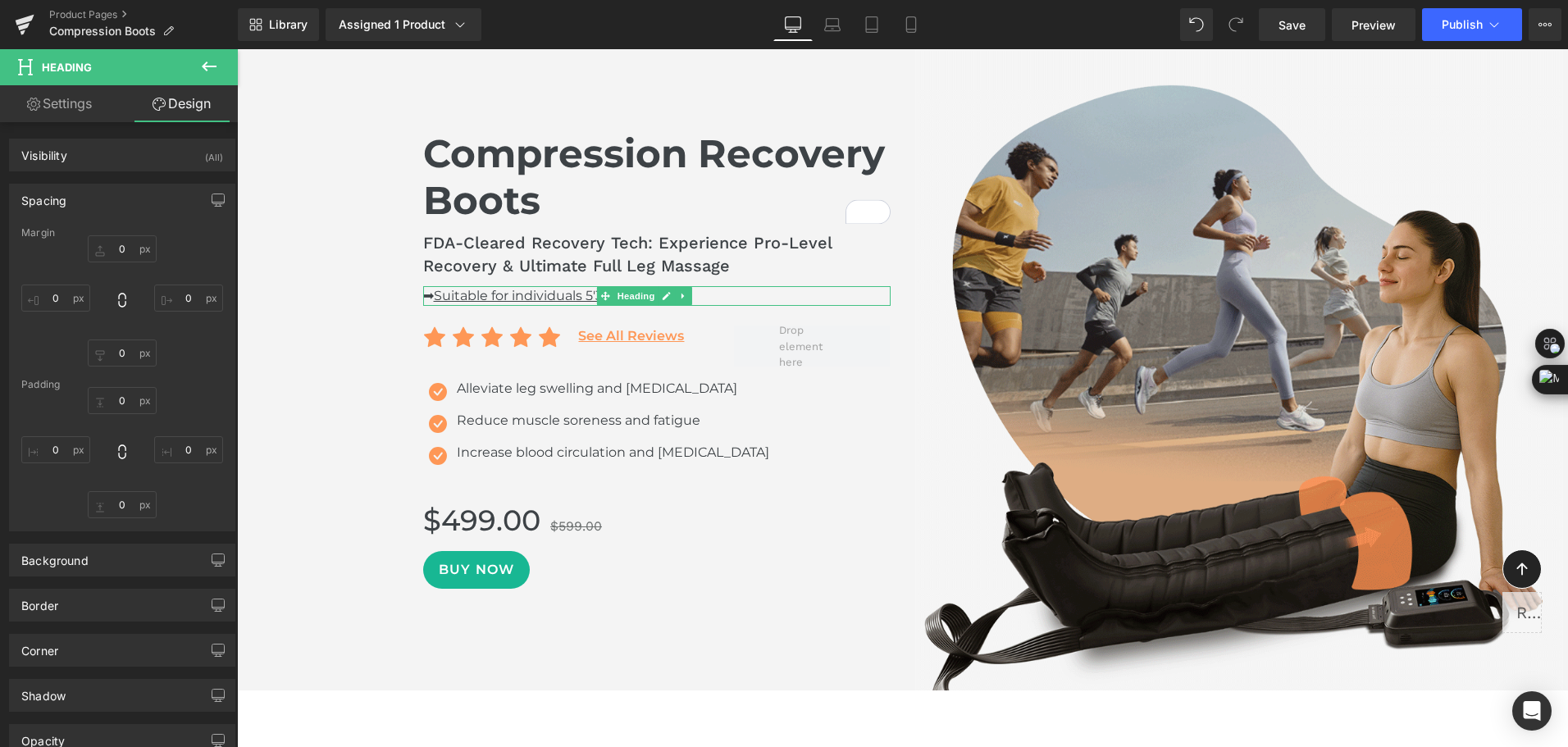
type input "0"
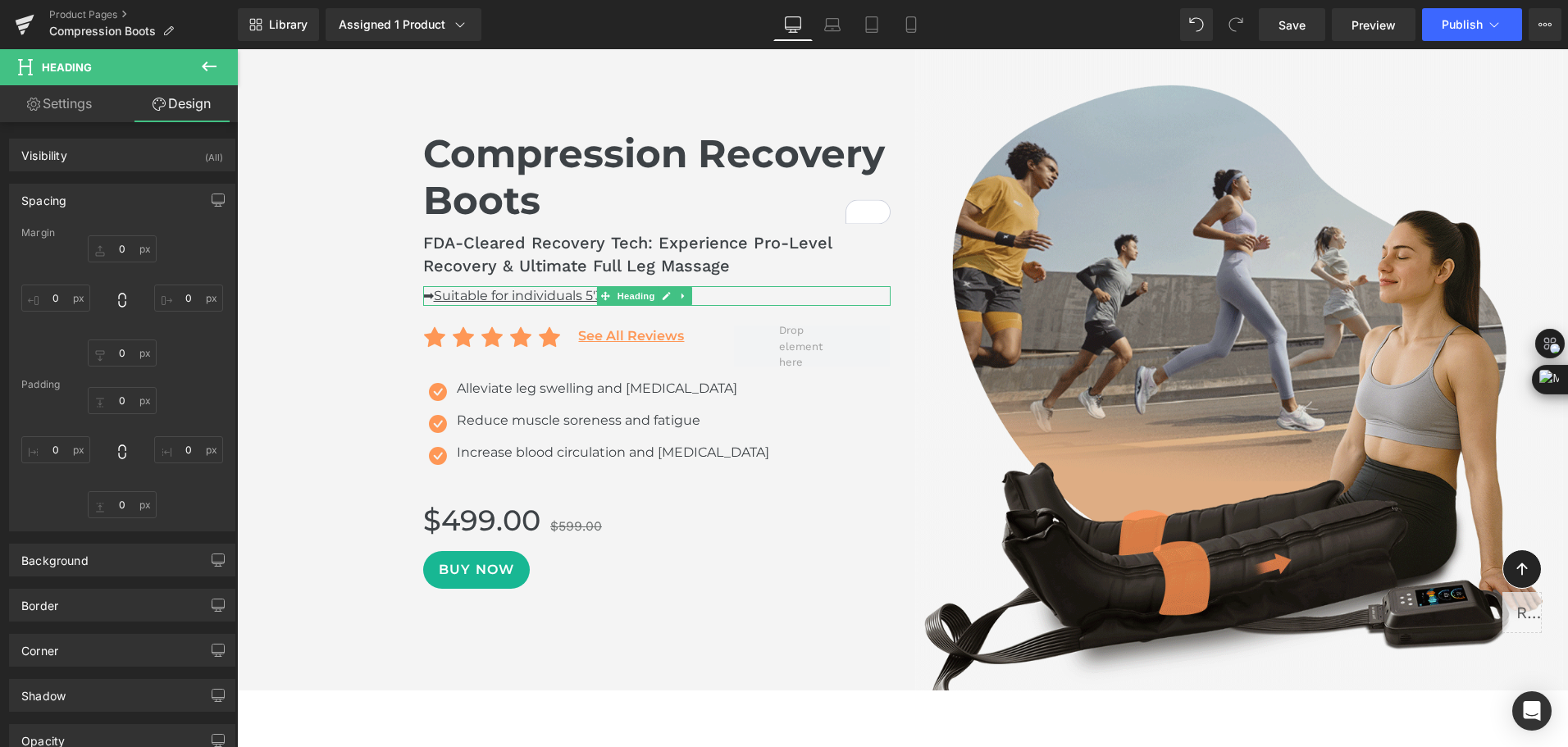
type input "0"
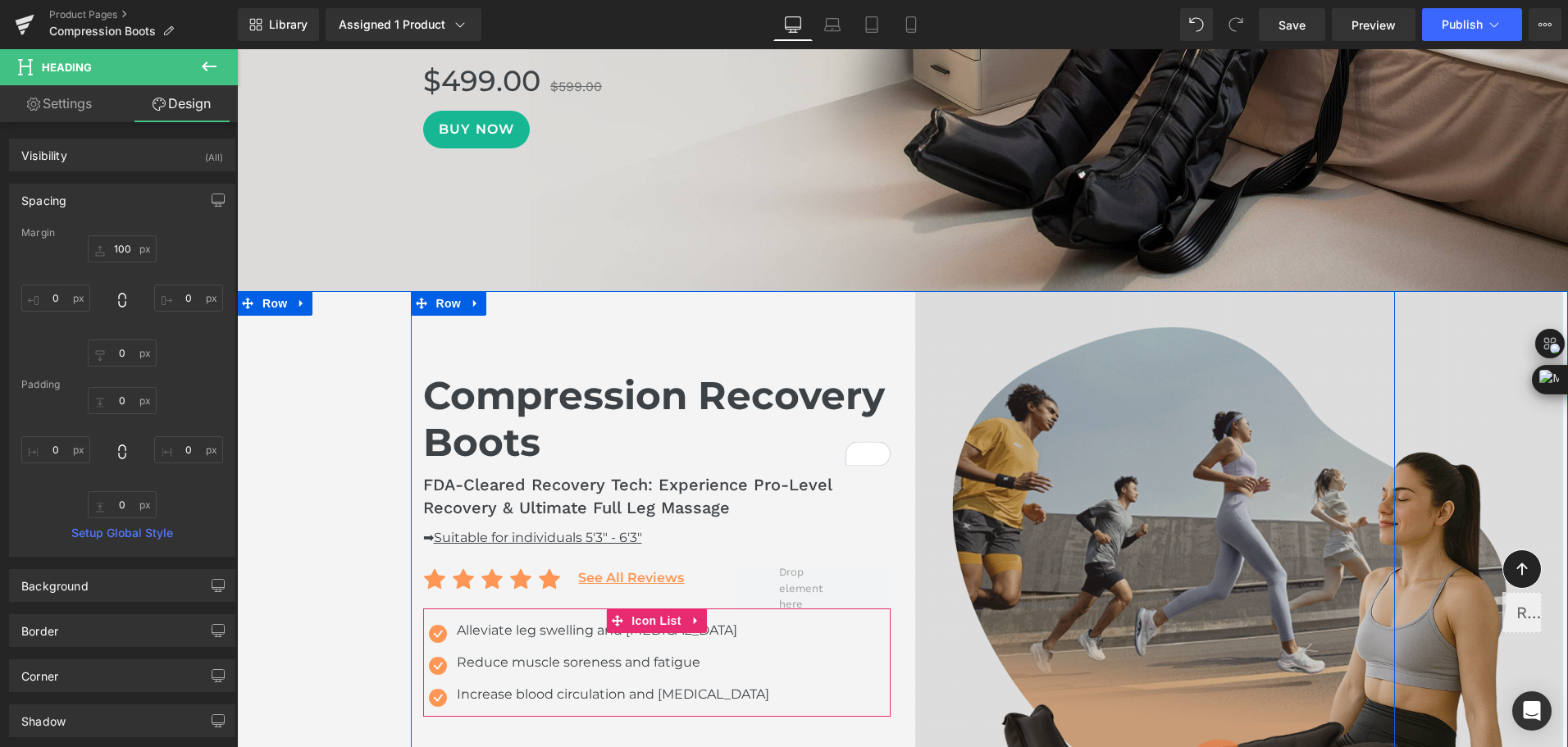
scroll to position [575, 0]
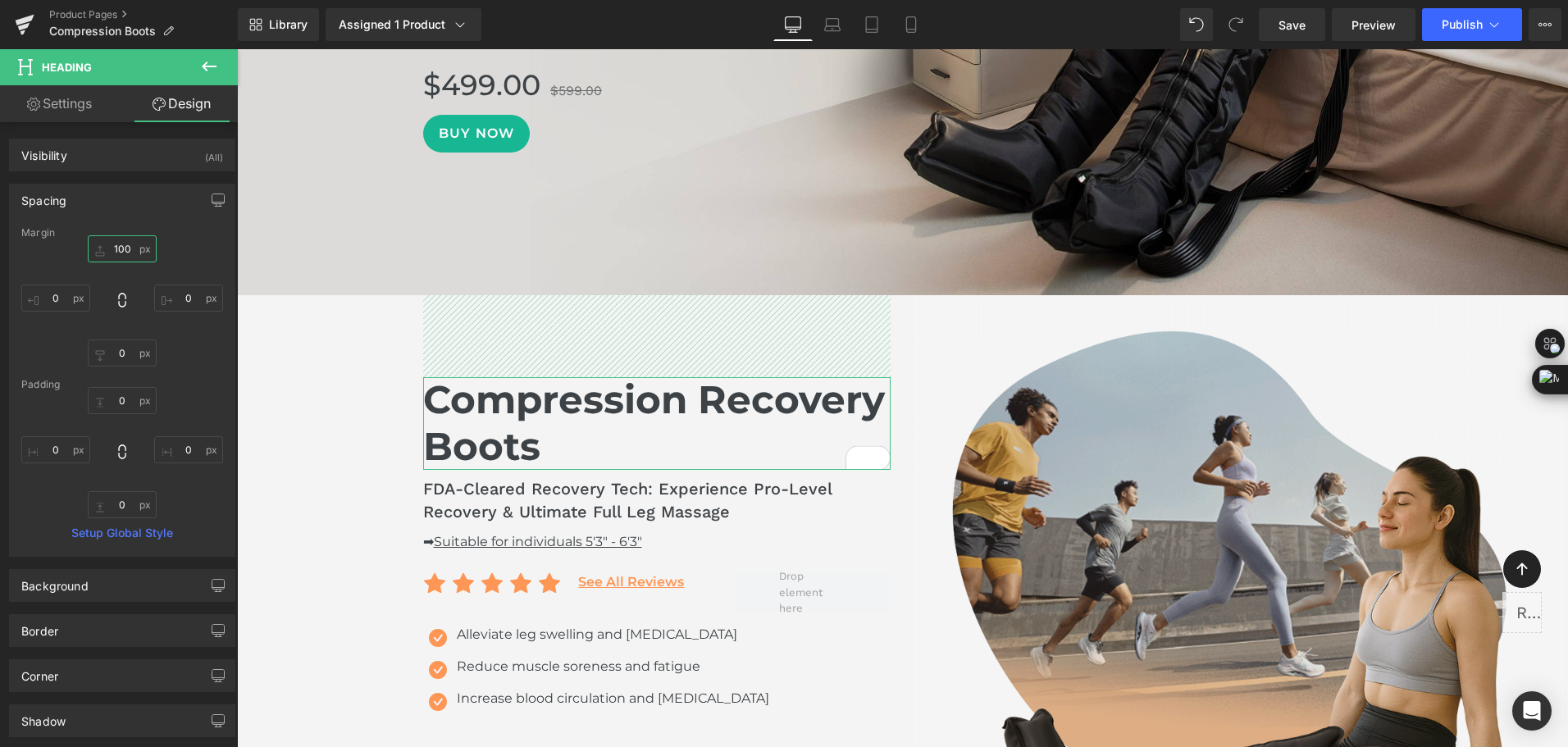
click at [119, 254] on input "100" at bounding box center [122, 249] width 69 height 27
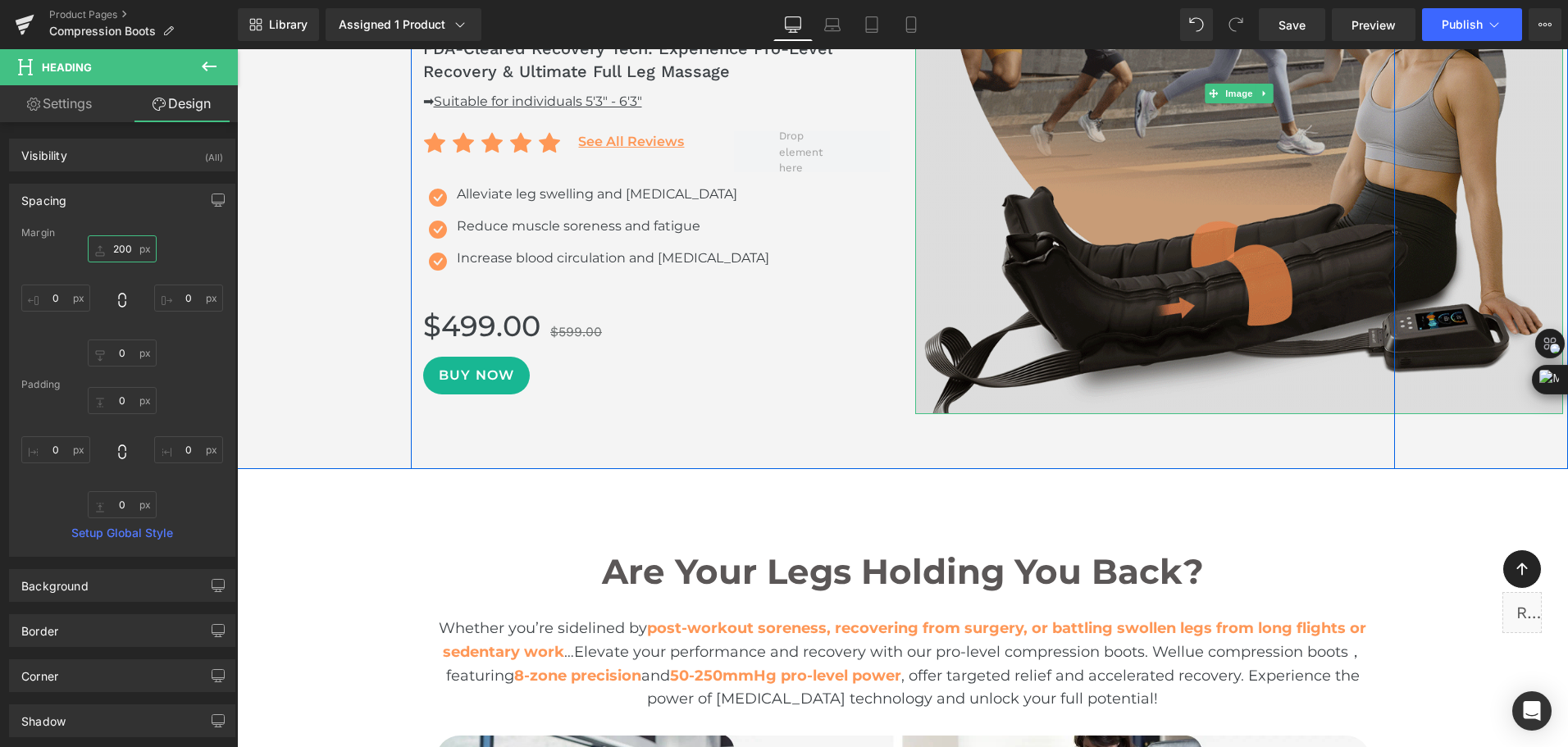
scroll to position [739, 0]
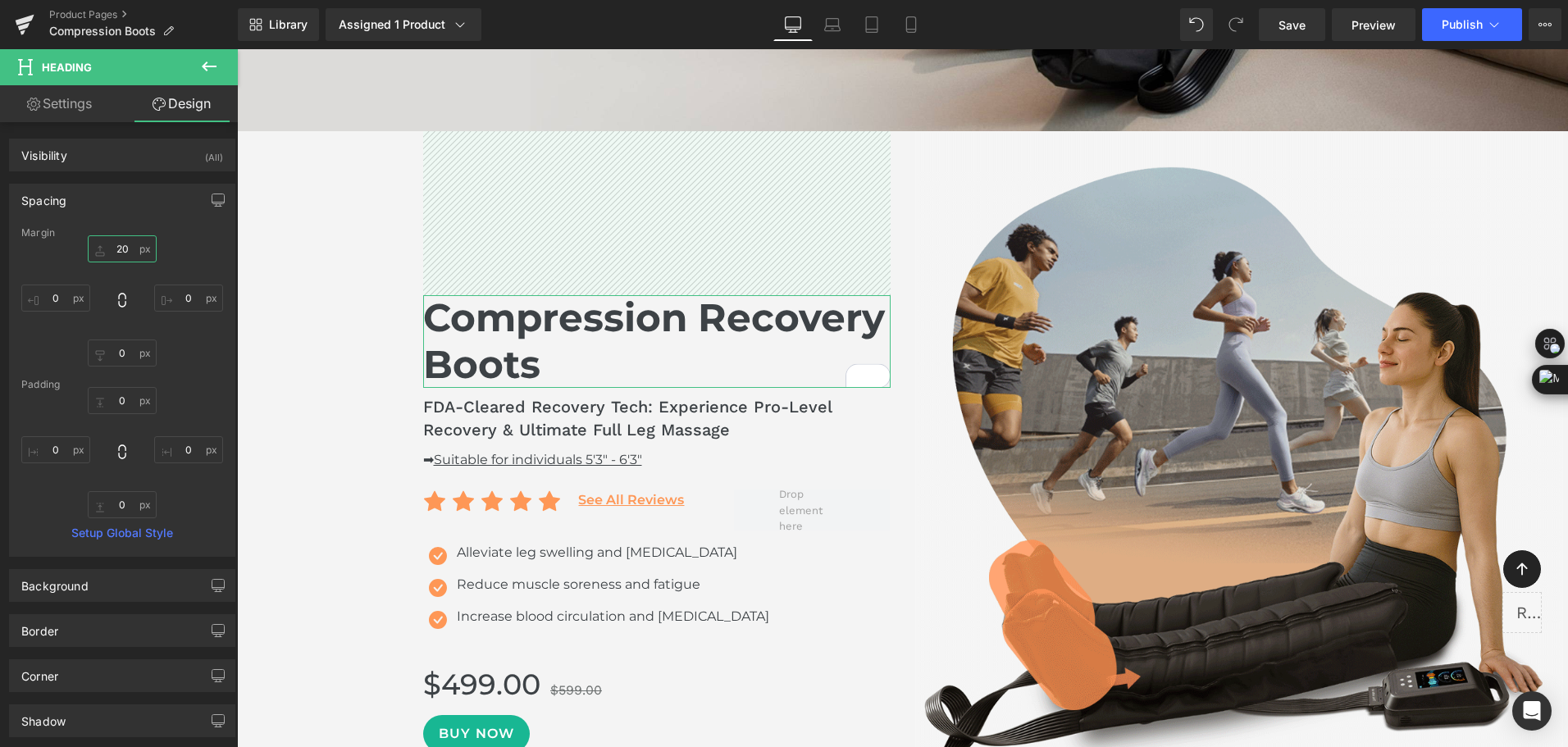
type input "2"
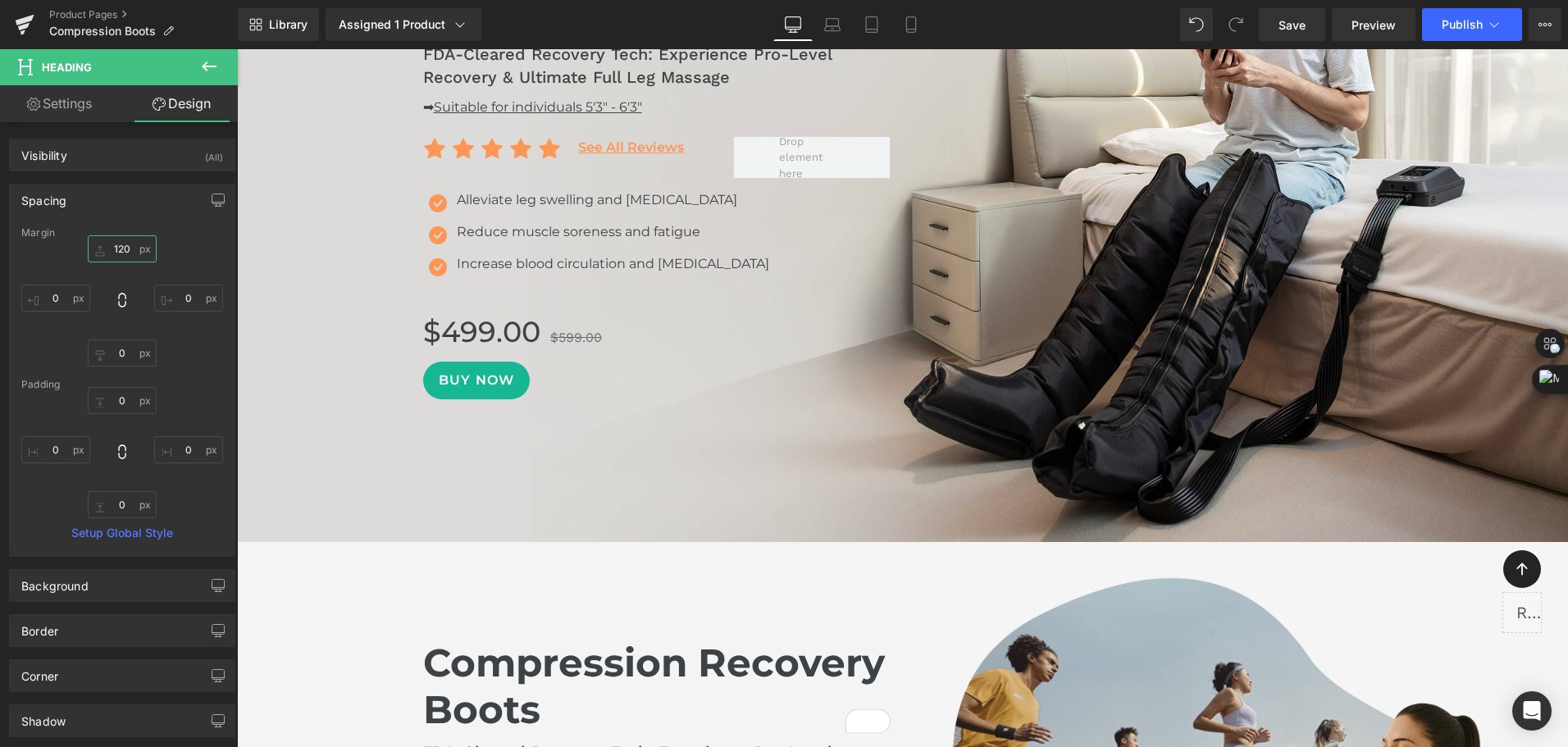
scroll to position [0, 0]
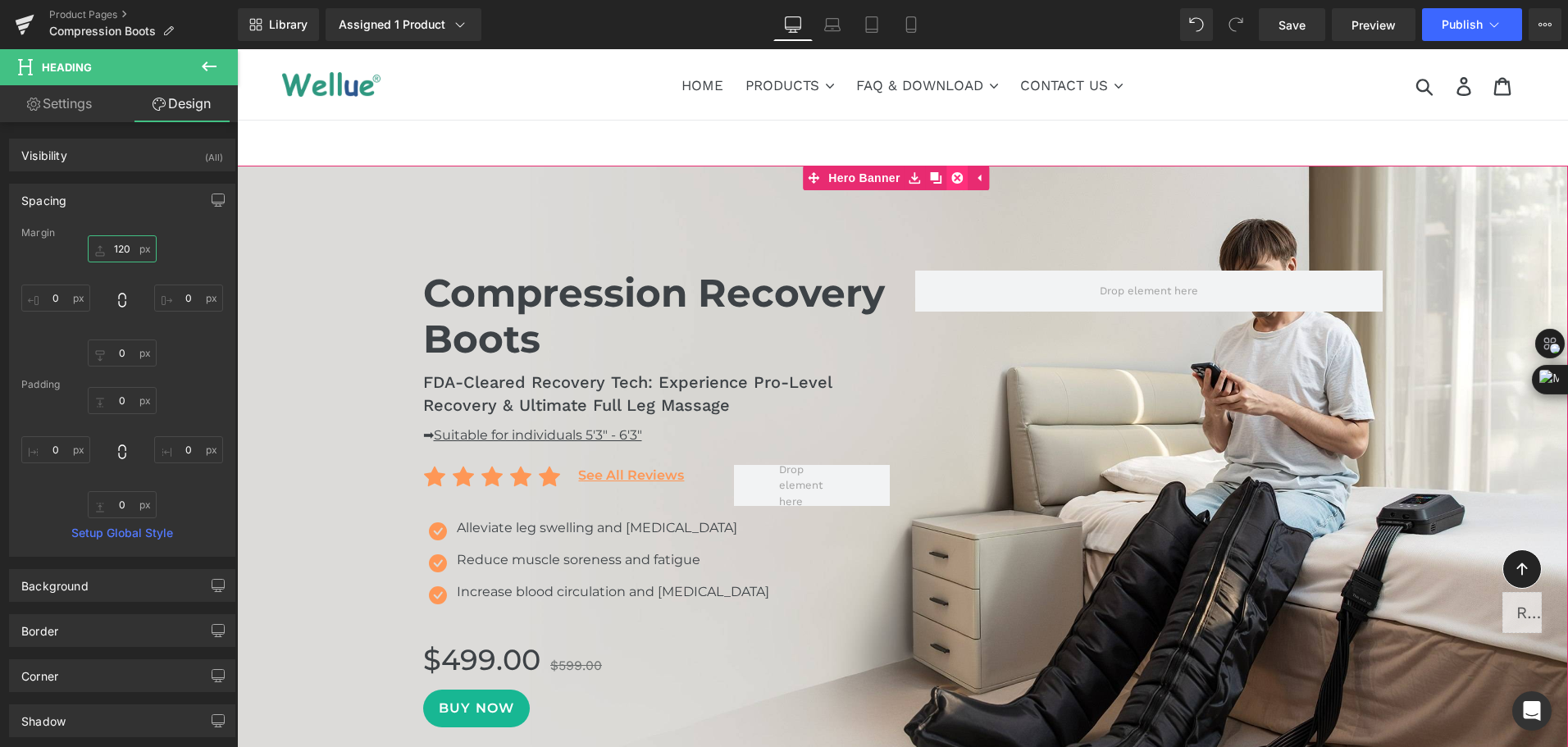
type input "120"
click at [961, 179] on icon at bounding box center [957, 178] width 12 height 12
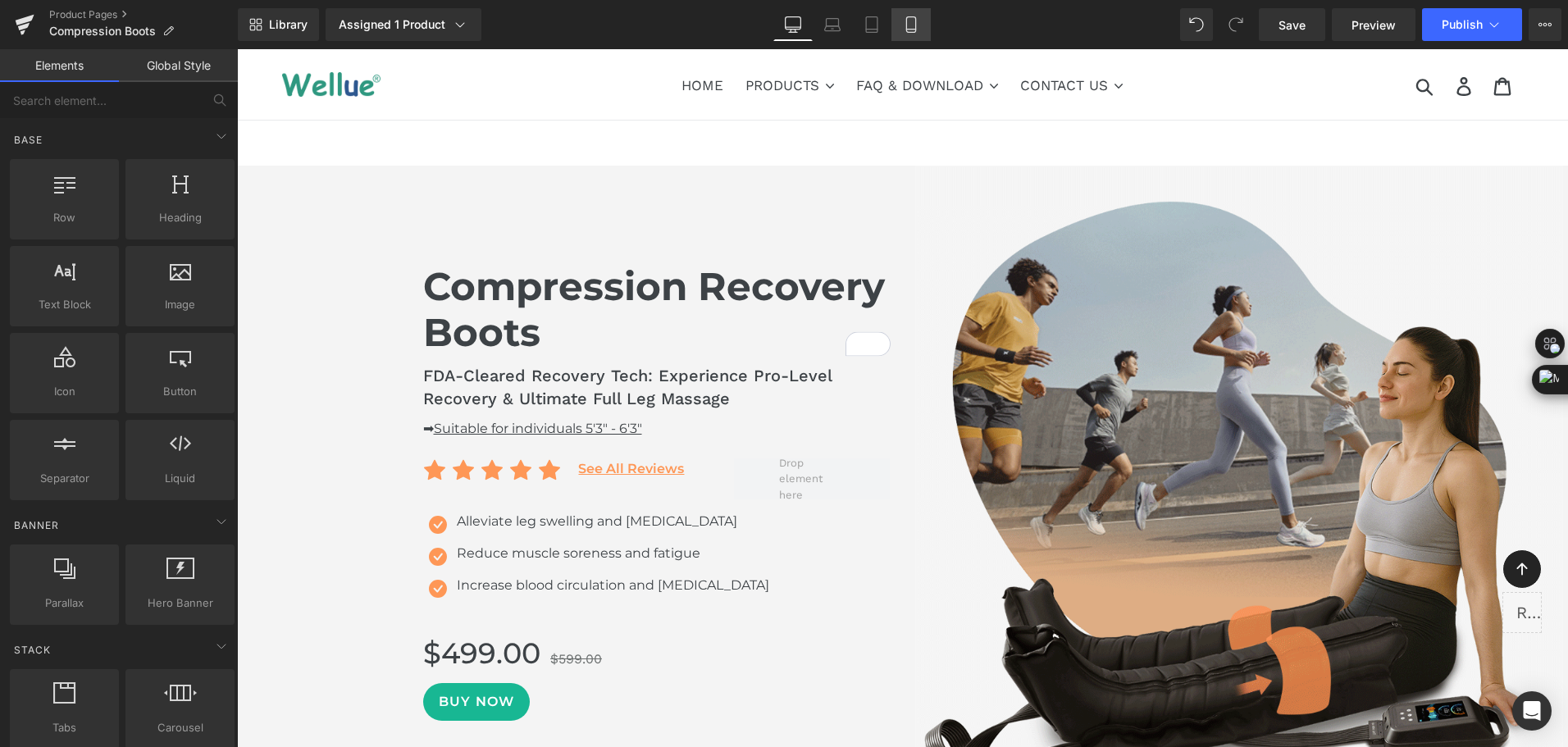
click at [913, 27] on icon at bounding box center [911, 25] width 17 height 17
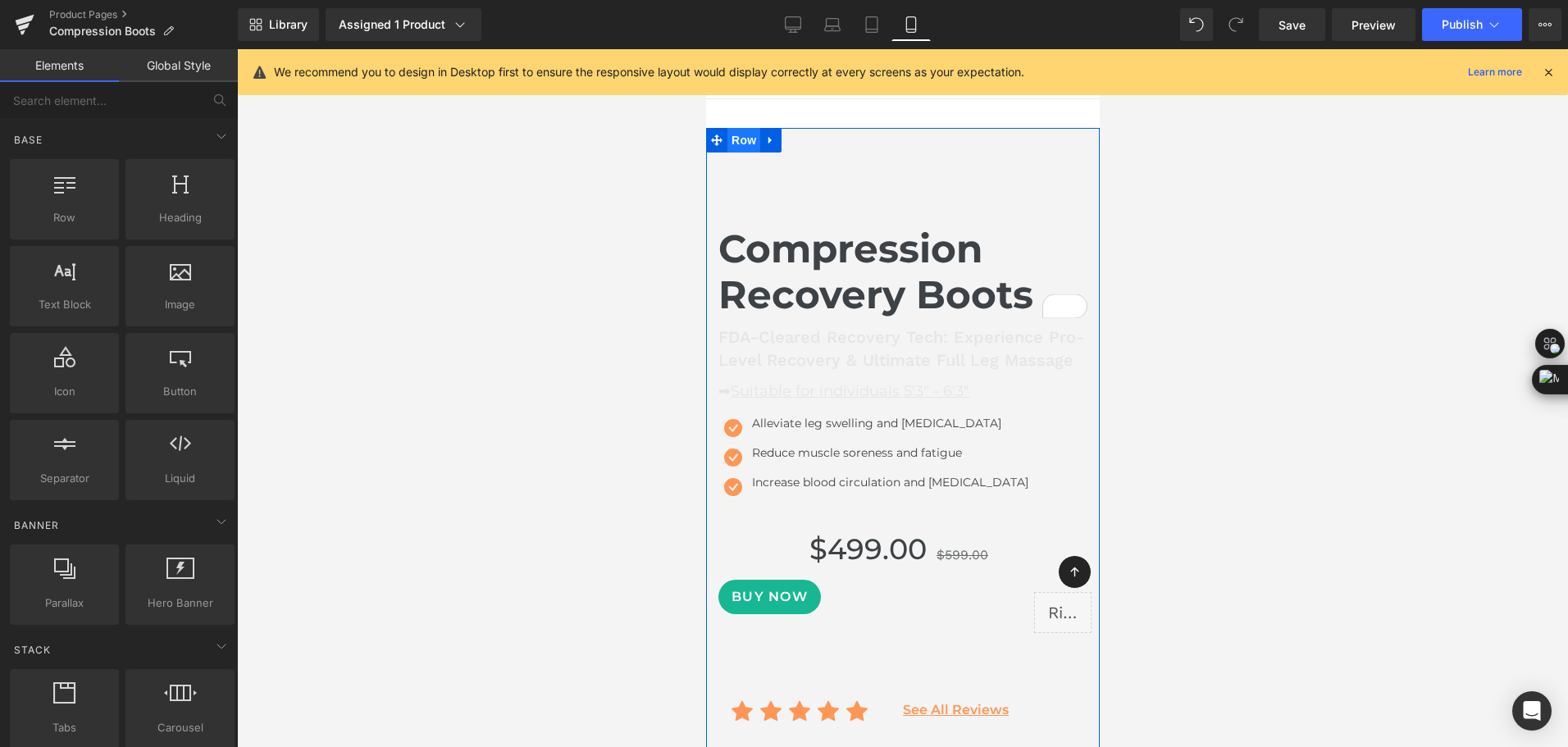
click at [737, 137] on span "Row" at bounding box center [742, 141] width 33 height 25
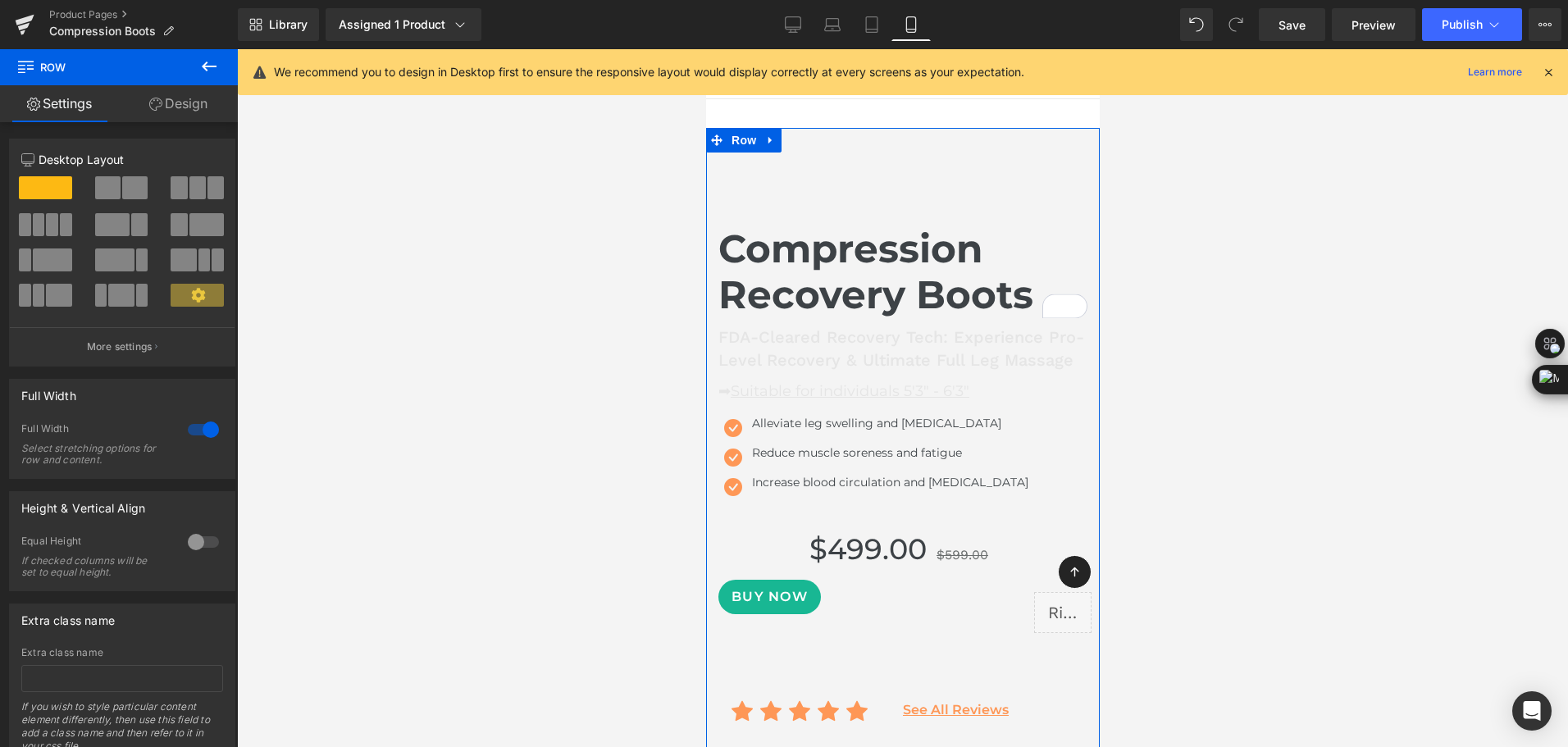
click at [186, 115] on link "Design" at bounding box center [178, 104] width 119 height 37
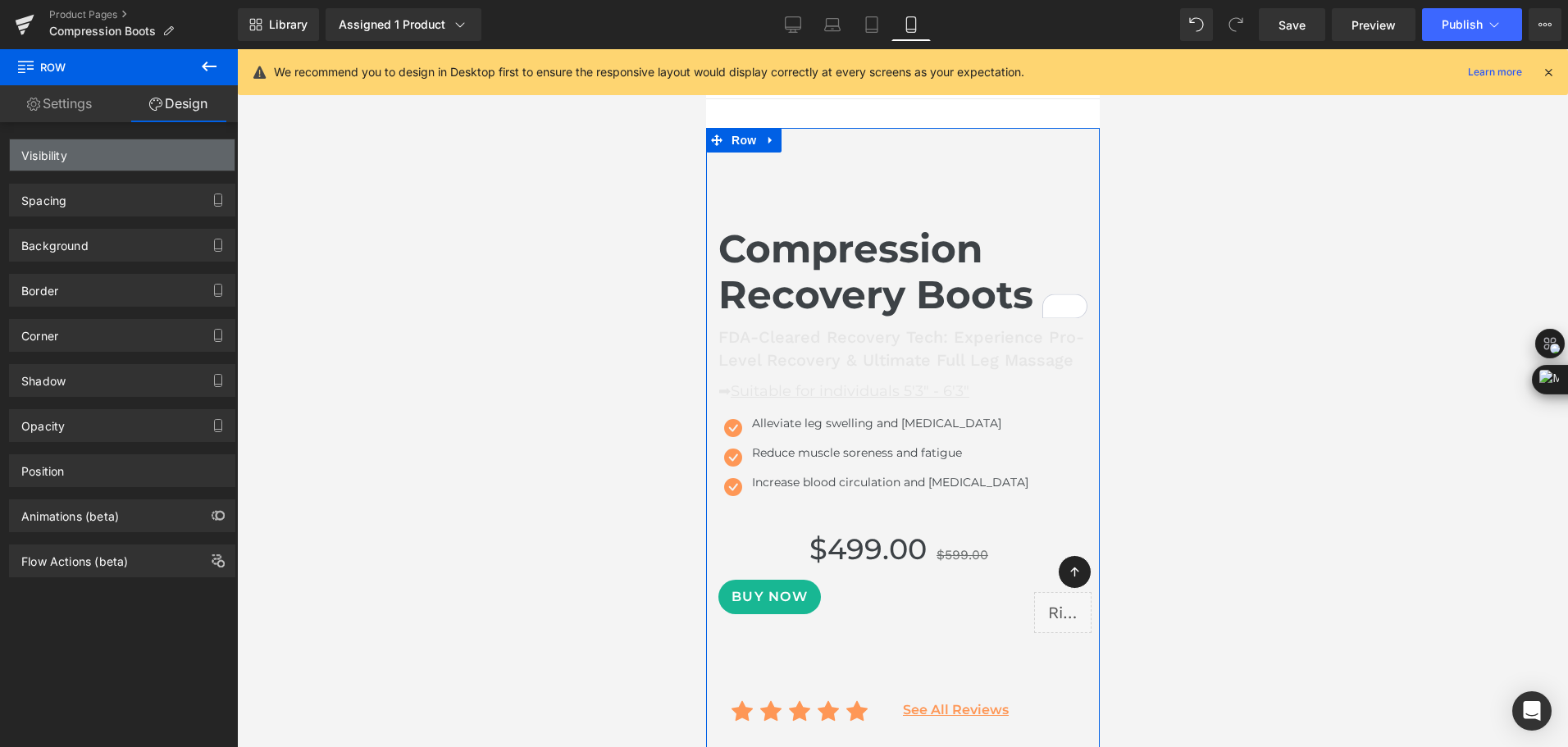
click at [184, 158] on div "Visibility" at bounding box center [122, 155] width 225 height 31
click at [108, 155] on div "Visibility" at bounding box center [122, 155] width 225 height 31
click at [35, 158] on div "Visibility" at bounding box center [44, 151] width 46 height 23
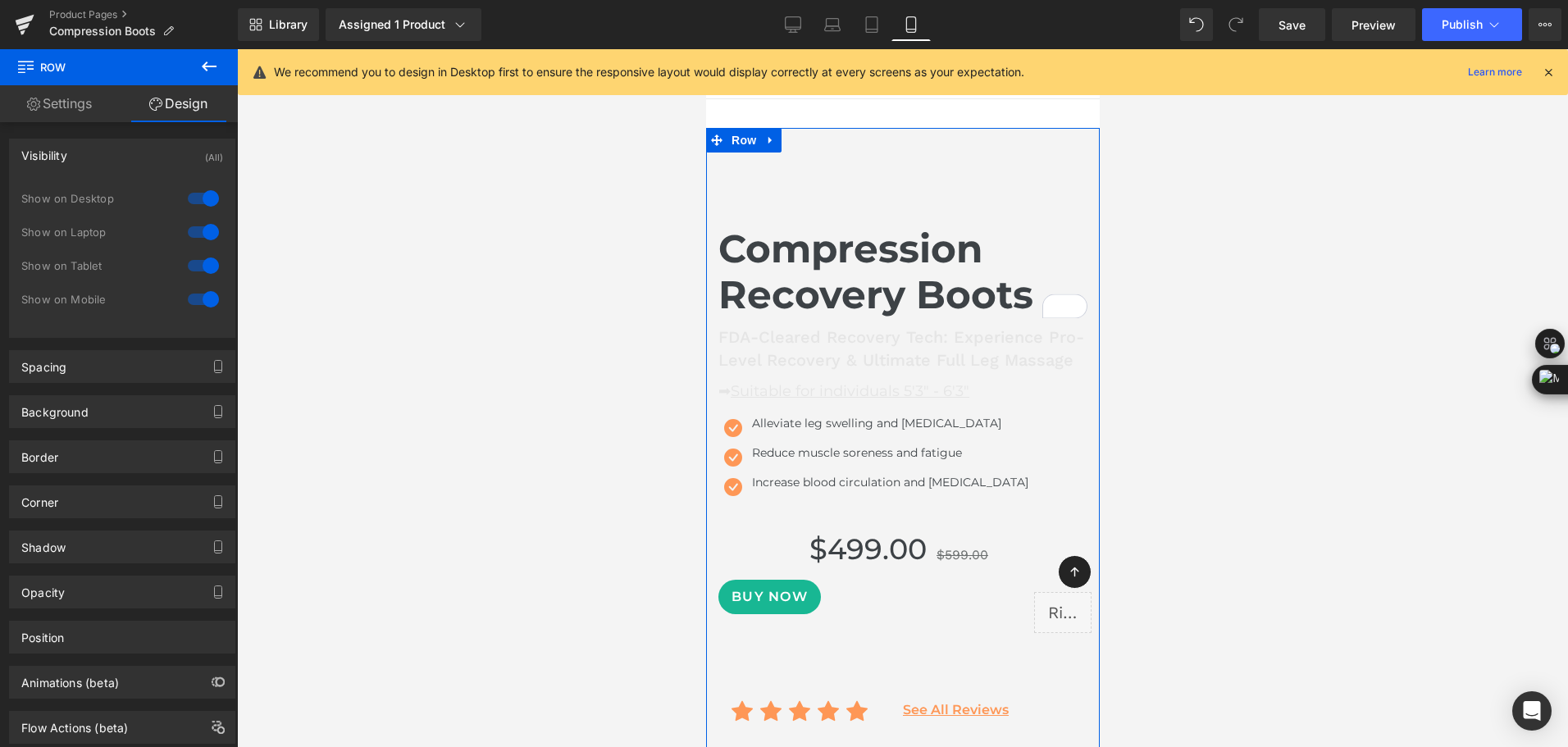
click at [199, 302] on div at bounding box center [204, 299] width 39 height 27
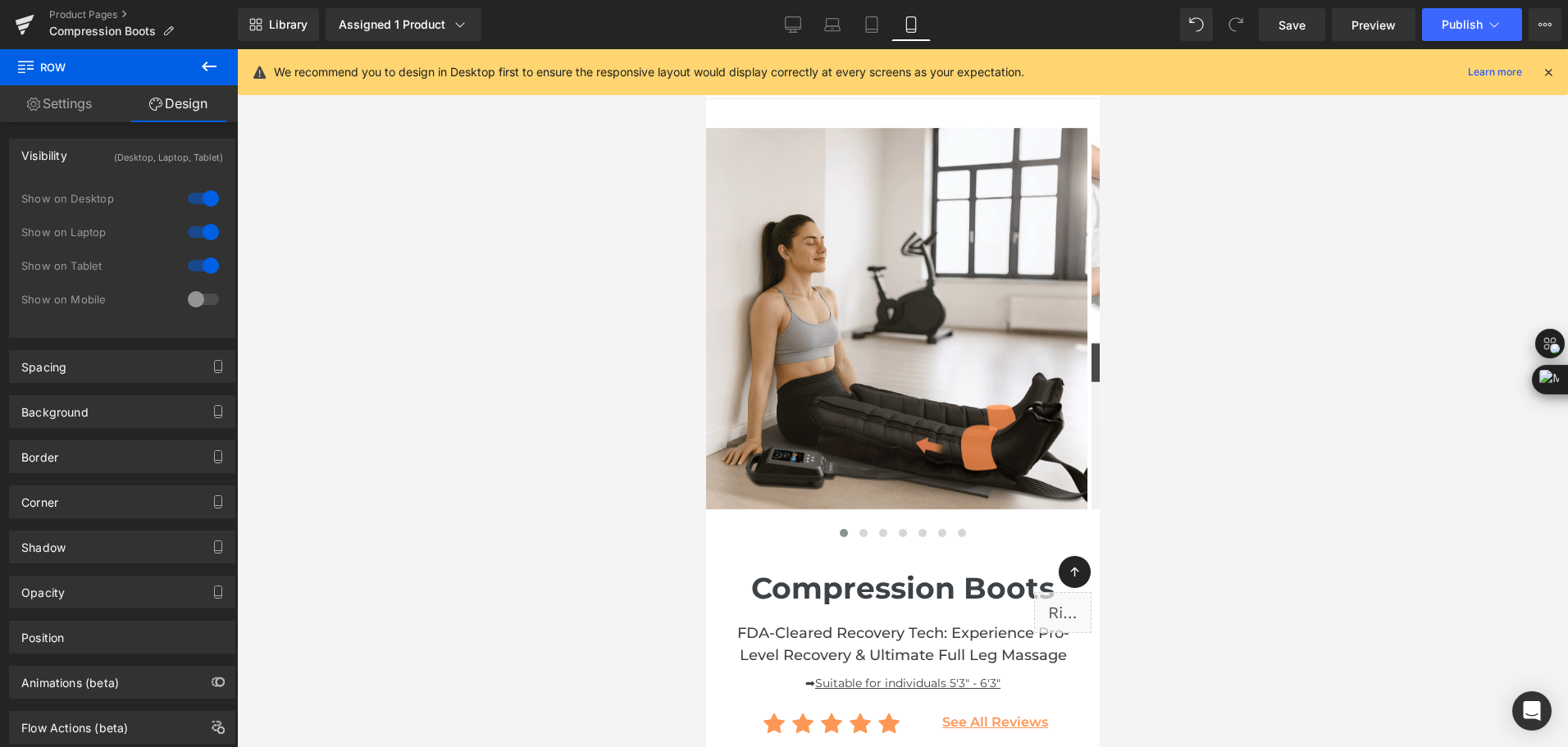
click at [198, 273] on div at bounding box center [204, 266] width 39 height 27
click at [870, 18] on icon at bounding box center [872, 25] width 17 height 17
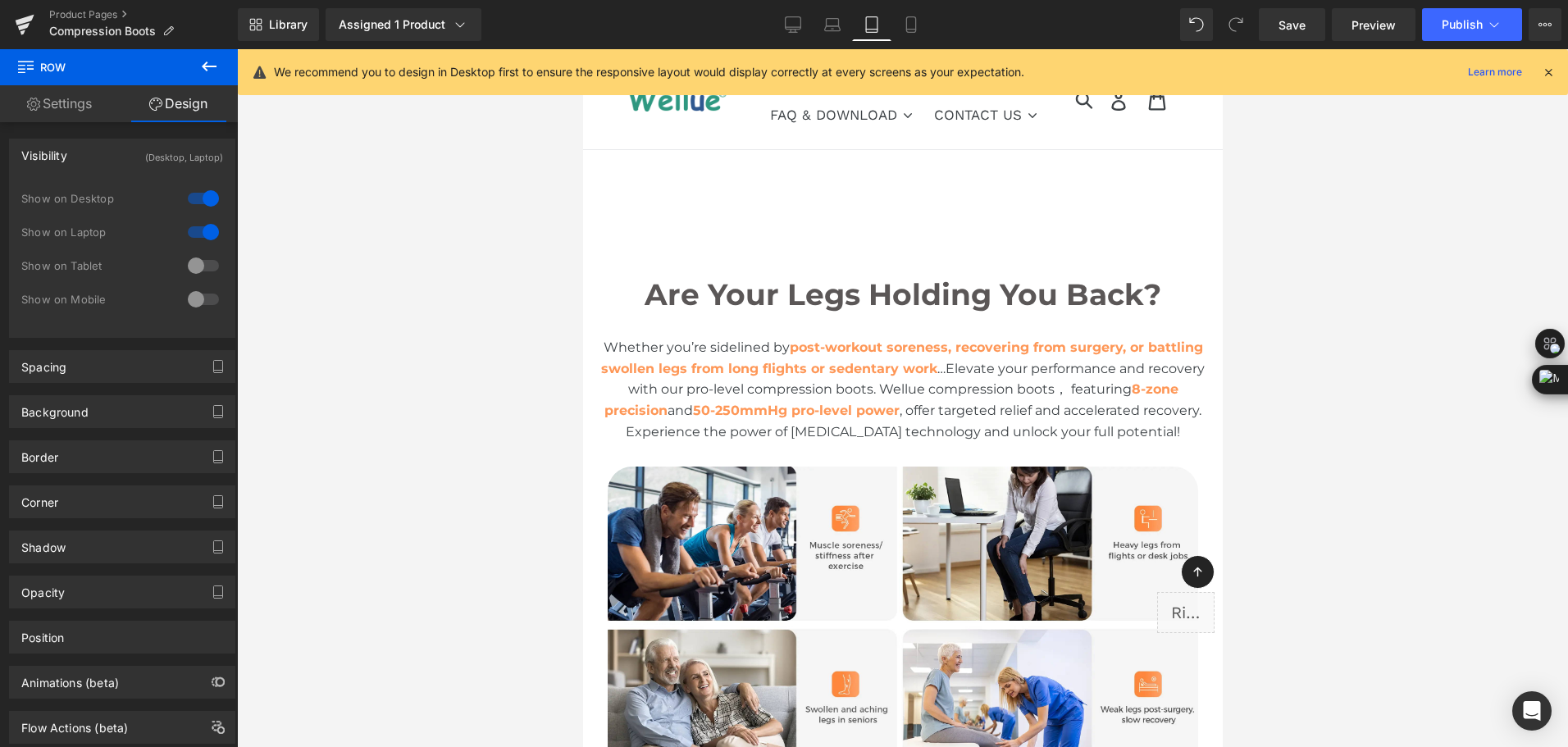
click at [191, 265] on div at bounding box center [204, 266] width 39 height 27
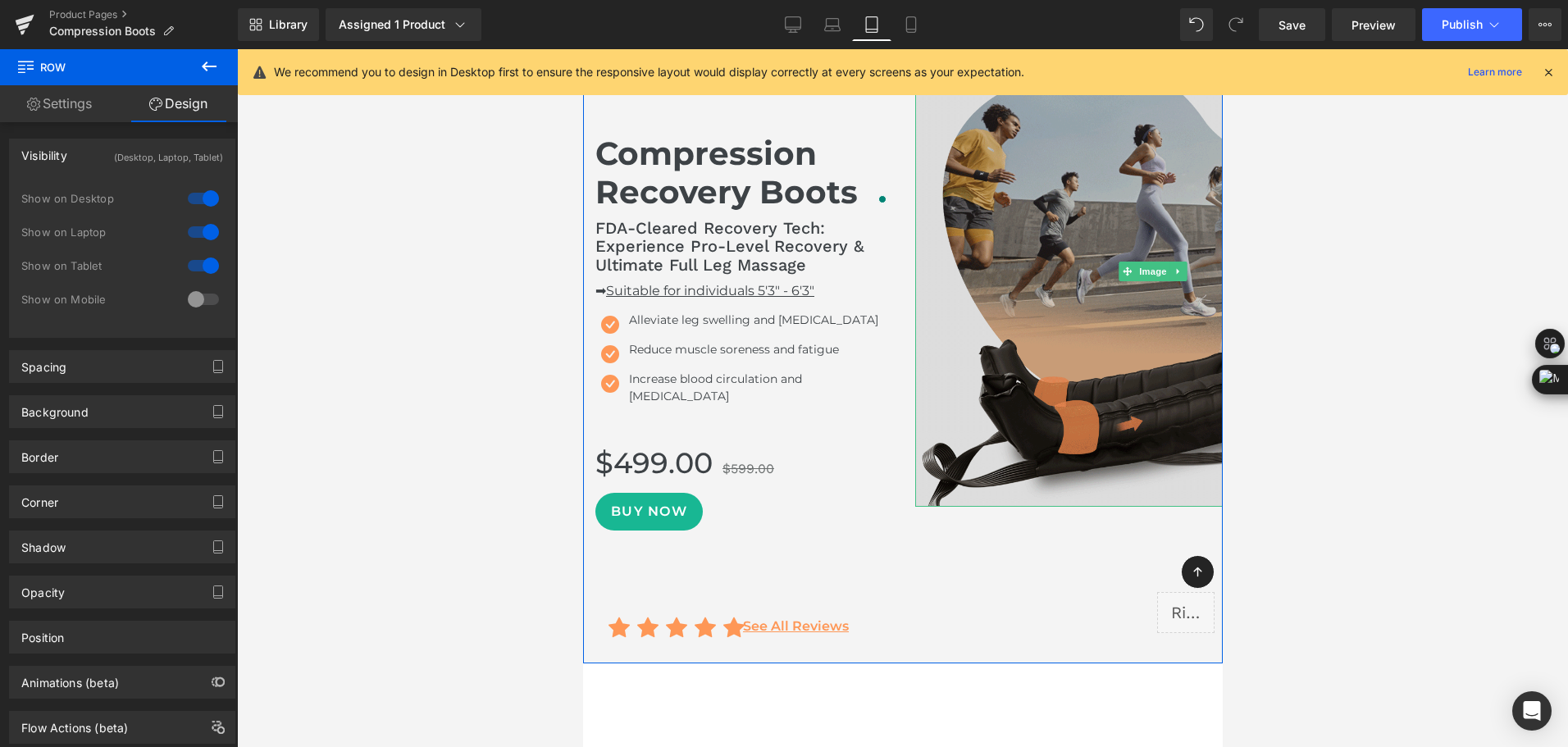
scroll to position [164, 0]
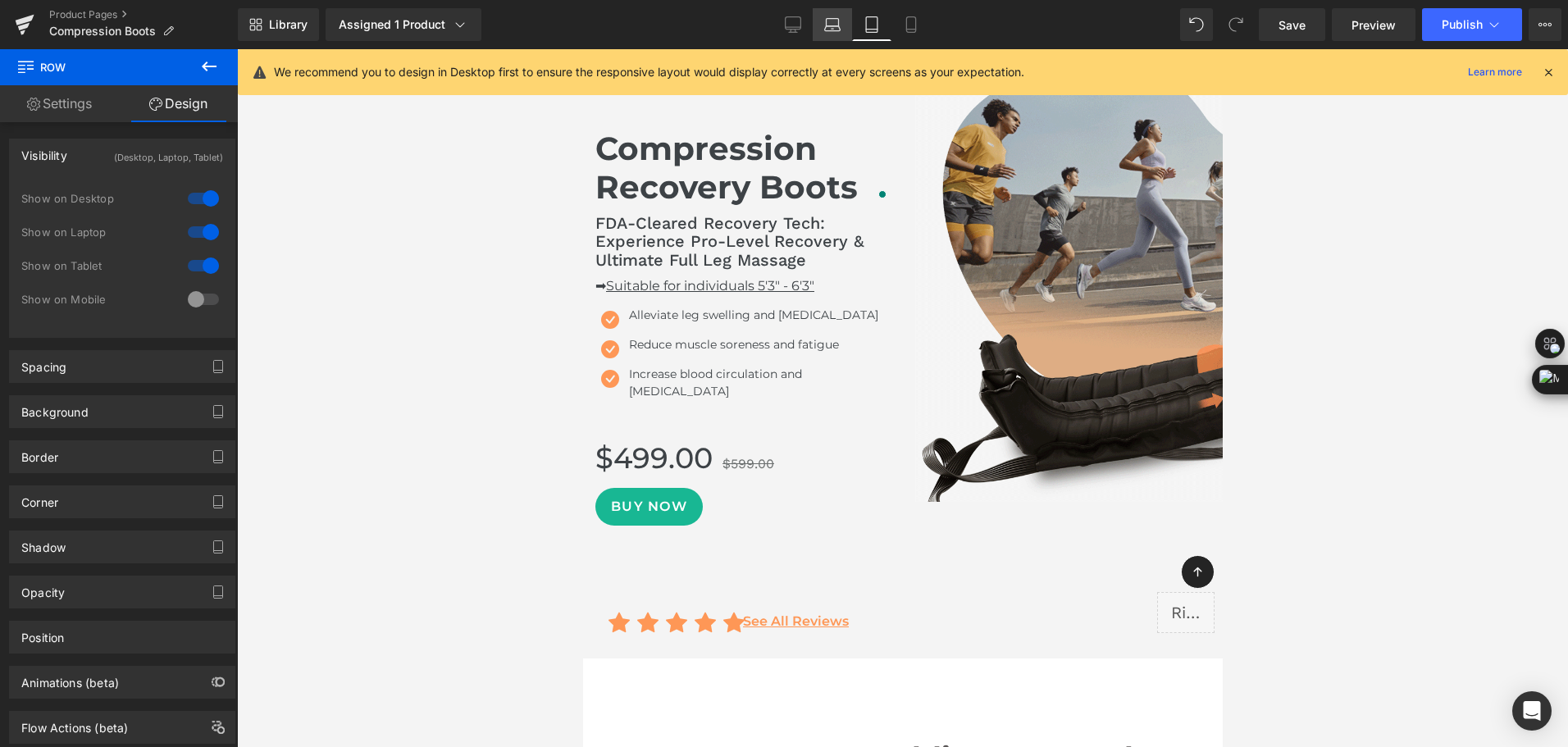
click at [827, 27] on icon at bounding box center [833, 29] width 16 height 5
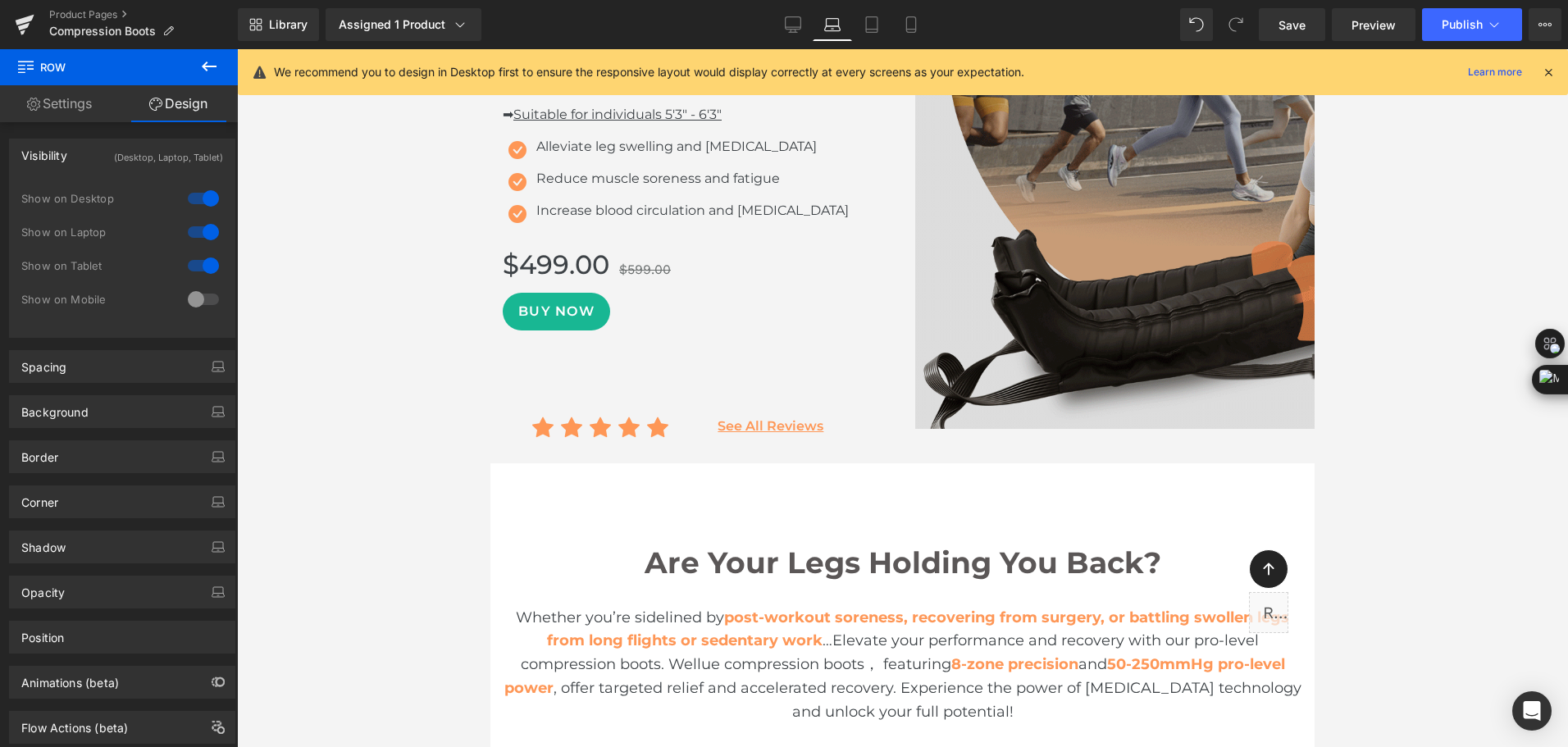
scroll to position [82, 0]
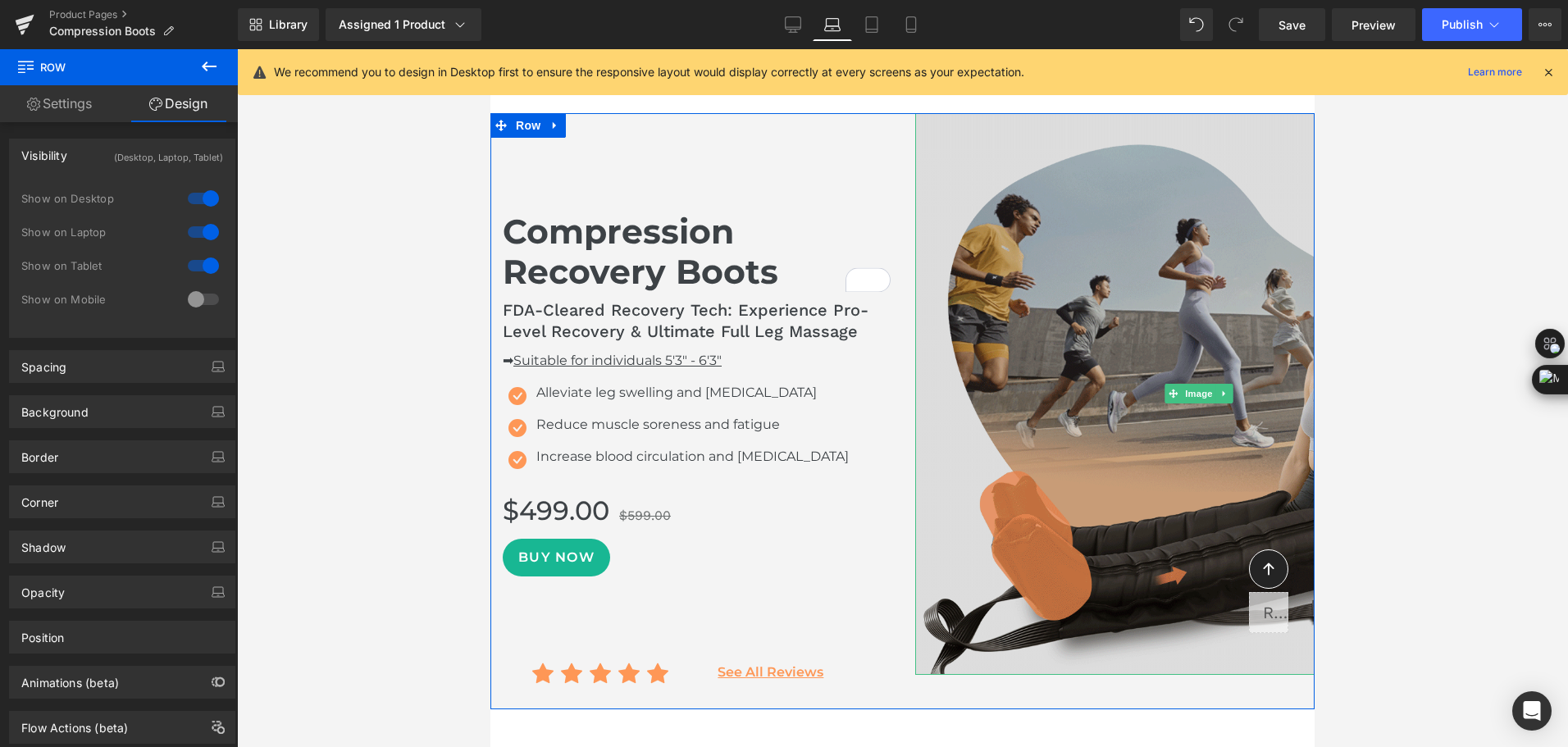
click at [1163, 330] on img at bounding box center [1199, 394] width 568 height 562
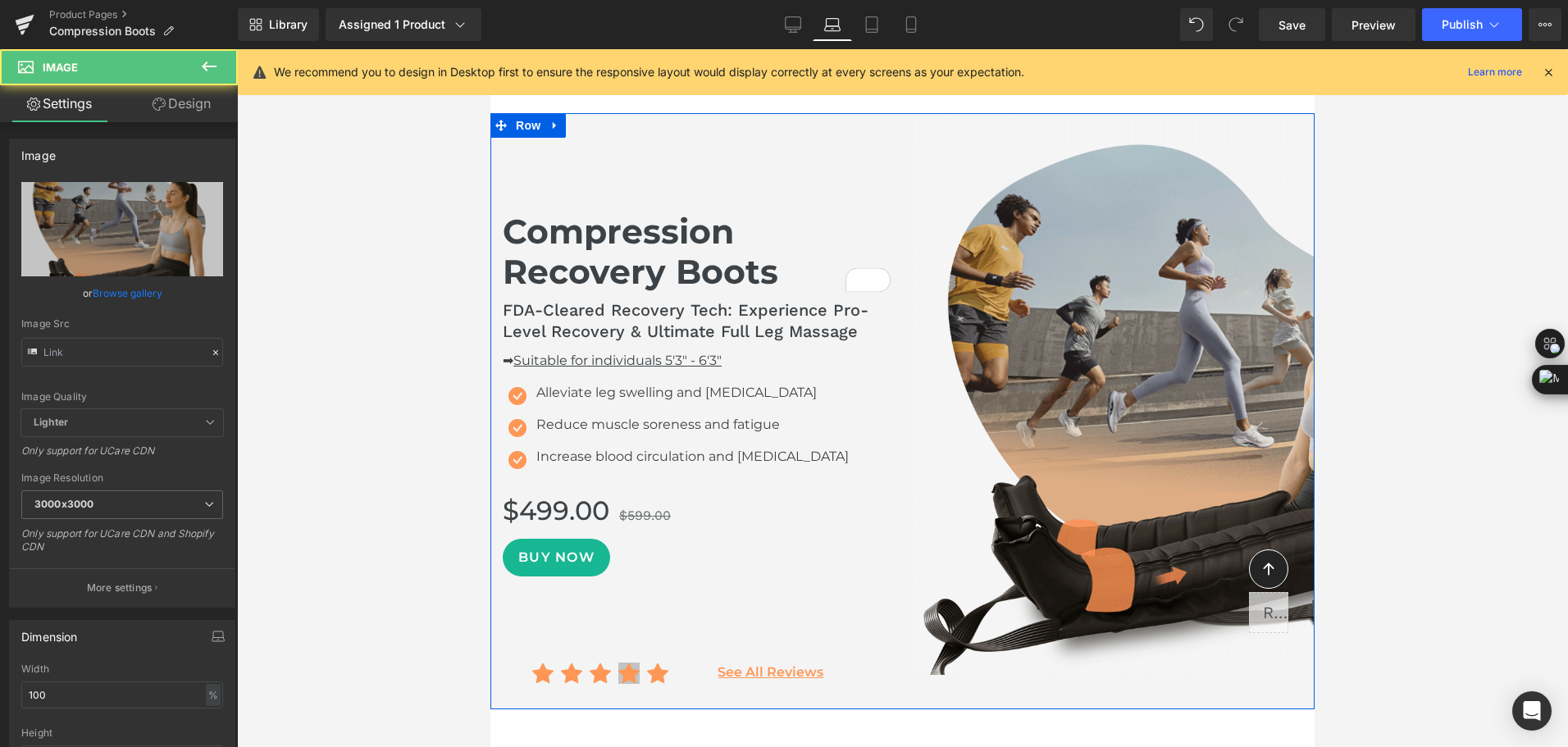
type input "[URL][DOMAIN_NAME]"
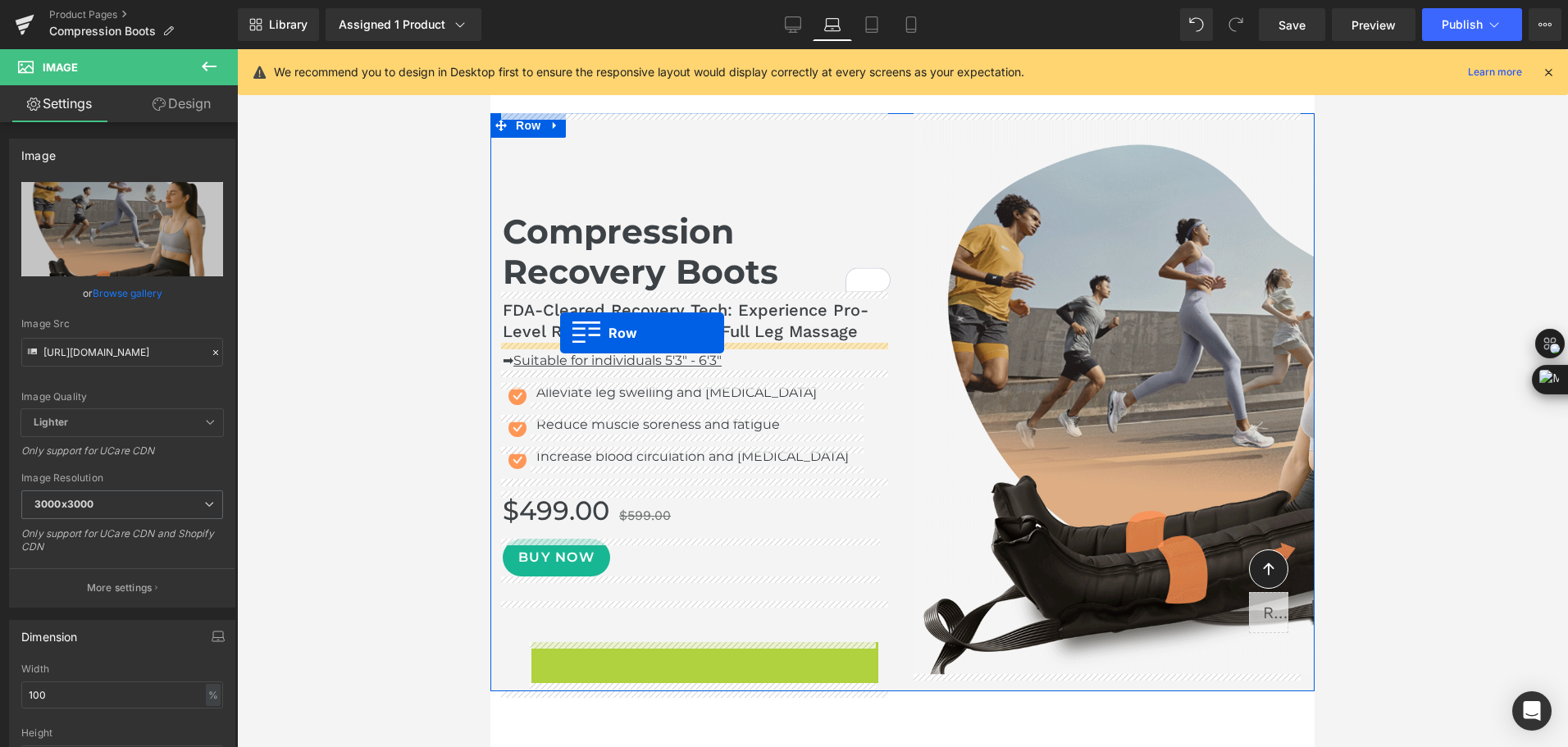
drag, startPoint x: 557, startPoint y: 652, endPoint x: 1276, endPoint y: 86, distance: 915.1
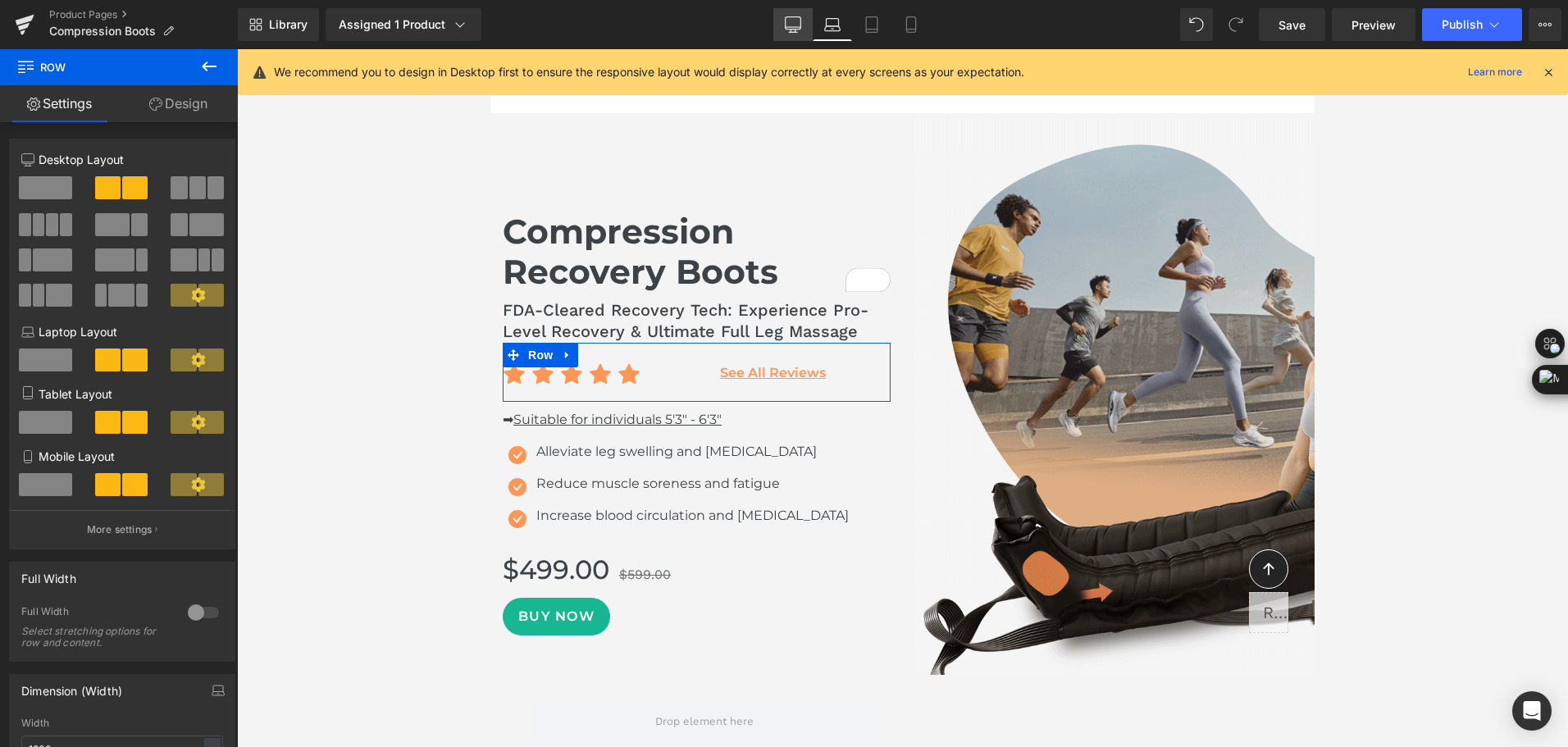
click at [786, 36] on link "Desktop" at bounding box center [793, 24] width 39 height 33
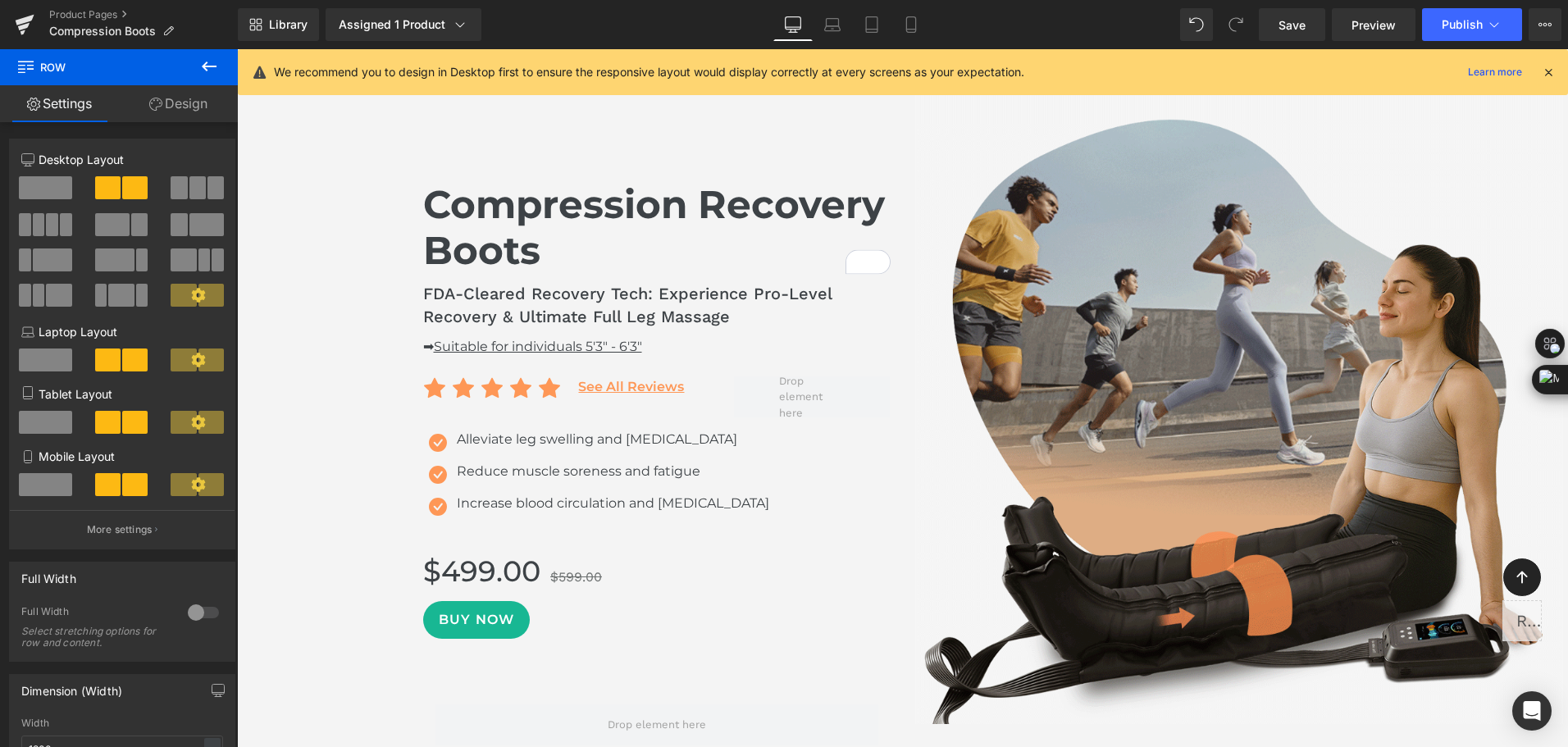
scroll to position [0, 0]
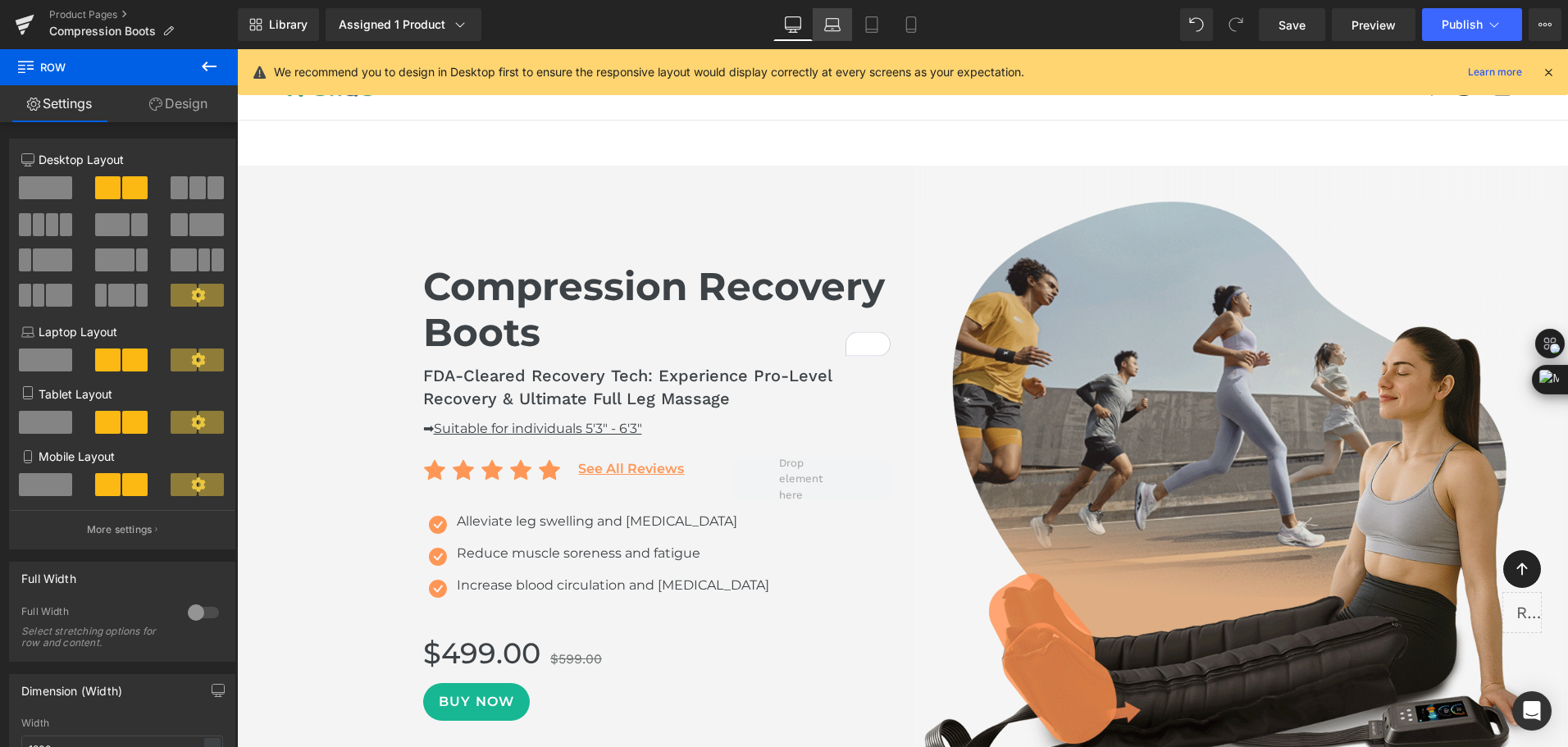
click at [848, 39] on link "Laptop" at bounding box center [832, 24] width 39 height 33
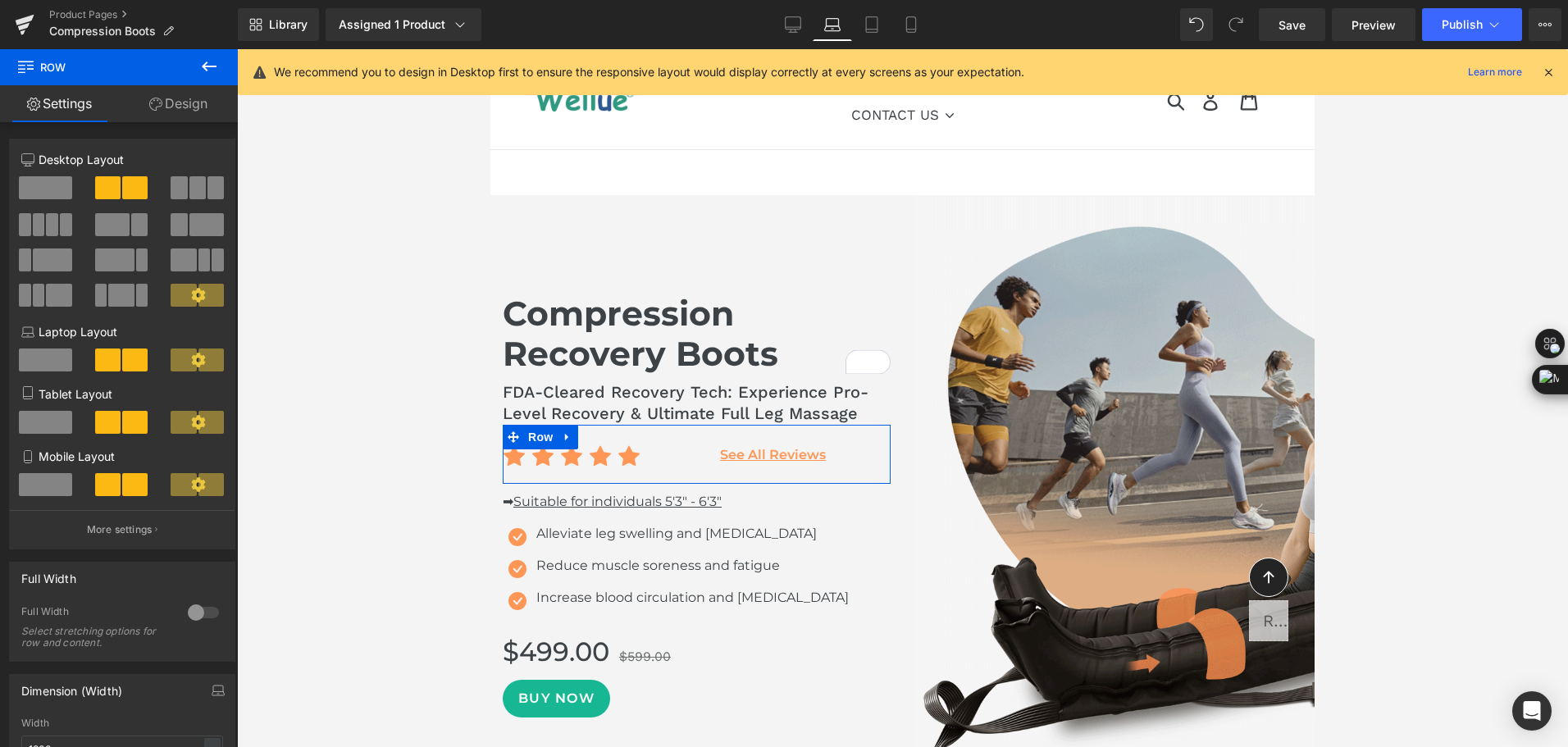
scroll to position [140, 0]
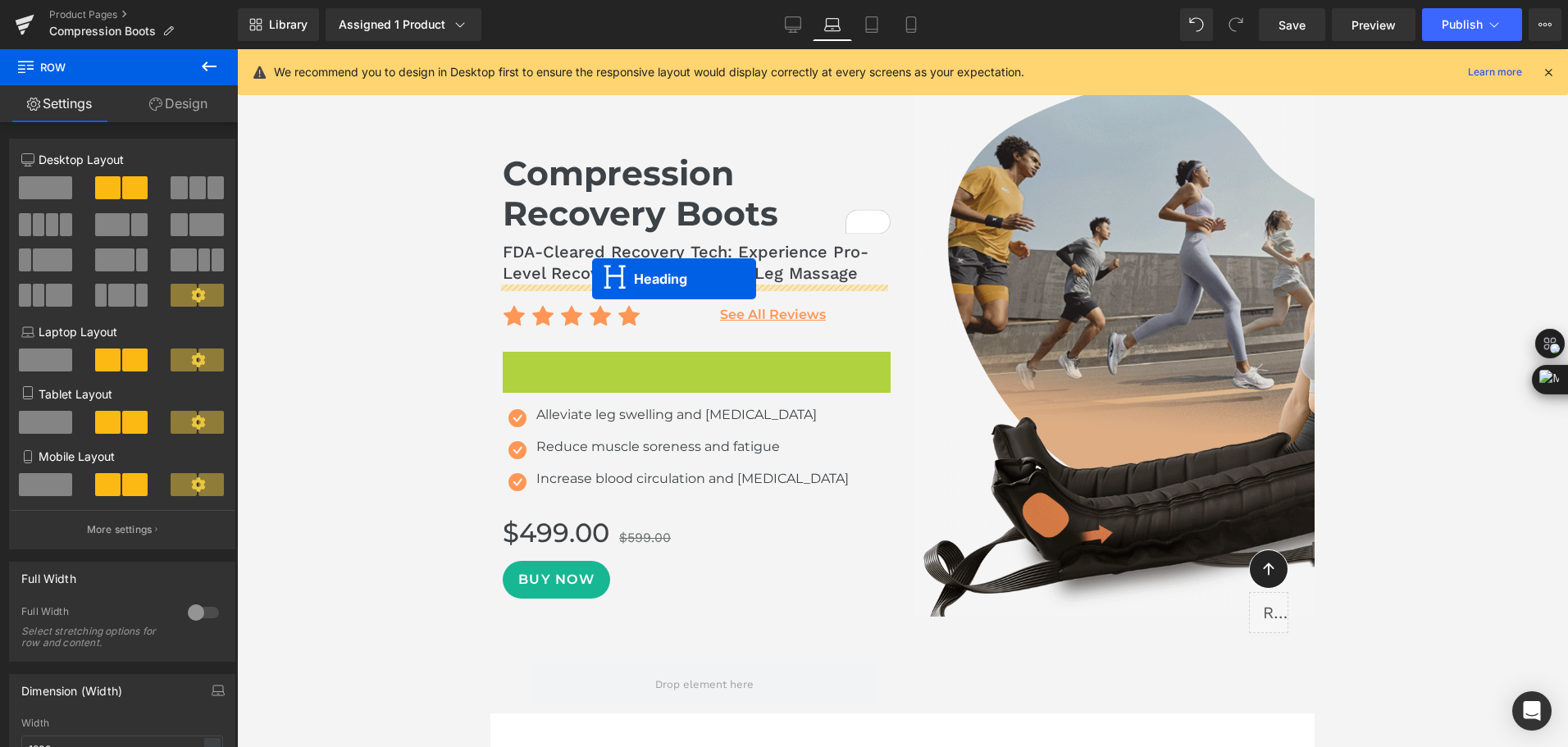
drag, startPoint x: 674, startPoint y: 359, endPoint x: 592, endPoint y: 279, distance: 114.6
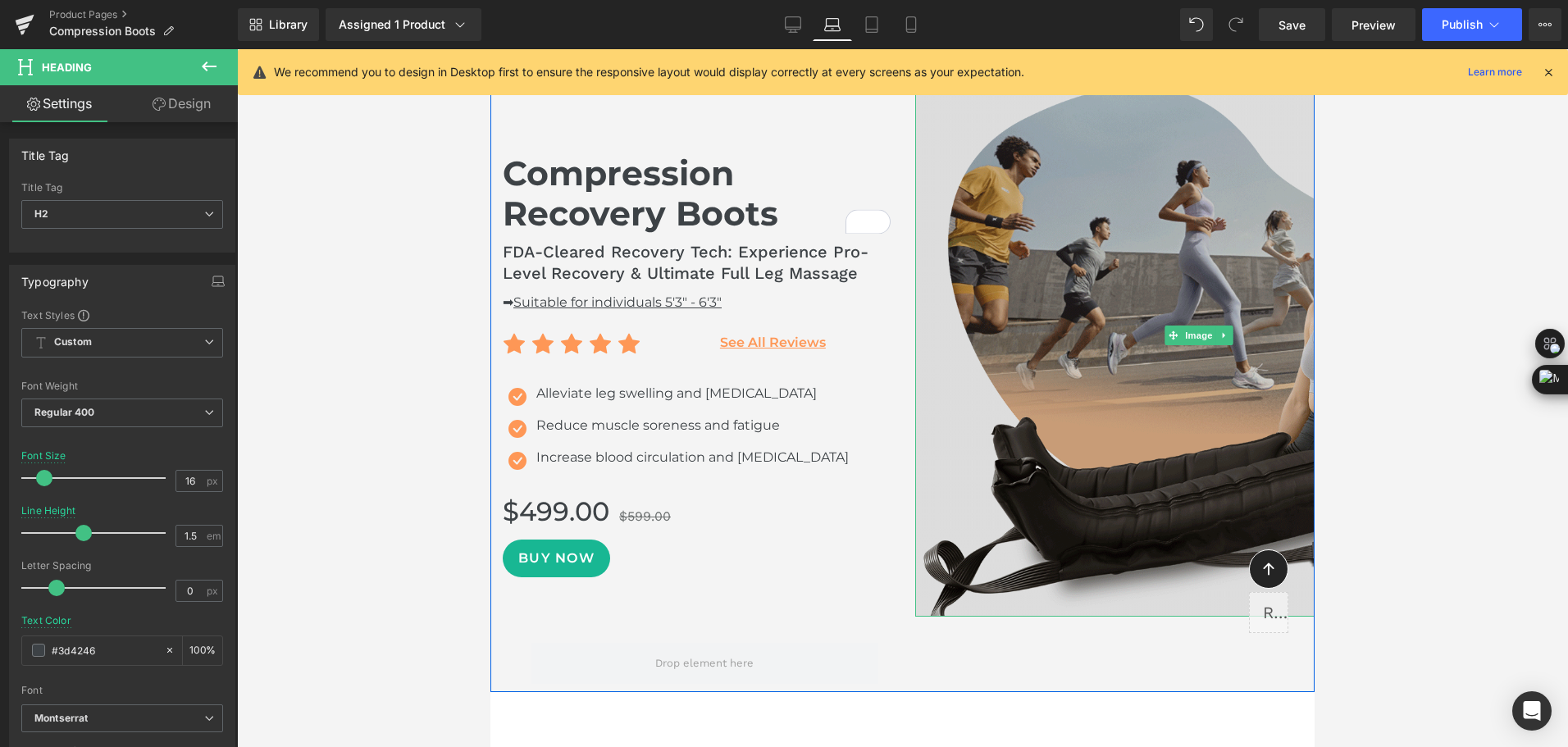
click at [1049, 307] on img at bounding box center [1199, 335] width 568 height 562
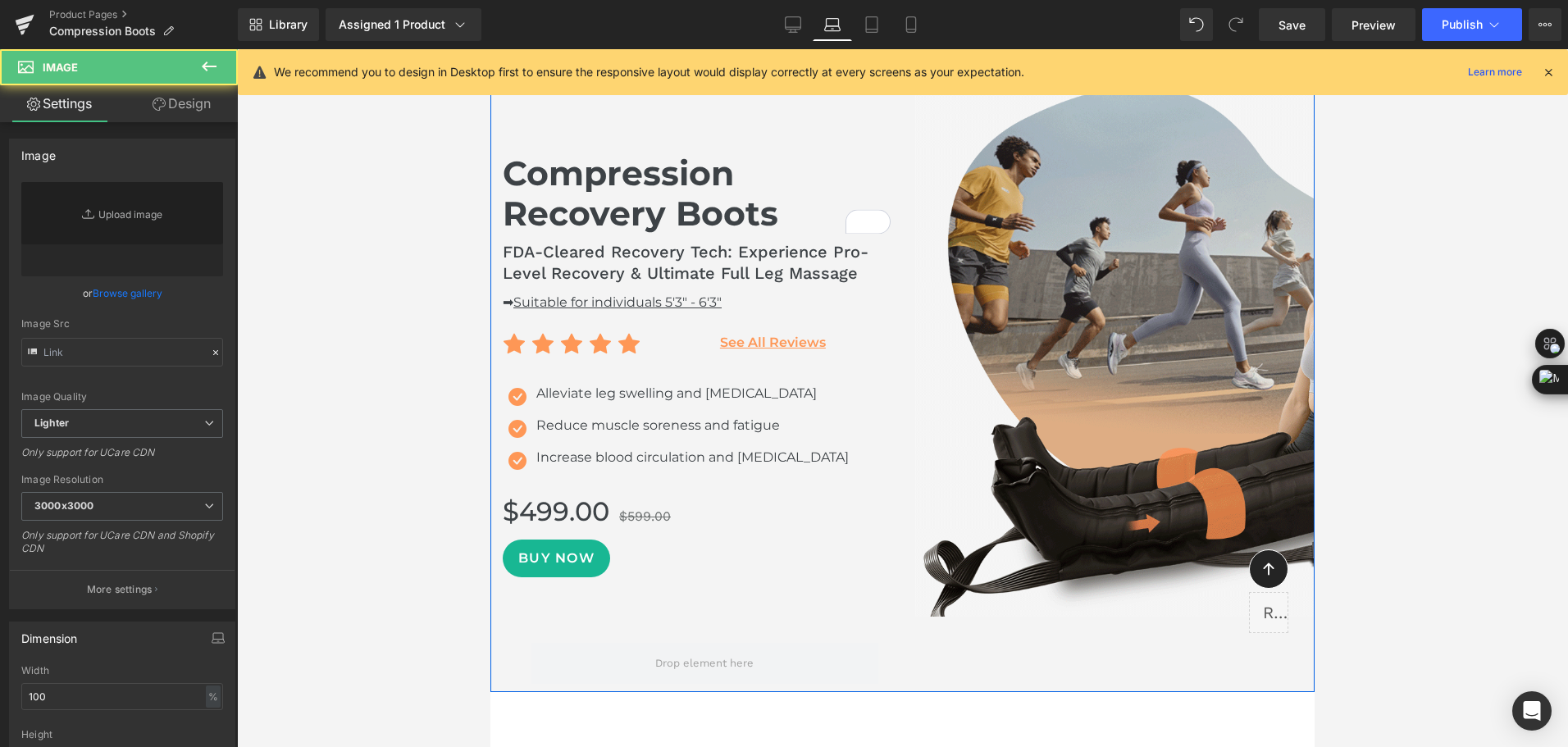
type input "[URL][DOMAIN_NAME]"
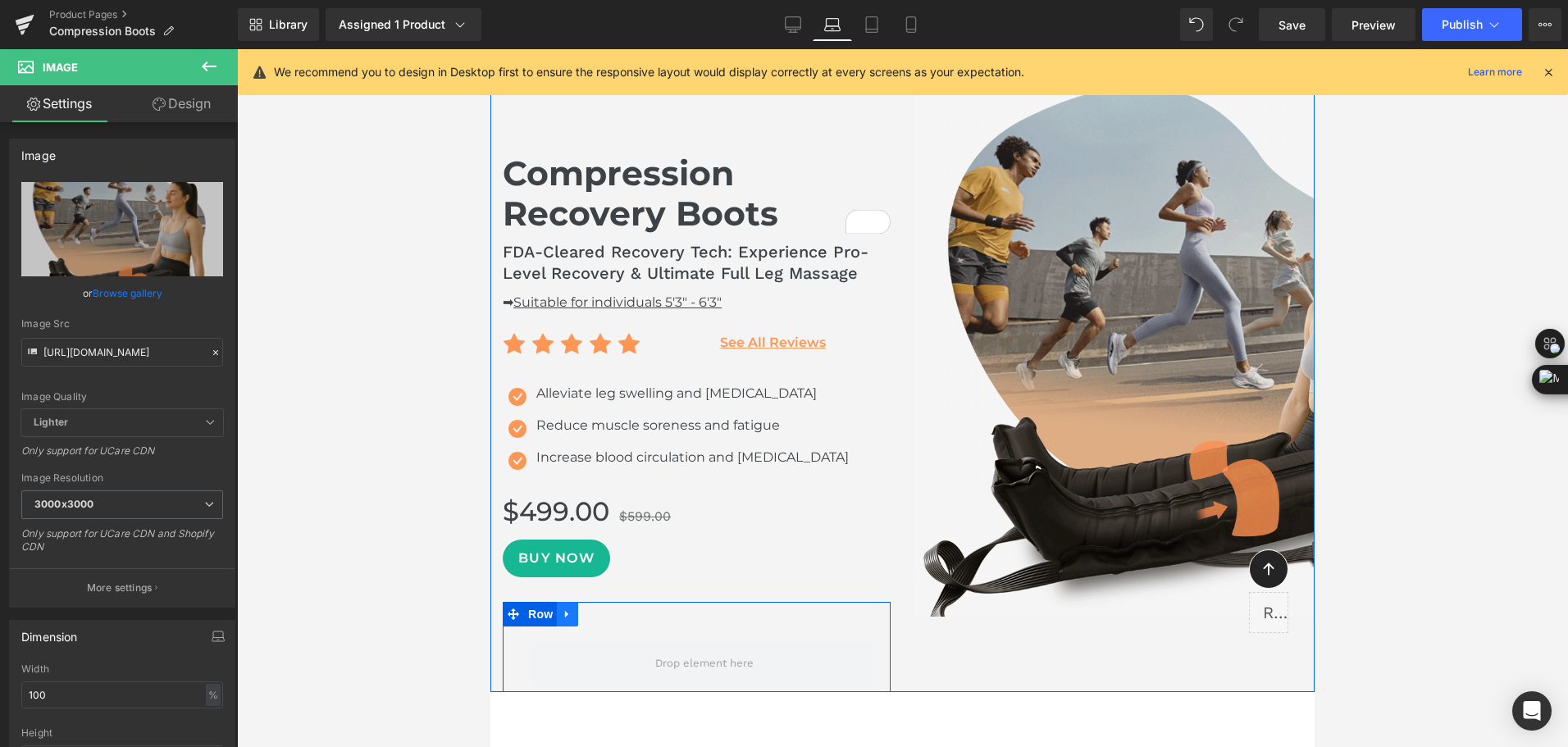
click at [565, 617] on icon at bounding box center [566, 614] width 4 height 7
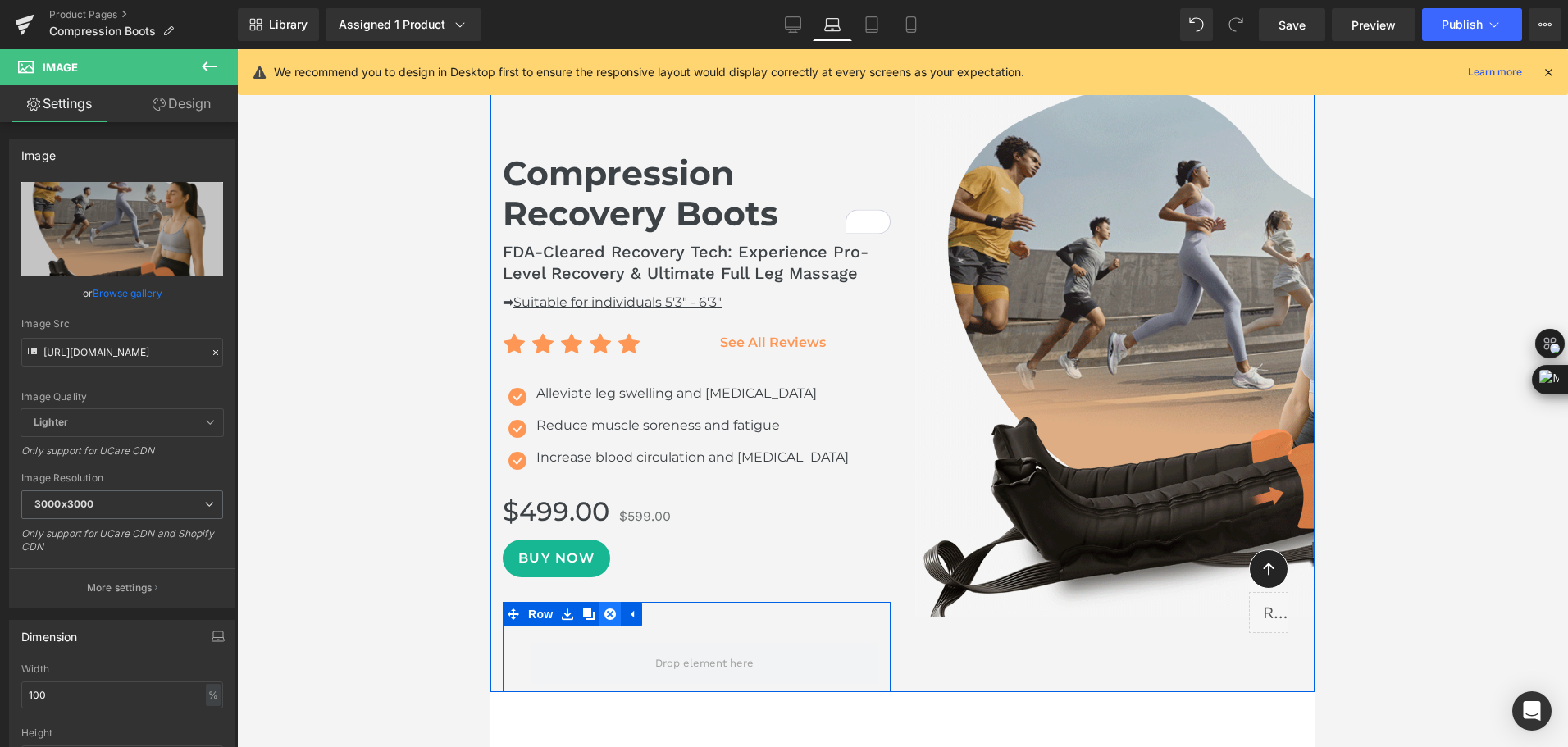
click at [607, 615] on icon at bounding box center [610, 613] width 12 height 12
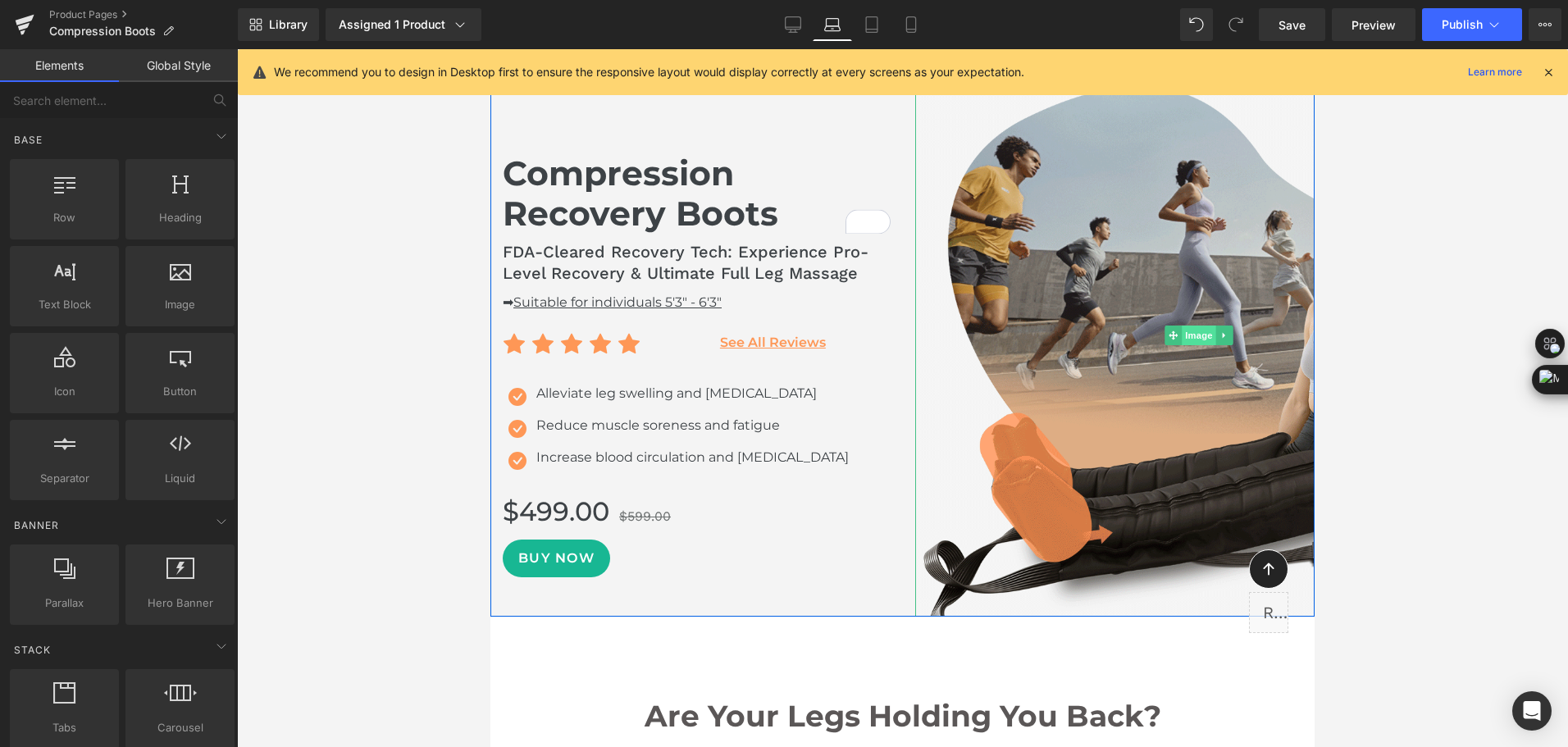
click at [1181, 336] on span "Image" at bounding box center [1198, 335] width 35 height 19
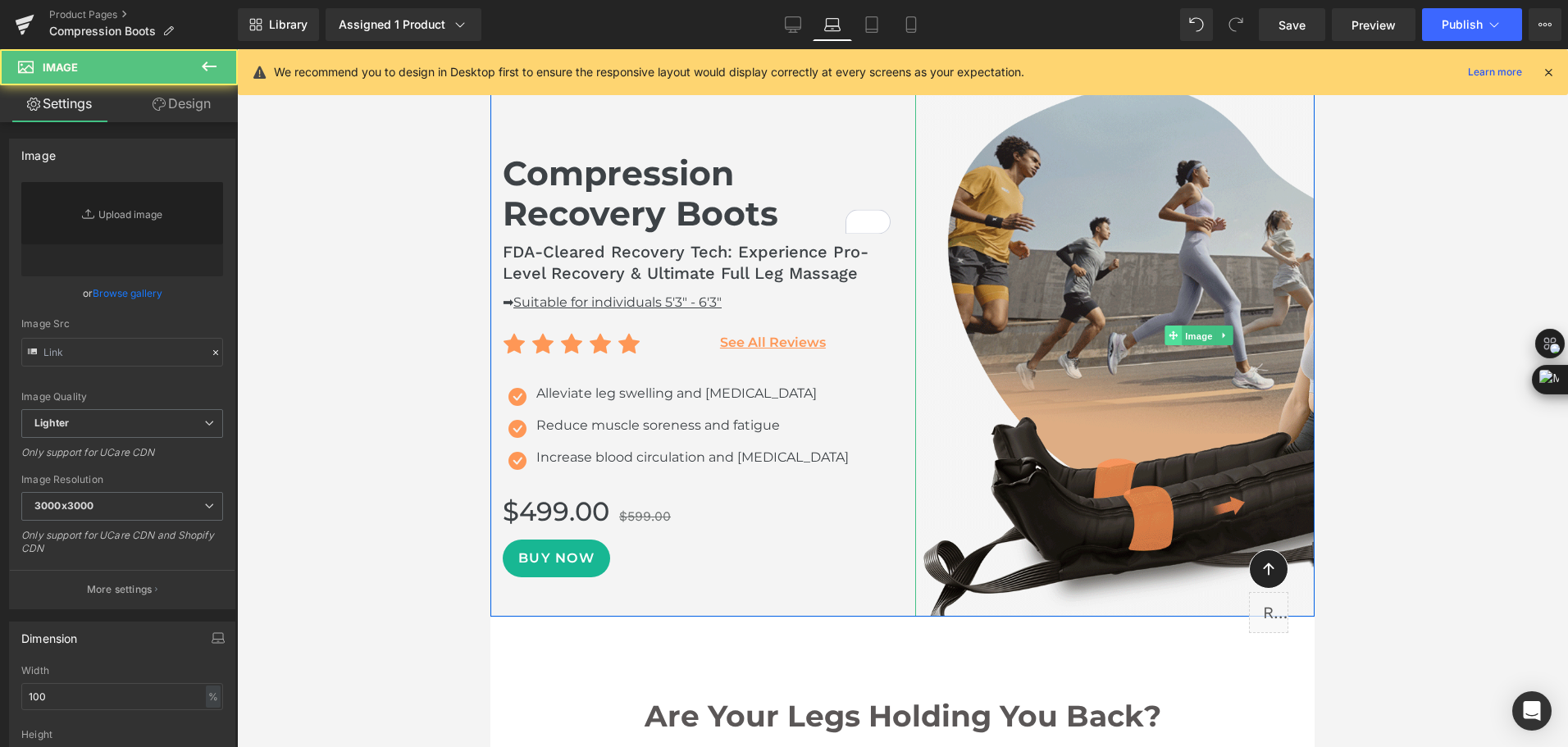
type input "[URL][DOMAIN_NAME]"
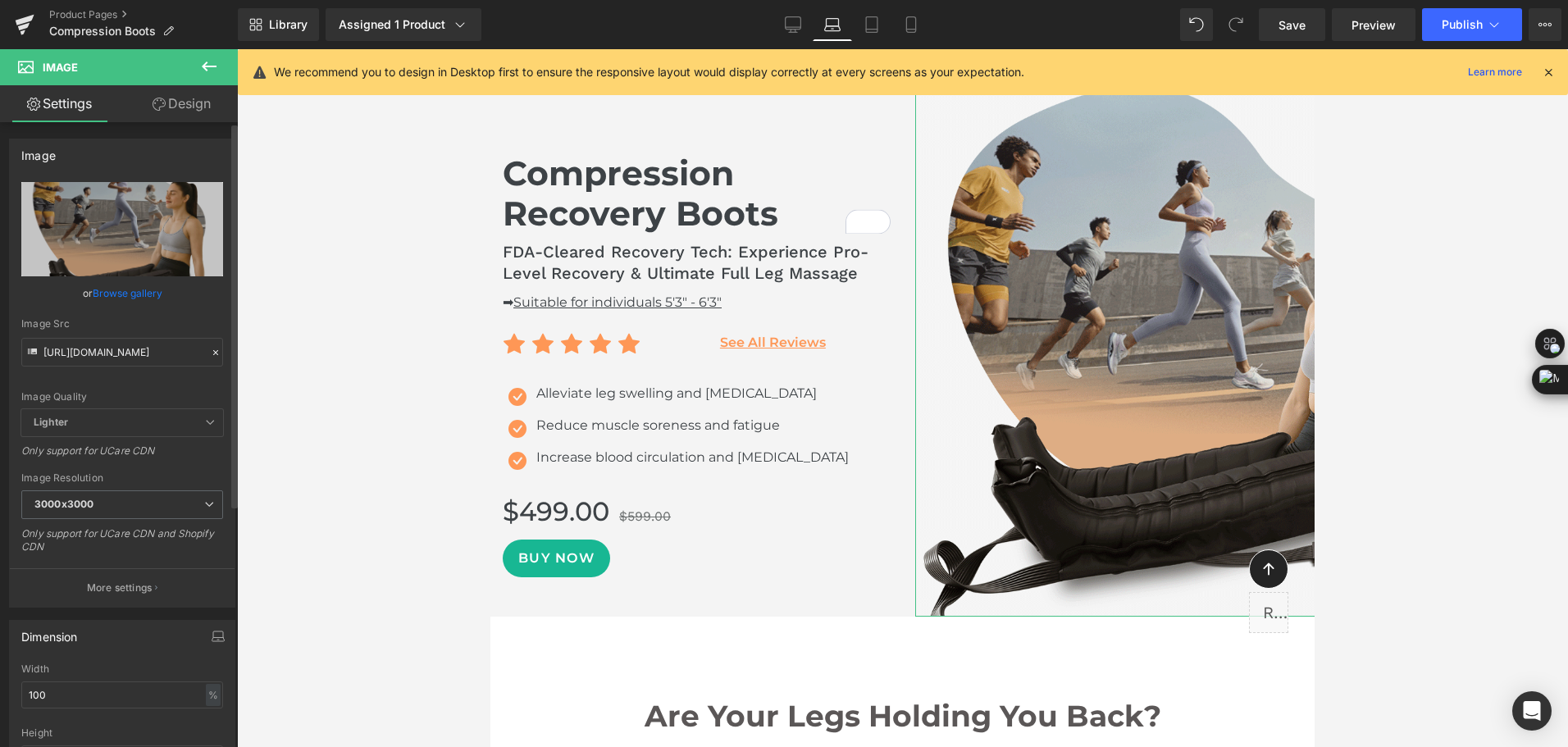
click at [197, 106] on link "Design" at bounding box center [181, 104] width 119 height 37
click at [0, 0] on div "Spacing" at bounding box center [0, 0] width 0 height 0
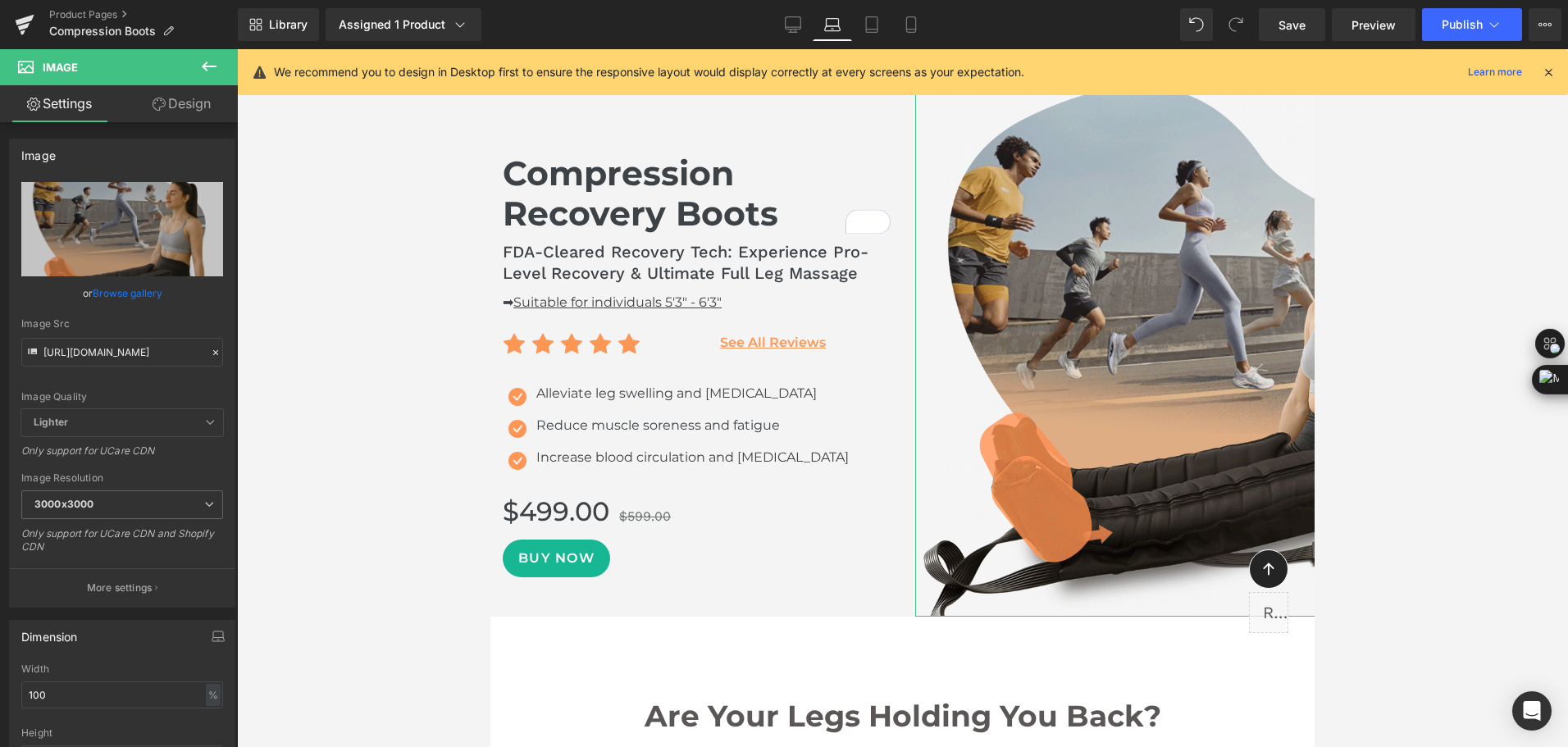
click at [0, 0] on div "Spacing" at bounding box center [0, 0] width 0 height 0
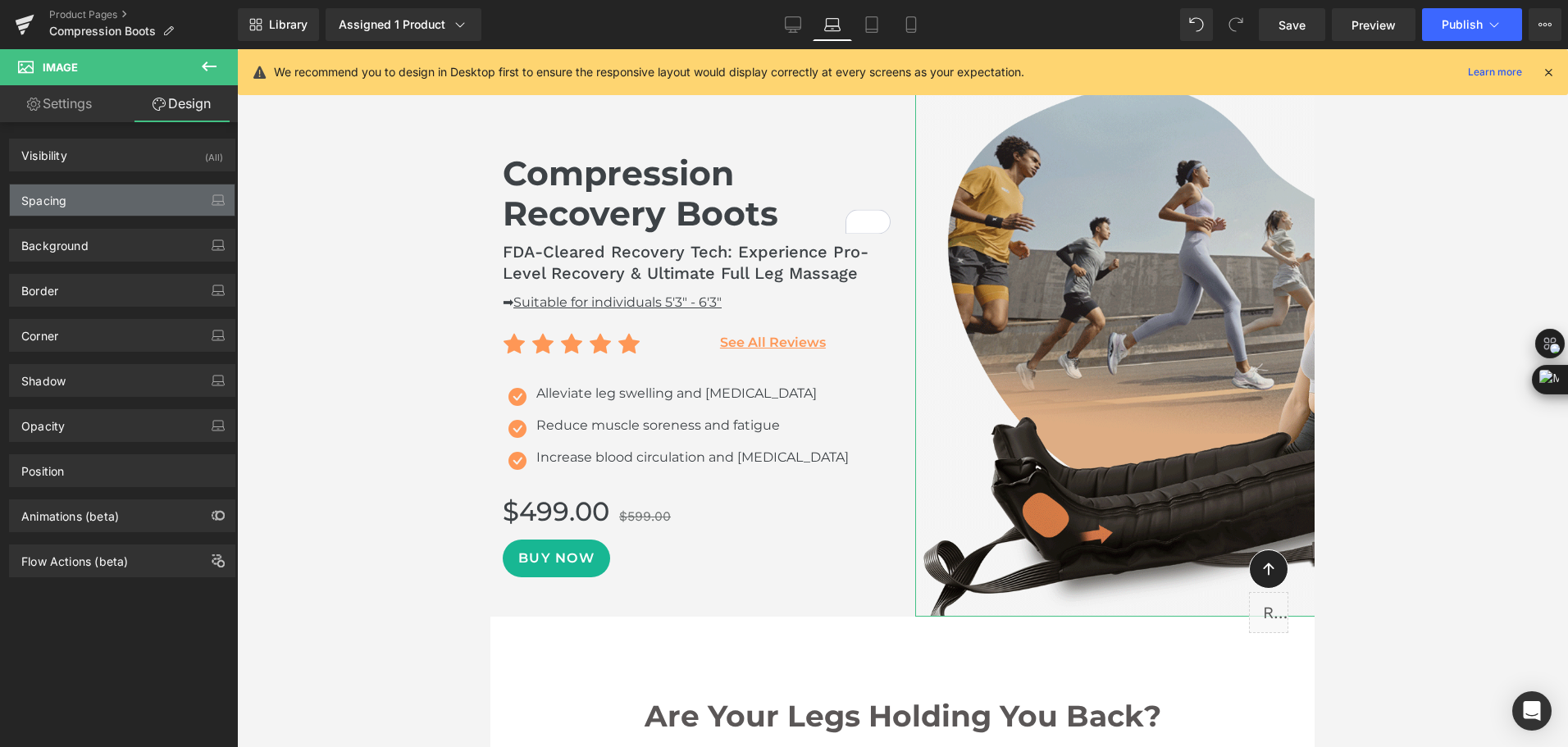
click at [58, 201] on div "Spacing" at bounding box center [43, 196] width 45 height 23
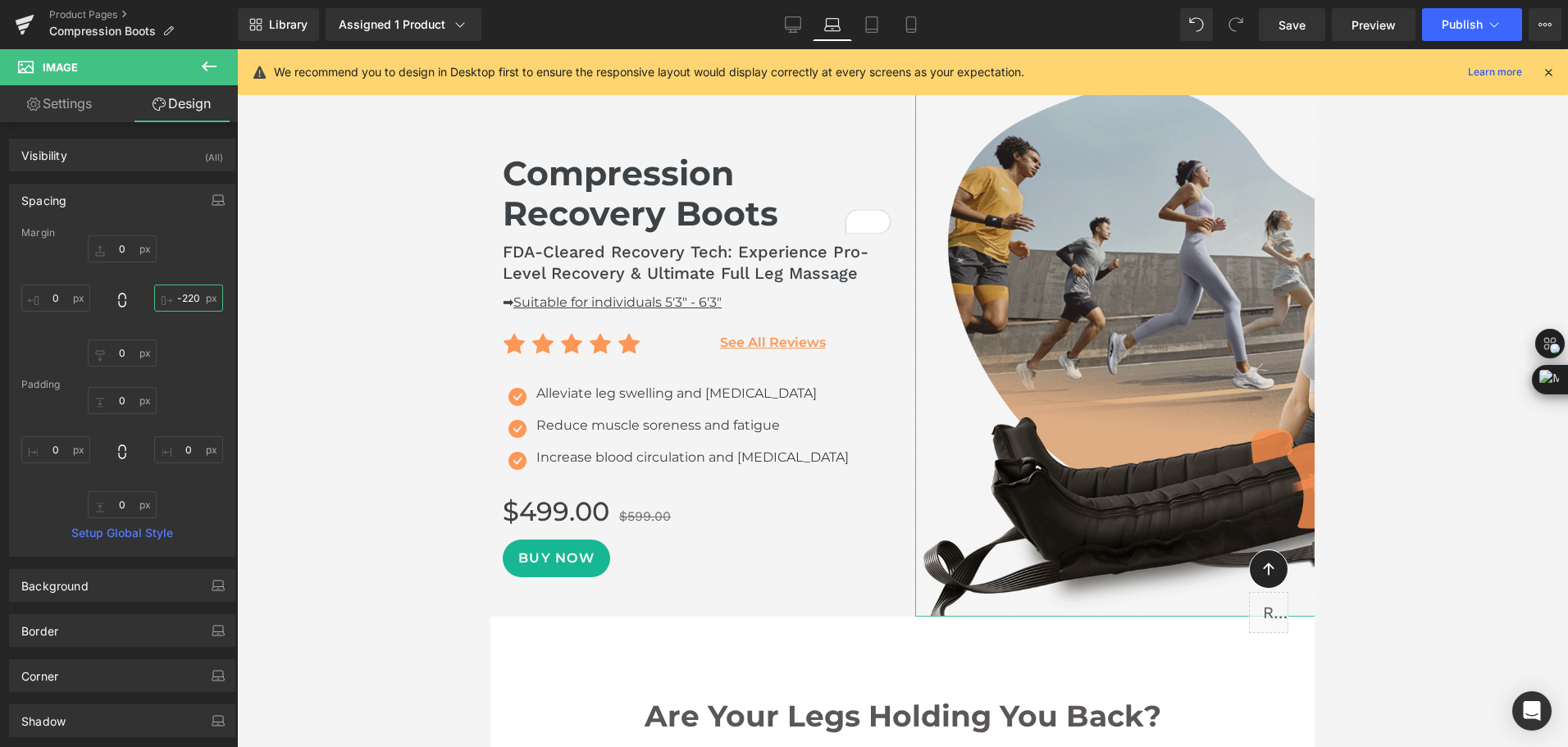
click at [188, 303] on input "-220" at bounding box center [188, 298] width 69 height 27
type input "0"
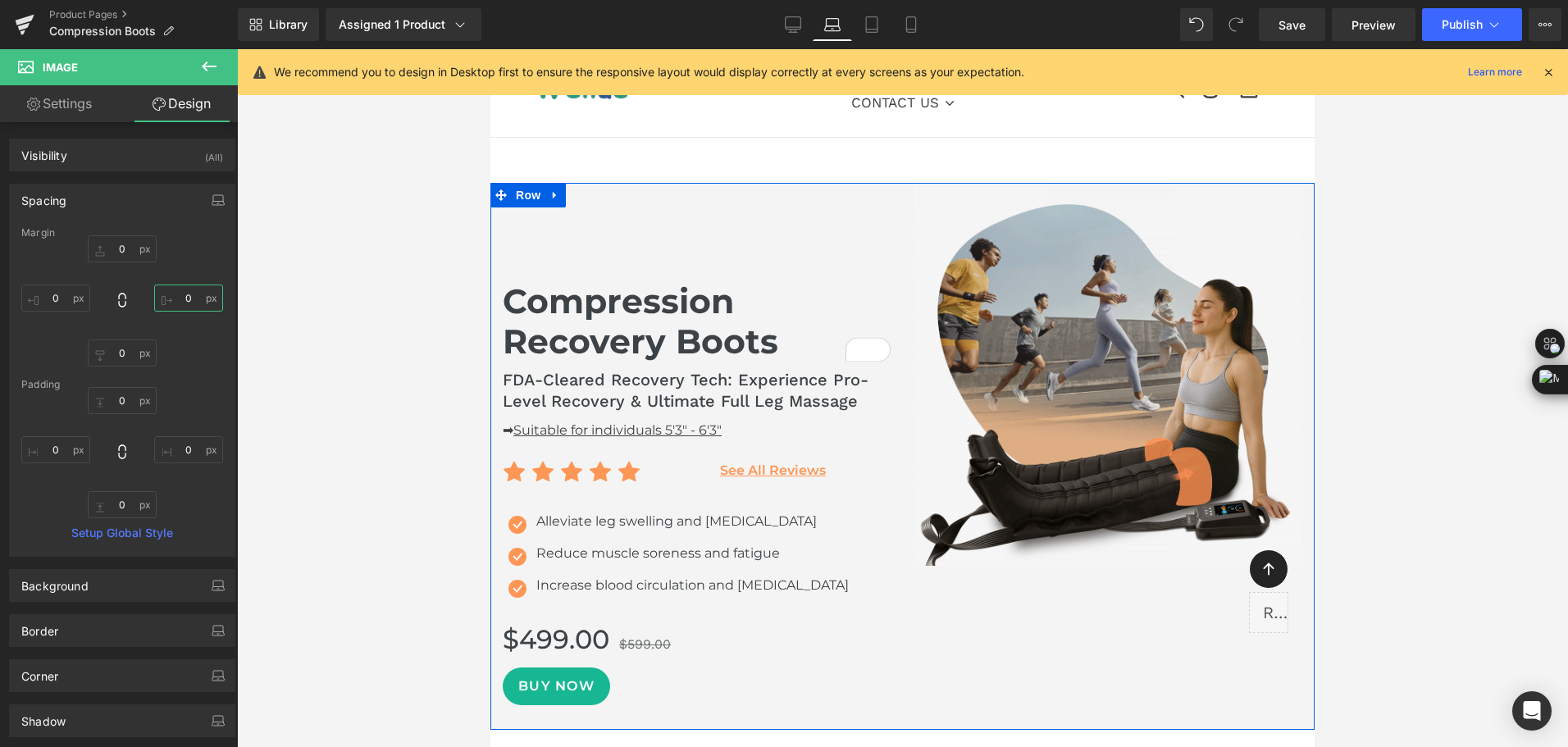
scroll to position [0, 0]
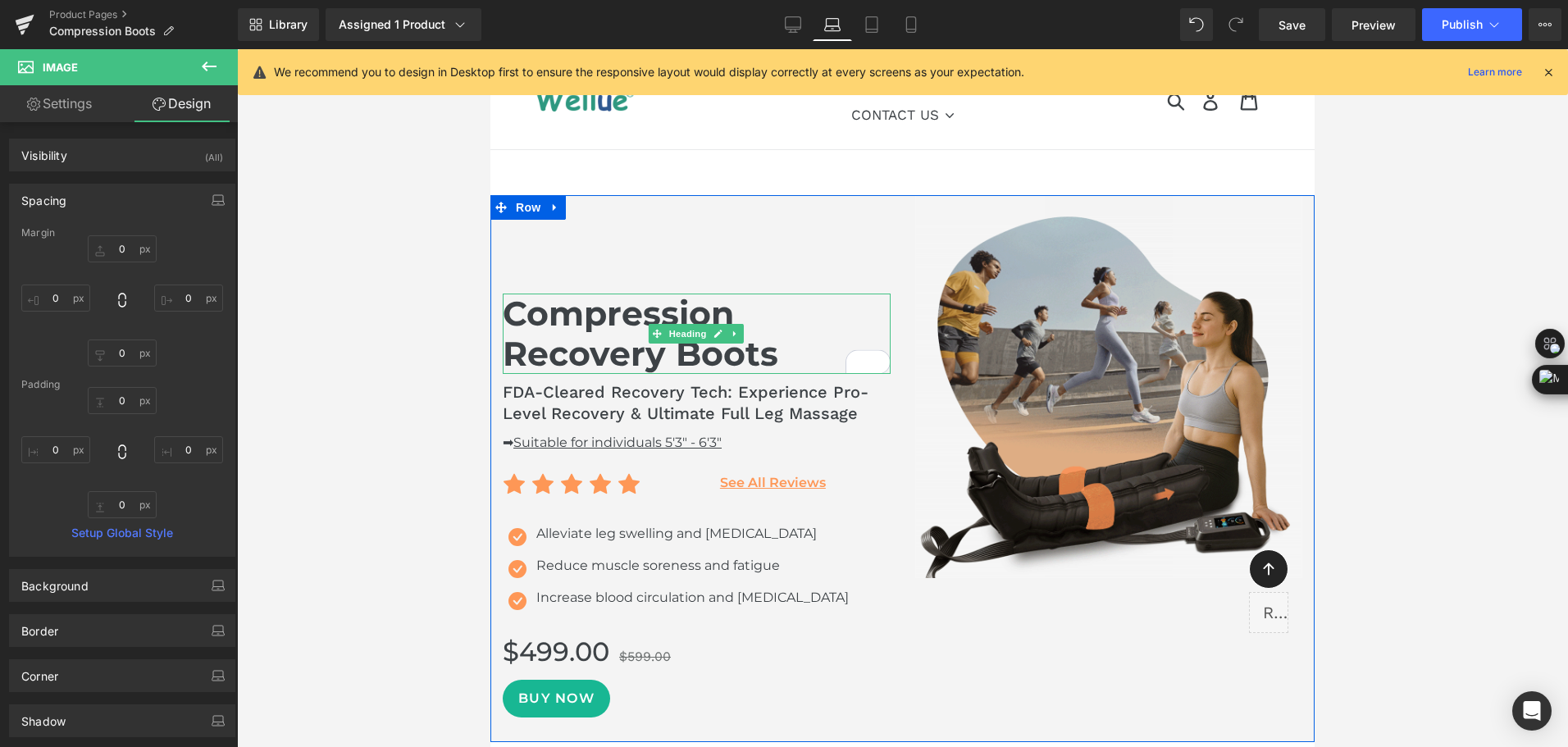
click at [589, 314] on h1 "Compression Recovery Boots" at bounding box center [696, 334] width 388 height 81
click at [585, 318] on h1 "Compression Recovery Boots" at bounding box center [696, 334] width 388 height 81
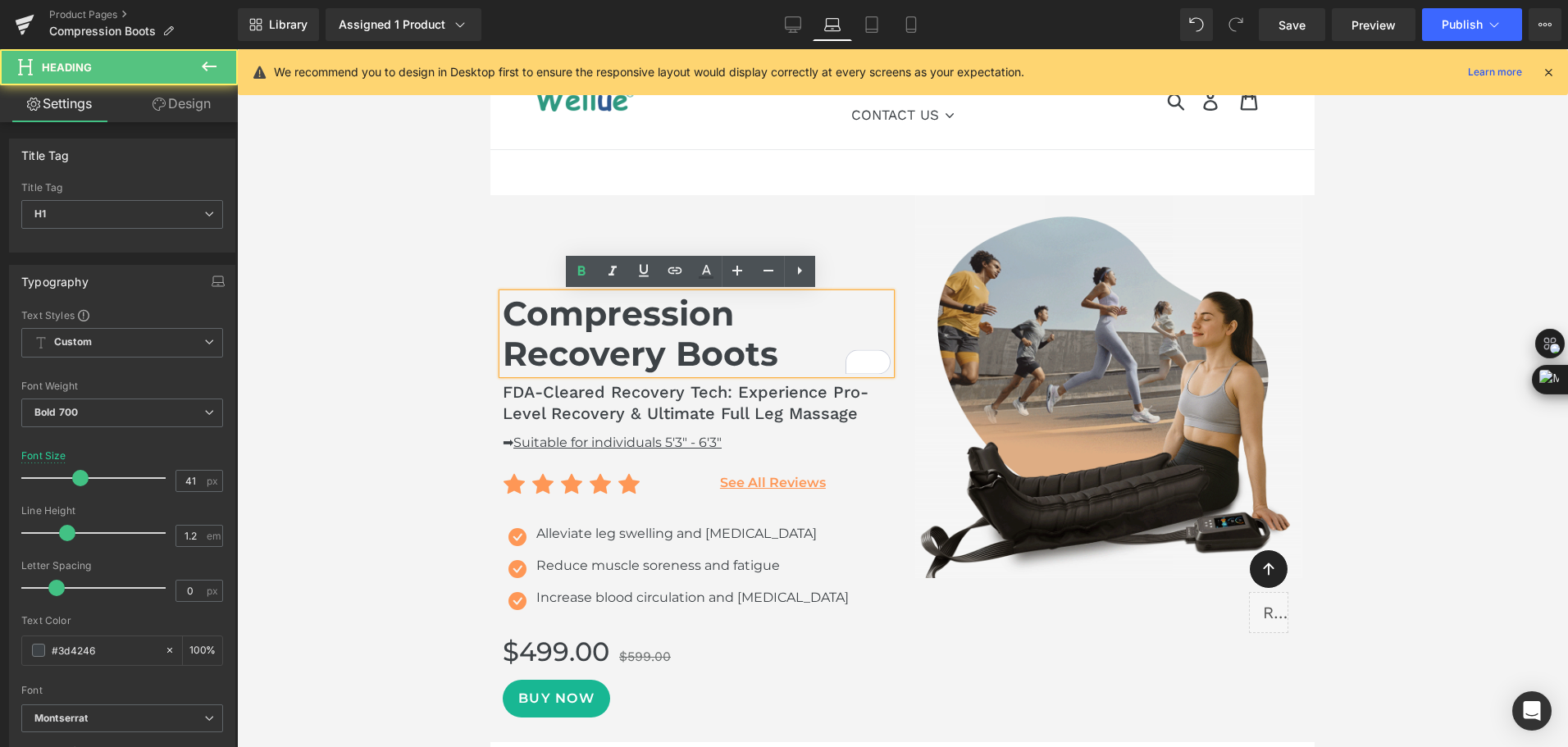
click at [580, 343] on h1 "Compression Recovery Boots" at bounding box center [696, 334] width 388 height 81
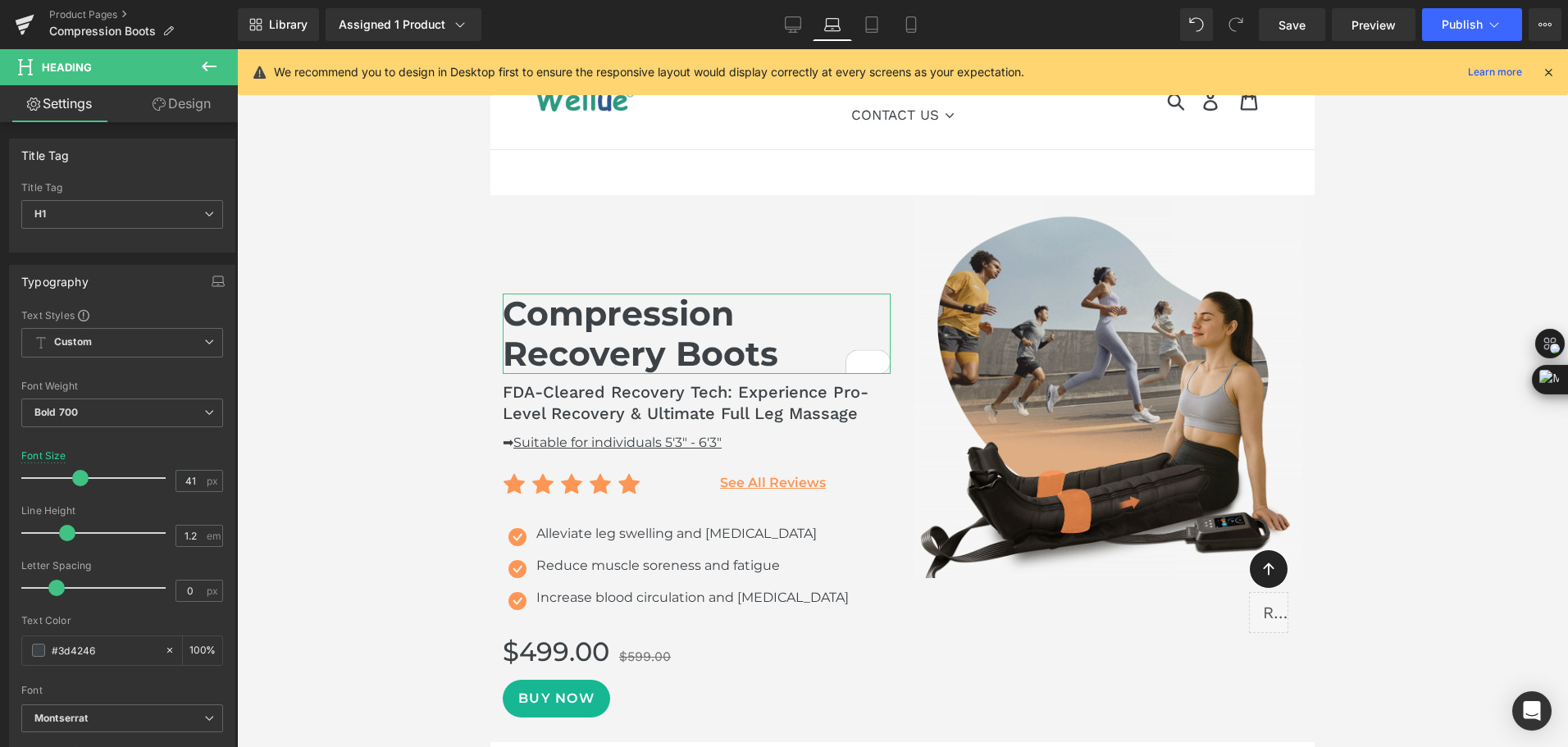
click at [158, 104] on icon at bounding box center [158, 104] width 13 height 13
click at [0, 0] on div "Spacing" at bounding box center [0, 0] width 0 height 0
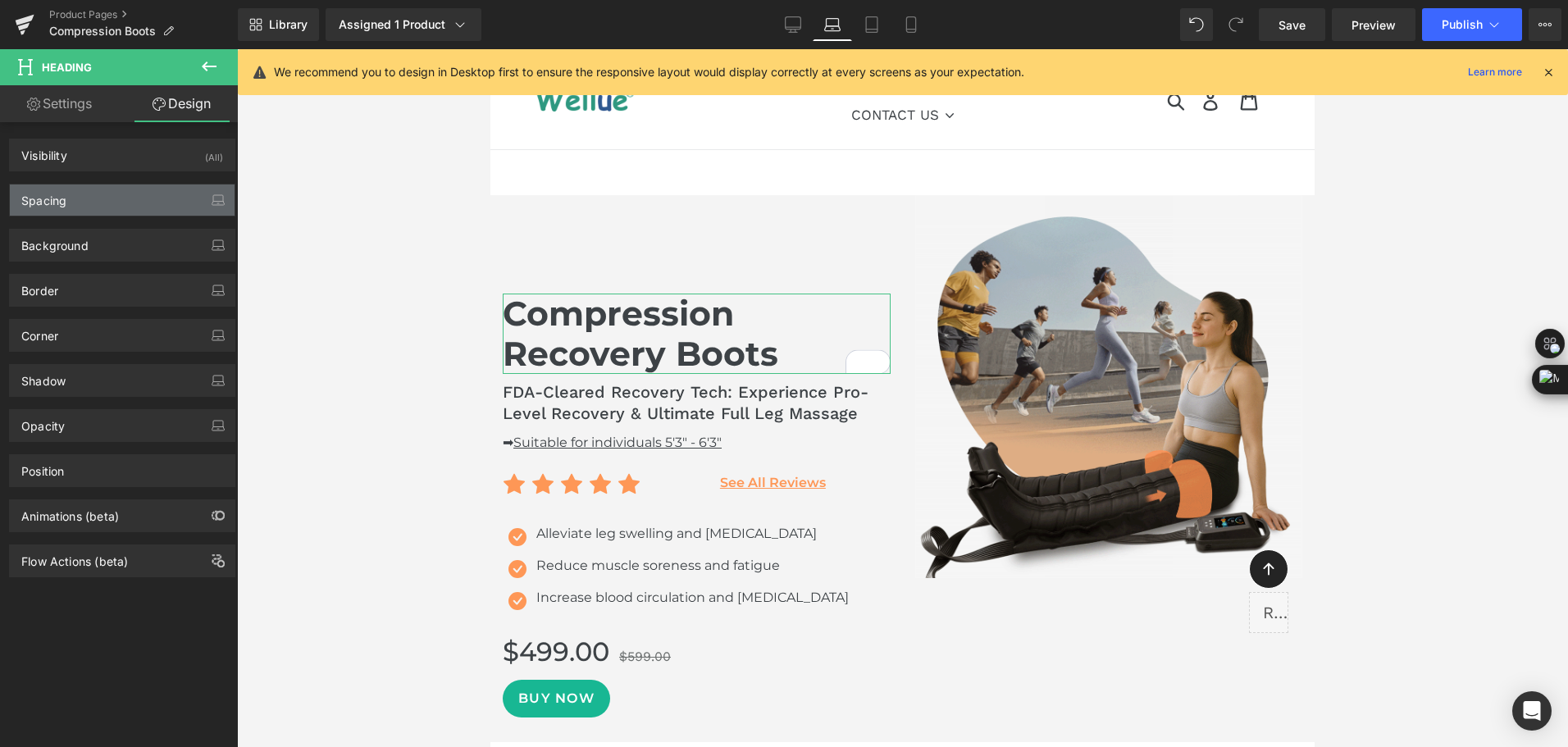
type input "120"
type input "0"
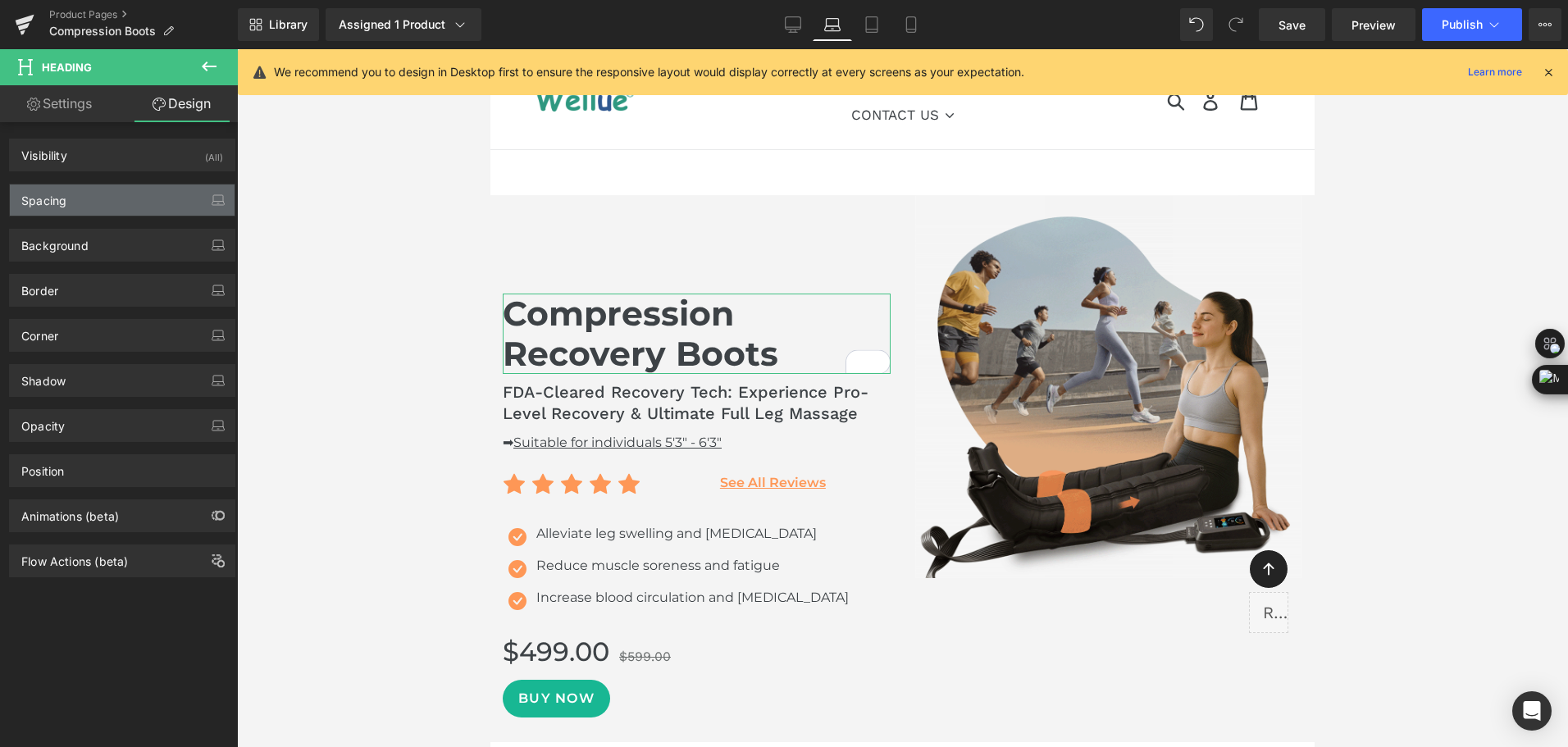
type input "0"
click at [124, 194] on div "Spacing" at bounding box center [122, 199] width 225 height 31
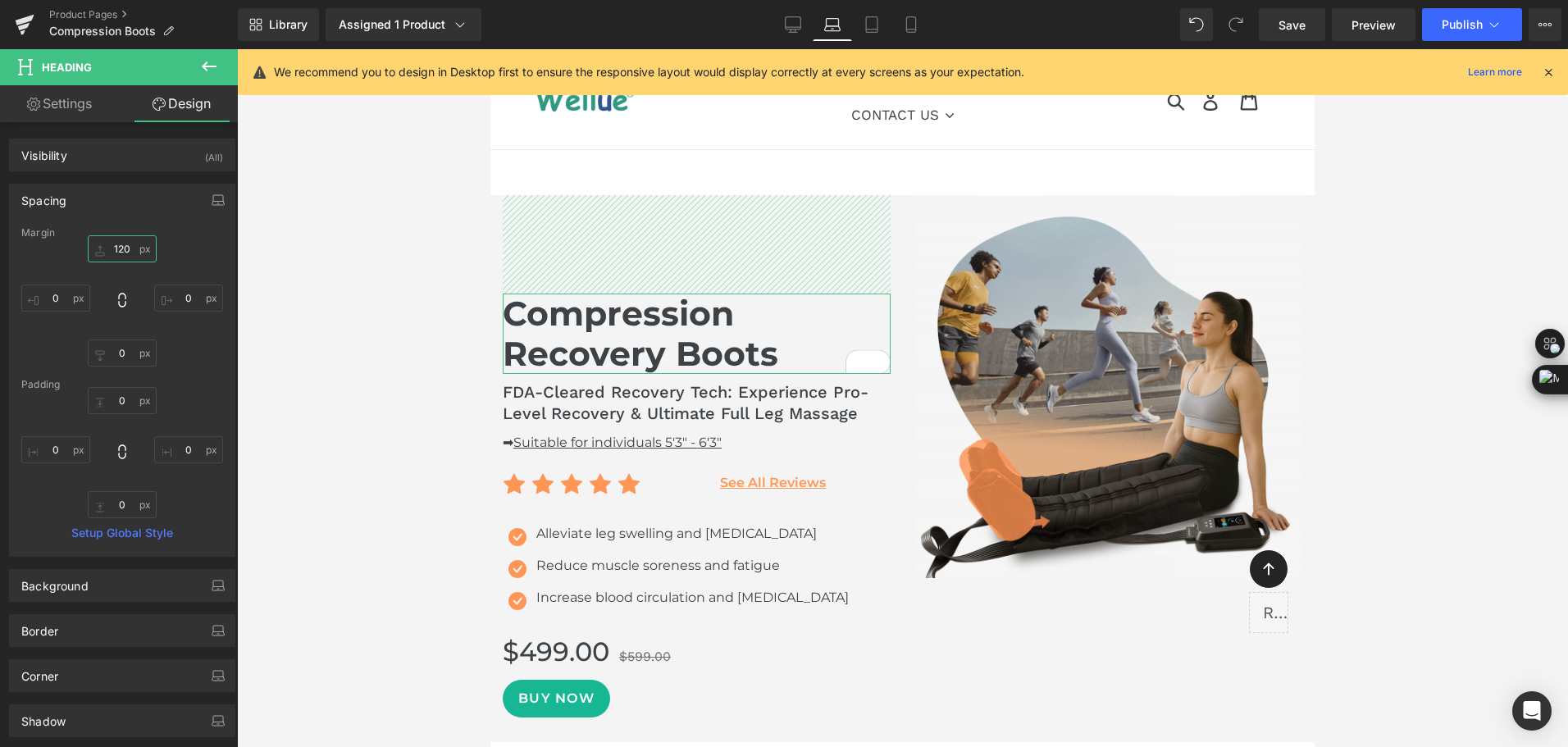
click at [119, 254] on input "120" at bounding box center [122, 249] width 69 height 27
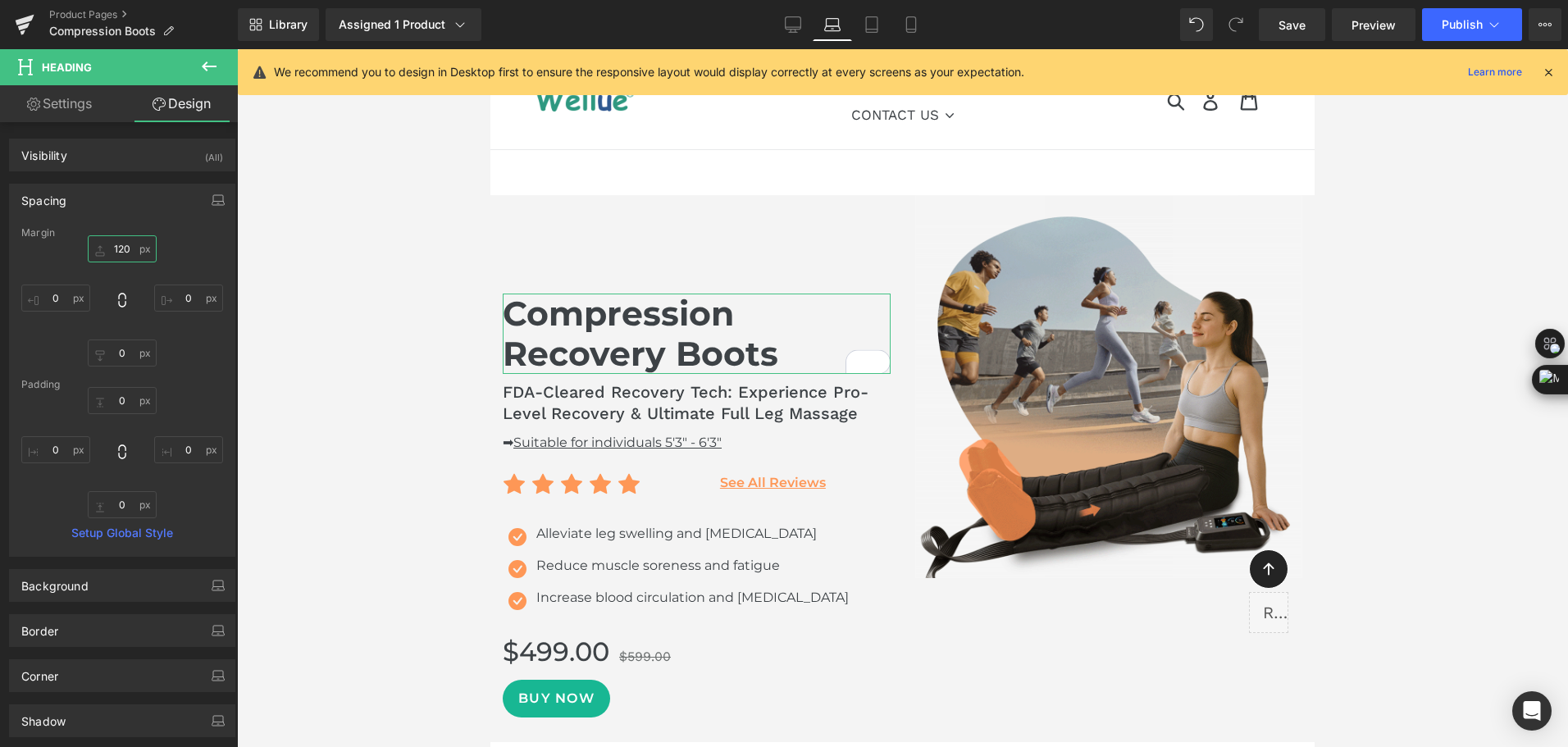
type input "0"
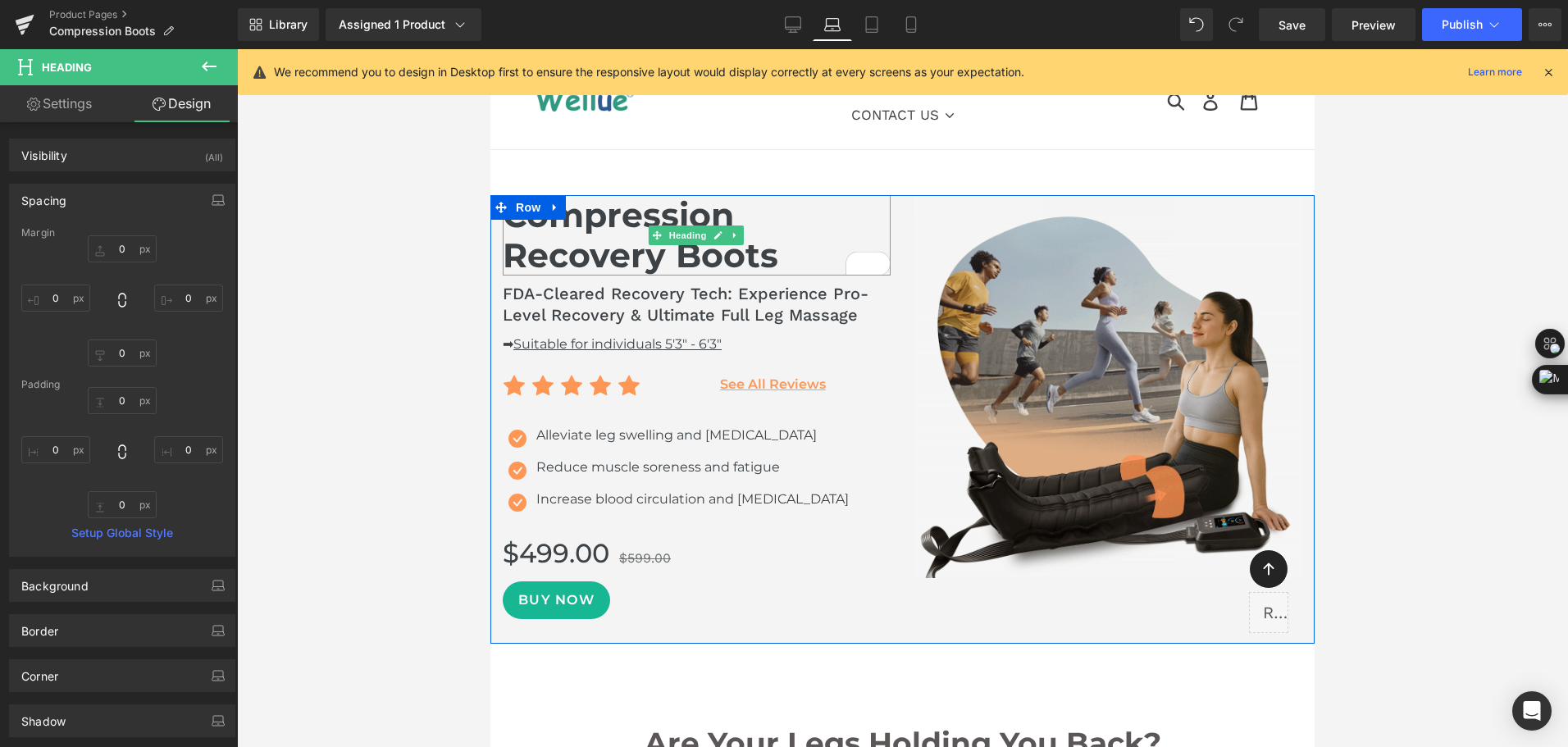
click at [604, 251] on h1 "Compression Recovery Boots" at bounding box center [696, 235] width 388 height 81
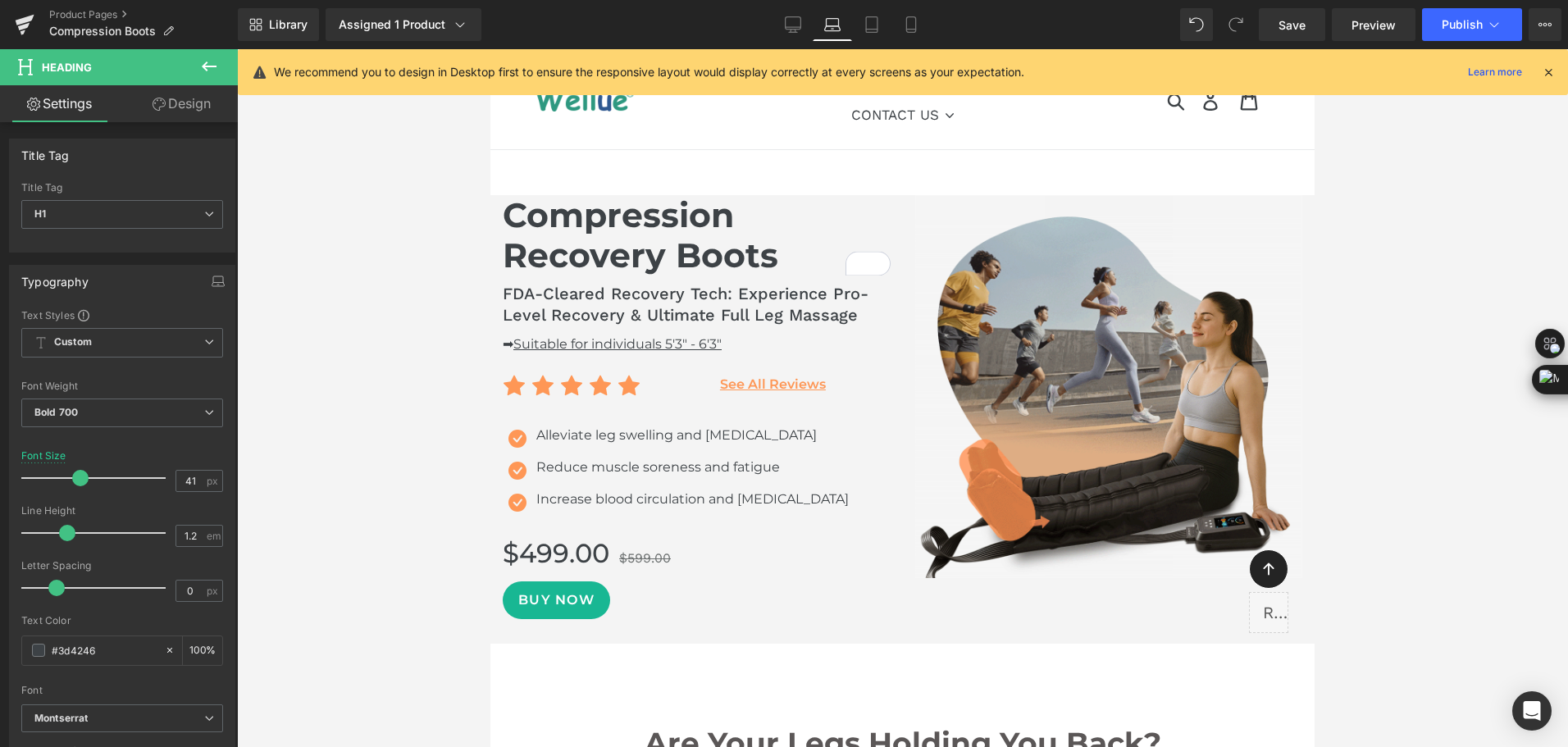
click at [198, 106] on link "Design" at bounding box center [181, 104] width 119 height 37
click at [0, 0] on div "Spacing" at bounding box center [0, 0] width 0 height 0
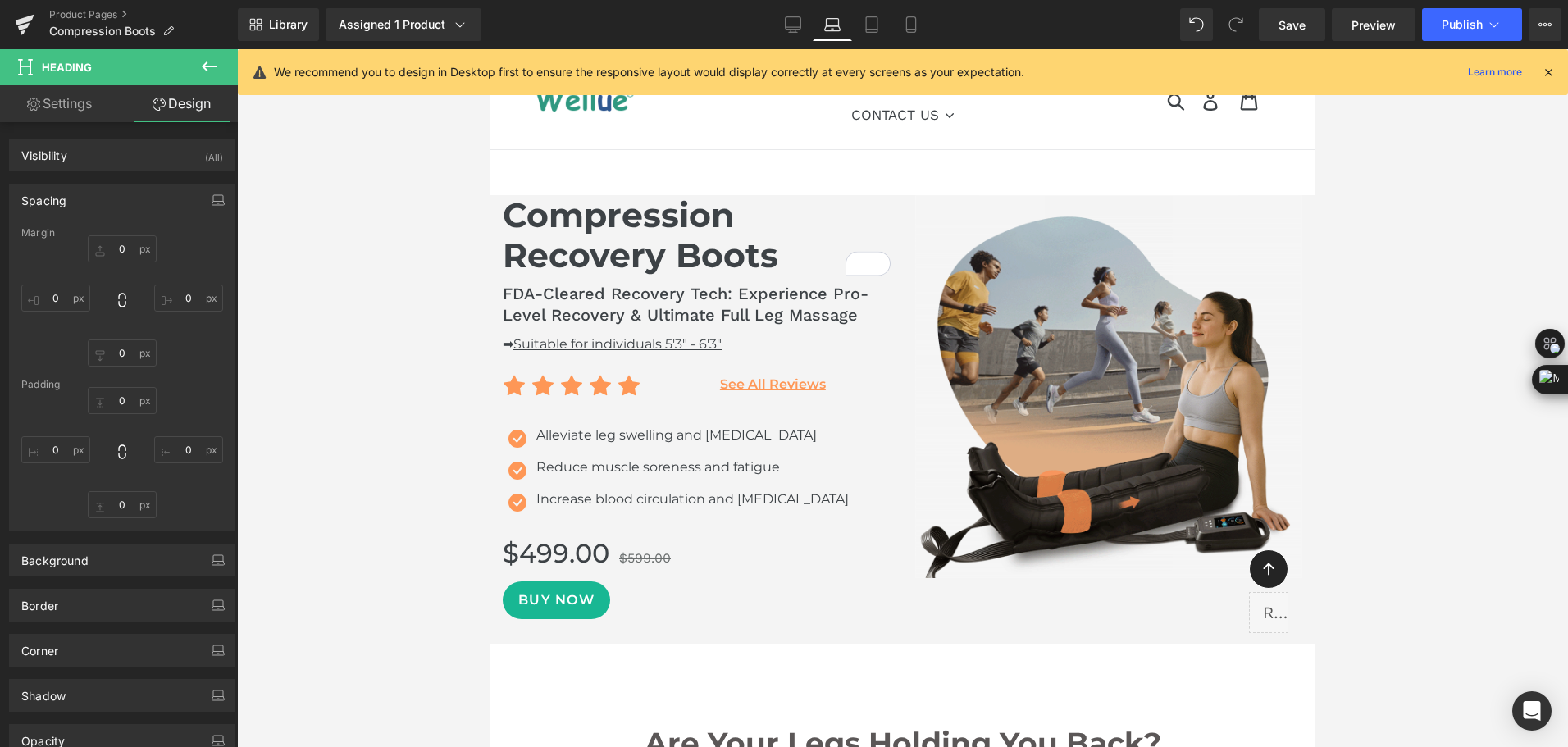
click at [56, 206] on div "Spacing" at bounding box center [43, 196] width 45 height 23
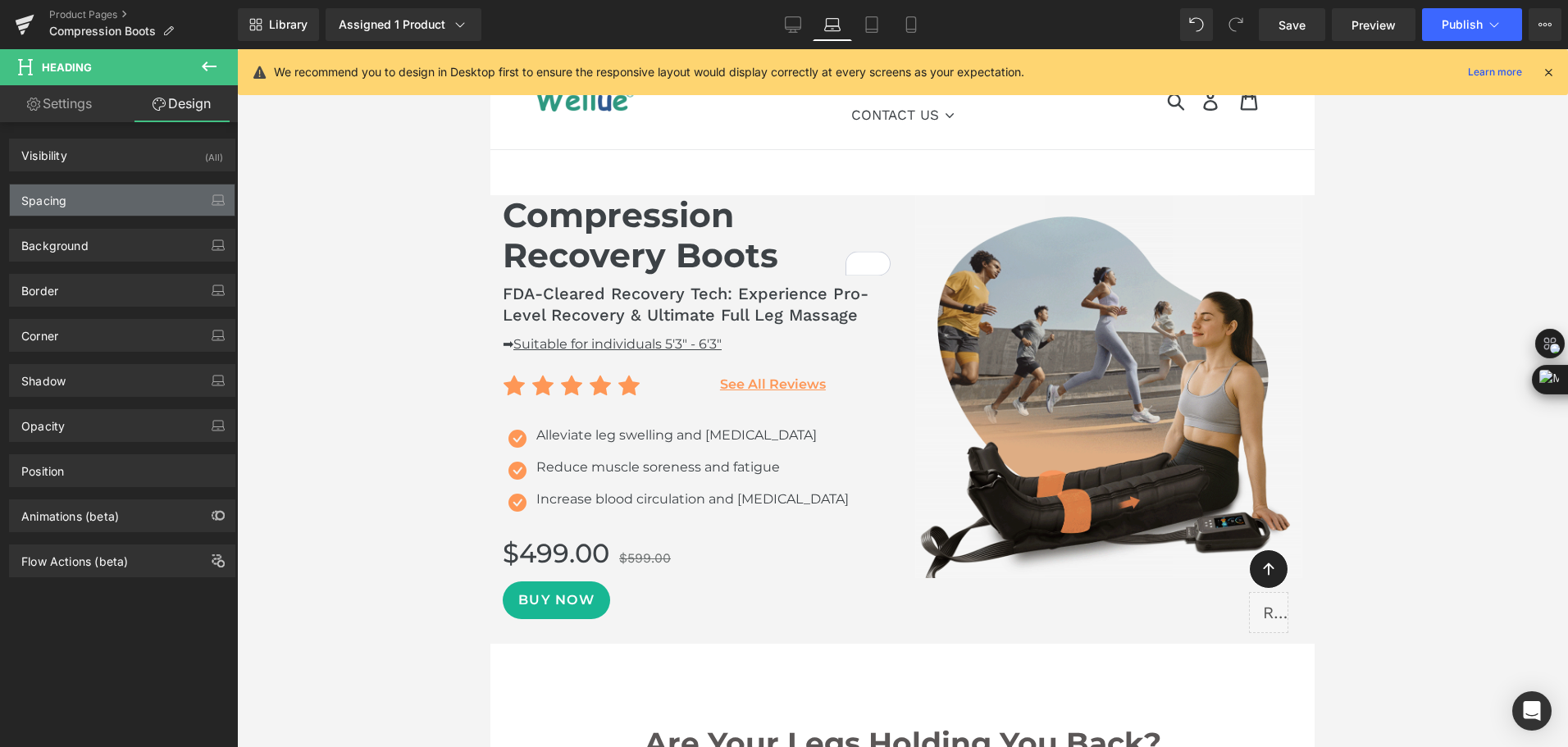
click at [56, 206] on div "Spacing" at bounding box center [43, 196] width 45 height 23
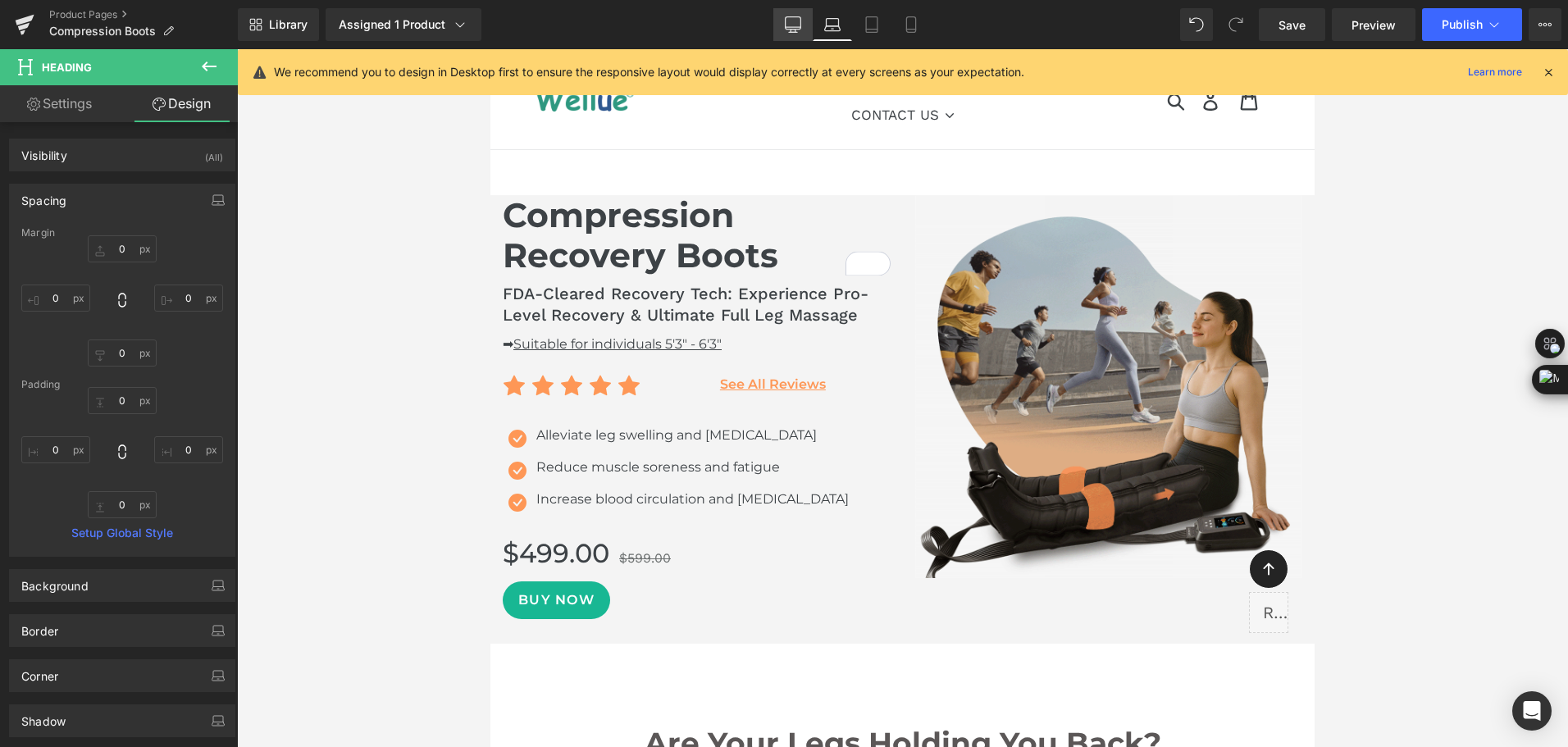
click at [789, 24] on icon at bounding box center [793, 25] width 17 height 17
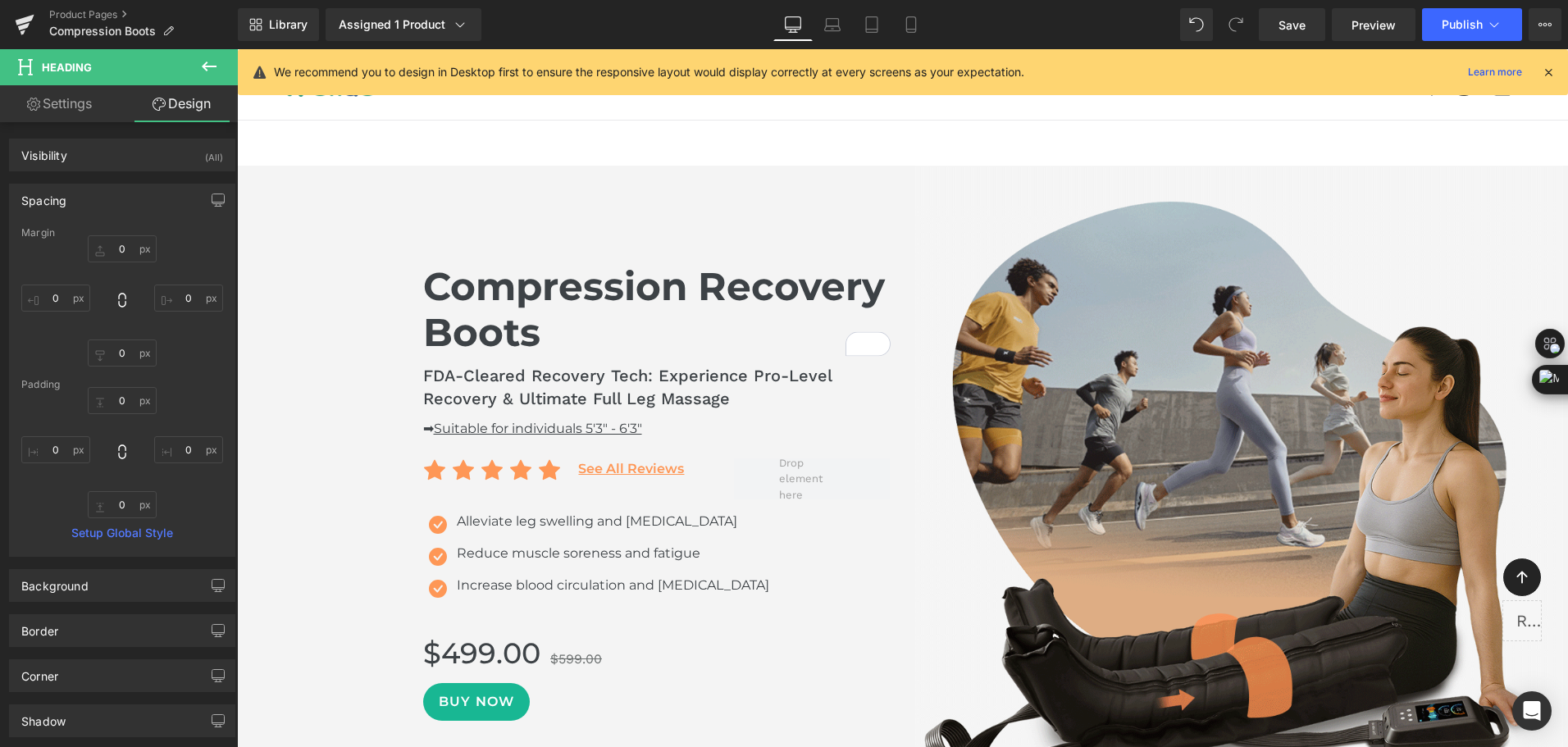
type input "120"
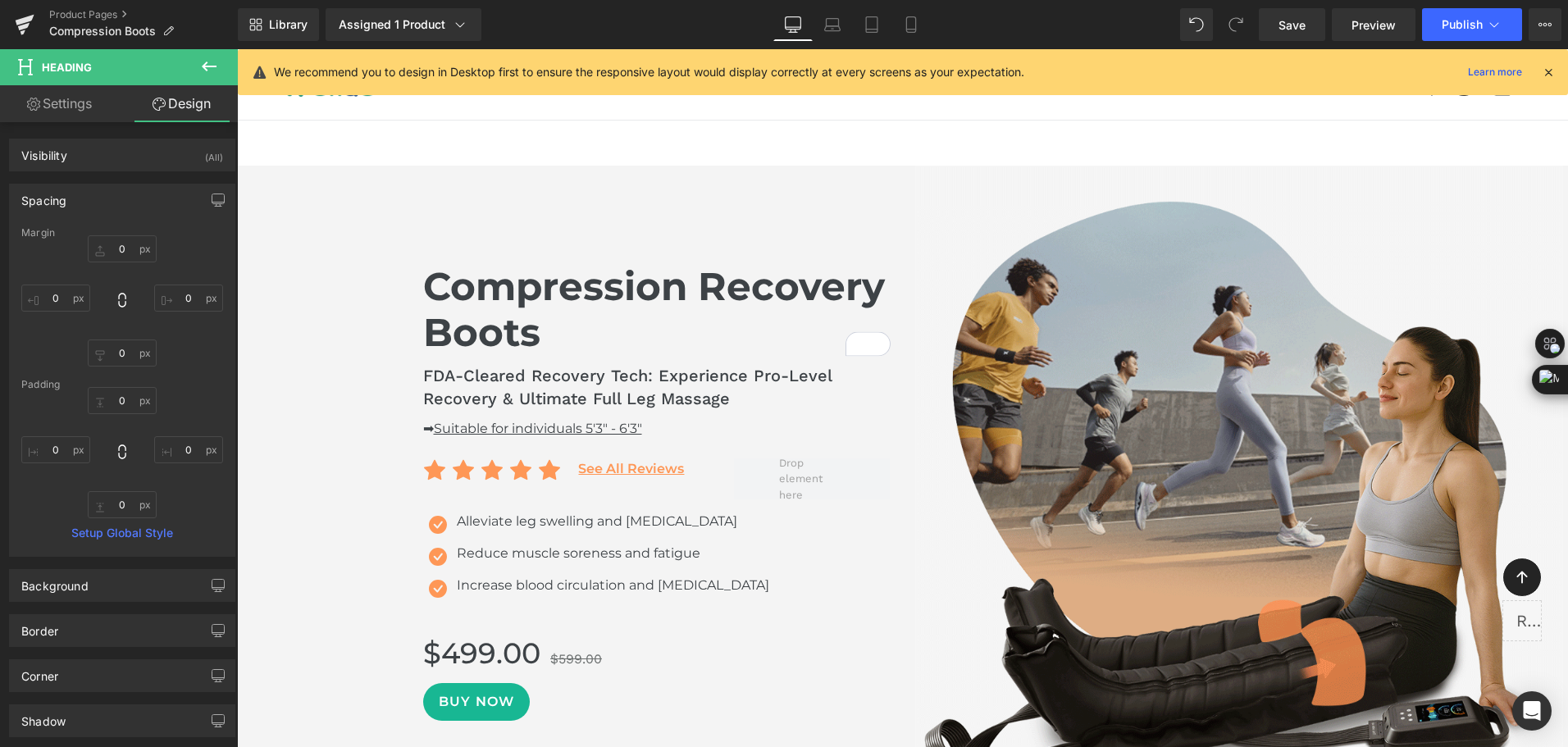
type input "0"
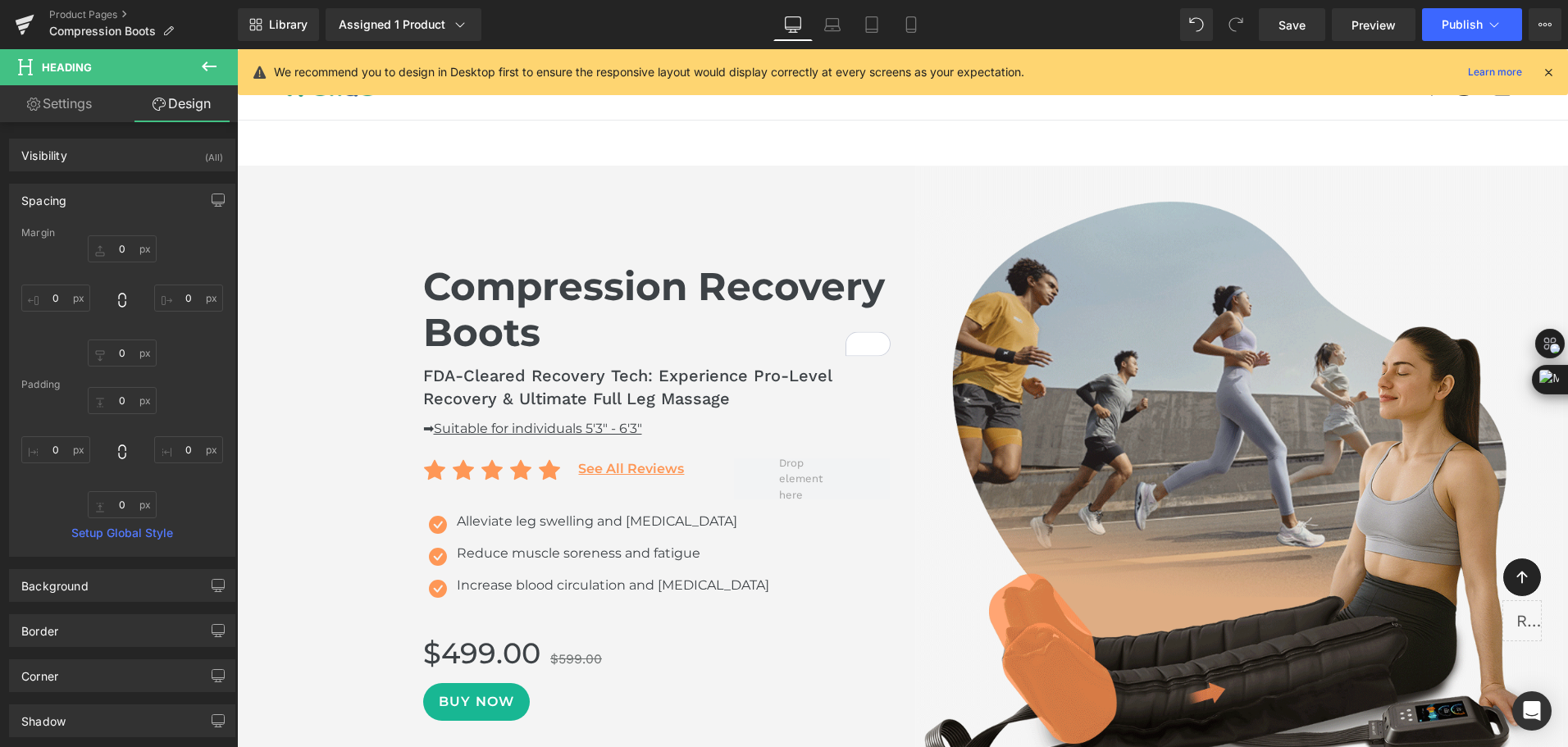
type input "0"
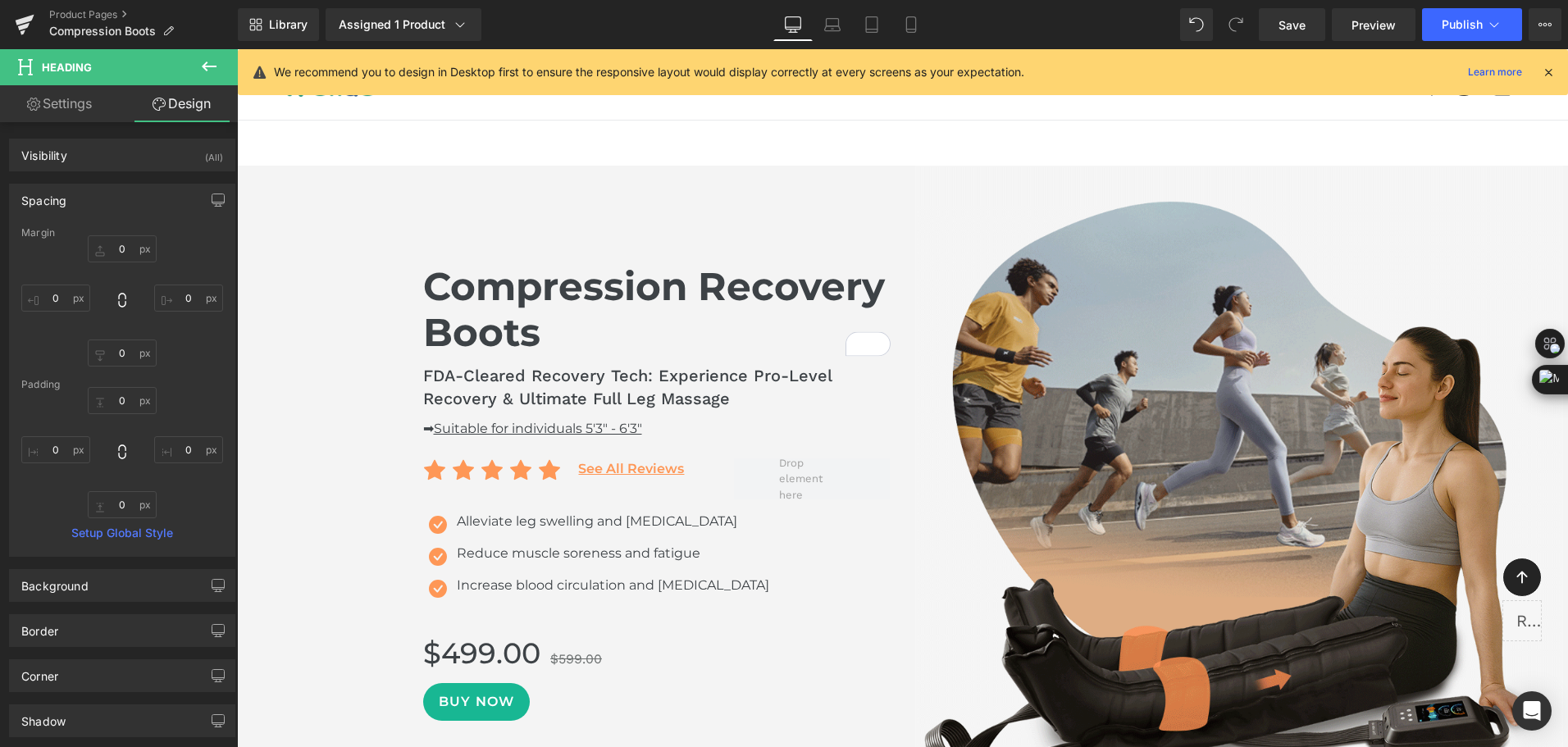
type input "0"
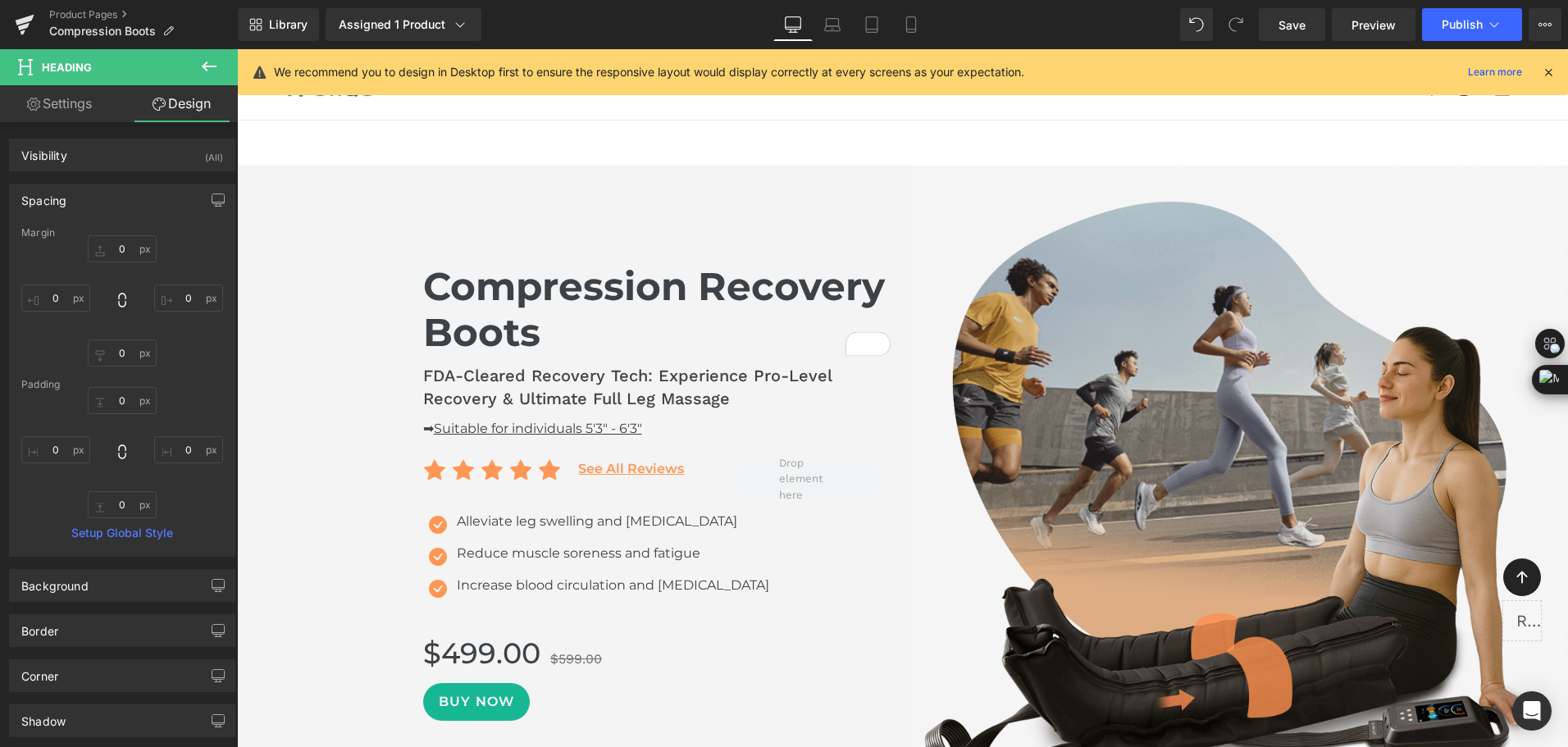
type input "0"
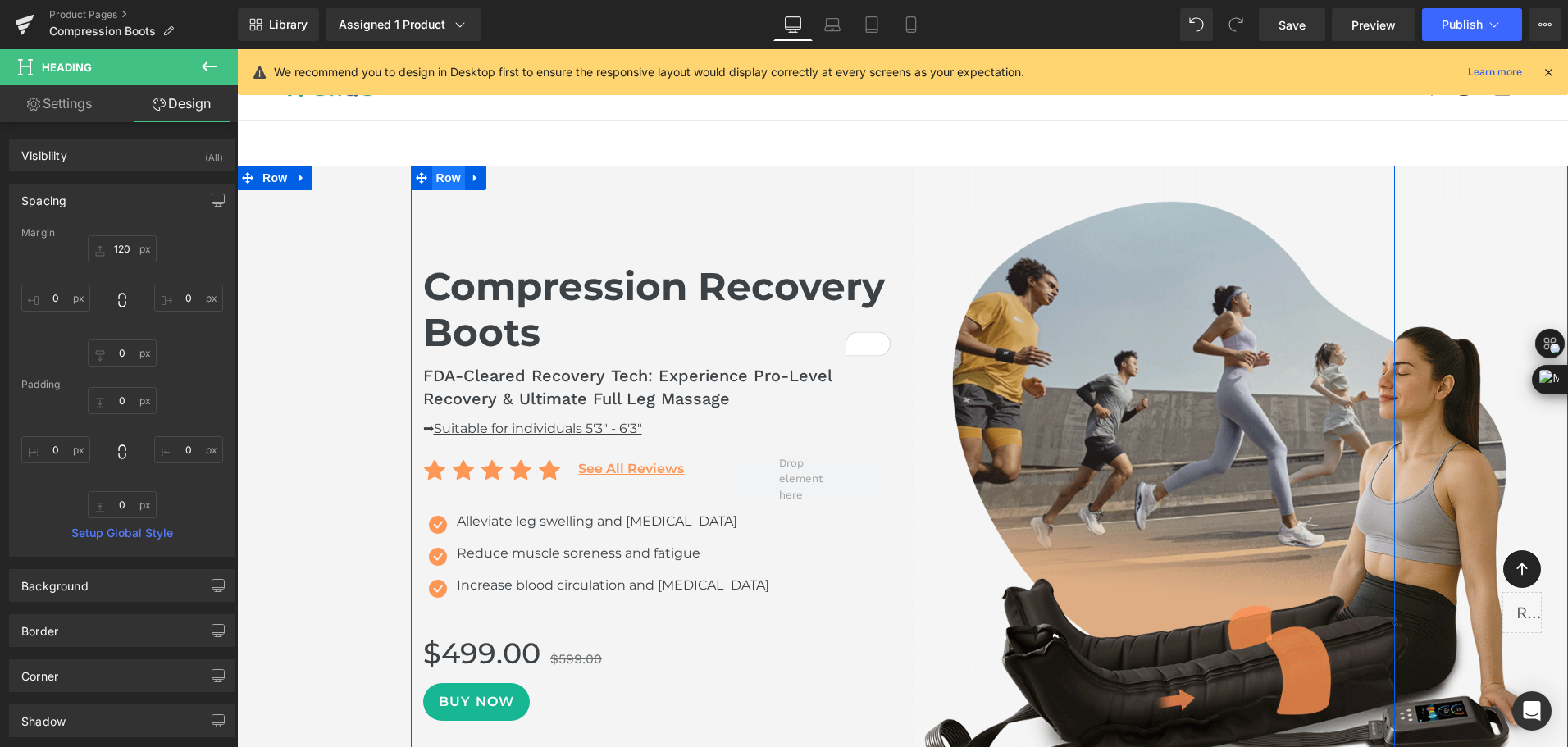
click at [442, 183] on span "Row" at bounding box center [448, 178] width 33 height 25
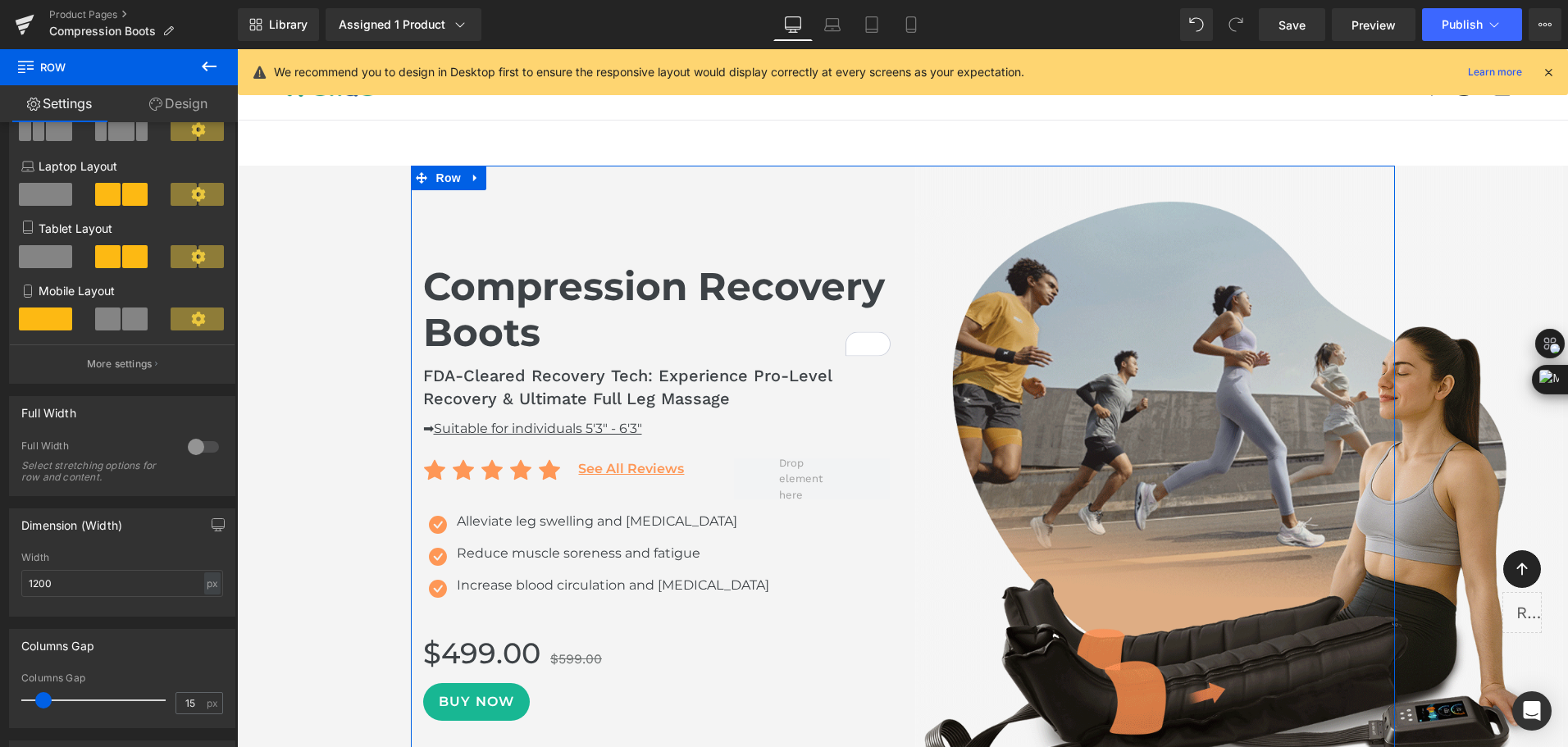
scroll to position [246, 0]
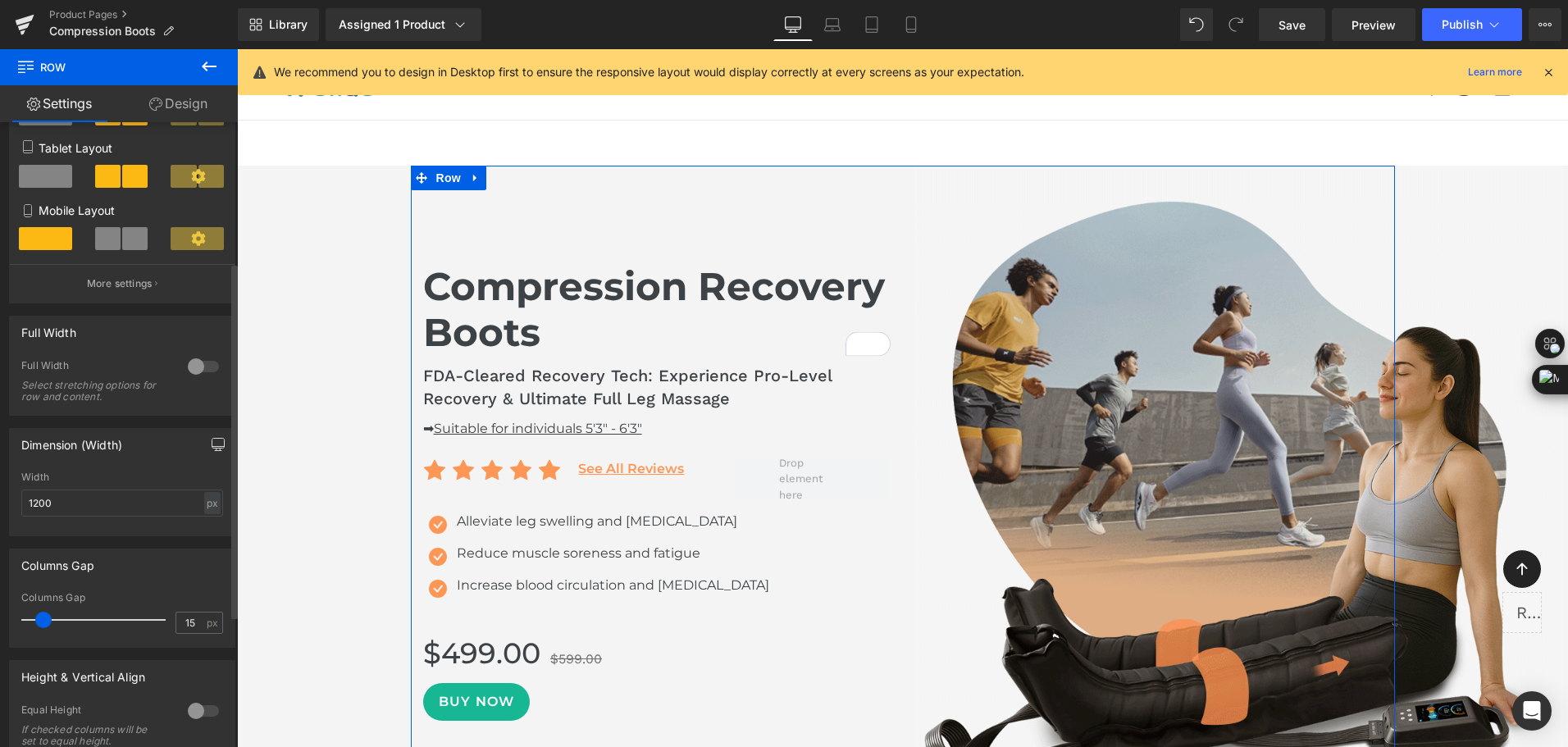
click at [211, 444] on icon "button" at bounding box center [218, 444] width 13 height 13
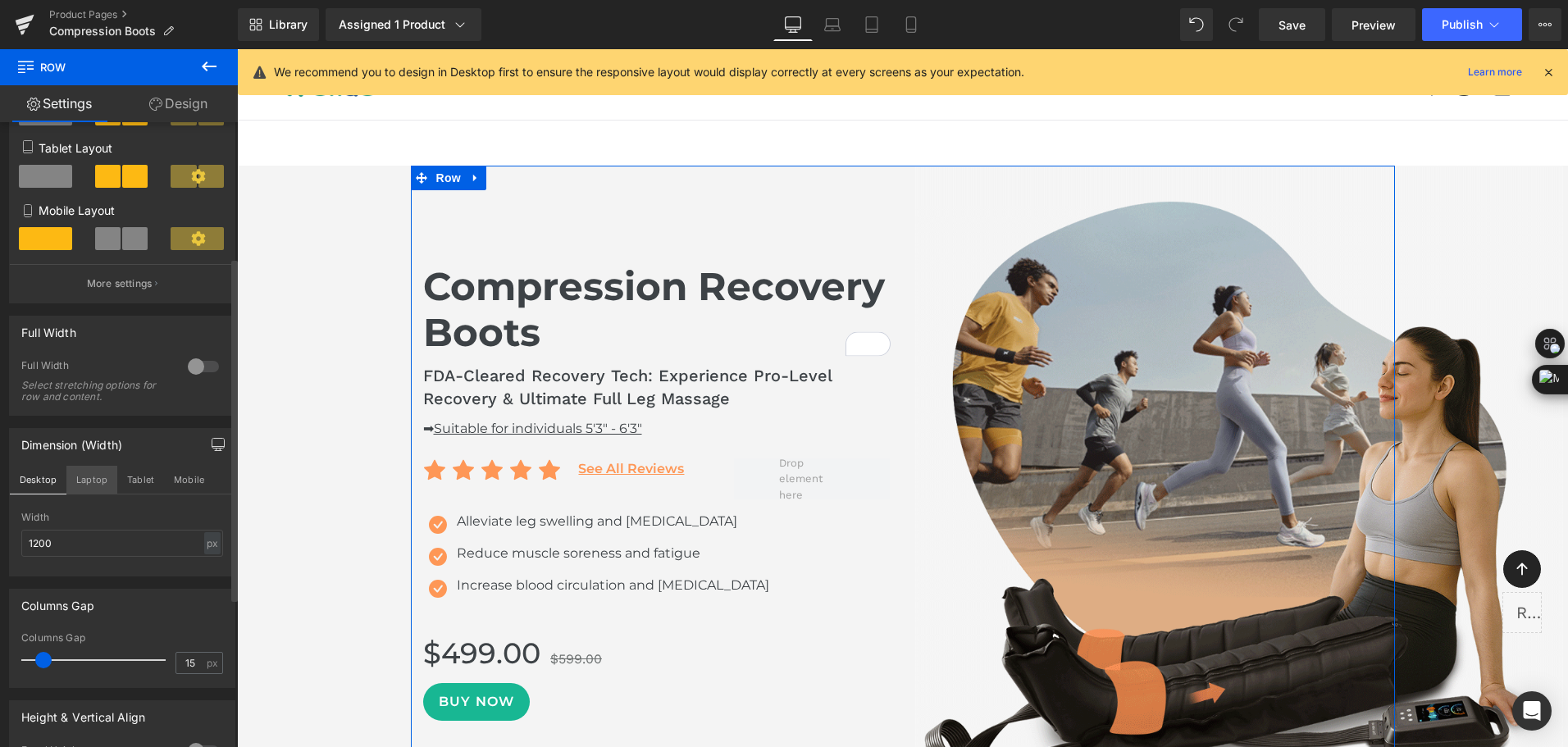
click at [91, 484] on button "Laptop" at bounding box center [91, 480] width 50 height 28
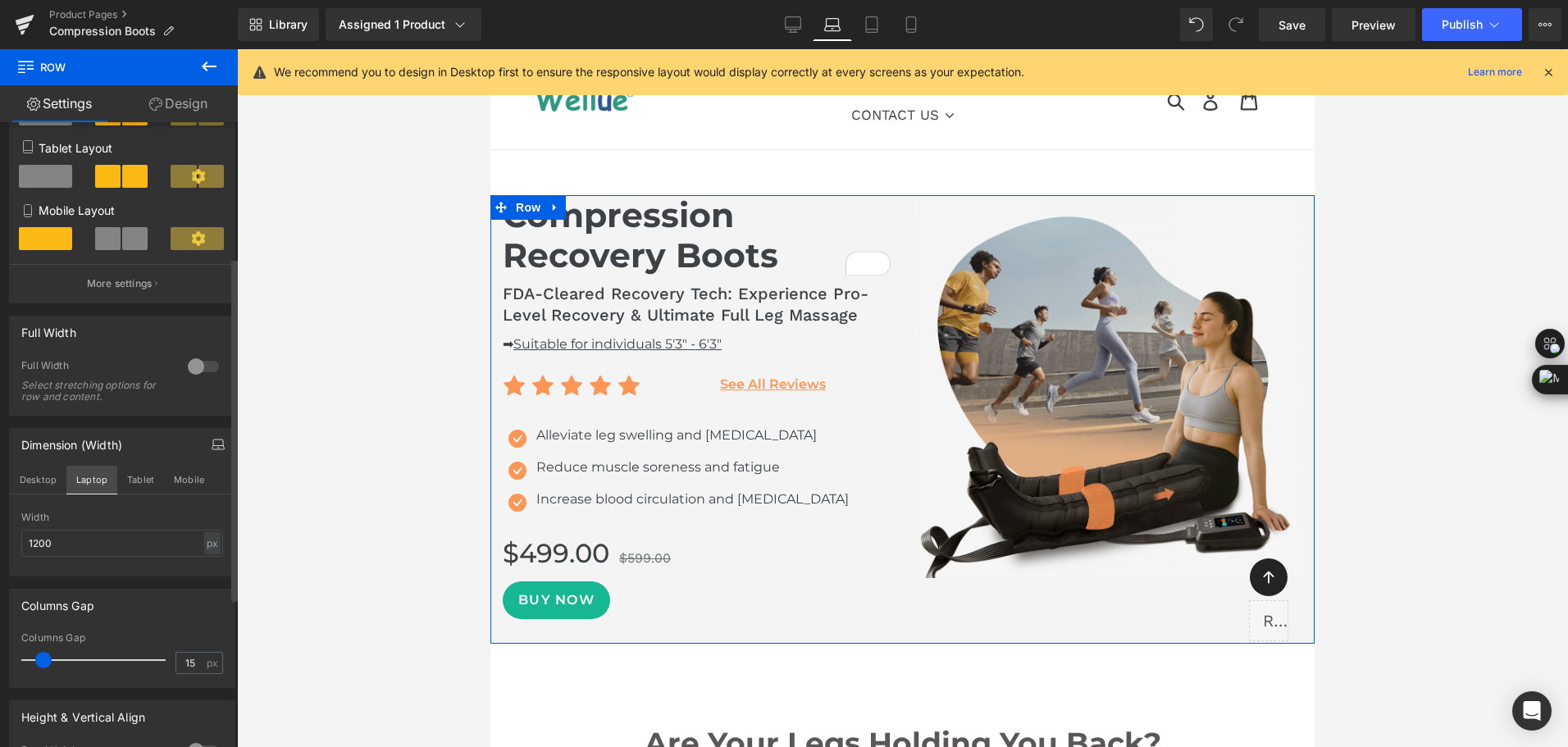
scroll to position [29, 0]
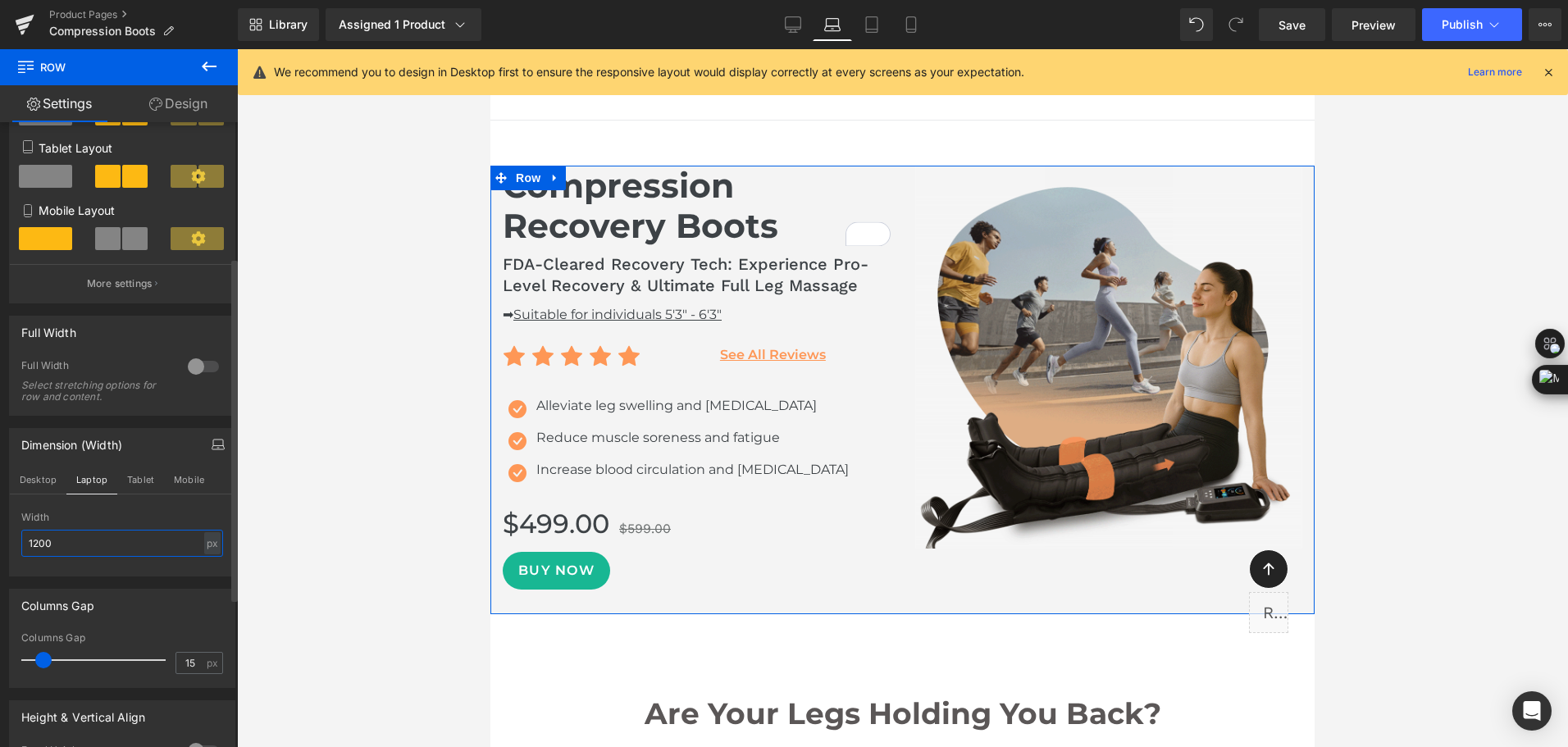
click at [81, 543] on input "1200" at bounding box center [122, 543] width 202 height 27
drag, startPoint x: 63, startPoint y: 541, endPoint x: 19, endPoint y: 541, distance: 44.0
click at [19, 541] on div "1200px Width 1200 px % px" at bounding box center [122, 543] width 225 height 64
click at [207, 540] on div "px" at bounding box center [212, 543] width 17 height 22
click at [206, 564] on li "%" at bounding box center [211, 568] width 20 height 24
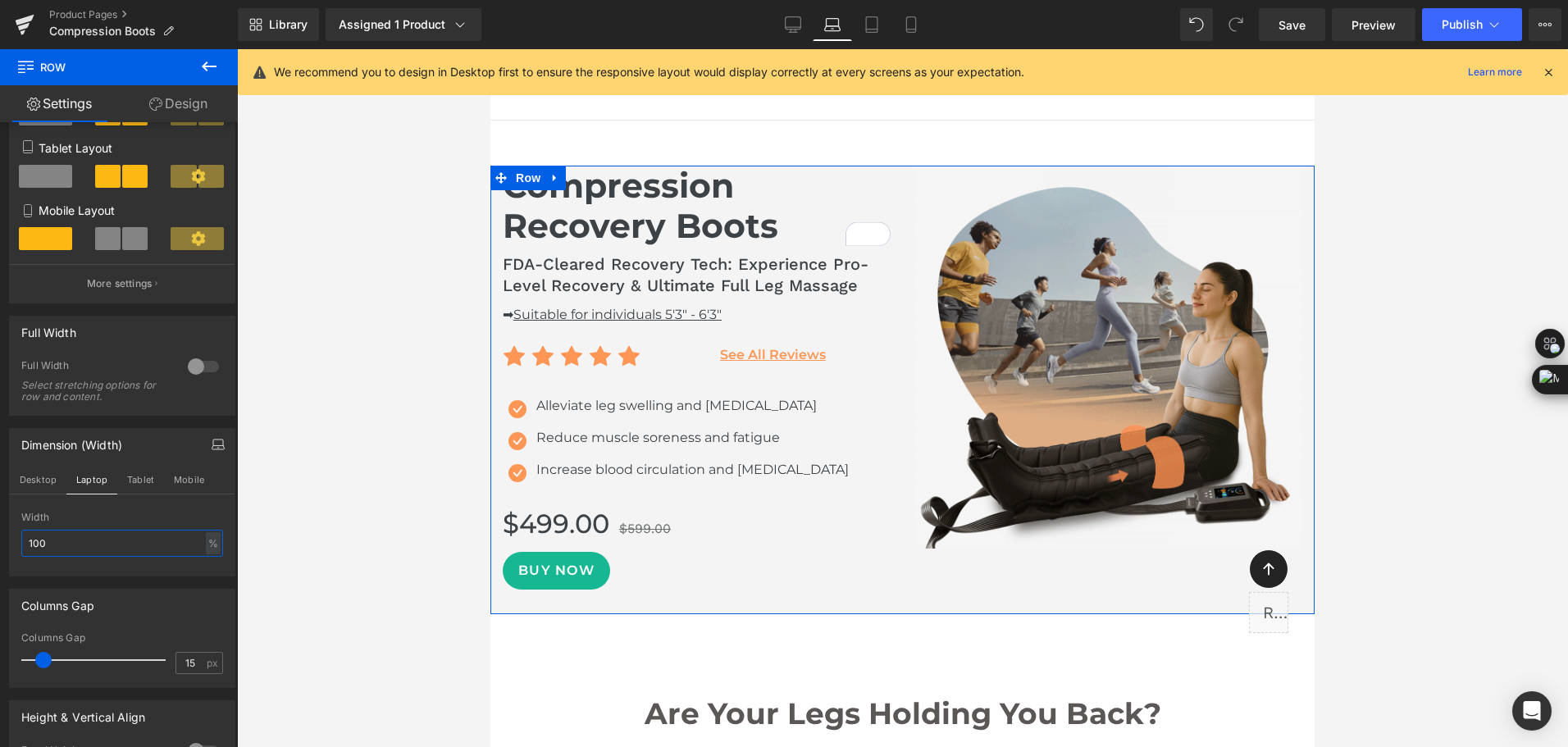
drag, startPoint x: 77, startPoint y: 545, endPoint x: -4, endPoint y: 546, distance: 81.0
click at [0, 546] on html "Row You are previewing how the will restyle your page. You can not edit Element…" at bounding box center [784, 374] width 1568 height 747
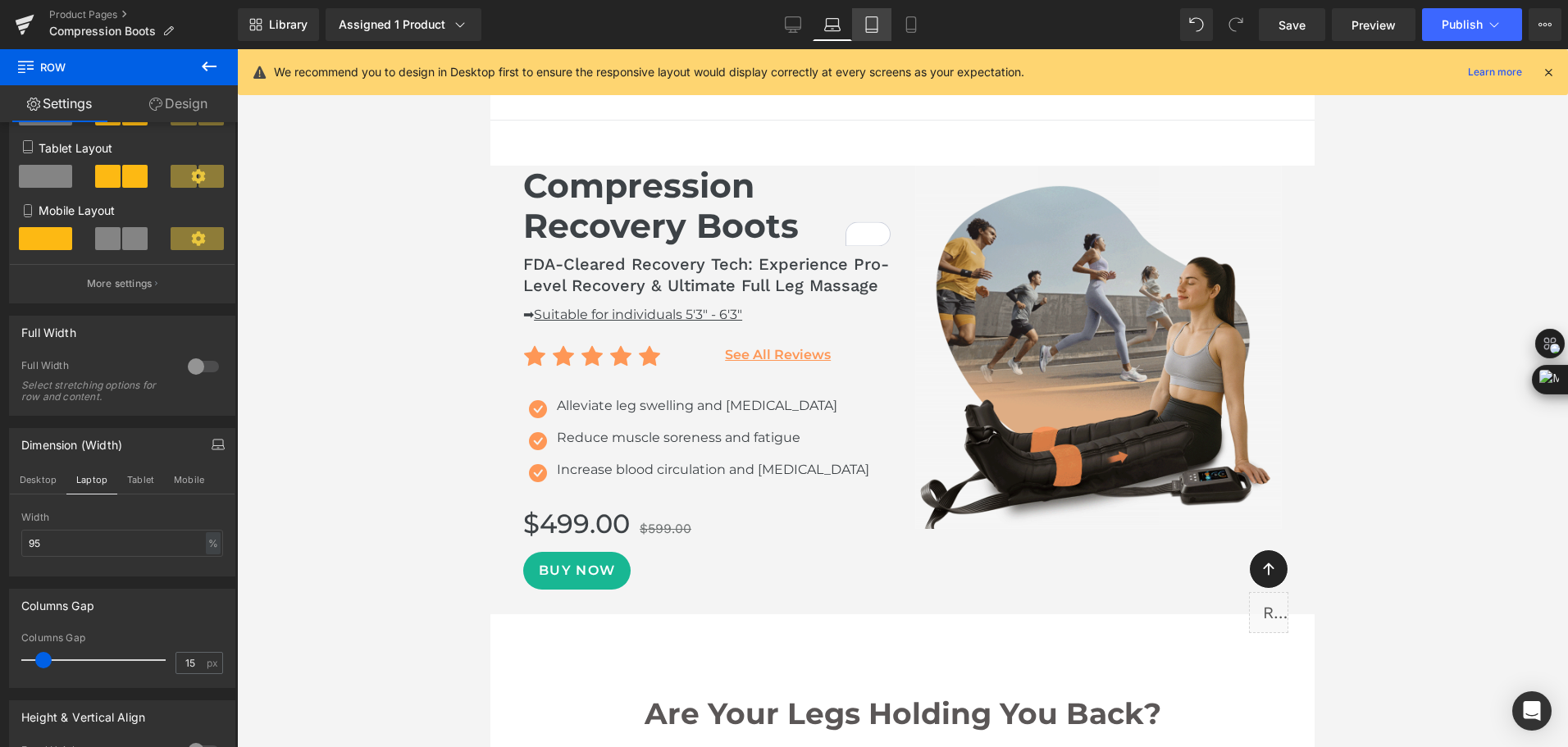
click at [869, 29] on icon at bounding box center [871, 29] width 12 height 0
type input "1200"
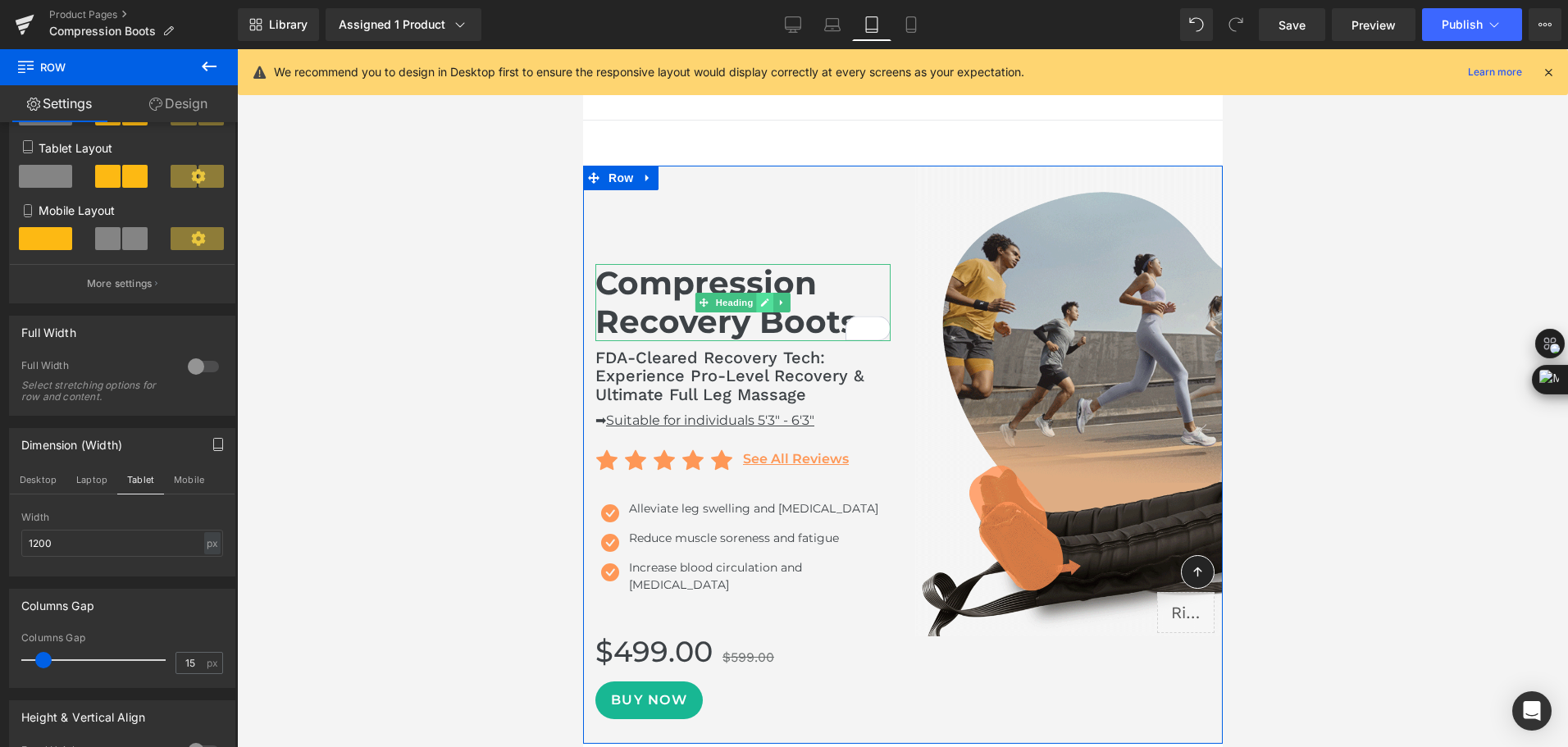
click at [759, 305] on icon at bounding box center [764, 302] width 9 height 10
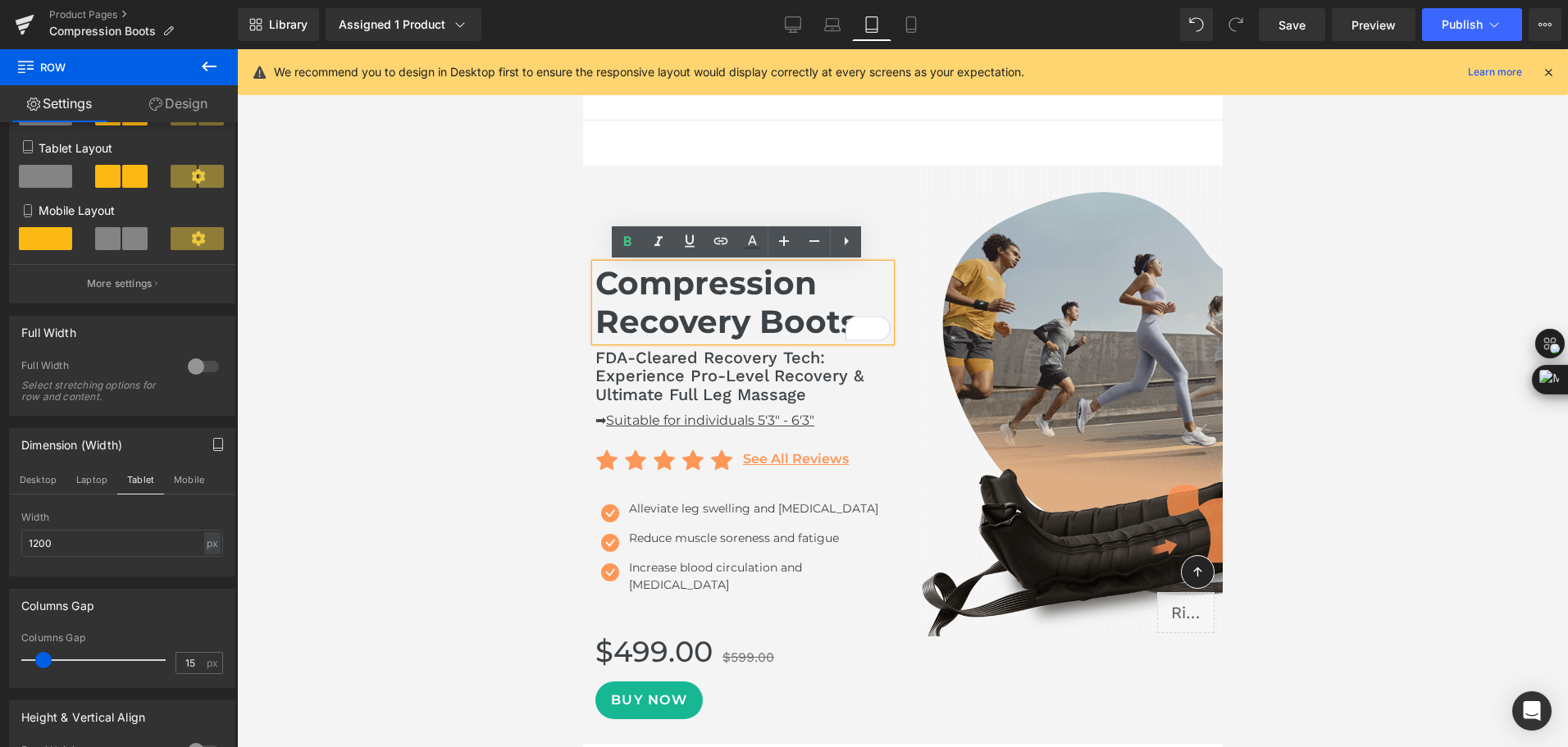
click at [759, 305] on h1 "Compression Recovery Boots" at bounding box center [742, 302] width 296 height 77
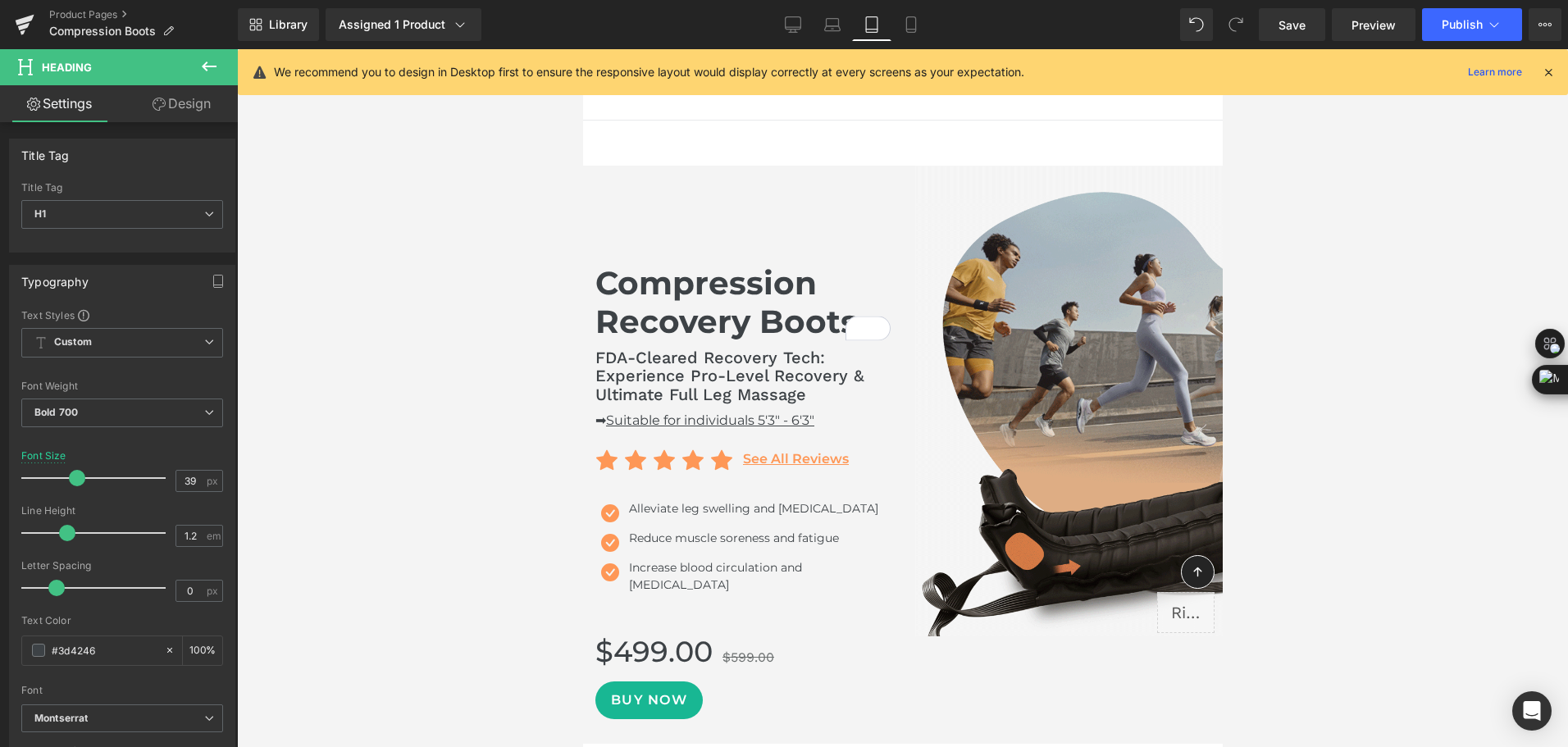
click at [173, 104] on link "Design" at bounding box center [181, 104] width 119 height 37
click at [0, 0] on div "Spacing" at bounding box center [0, 0] width 0 height 0
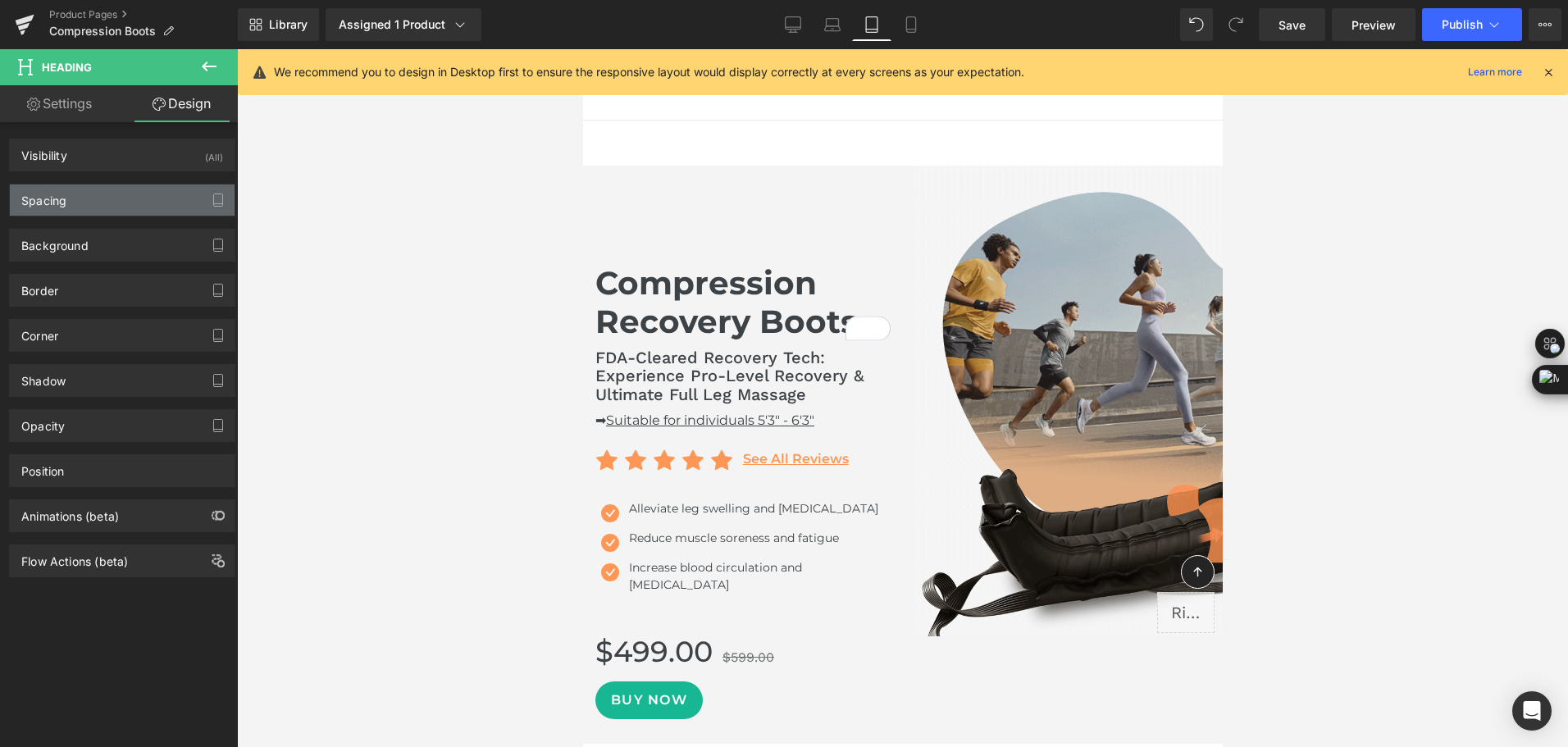
click at [81, 199] on div "Spacing" at bounding box center [122, 199] width 225 height 31
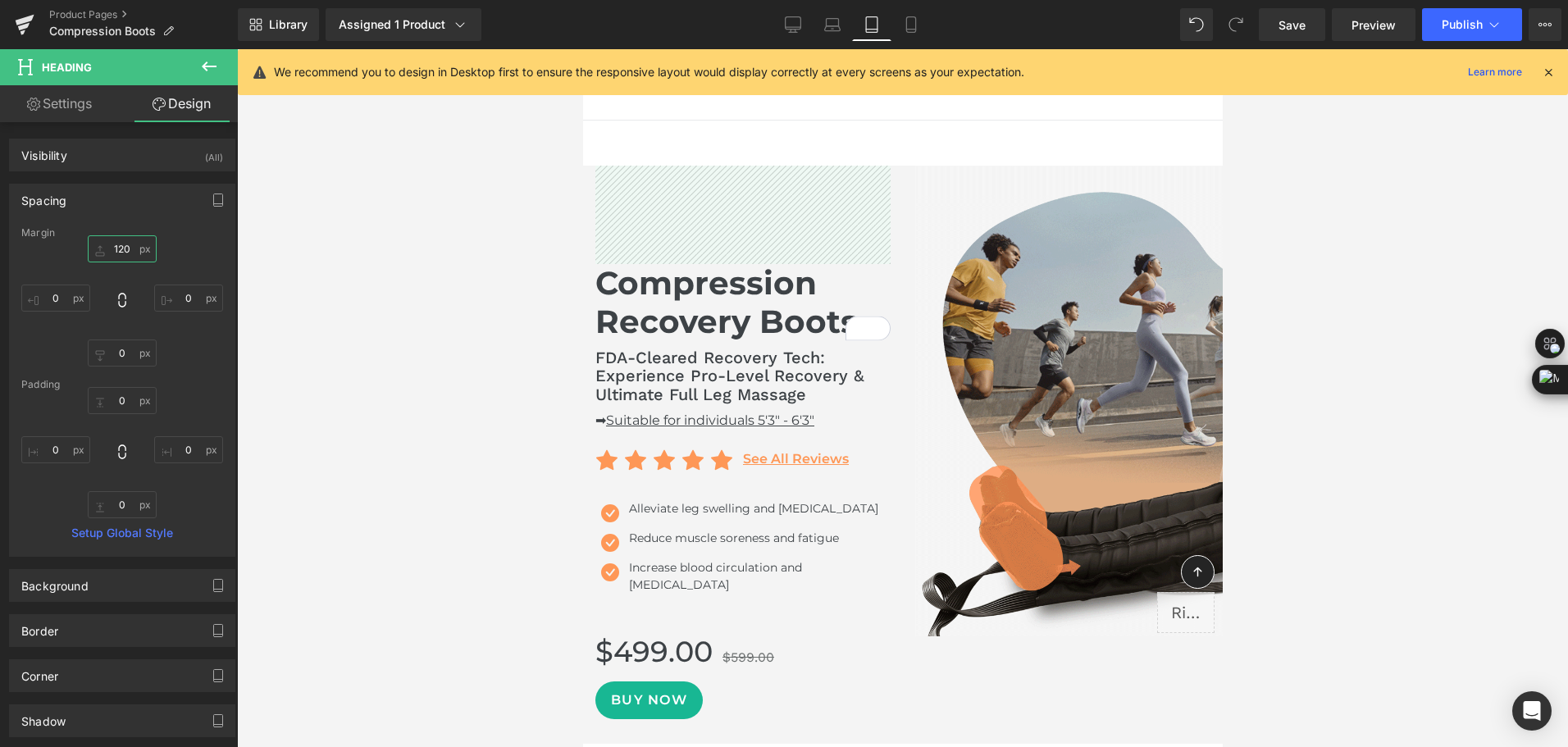
click at [122, 255] on input "120" at bounding box center [122, 249] width 69 height 27
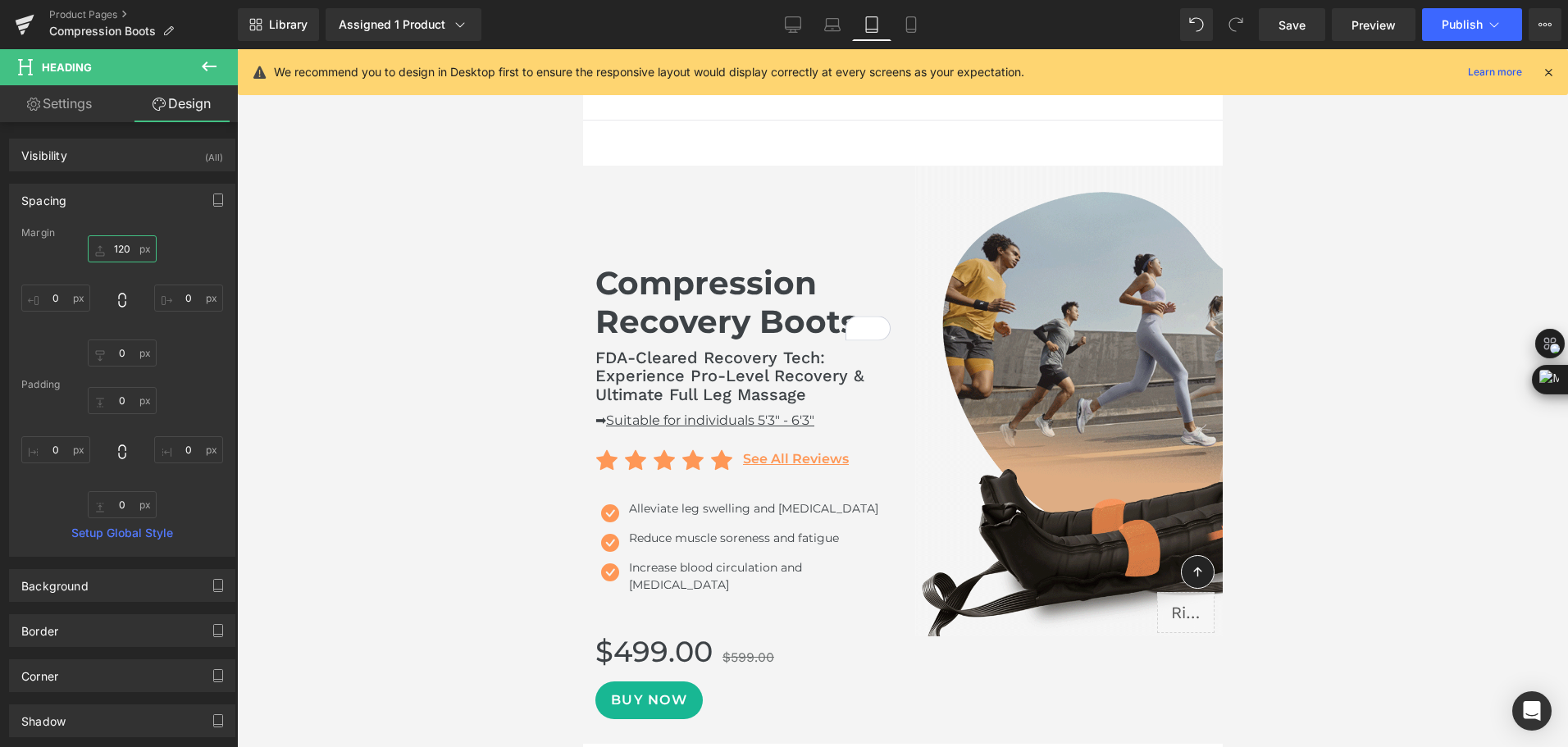
type input "0"
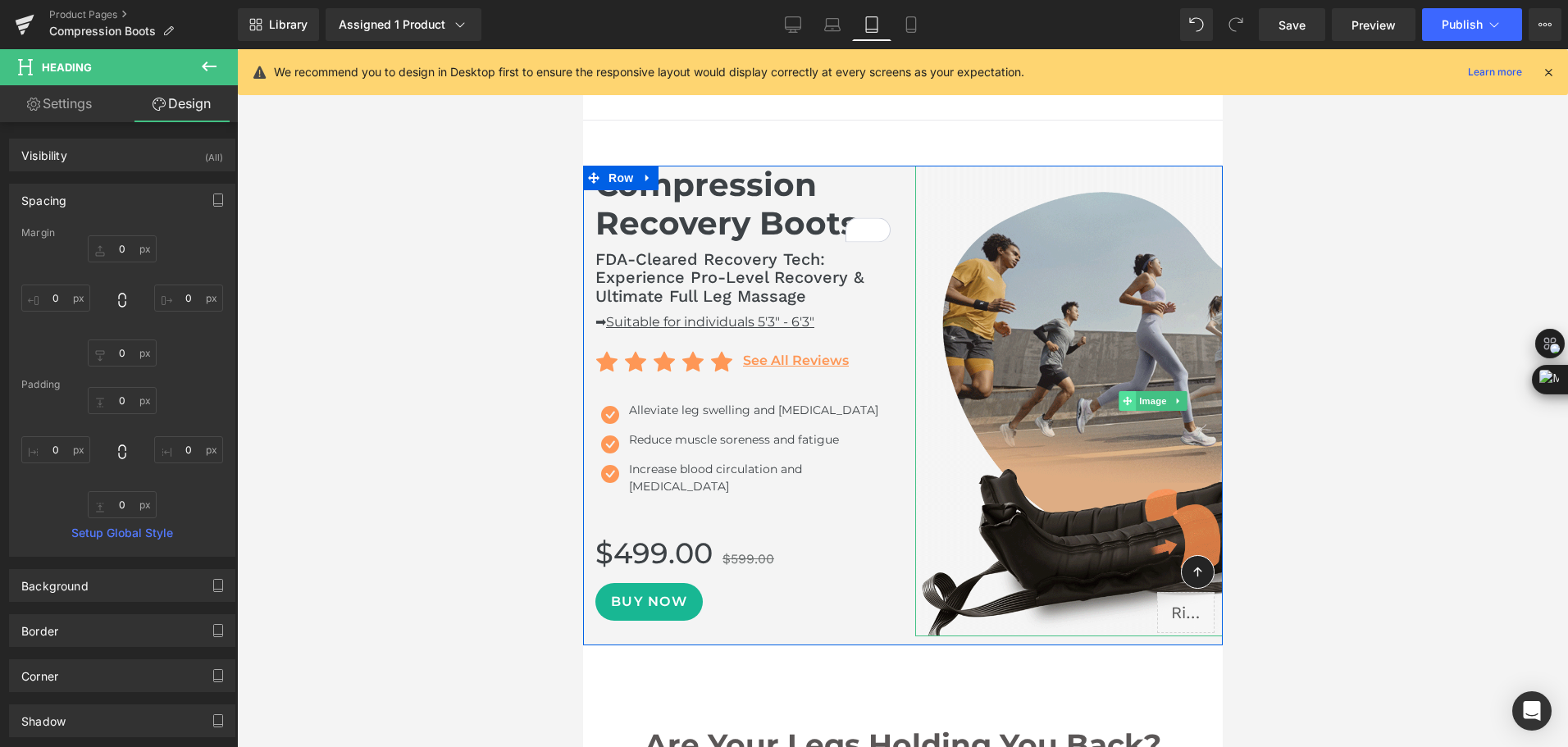
click at [1119, 407] on span at bounding box center [1126, 401] width 17 height 19
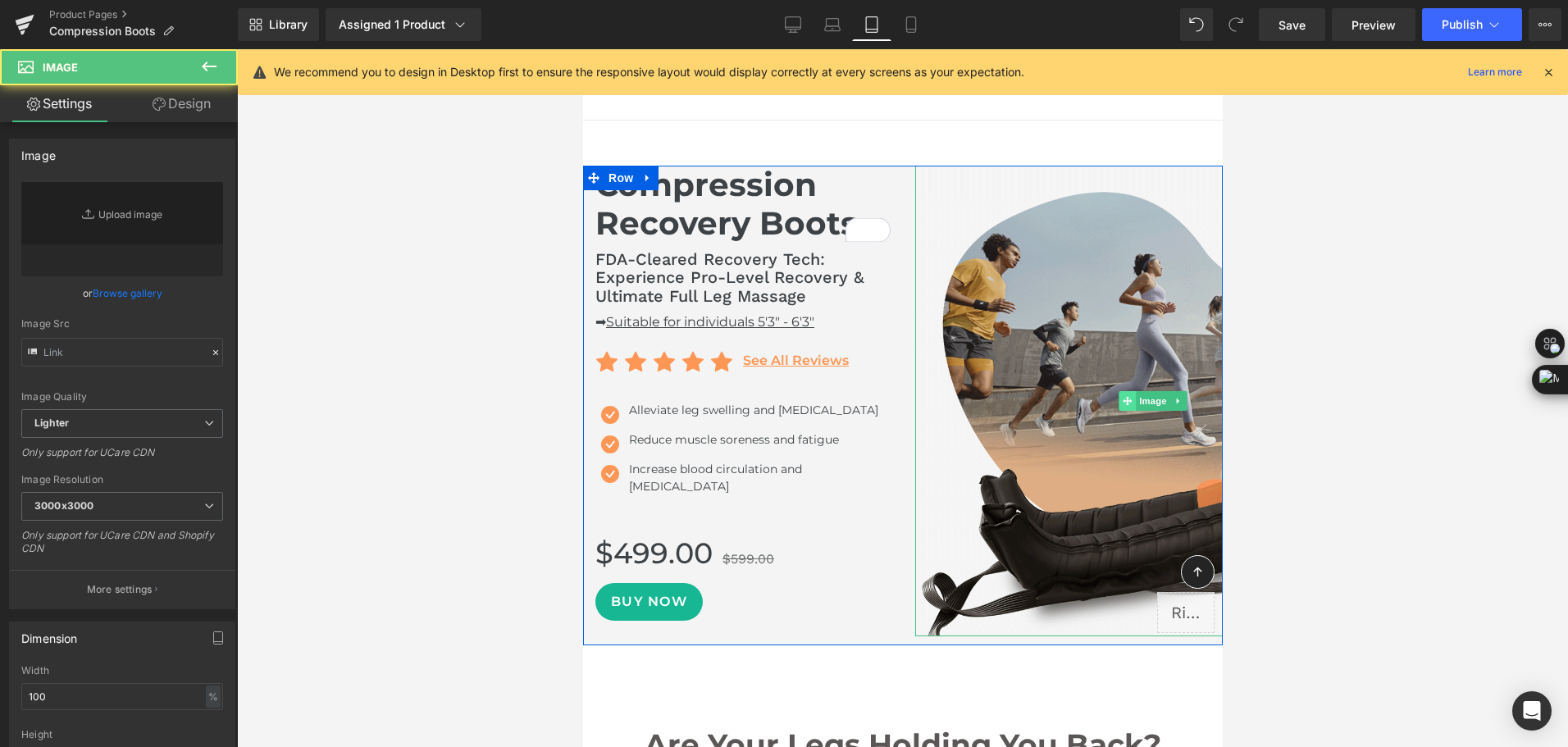
type input "[URL][DOMAIN_NAME]"
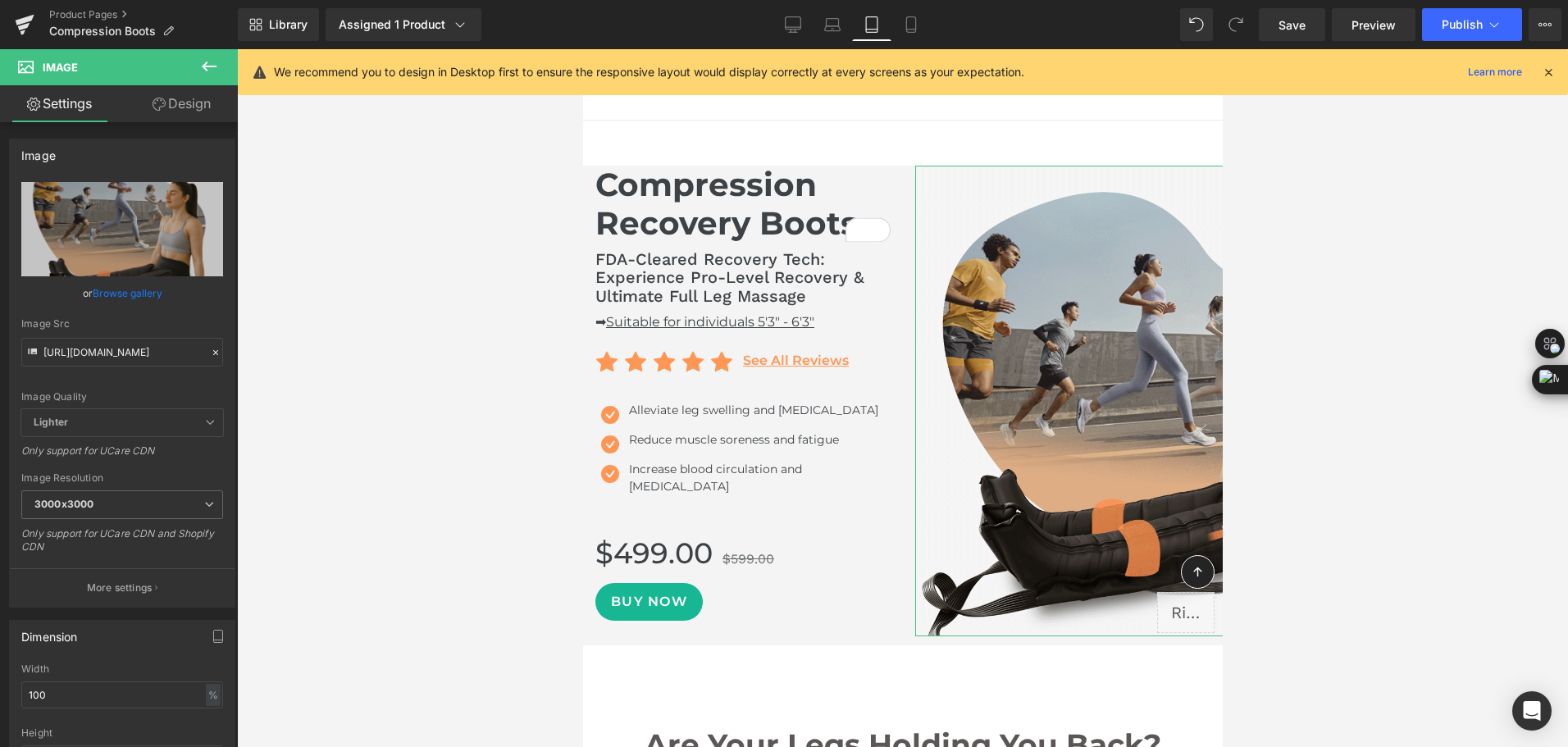
click at [181, 106] on link "Design" at bounding box center [181, 104] width 119 height 37
click at [0, 0] on div "Spacing" at bounding box center [0, 0] width 0 height 0
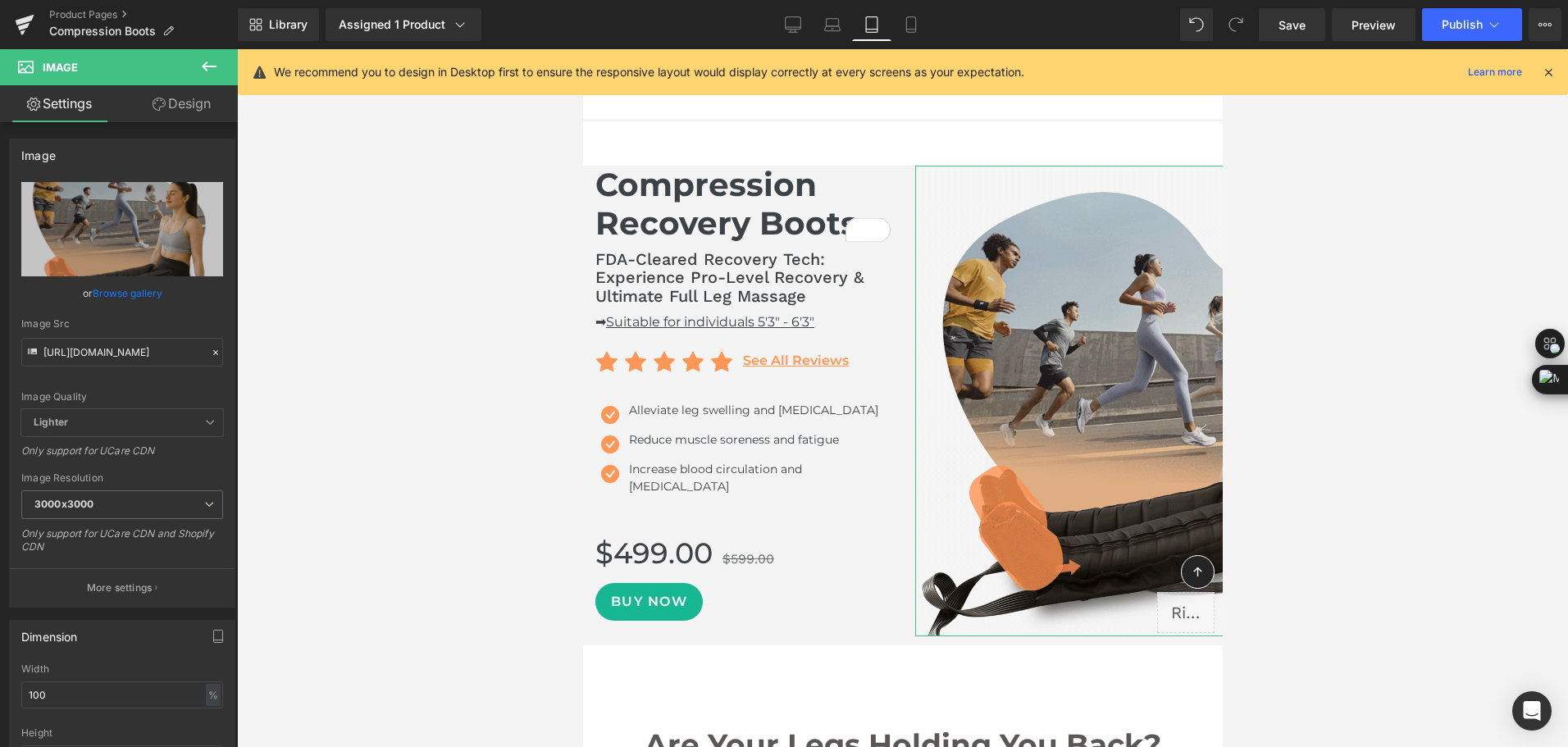
click at [0, 0] on div "Spacing" at bounding box center [0, 0] width 0 height 0
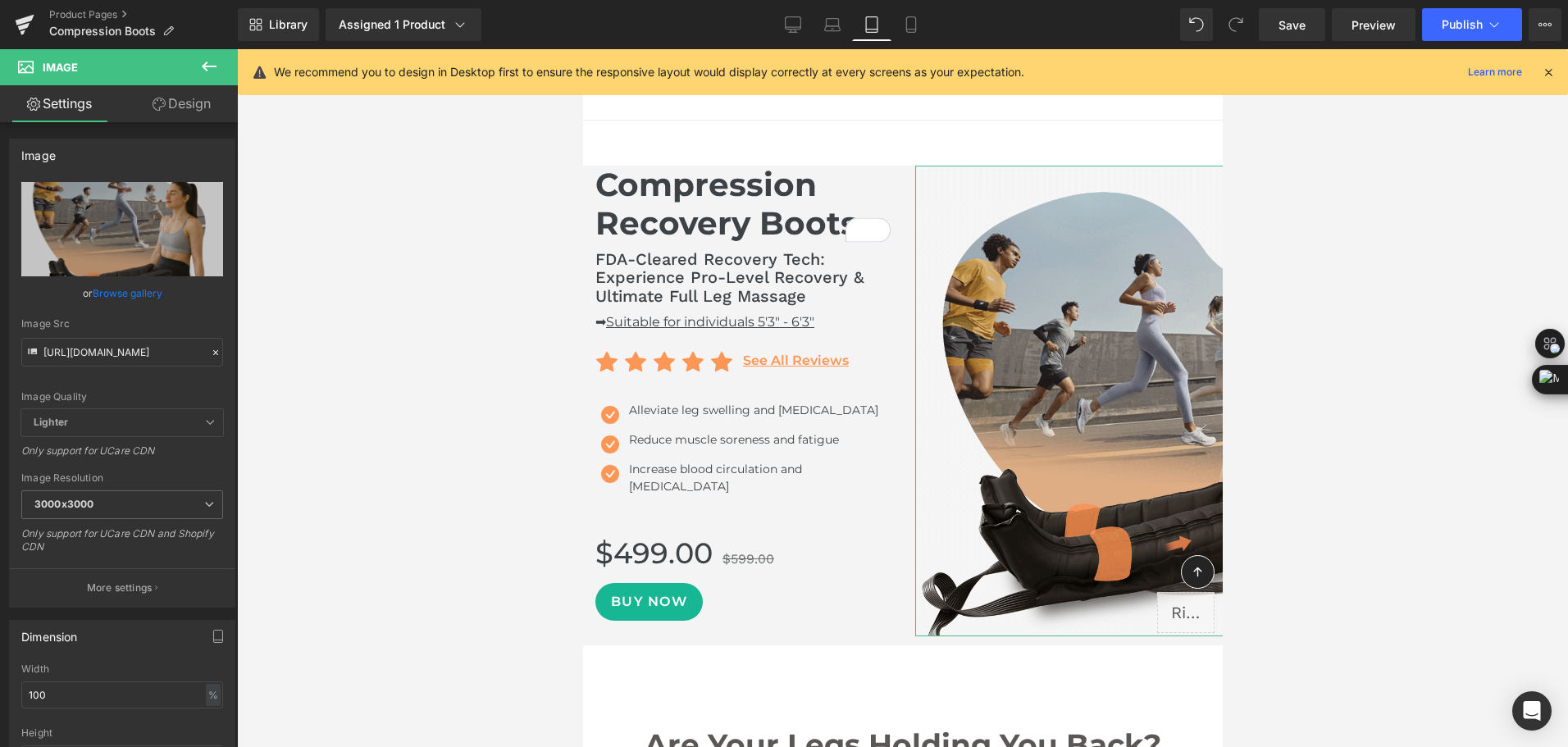
click at [0, 0] on div "Spacing" at bounding box center [0, 0] width 0 height 0
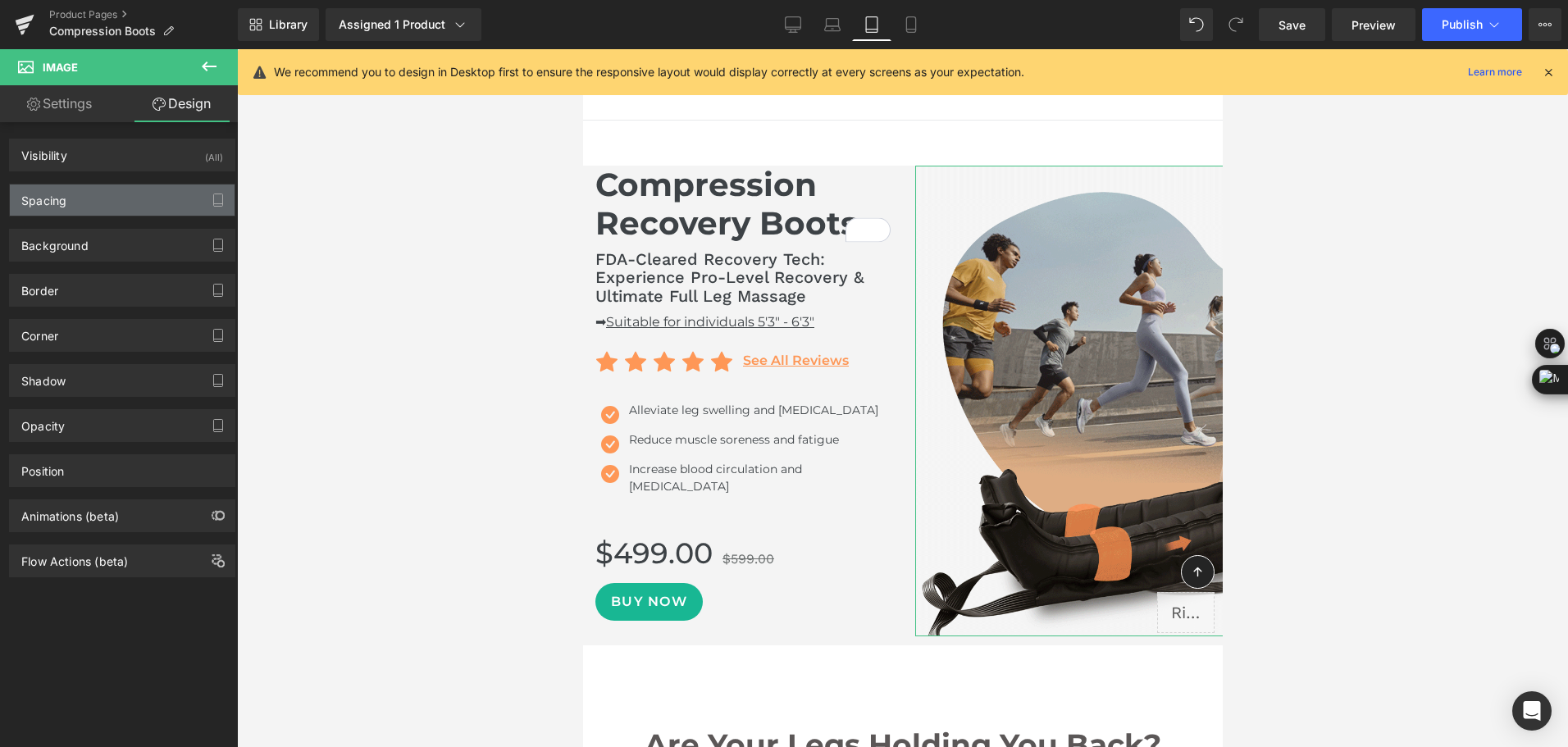
click at [36, 200] on div "Spacing" at bounding box center [43, 196] width 45 height 23
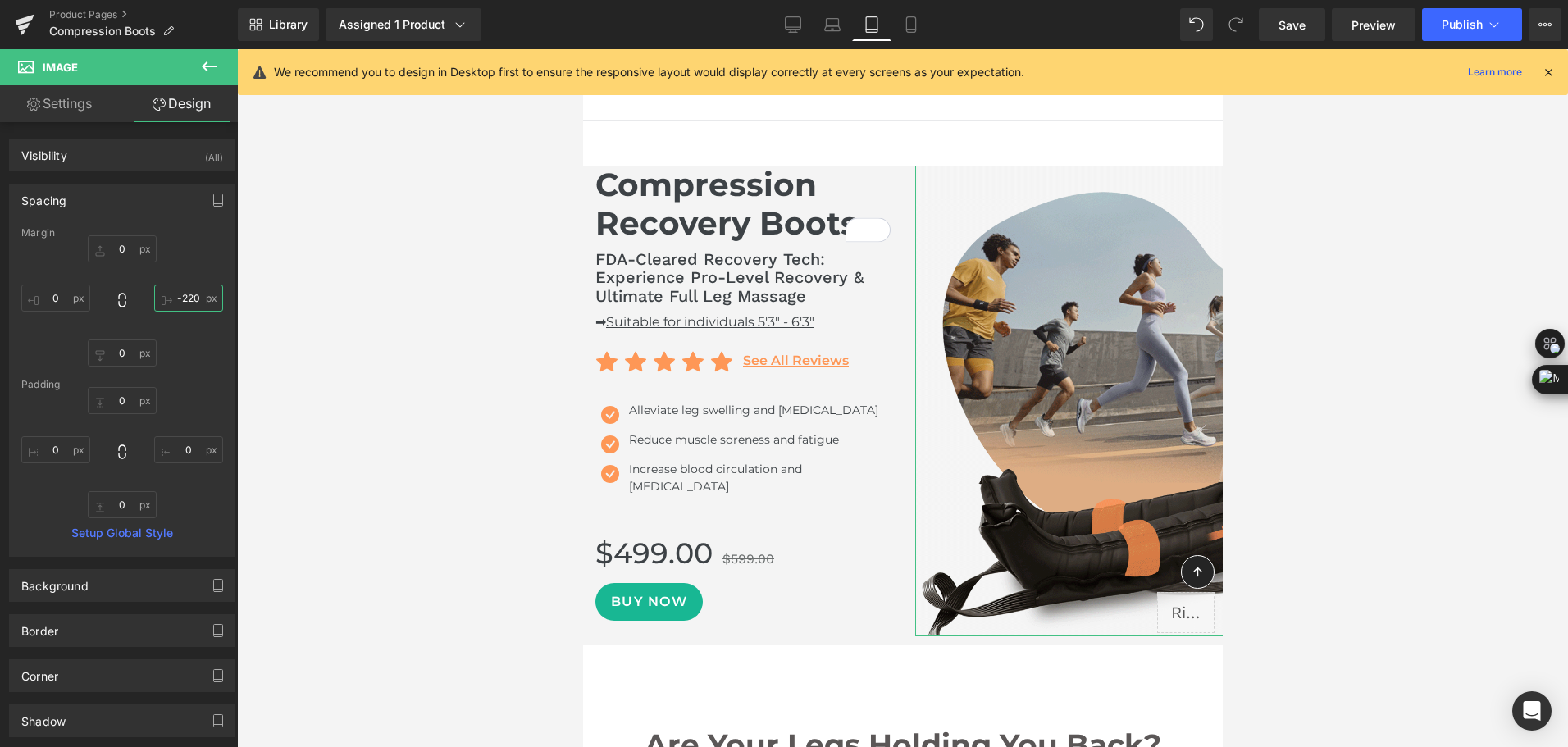
click at [190, 301] on input "-220" at bounding box center [188, 298] width 69 height 27
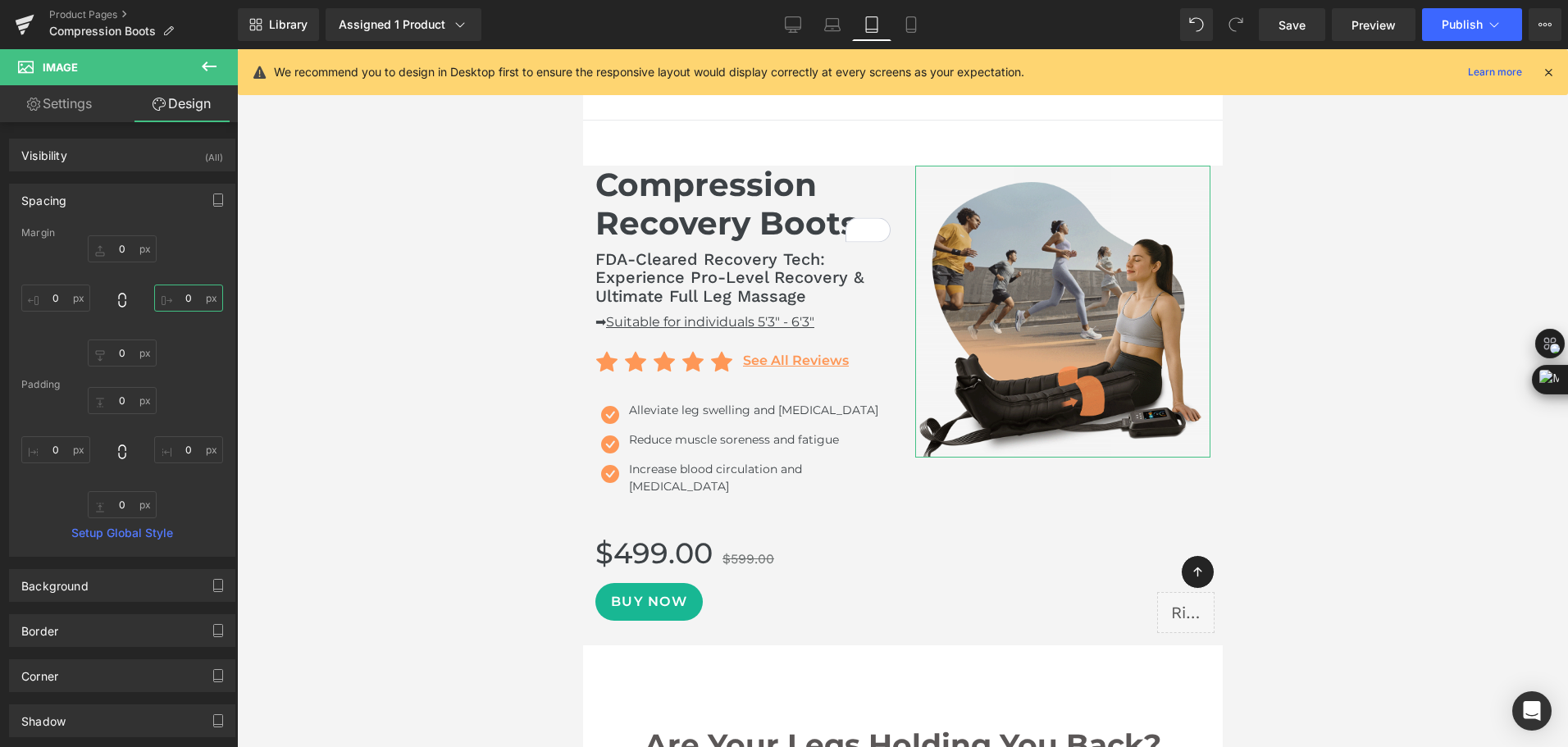
type input "0"
click at [172, 328] on div "0px 0 0 0 0px 0 0px 0" at bounding box center [122, 301] width 202 height 131
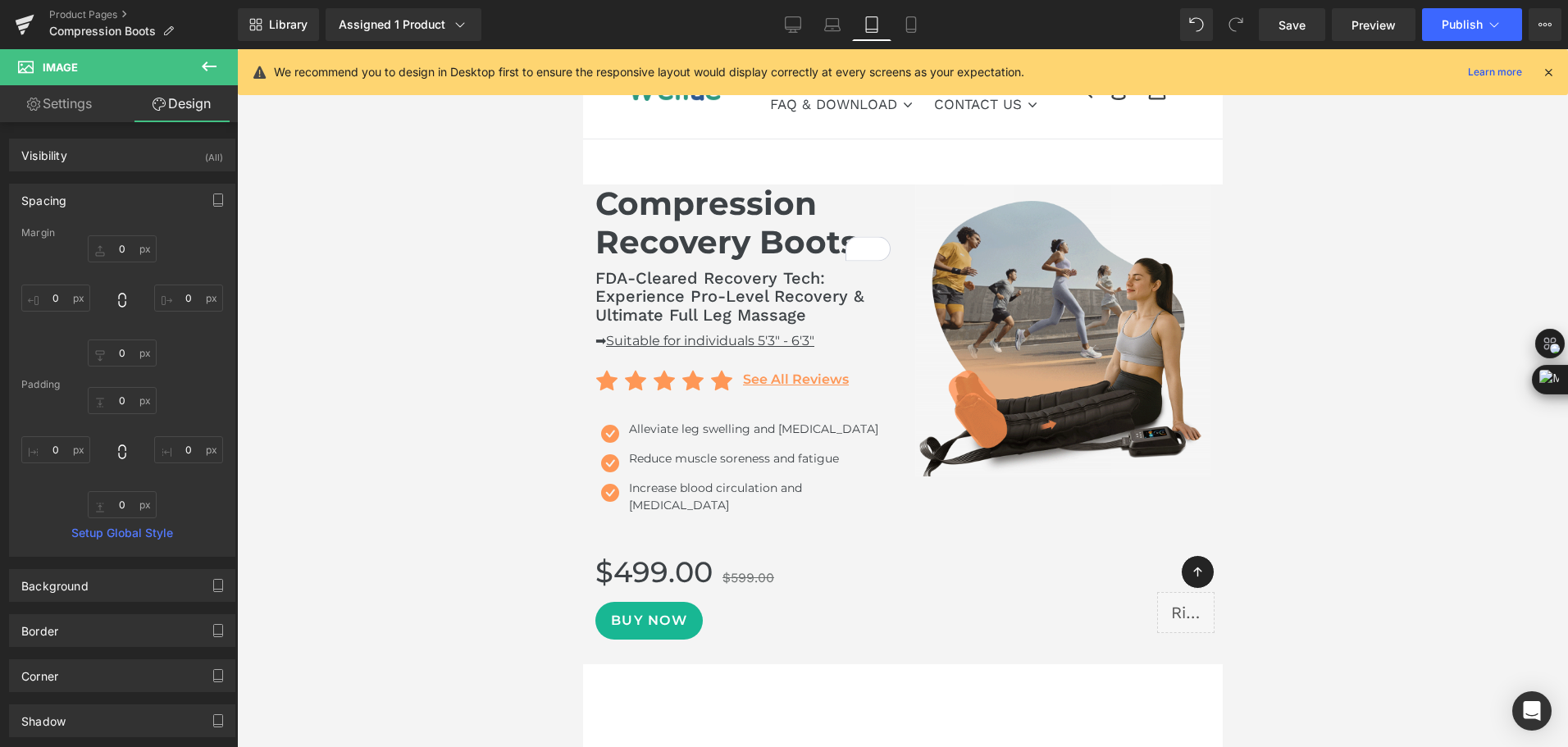
scroll to position [0, 0]
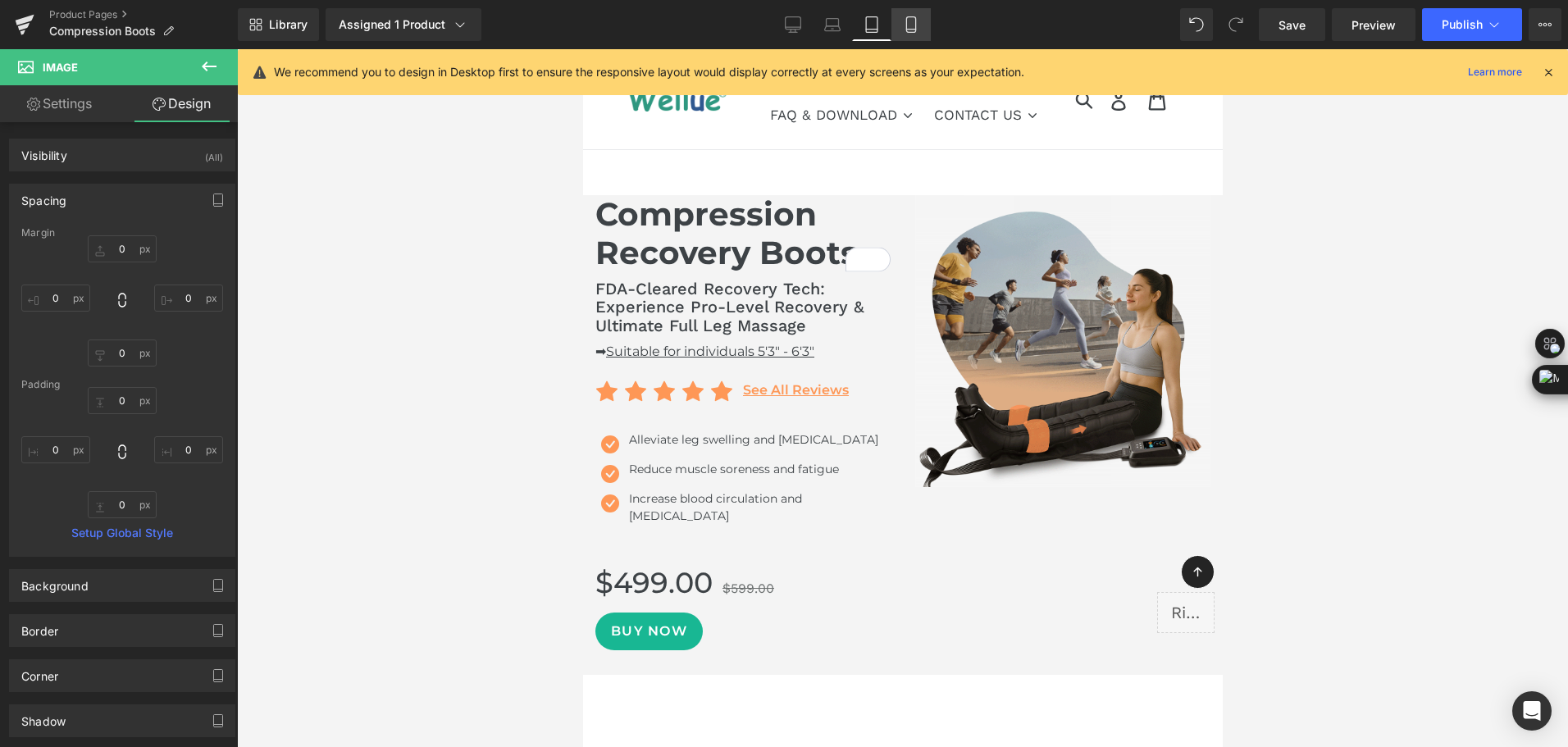
click at [913, 31] on icon at bounding box center [911, 25] width 17 height 17
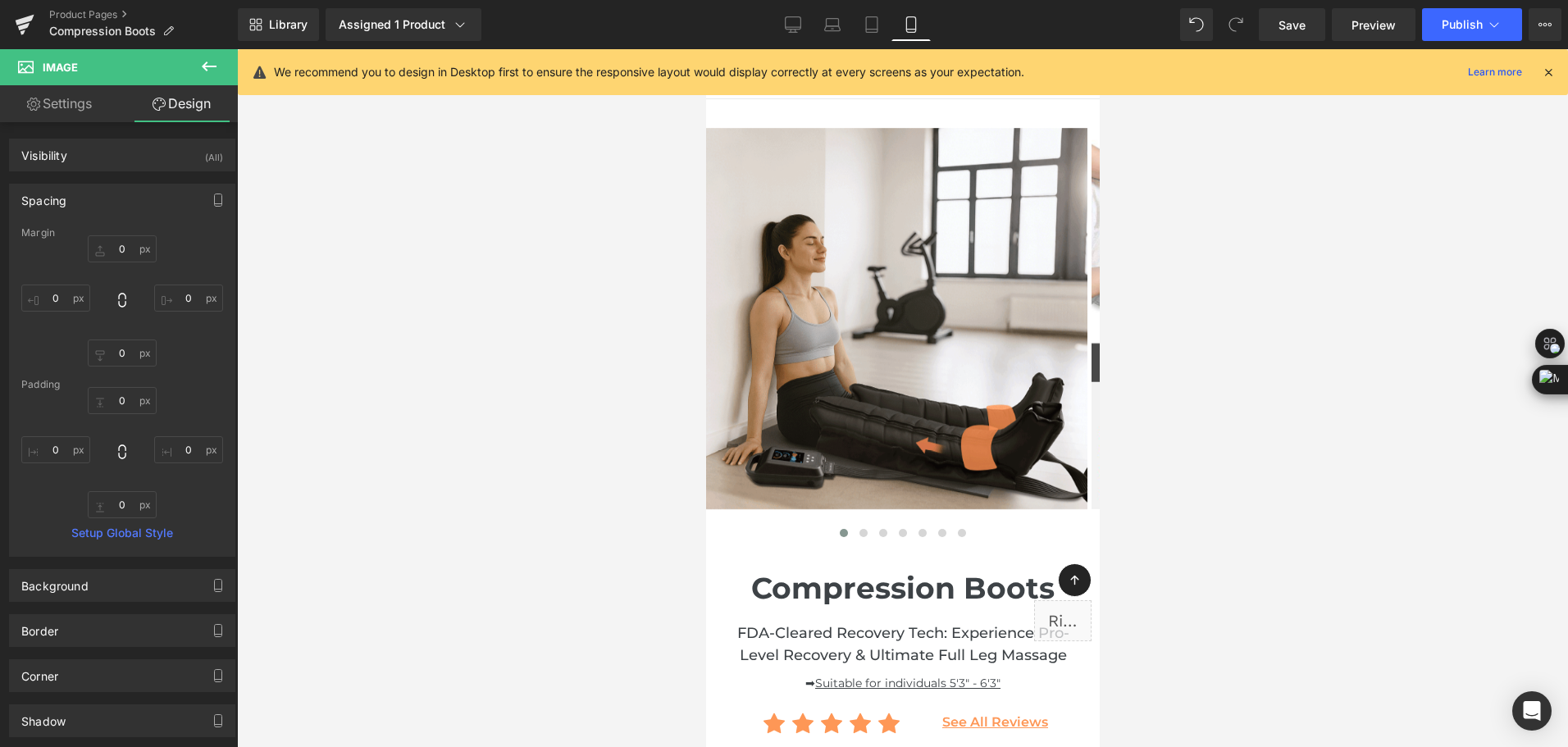
type input "0"
type input "-220"
type input "0"
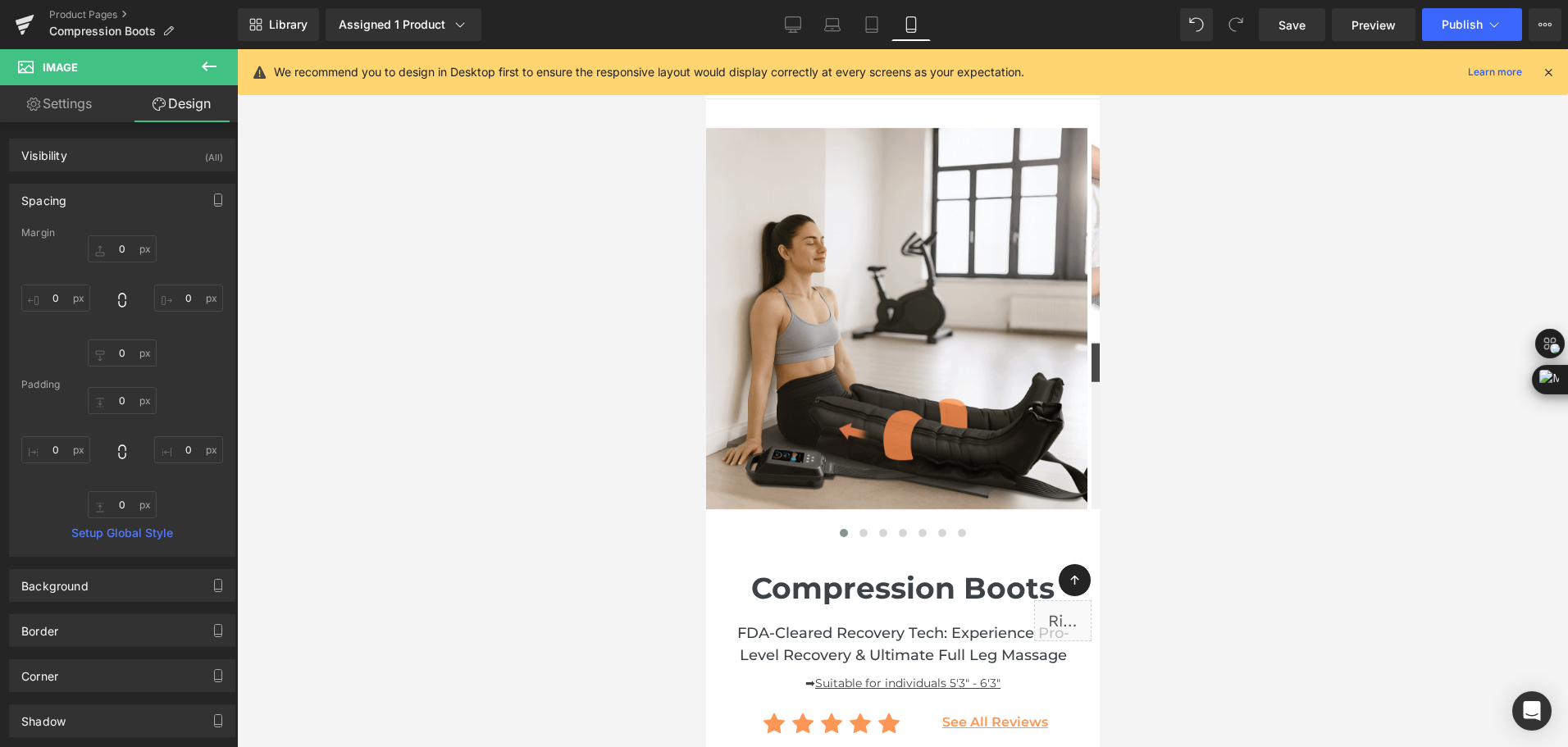
type input "0"
click at [794, 26] on icon at bounding box center [793, 25] width 17 height 17
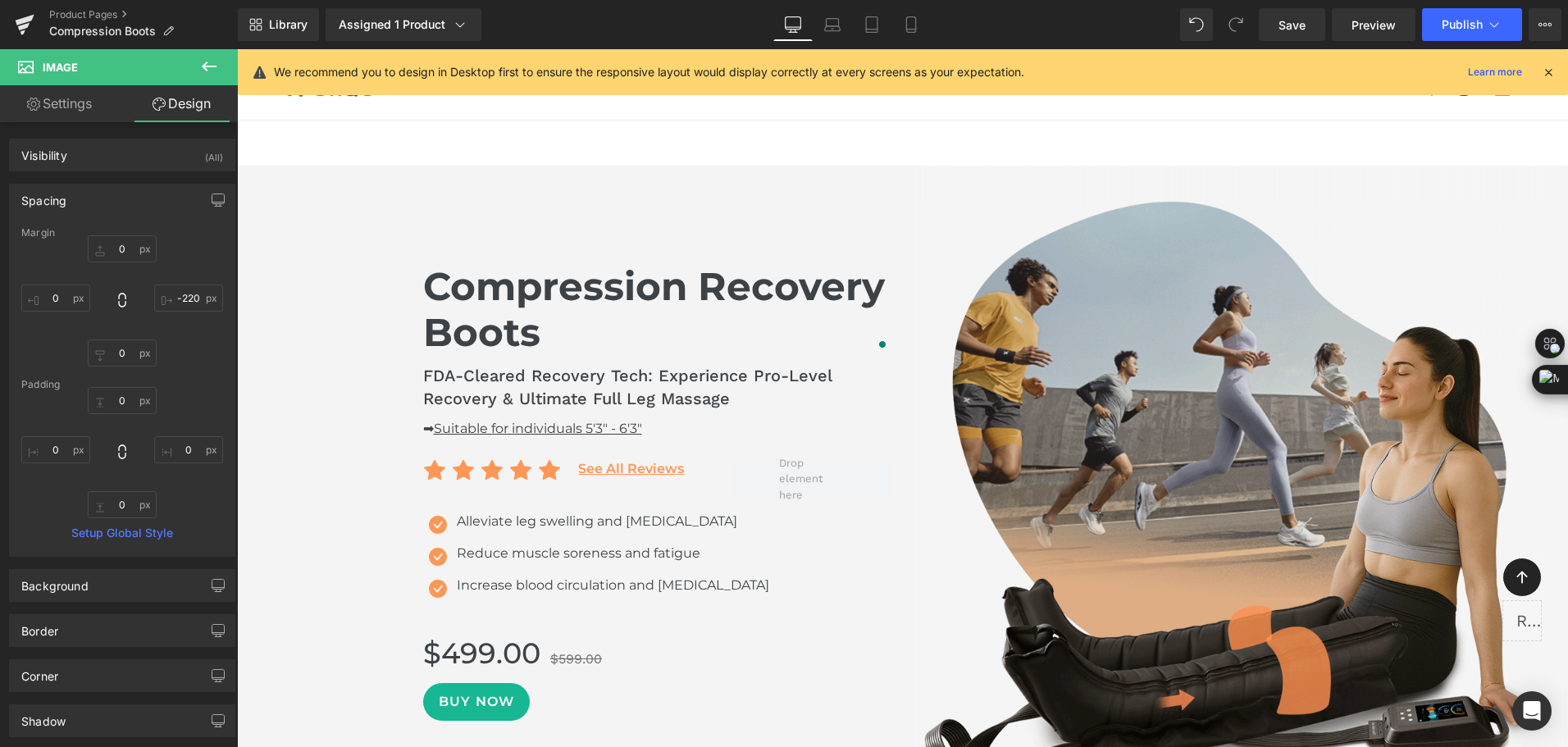
type input "0"
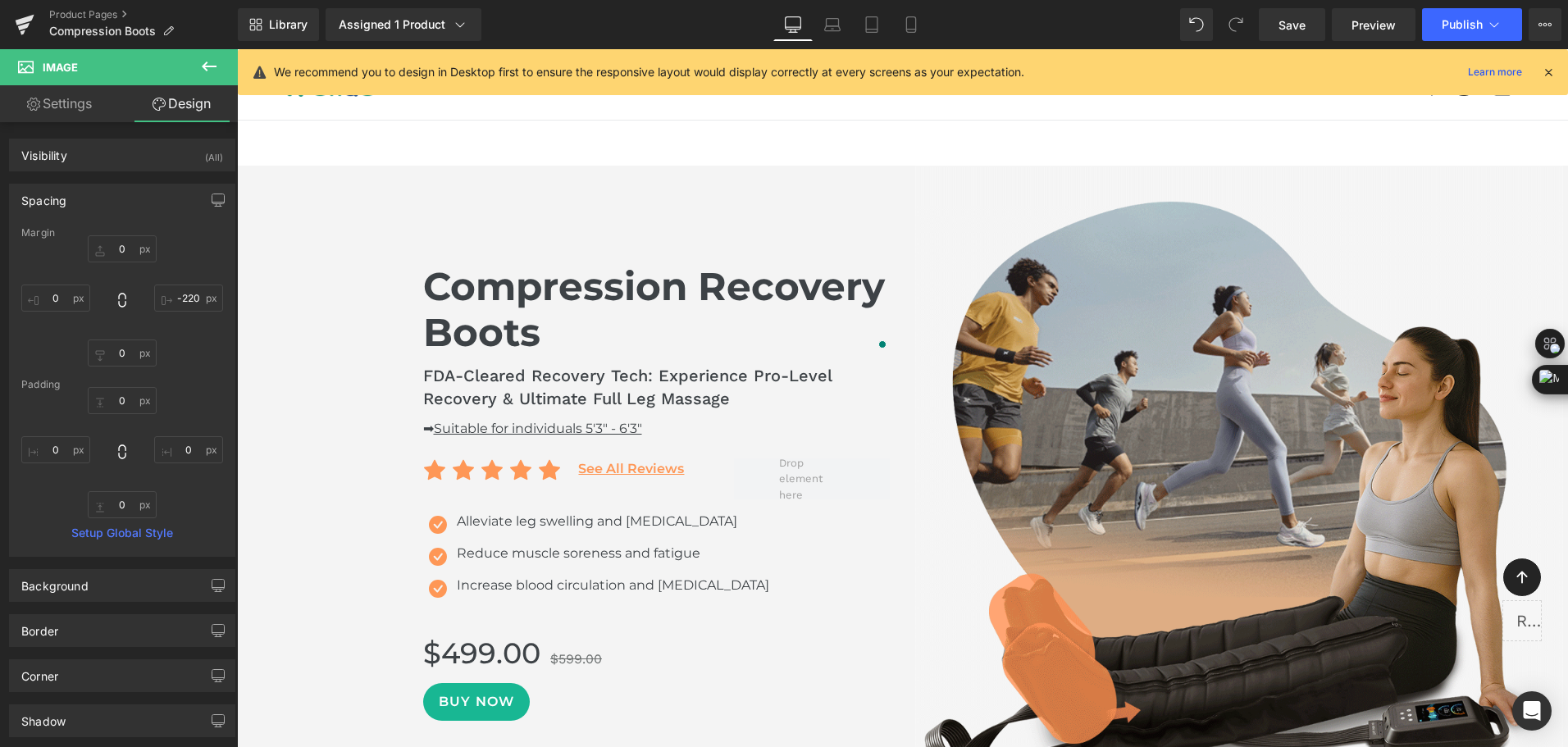
type input "-220"
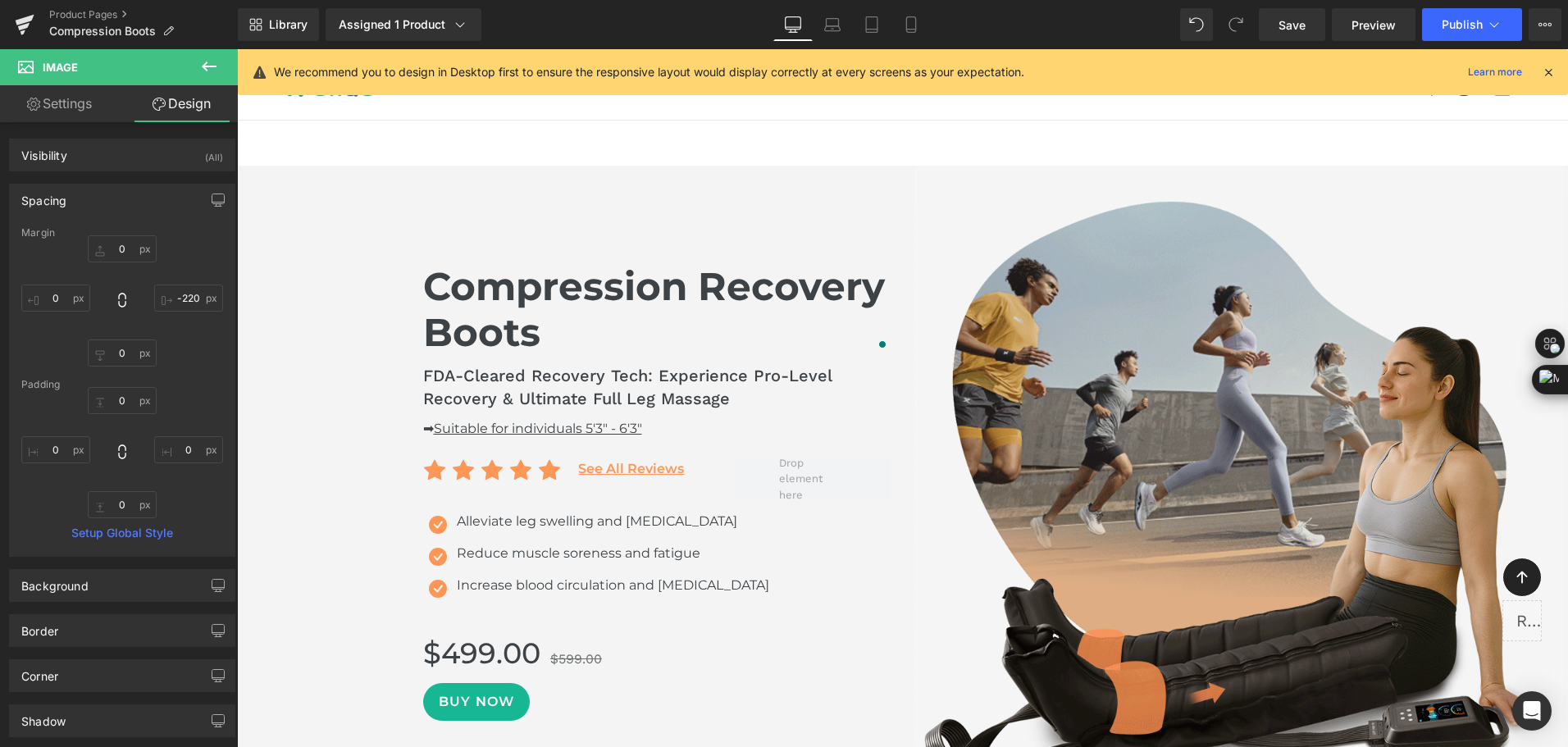
type input "0"
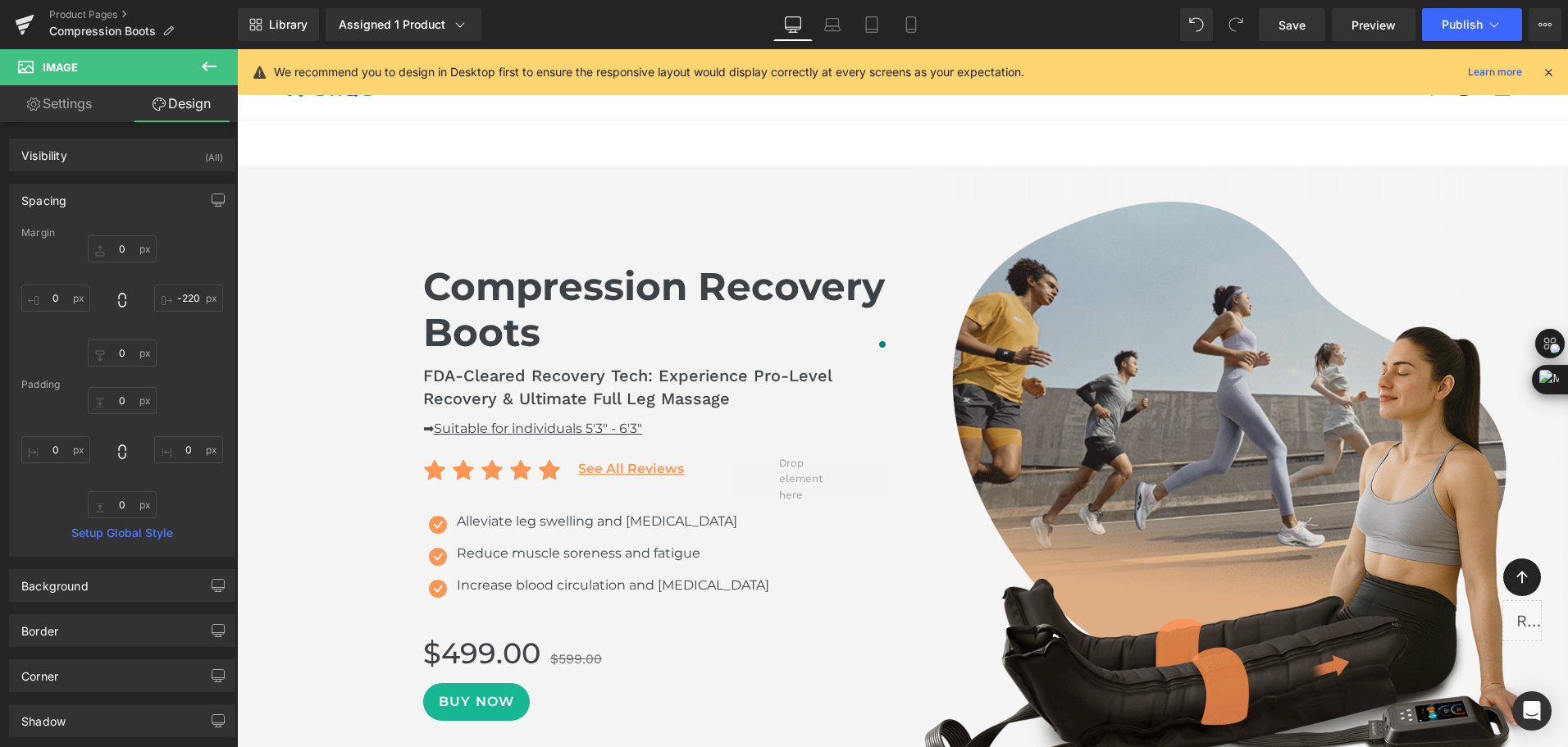
type input "0"
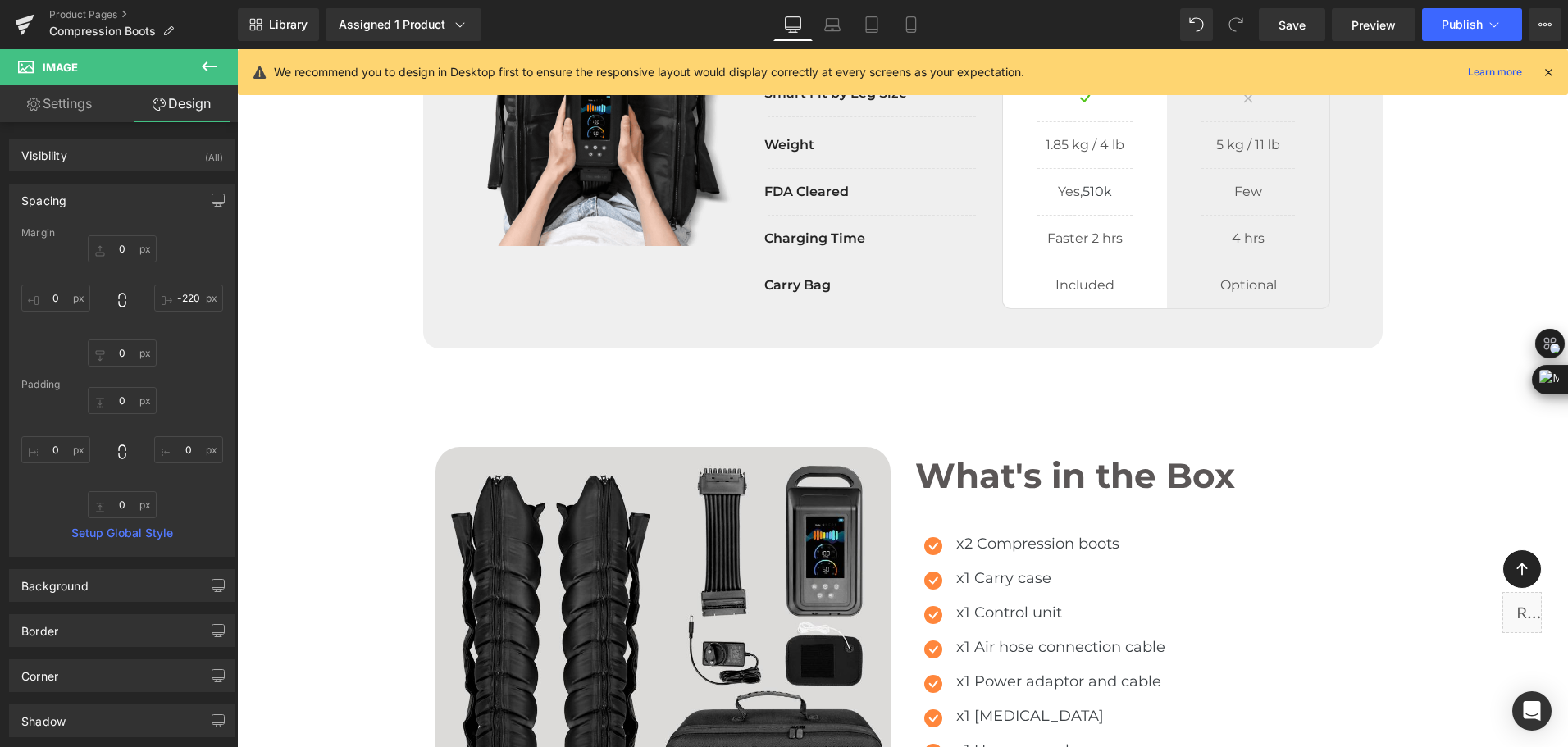
scroll to position [10005, 0]
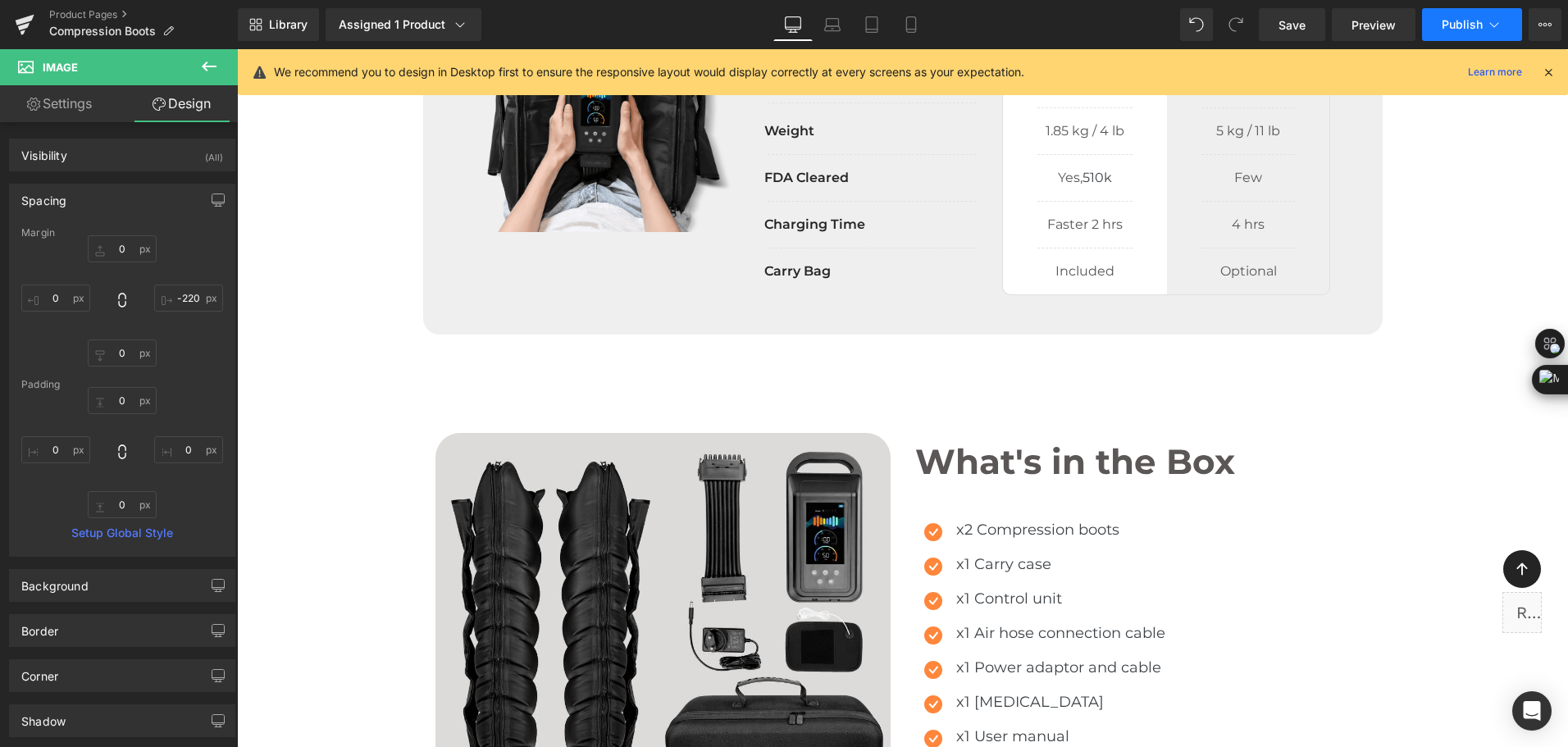
click at [1501, 33] on button "Publish" at bounding box center [1472, 24] width 100 height 33
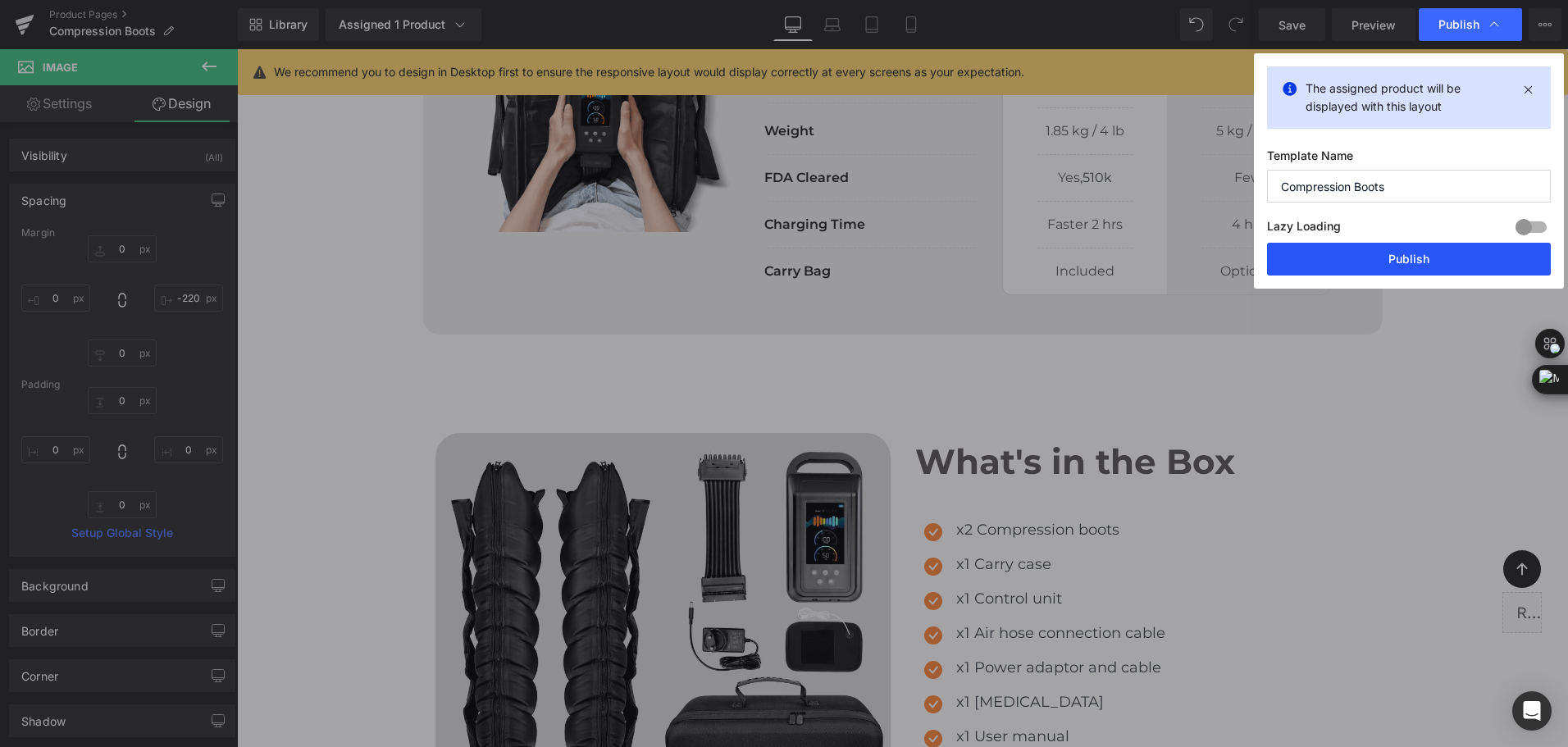
click at [1426, 258] on button "Publish" at bounding box center [1409, 258] width 284 height 33
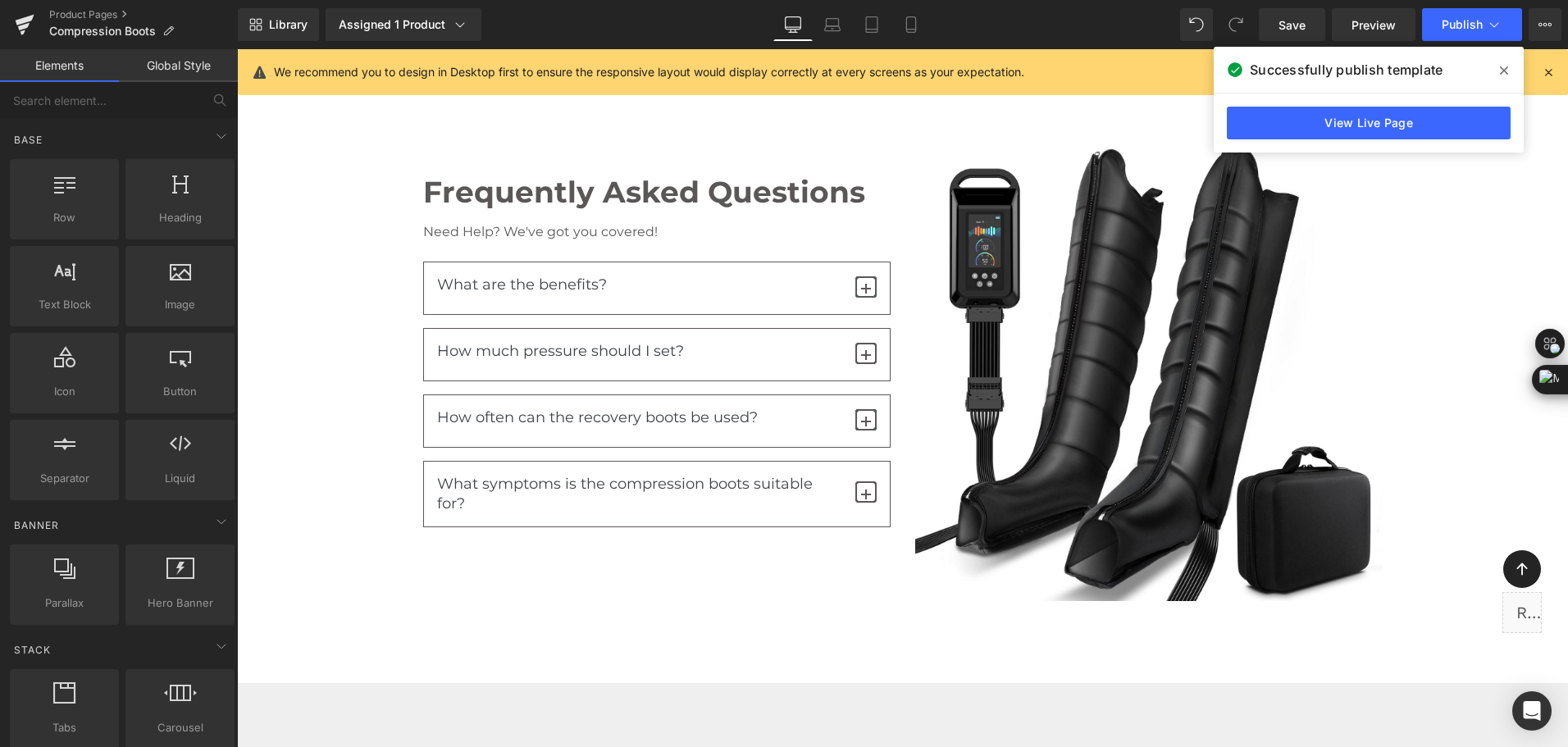
scroll to position [10169, 0]
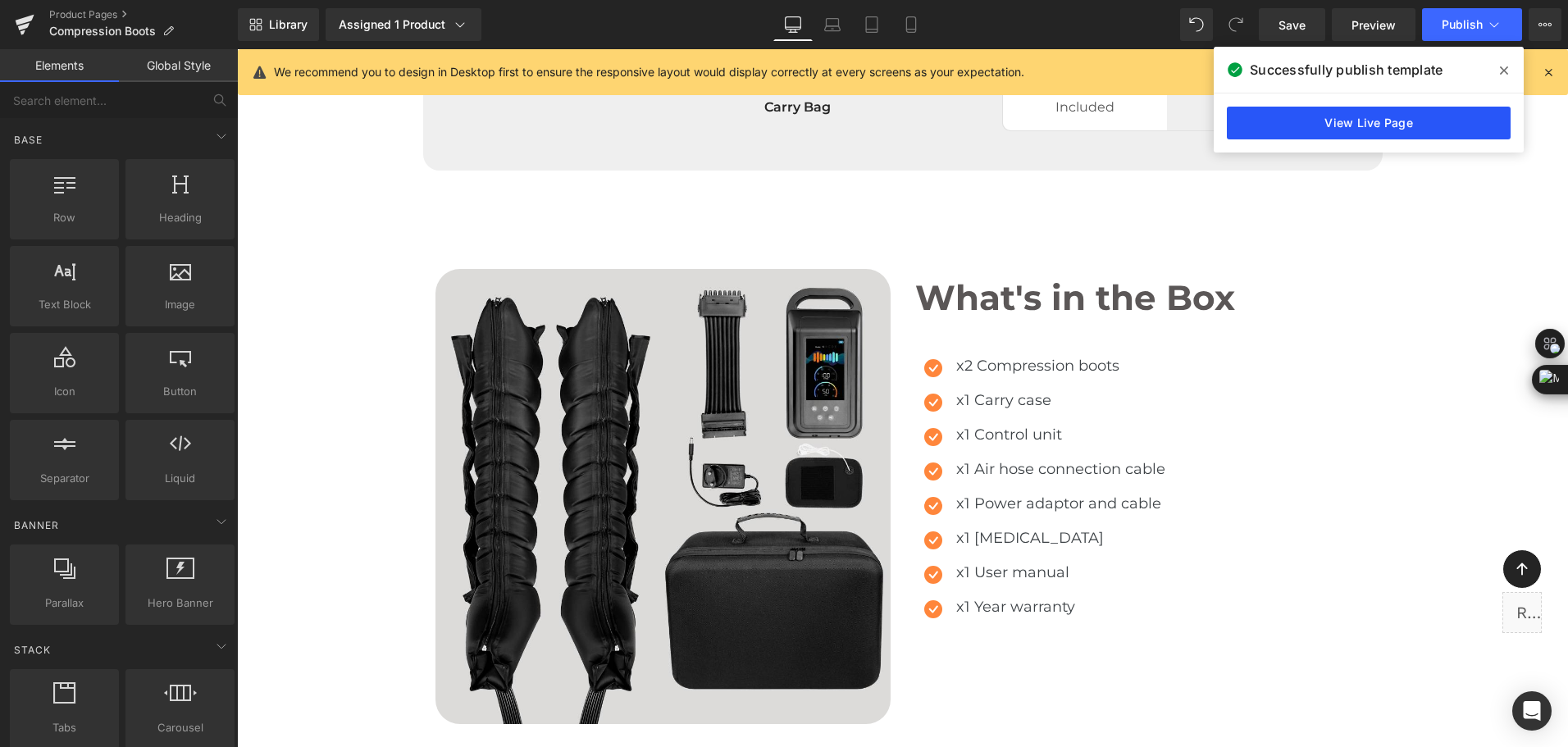
click at [1359, 117] on link "View Live Page" at bounding box center [1368, 122] width 284 height 33
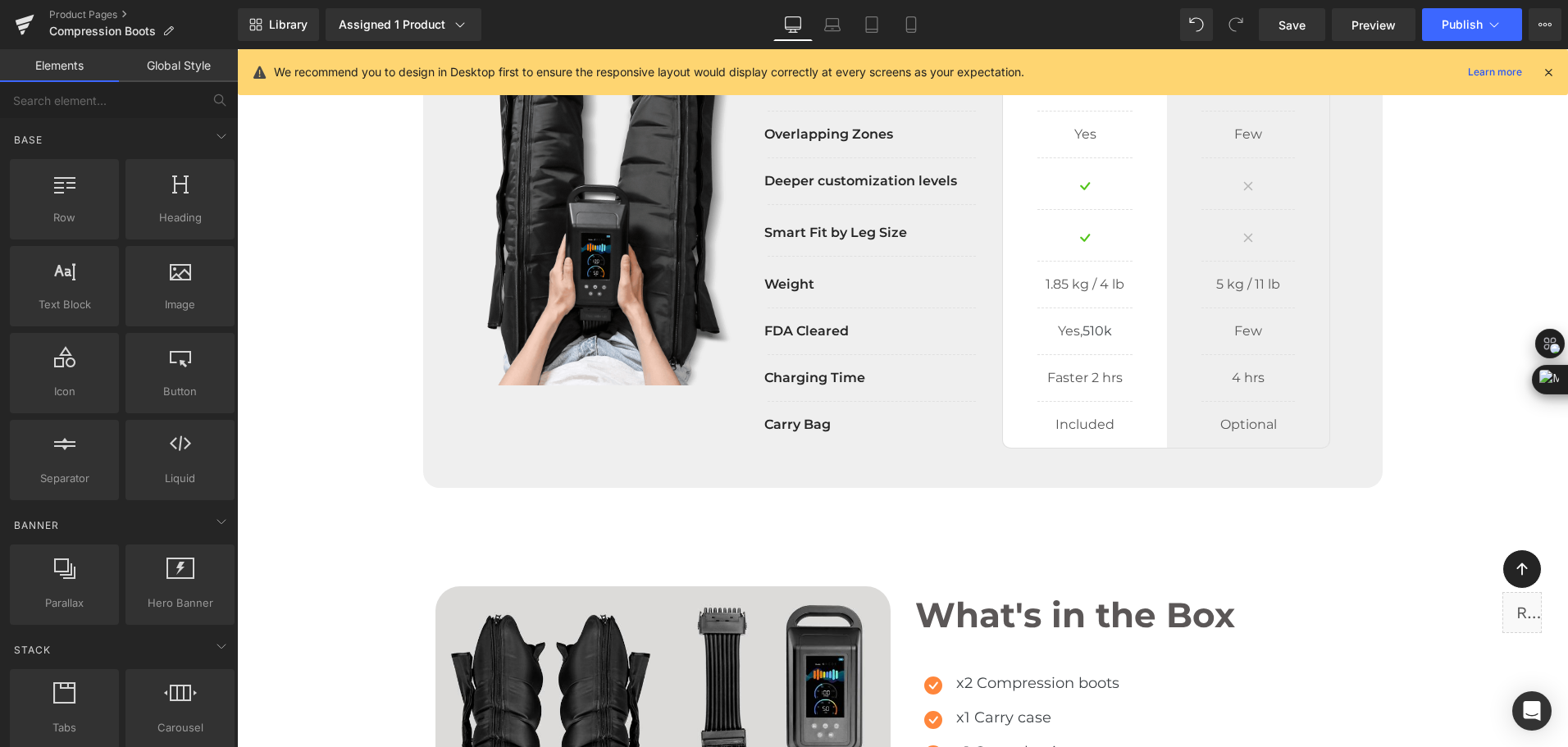
scroll to position [9676, 0]
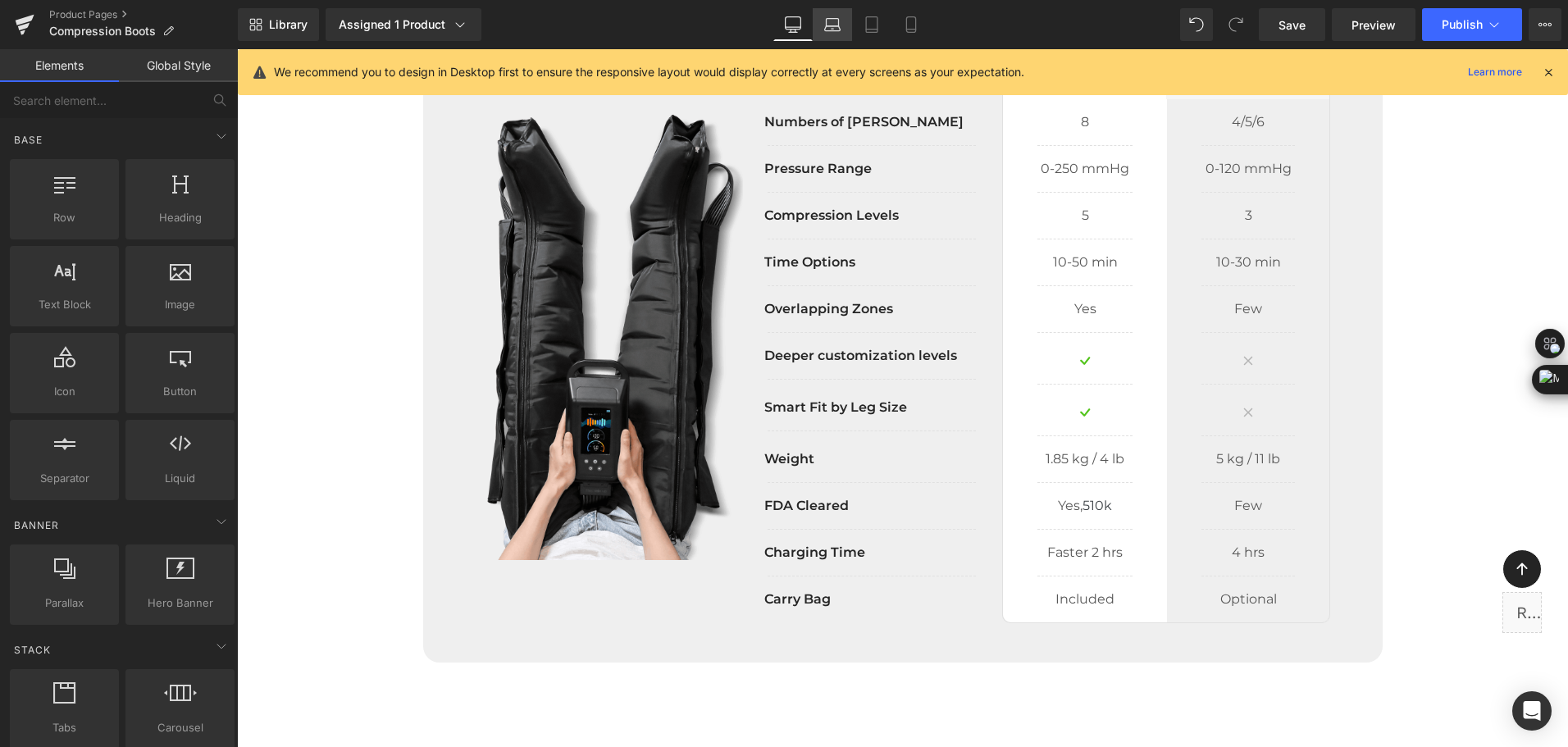
click at [840, 37] on link "Laptop" at bounding box center [832, 24] width 39 height 33
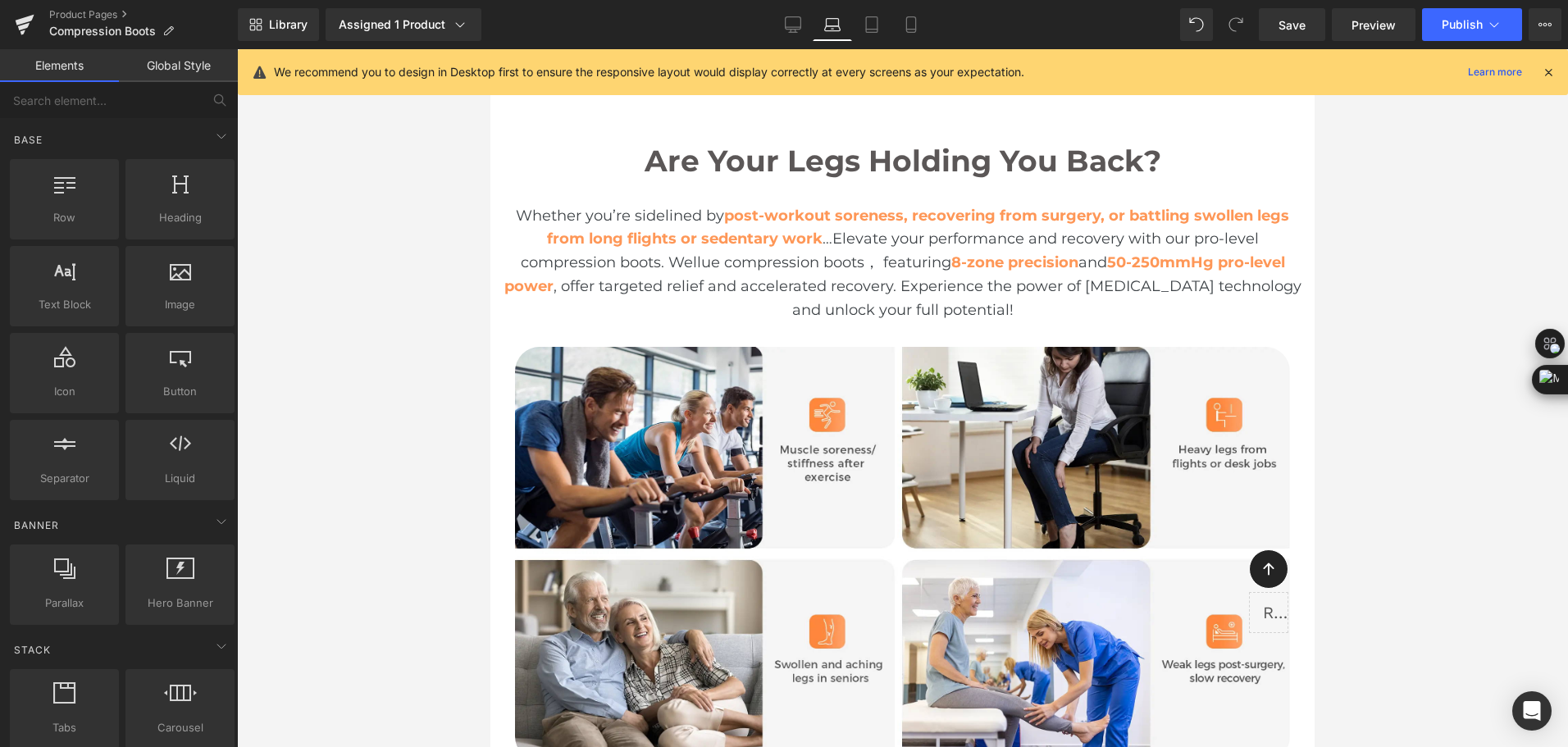
scroll to position [0, 0]
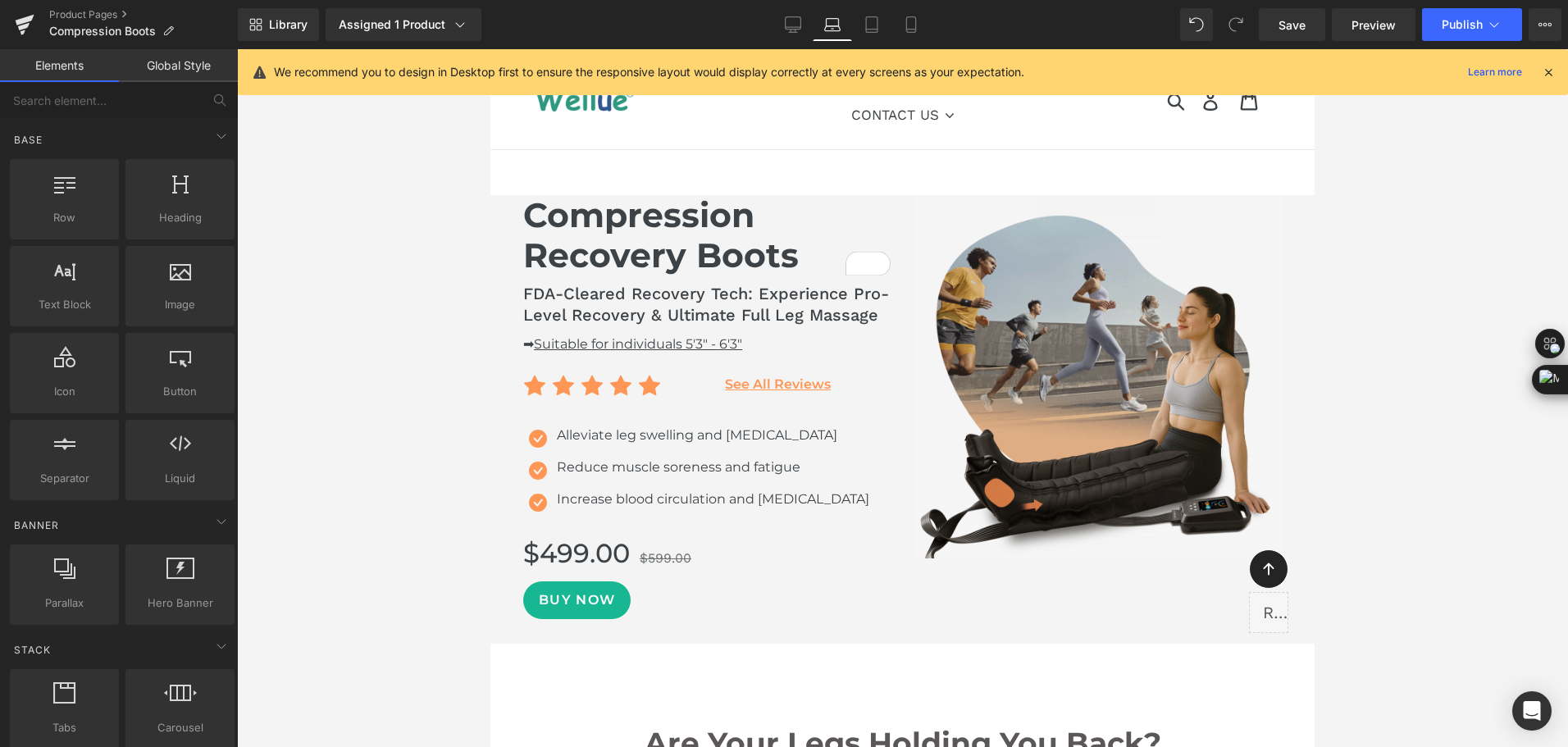
drag, startPoint x: 1306, startPoint y: 455, endPoint x: 1836, endPoint y: 81, distance: 648.7
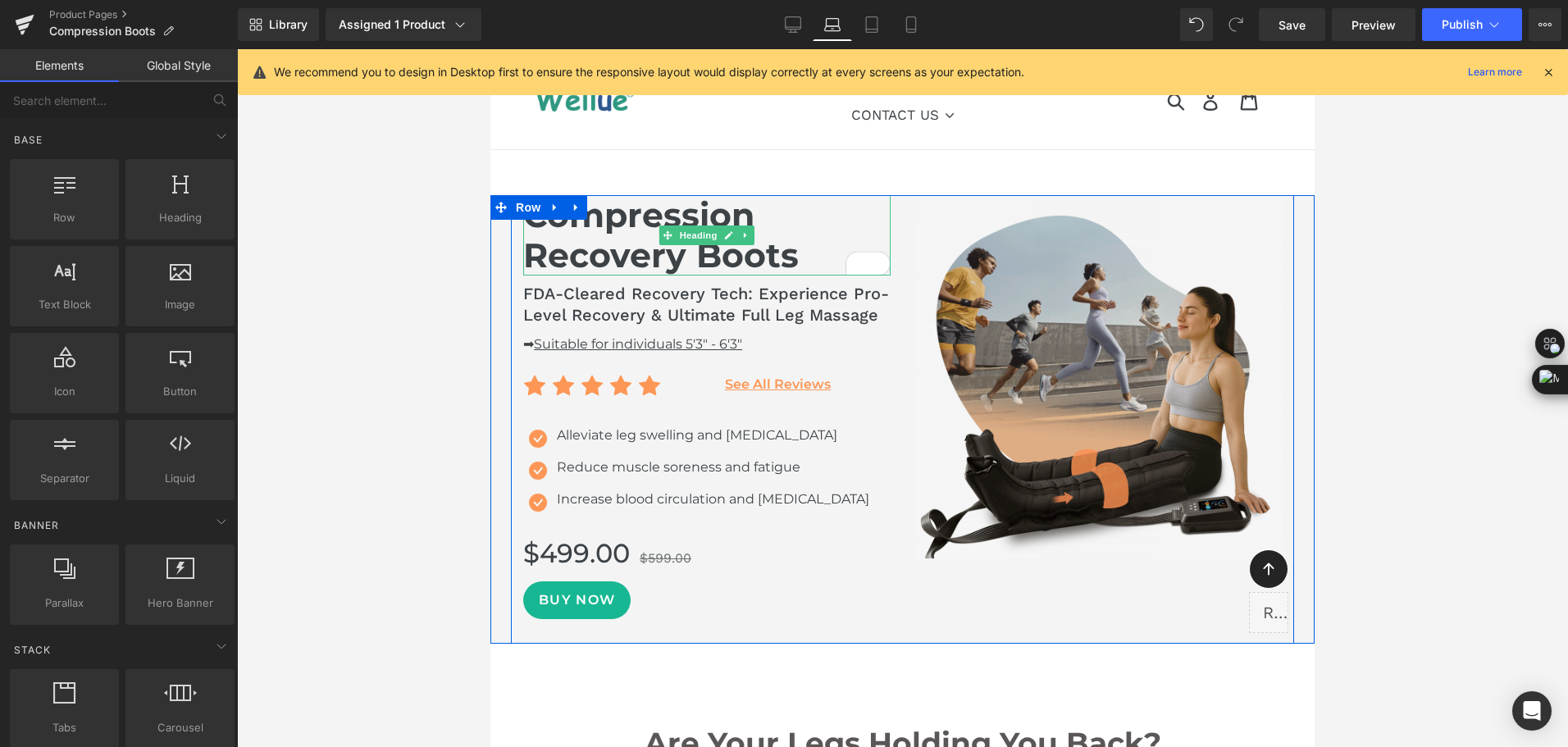
click at [765, 213] on h1 "Compression Recovery Boots" at bounding box center [706, 235] width 366 height 81
click at [719, 239] on h1 "Compression Recovery Boots" at bounding box center [706, 235] width 366 height 81
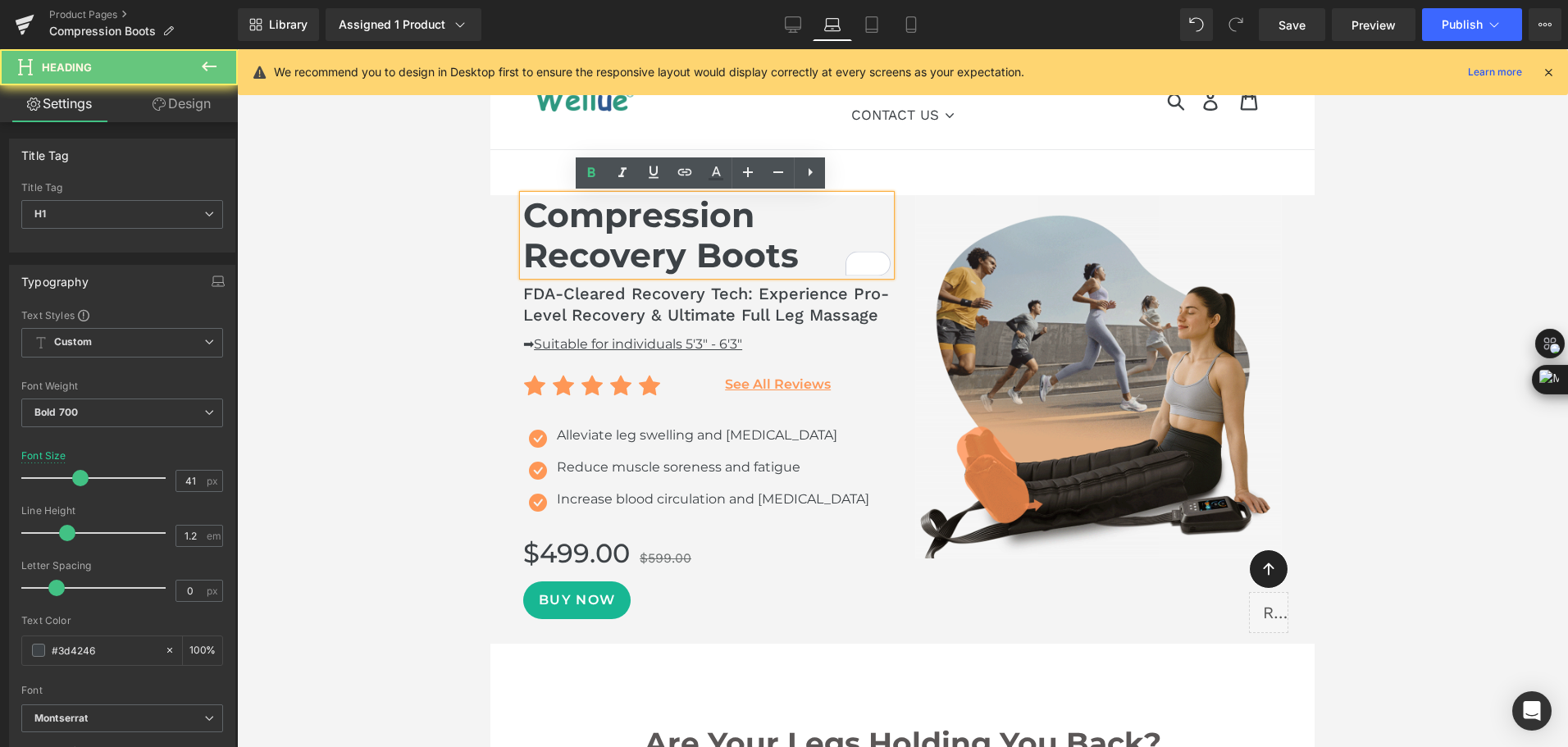
click at [720, 240] on h1 "Compression Recovery Boots" at bounding box center [706, 235] width 366 height 81
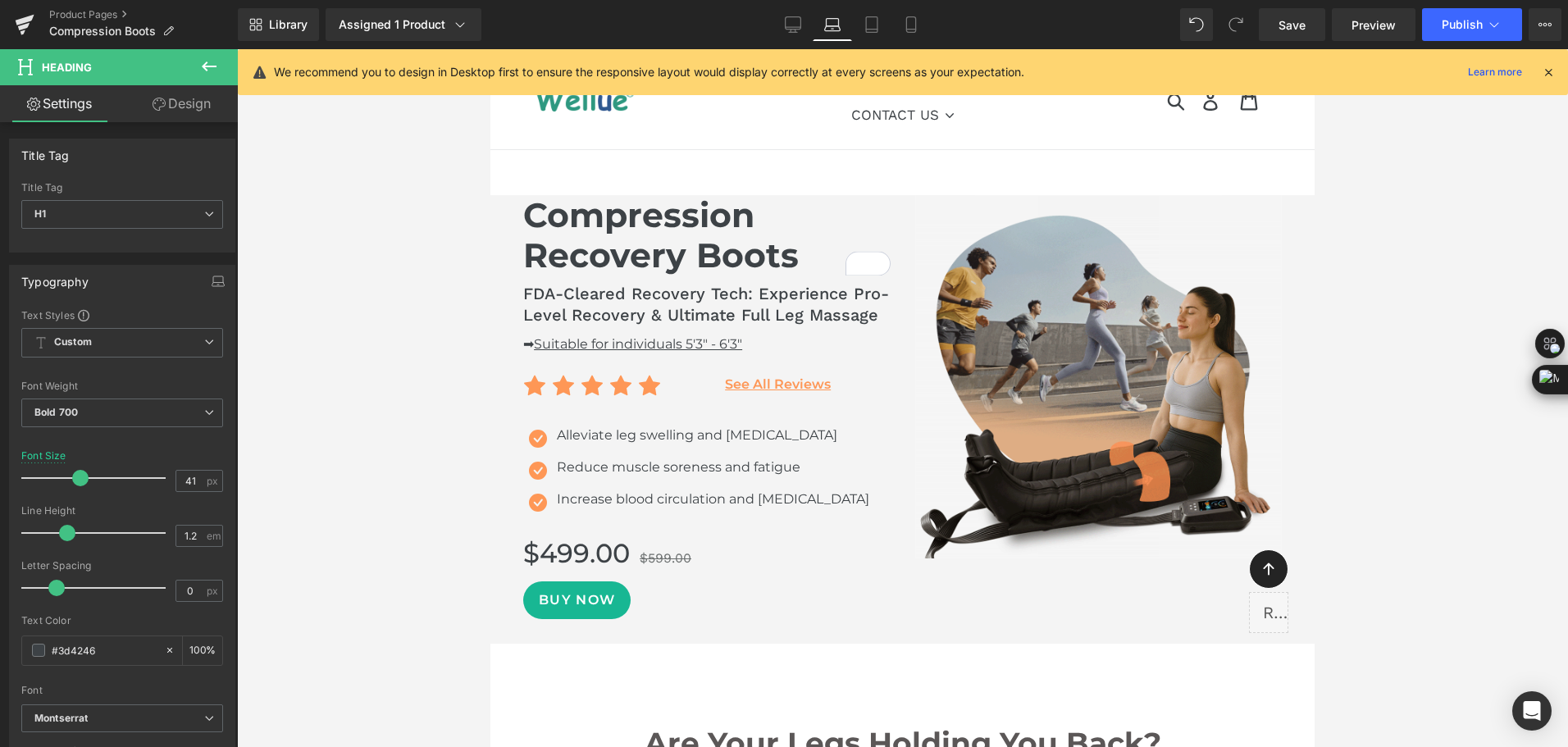
click at [174, 112] on link "Design" at bounding box center [181, 104] width 119 height 37
click at [0, 0] on div "Spacing" at bounding box center [0, 0] width 0 height 0
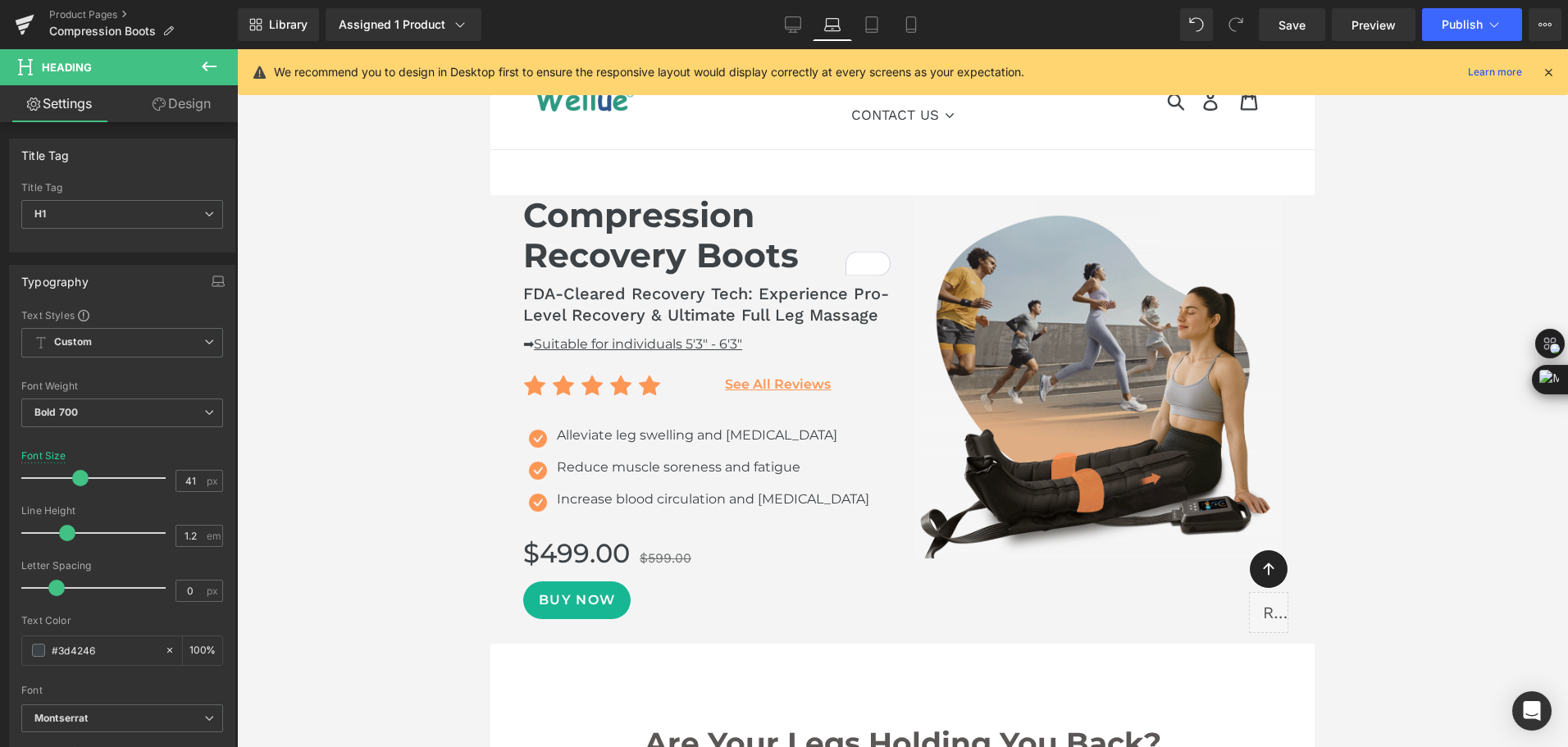
click at [0, 0] on div "Spacing" at bounding box center [0, 0] width 0 height 0
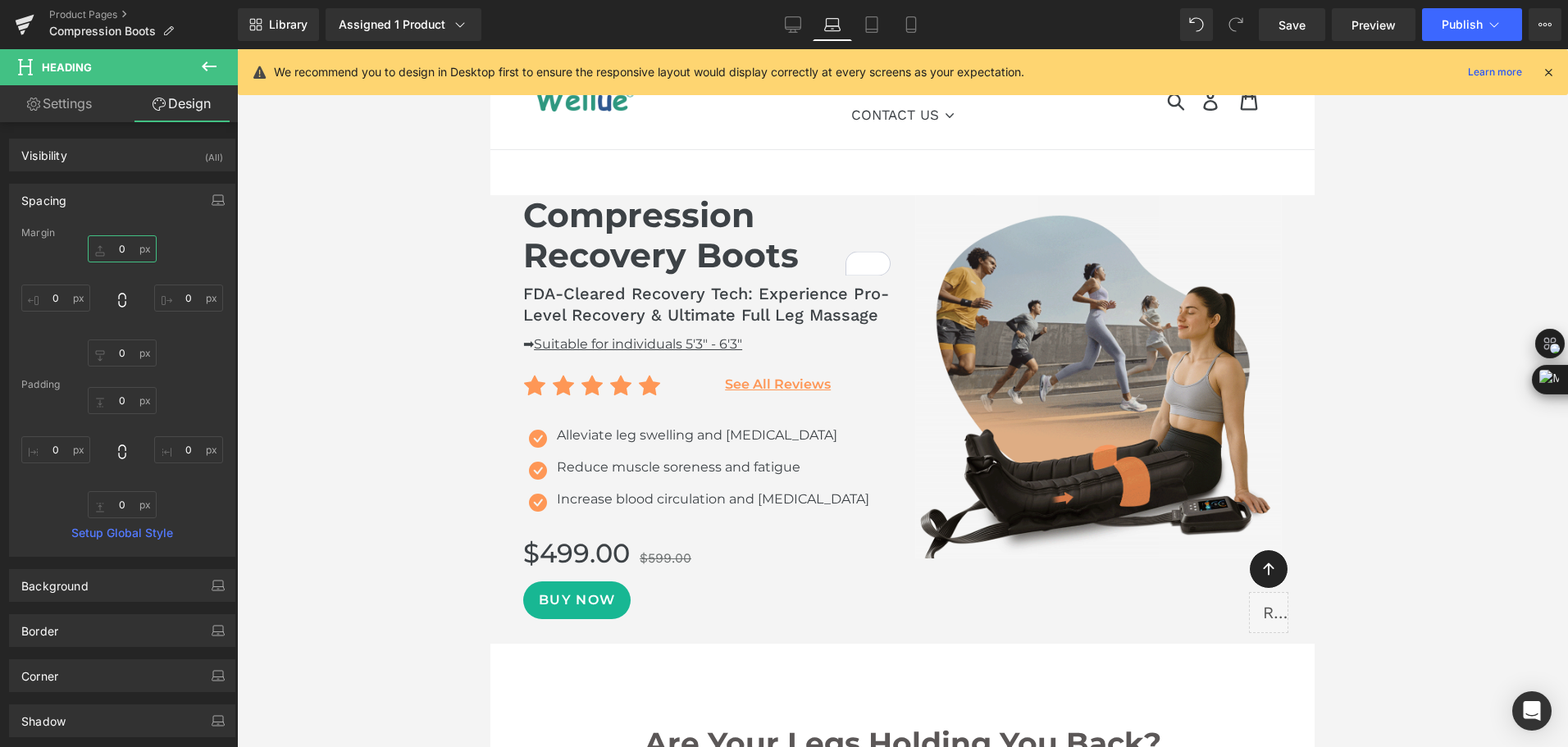
click at [124, 251] on input "0" at bounding box center [122, 249] width 69 height 27
type input "15"
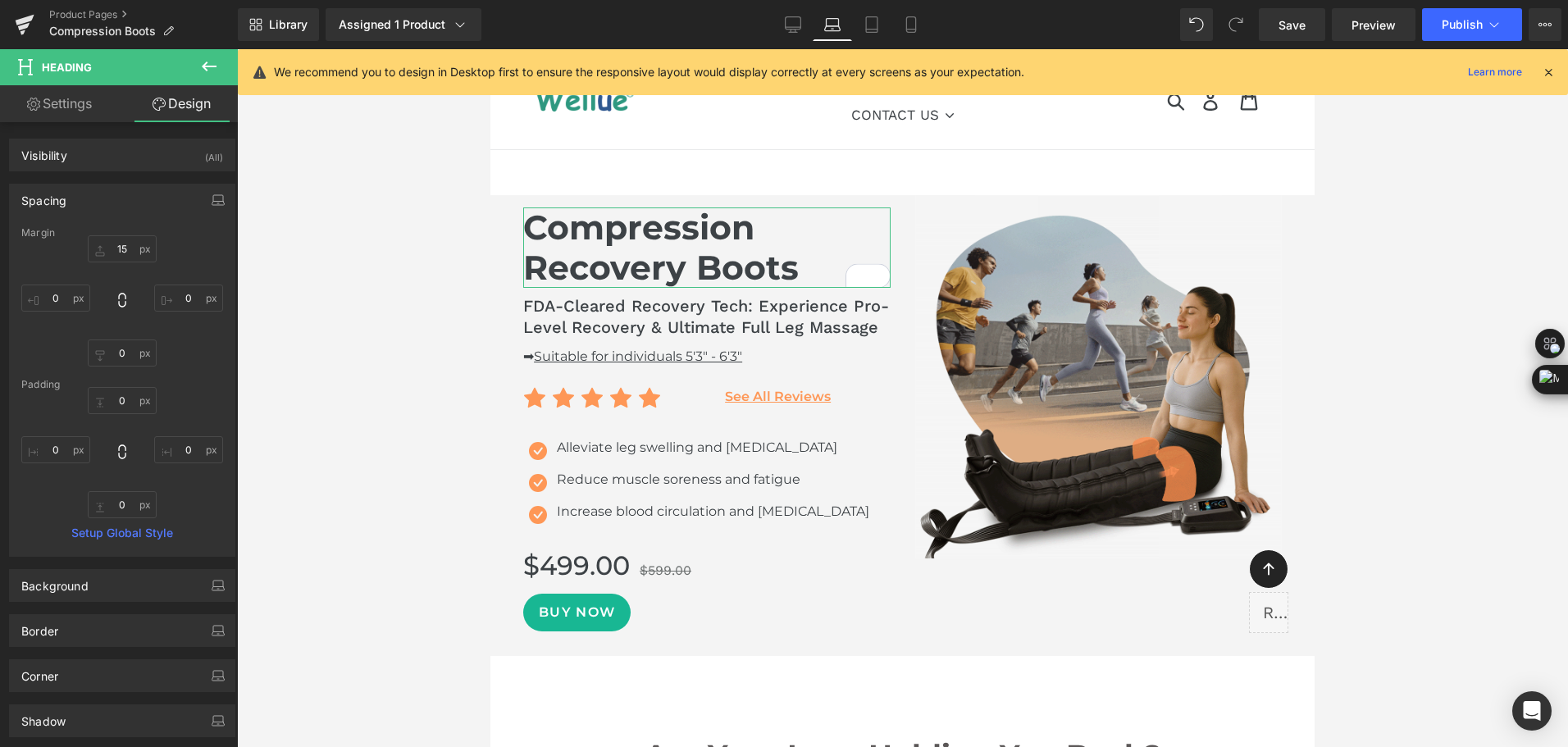
click at [68, 110] on link "Settings" at bounding box center [59, 104] width 119 height 37
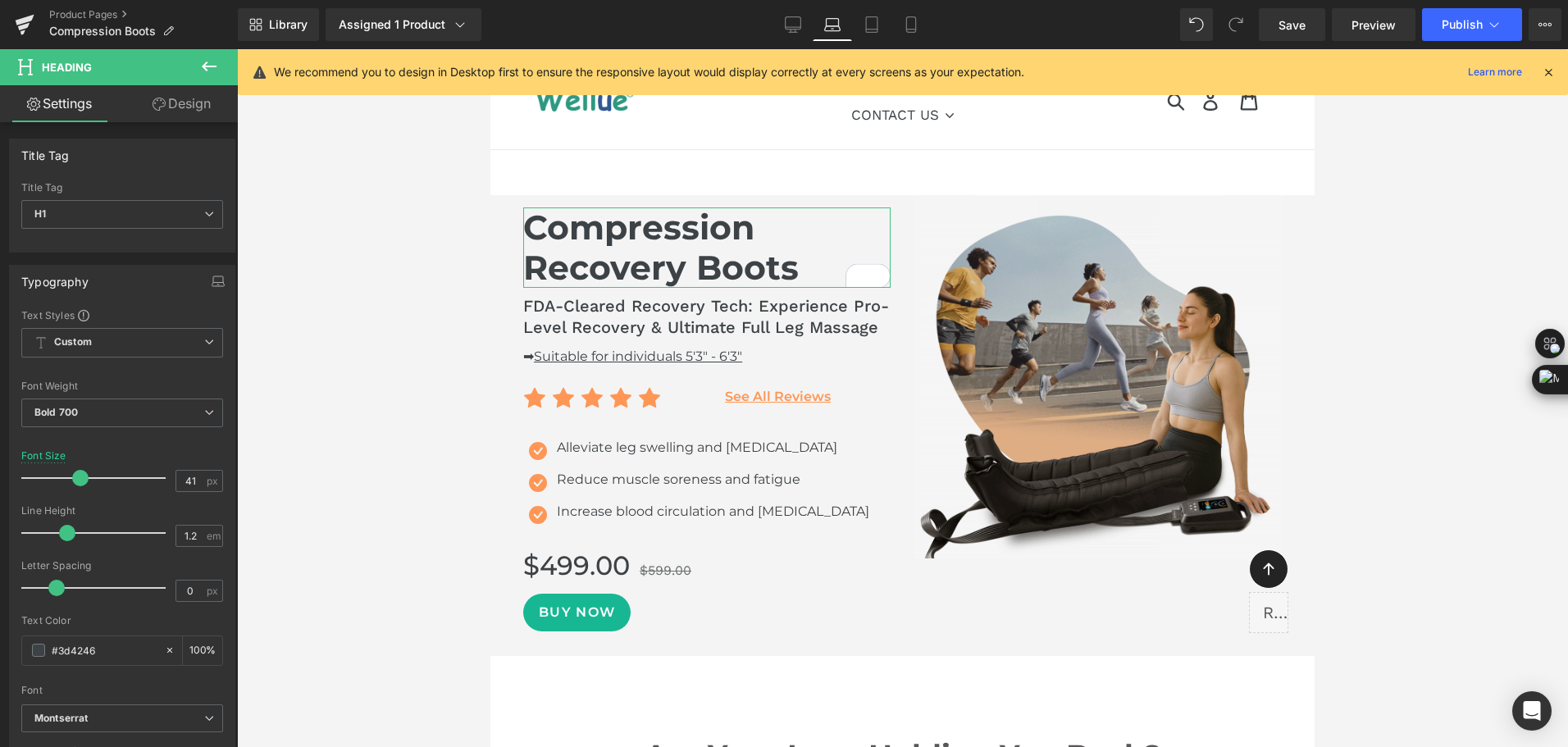
type input "100"
click at [879, 26] on icon at bounding box center [872, 25] width 17 height 17
type input "39"
type input "100"
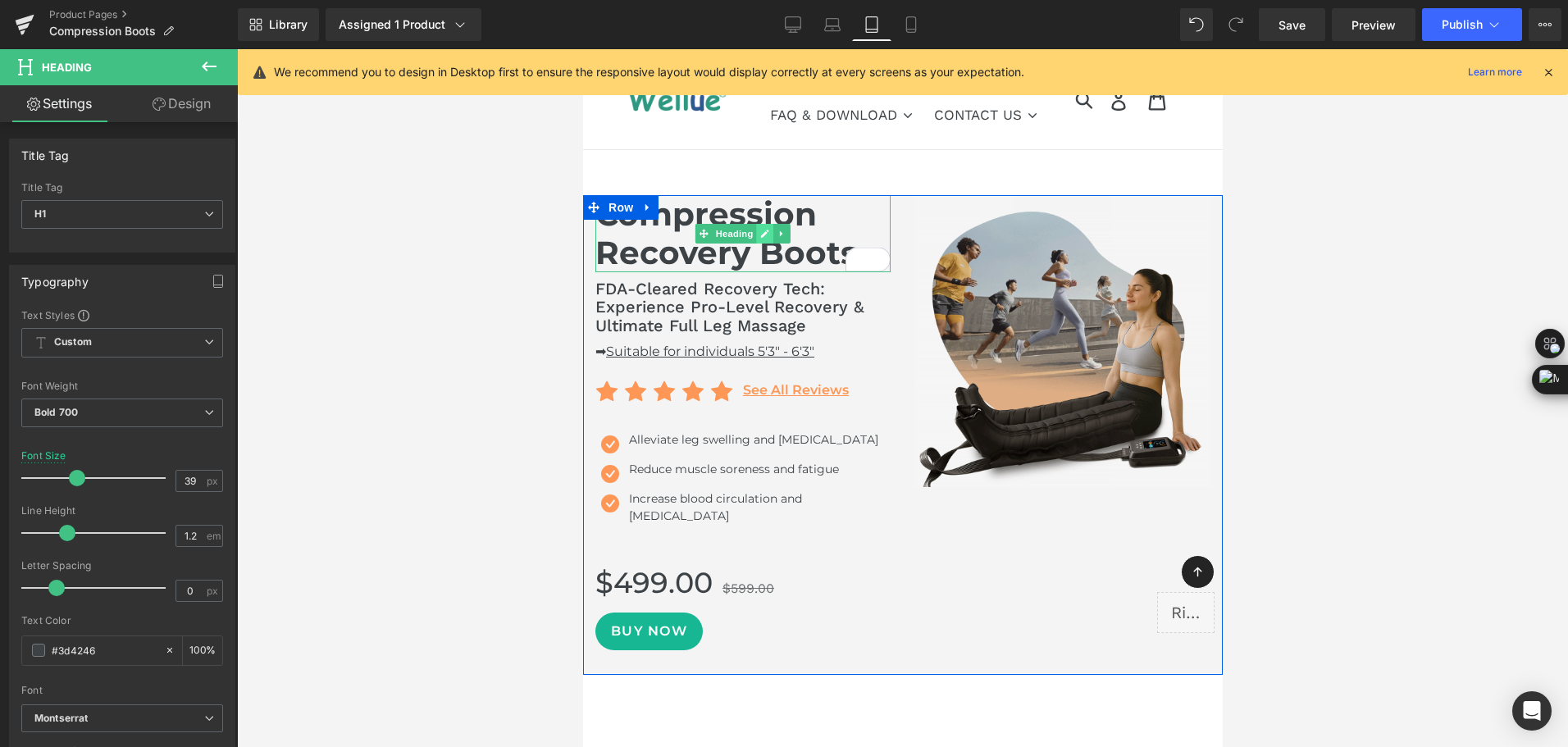
click at [760, 235] on icon at bounding box center [764, 233] width 8 height 8
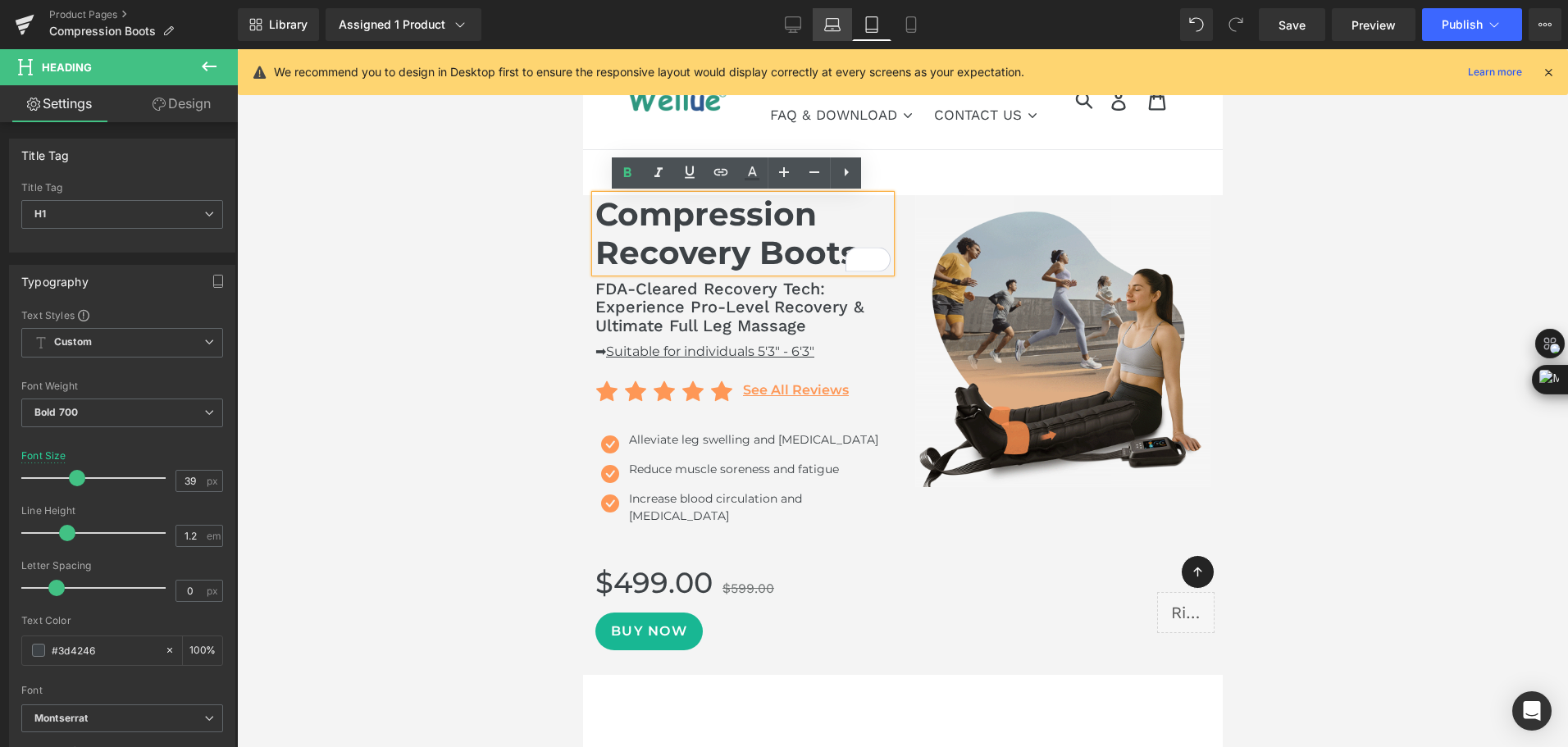
click at [836, 27] on icon at bounding box center [833, 29] width 16 height 5
type input "41"
type input "100"
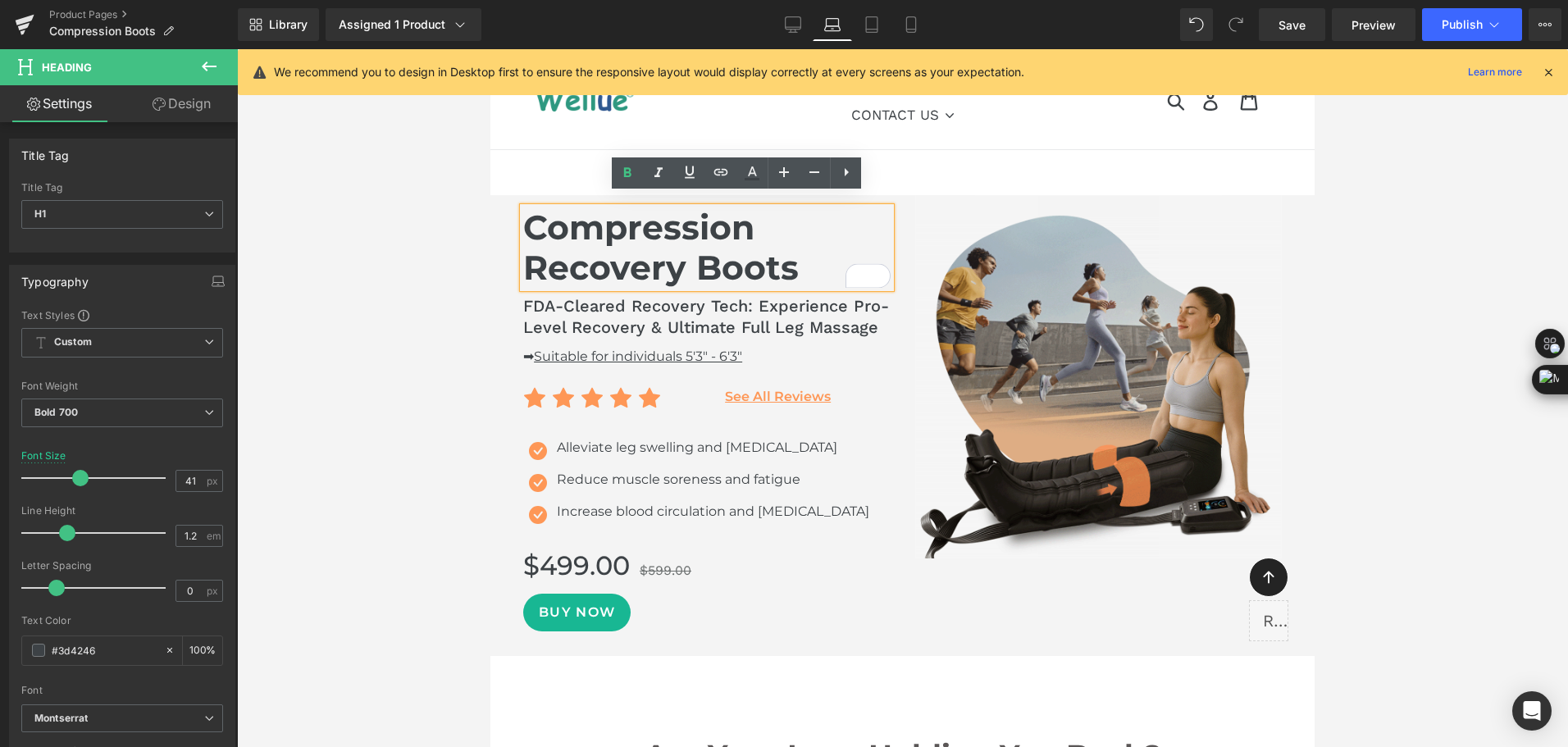
scroll to position [12, 0]
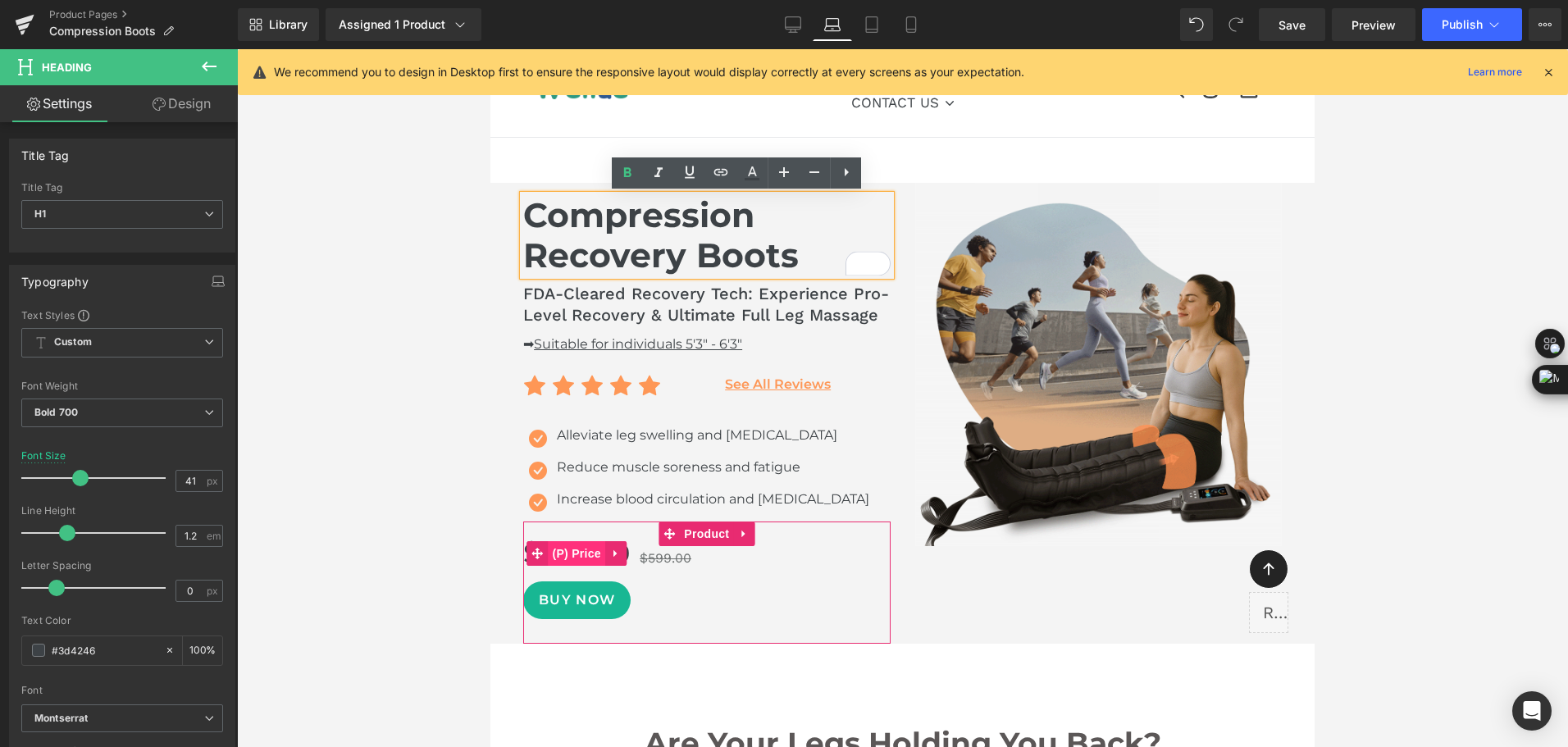
click at [565, 551] on span "(P) Price" at bounding box center [576, 554] width 58 height 25
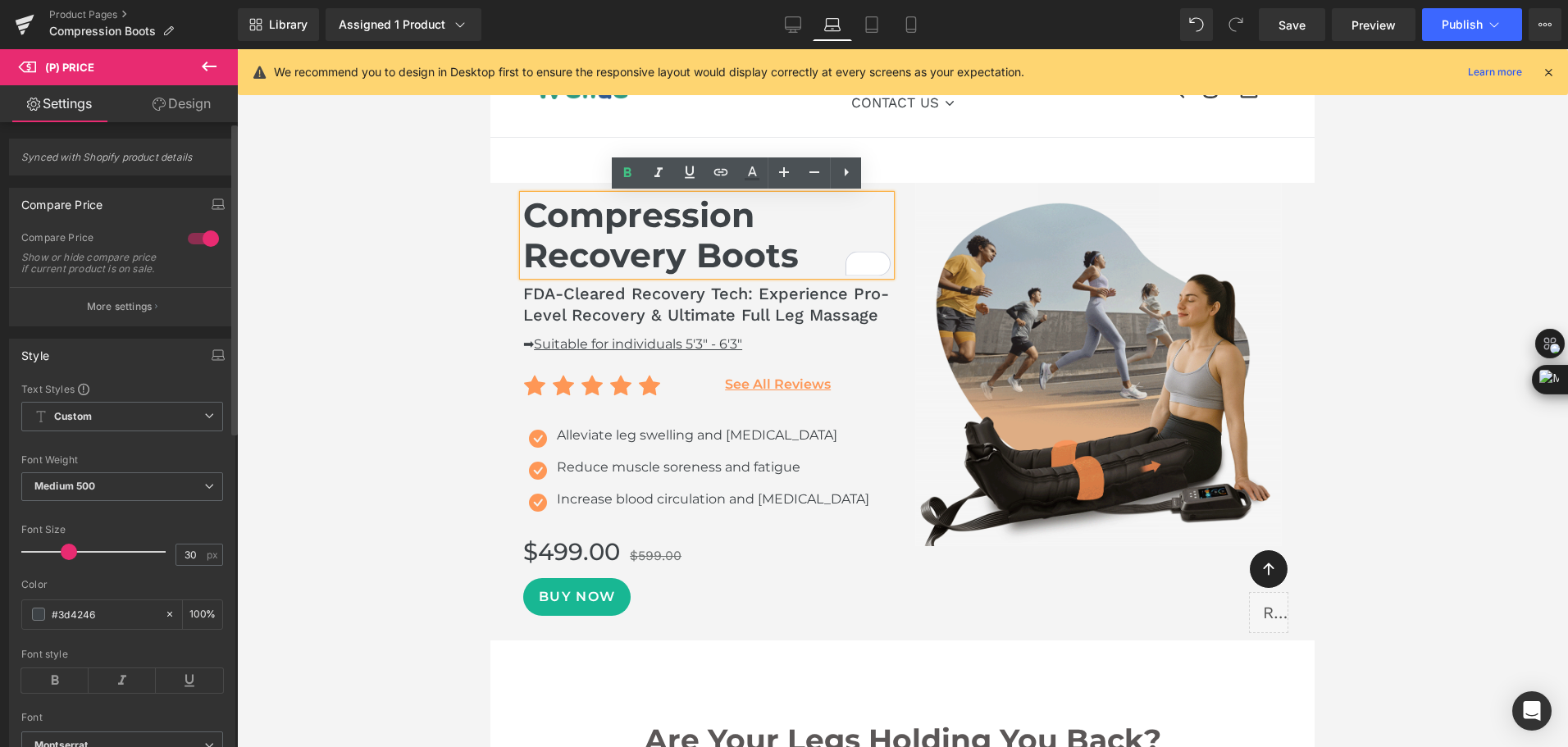
click at [72, 560] on span at bounding box center [69, 551] width 17 height 17
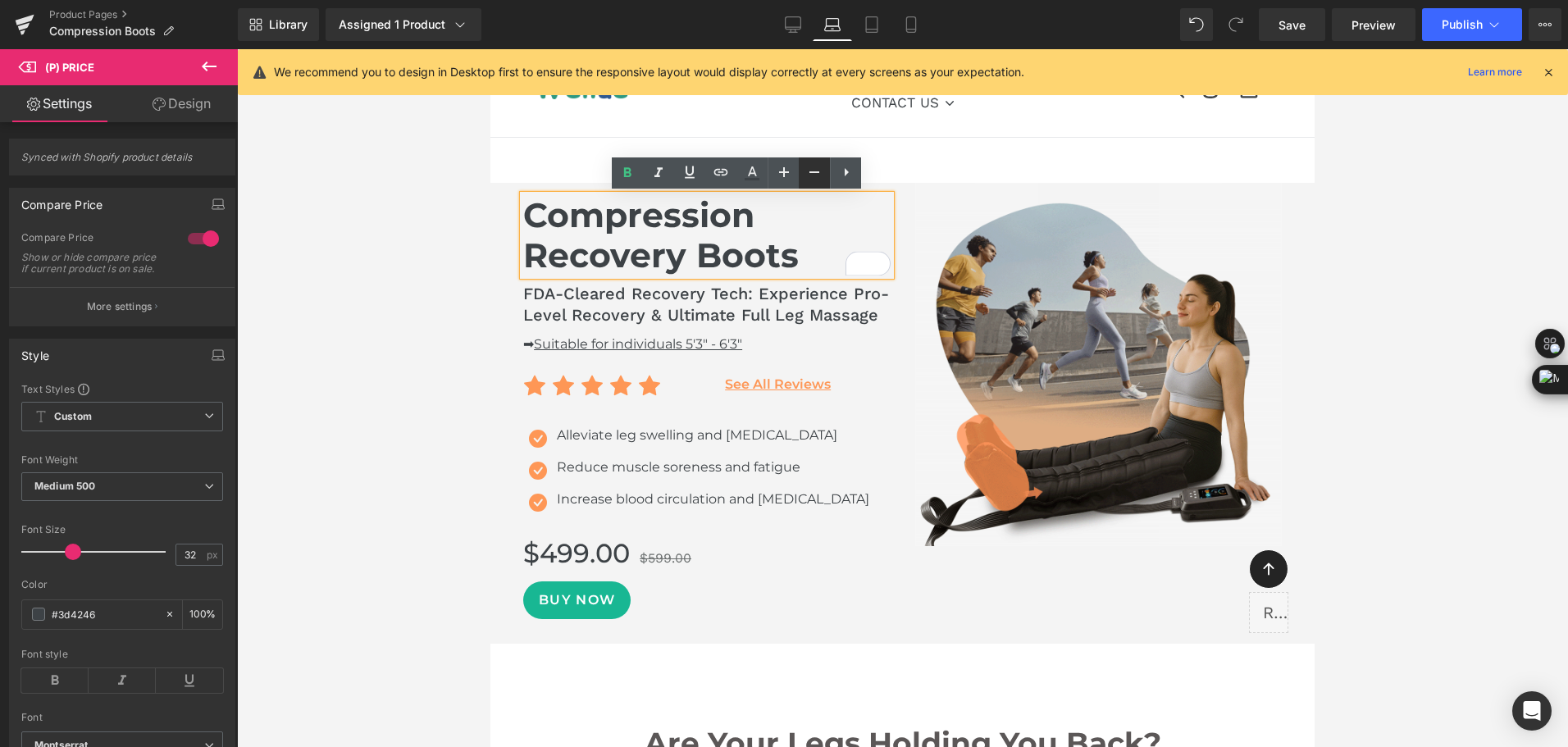
click at [812, 177] on icon at bounding box center [814, 172] width 19 height 19
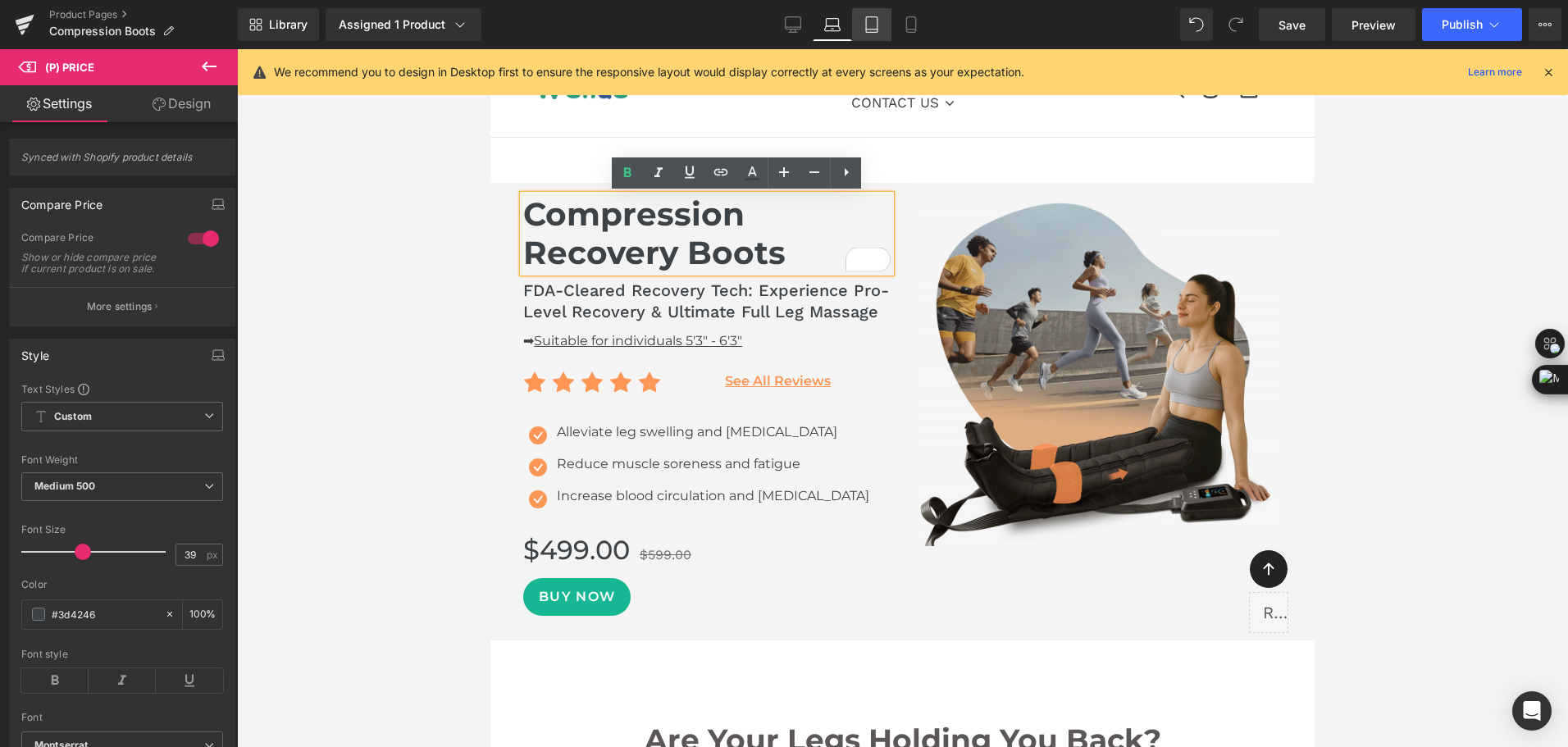
click at [867, 29] on icon at bounding box center [871, 29] width 12 height 0
type input "35"
type input "100"
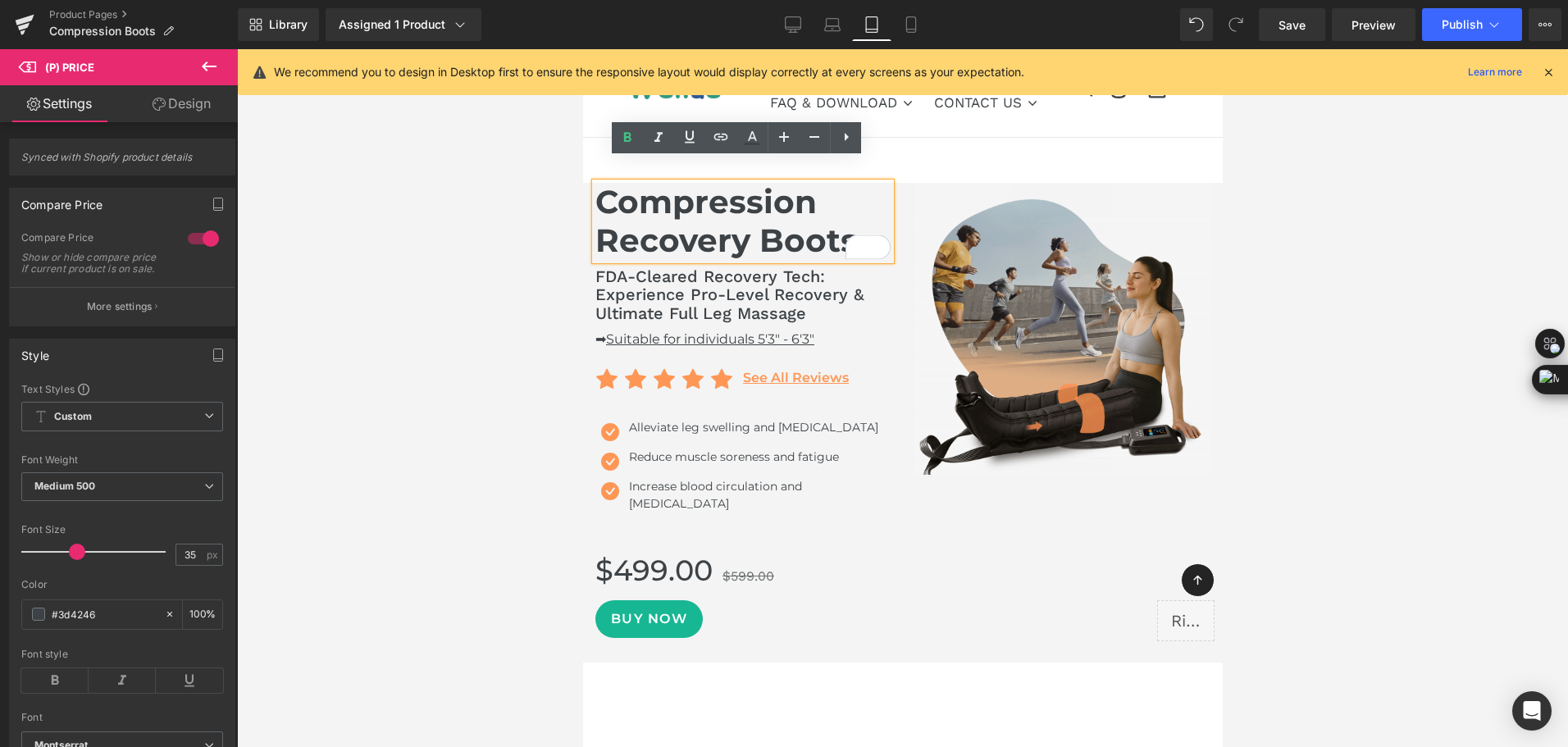
scroll to position [35, 0]
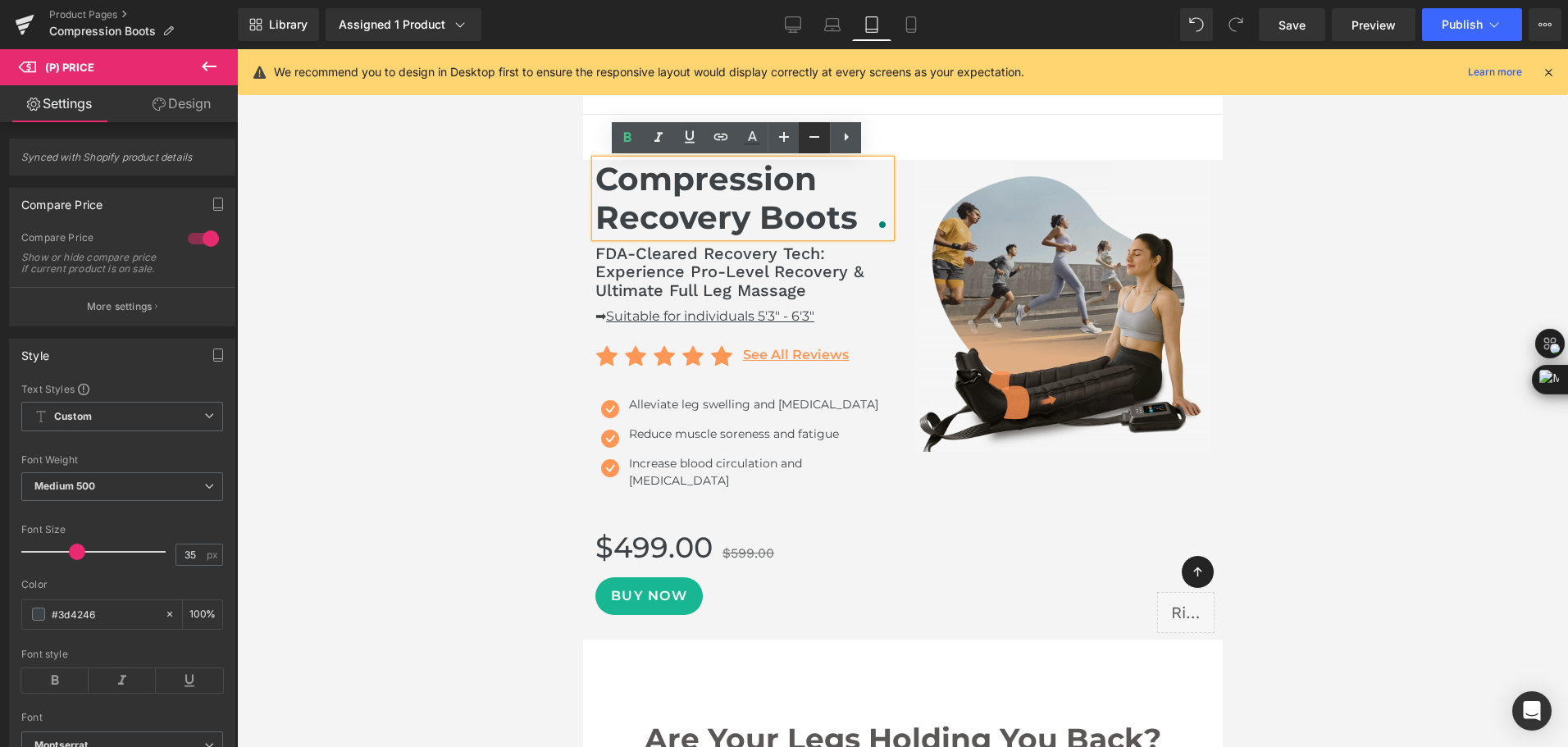
click at [813, 146] on icon at bounding box center [814, 137] width 19 height 19
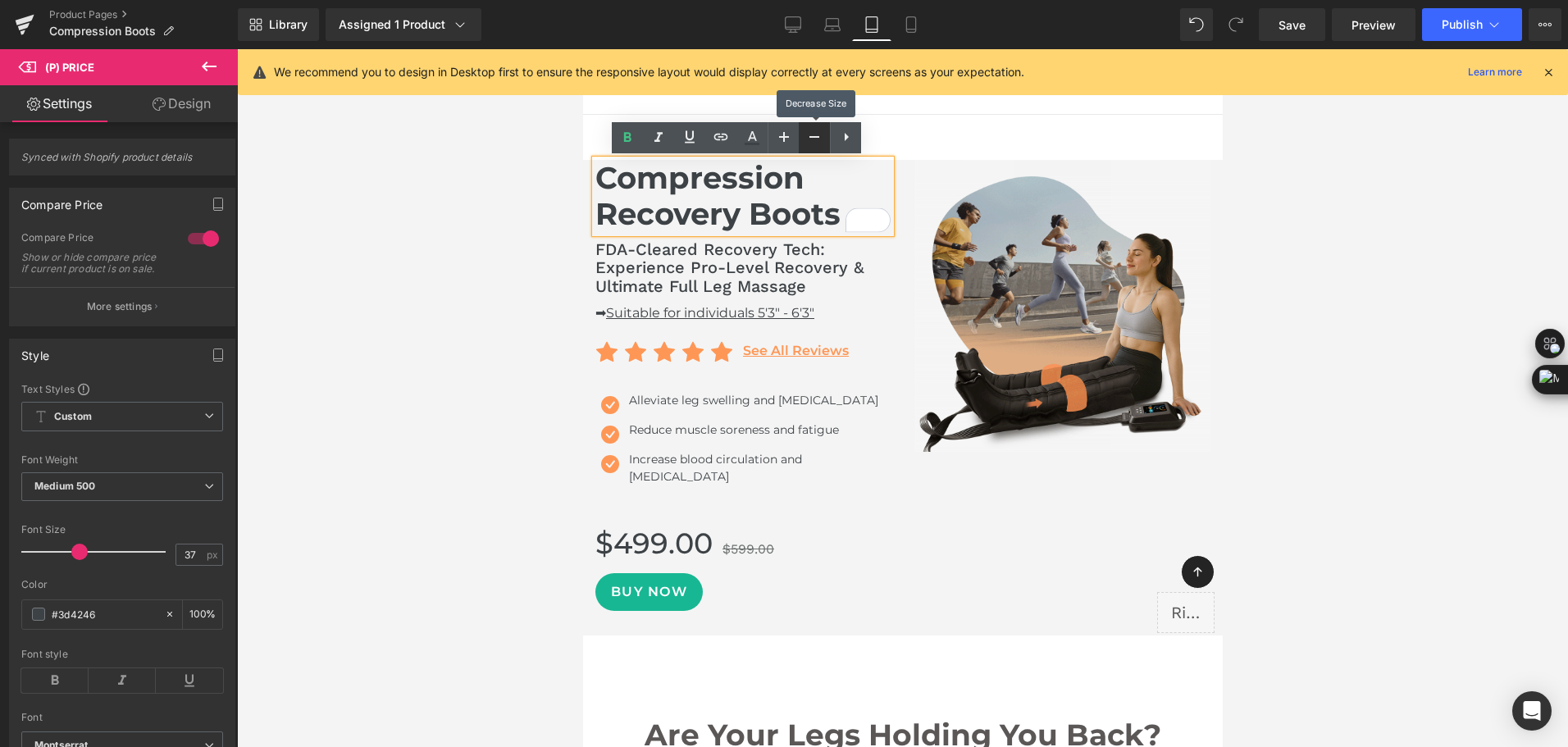
click at [813, 146] on icon at bounding box center [814, 137] width 19 height 19
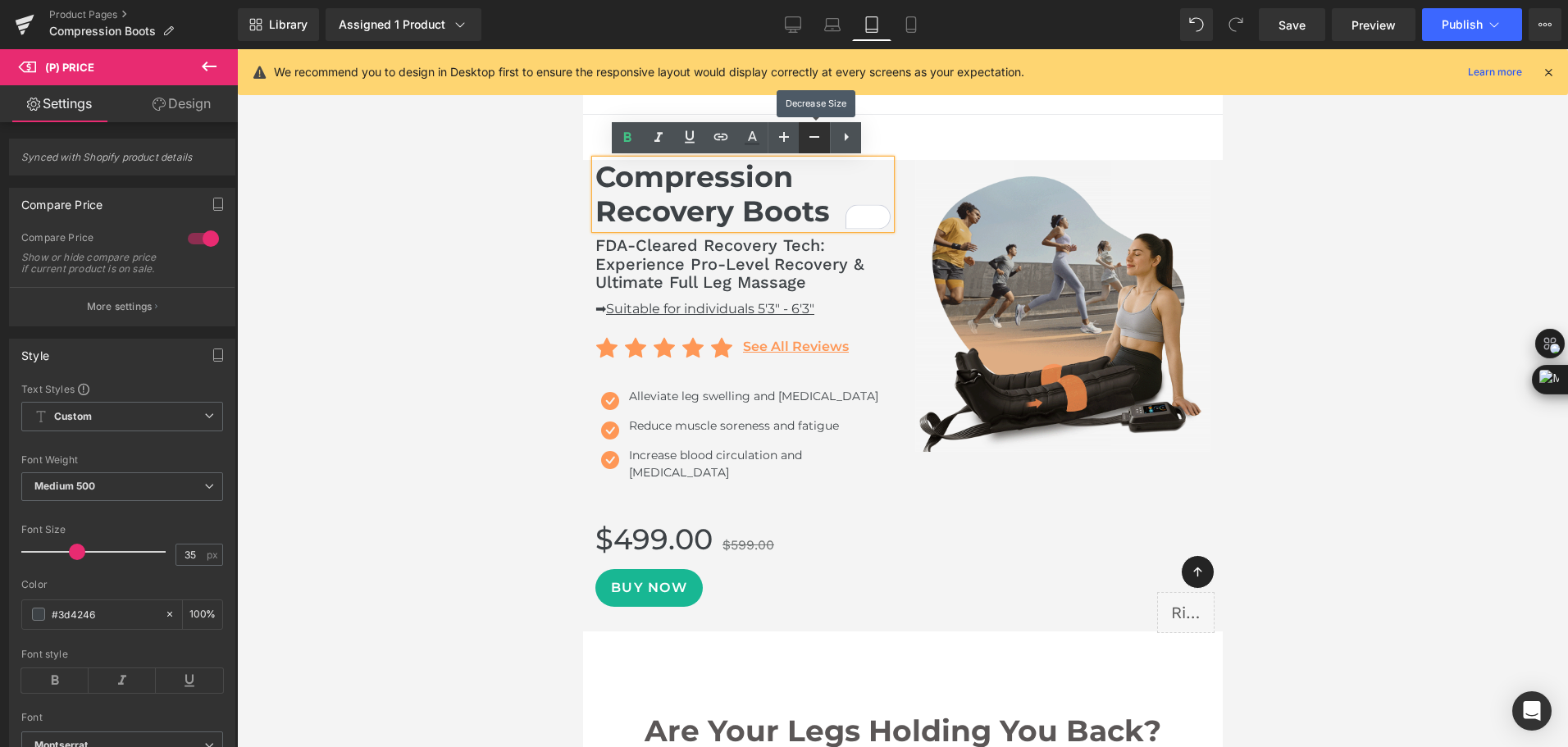
click at [813, 146] on icon at bounding box center [814, 137] width 19 height 19
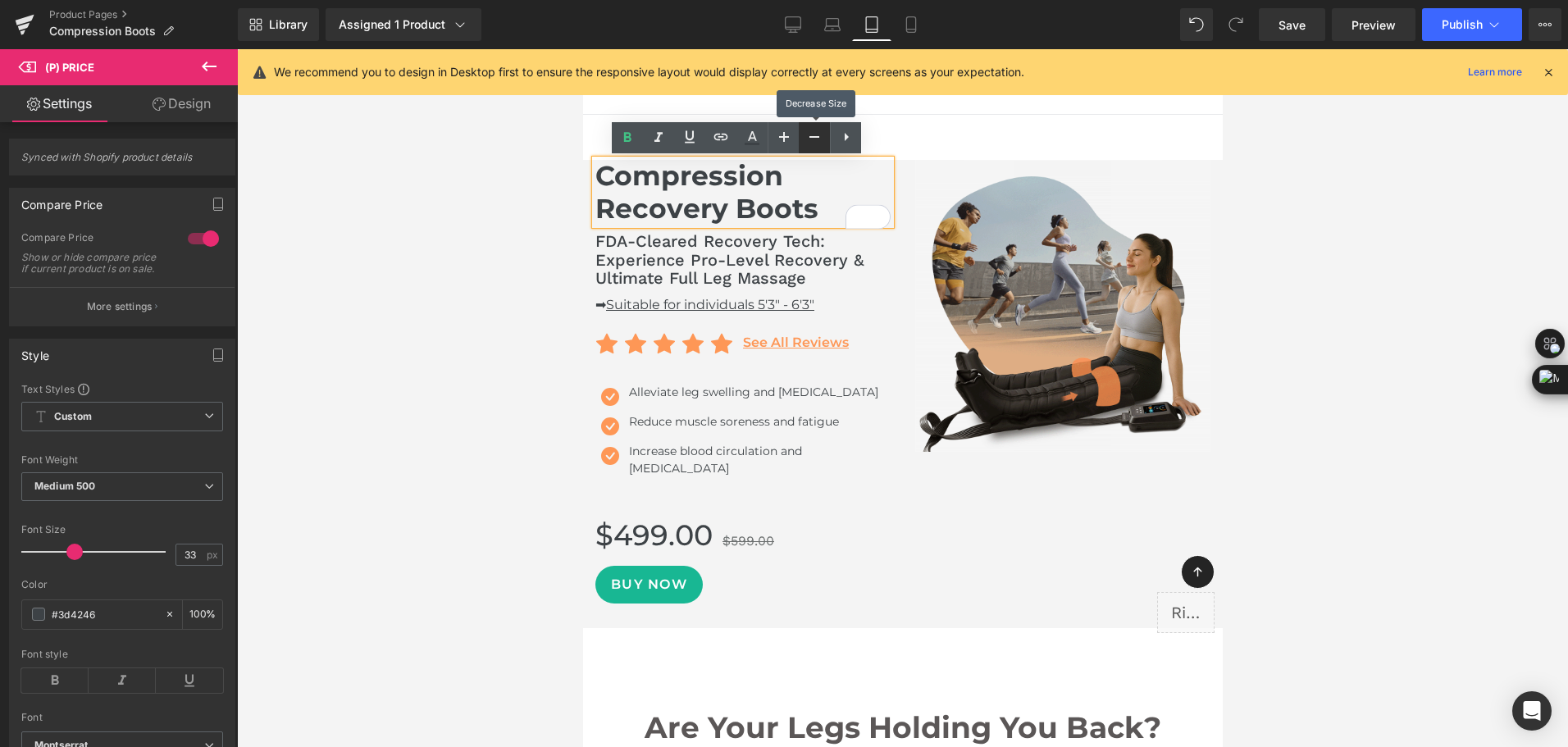
click at [813, 146] on icon at bounding box center [814, 137] width 19 height 19
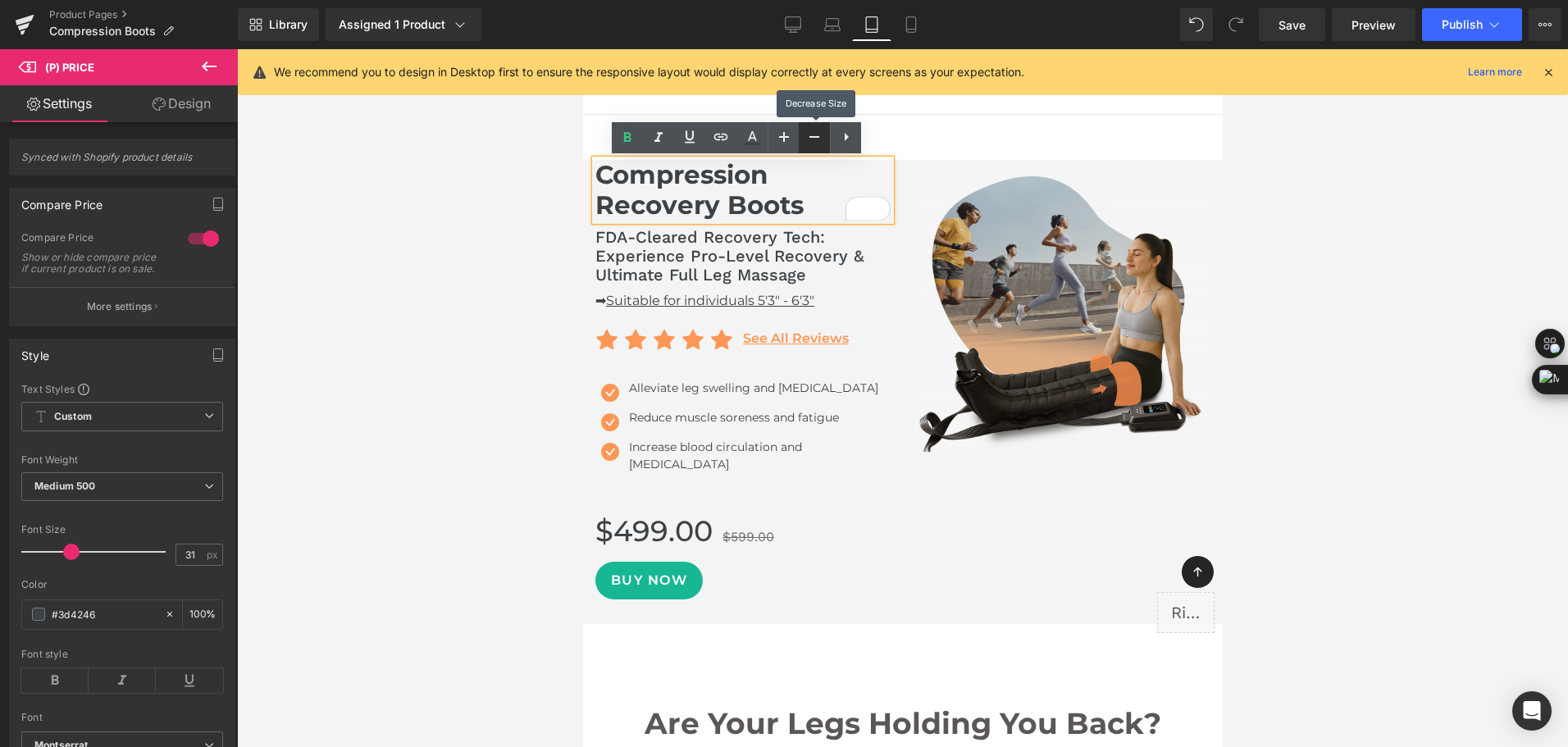
click at [813, 146] on icon at bounding box center [814, 137] width 19 height 19
type input "29"
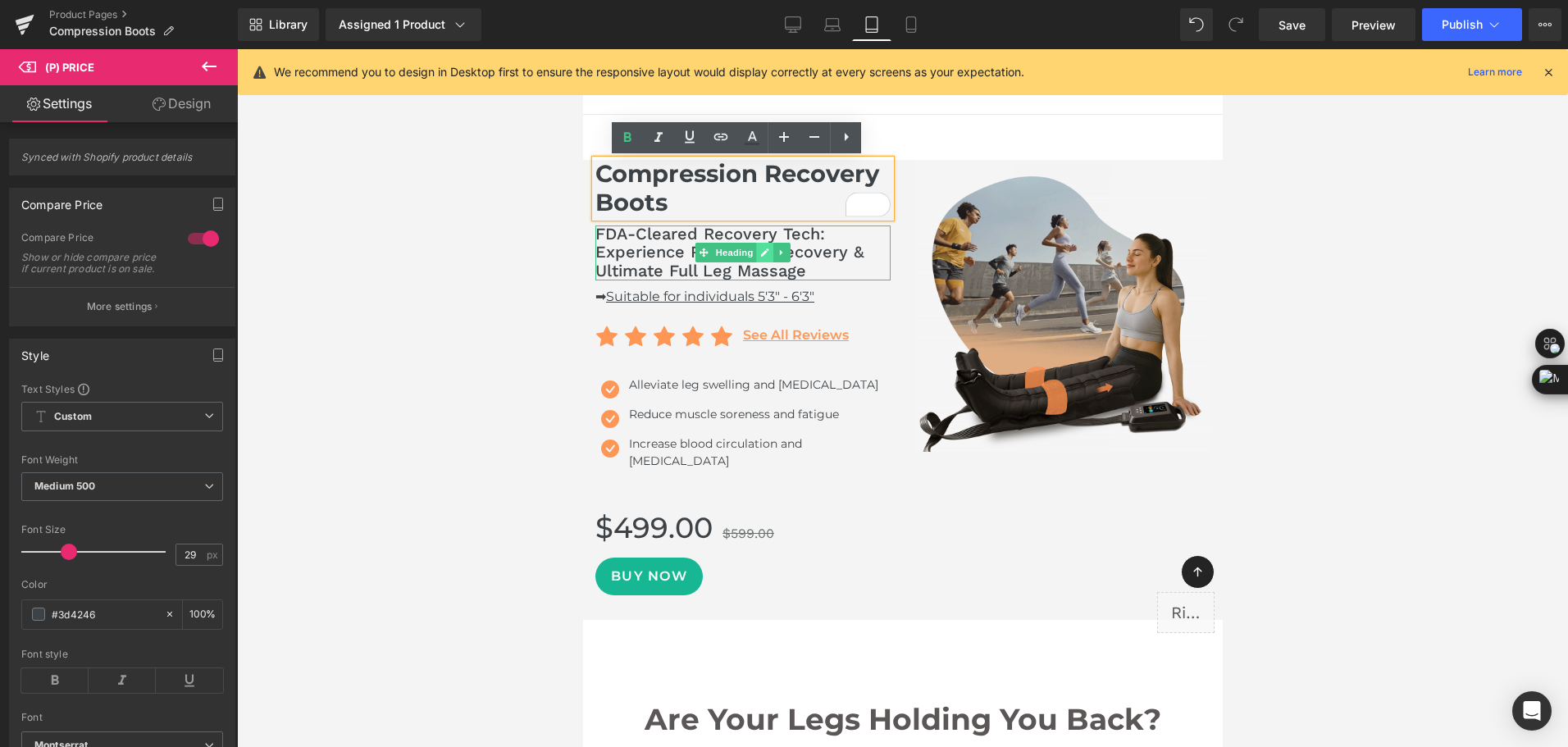
click at [760, 256] on icon at bounding box center [764, 253] width 8 height 8
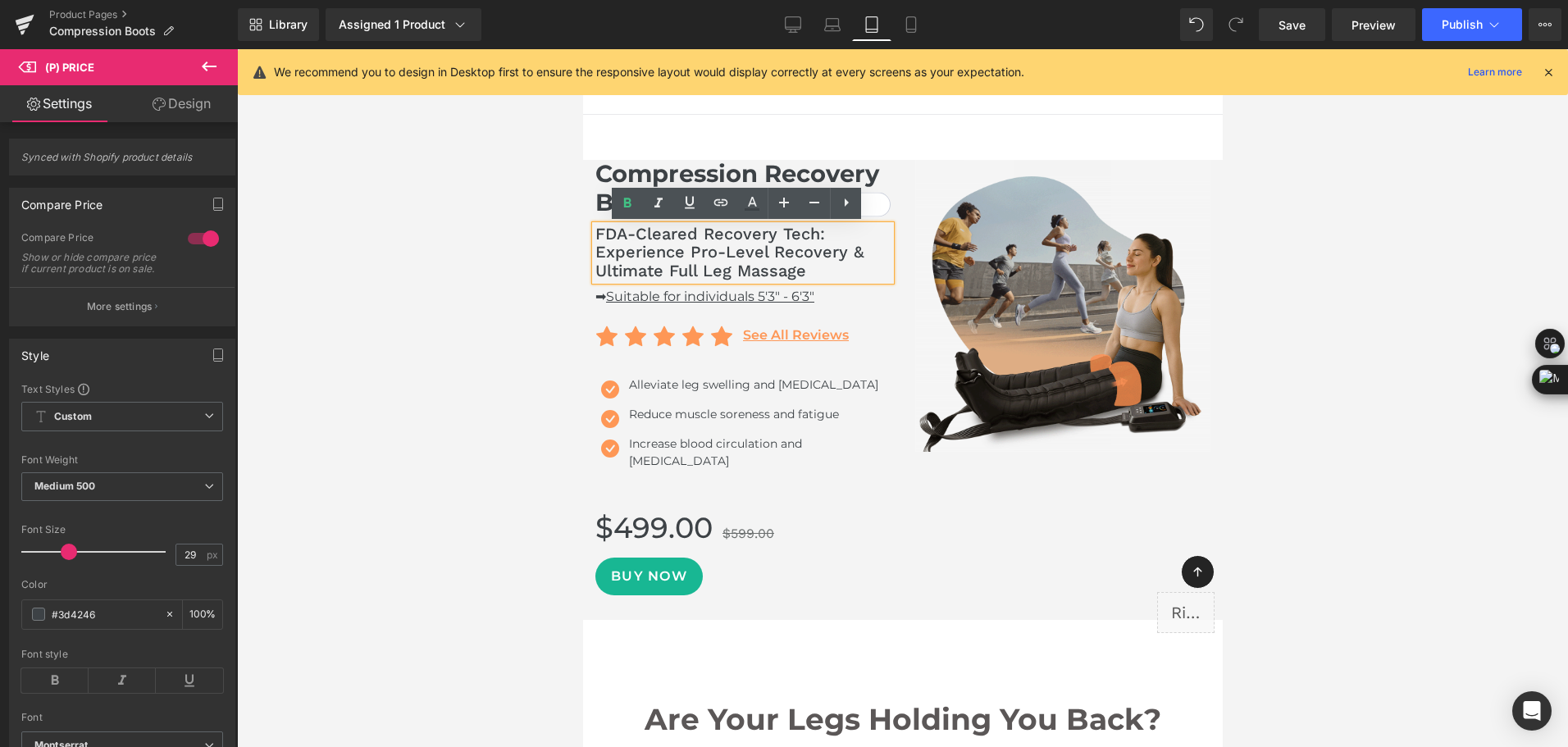
click at [757, 256] on span "FDA-Cleared Recovery Tech: Experience Pro-Level Recovery & Ultimate Full Leg Ma…" at bounding box center [729, 252] width 269 height 57
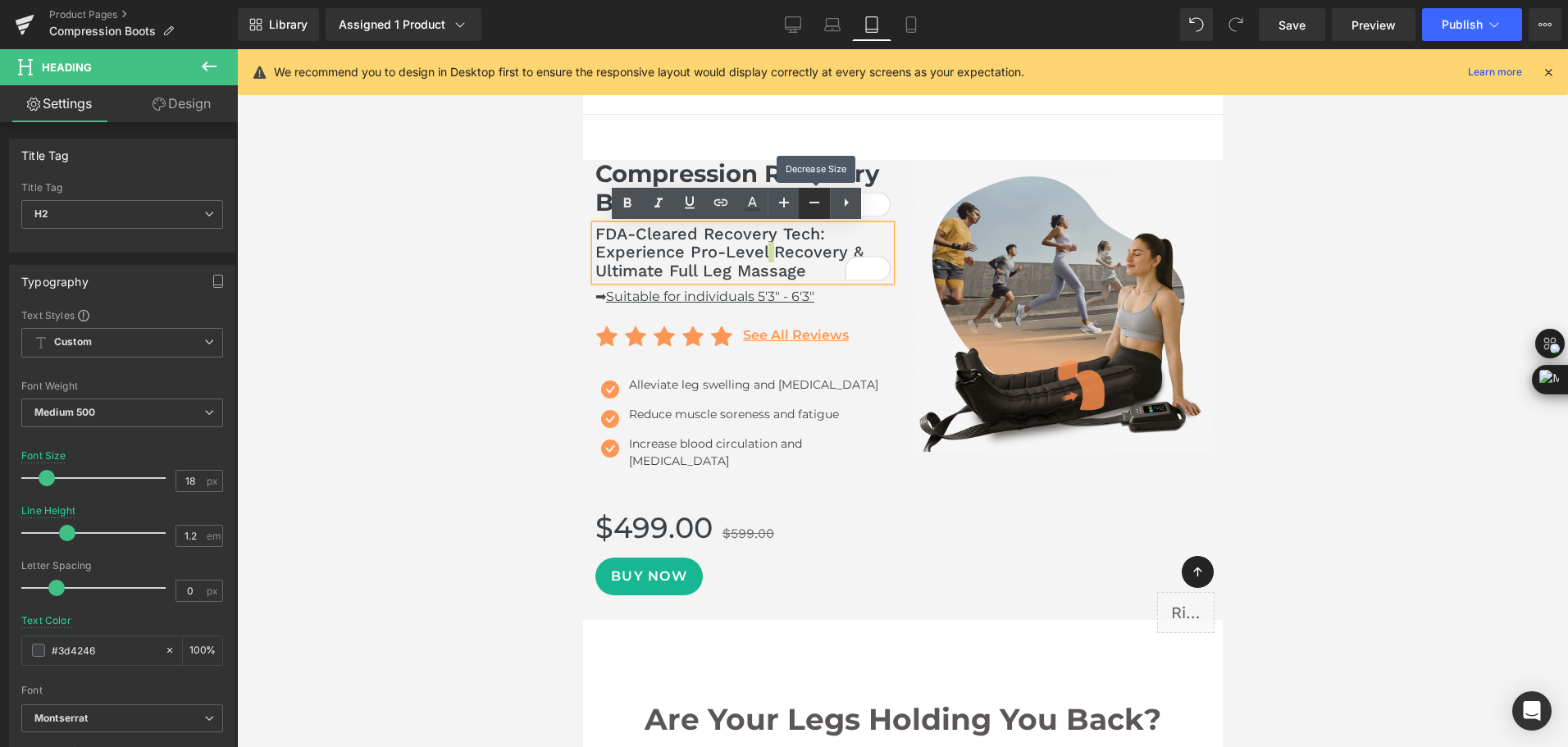
click at [813, 208] on icon at bounding box center [814, 203] width 19 height 19
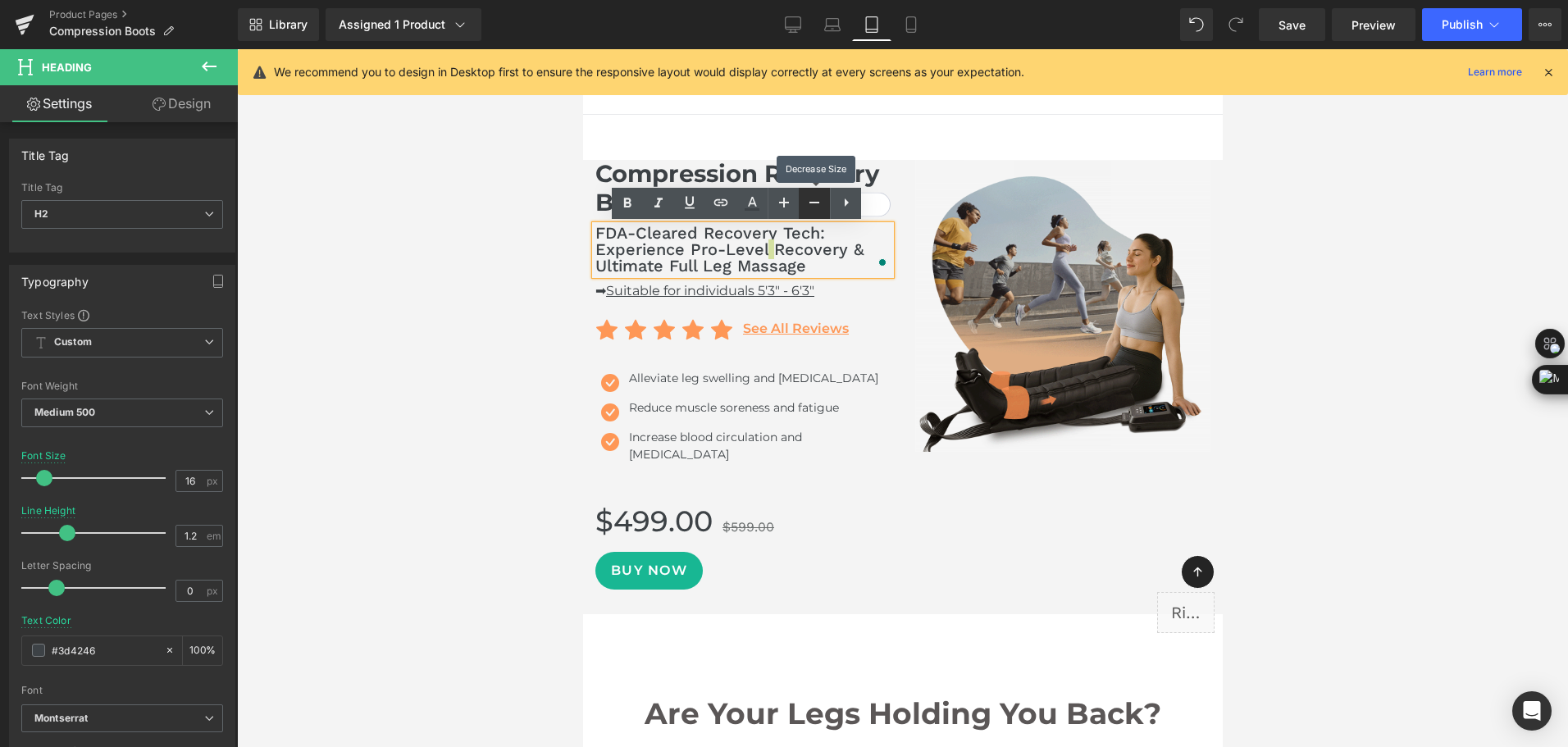
click at [813, 208] on icon at bounding box center [814, 203] width 19 height 19
type input "14"
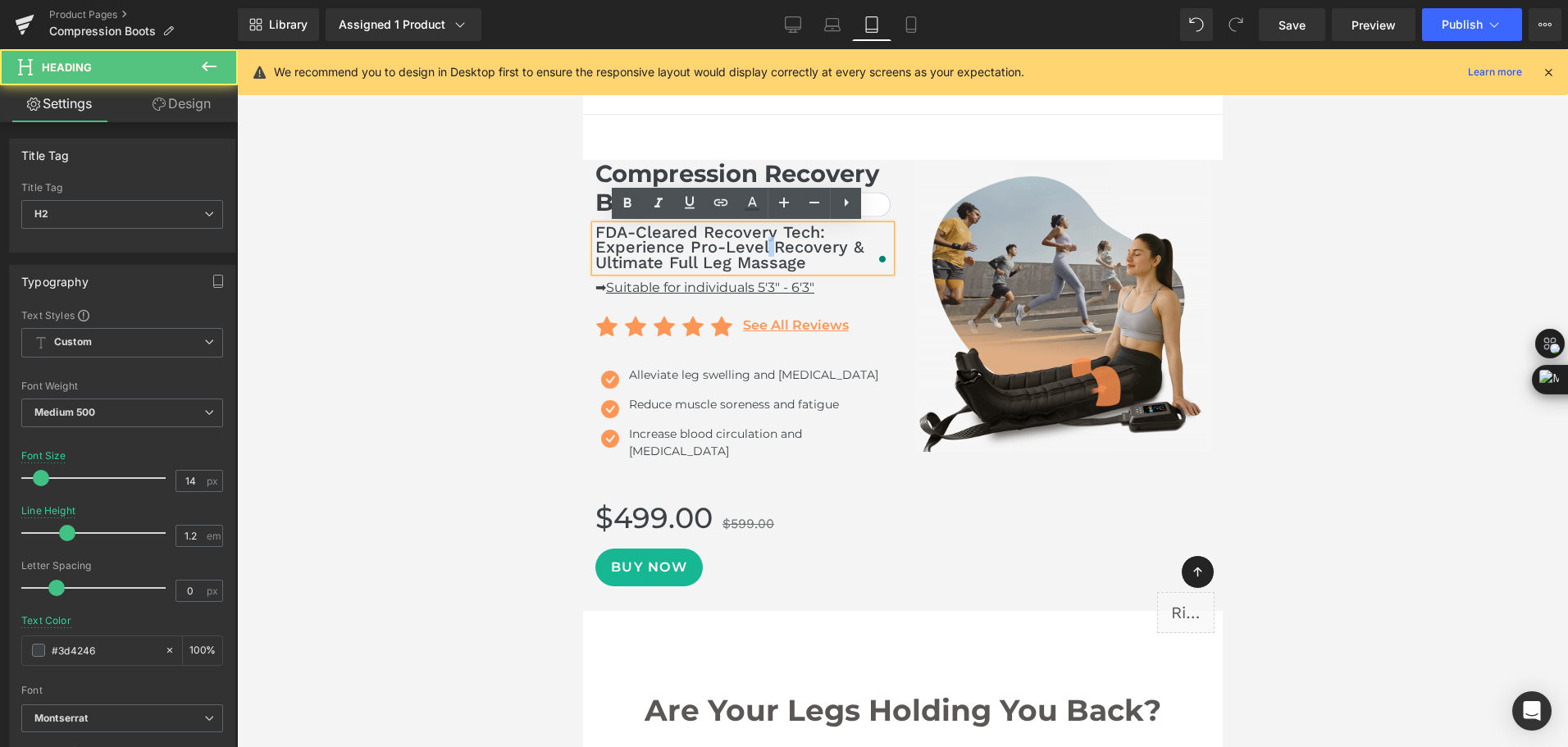
click at [769, 250] on span "FDA-Cleared Recovery Tech: Experience Pro-Level Recovery & Ultimate Full Leg Ma…" at bounding box center [729, 247] width 269 height 50
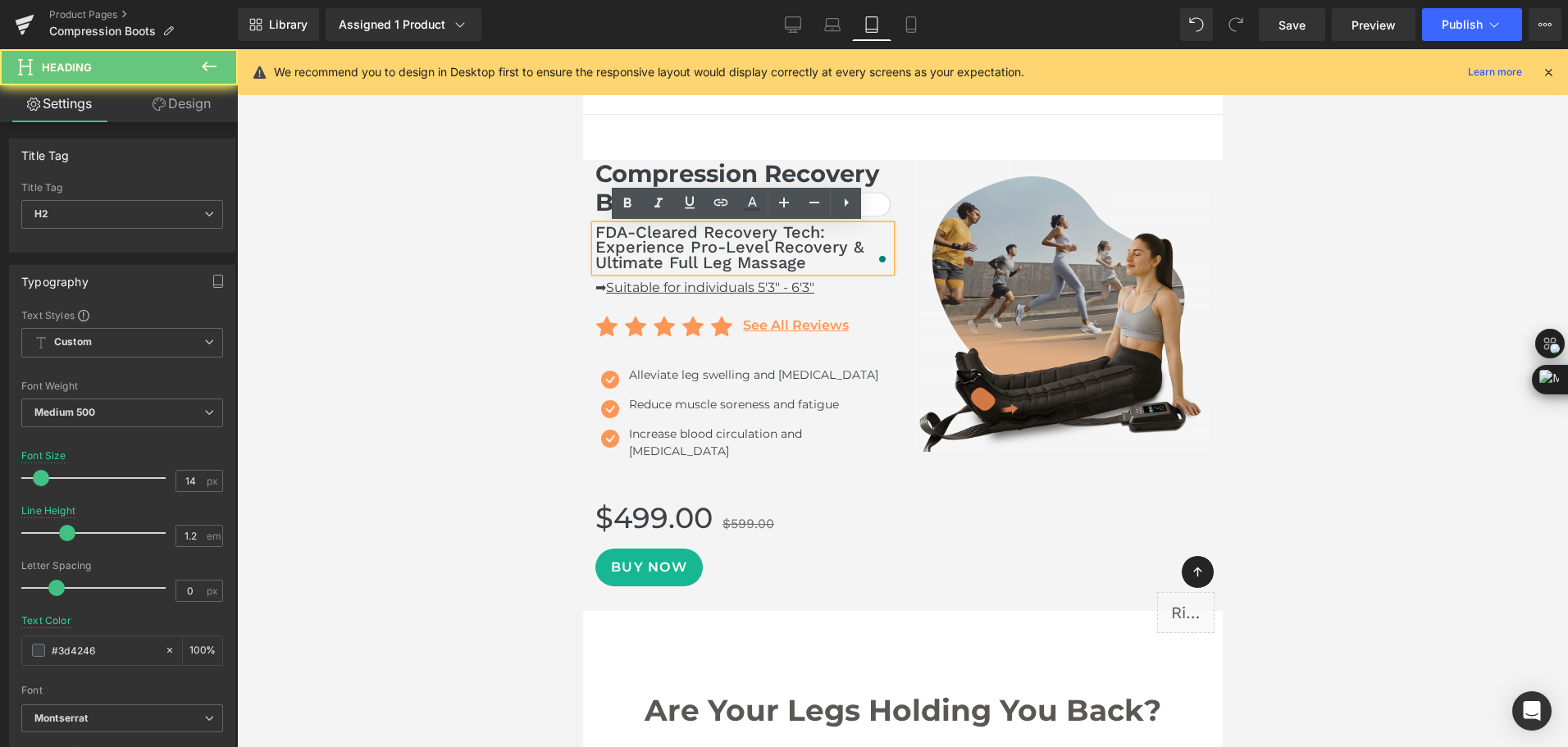
click at [769, 250] on span "FDA-Cleared Recovery Tech: Experience Pro-Level Recovery & Ultimate Full Leg Ma…" at bounding box center [729, 247] width 269 height 50
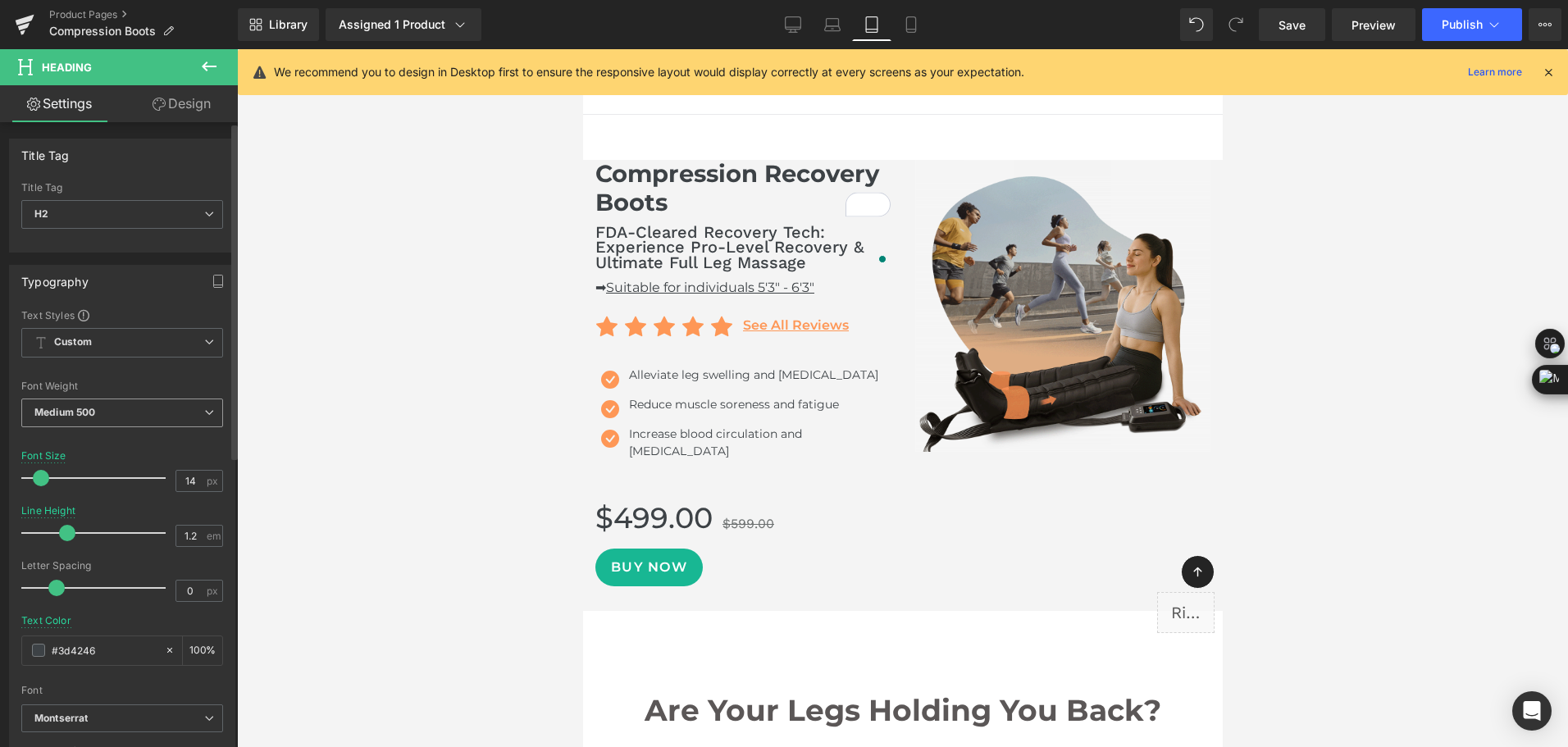
click at [133, 415] on span "Medium 500" at bounding box center [122, 412] width 202 height 28
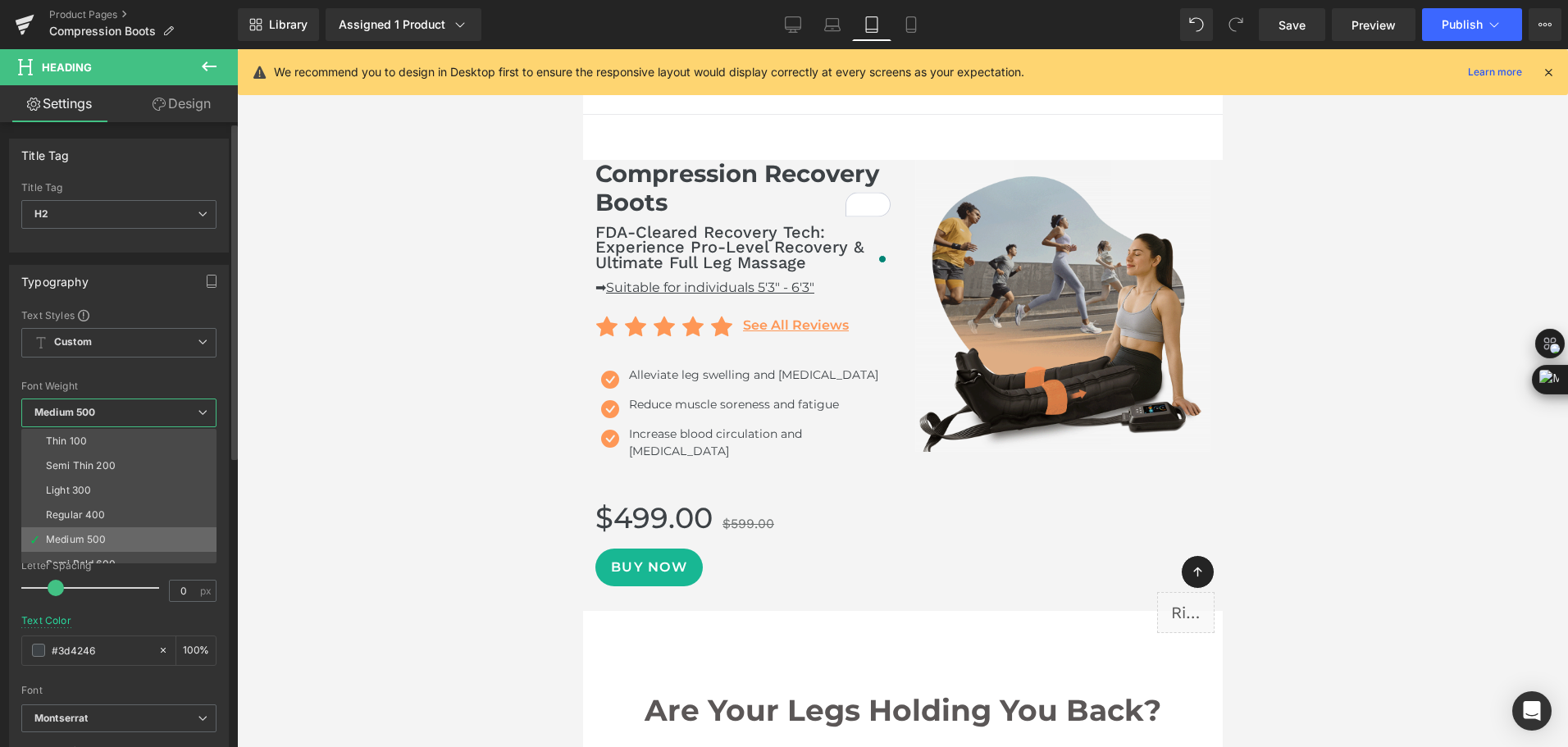
click at [99, 530] on li "Medium 500" at bounding box center [122, 540] width 203 height 25
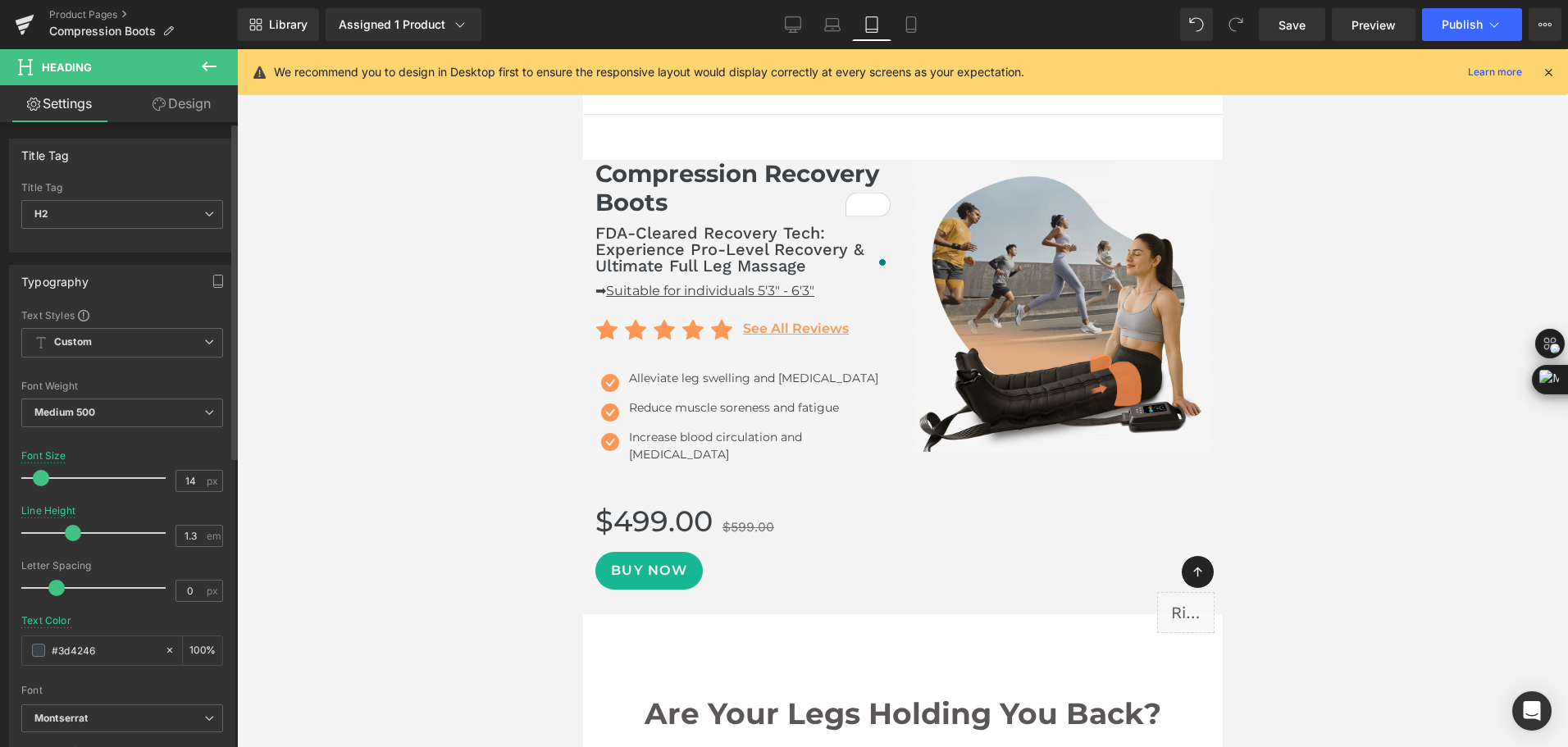
type input "1.4"
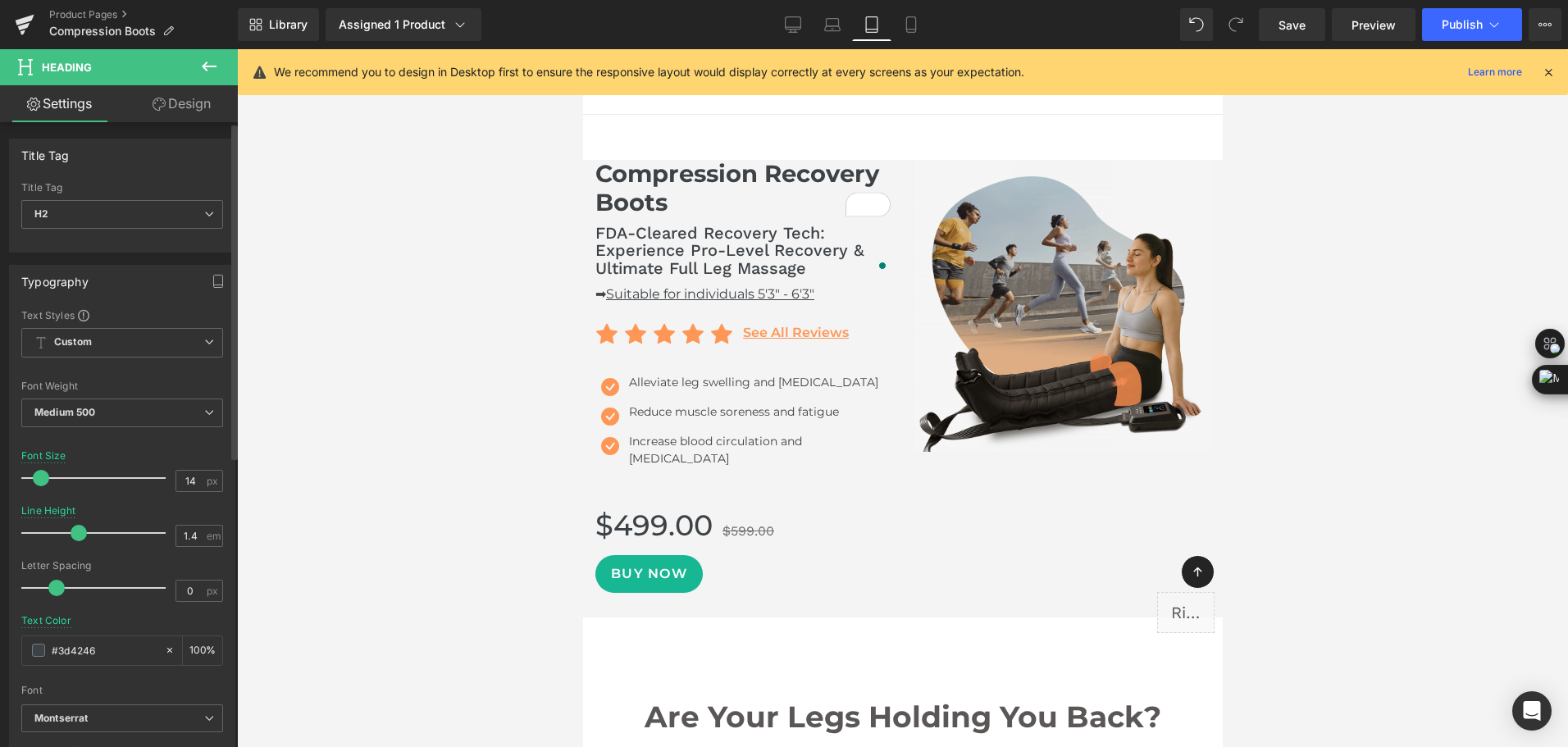
drag, startPoint x: 68, startPoint y: 530, endPoint x: 79, endPoint y: 528, distance: 11.2
click at [79, 528] on span at bounding box center [79, 533] width 17 height 17
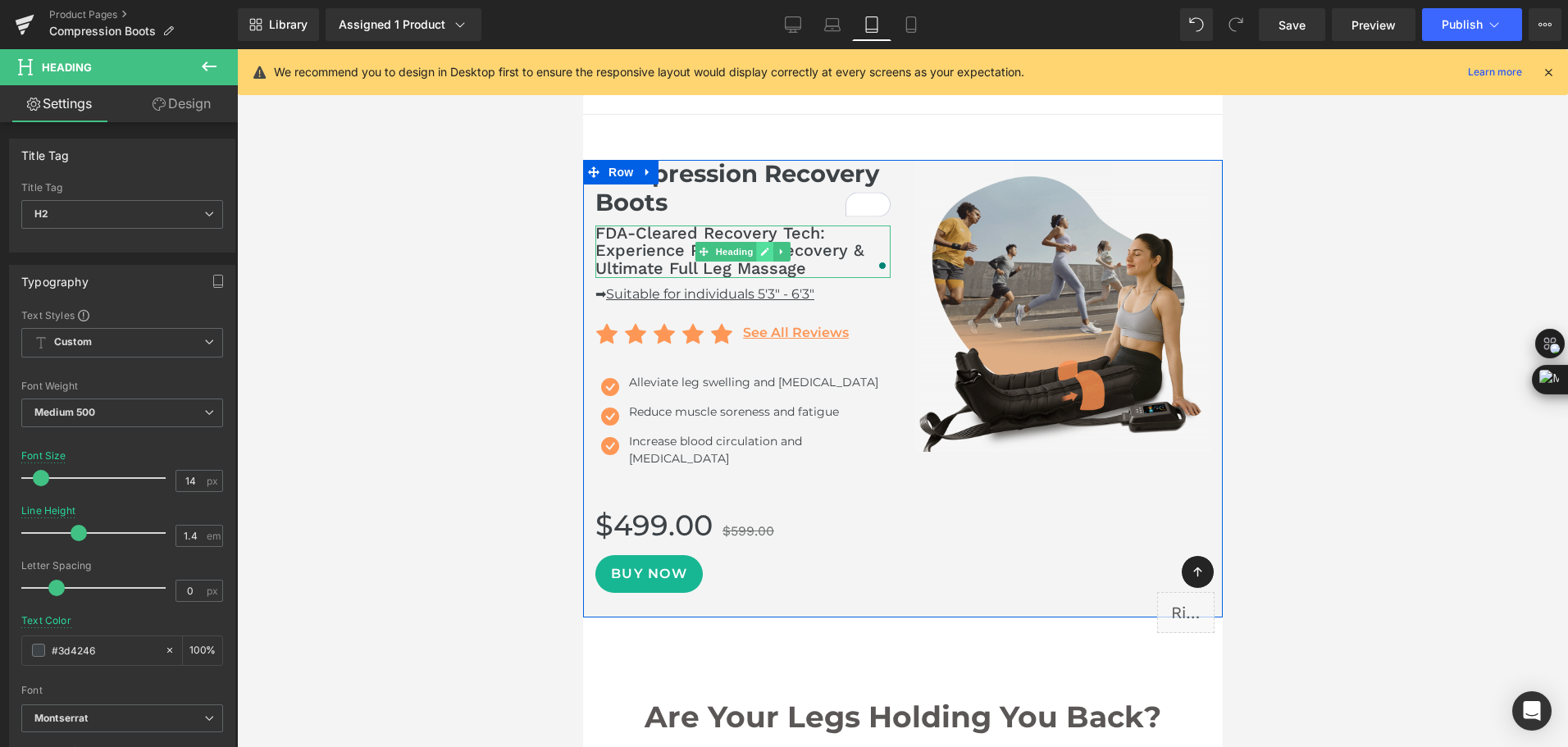
click at [762, 254] on icon at bounding box center [764, 251] width 9 height 10
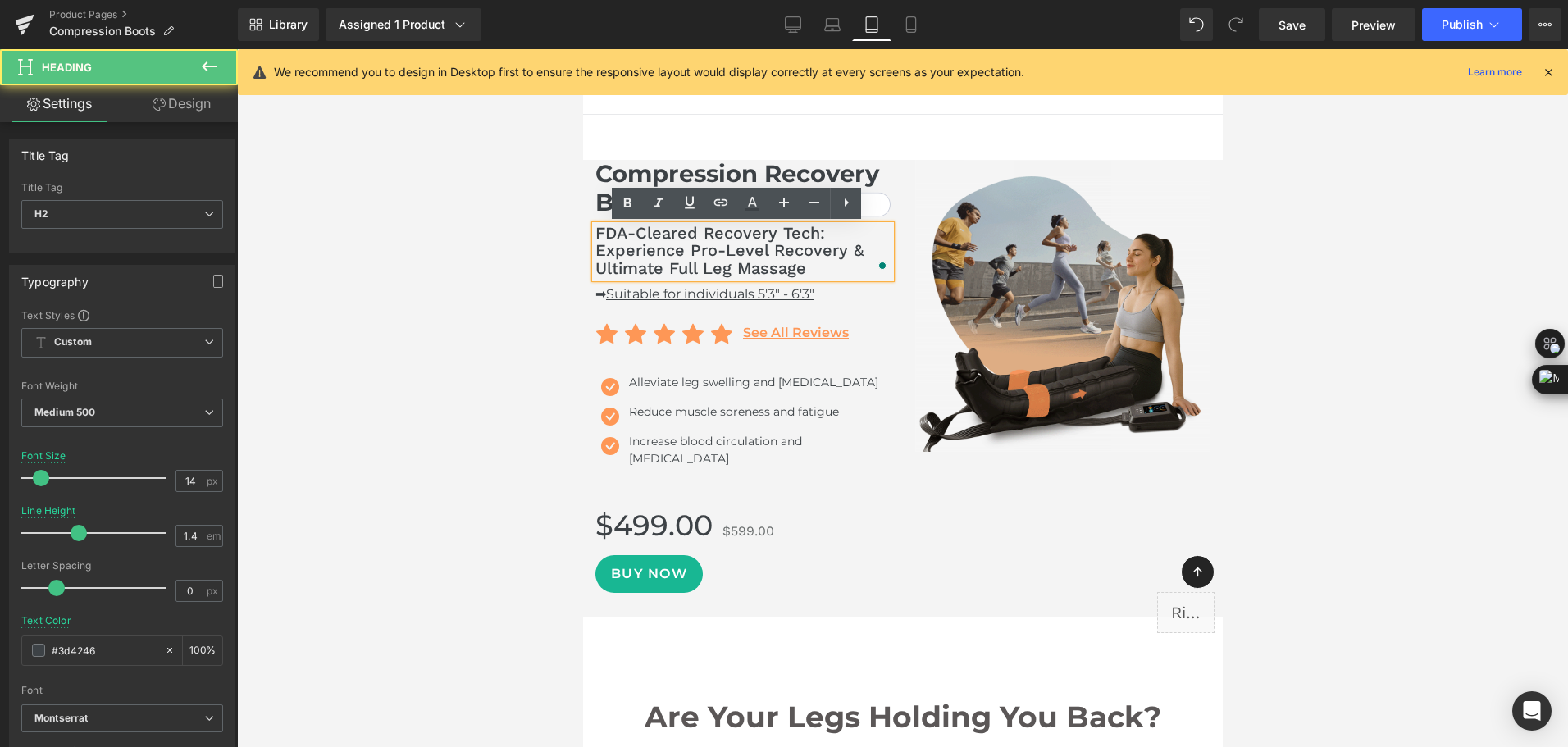
click at [762, 254] on span "FDA-Cleared Recovery Tech: Experience Pro-Level Recovery & Ultimate Full Leg Ma…" at bounding box center [729, 250] width 269 height 55
click at [819, 200] on icon at bounding box center [814, 203] width 19 height 19
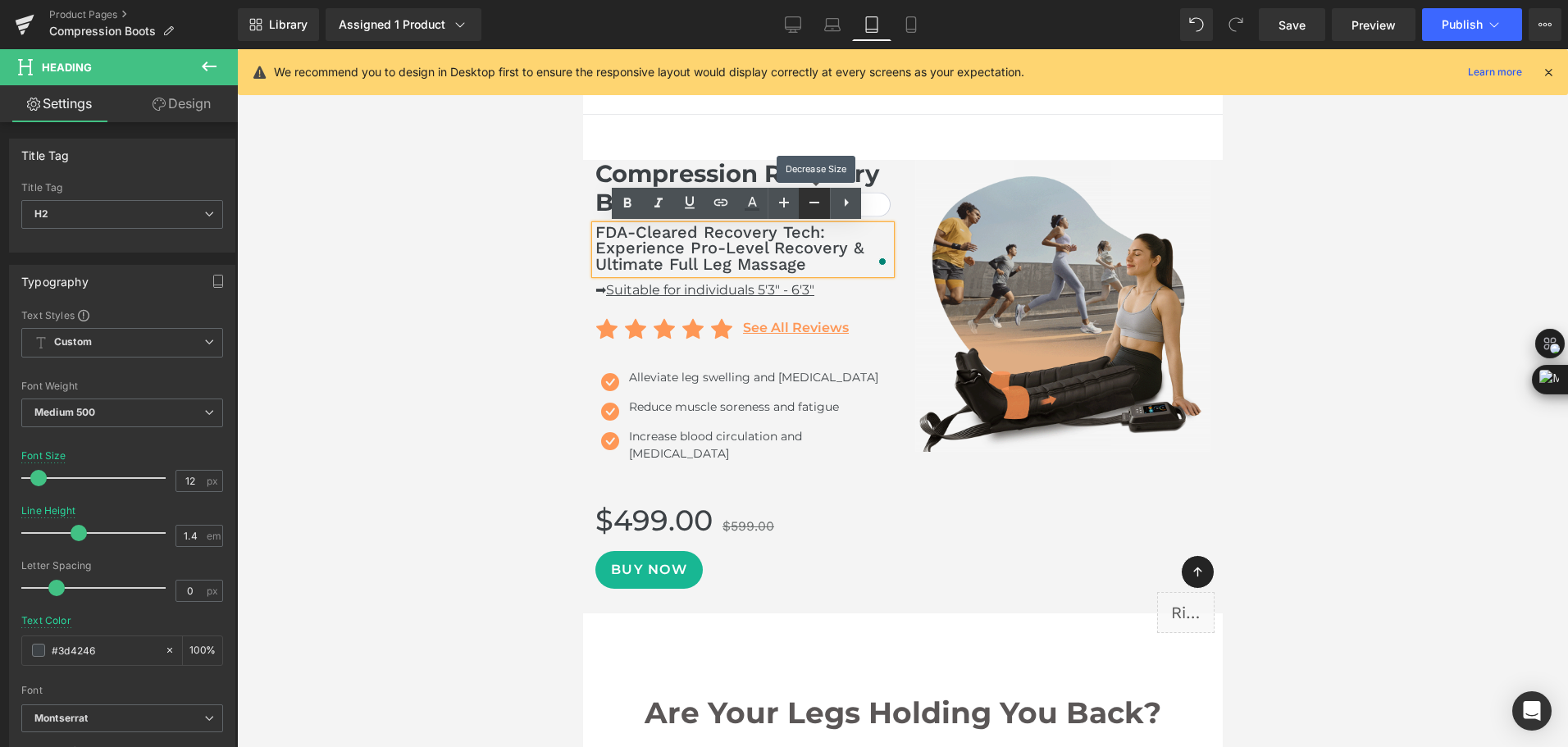
click at [819, 200] on icon at bounding box center [814, 203] width 19 height 19
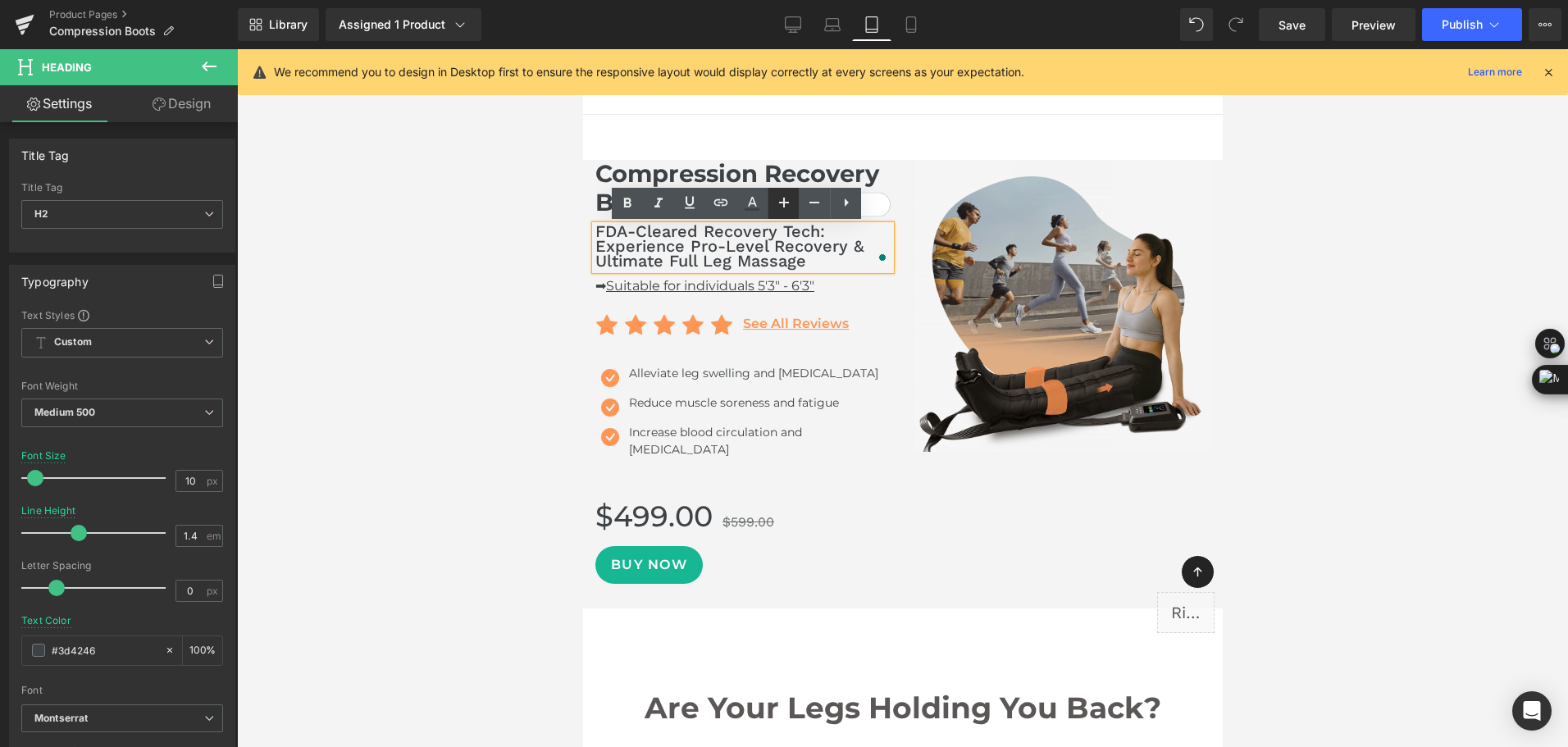
click at [790, 199] on icon at bounding box center [784, 203] width 19 height 19
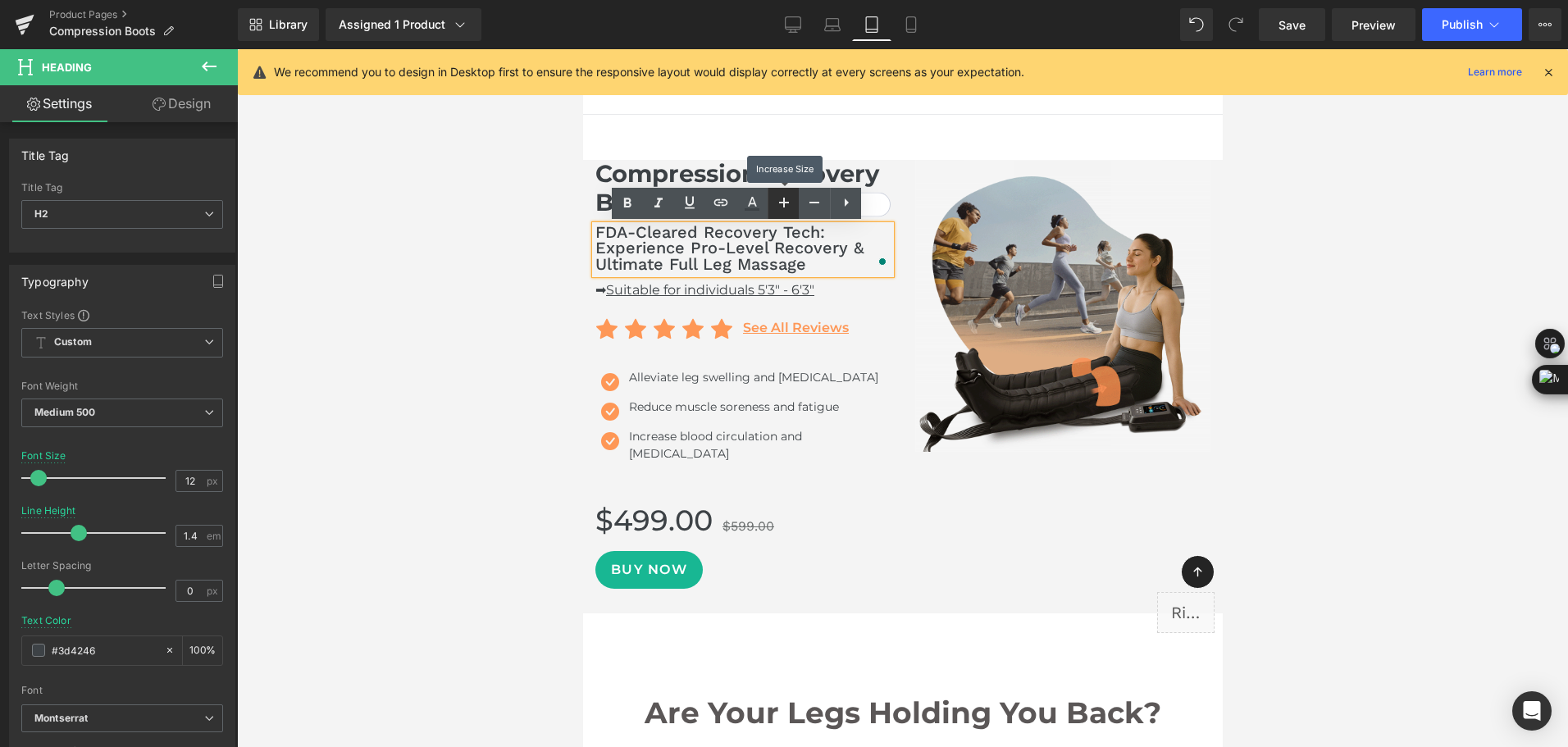
click at [790, 199] on icon at bounding box center [784, 203] width 19 height 19
type input "14"
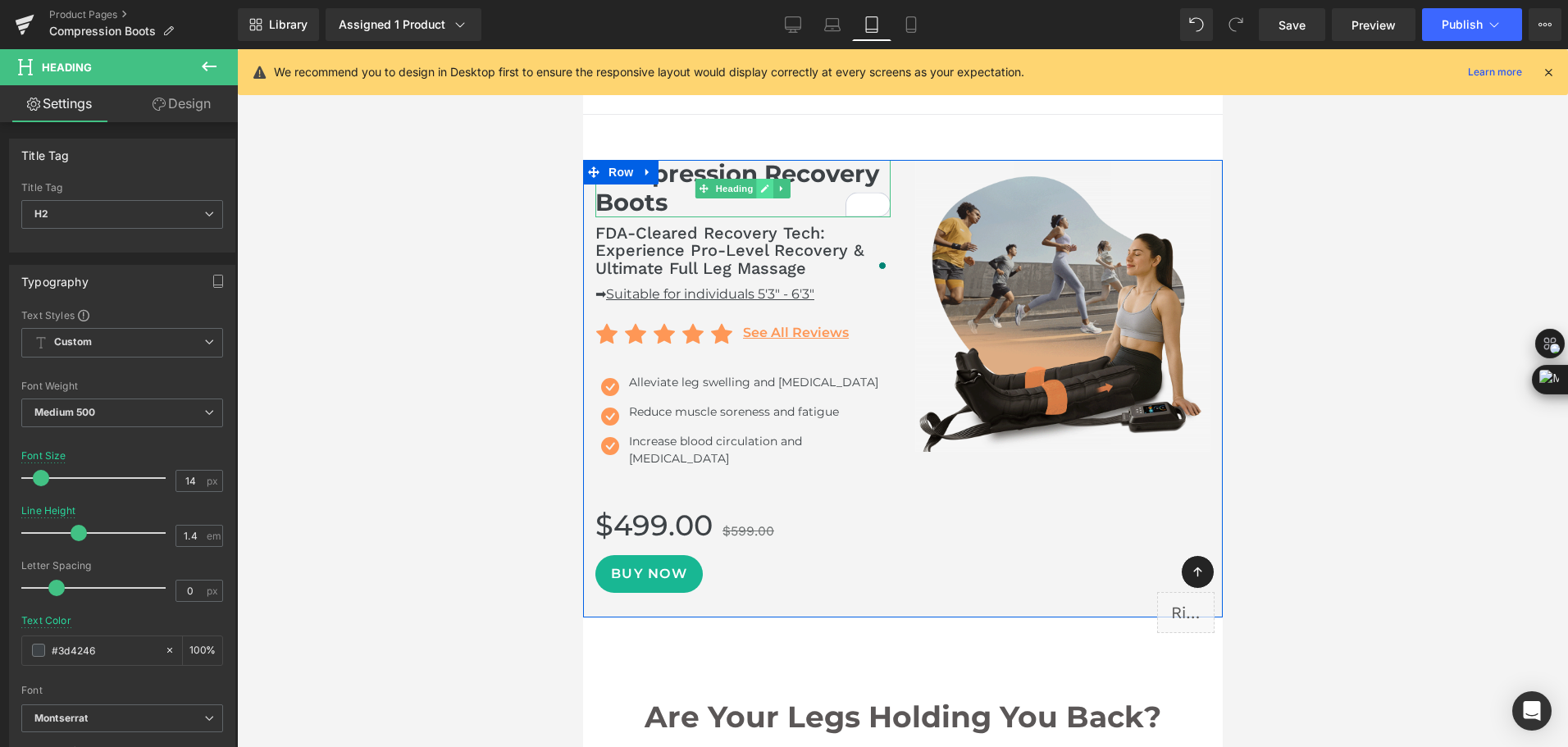
click at [760, 189] on icon at bounding box center [764, 188] width 8 height 8
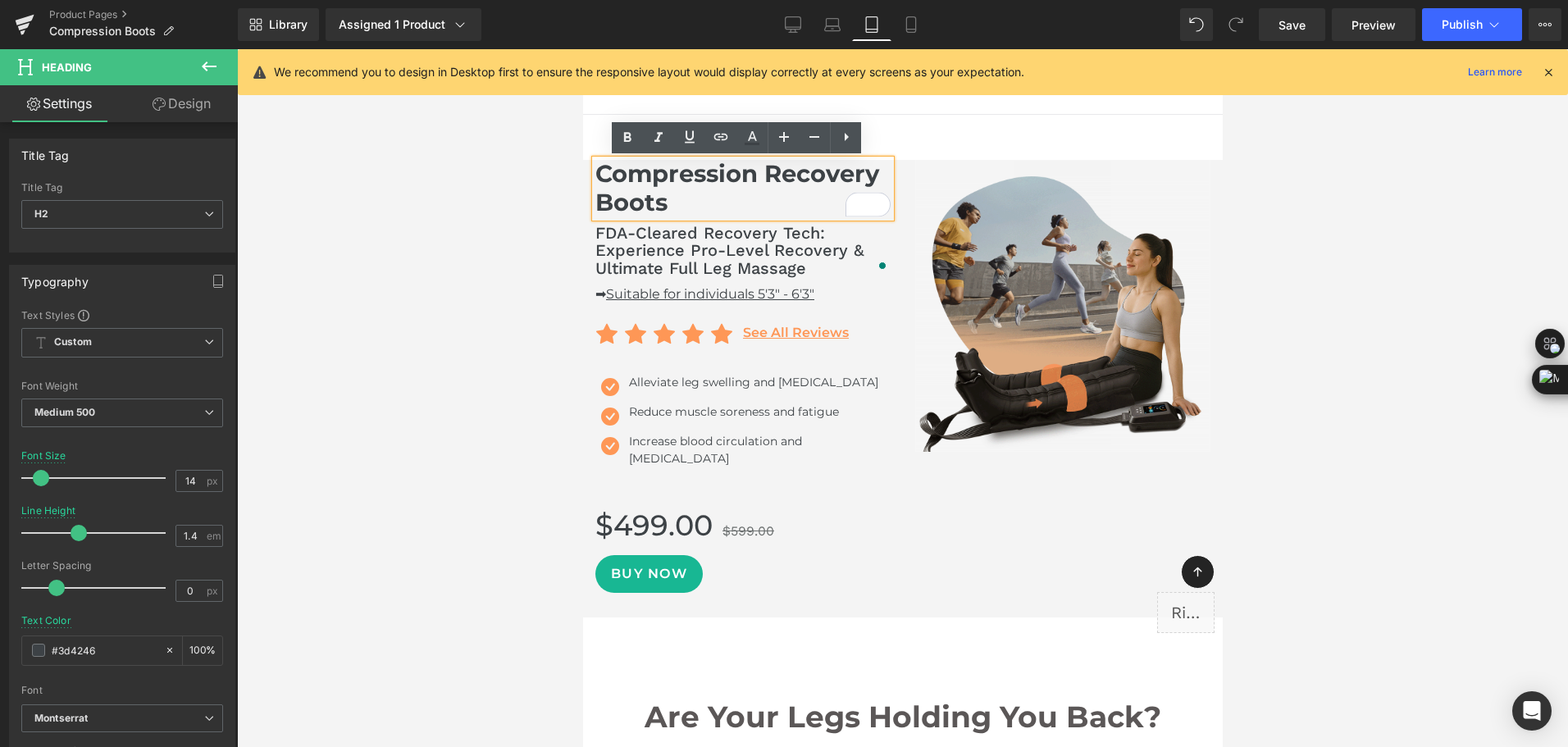
click at [757, 189] on h1 "Compression Recovery Boots" at bounding box center [742, 189] width 296 height 58
click at [742, 187] on h1 "Compression Recovery Boots" at bounding box center [742, 189] width 296 height 58
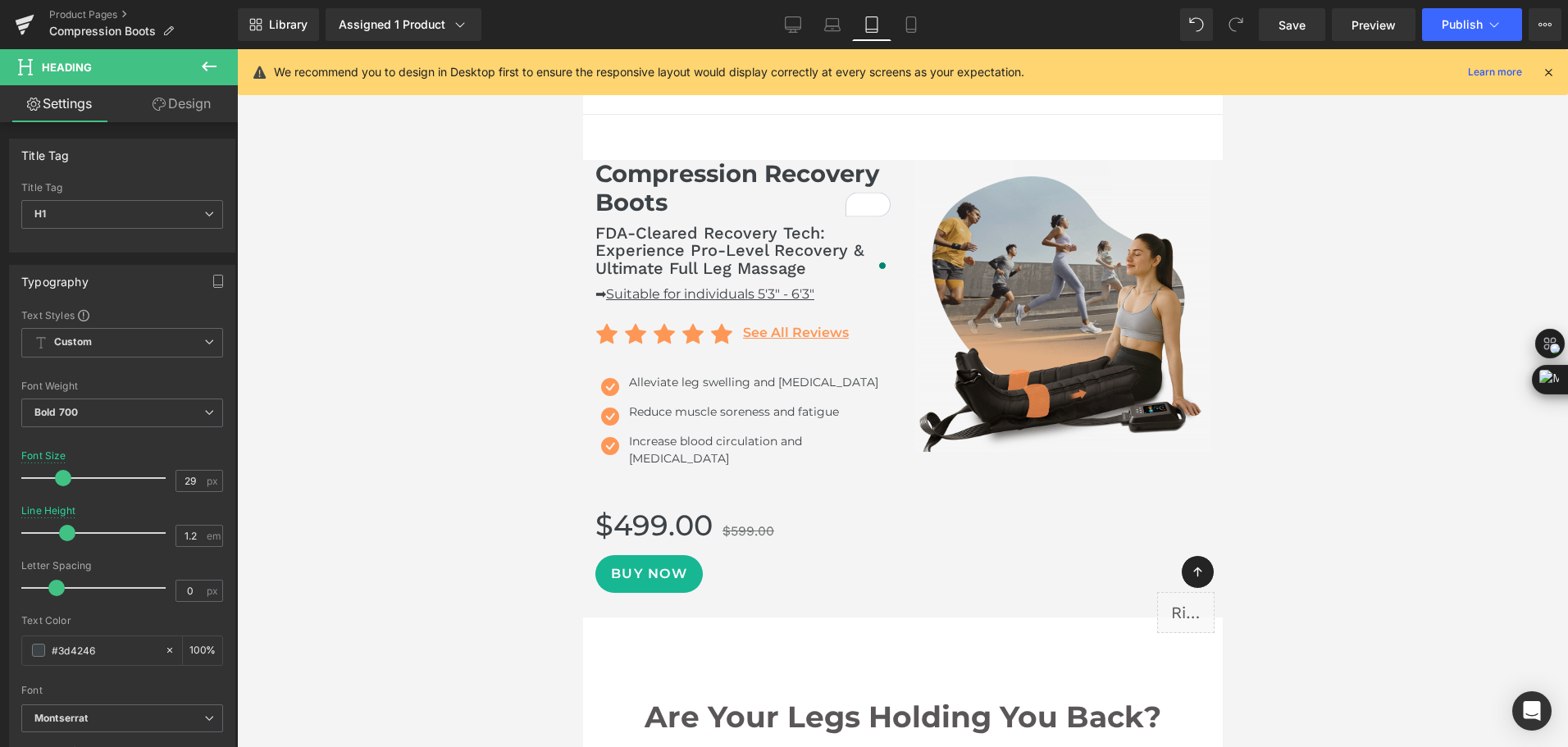
click at [184, 105] on link "Design" at bounding box center [181, 104] width 119 height 37
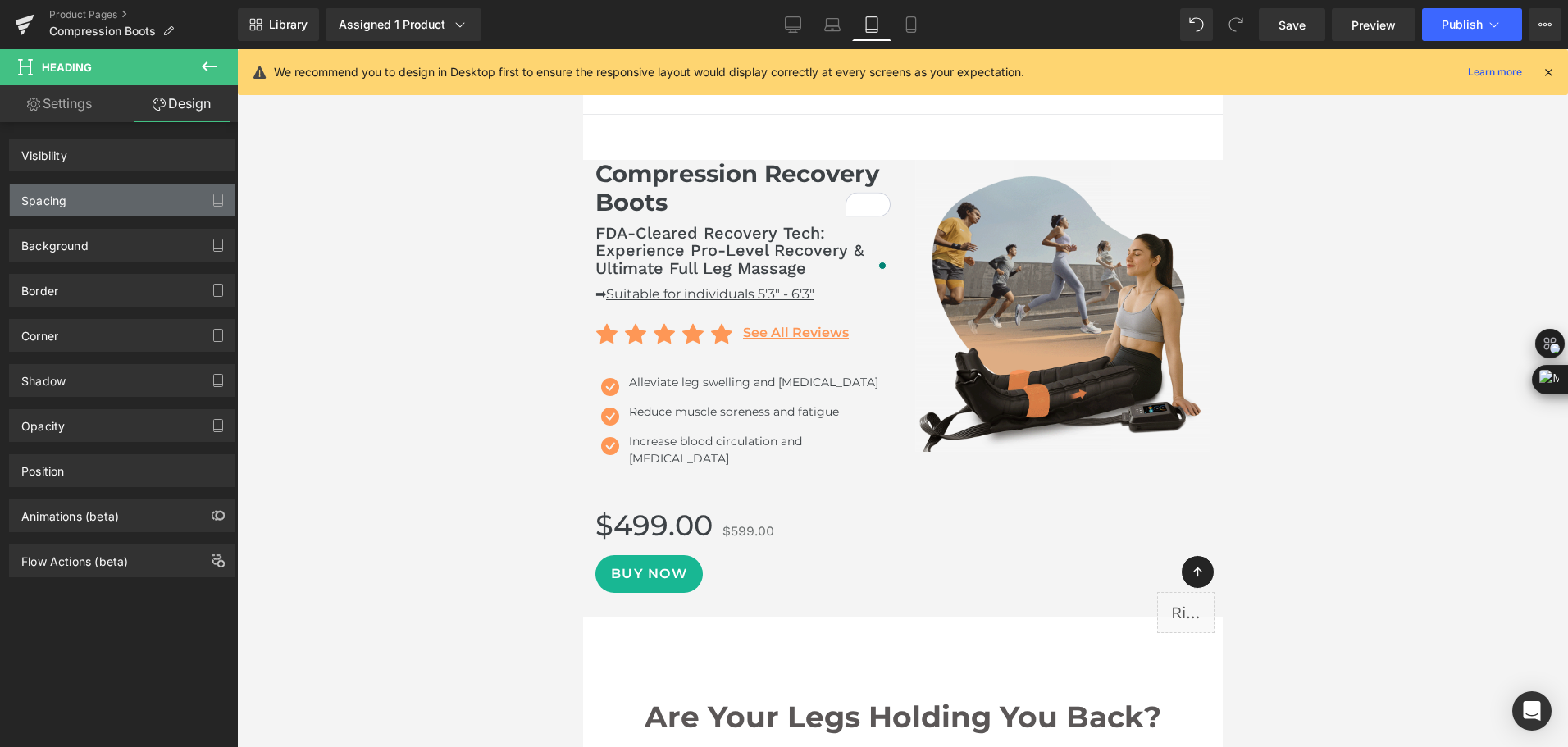
click at [95, 201] on div "Spacing" at bounding box center [122, 199] width 225 height 31
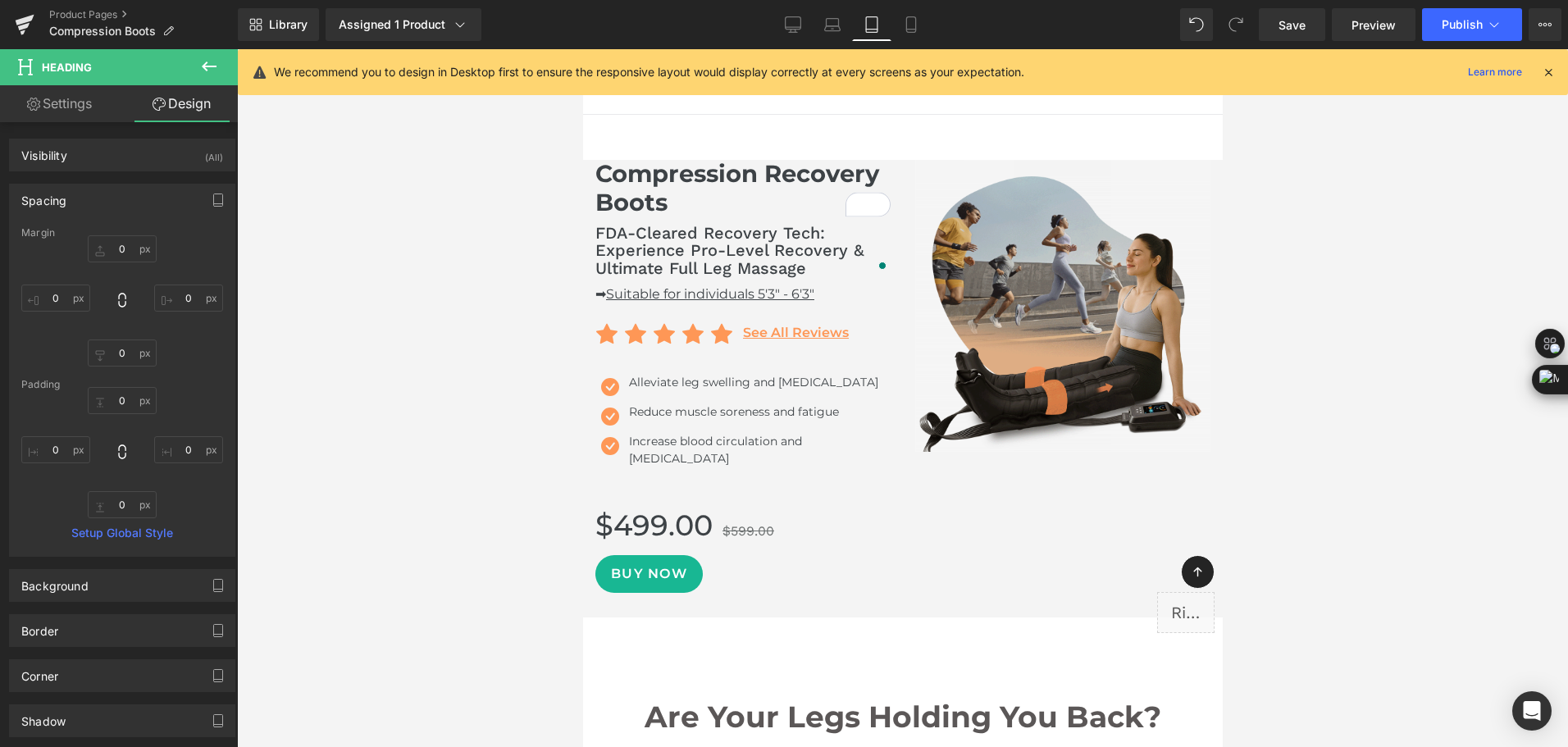
type input "0"
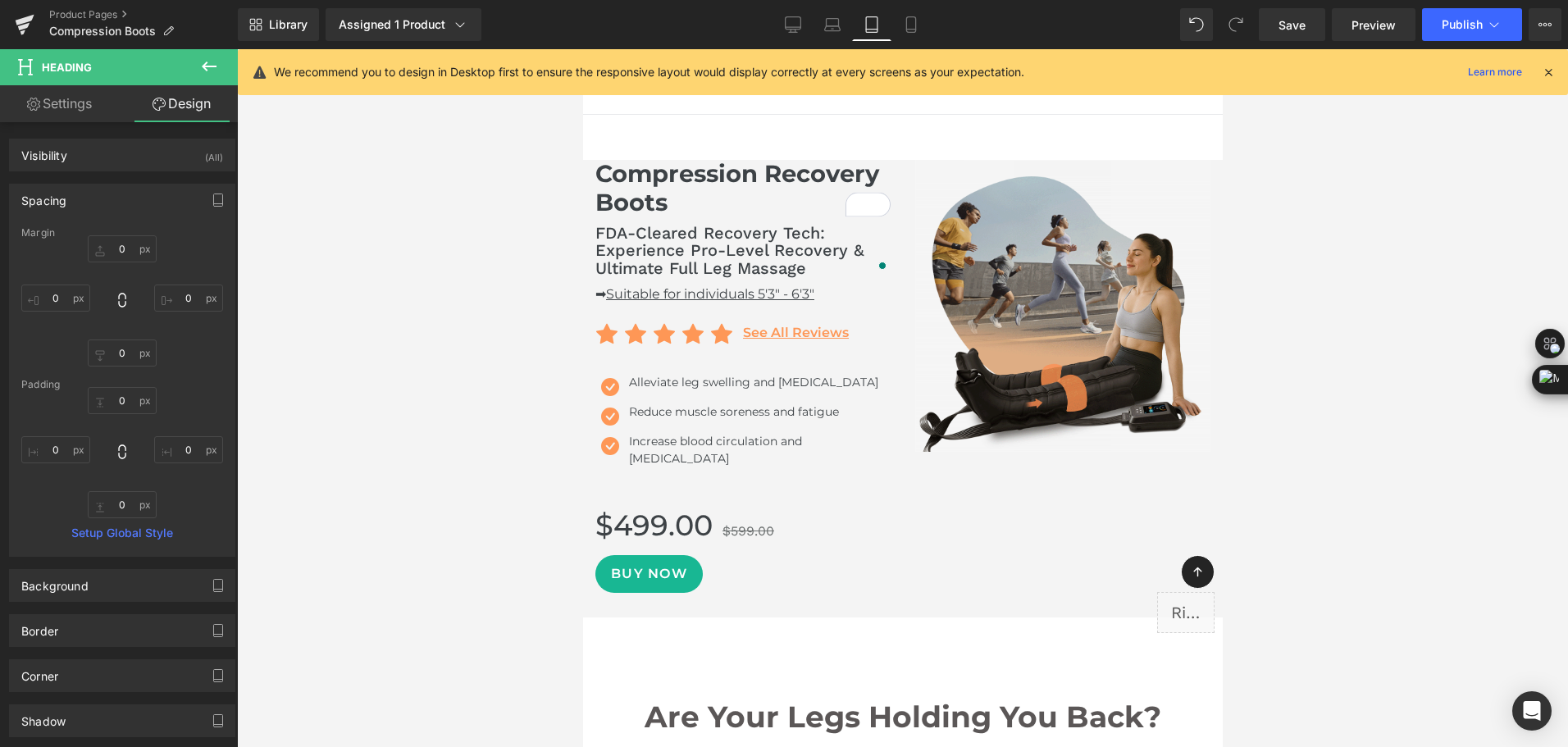
type input "0"
click at [95, 201] on div "Spacing" at bounding box center [122, 199] width 225 height 31
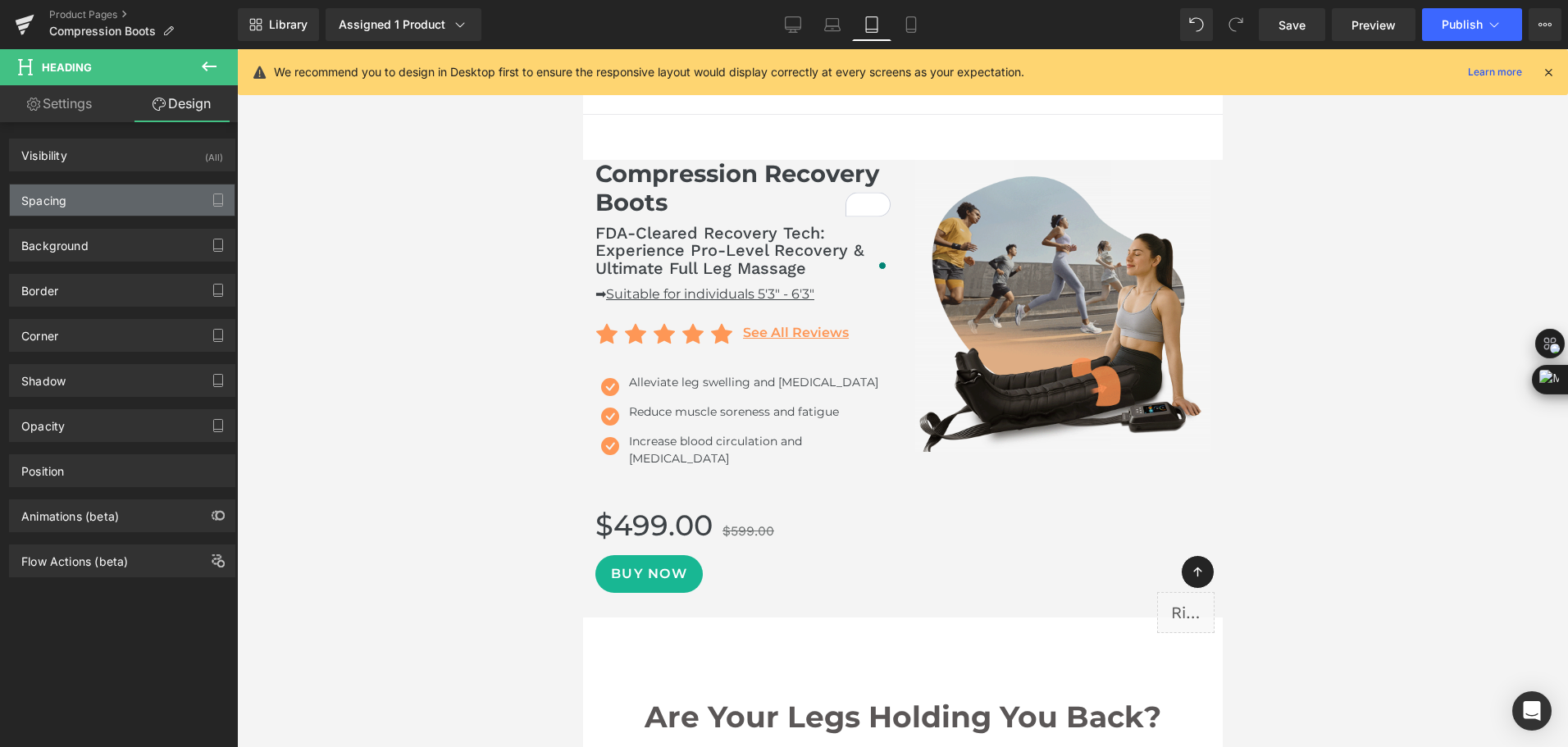
click at [95, 201] on div "Spacing" at bounding box center [122, 199] width 225 height 31
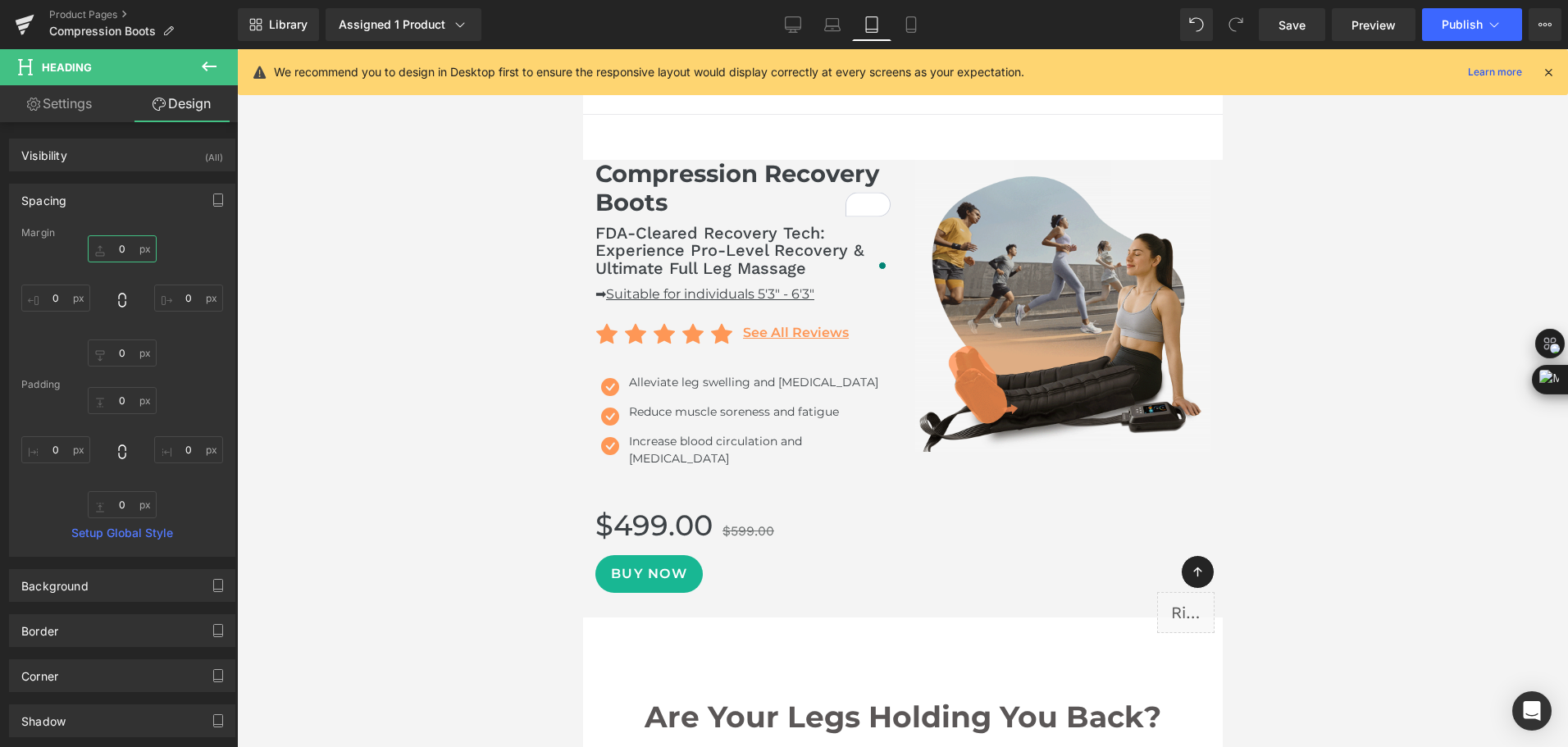
click at [115, 253] on input "0" at bounding box center [122, 249] width 69 height 27
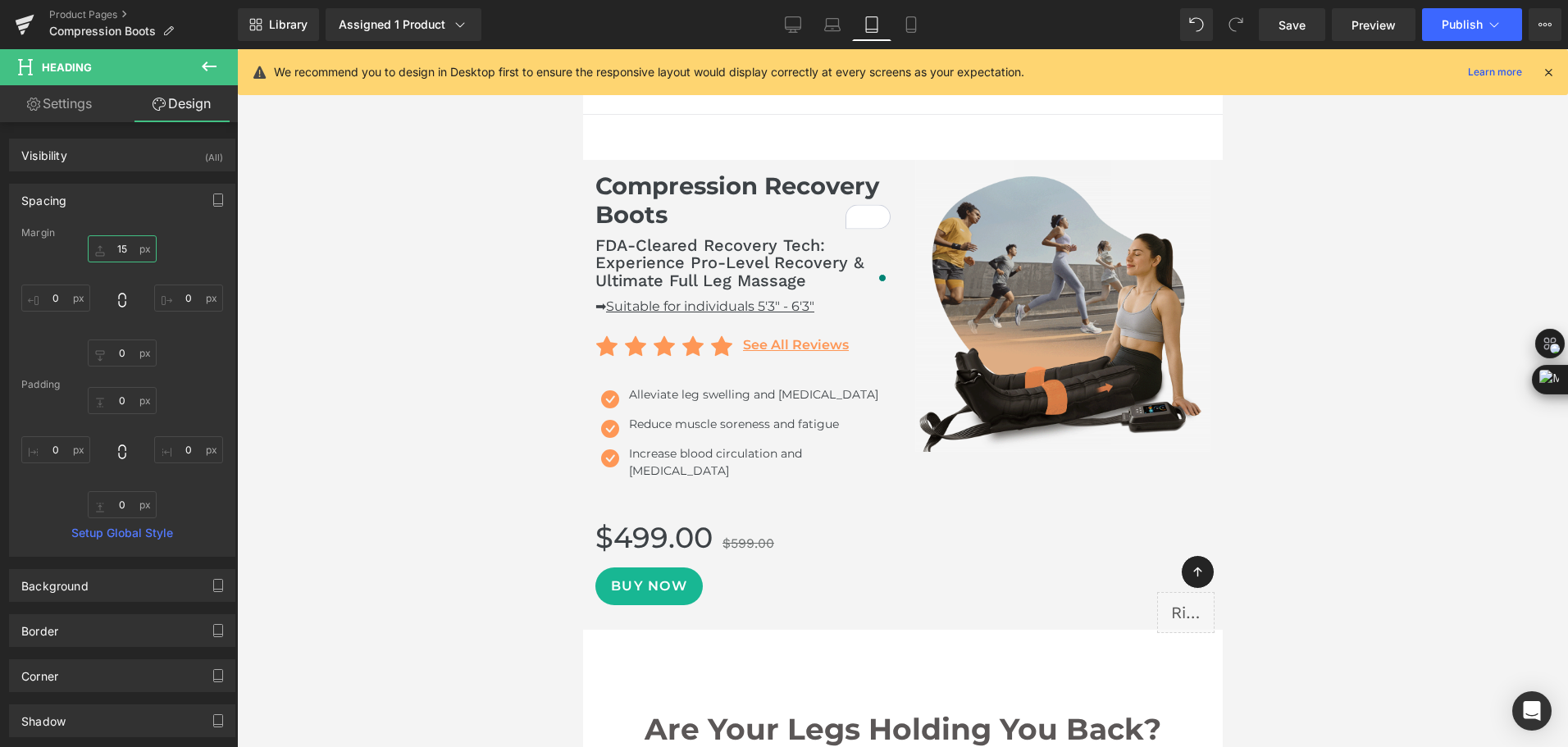
type input "1"
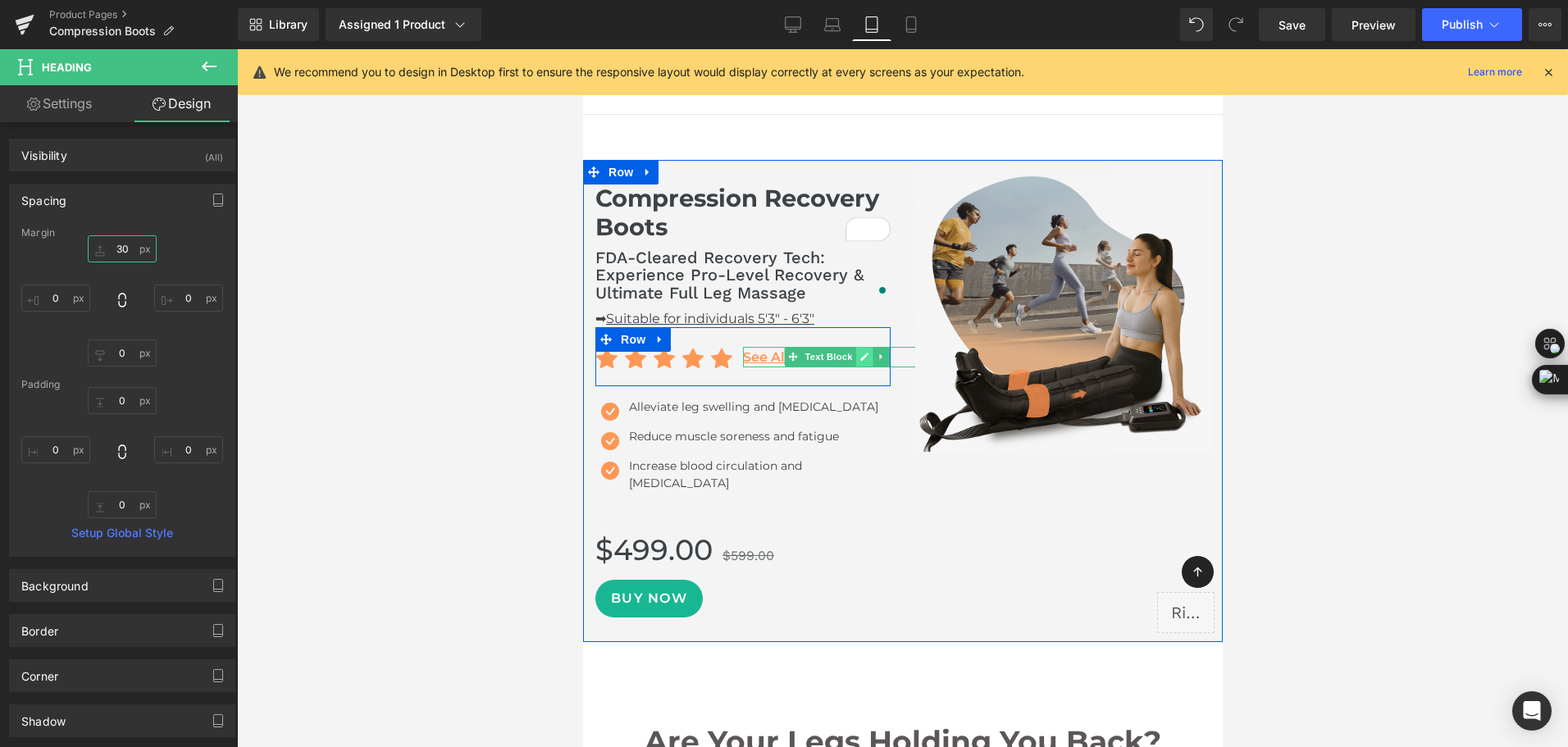
type input "30"
click at [855, 357] on link at bounding box center [863, 357] width 17 height 19
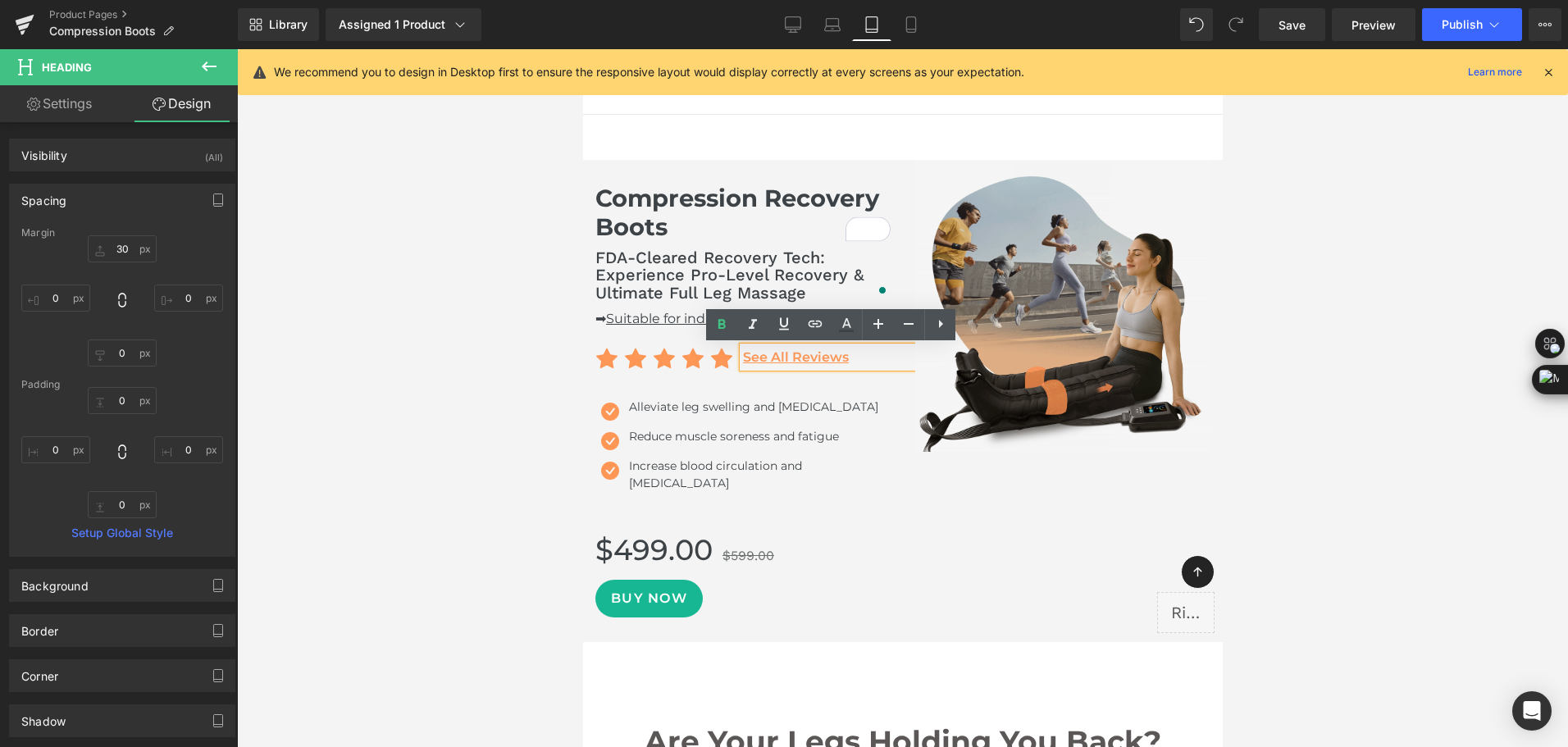
click at [858, 357] on p "See All Reviews" at bounding box center [836, 358] width 188 height 21
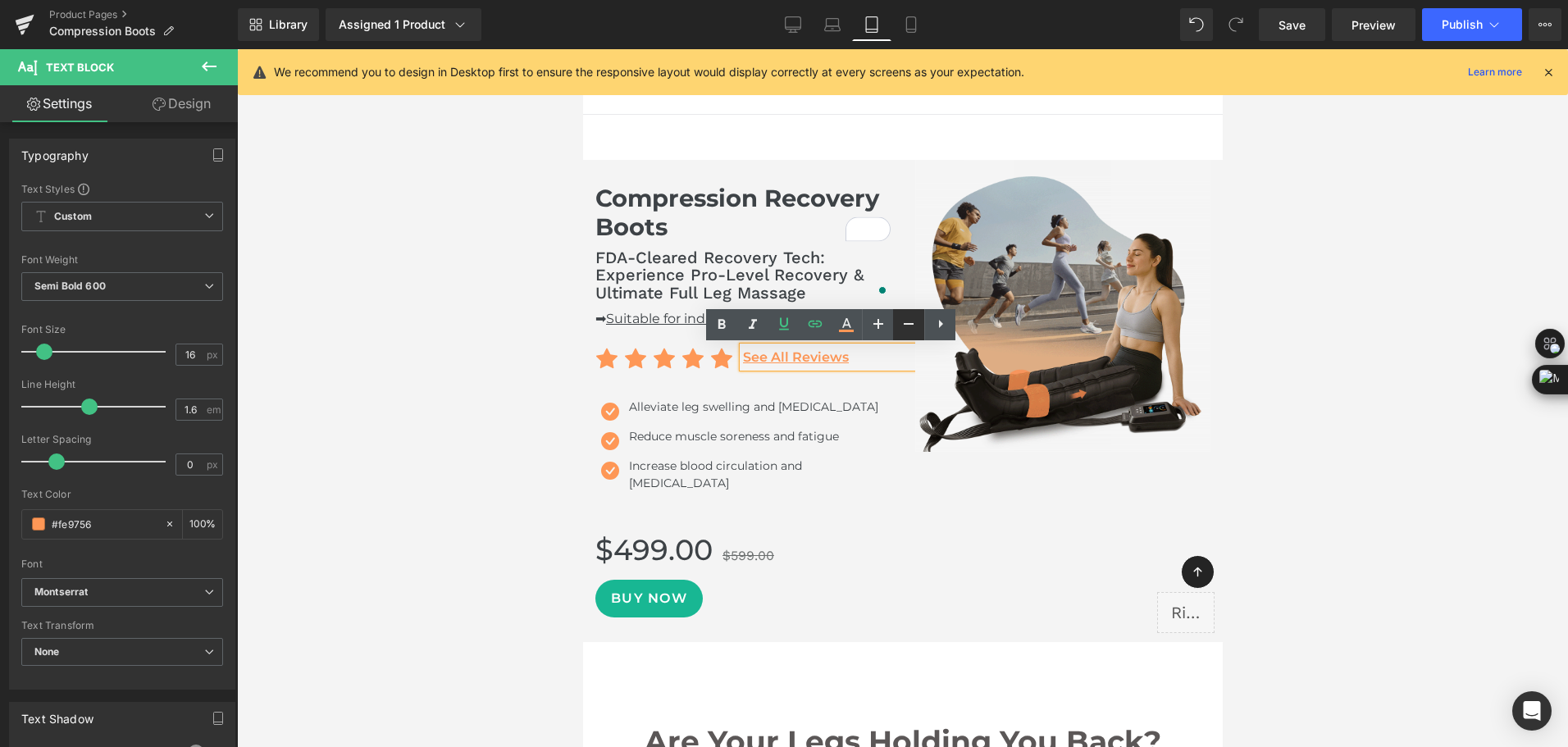
click at [904, 315] on icon at bounding box center [908, 324] width 19 height 19
type input "14"
click at [603, 370] on span "Icon" at bounding box center [606, 363] width 27 height 19
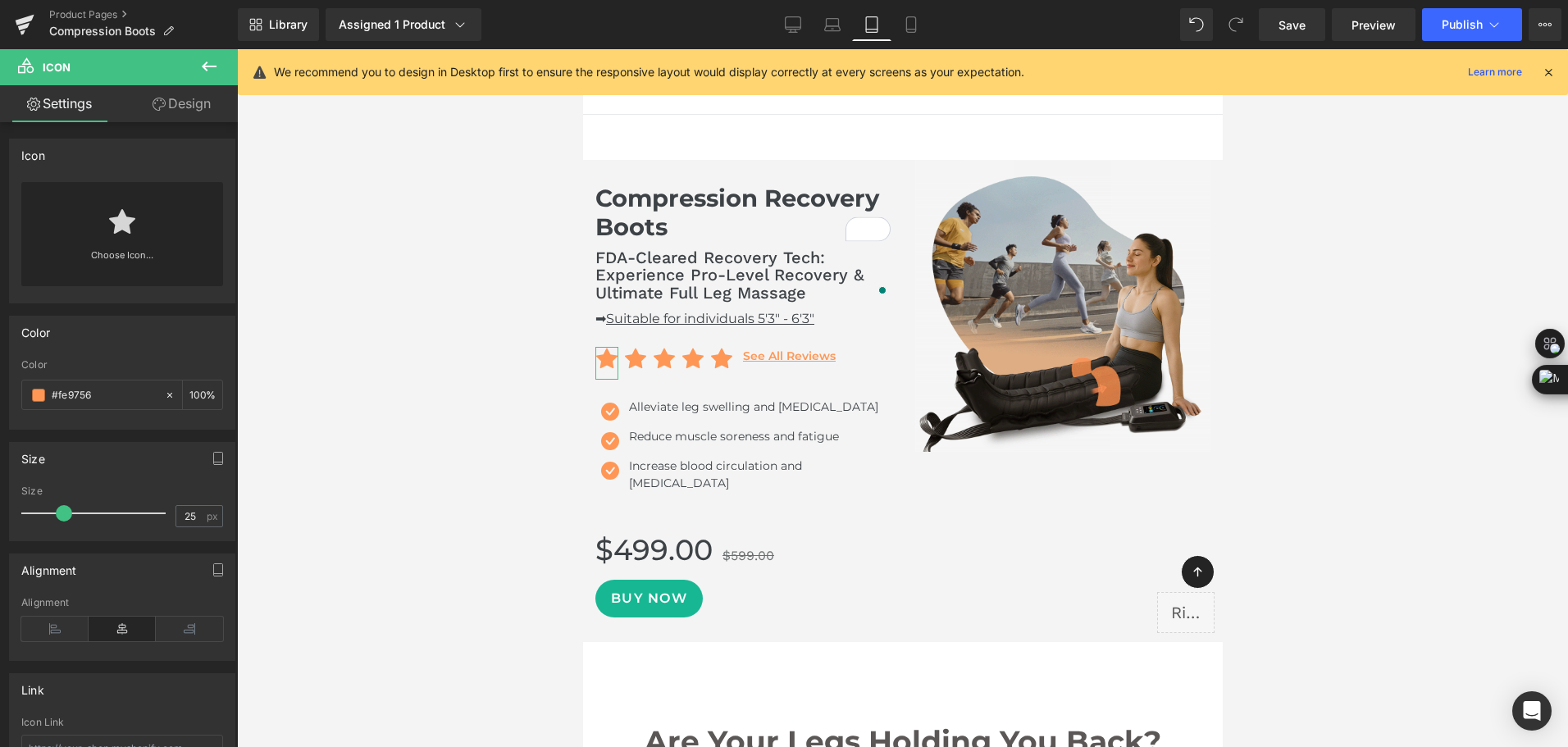
type input "23"
click at [60, 510] on span at bounding box center [60, 513] width 17 height 17
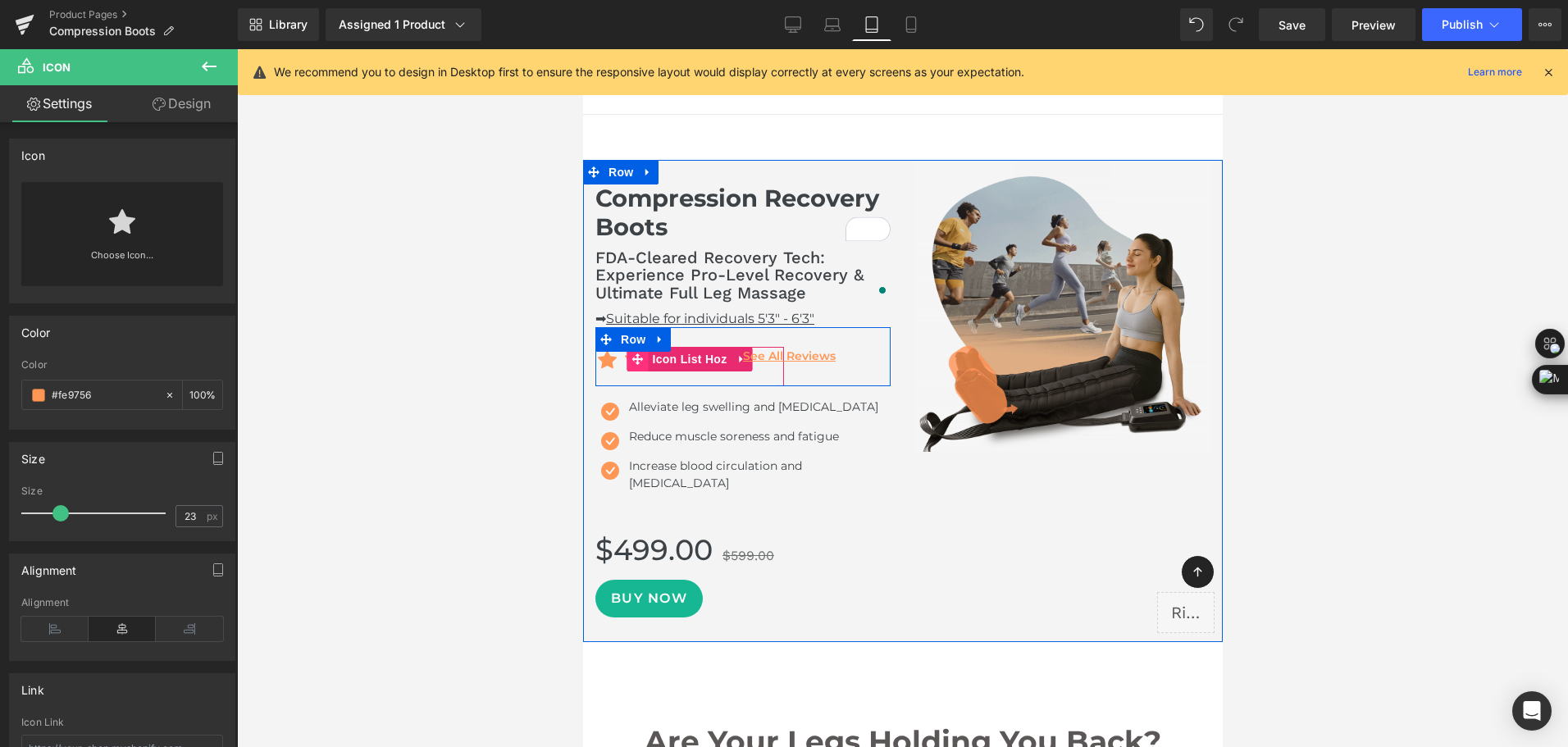
click at [631, 361] on icon at bounding box center [636, 358] width 12 height 12
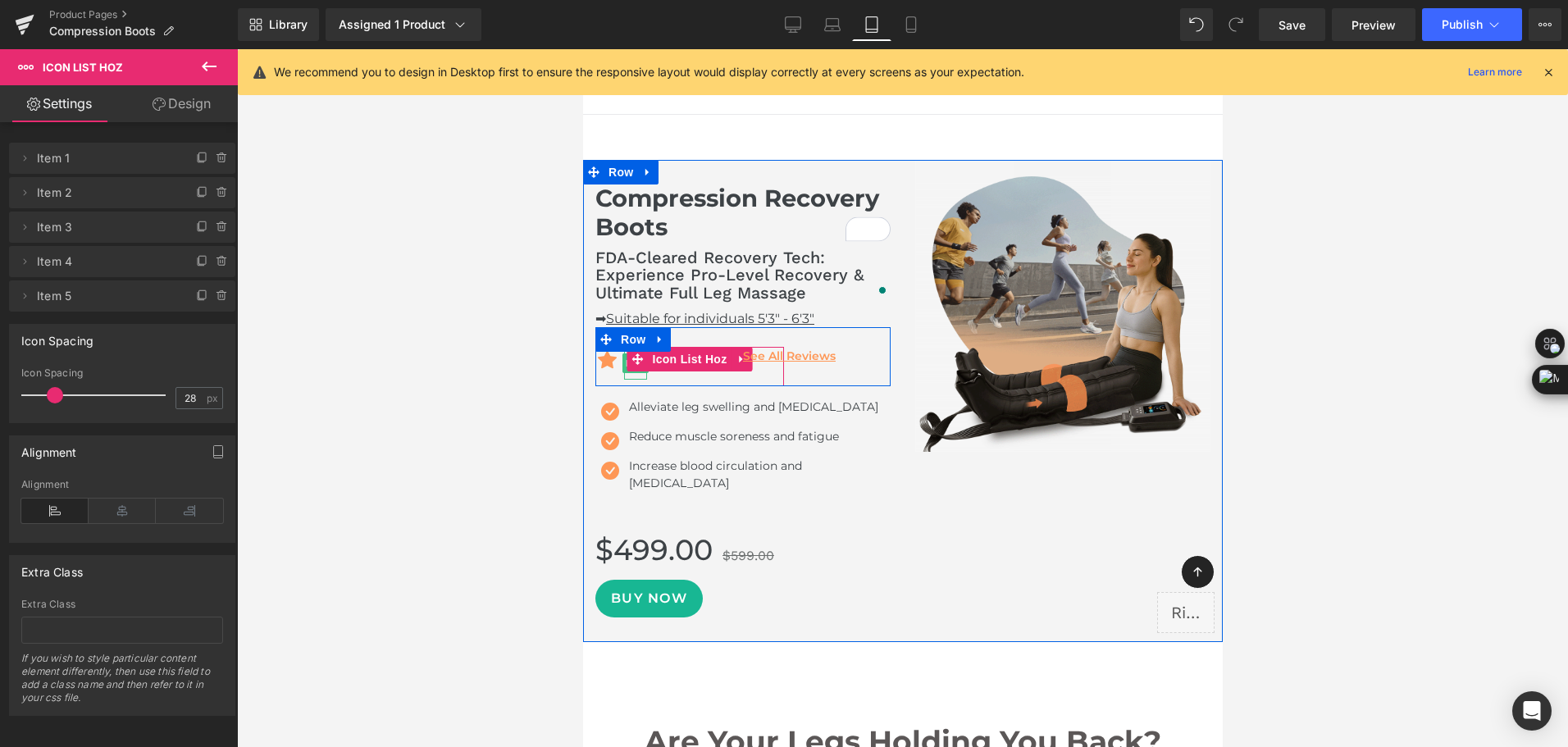
click at [623, 374] on div at bounding box center [634, 363] width 23 height 33
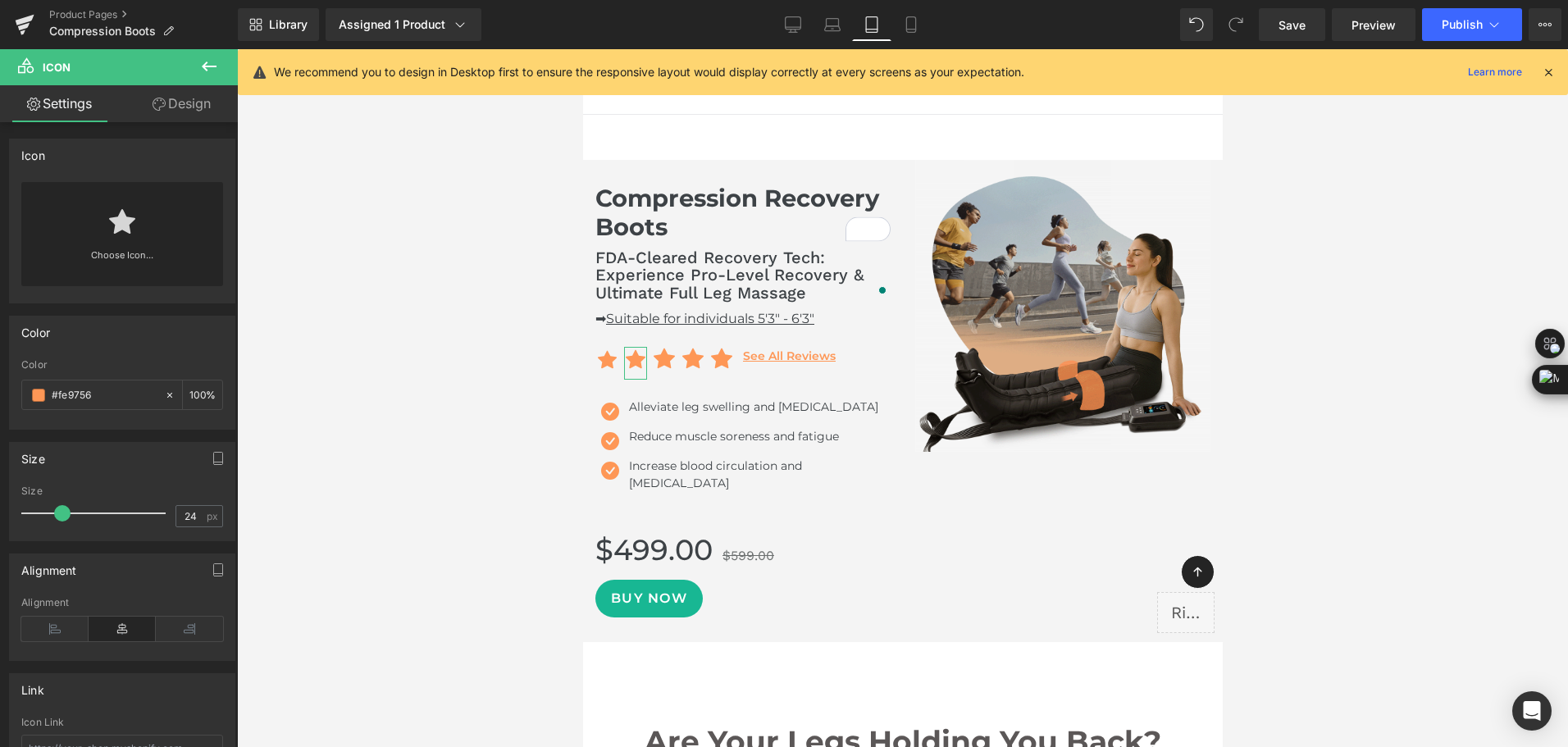
type input "23"
click at [59, 512] on span at bounding box center [60, 513] width 17 height 17
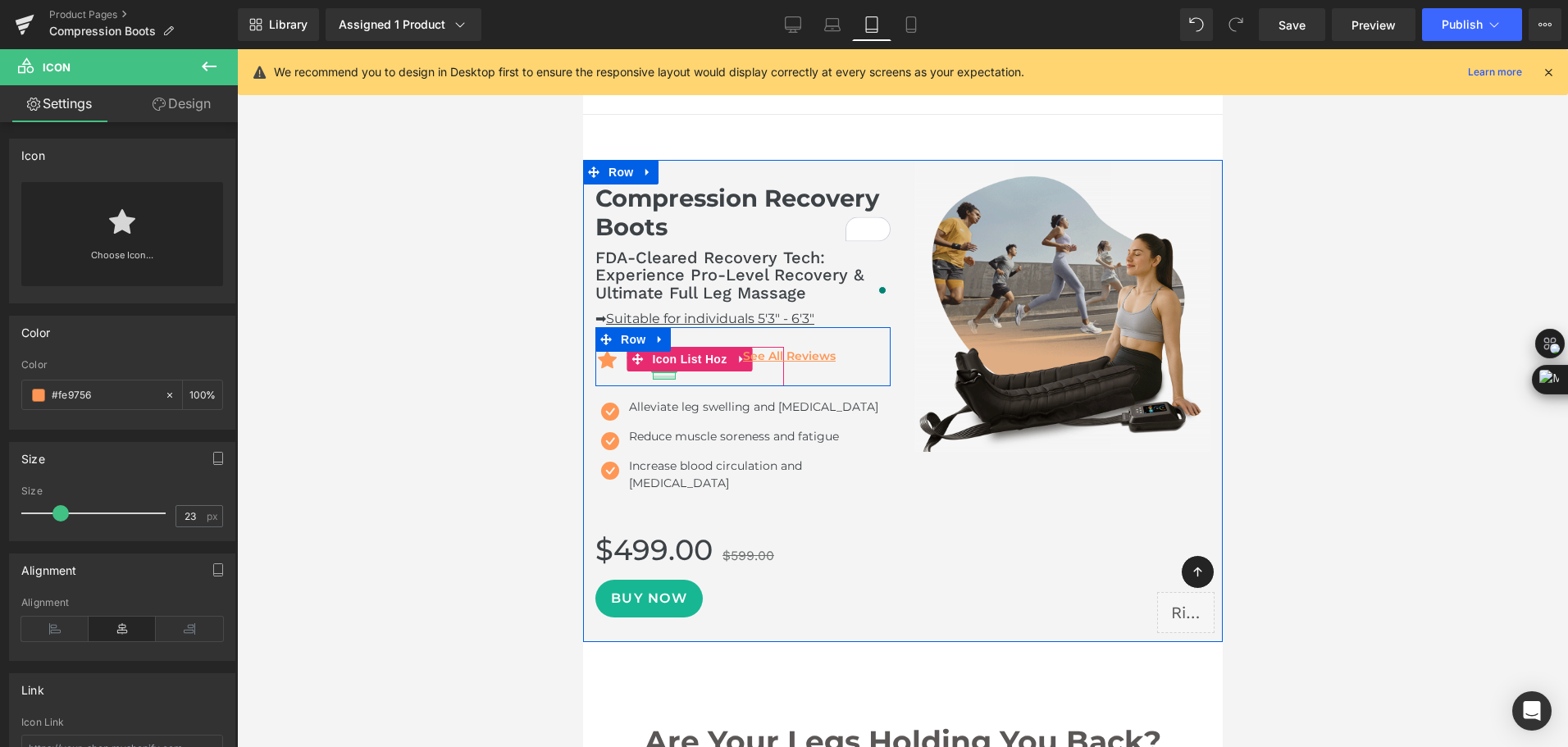
click at [652, 376] on div at bounding box center [664, 377] width 23 height 4
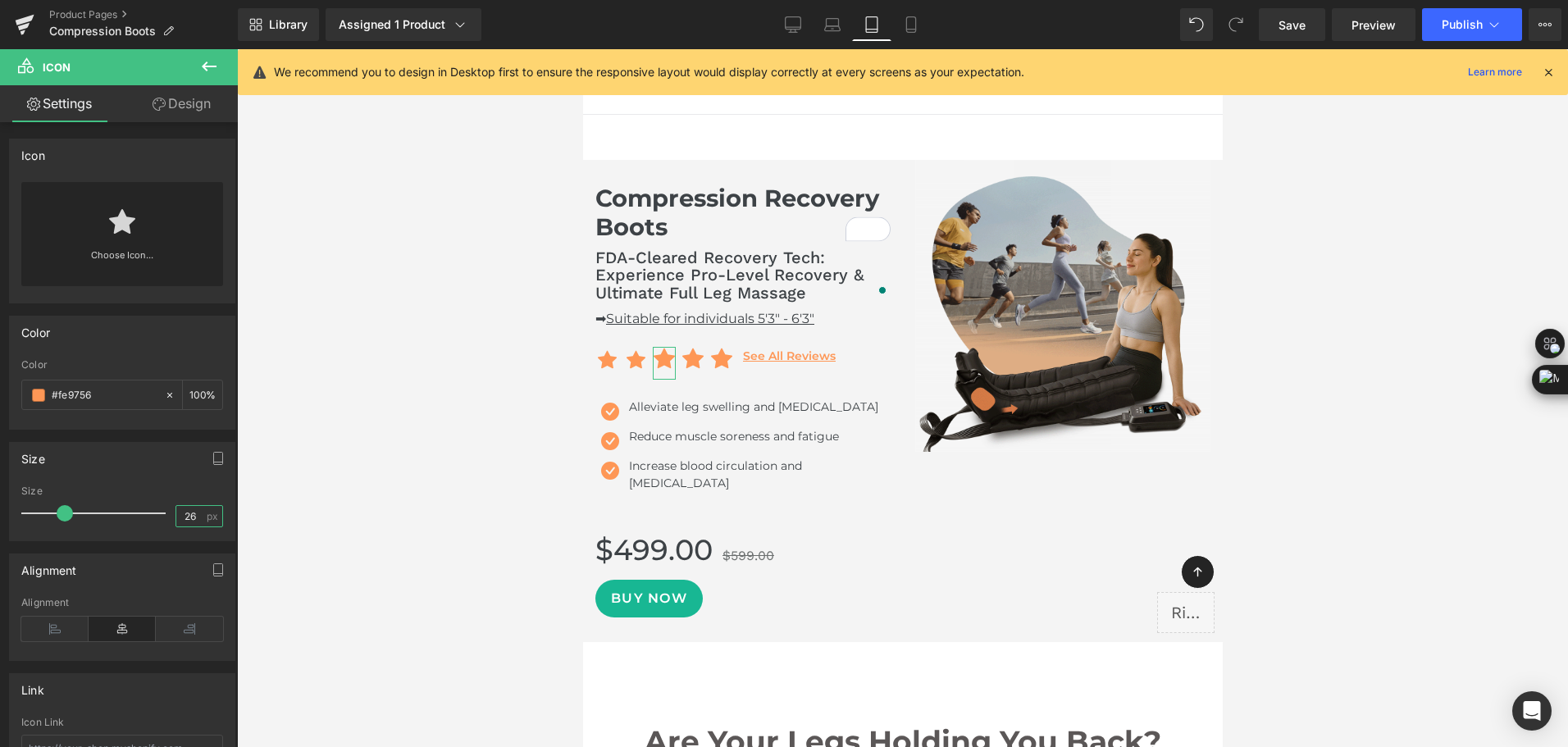
click at [195, 514] on input "26" at bounding box center [190, 516] width 28 height 20
type input "23"
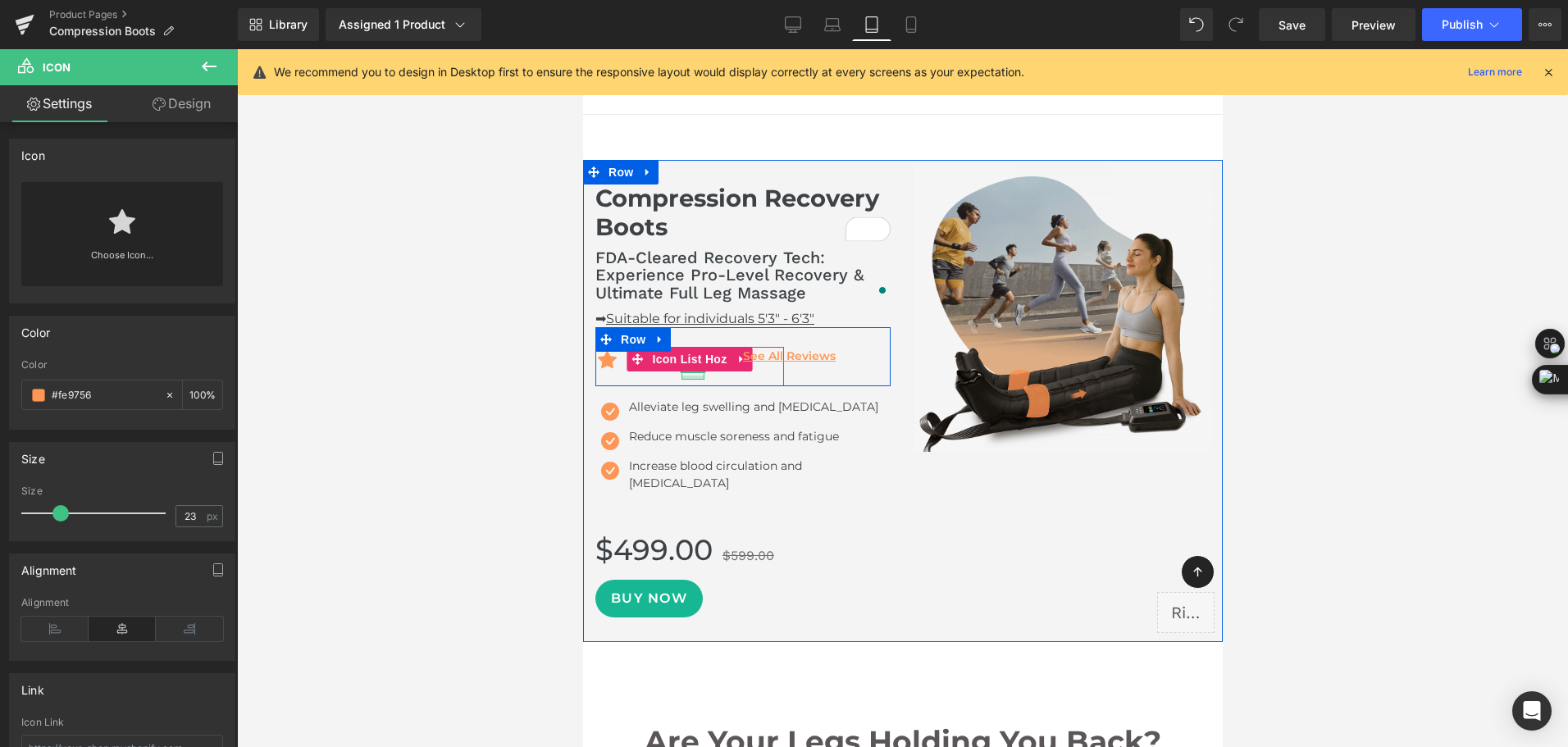
click at [680, 375] on div at bounding box center [692, 377] width 23 height 4
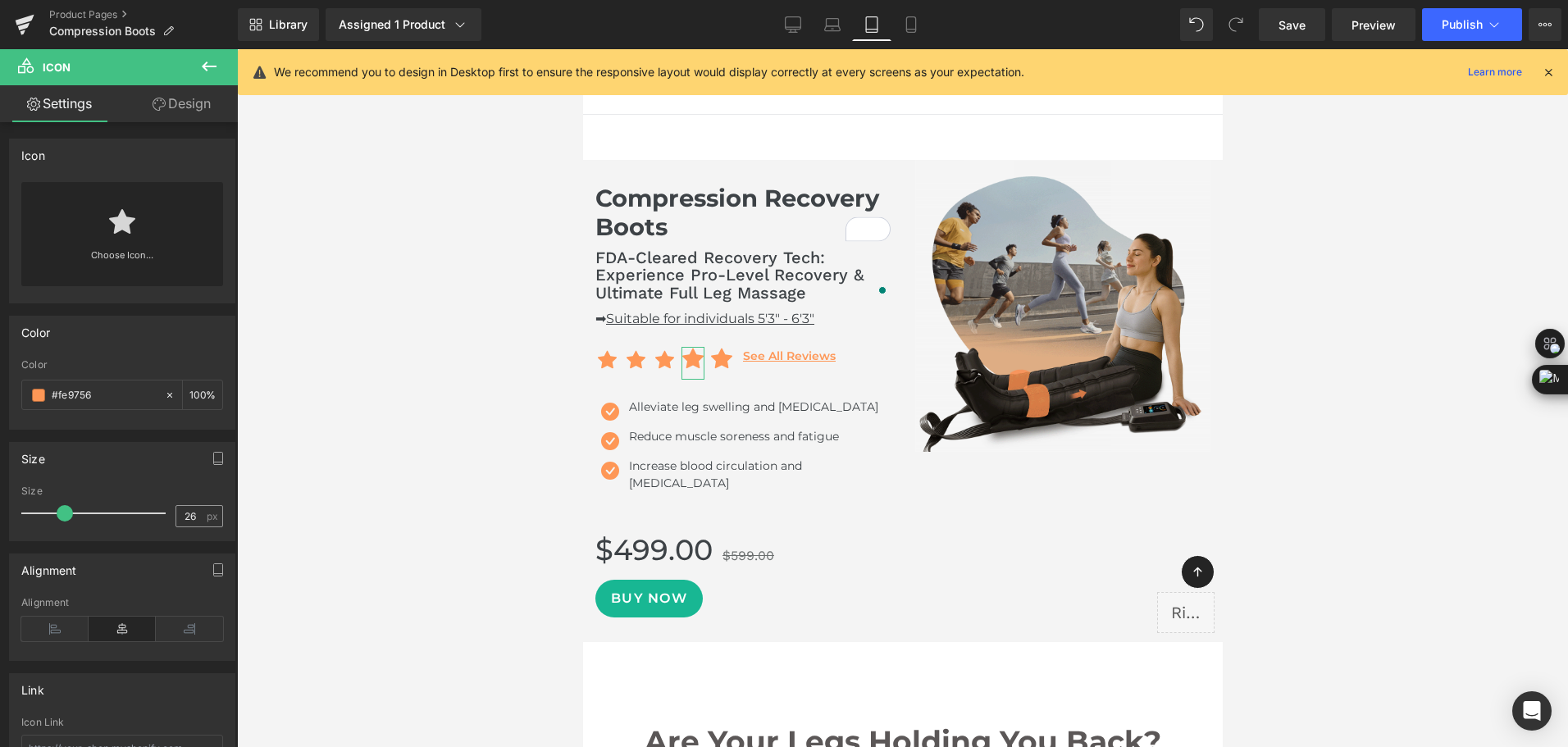
click at [206, 517] on span "px" at bounding box center [213, 516] width 14 height 11
click at [192, 512] on input "26" at bounding box center [190, 516] width 28 height 20
type input "23"
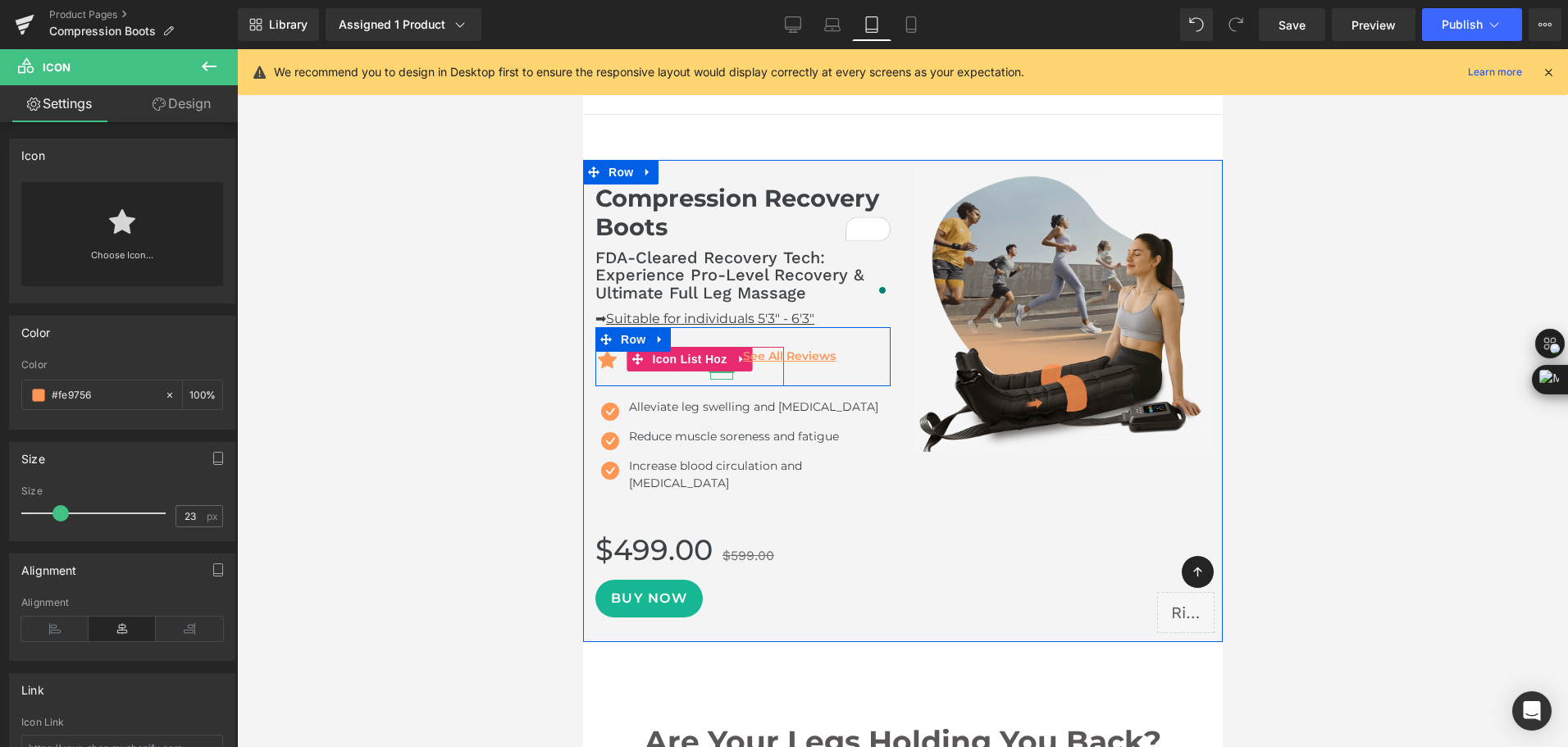
click at [709, 373] on span "Icon" at bounding box center [721, 363] width 27 height 19
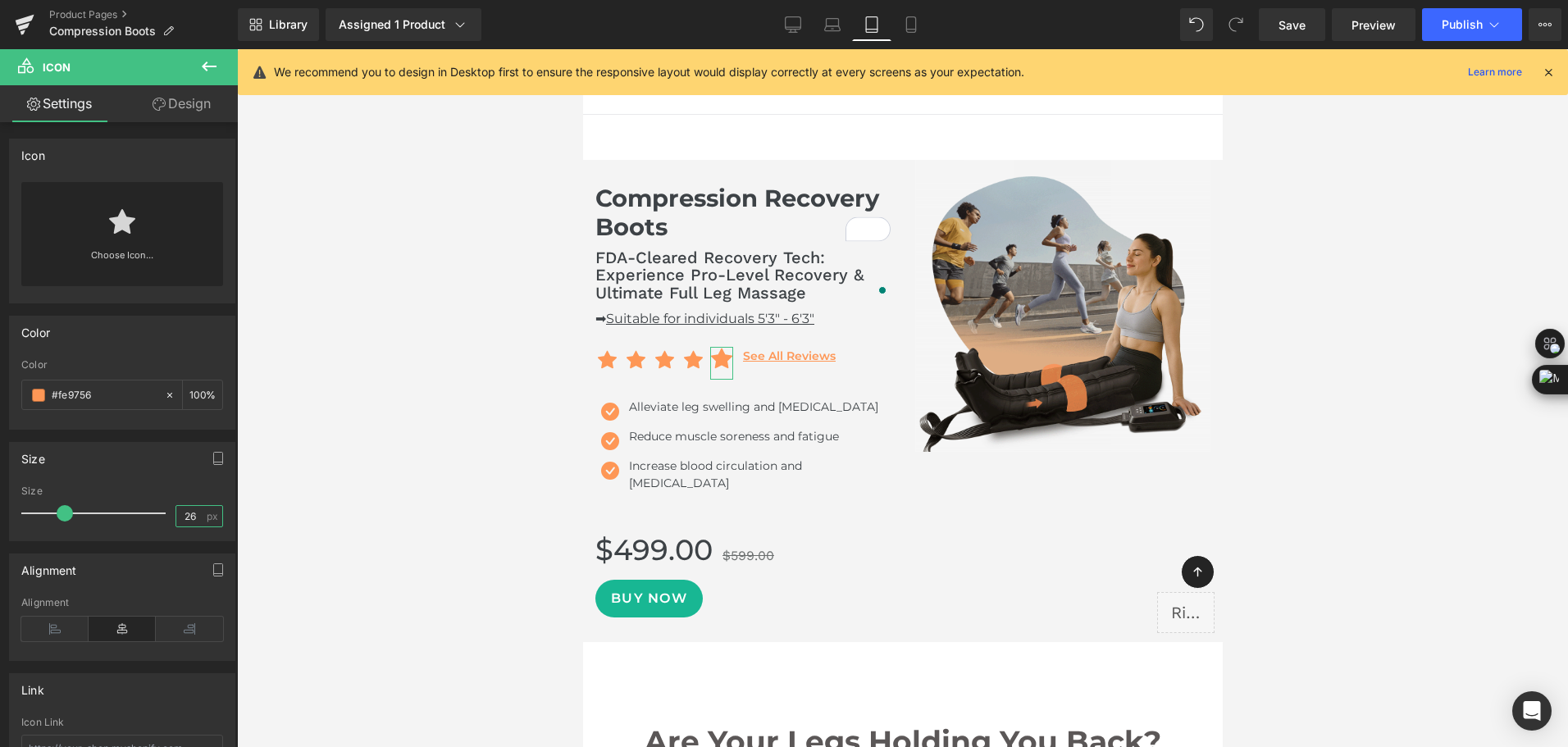
click at [194, 514] on input "26" at bounding box center [190, 516] width 28 height 20
type input "23"
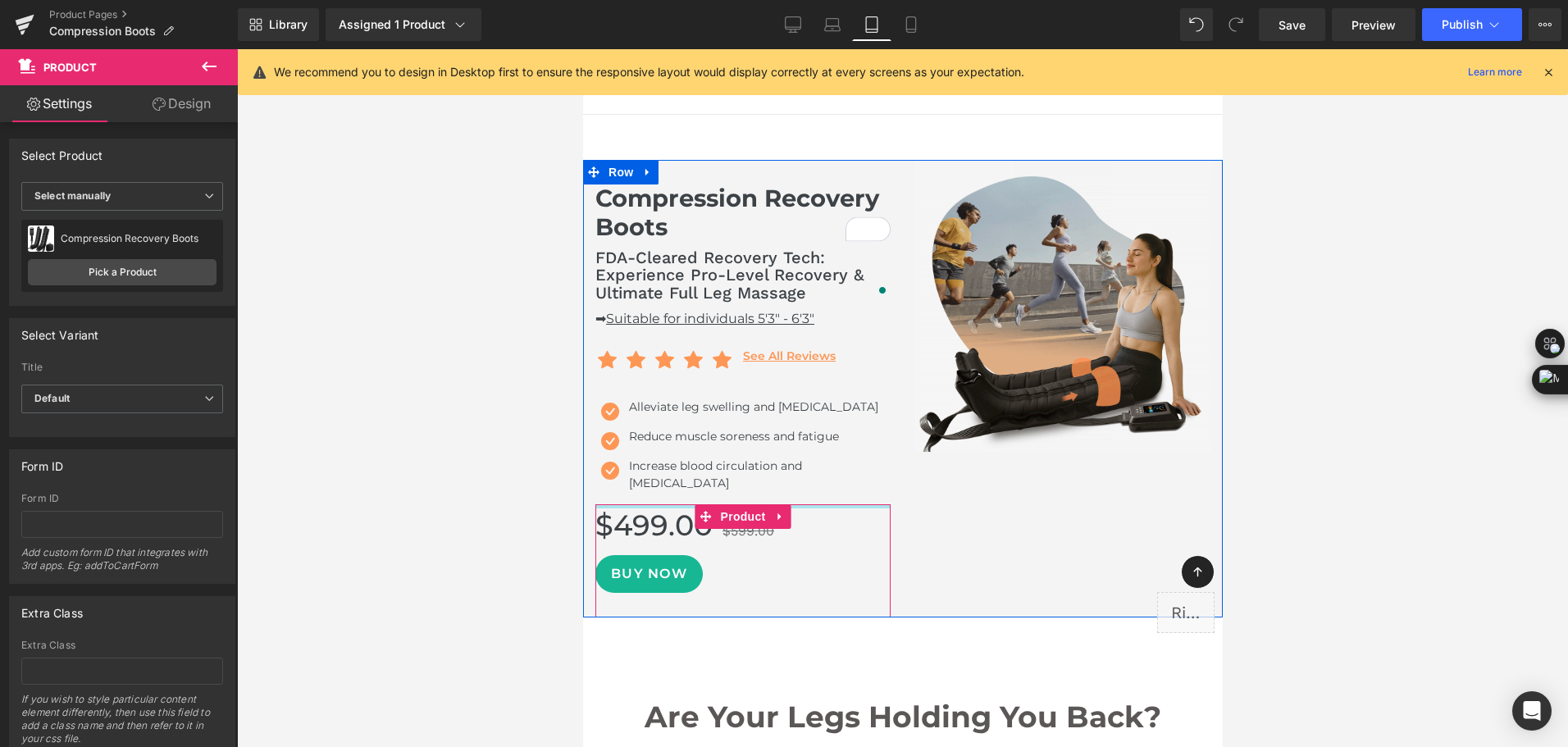
drag, startPoint x: 654, startPoint y: 516, endPoint x: 690, endPoint y: 485, distance: 47.5
click at [690, 485] on div "Compression Recovery Boots Heading FDA-Cleared Recovery Tech: Experience Pro-Le…" at bounding box center [742, 389] width 319 height 458
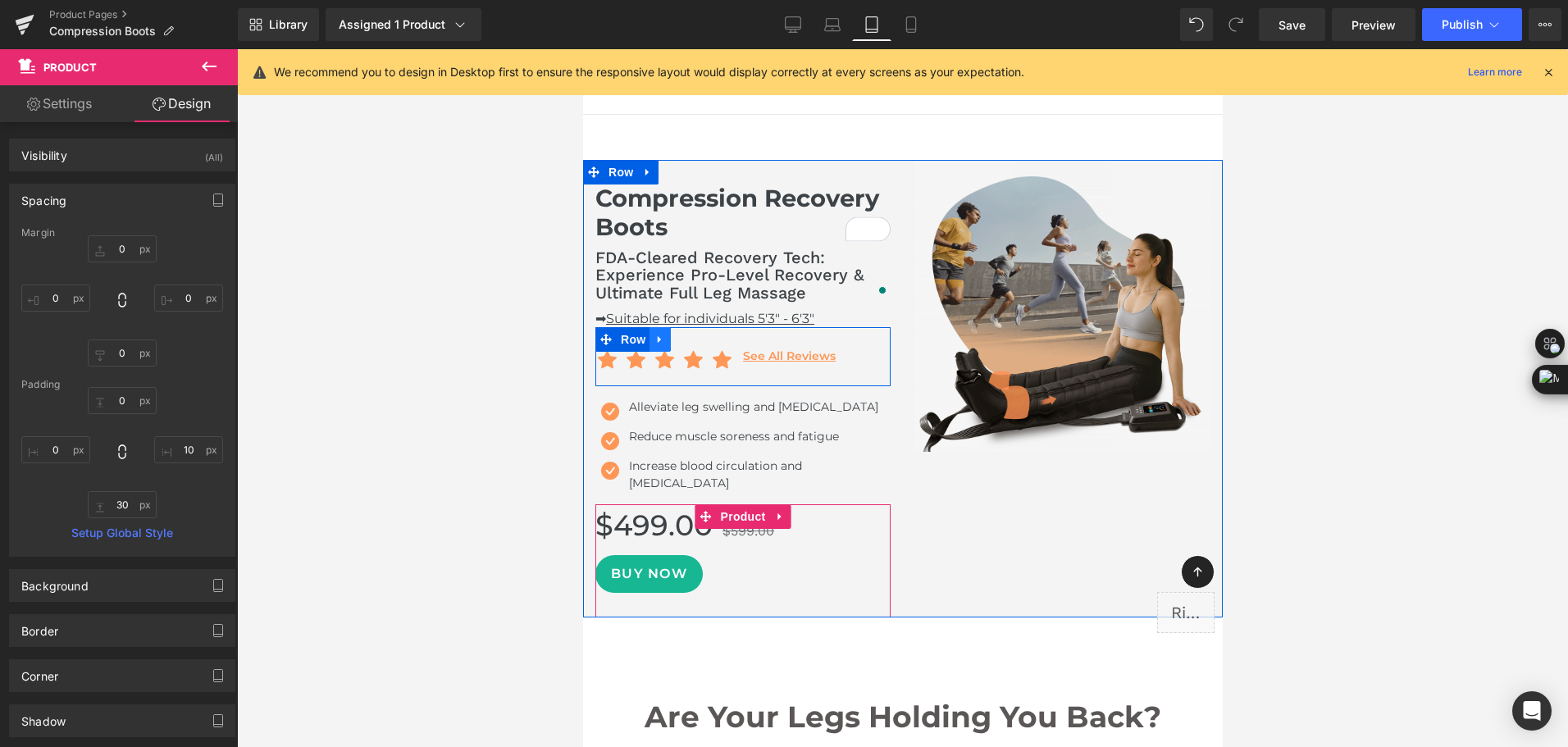
click at [649, 338] on link at bounding box center [659, 340] width 21 height 25
click at [631, 333] on span "Row" at bounding box center [632, 340] width 33 height 25
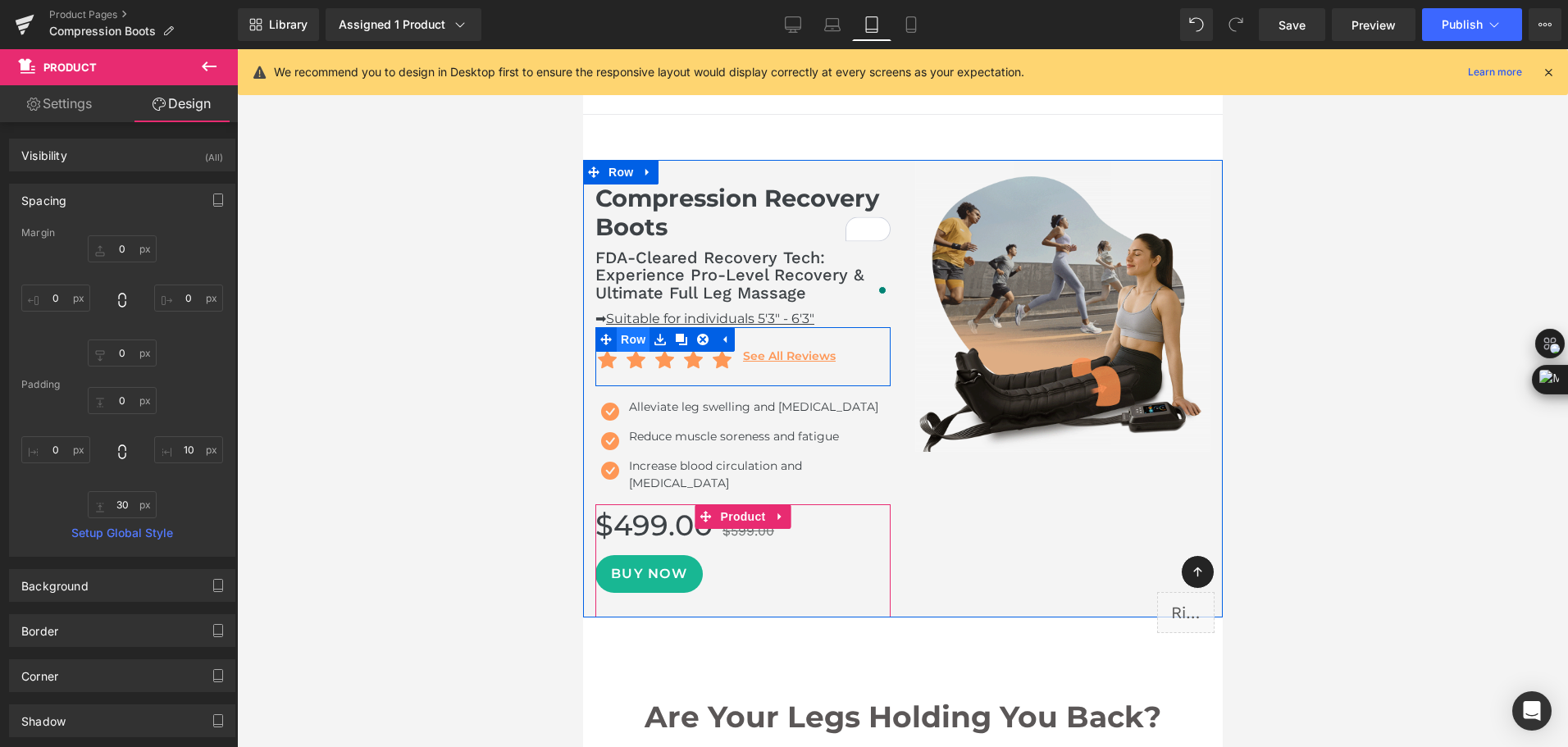
click at [631, 333] on span "Row" at bounding box center [632, 340] width 33 height 25
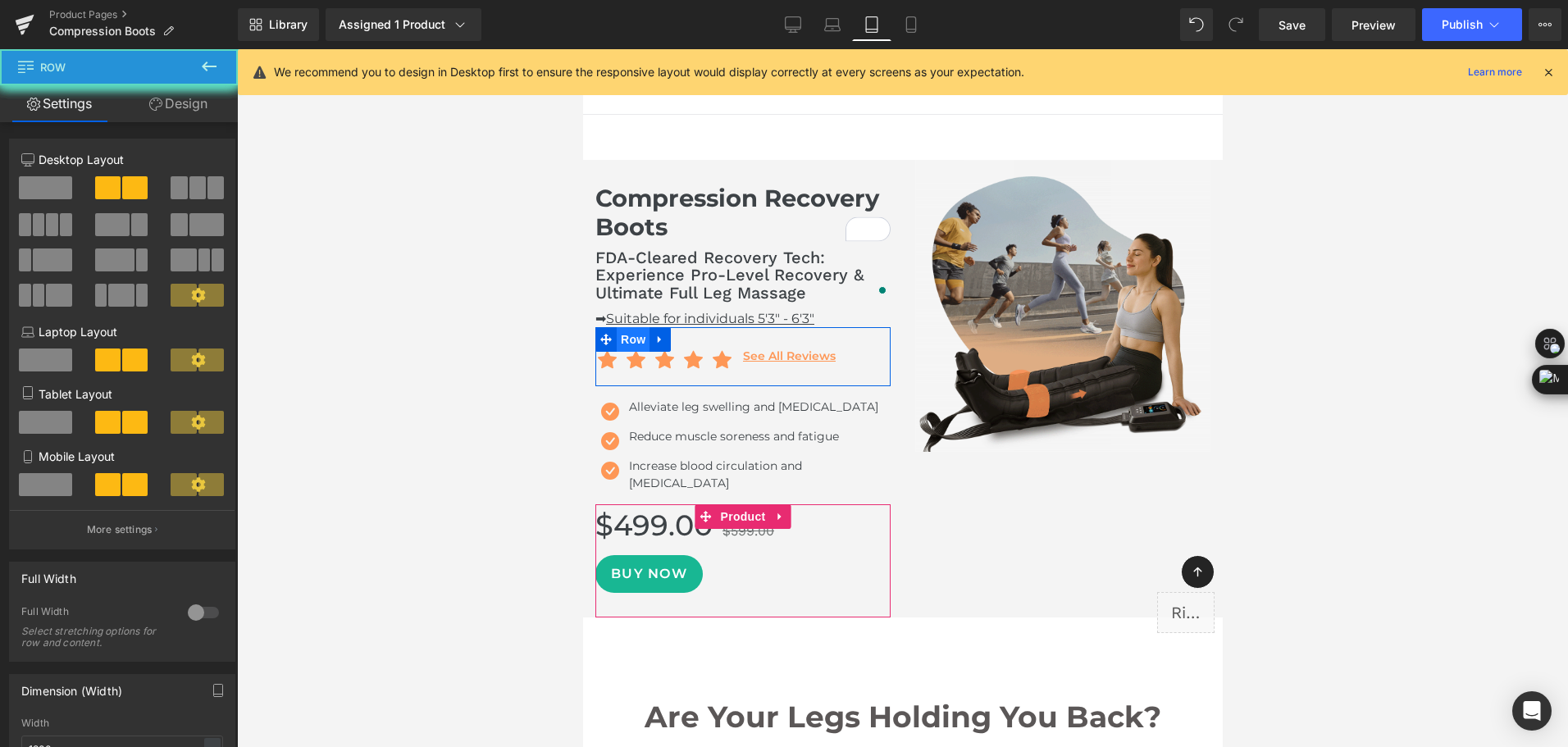
click at [170, 112] on link "Design" at bounding box center [178, 104] width 119 height 37
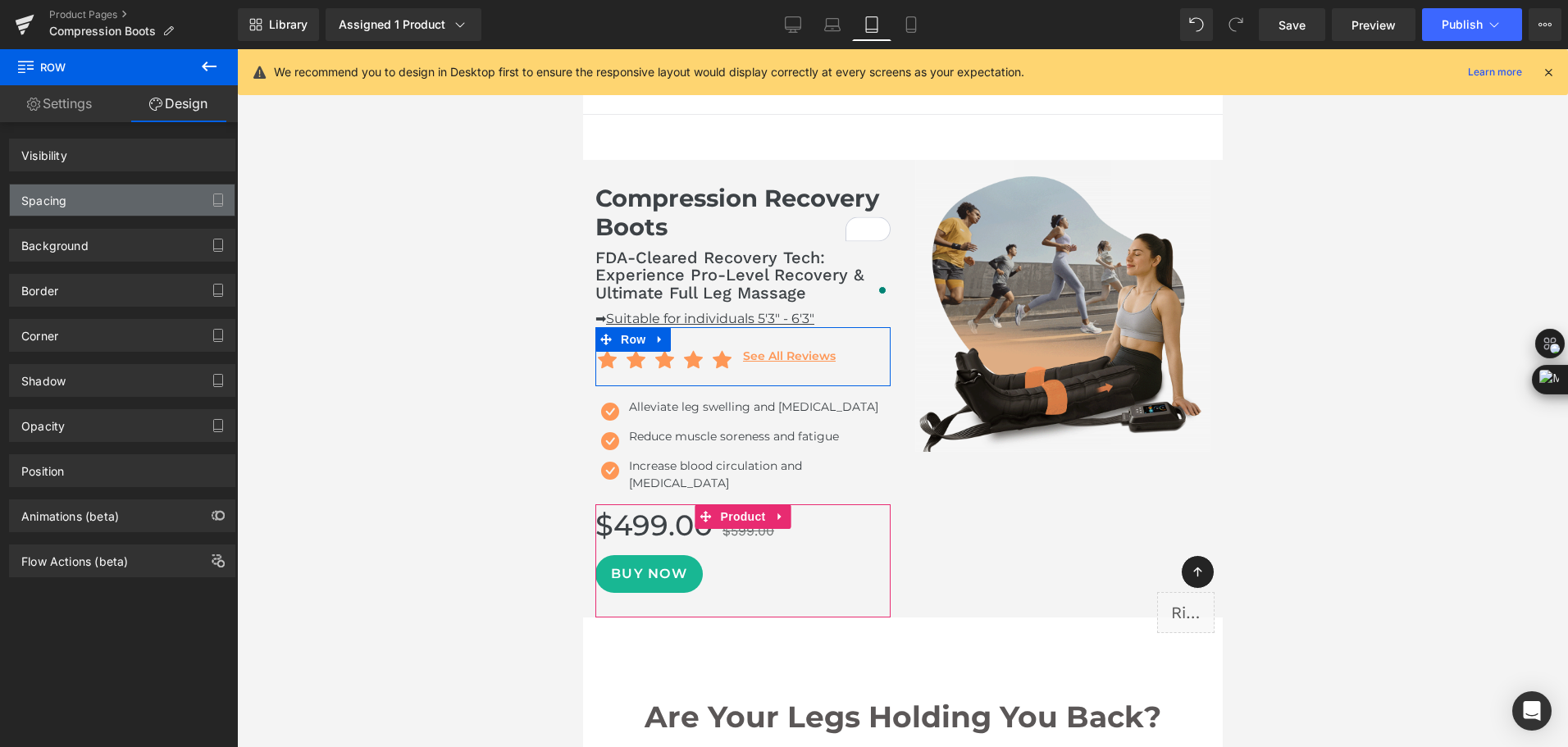
click at [119, 204] on div "Spacing" at bounding box center [122, 199] width 225 height 31
click at [65, 203] on div "Spacing" at bounding box center [43, 196] width 45 height 23
click at [66, 206] on div "Spacing" at bounding box center [43, 196] width 45 height 23
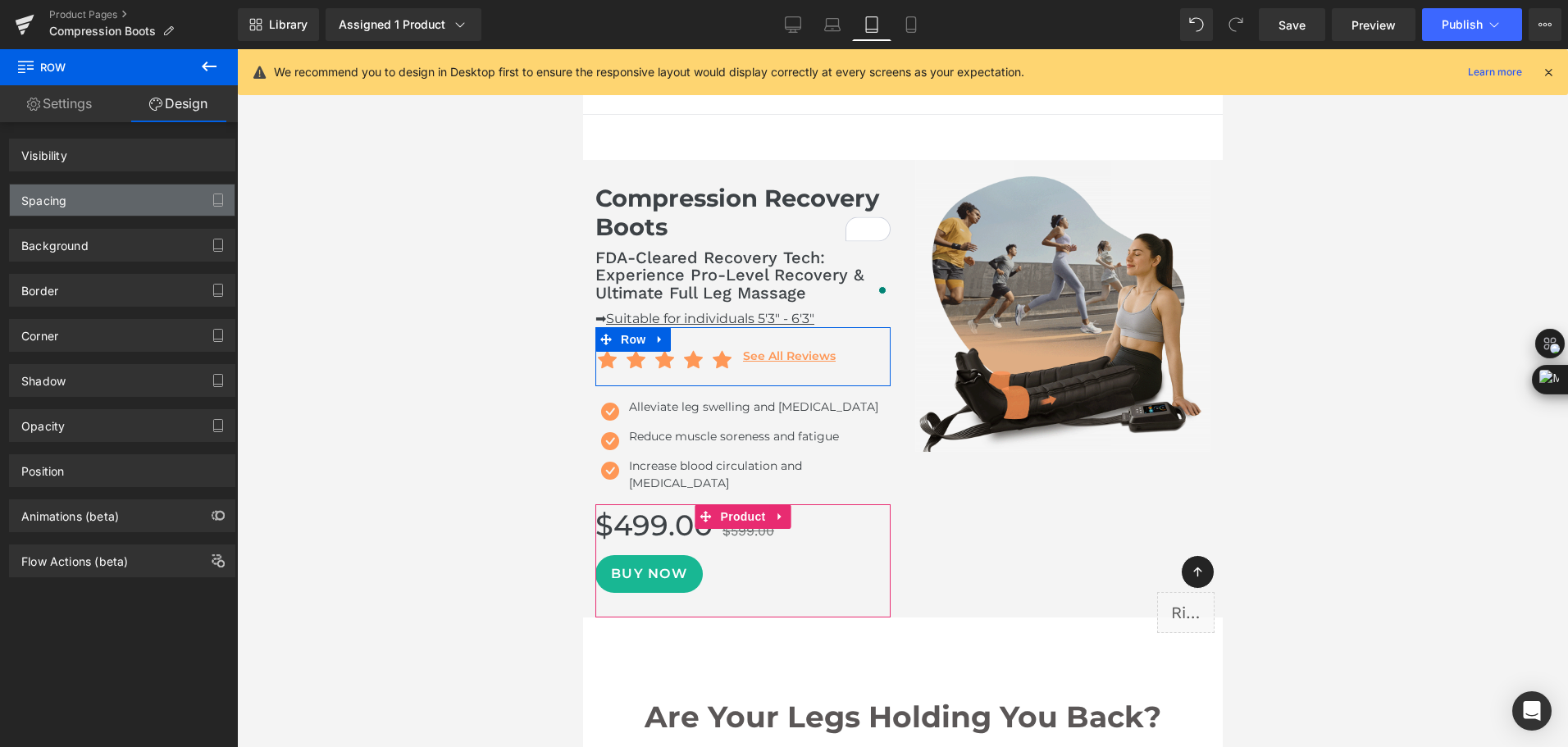
click at [53, 202] on div "Spacing" at bounding box center [43, 196] width 45 height 23
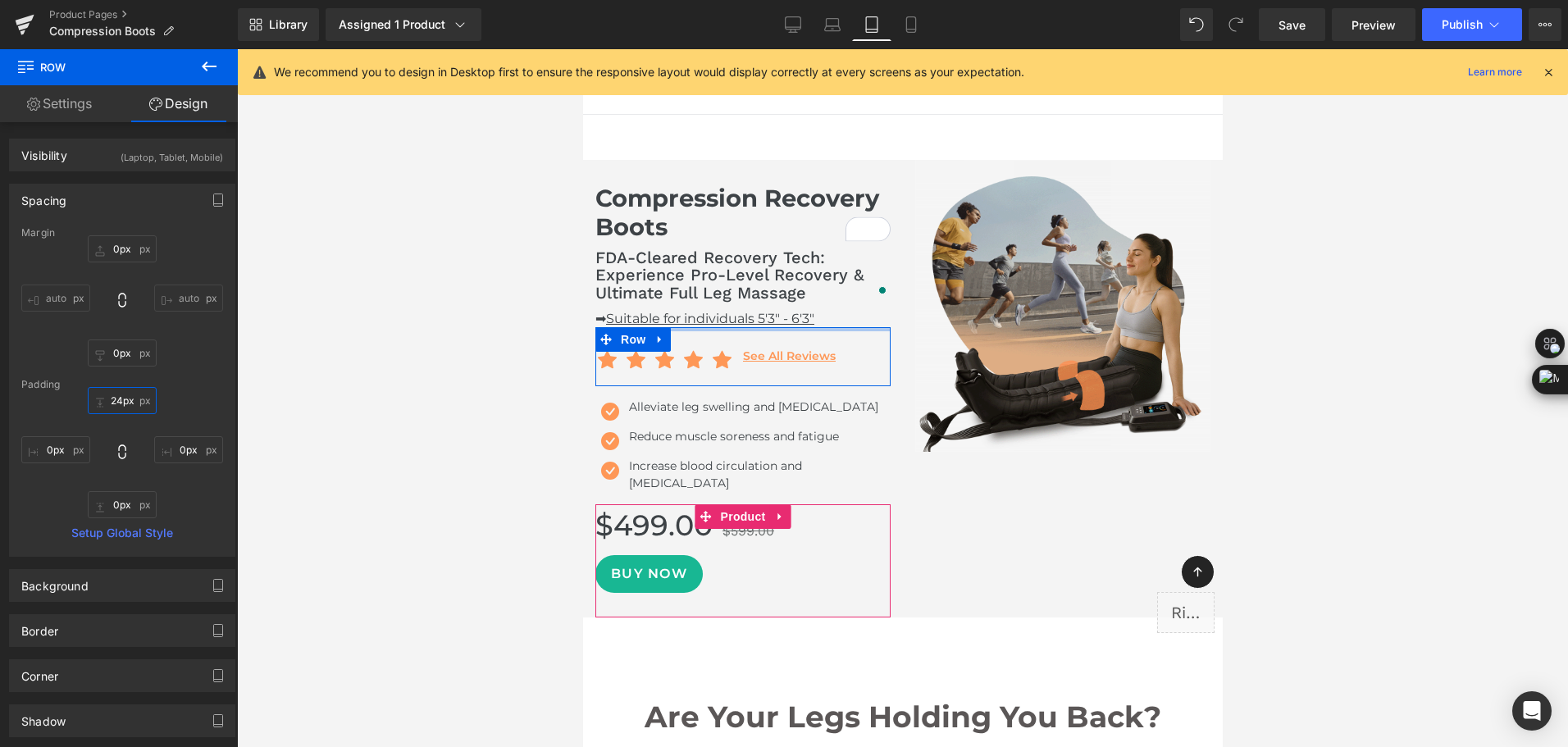
click at [118, 402] on input "24px" at bounding box center [122, 400] width 69 height 27
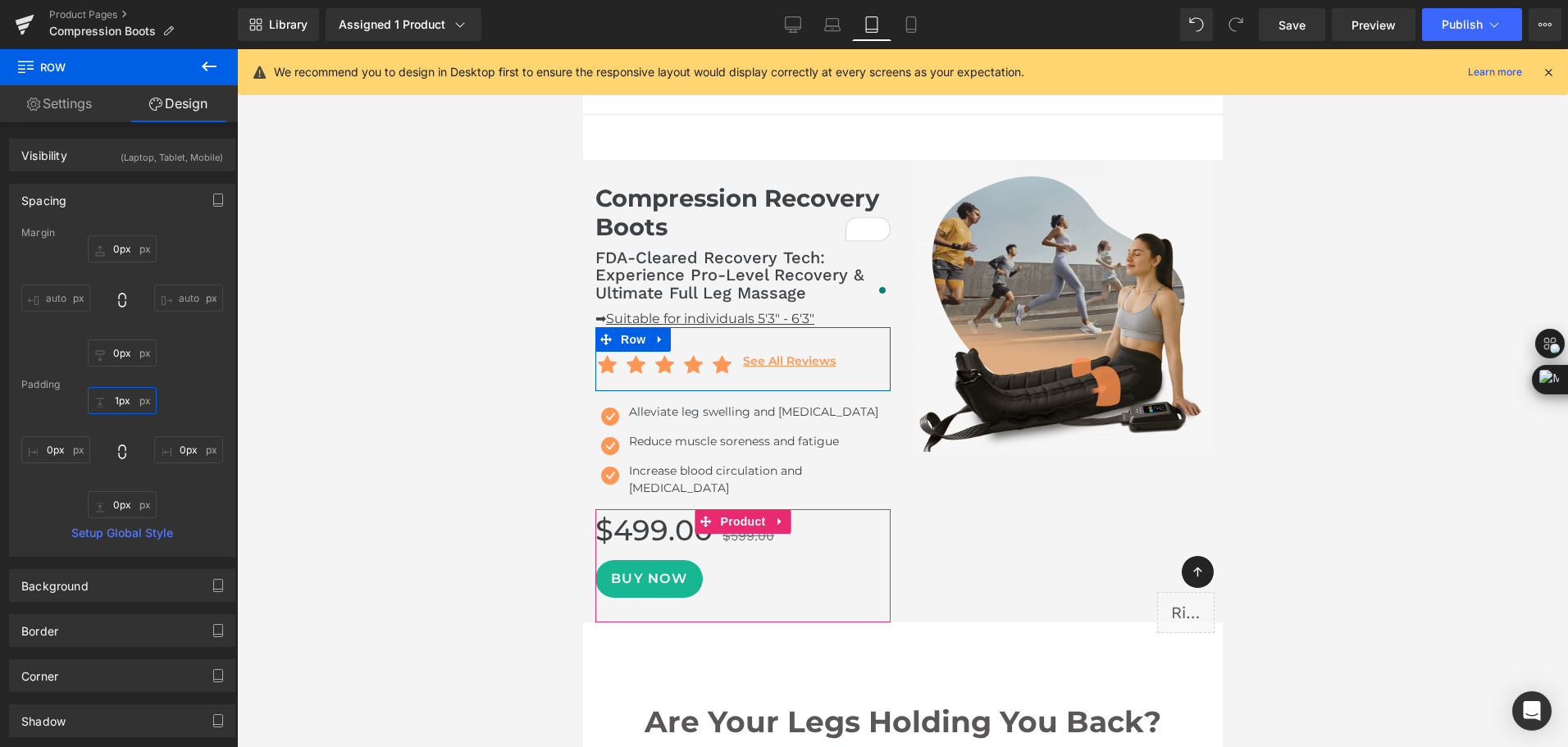
type input "10px"
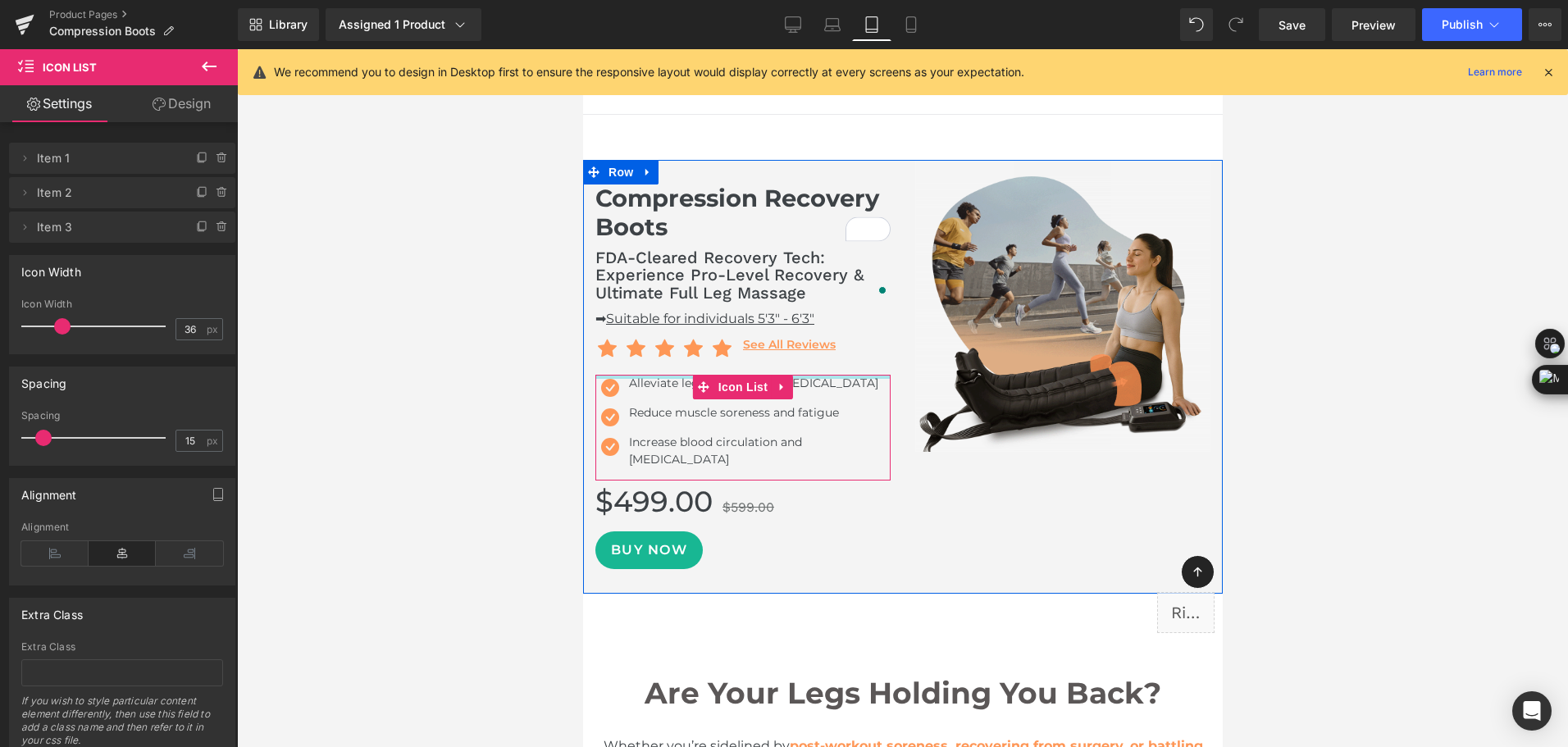
drag, startPoint x: 665, startPoint y: 381, endPoint x: 2081, endPoint y: 313, distance: 1417.6
click at [688, 367] on div "Compression Recovery Boots Heading FDA-Cleared Recovery Tech: Experience Pro-Le…" at bounding box center [742, 377] width 319 height 434
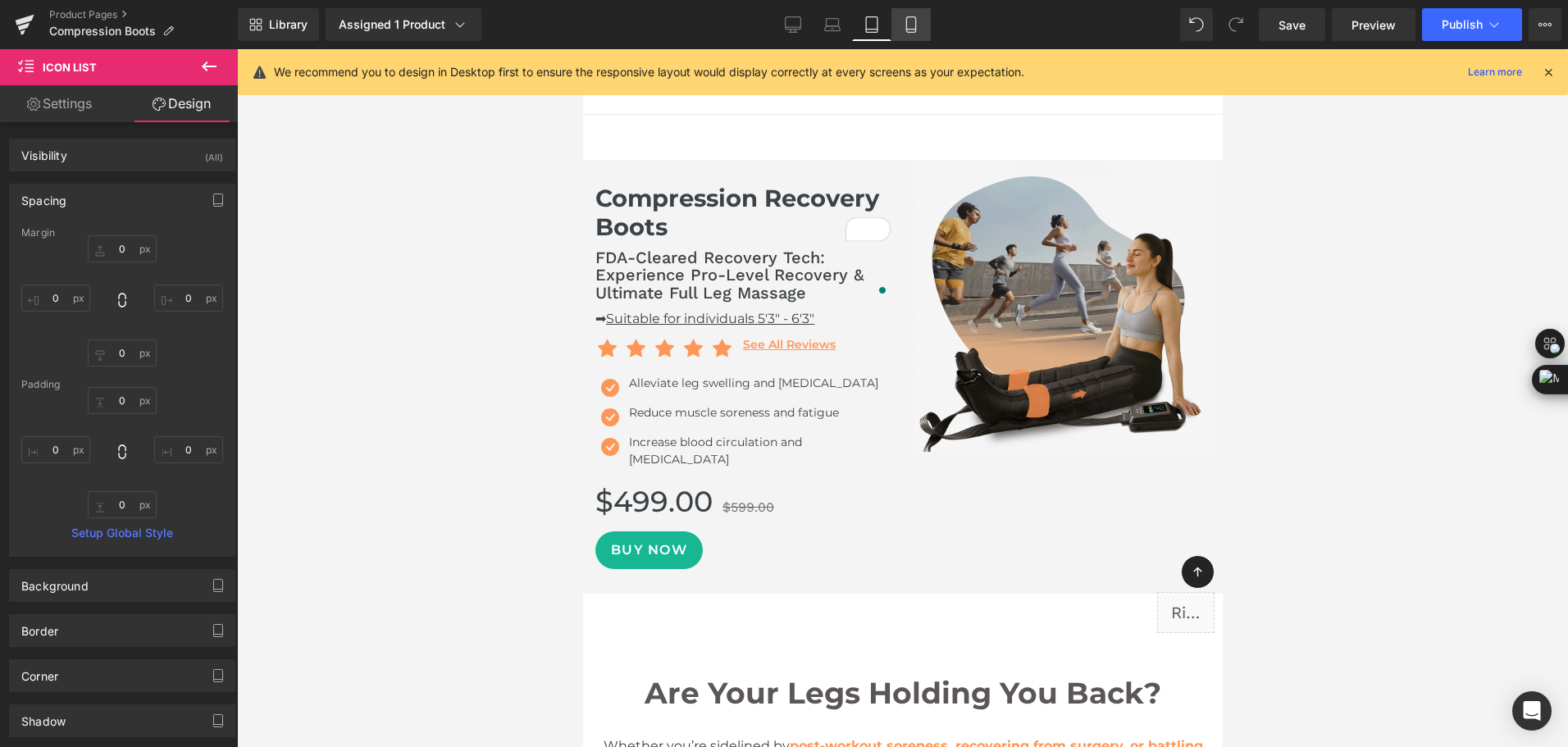
click at [911, 37] on link "Mobile" at bounding box center [911, 24] width 39 height 33
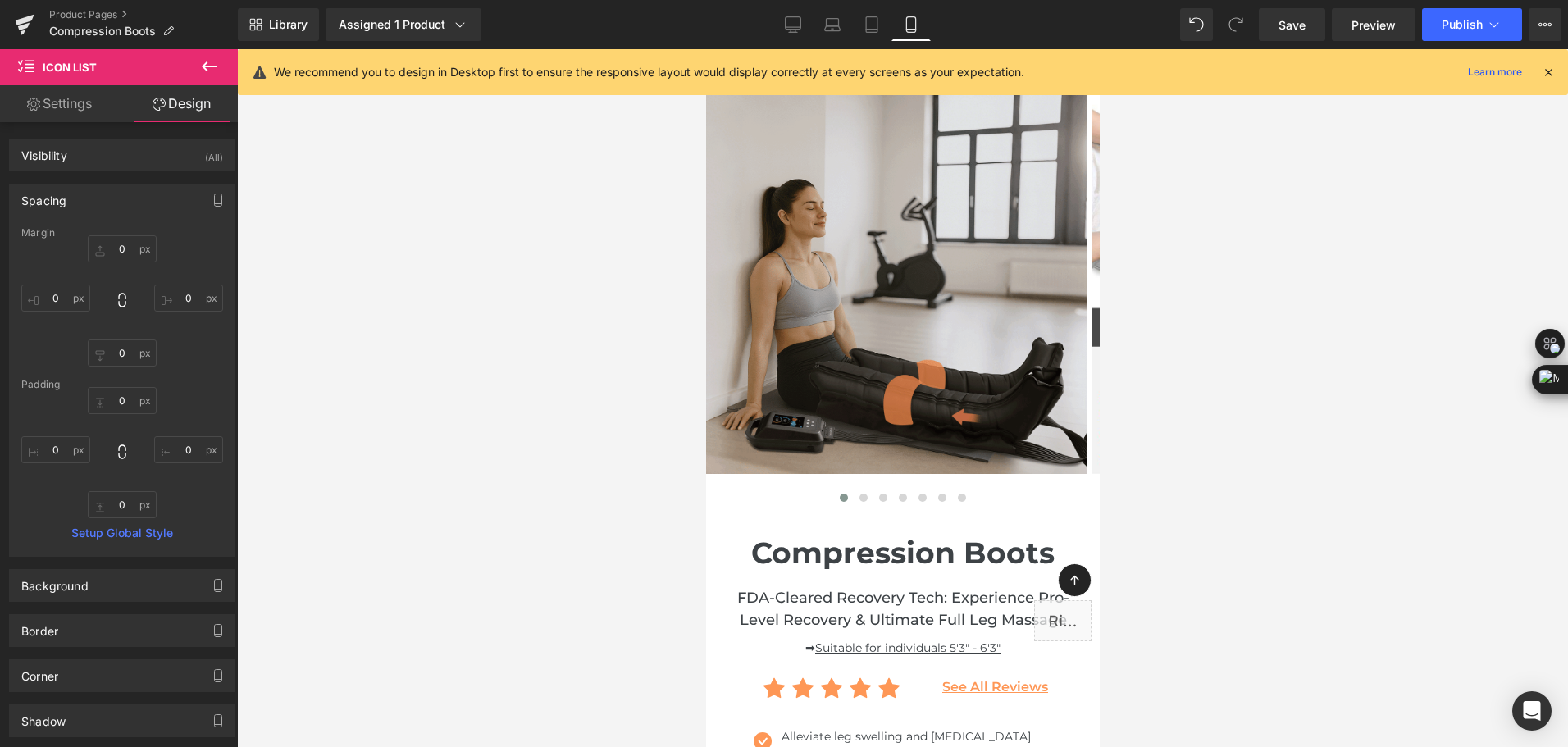
type input "0"
type input "15"
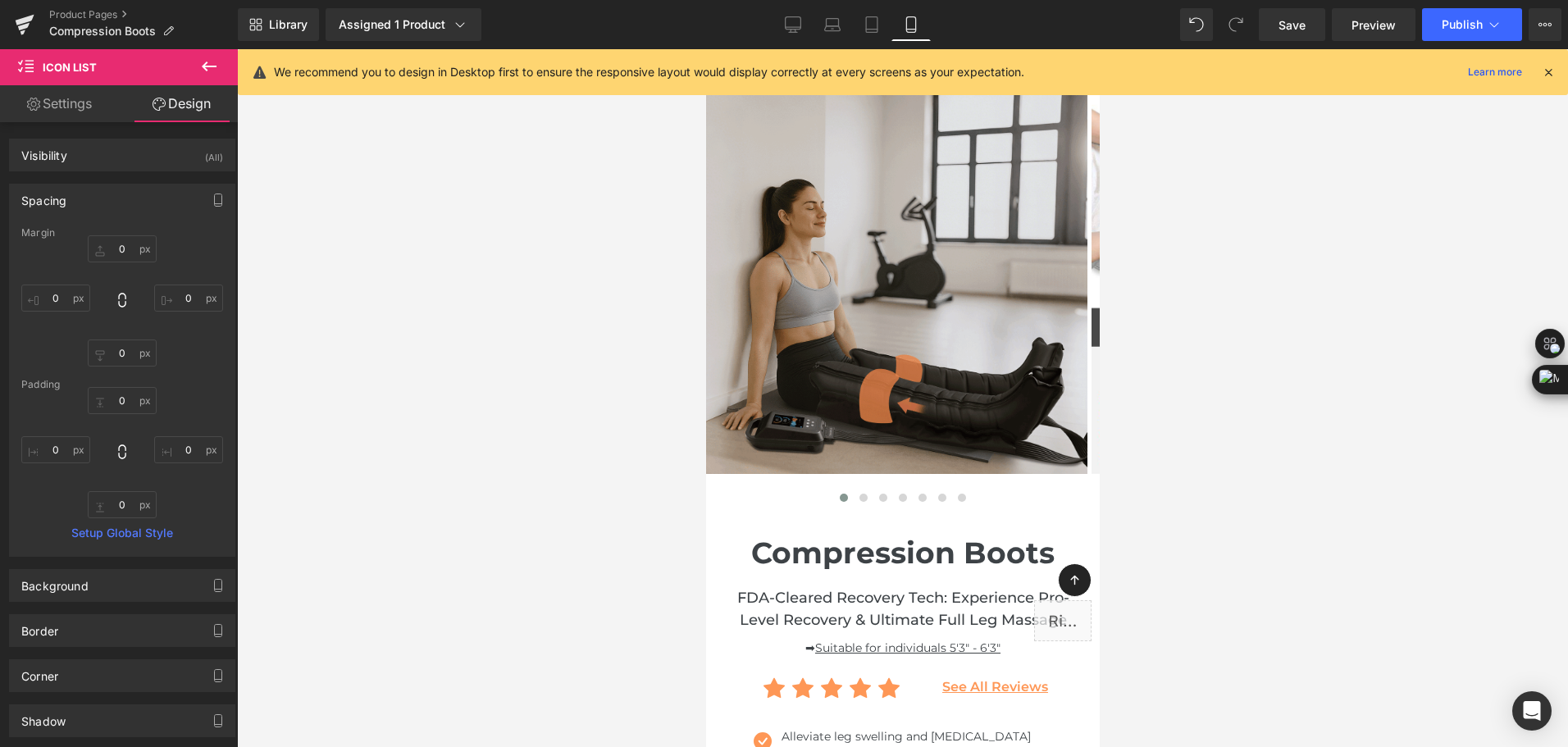
type input "0"
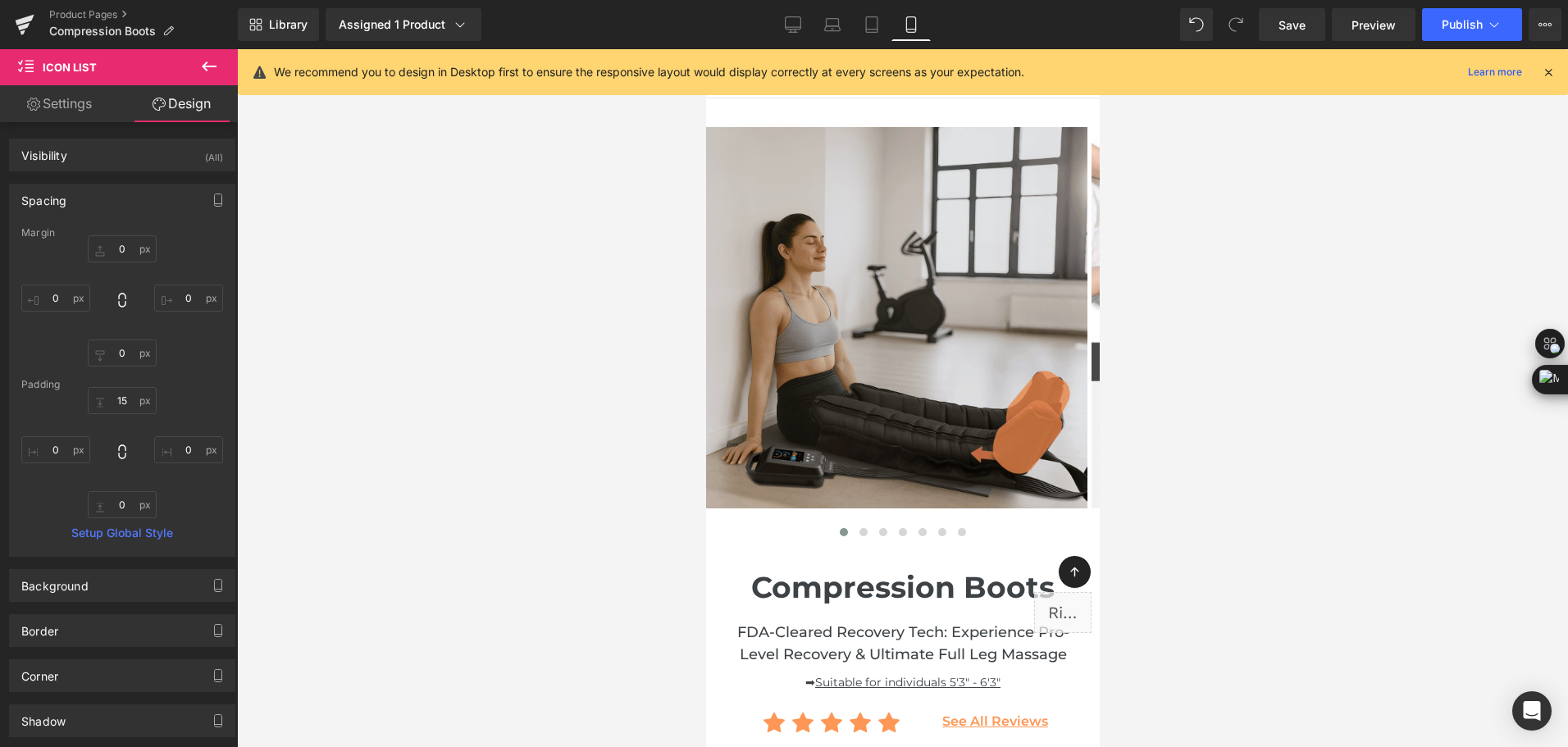
scroll to position [410, 0]
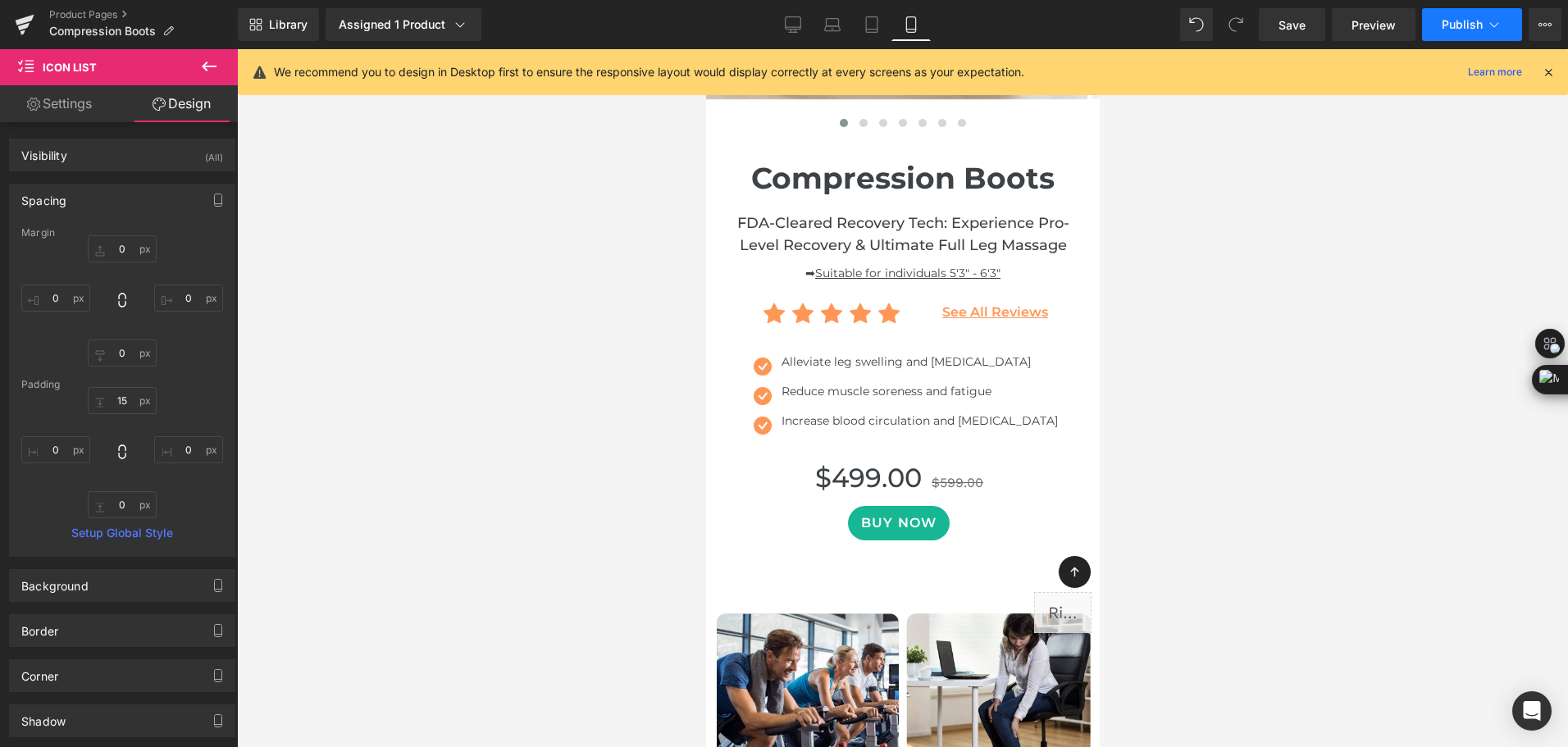
click at [1478, 28] on span "Publish" at bounding box center [1462, 24] width 41 height 13
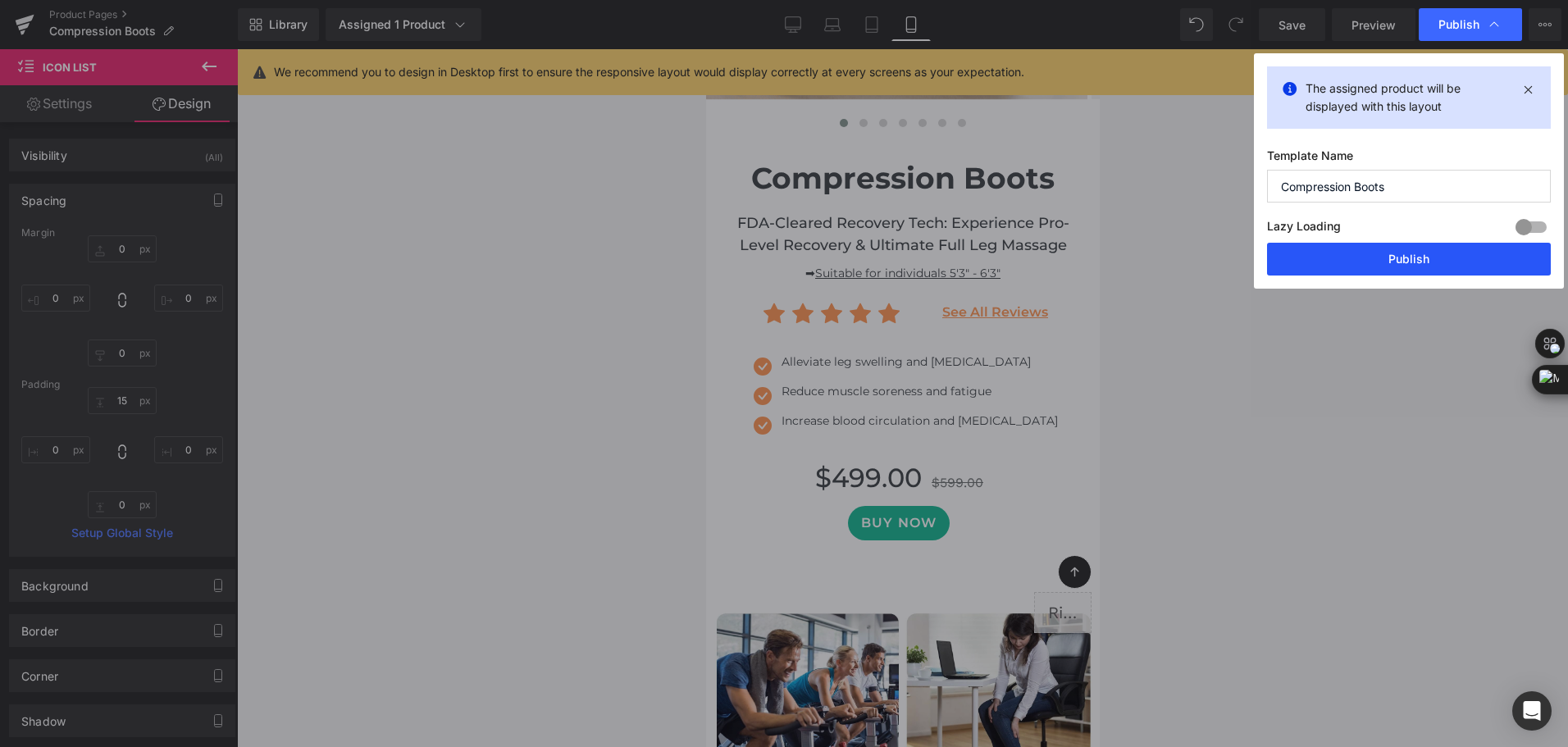
click at [1392, 257] on button "Publish" at bounding box center [1409, 258] width 284 height 33
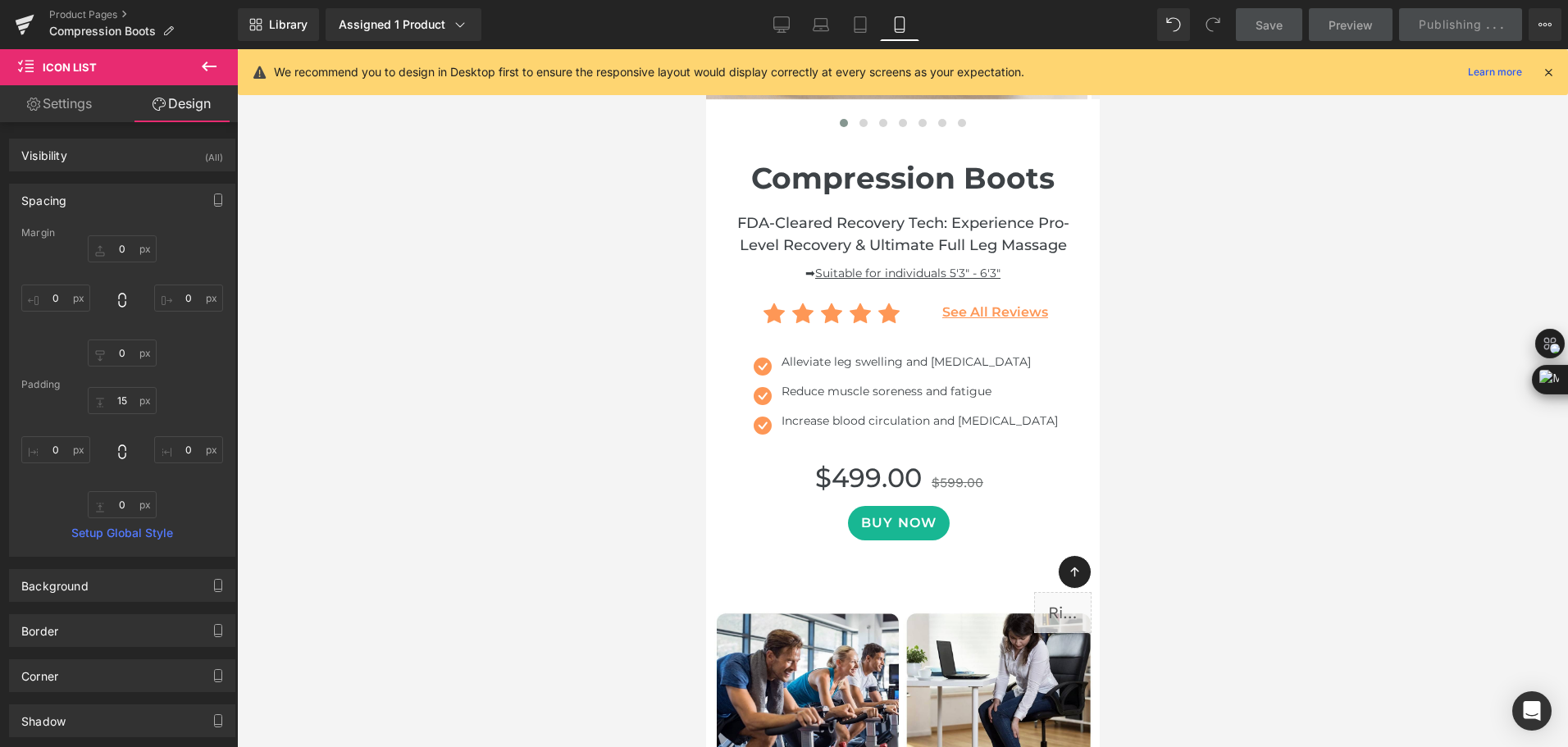
click at [1449, 379] on div at bounding box center [903, 398] width 1331 height 697
click at [1484, 19] on div "Save Preview Publishing . . . Scheduled View Live Page View with current Templa…" at bounding box center [1399, 24] width 340 height 33
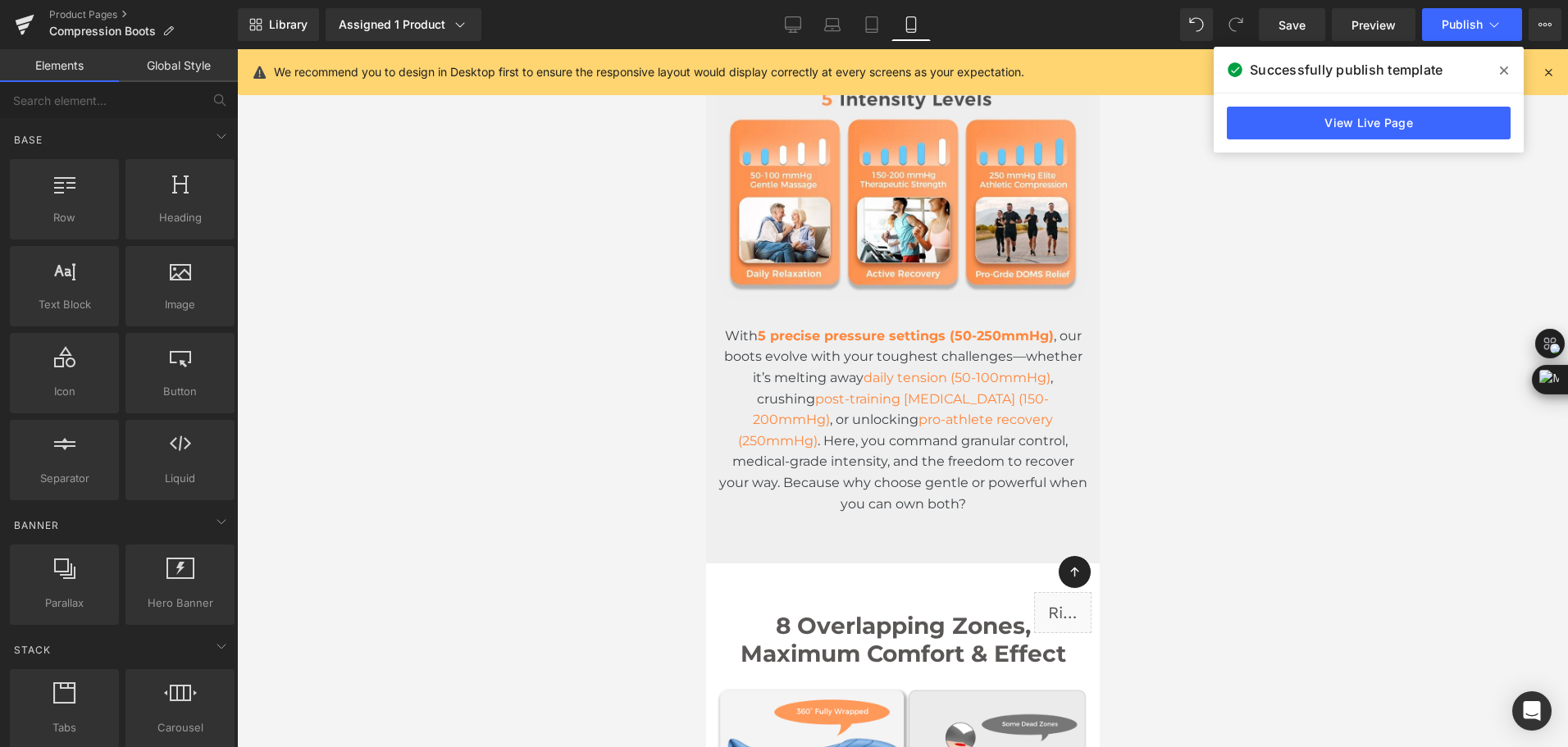
scroll to position [2132, 0]
